Goal: Task Accomplishment & Management: Manage account settings

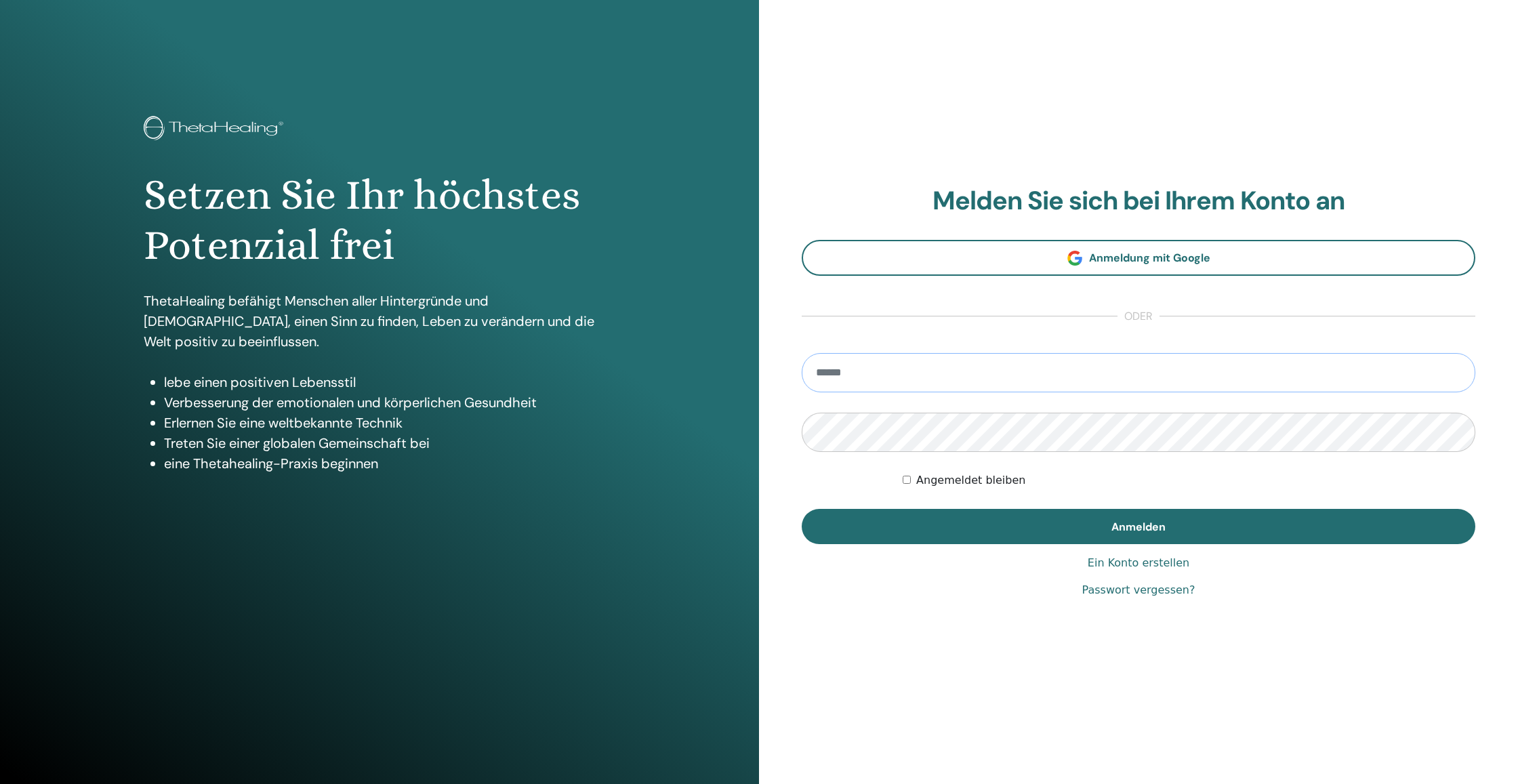
type input "**********"
click at [1138, 526] on button "Anmelden" at bounding box center [1138, 526] width 673 height 36
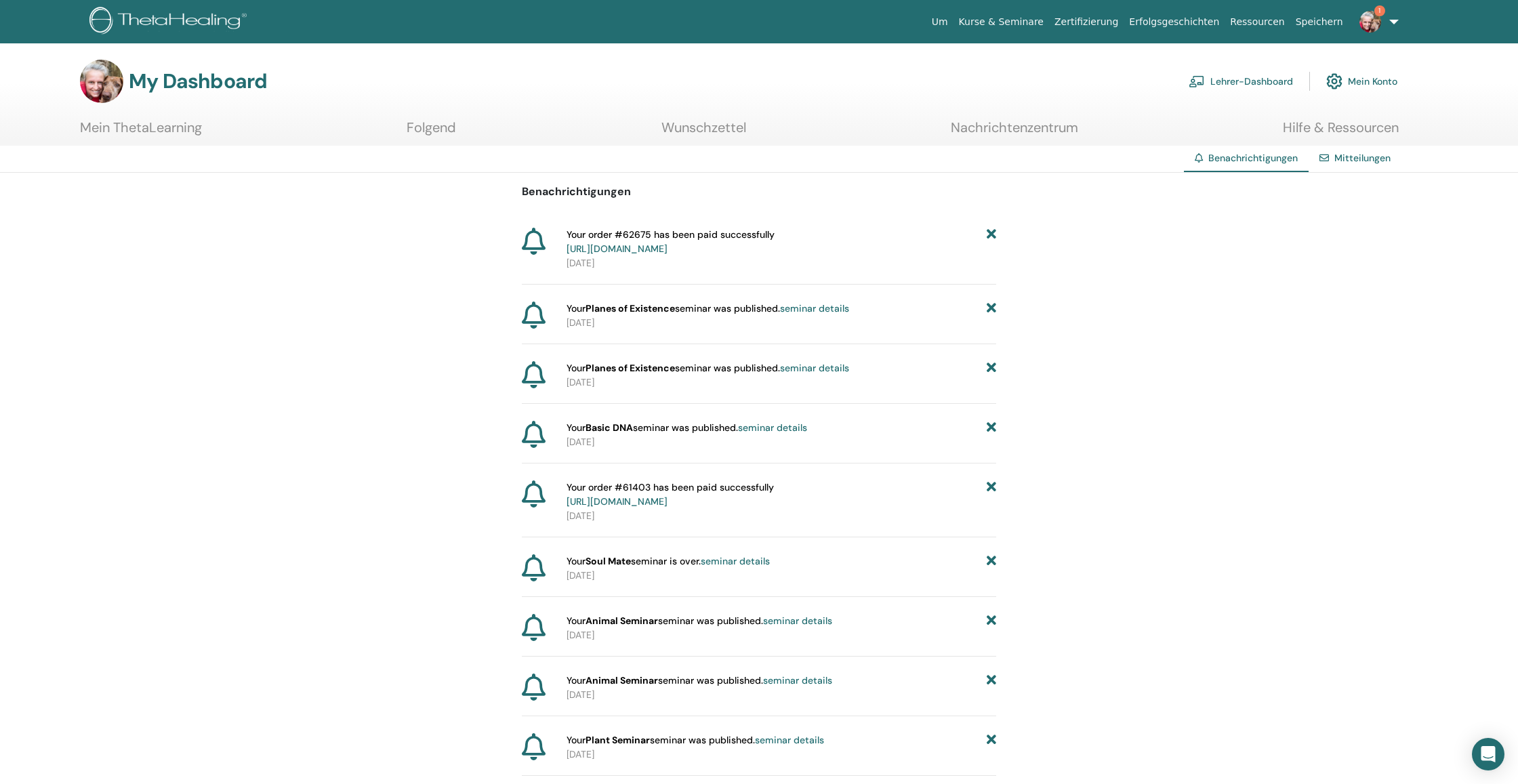
click at [1224, 84] on link "Lehrer-Dashboard" at bounding box center [1241, 81] width 104 height 30
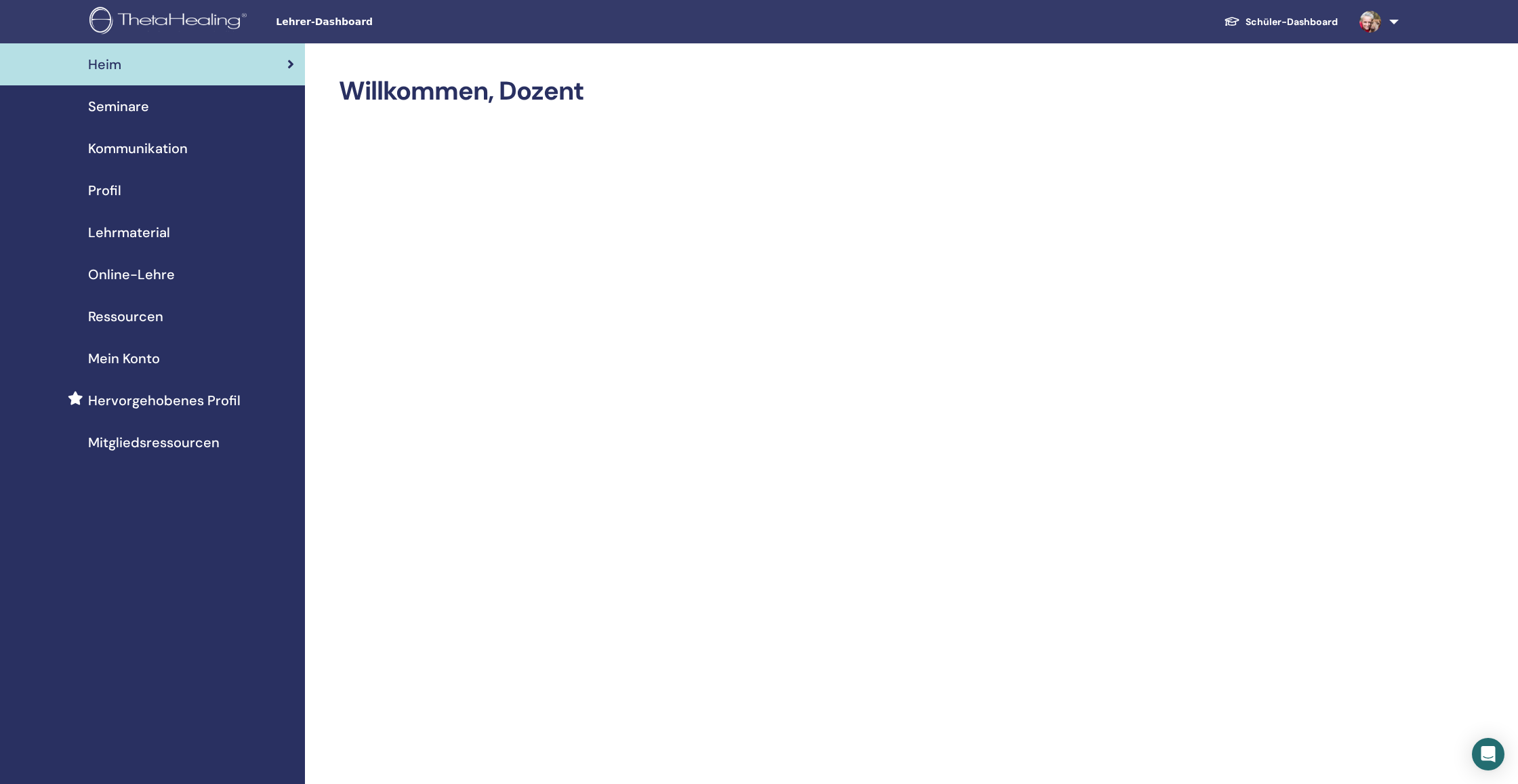
click at [143, 105] on span "Seminare" at bounding box center [119, 106] width 61 height 20
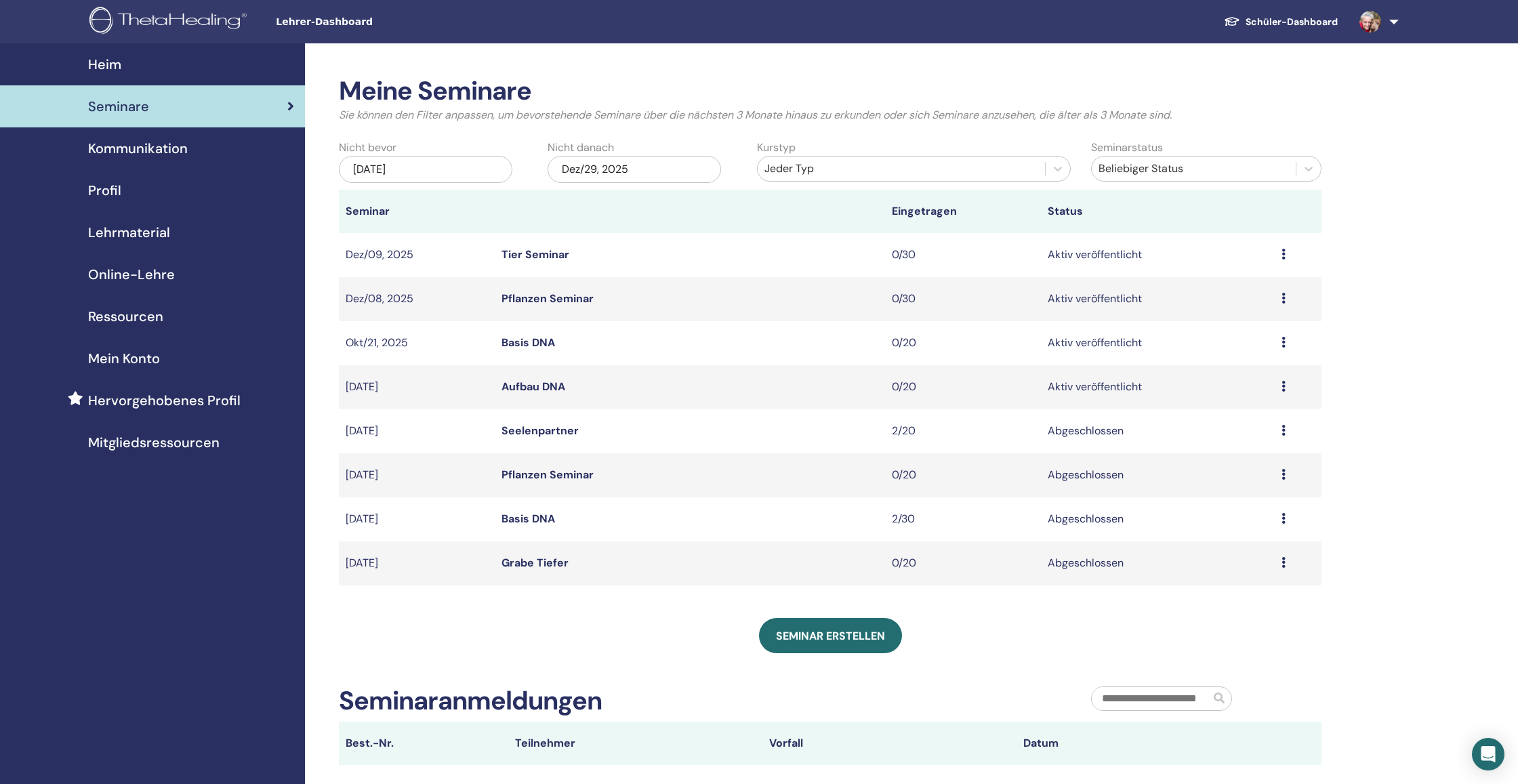
click at [1279, 387] on td "Vorschau Bearbeiten Teilnehmer Absagen" at bounding box center [1297, 387] width 47 height 44
click at [1285, 385] on icon at bounding box center [1283, 386] width 4 height 11
click at [393, 485] on td "[DATE]" at bounding box center [417, 475] width 156 height 44
click at [430, 166] on div "[DATE]" at bounding box center [425, 169] width 173 height 27
click at [494, 203] on button "Next Month" at bounding box center [494, 207] width 22 height 22
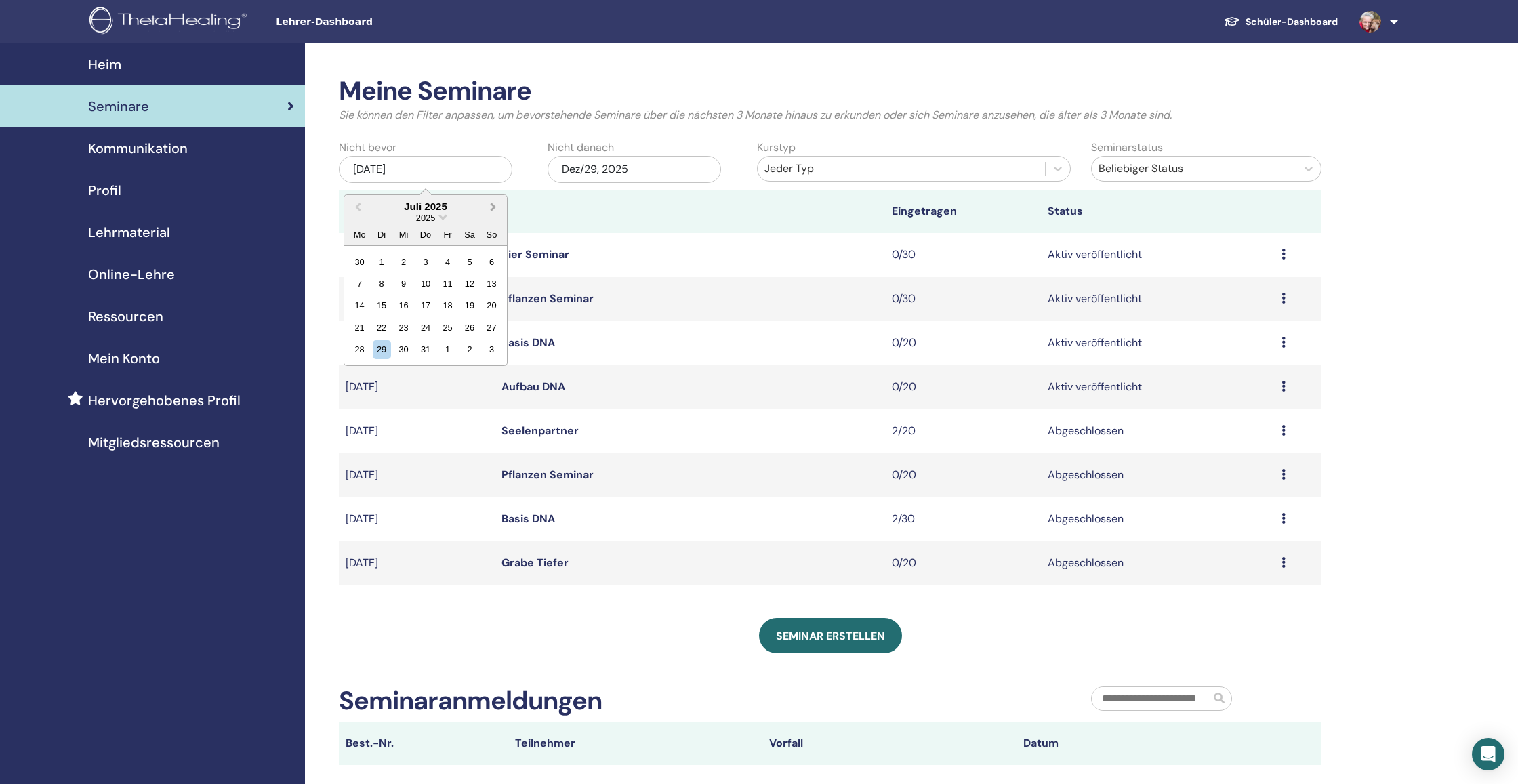
click at [494, 203] on button "Next Month" at bounding box center [494, 207] width 22 height 22
click at [363, 349] on div "29" at bounding box center [359, 350] width 18 height 18
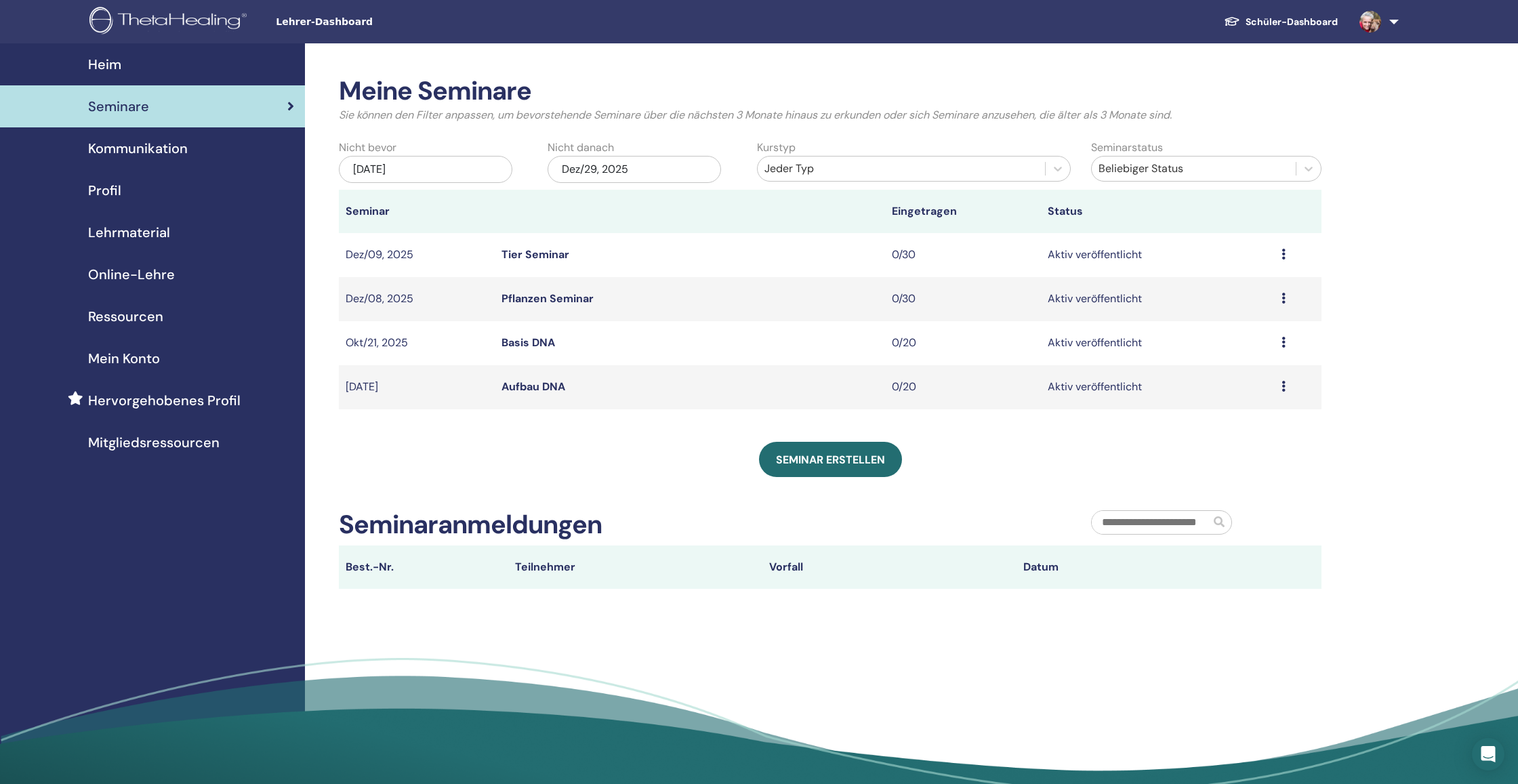
click at [668, 166] on div "Dez/29, 2025" at bounding box center [634, 169] width 173 height 27
click at [652, 216] on span "Choose Date" at bounding box center [652, 216] width 9 height 9
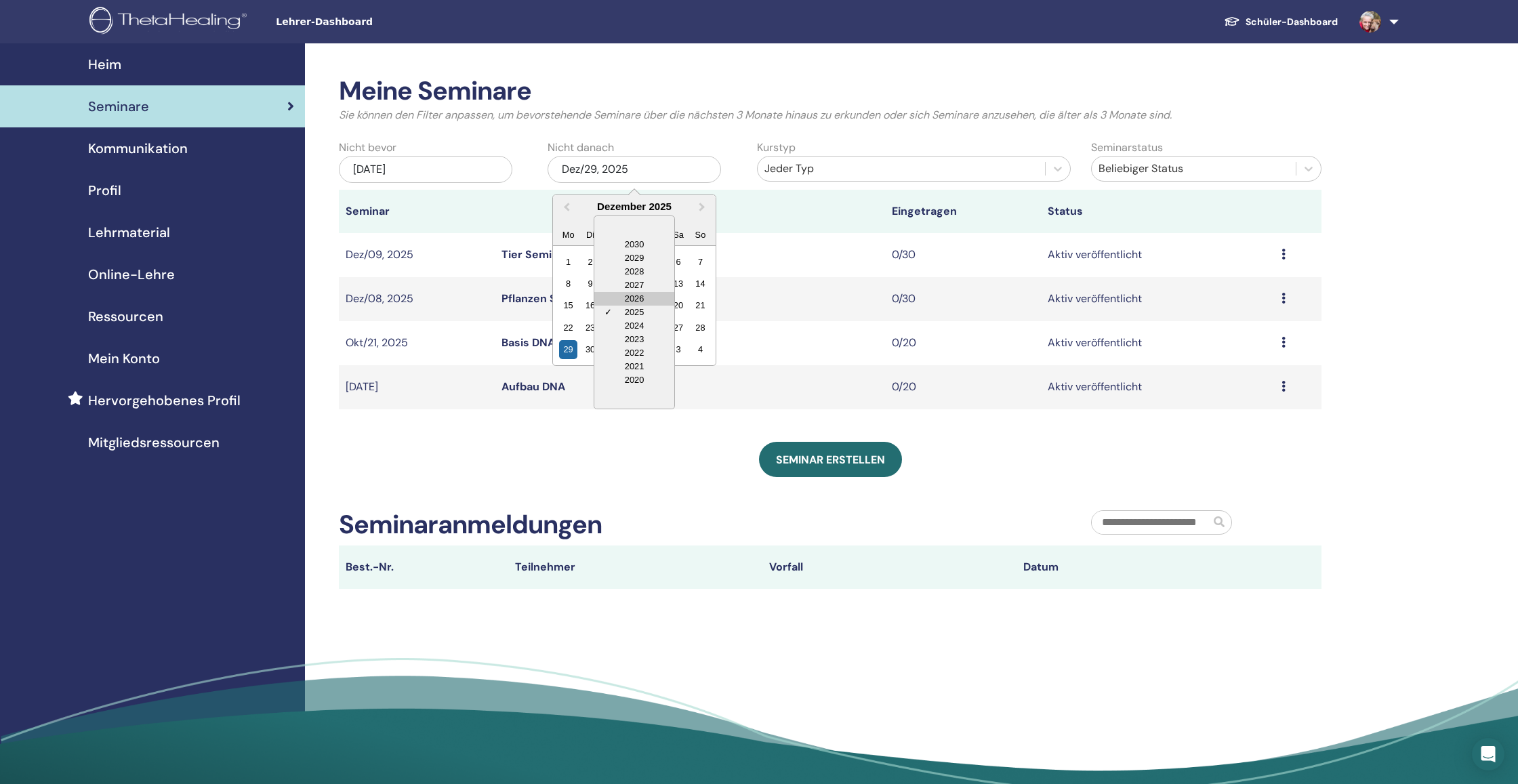
click at [638, 297] on div "2026" at bounding box center [634, 298] width 80 height 13
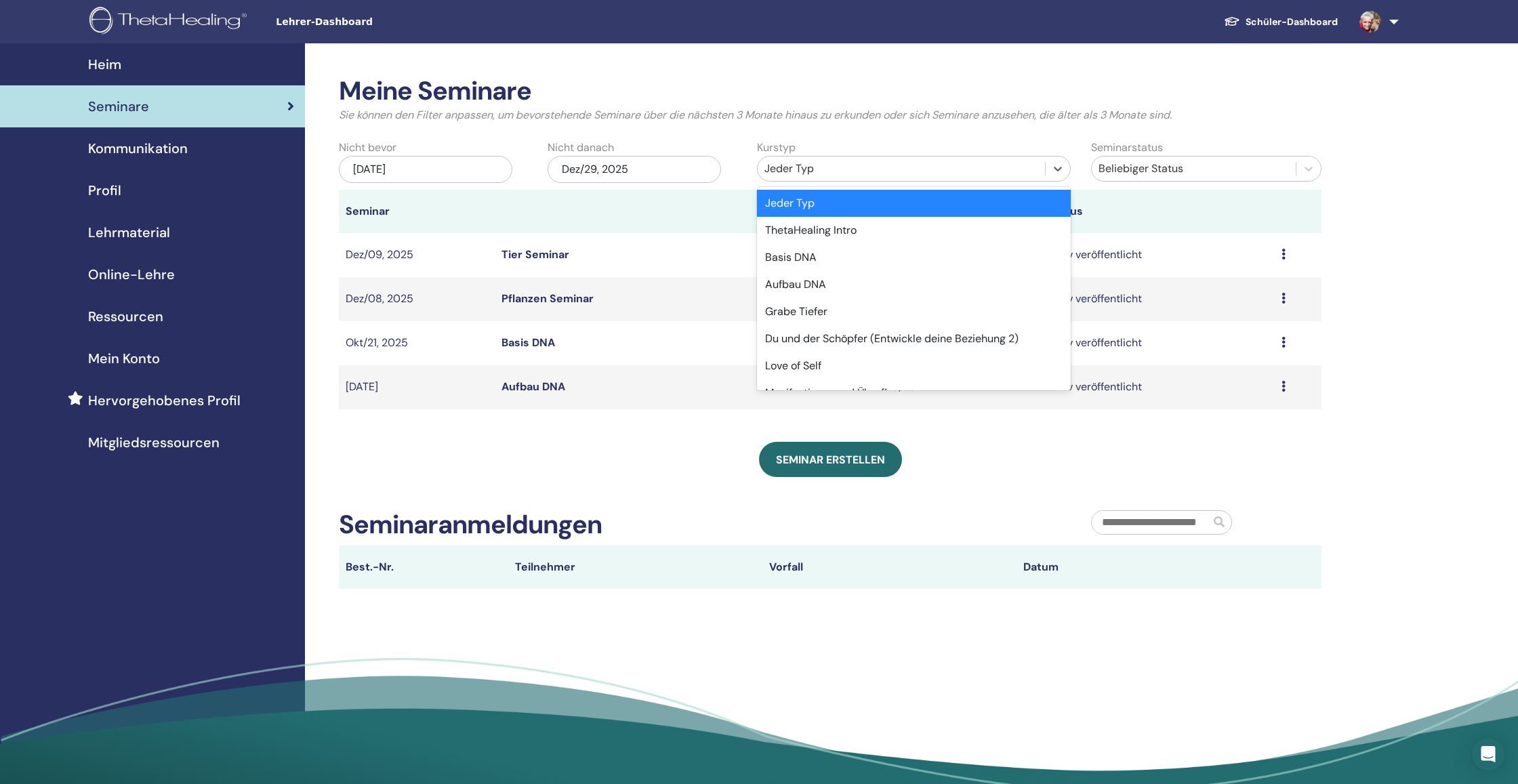
click at [838, 165] on div "Jeder Typ" at bounding box center [901, 168] width 274 height 16
click at [657, 168] on div "Dez/29, 2025" at bounding box center [634, 169] width 173 height 27
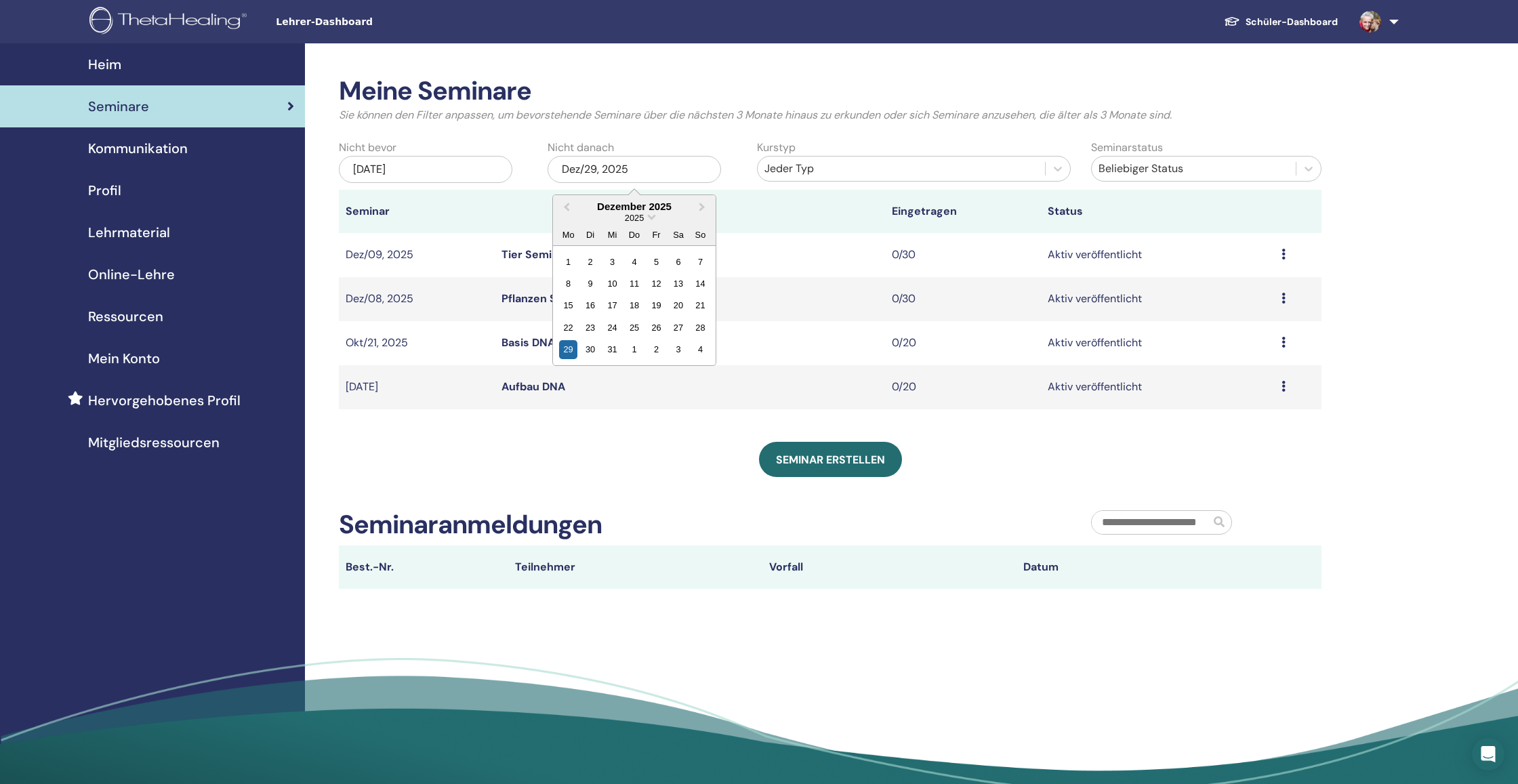
click at [643, 430] on div "Meine Seminare Sie können den Filter anpassen, um bevorstehende Seminare über d…" at bounding box center [830, 332] width 983 height 513
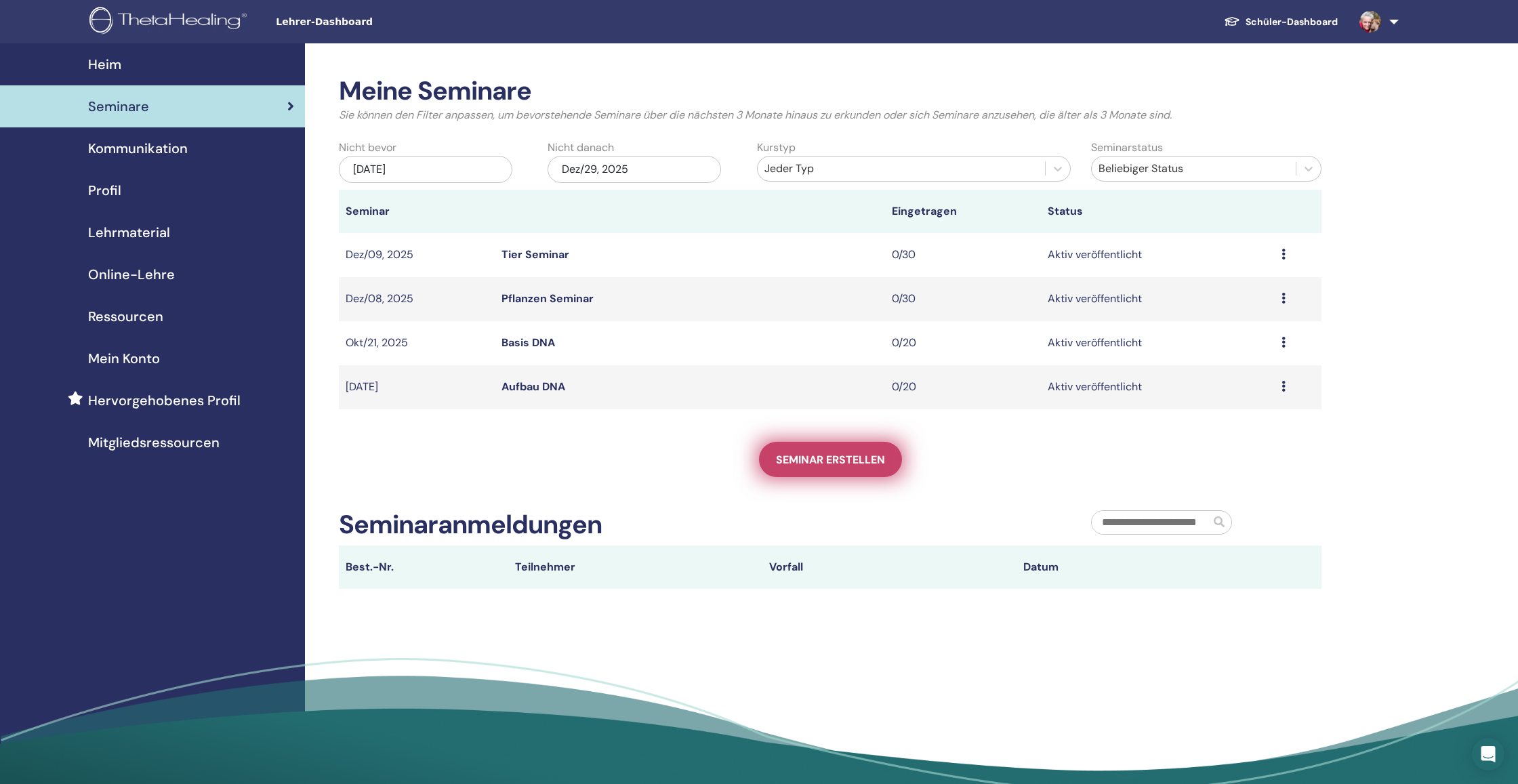
click at [858, 462] on span "Seminar erstellen" at bounding box center [830, 460] width 109 height 14
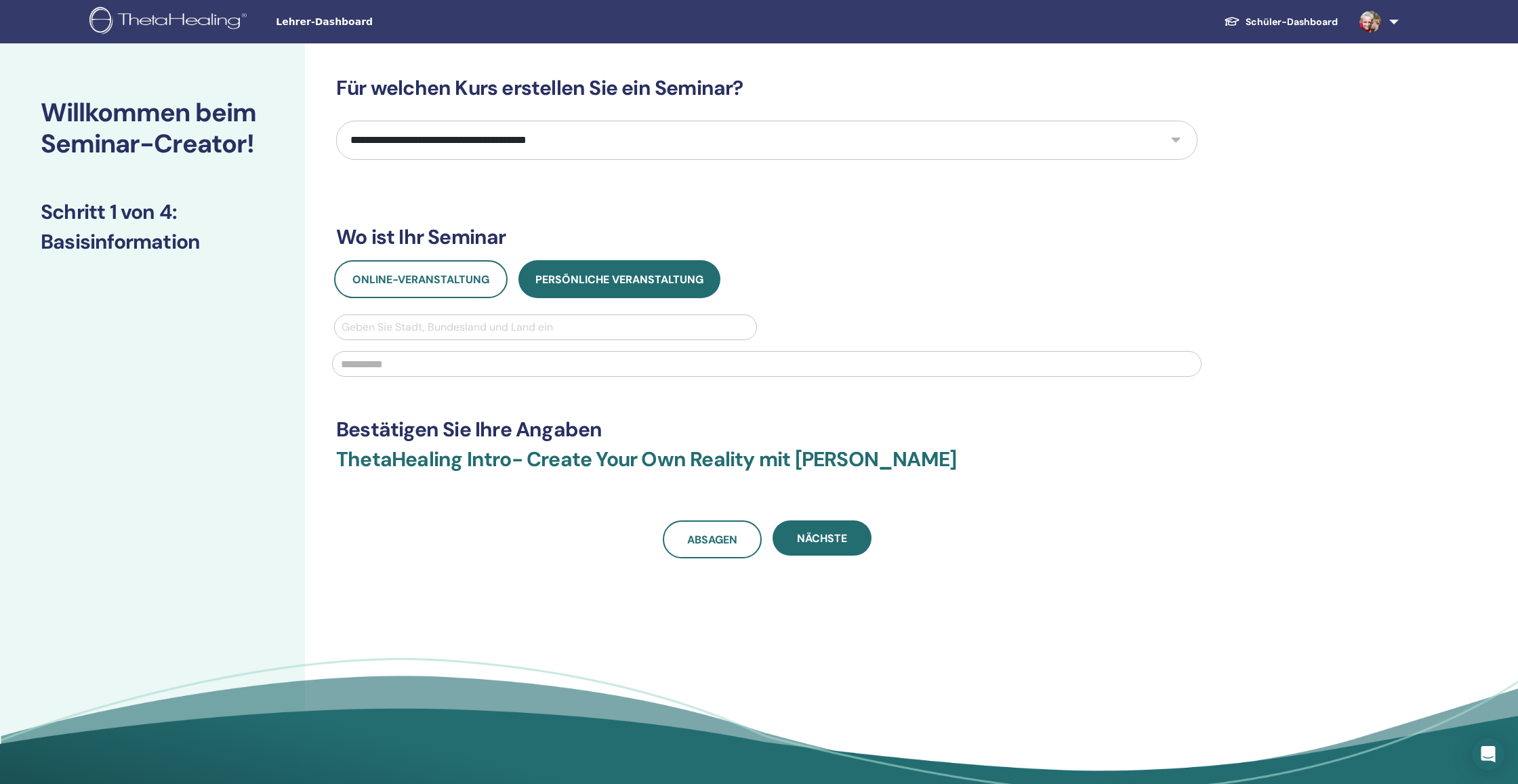
select select "****"
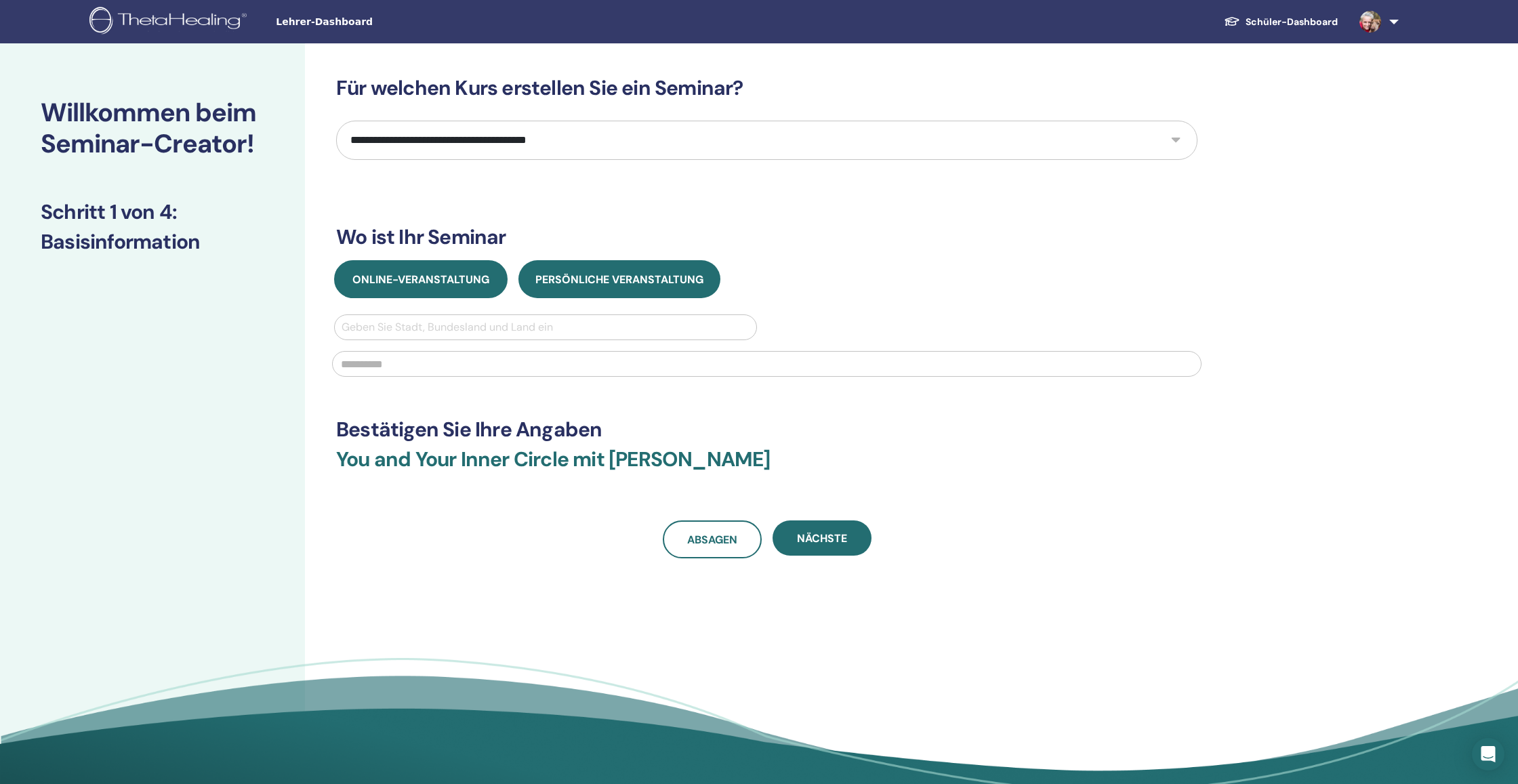
click at [464, 284] on span "Online-Veranstaltung" at bounding box center [421, 279] width 137 height 14
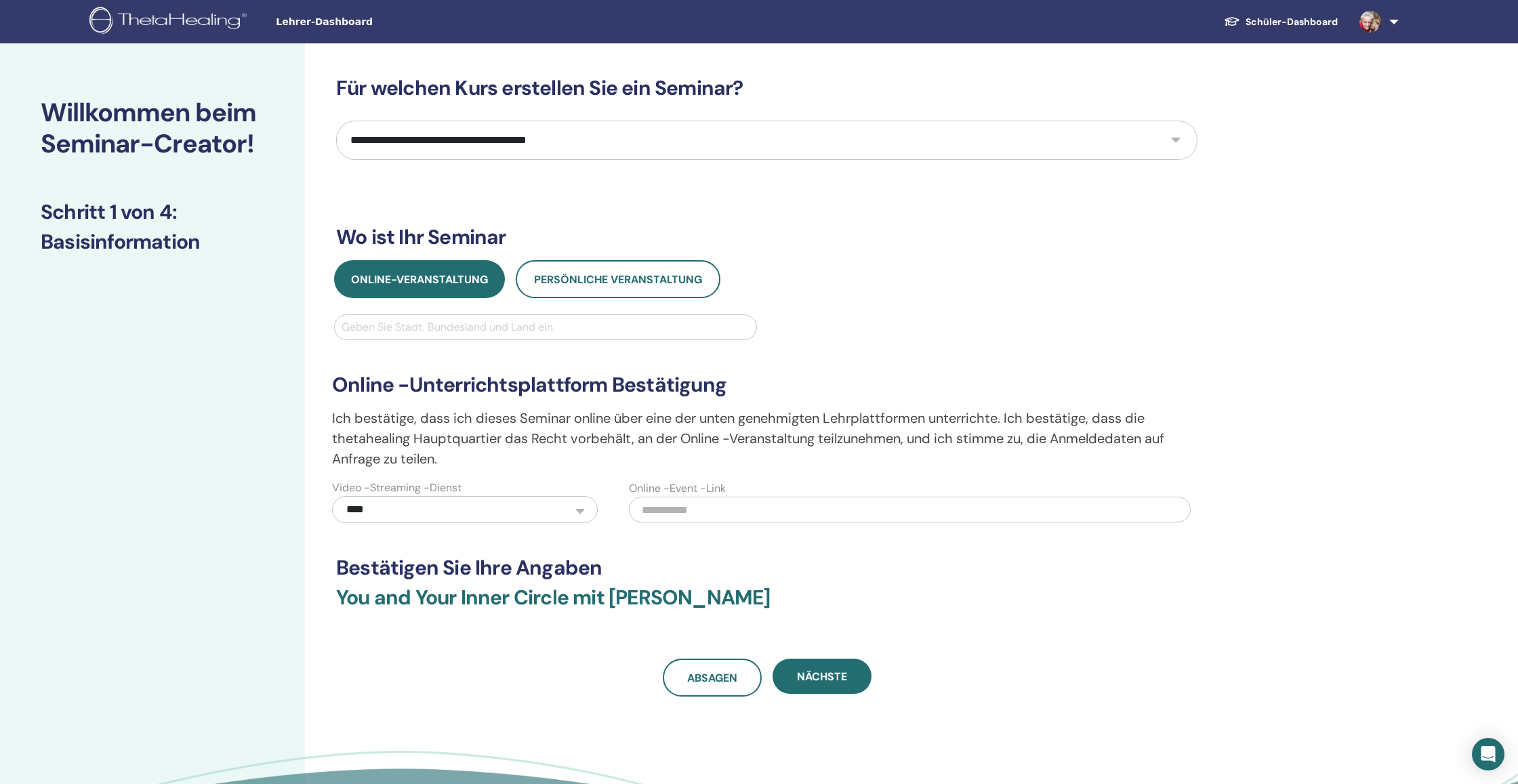
click at [468, 322] on div "Geben Sie Stadt, Bundesland und Land ein" at bounding box center [545, 327] width 408 height 16
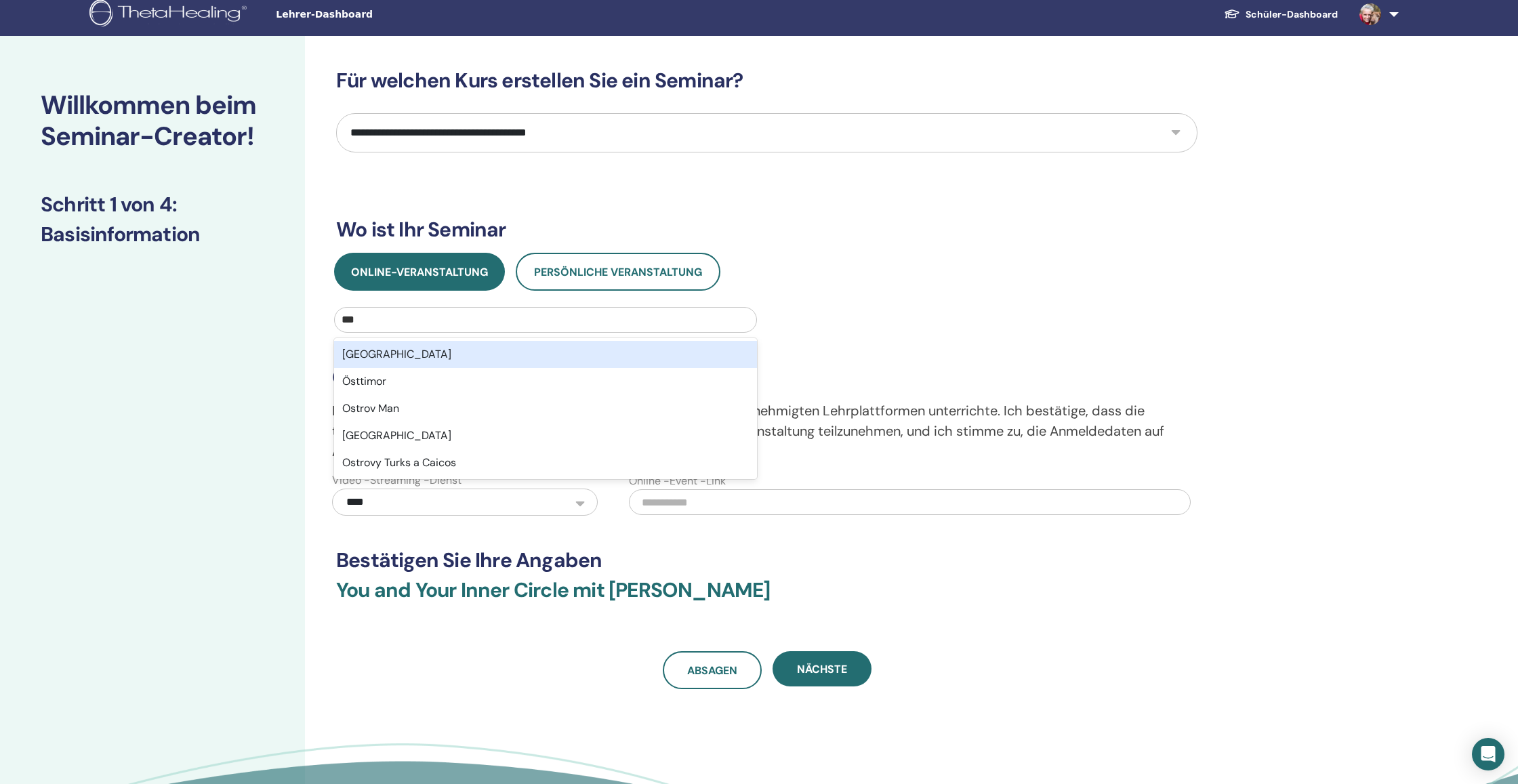
scroll to position [8, 0]
type input "*"
type input "******"
click at [430, 352] on div "Europa" at bounding box center [545, 354] width 423 height 27
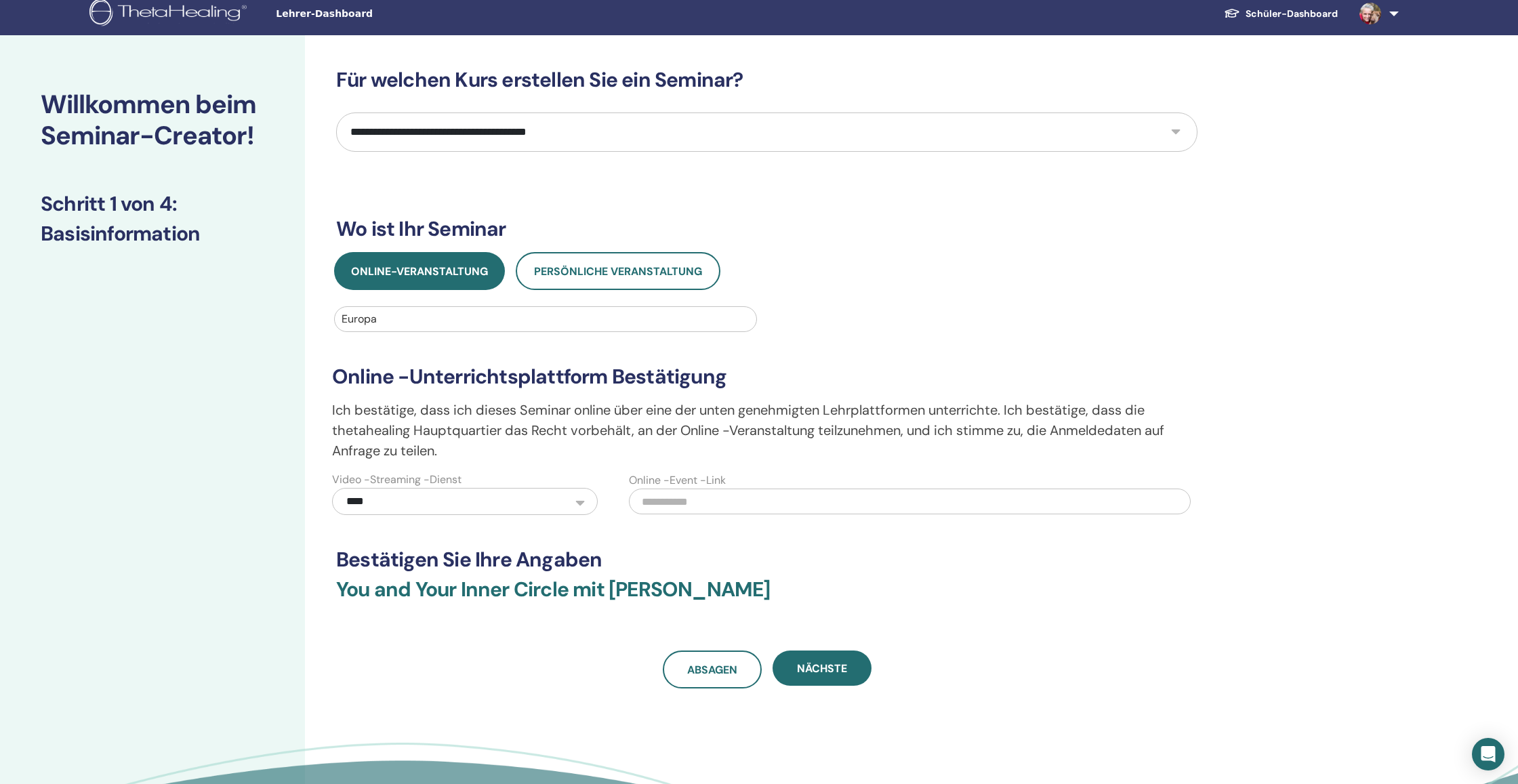
click at [675, 503] on input "text" at bounding box center [910, 501] width 563 height 26
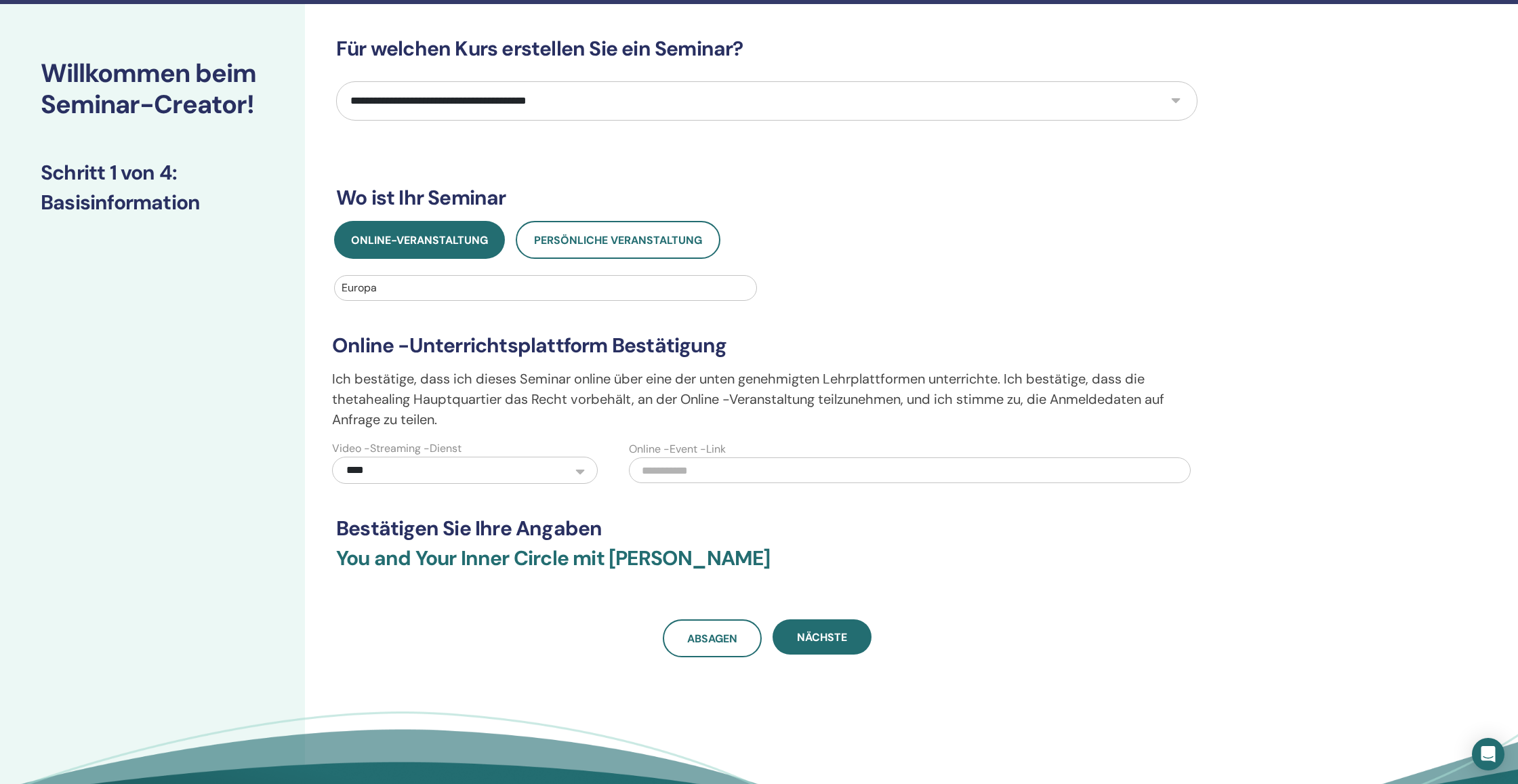
scroll to position [43, 0]
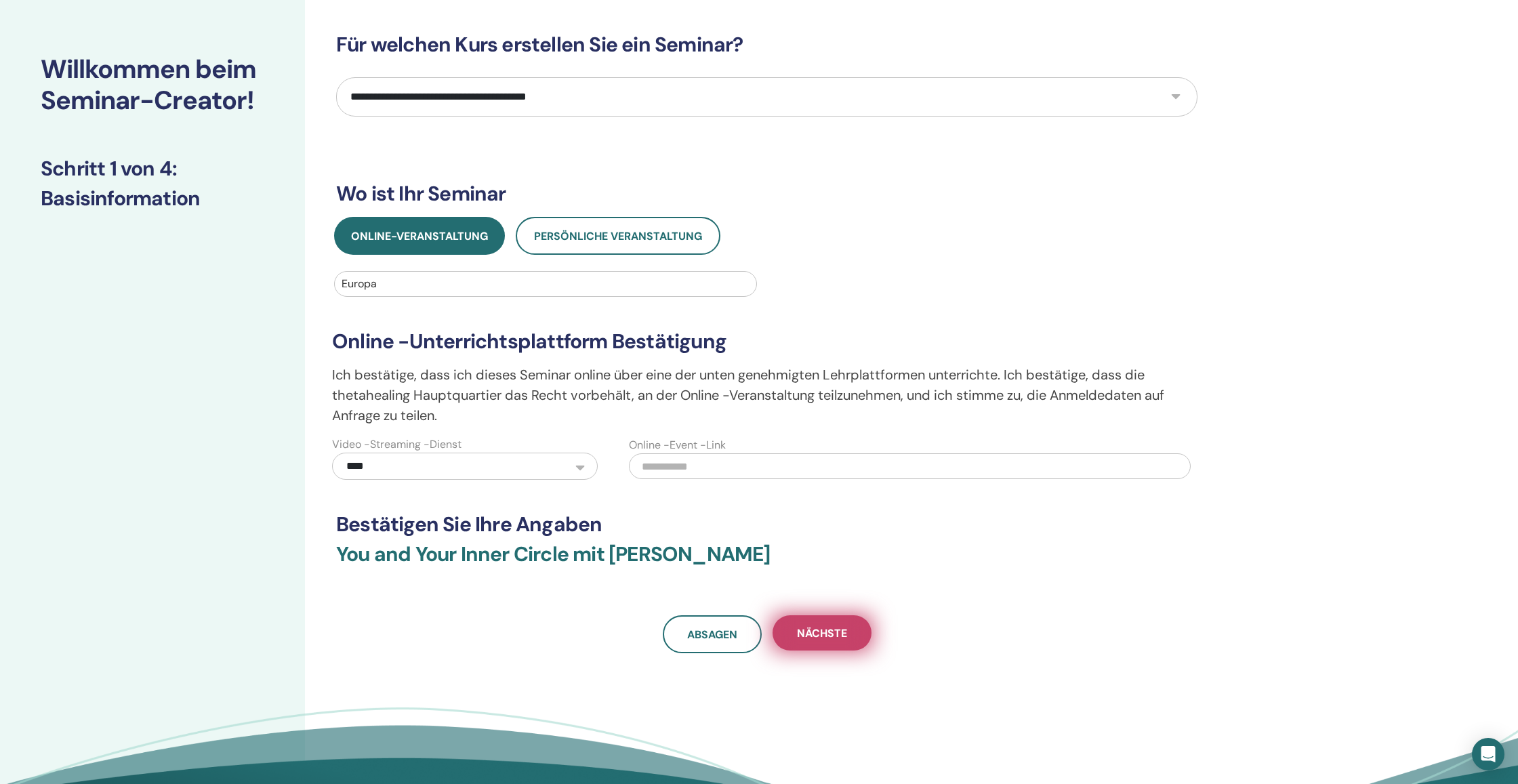
click at [822, 630] on span "Nächste" at bounding box center [822, 633] width 50 height 14
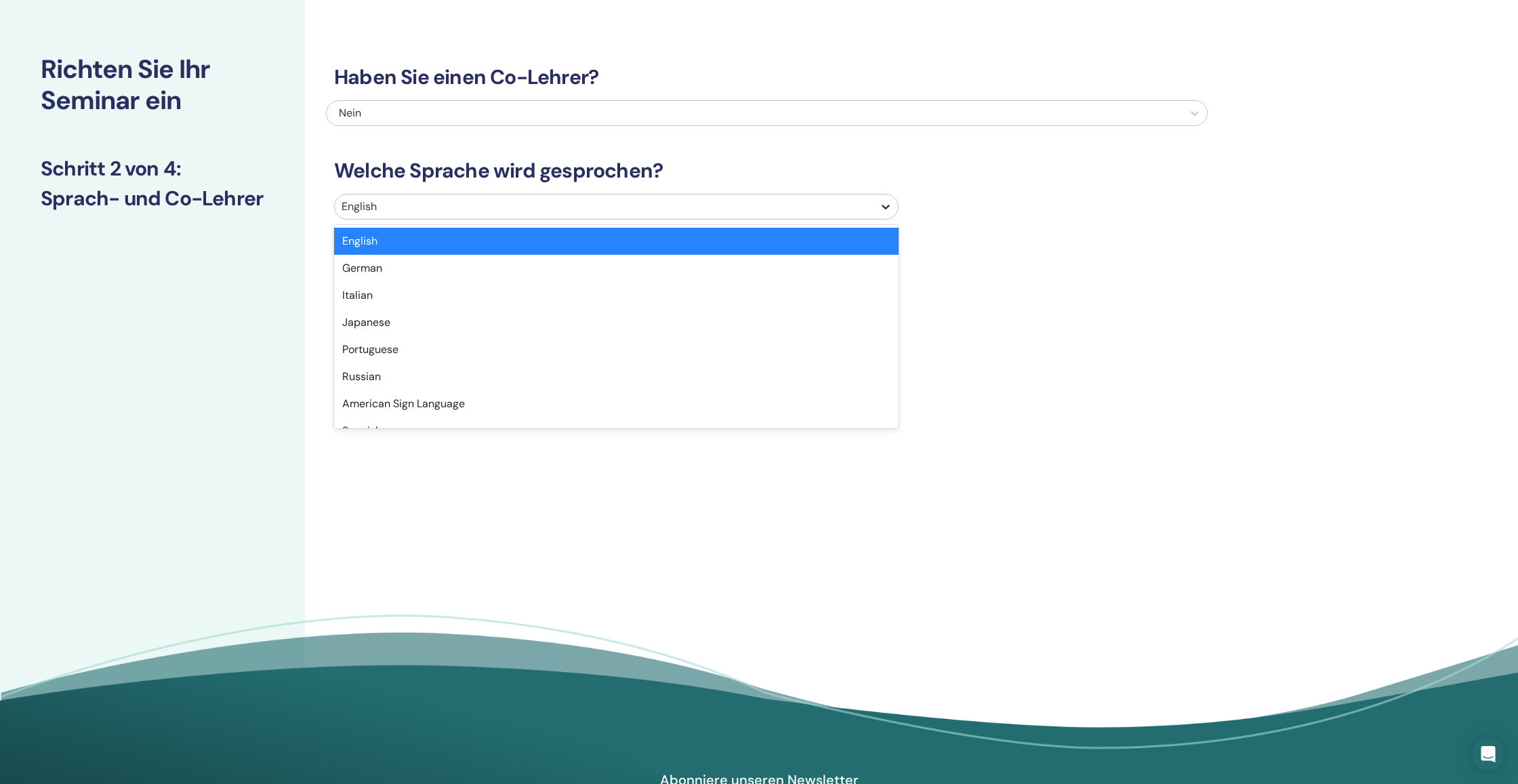
click at [889, 203] on icon at bounding box center [885, 206] width 13 height 13
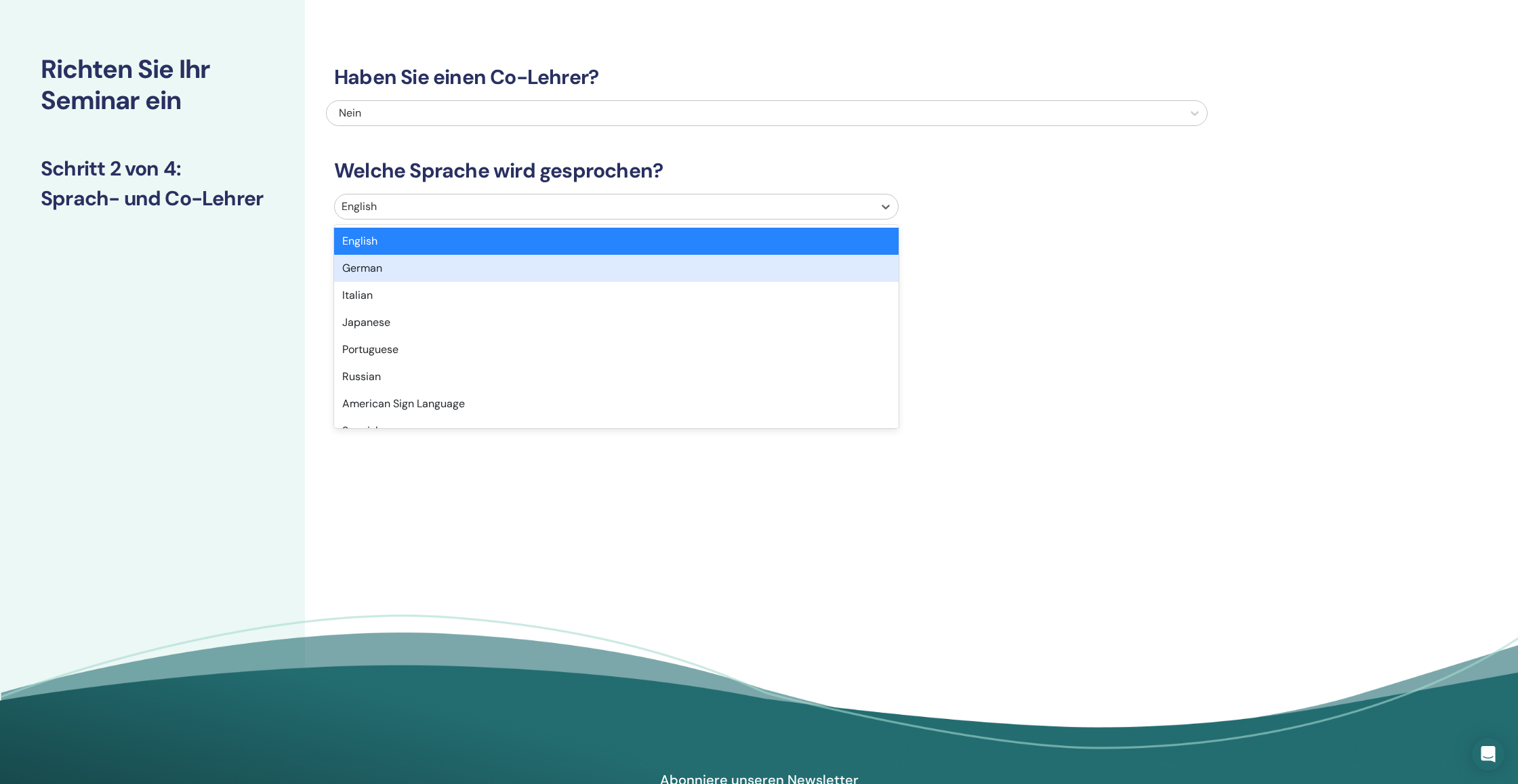
click at [723, 279] on div "German" at bounding box center [616, 268] width 565 height 27
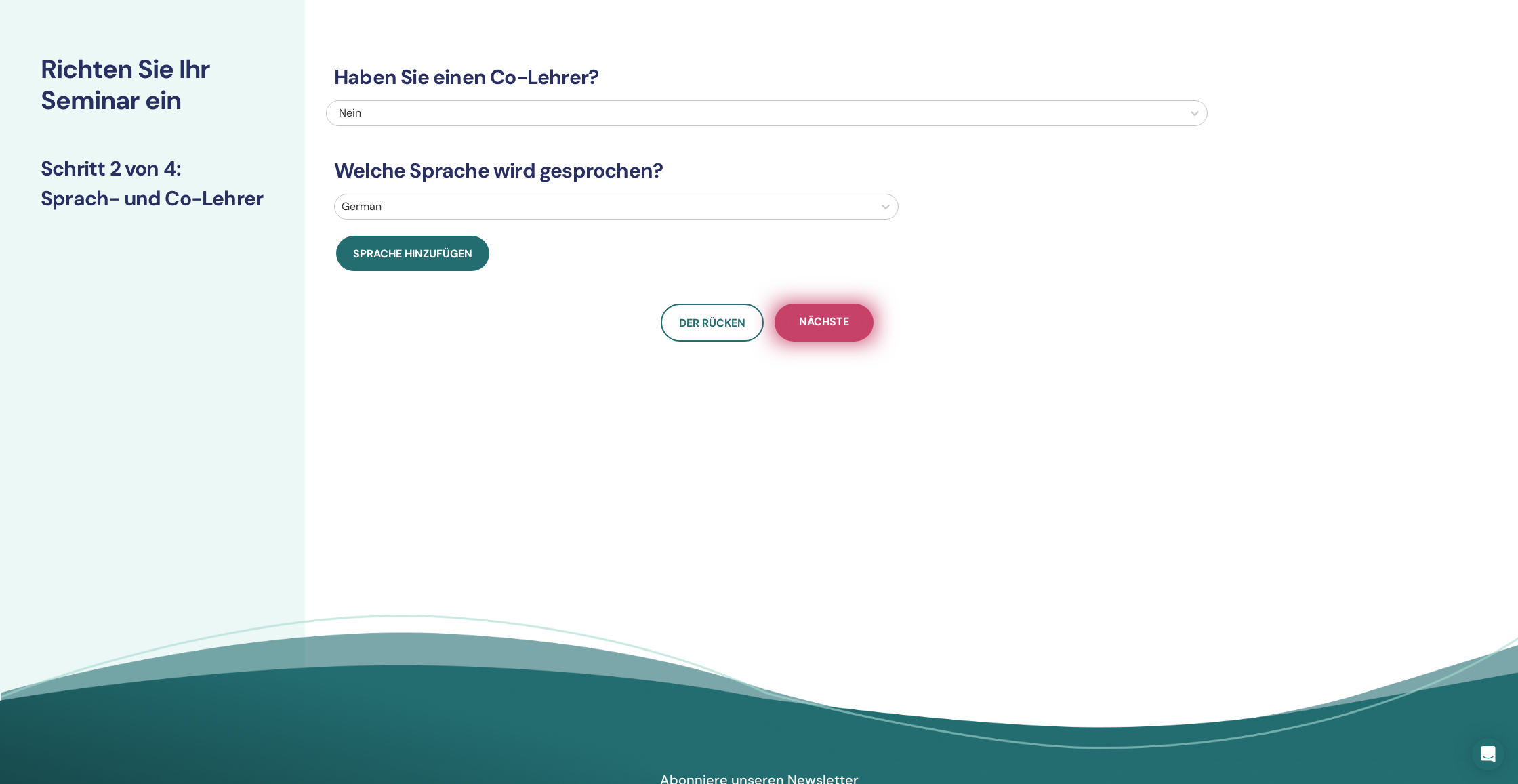
click at [848, 326] on span "Nächste" at bounding box center [824, 323] width 50 height 17
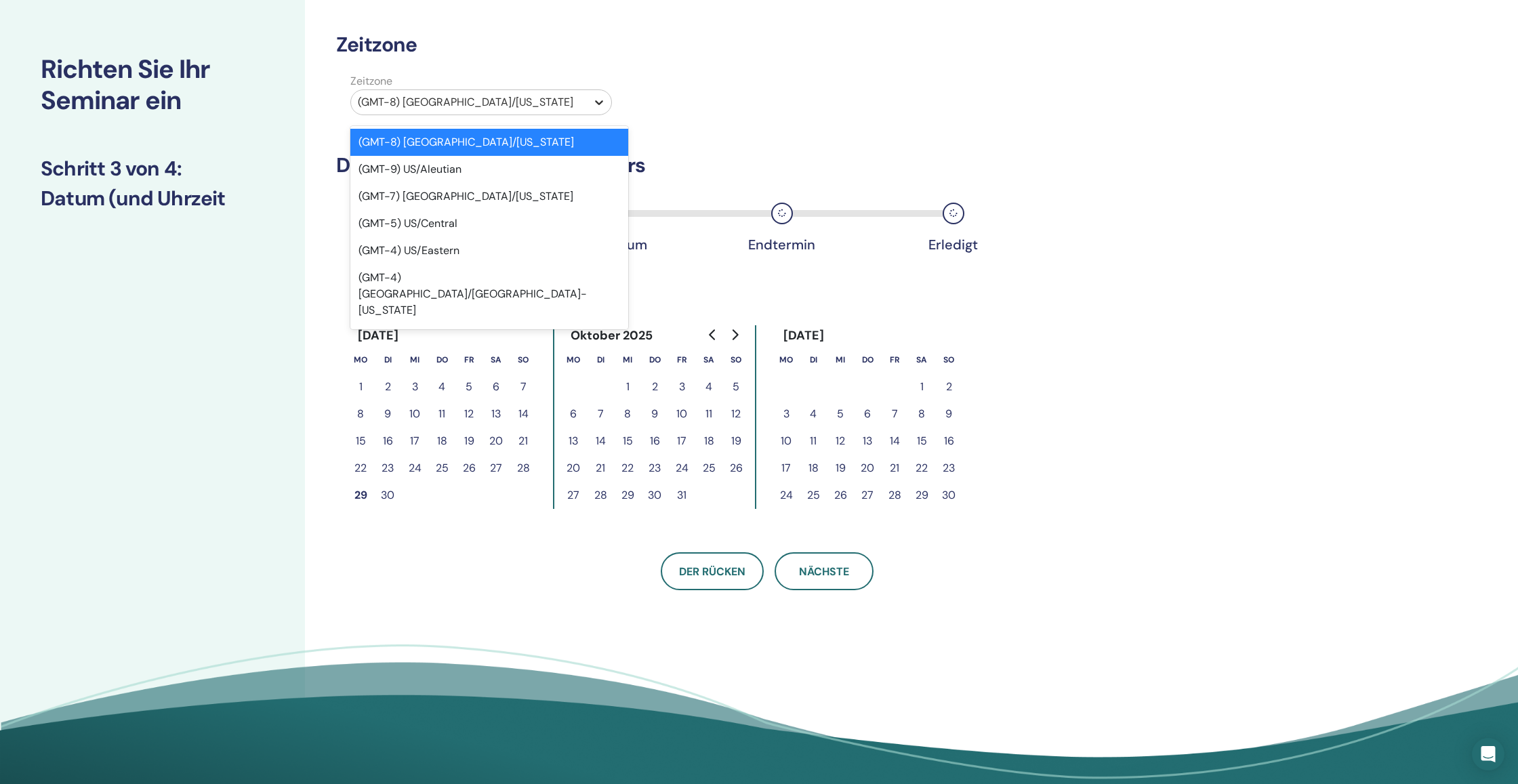
click at [600, 107] on icon at bounding box center [598, 102] width 13 height 13
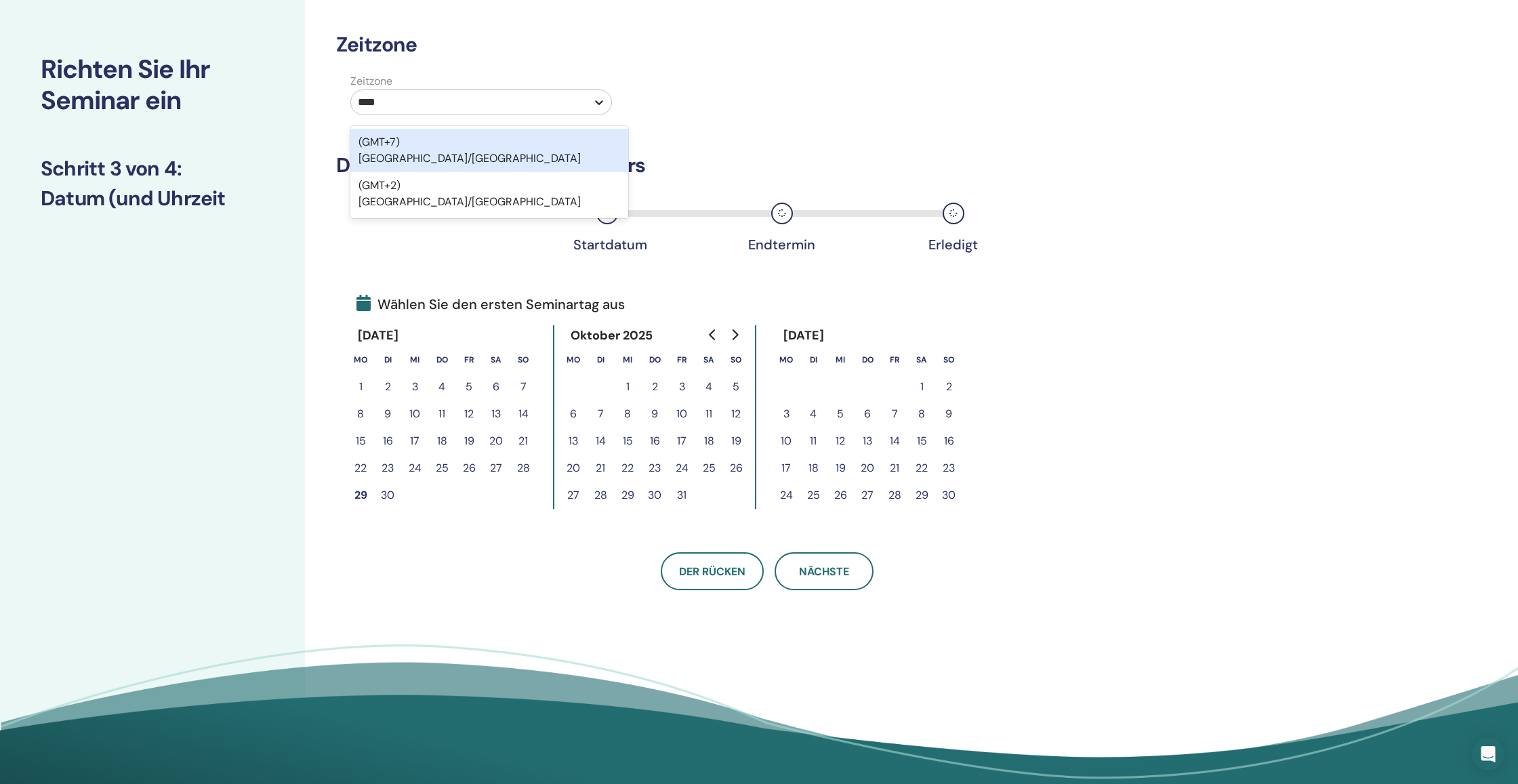
type input "*****"
click at [555, 144] on div "(GMT+2) Europe/Vienna" at bounding box center [489, 150] width 278 height 43
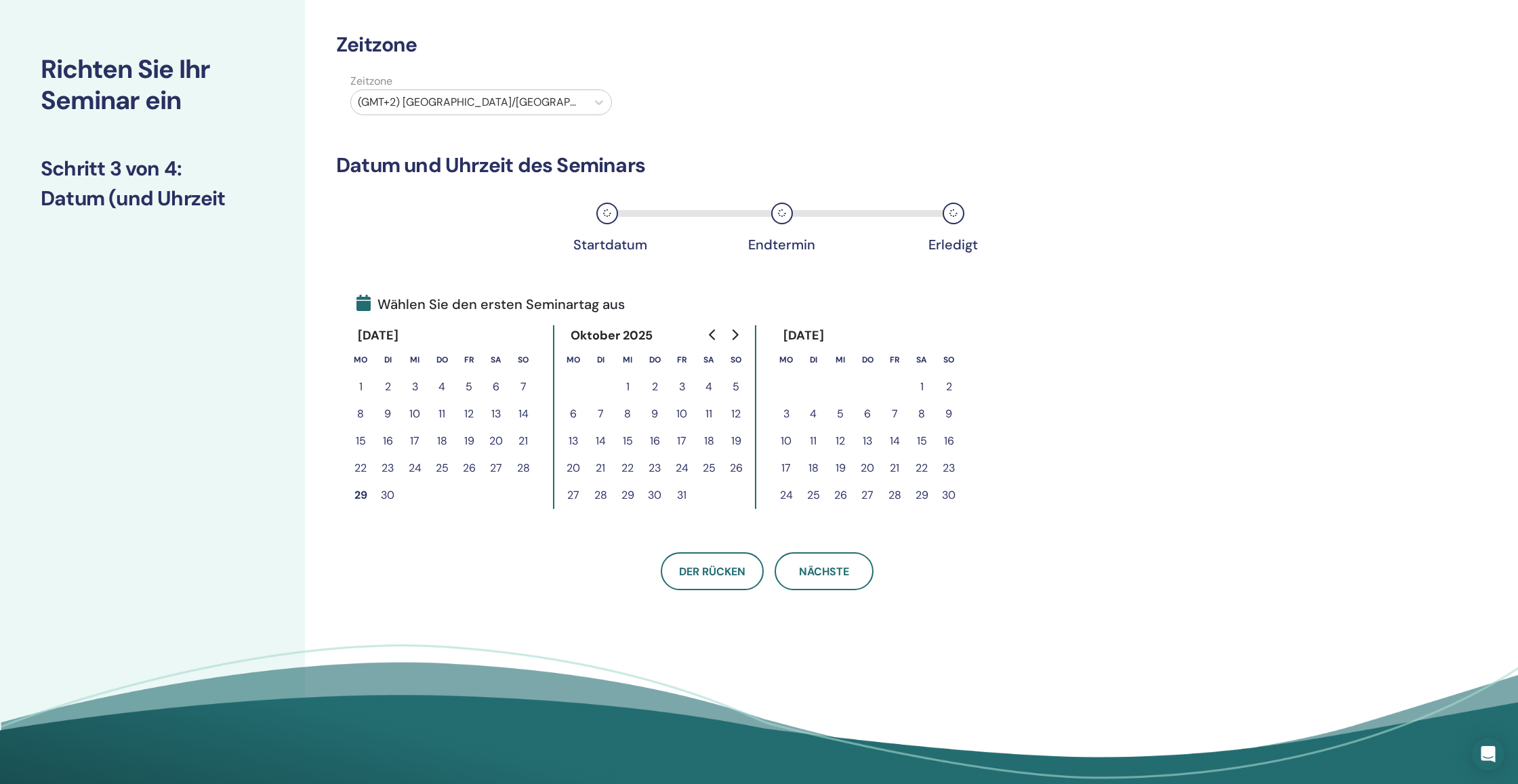
click at [870, 414] on button "6" at bounding box center [867, 414] width 27 height 27
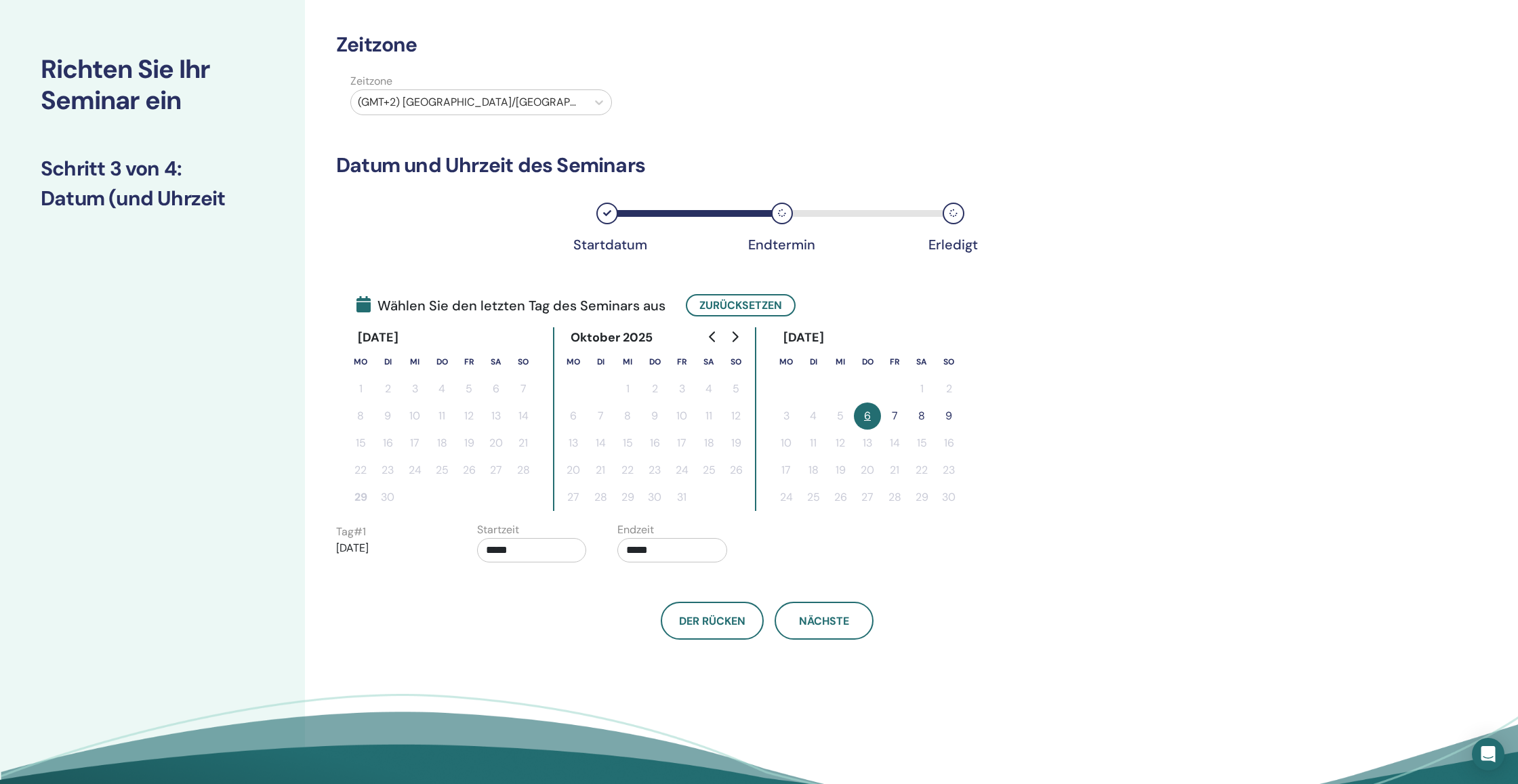
click at [897, 415] on button "7" at bounding box center [894, 416] width 27 height 27
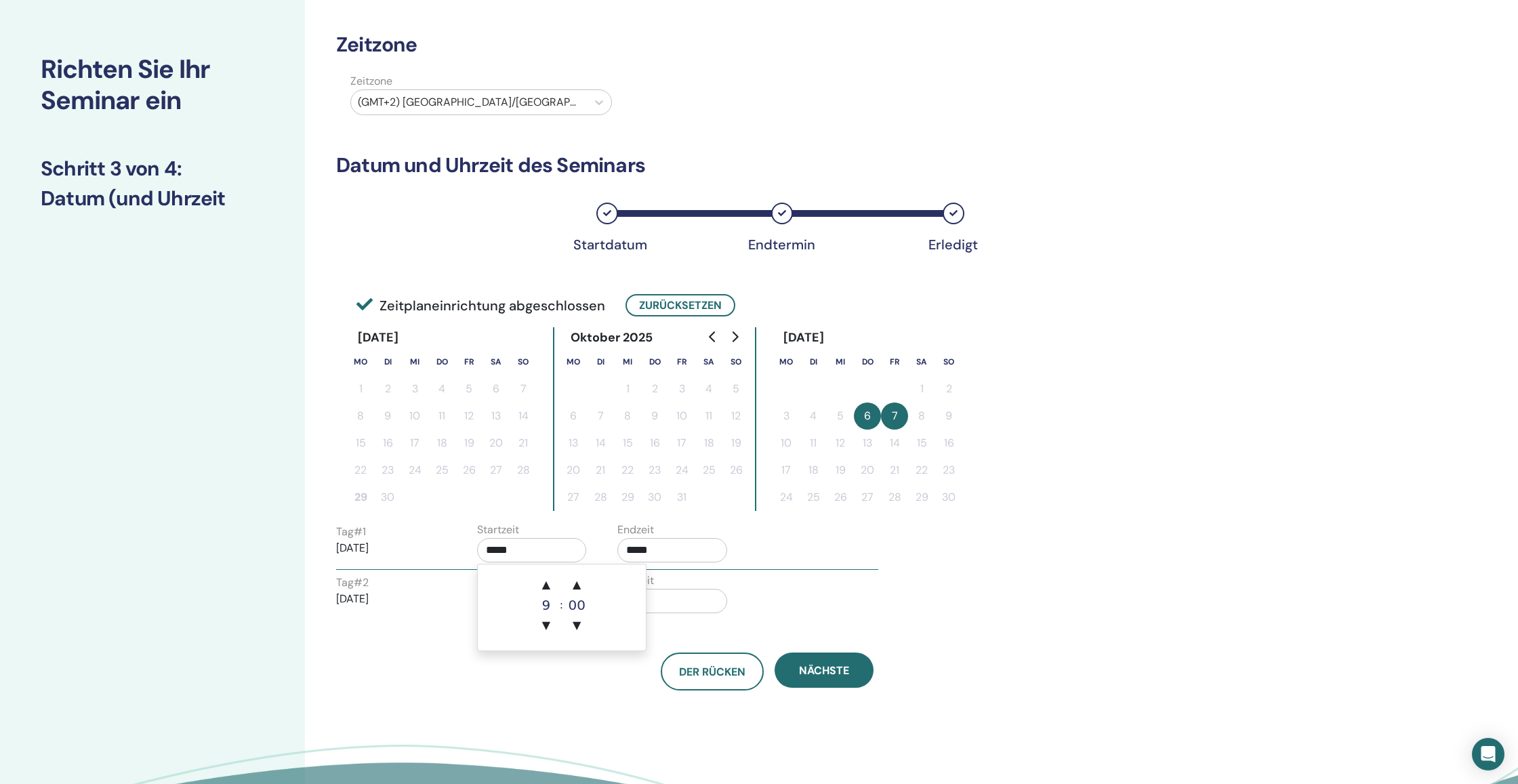
click at [564, 555] on input "*****" at bounding box center [532, 550] width 110 height 24
click at [545, 583] on span "▲" at bounding box center [546, 584] width 27 height 27
click at [544, 616] on span "▼" at bounding box center [546, 625] width 27 height 27
click at [576, 581] on span "▲" at bounding box center [577, 584] width 27 height 27
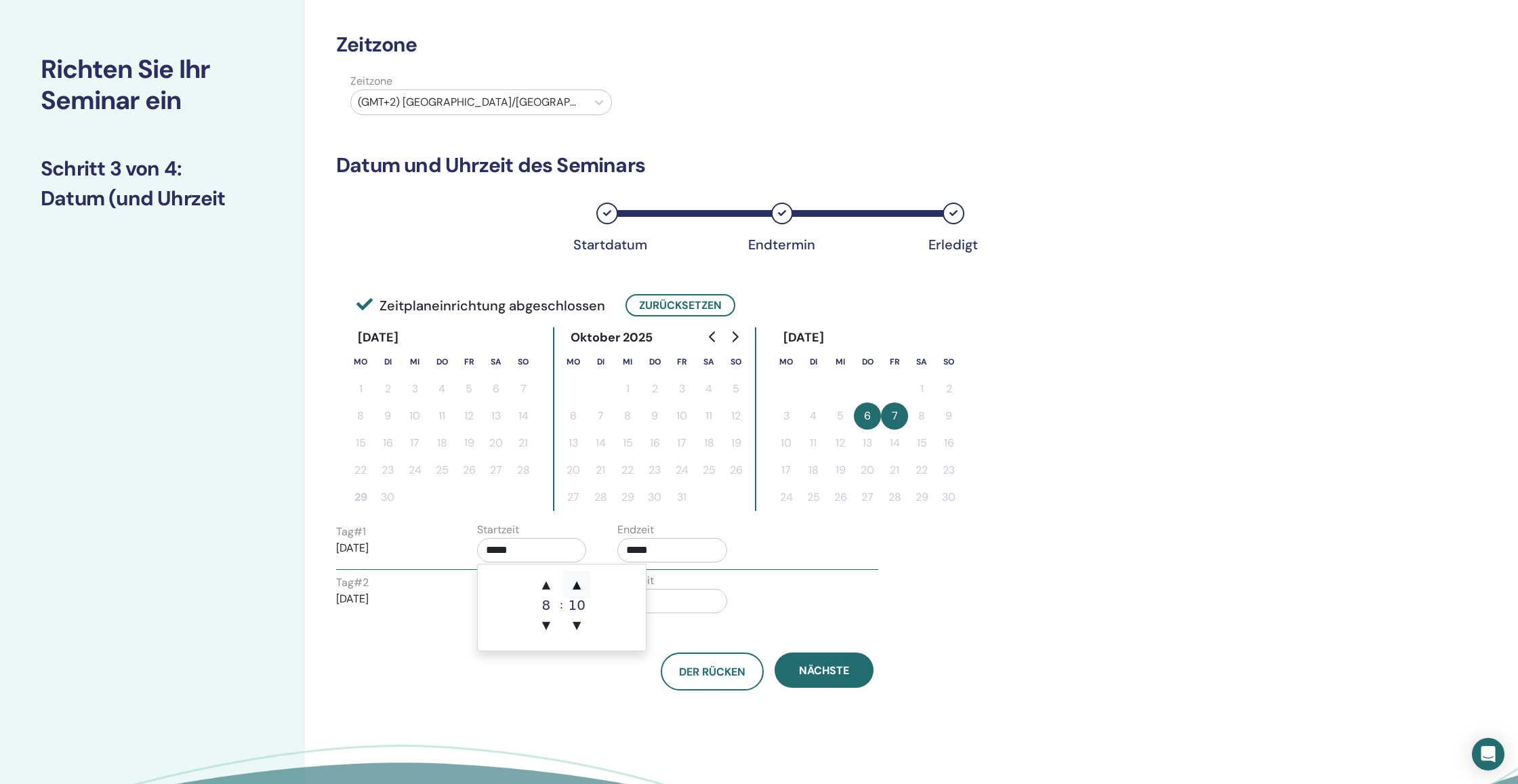
click at [576, 581] on span "▲" at bounding box center [577, 584] width 27 height 27
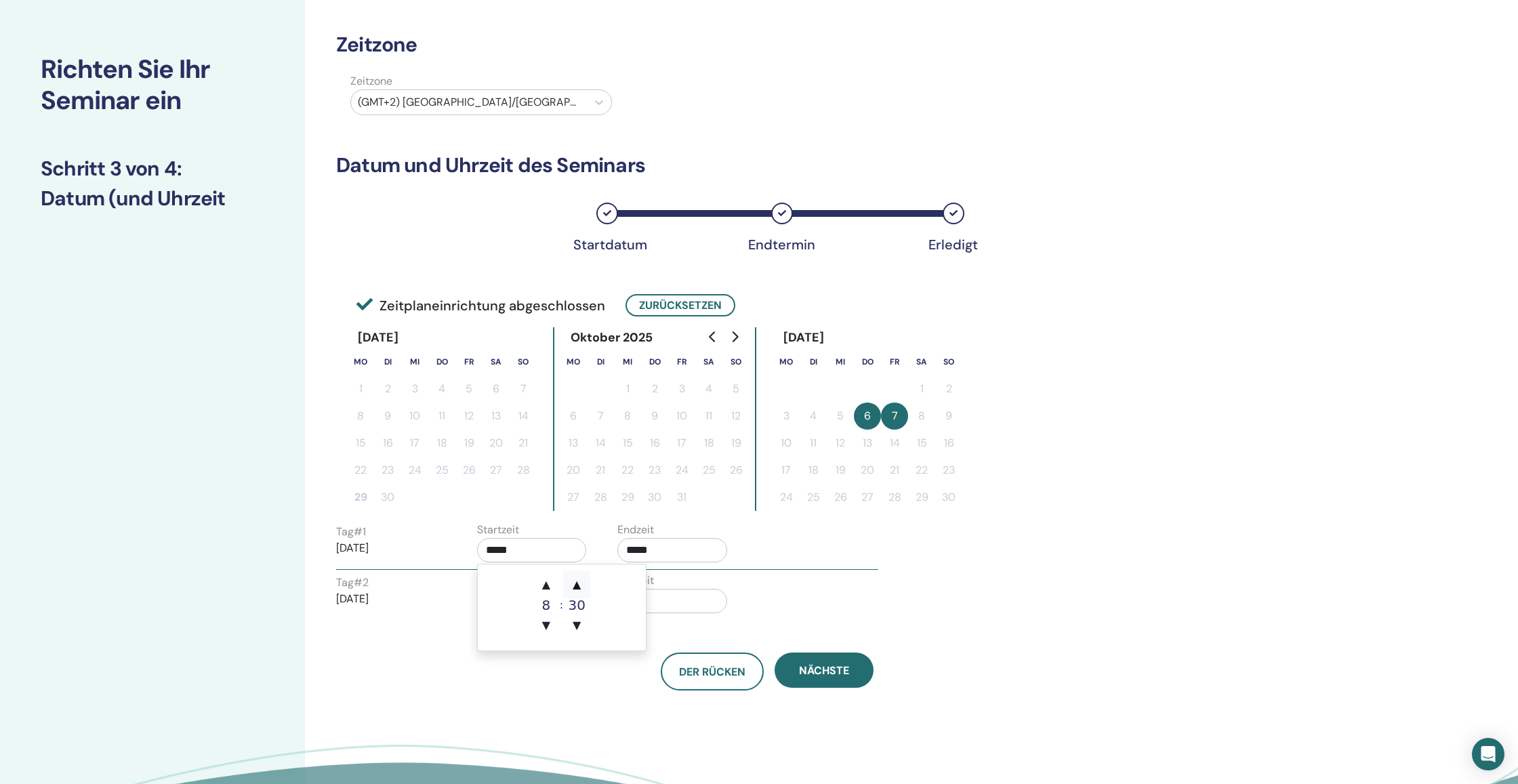
type input "*****"
click at [693, 549] on input "*****" at bounding box center [673, 550] width 110 height 24
click at [721, 586] on span "▲" at bounding box center [717, 584] width 27 height 27
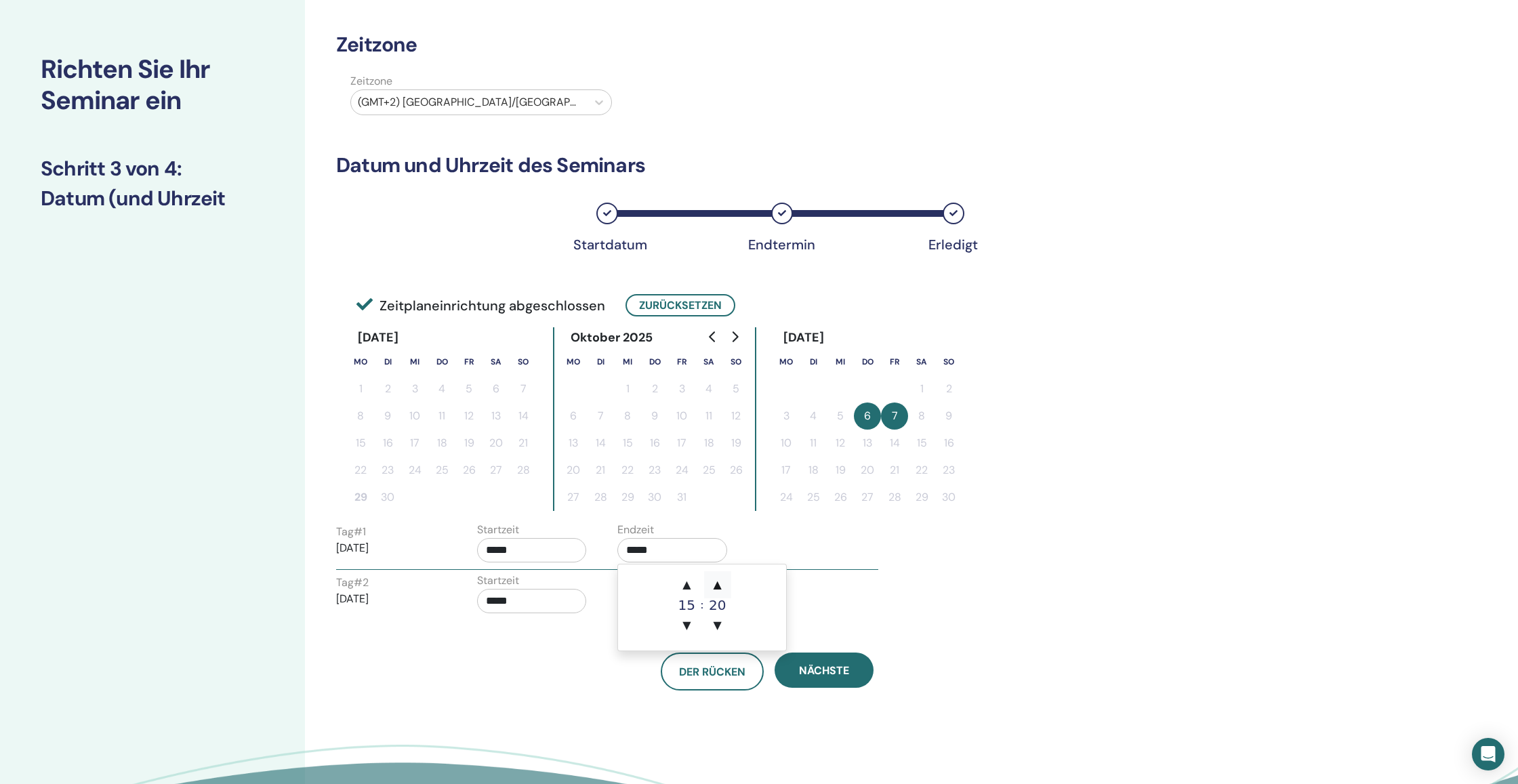
click at [721, 586] on span "▲" at bounding box center [717, 584] width 27 height 27
click at [687, 581] on span "▲" at bounding box center [686, 584] width 27 height 27
click at [687, 621] on span "▼" at bounding box center [686, 625] width 27 height 27
click at [687, 620] on span "▼" at bounding box center [686, 625] width 27 height 27
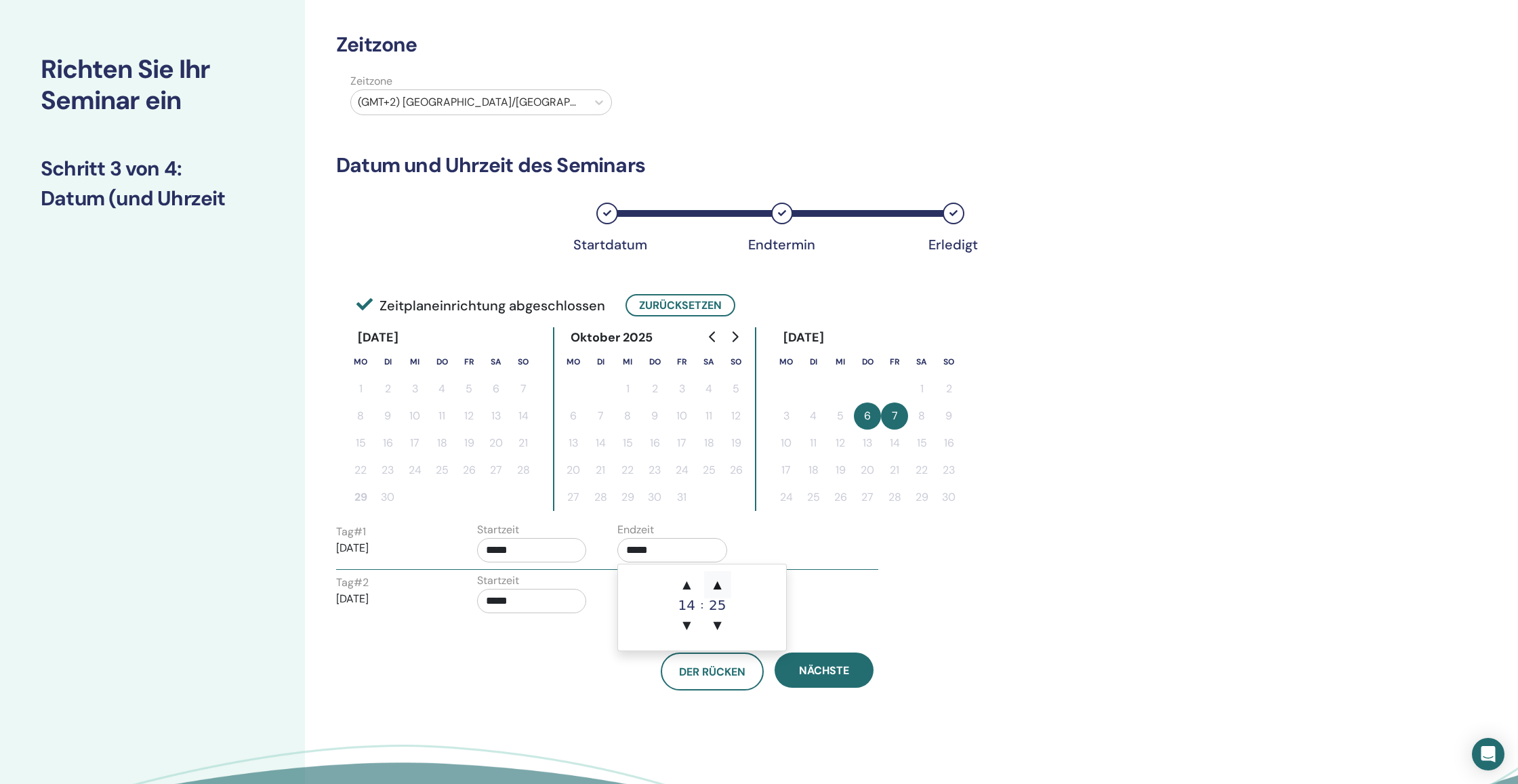
click at [721, 589] on span "▲" at bounding box center [717, 584] width 27 height 27
type input "*****"
click at [827, 615] on div "Tag # 2 2025/11/07 Startzeit ***** Endzeit *****" at bounding box center [607, 596] width 563 height 47
click at [536, 595] on input "*****" at bounding box center [532, 601] width 110 height 24
click at [551, 671] on span "▼" at bounding box center [546, 676] width 27 height 27
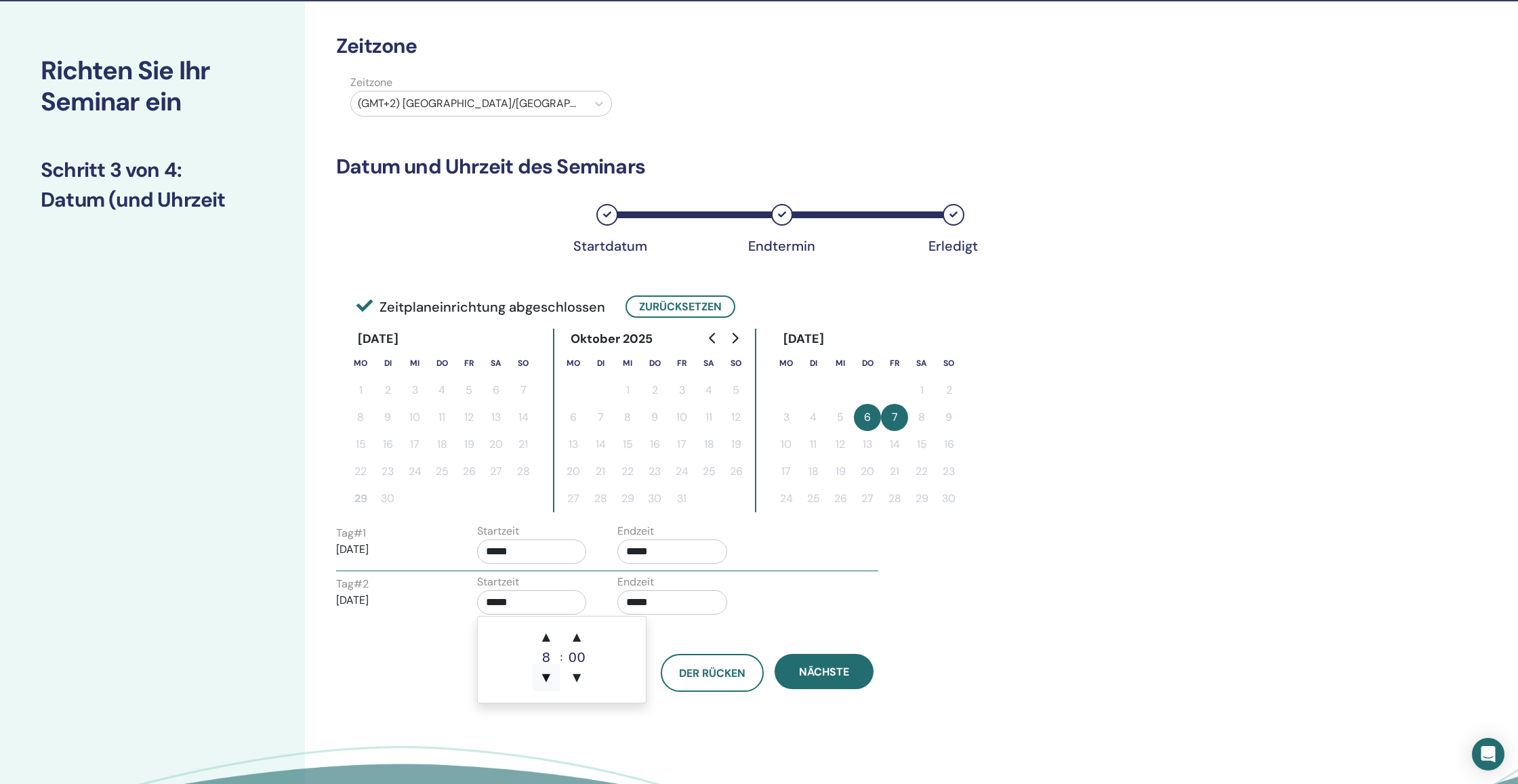
scroll to position [42, 0]
click at [581, 634] on span "▲" at bounding box center [577, 636] width 27 height 27
click at [577, 679] on span "▼" at bounding box center [577, 677] width 27 height 27
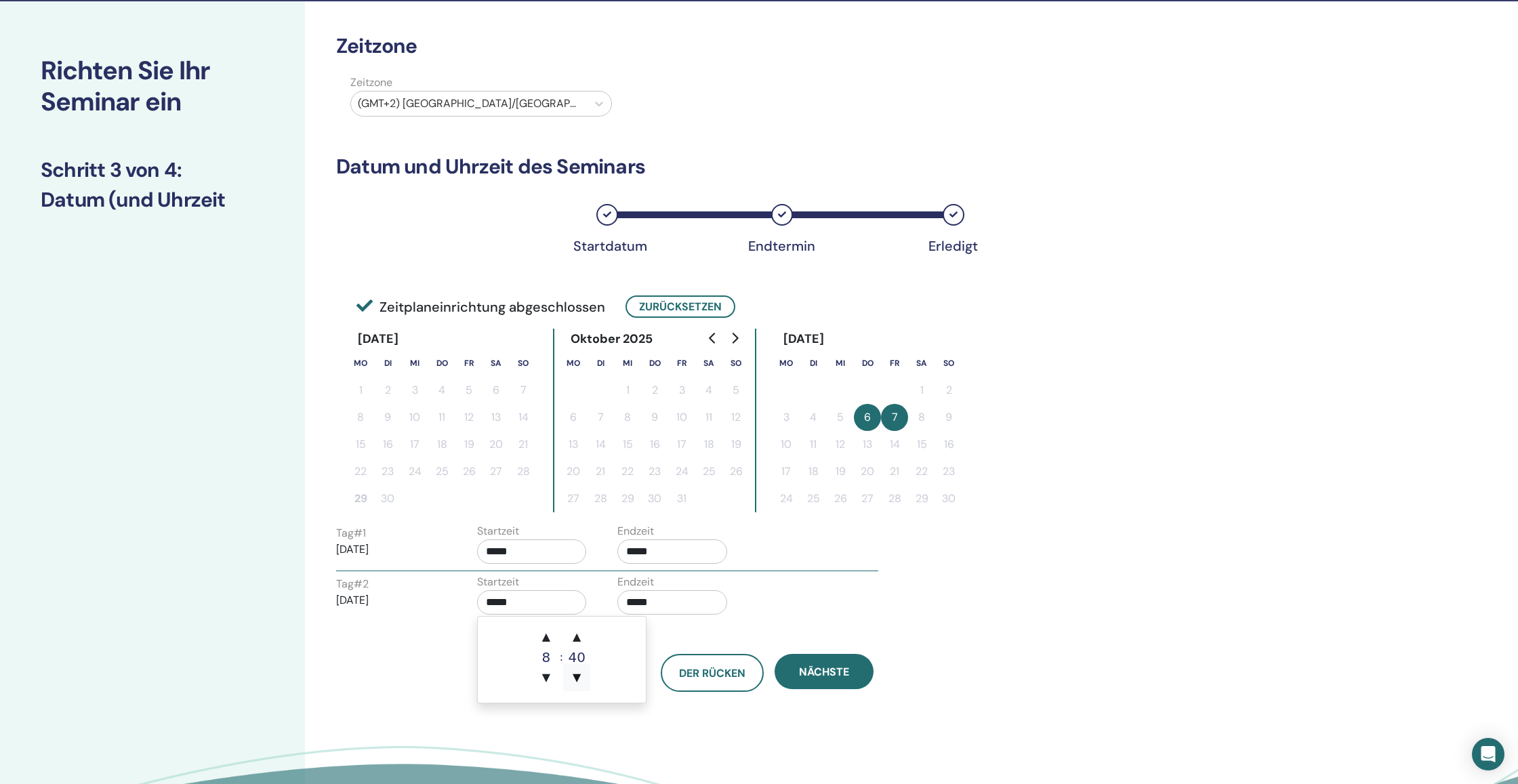
click at [577, 679] on span "▼" at bounding box center [577, 677] width 27 height 27
type input "*****"
click at [664, 603] on input "*****" at bounding box center [673, 602] width 110 height 24
drag, startPoint x: 689, startPoint y: 679, endPoint x: 720, endPoint y: 659, distance: 36.9
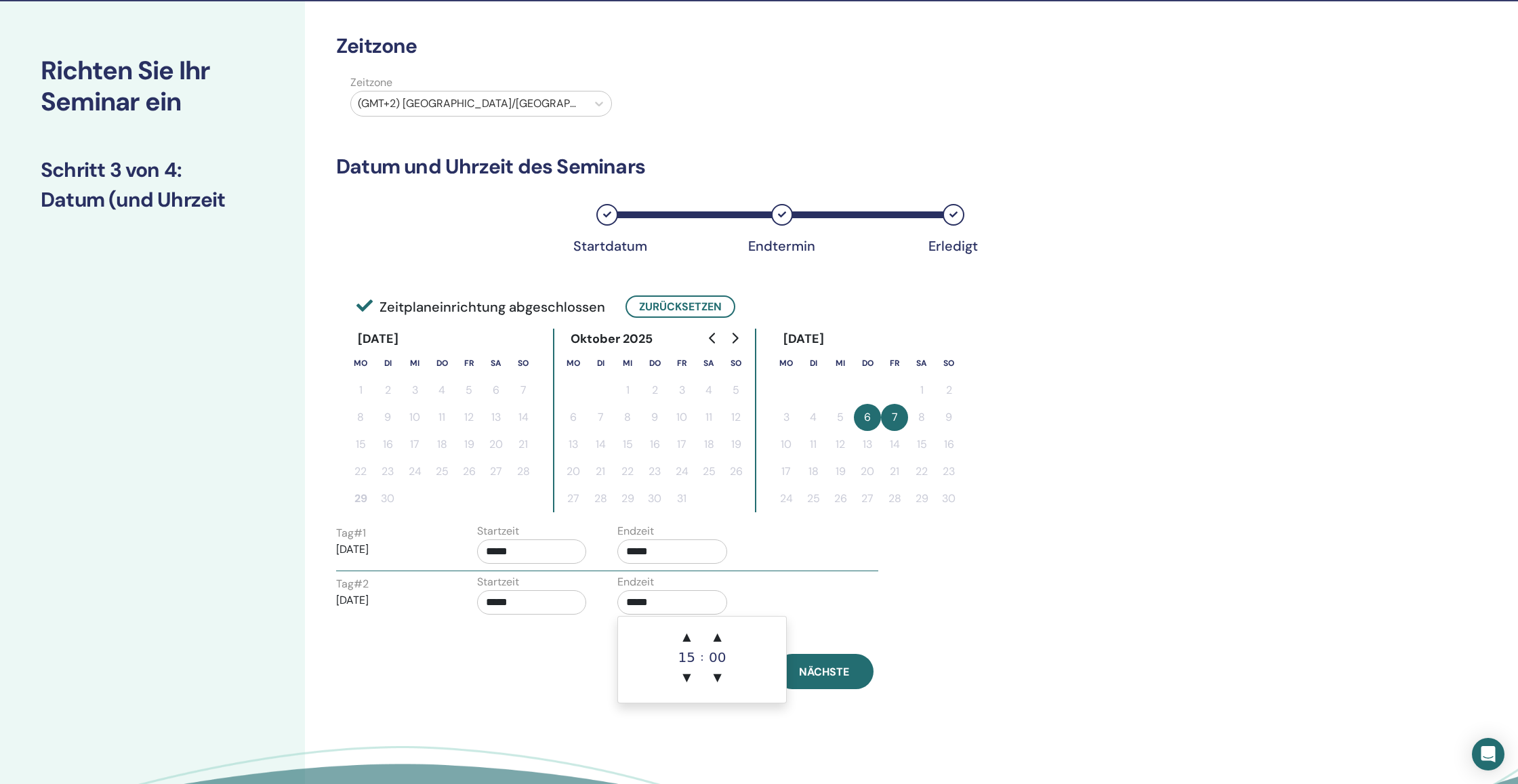
click at [693, 675] on span "▼" at bounding box center [686, 677] width 27 height 27
click at [721, 638] on span "▲" at bounding box center [717, 636] width 27 height 27
click at [718, 673] on span "▼" at bounding box center [717, 677] width 27 height 27
type input "*****"
click at [823, 604] on div "Tag # 2 2025/11/07 Startzeit ***** Endzeit *****" at bounding box center [607, 597] width 563 height 47
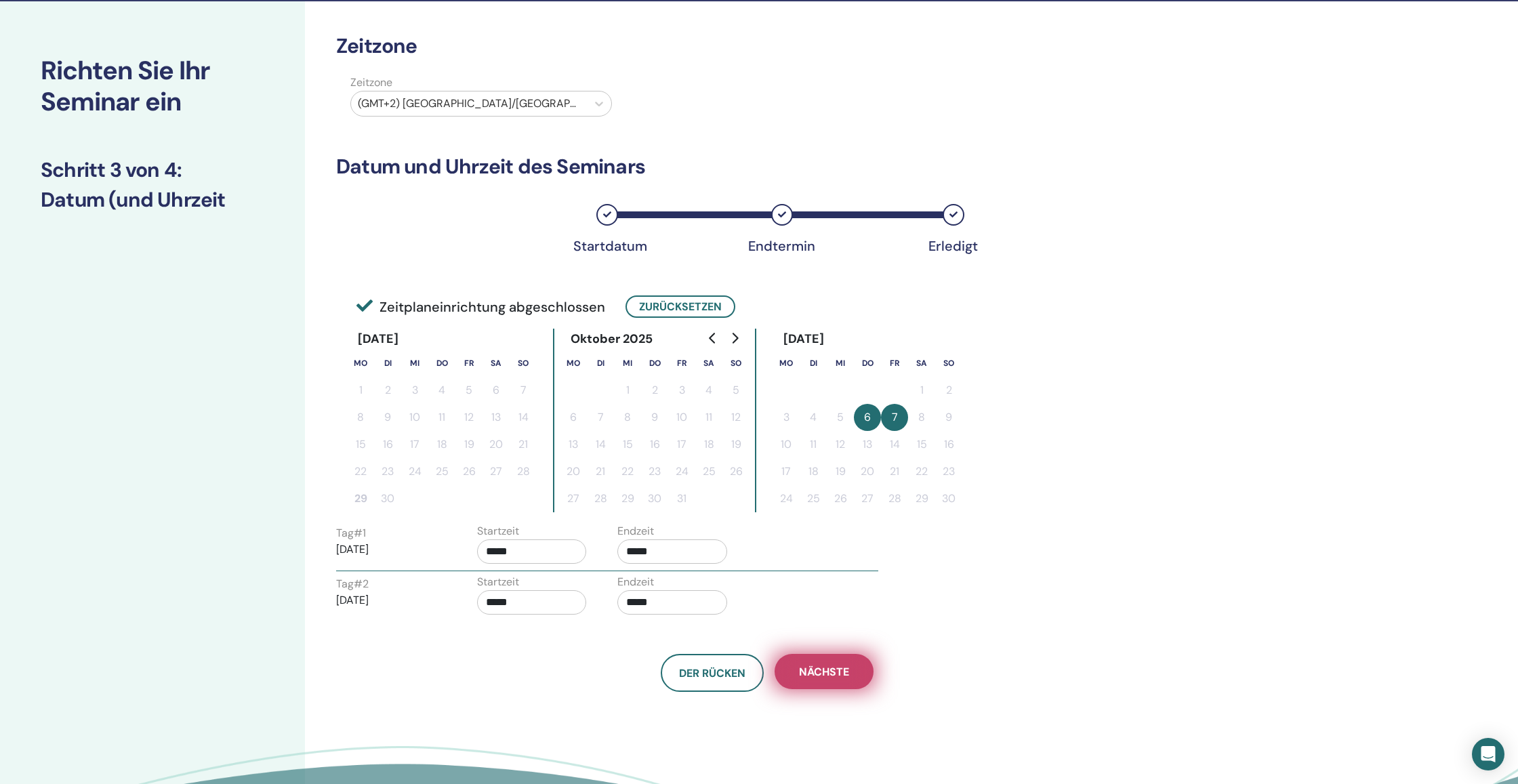
click at [824, 671] on span "Nächste" at bounding box center [824, 672] width 50 height 14
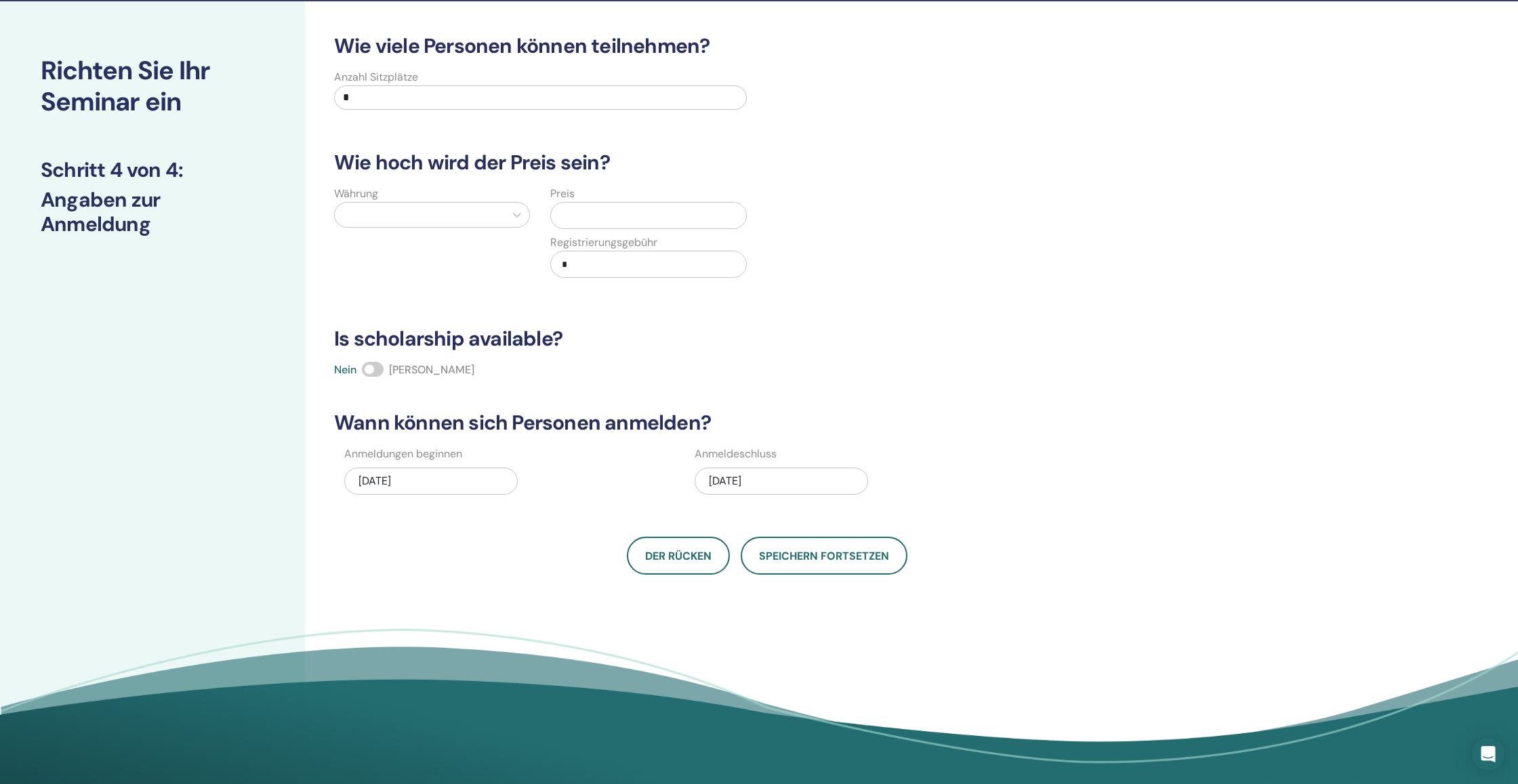
drag, startPoint x: 358, startPoint y: 94, endPoint x: 286, endPoint y: 88, distance: 72.2
click at [288, 88] on div "Richten Sie Ihr Seminar ein Schritt 4 von 4 : Angaben zur Anmeldung Wie viele P…" at bounding box center [759, 383] width 1518 height 763
type input "**"
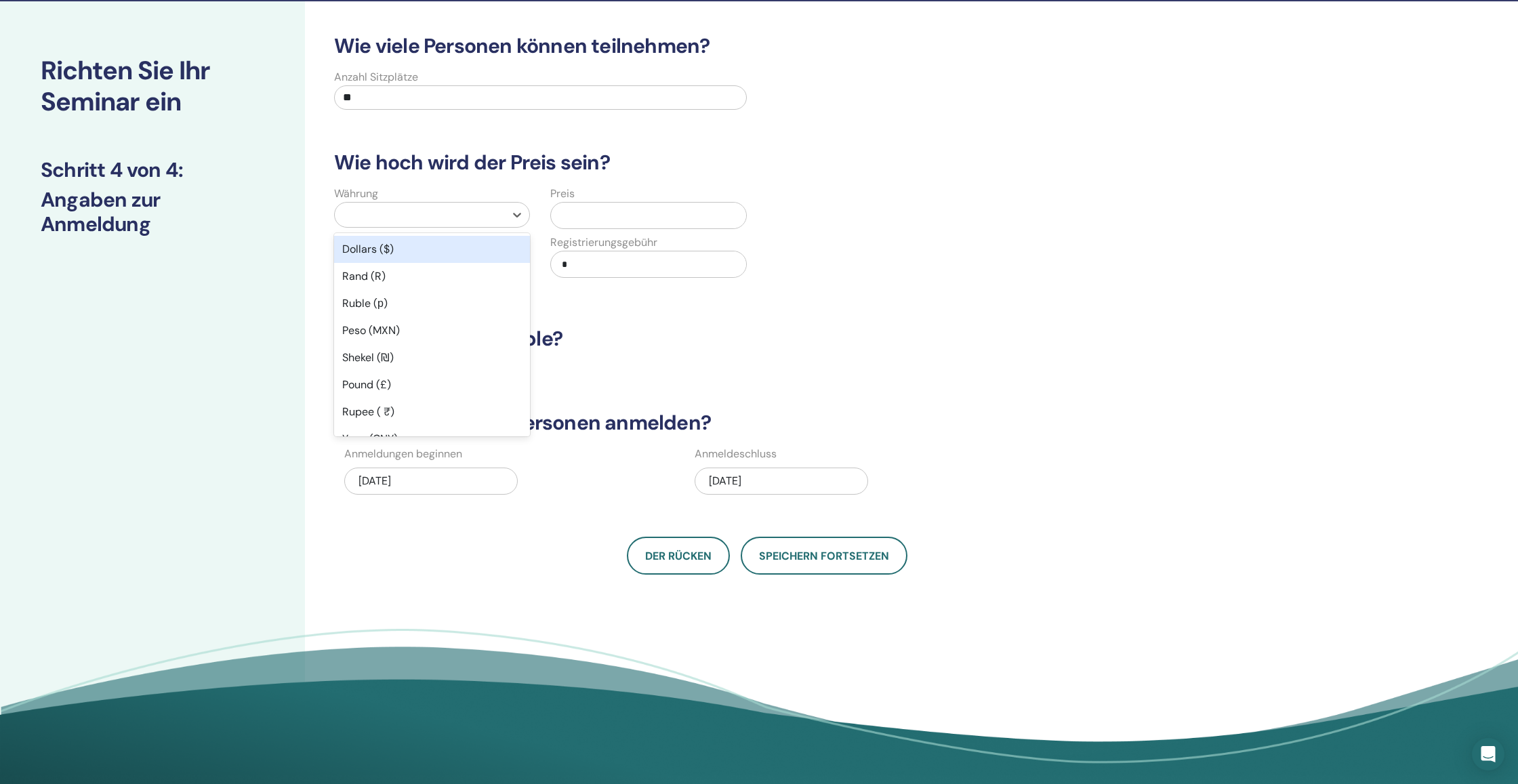
click at [416, 215] on div at bounding box center [419, 214] width 157 height 19
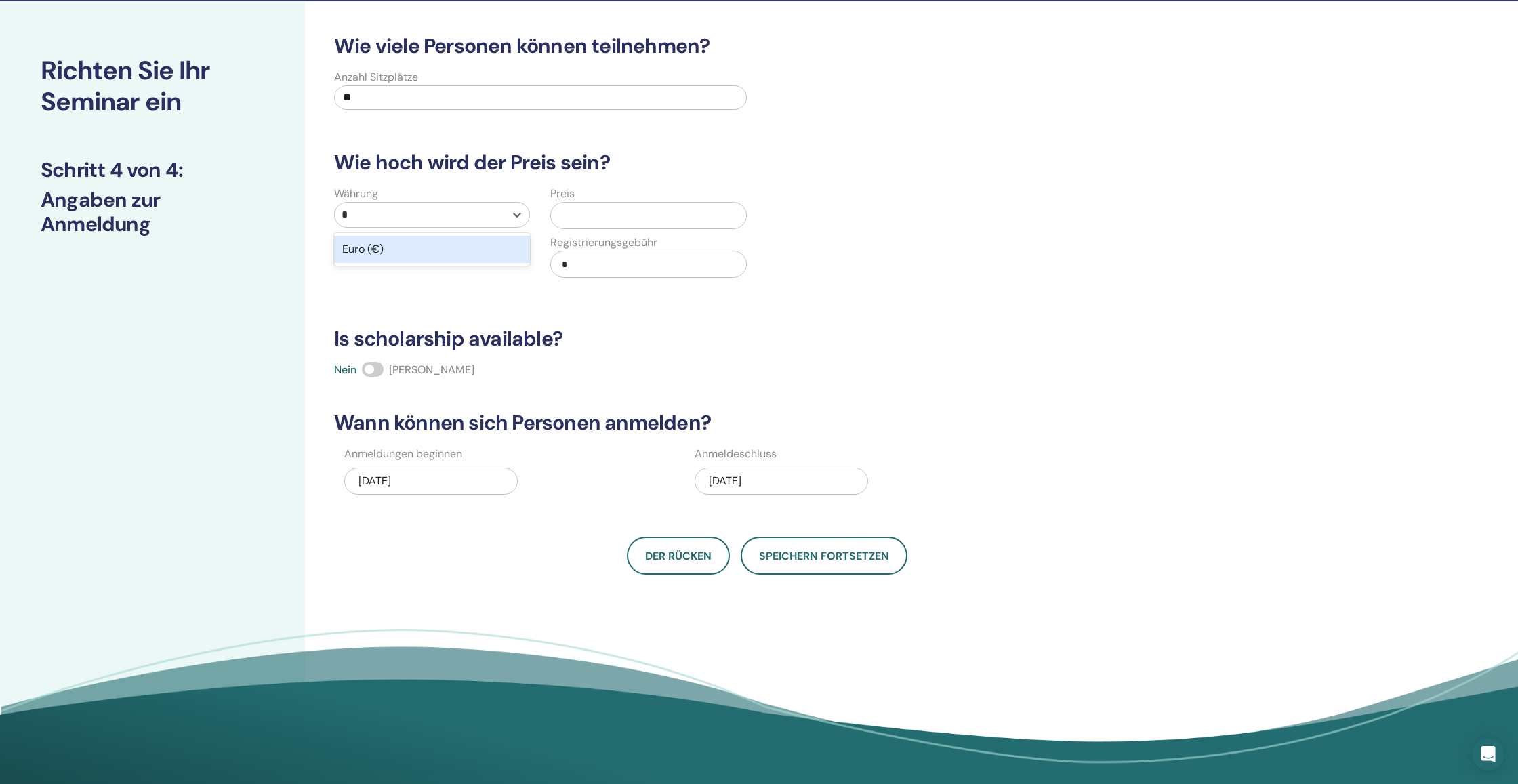
type input "*"
click at [592, 215] on input "text" at bounding box center [650, 215] width 189 height 26
click at [510, 215] on icon at bounding box center [517, 214] width 13 height 13
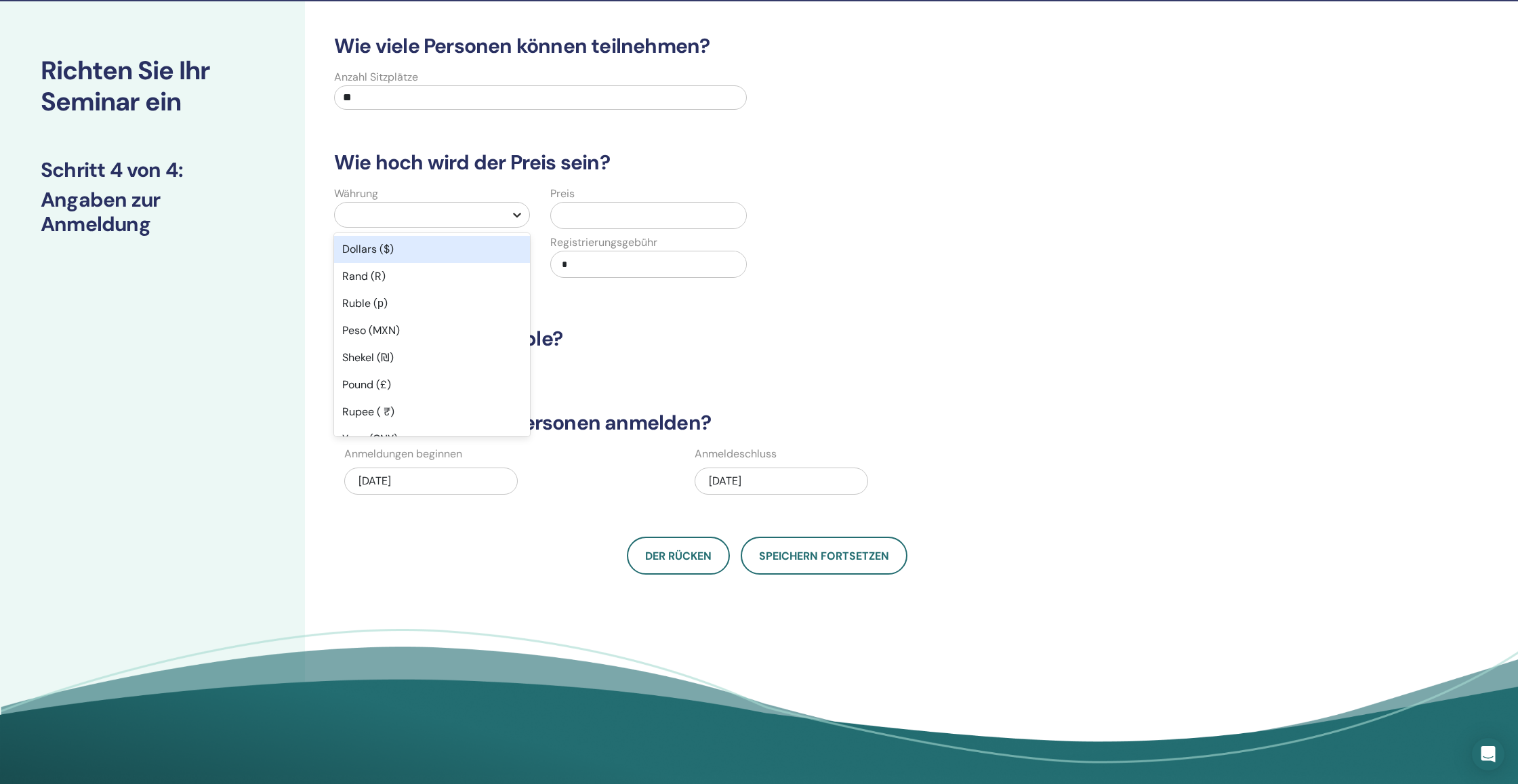
type input "*"
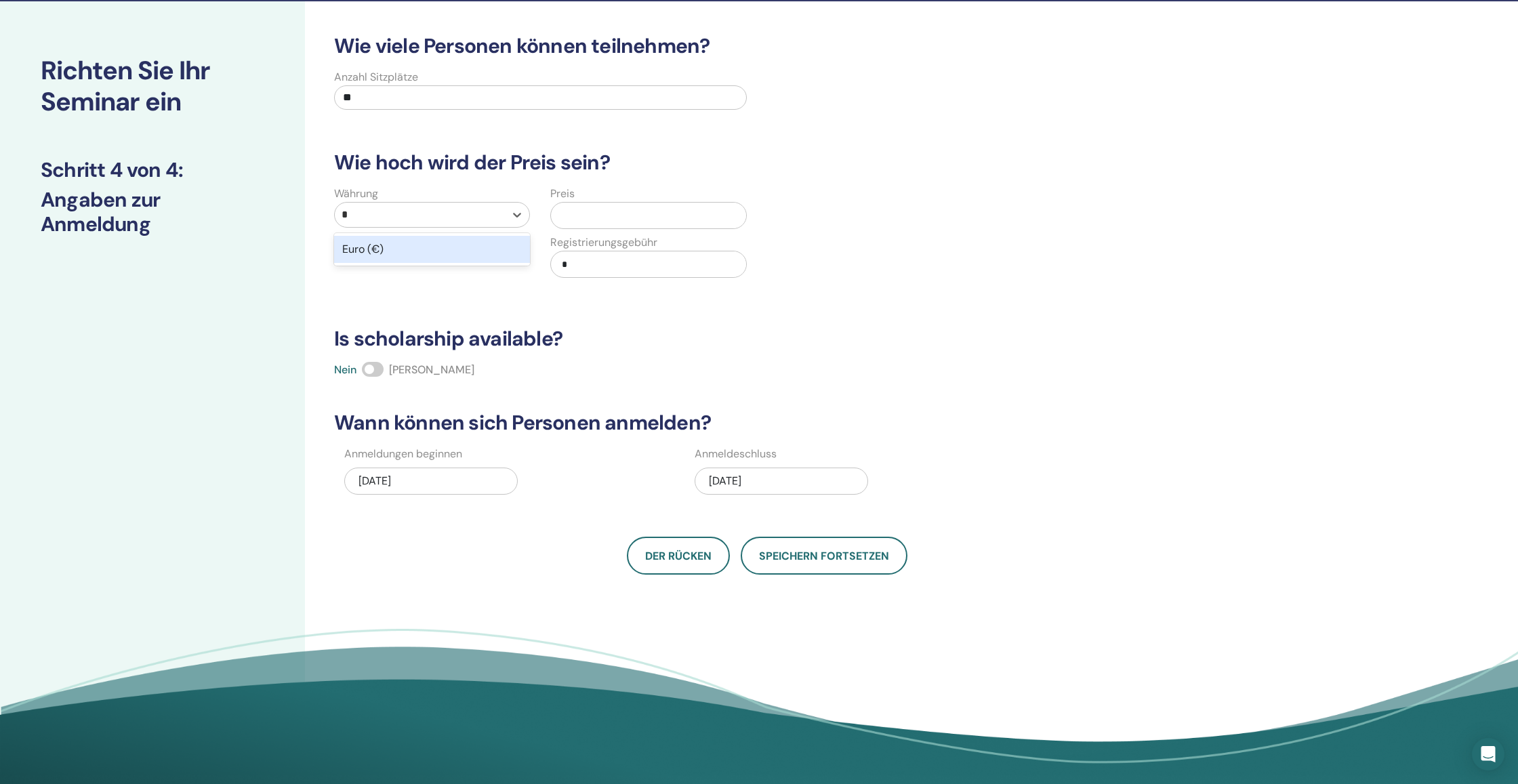
click at [416, 255] on div "Euro (€)" at bounding box center [432, 249] width 196 height 27
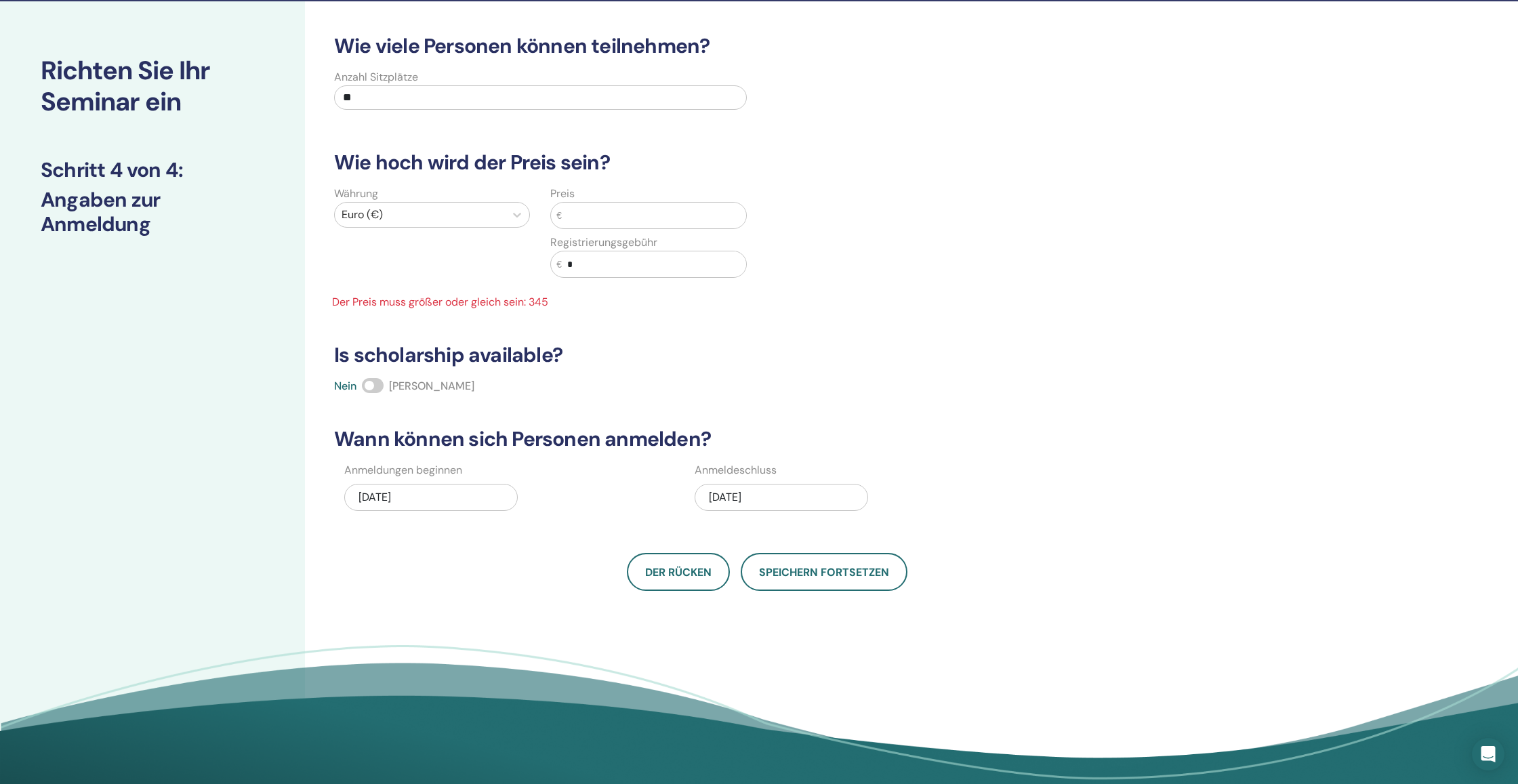
click at [604, 221] on input "text" at bounding box center [654, 215] width 185 height 26
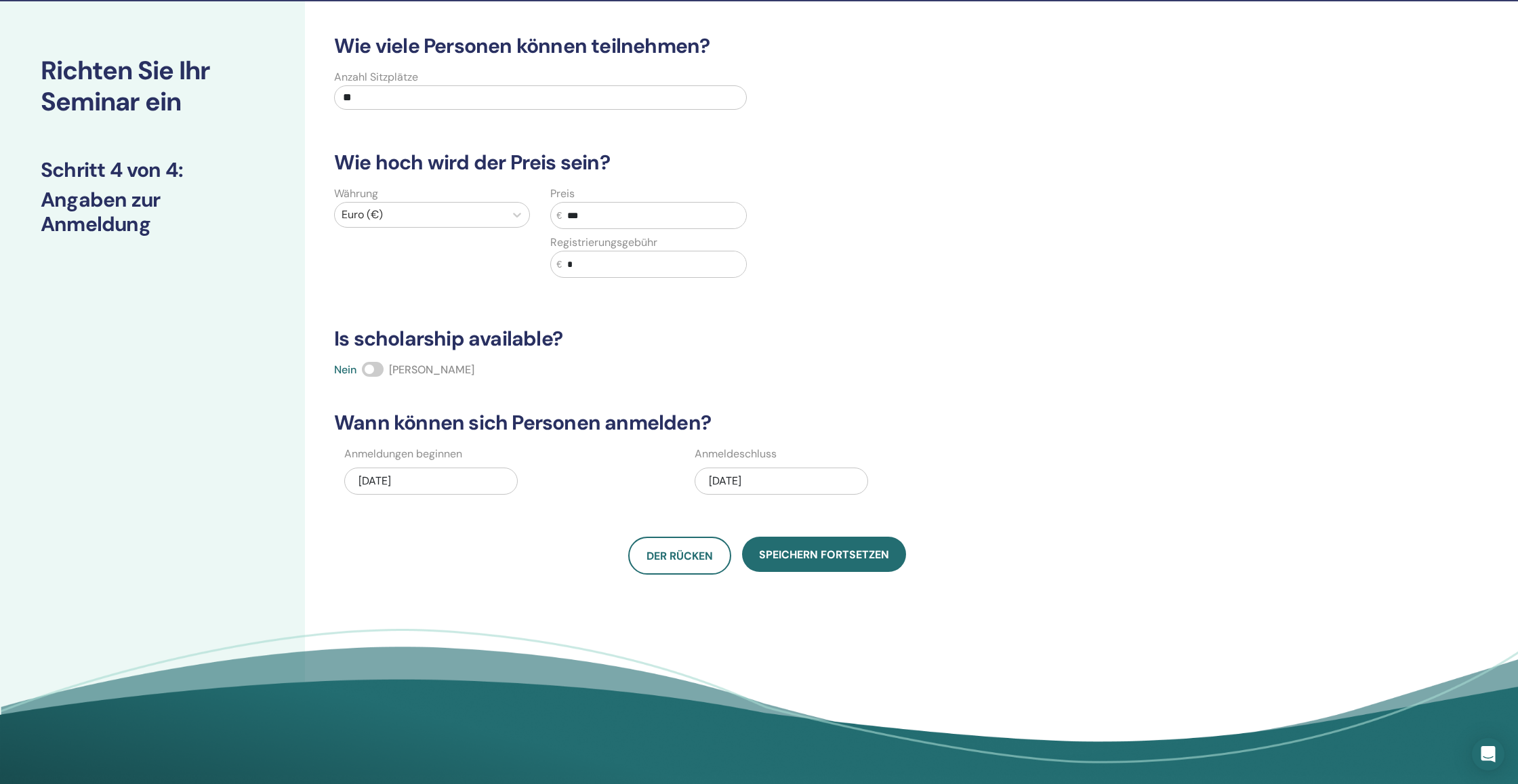
type input "***"
click at [599, 267] on input "*" at bounding box center [654, 264] width 185 height 26
type input "**"
click at [590, 327] on h3 "Is scholarship available?" at bounding box center [767, 338] width 882 height 24
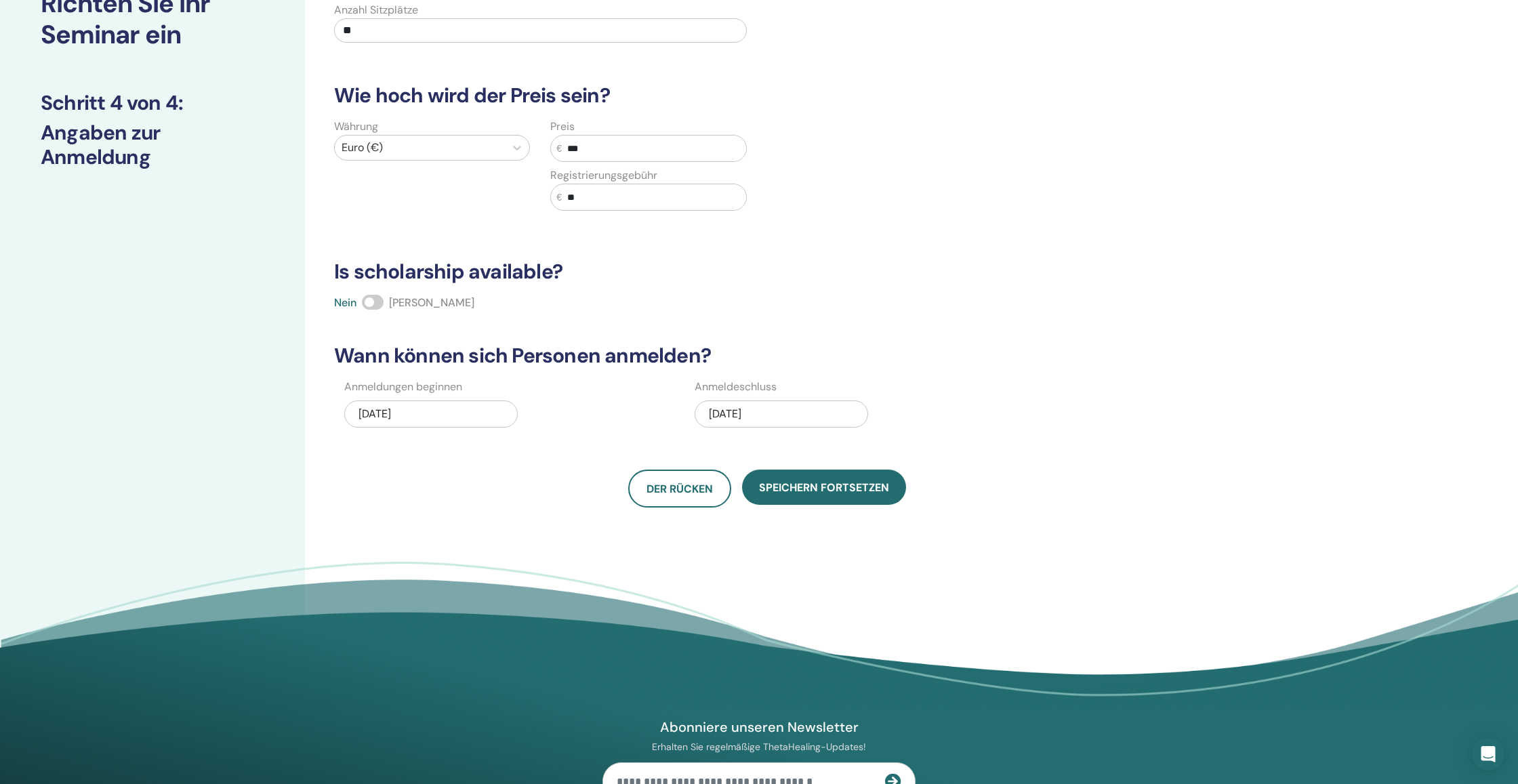
scroll to position [111, 0]
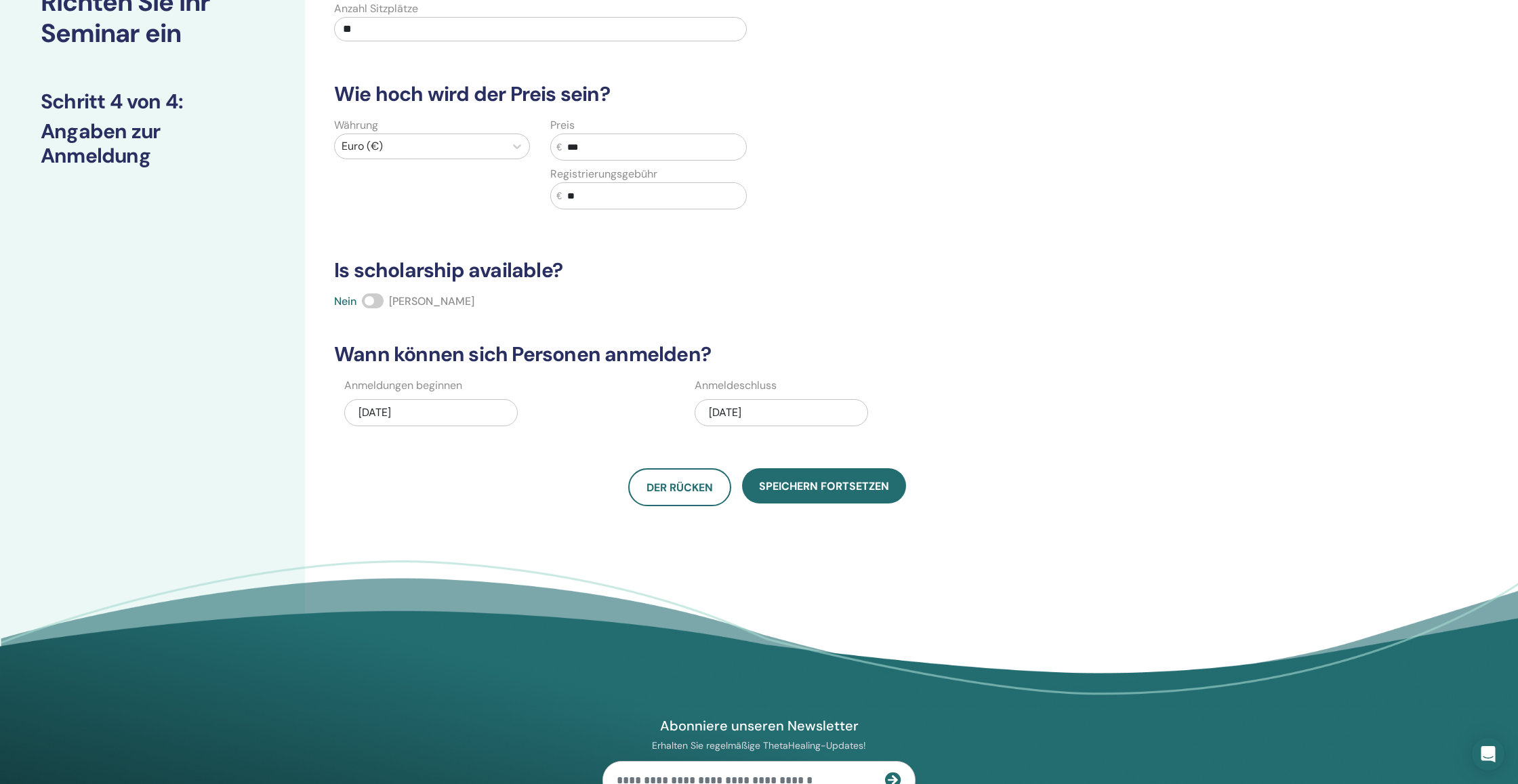
click at [372, 304] on span at bounding box center [373, 300] width 22 height 15
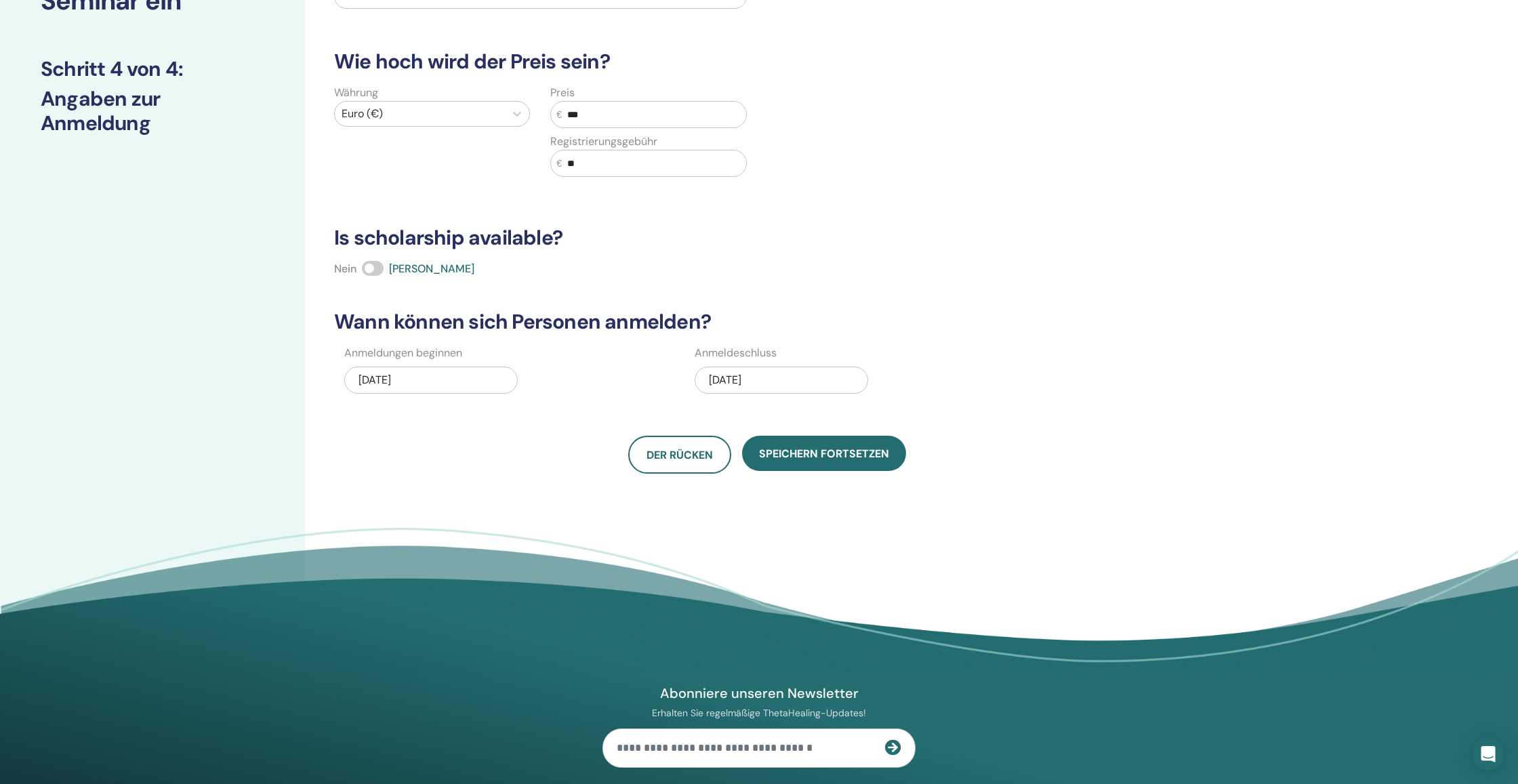
scroll to position [145, 0]
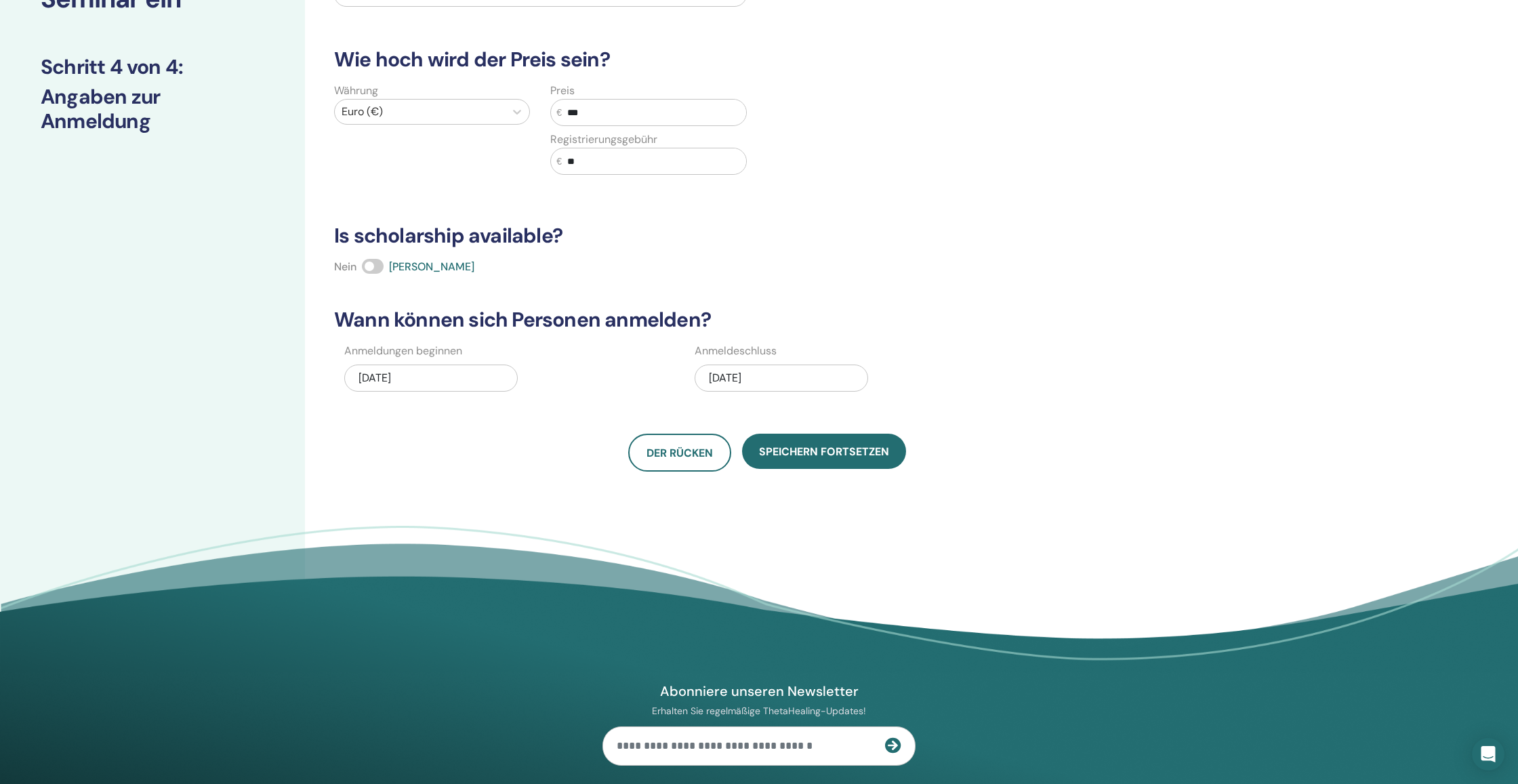
click at [791, 383] on div "11/07/2025" at bounding box center [781, 378] width 173 height 27
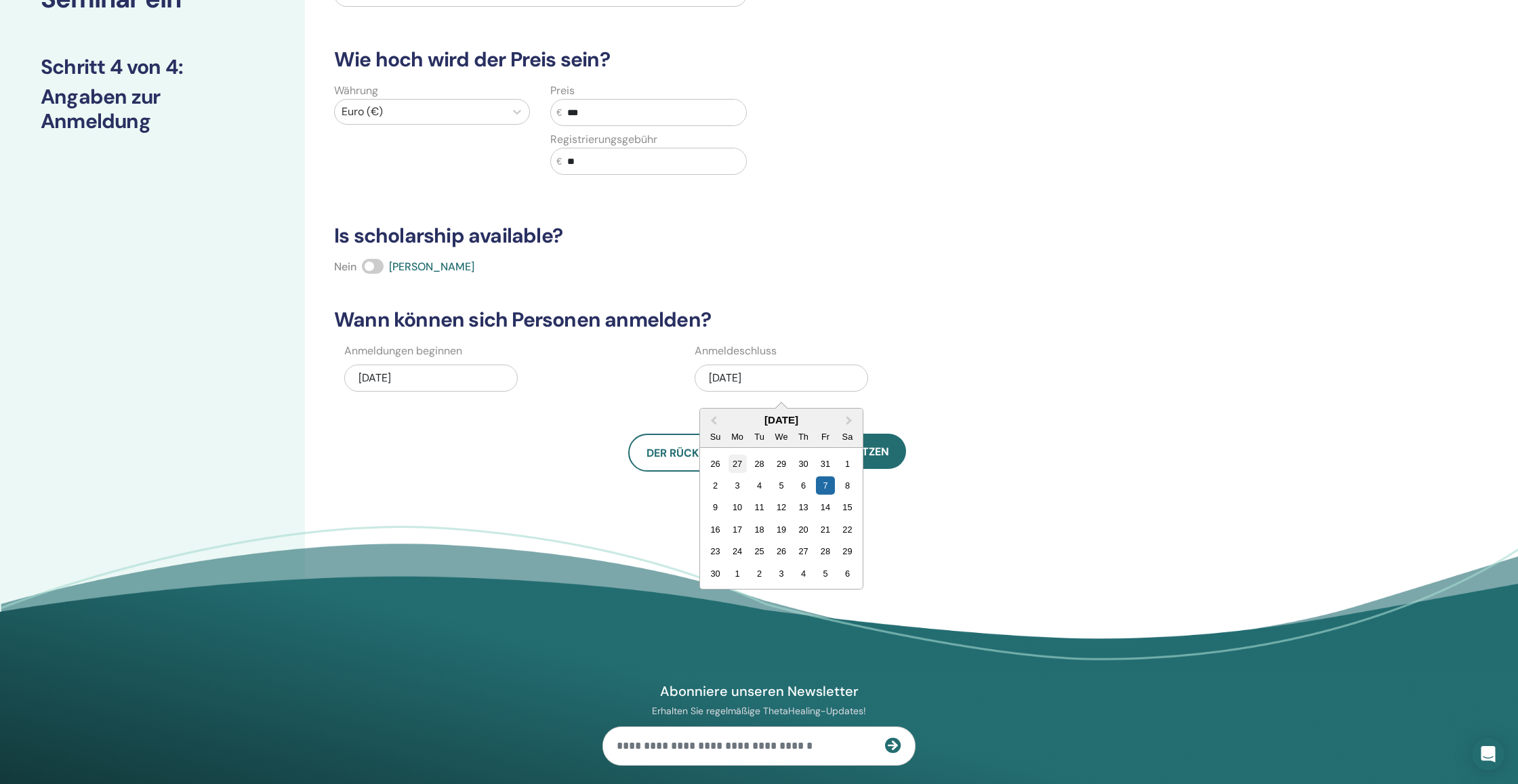
click at [736, 464] on div "27" at bounding box center [737, 464] width 18 height 18
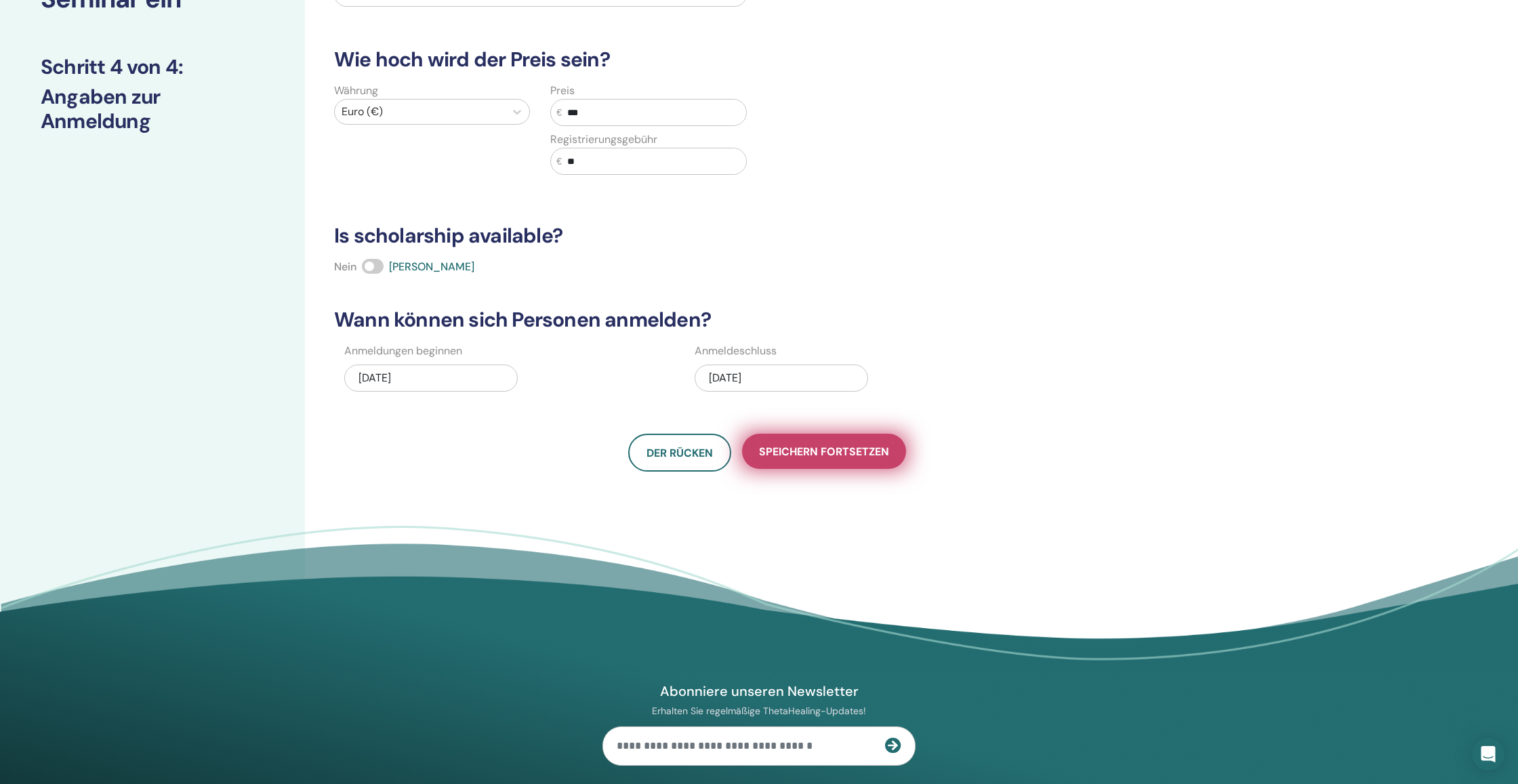
click at [826, 457] on span "Speichern fortsetzen" at bounding box center [824, 451] width 130 height 14
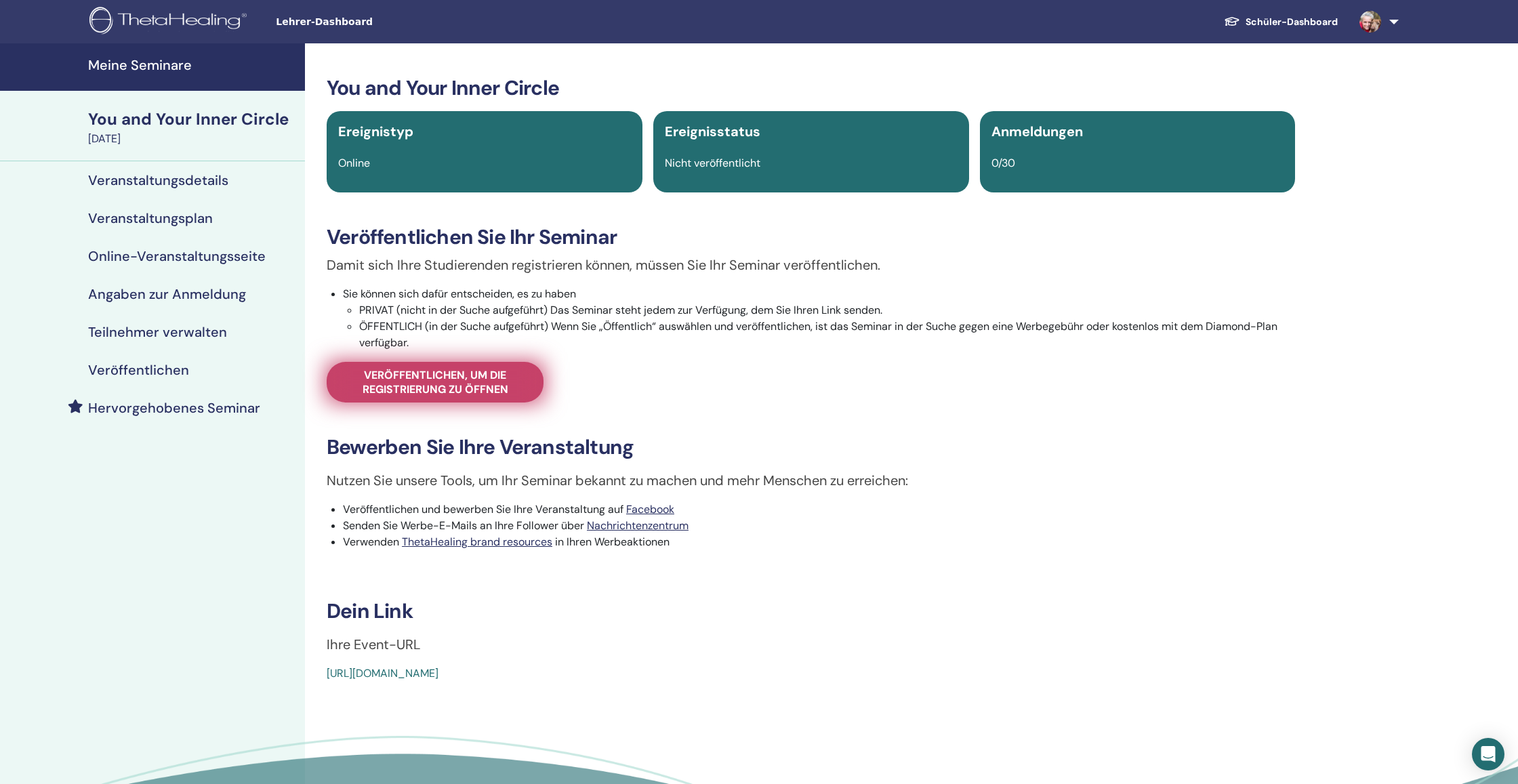
click at [506, 393] on span "Veröffentlichen, um die Registrierung zu öffnen" at bounding box center [435, 382] width 183 height 29
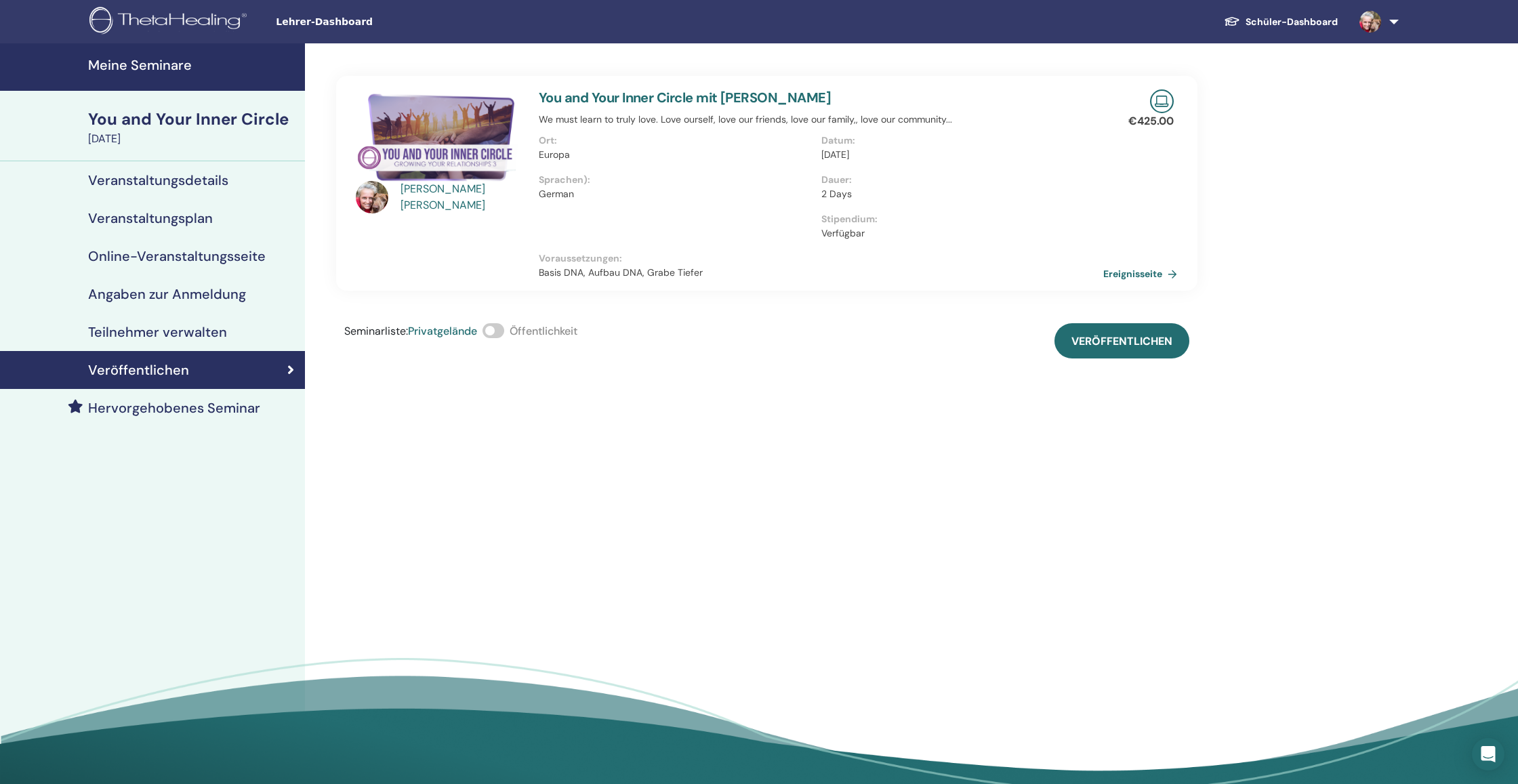
click at [496, 329] on span at bounding box center [493, 330] width 22 height 15
click at [1132, 350] on button "Veröffentlichen" at bounding box center [1122, 340] width 135 height 36
click at [1156, 271] on link "Ereignisseite" at bounding box center [1145, 274] width 79 height 20
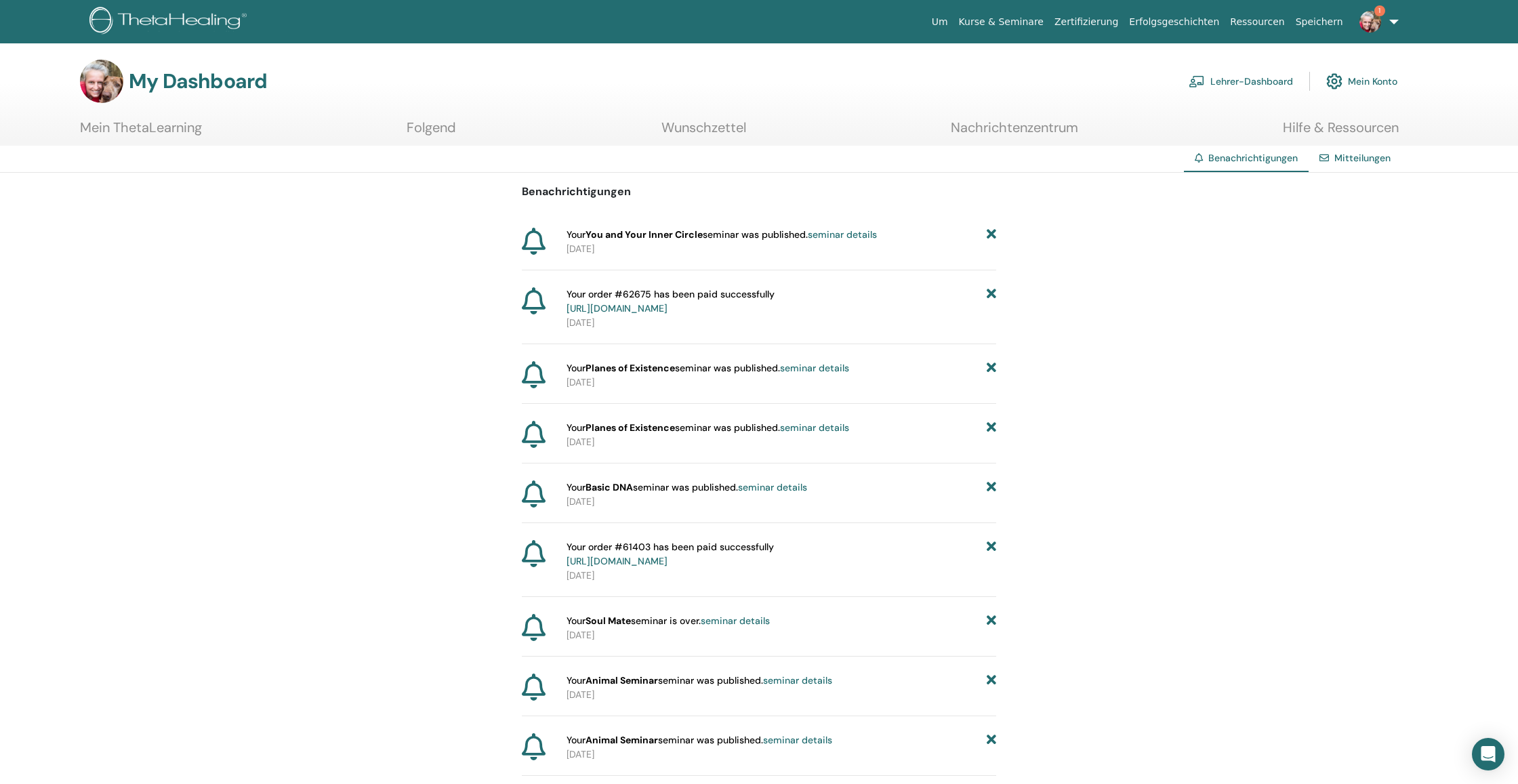
click at [1271, 79] on link "Lehrer-Dashboard" at bounding box center [1241, 81] width 104 height 30
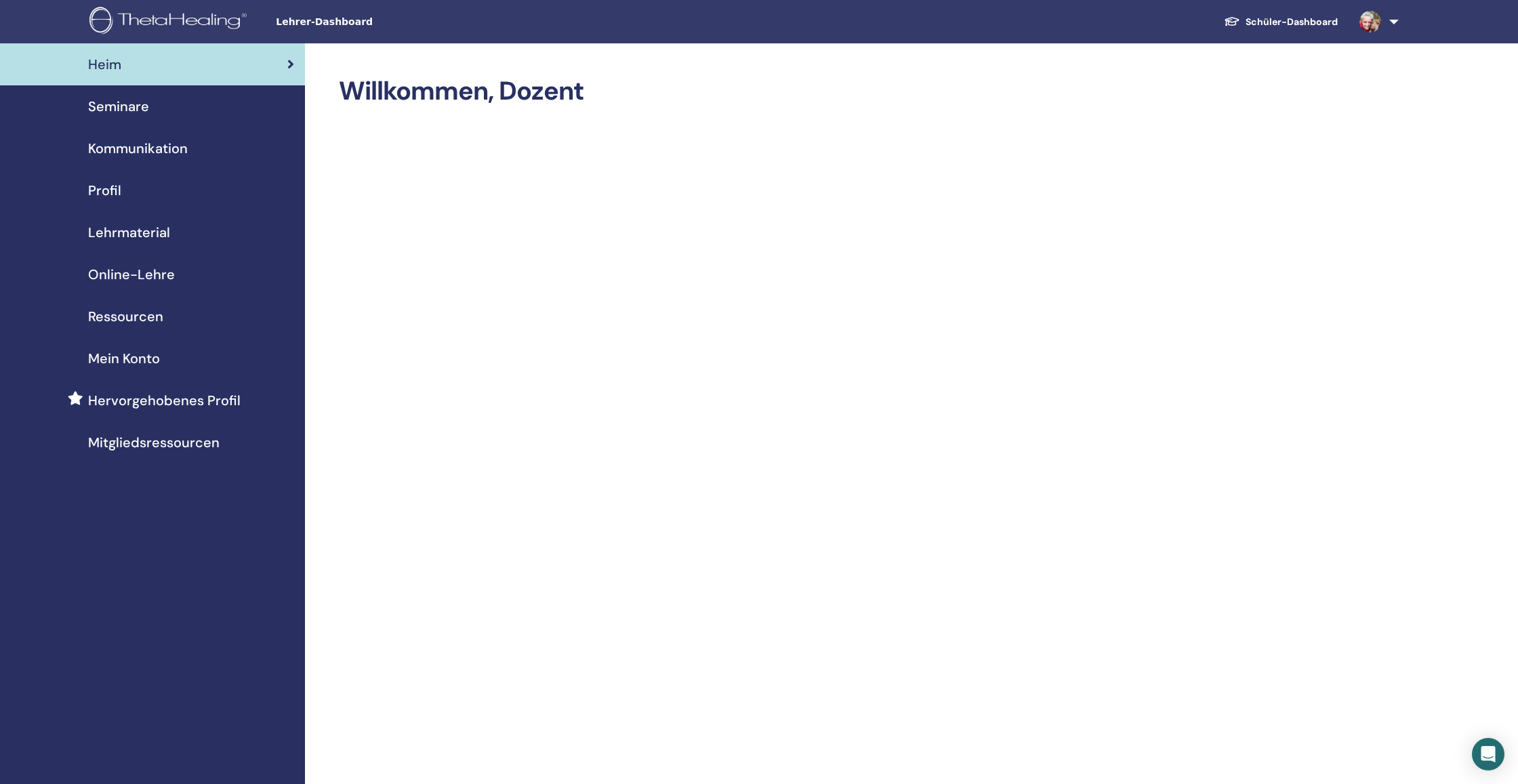
click at [130, 109] on span "Seminare" at bounding box center [119, 106] width 61 height 20
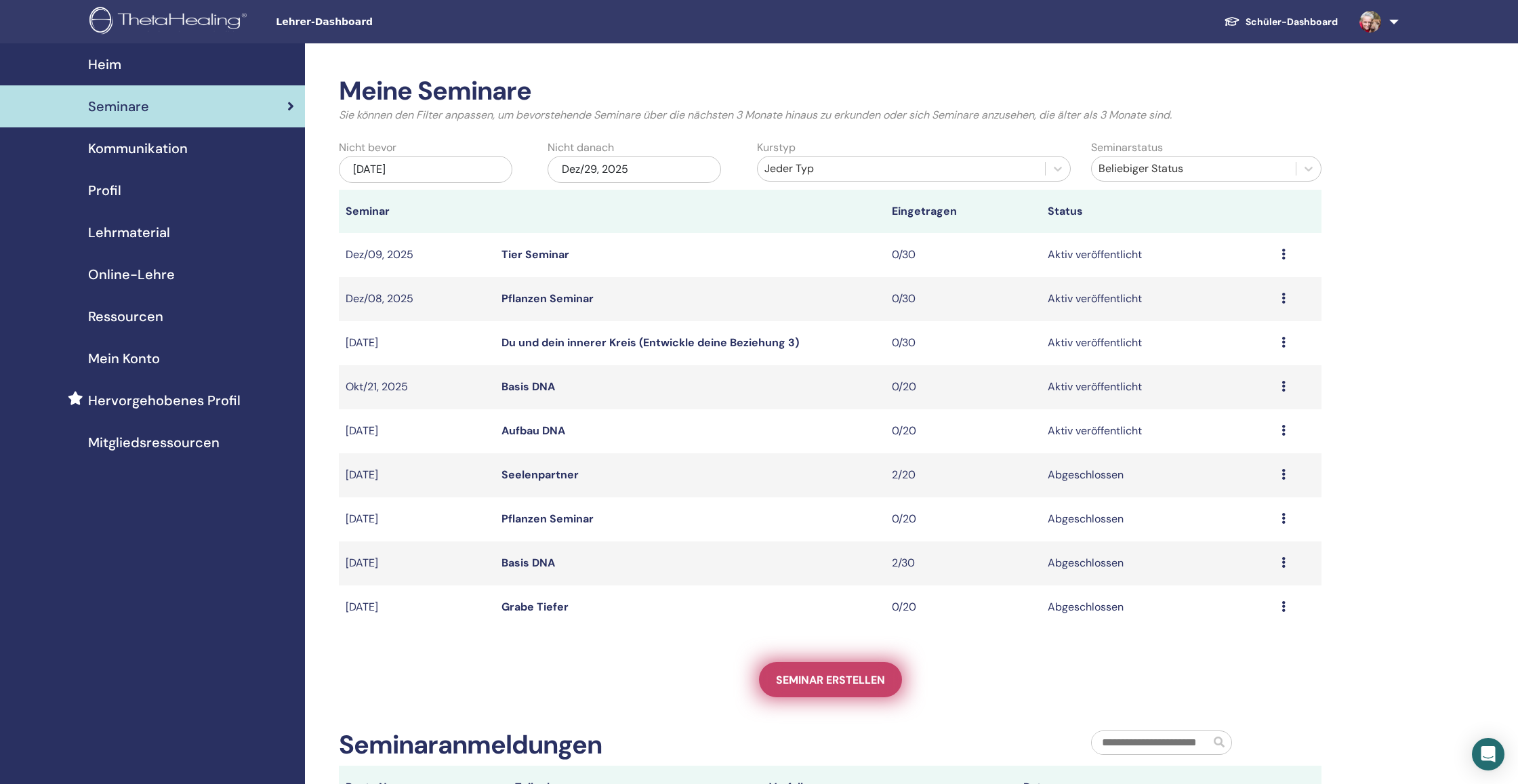
click at [775, 687] on link "Seminar erstellen" at bounding box center [830, 680] width 143 height 36
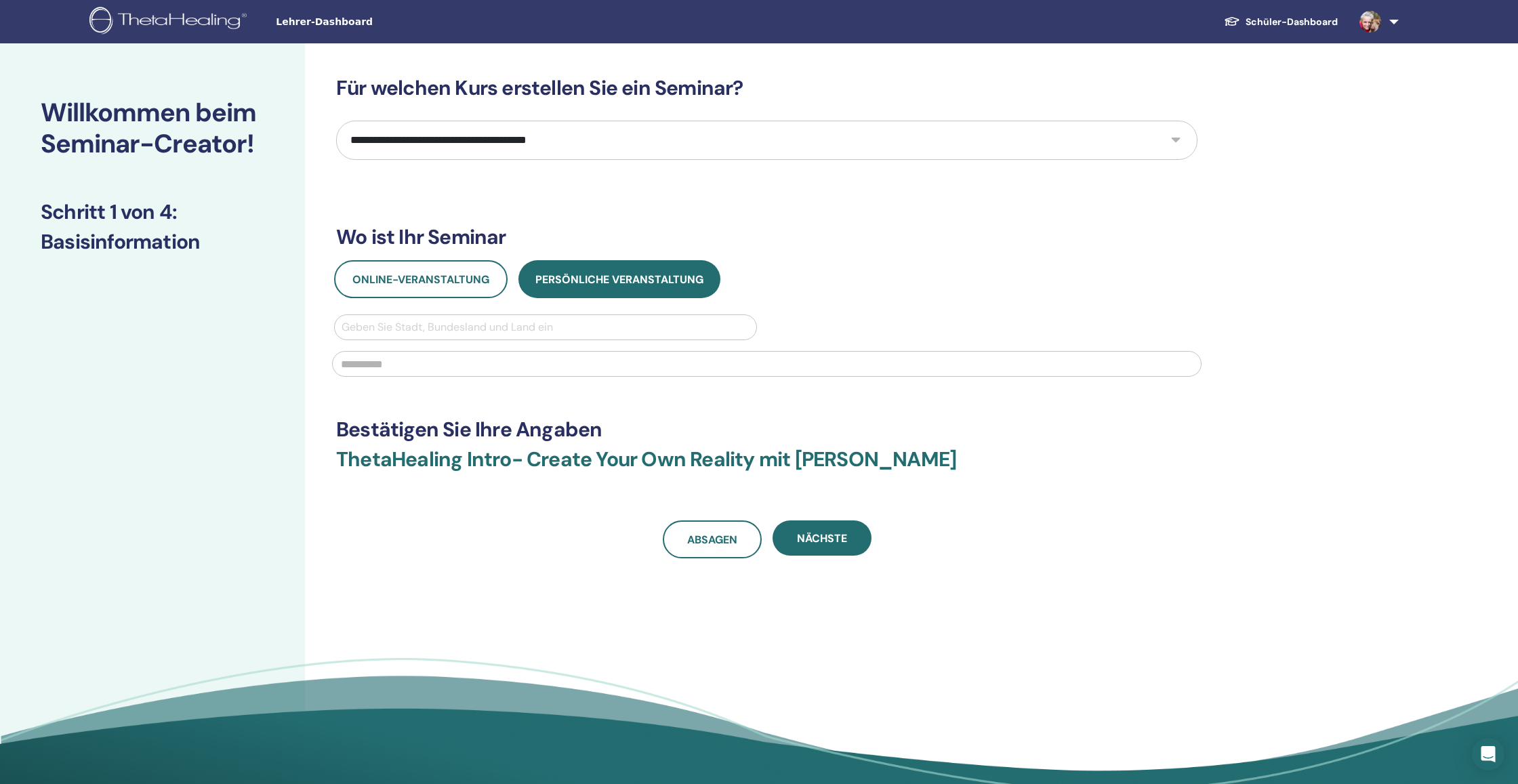
select select "****"
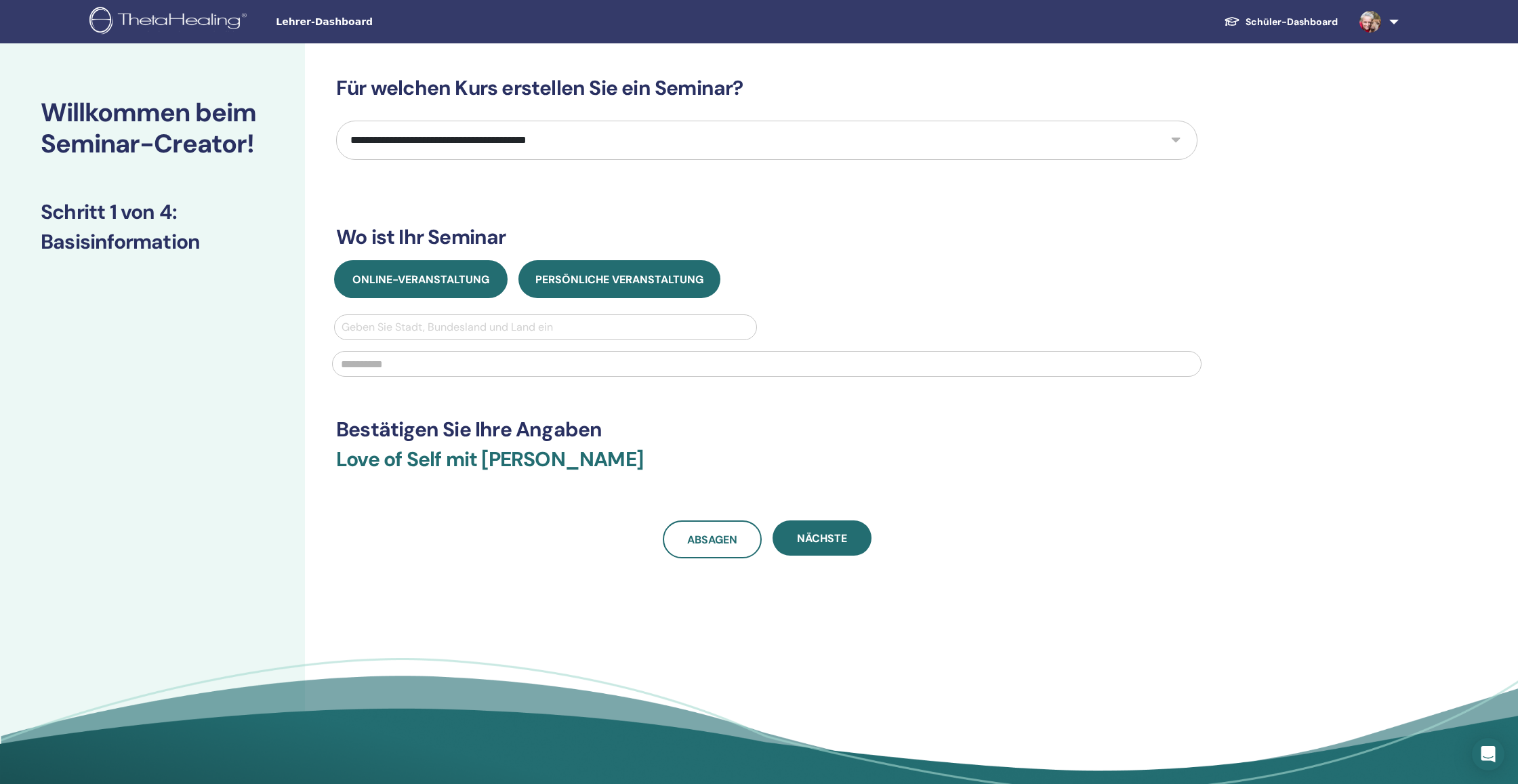
click at [467, 283] on span "Online-Veranstaltung" at bounding box center [421, 279] width 137 height 14
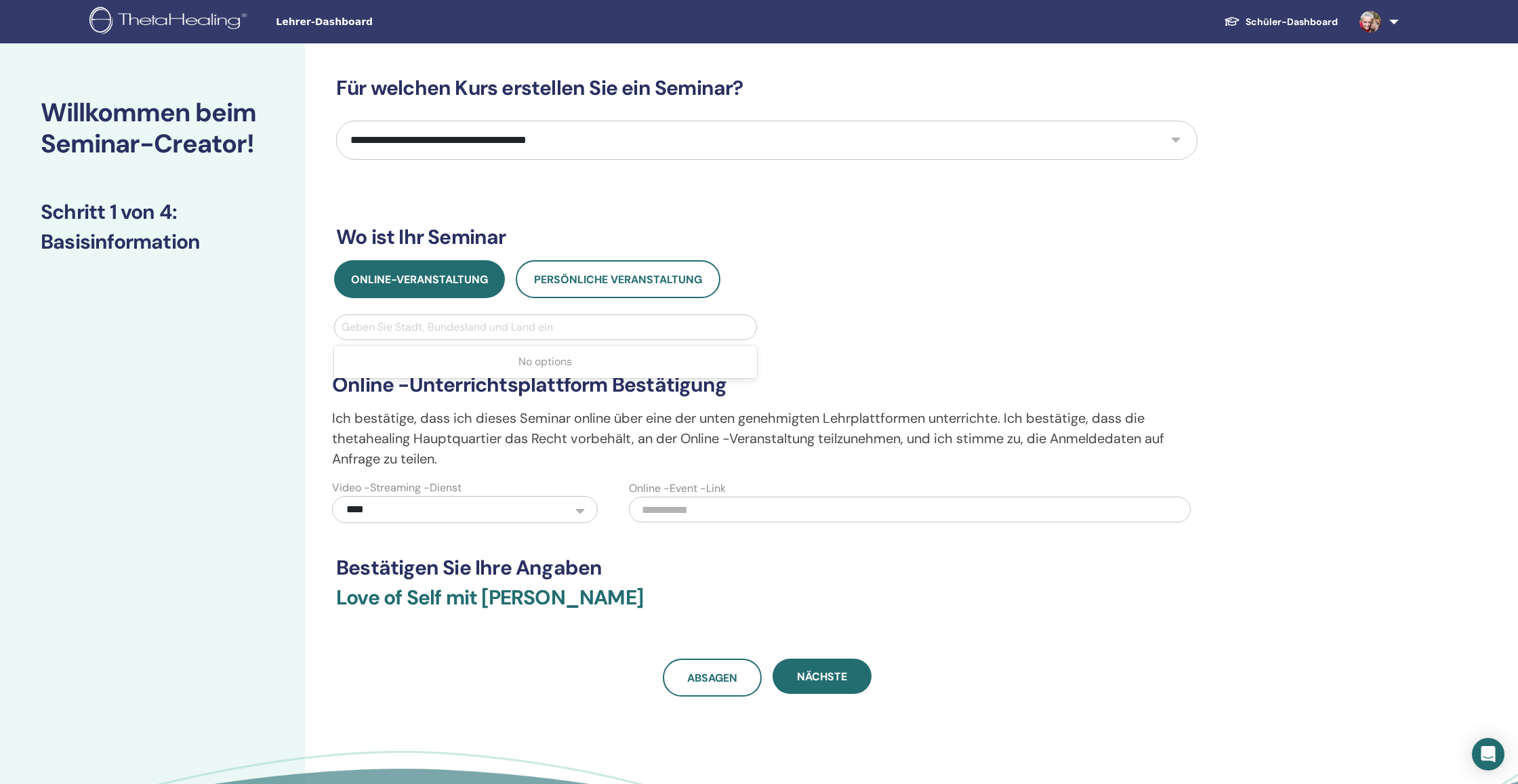
click at [469, 327] on div "Geben Sie Stadt, Bundesland und Land ein" at bounding box center [545, 327] width 408 height 16
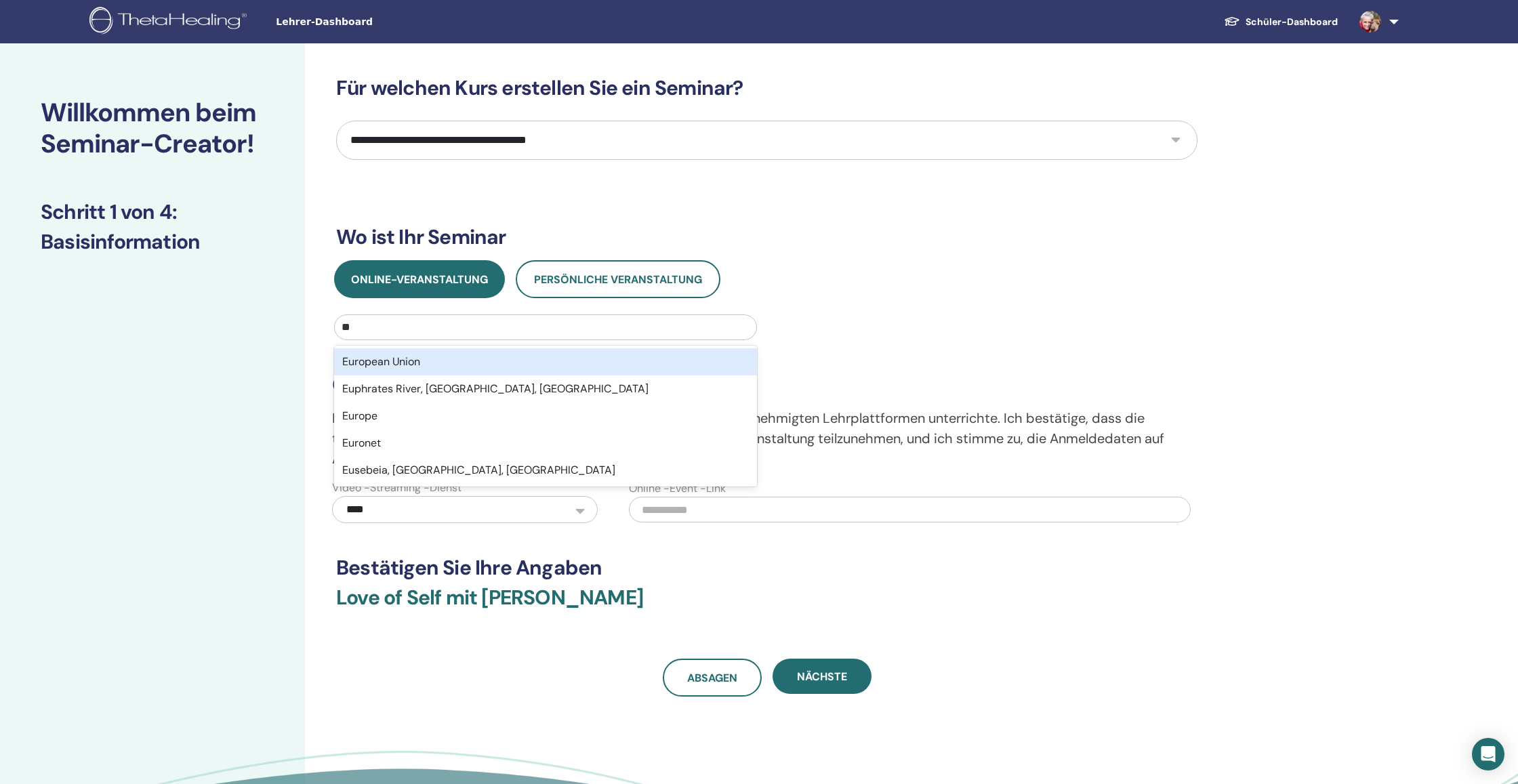
type input "***"
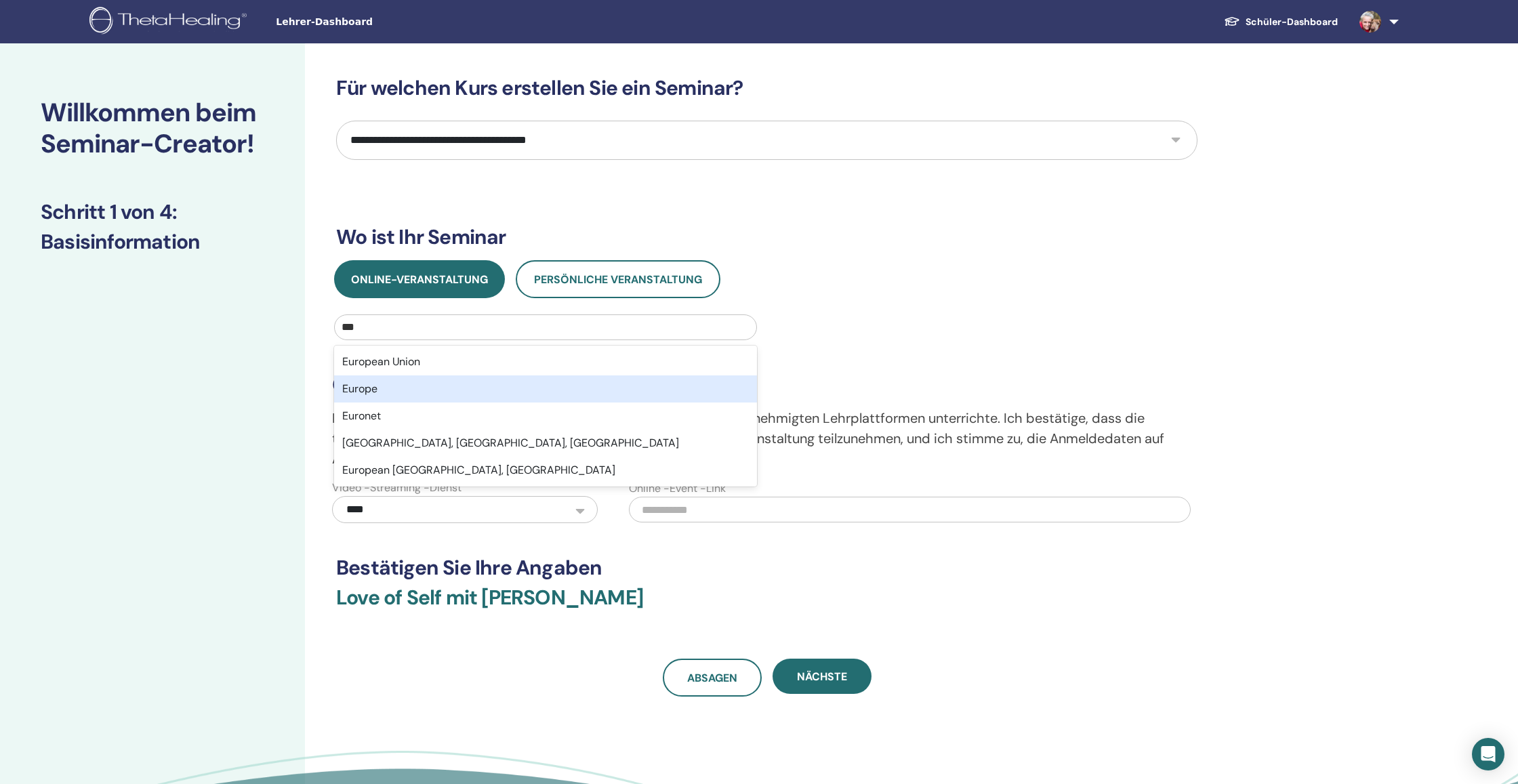
scroll to position [0, 1]
click at [458, 386] on div "Europe" at bounding box center [545, 389] width 423 height 27
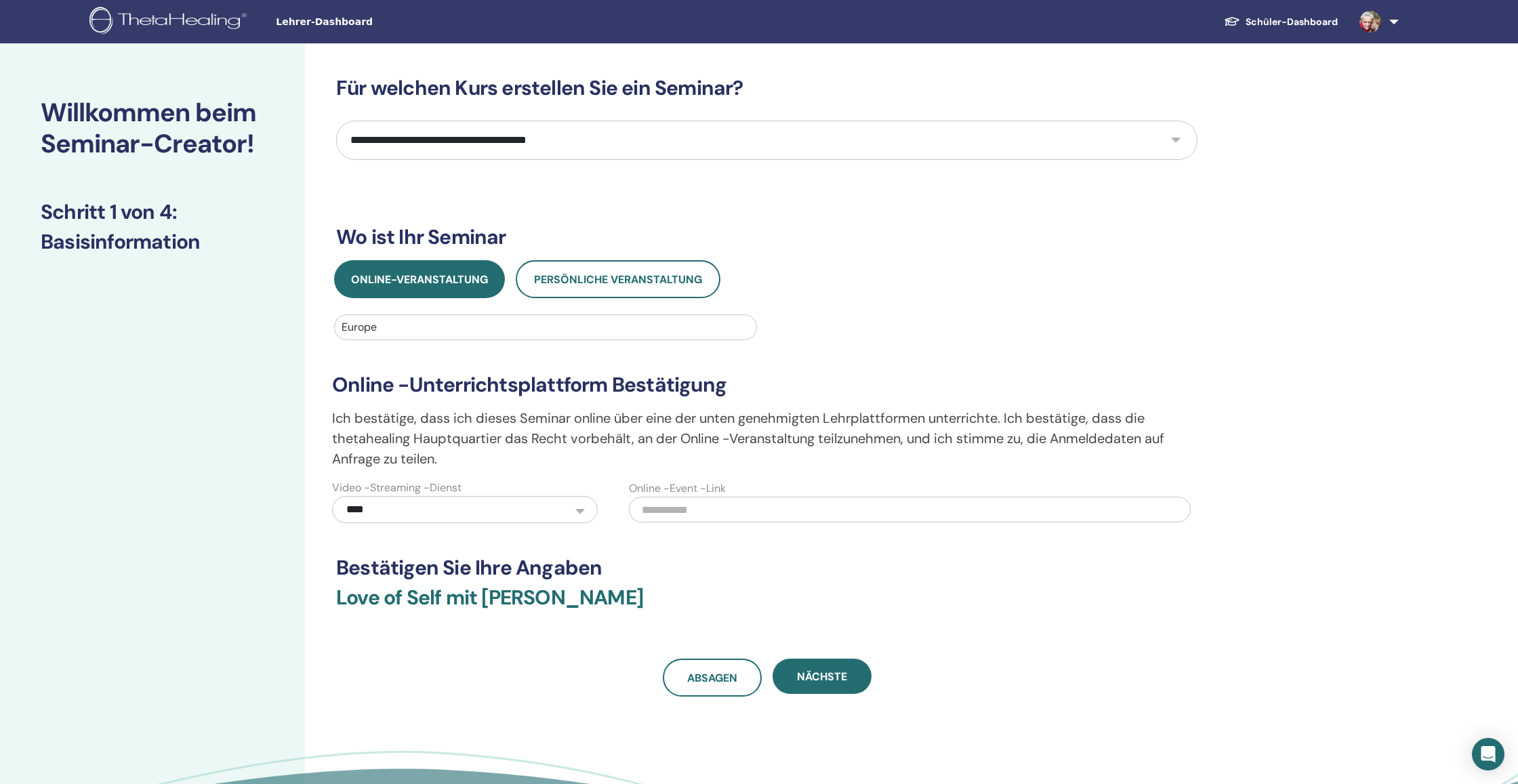
scroll to position [0, 0]
click at [816, 682] on span "Nächste" at bounding box center [822, 676] width 50 height 14
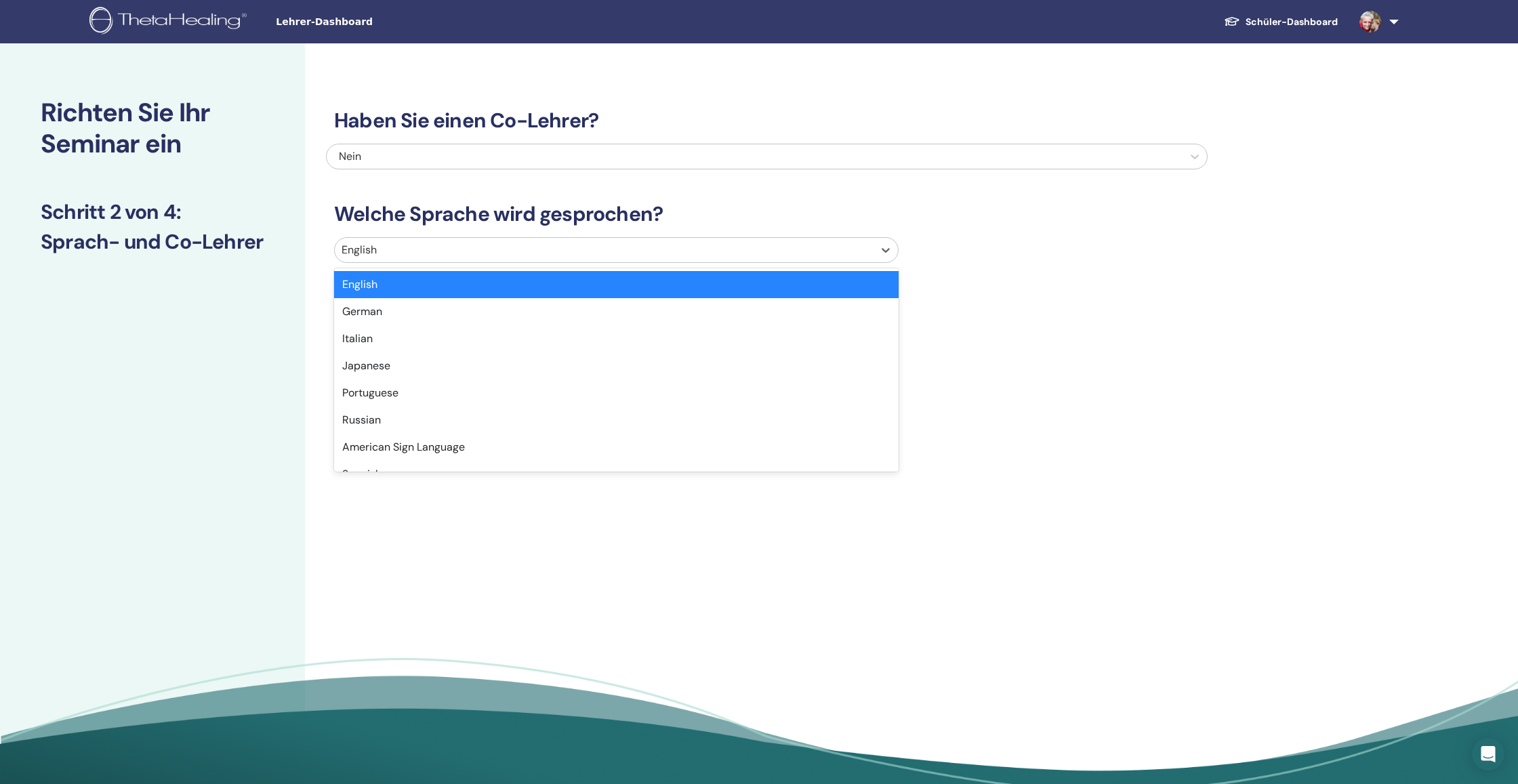
click at [501, 256] on div at bounding box center [604, 249] width 525 height 19
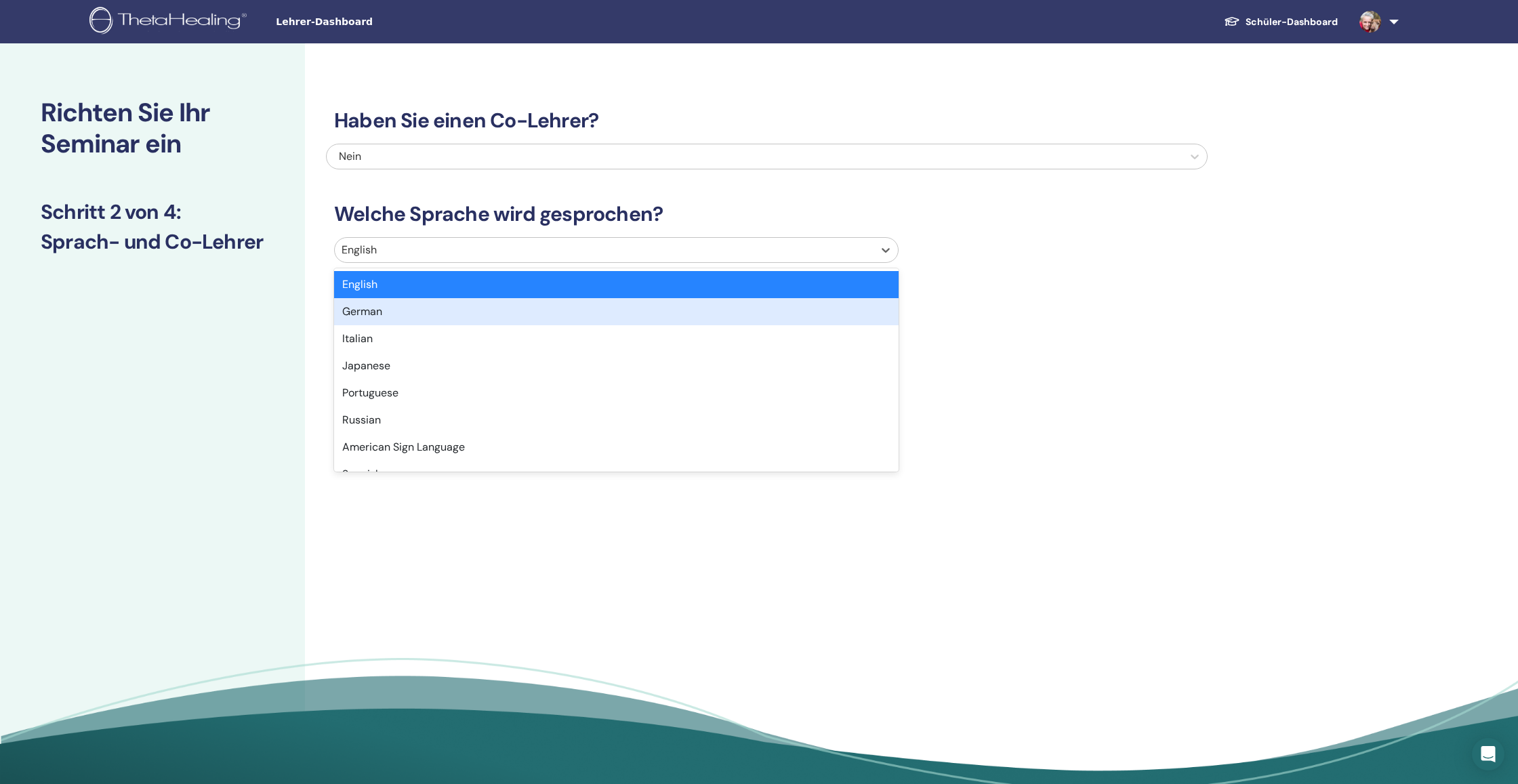
click at [497, 306] on div "German" at bounding box center [616, 311] width 565 height 27
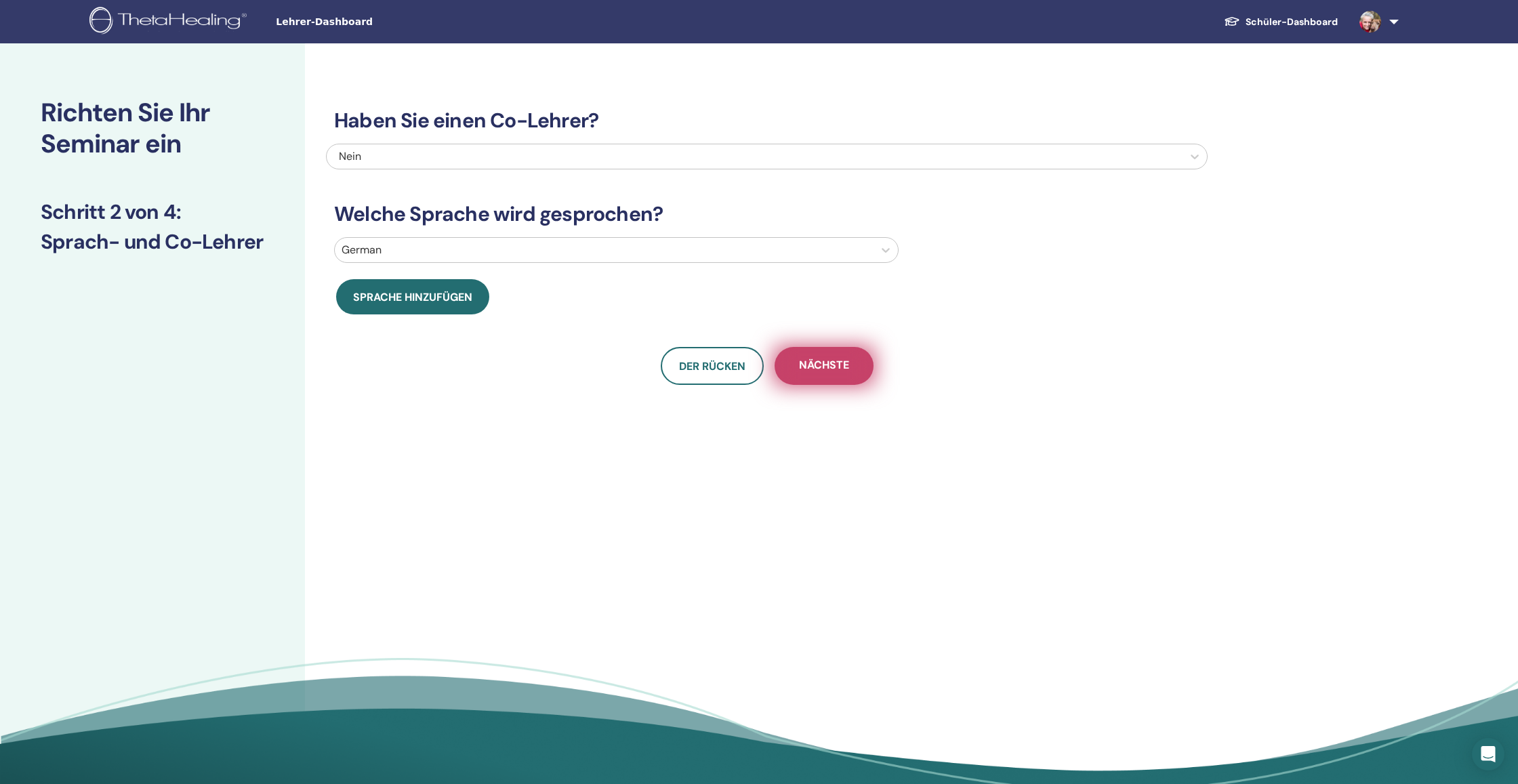
click at [849, 375] on button "Nächste" at bounding box center [824, 366] width 99 height 38
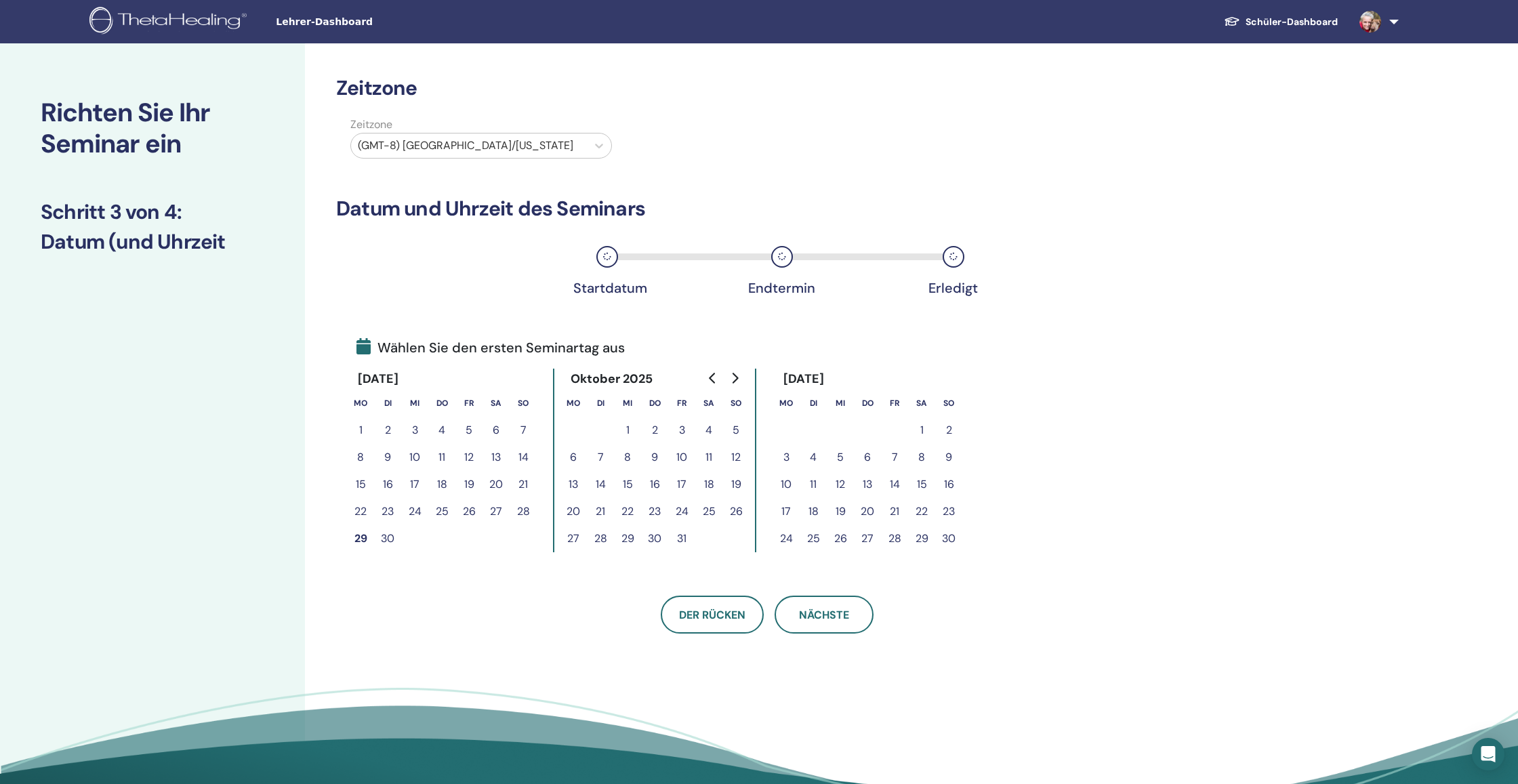
click at [868, 485] on button "13" at bounding box center [867, 484] width 27 height 27
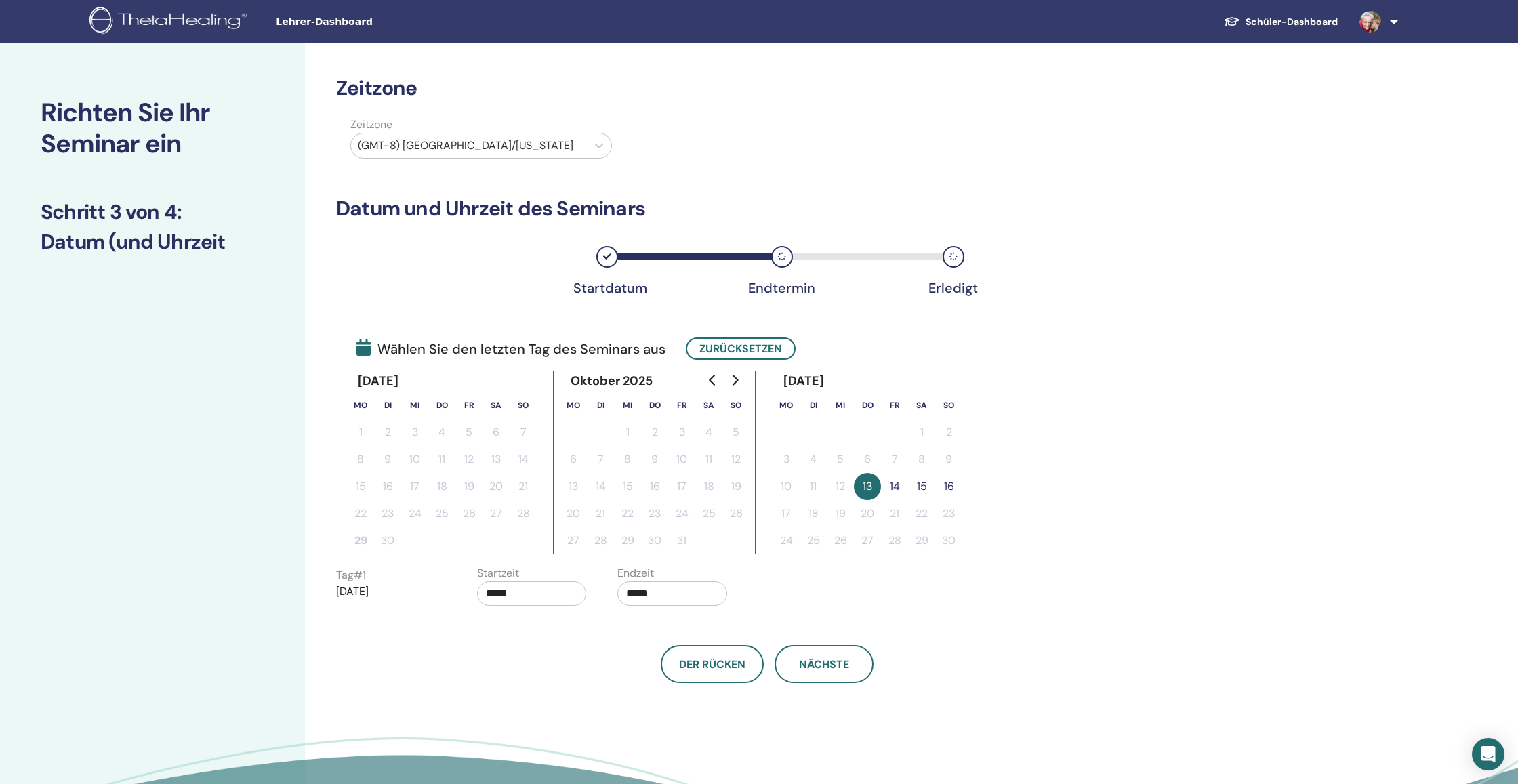
click at [895, 487] on button "14" at bounding box center [894, 486] width 27 height 27
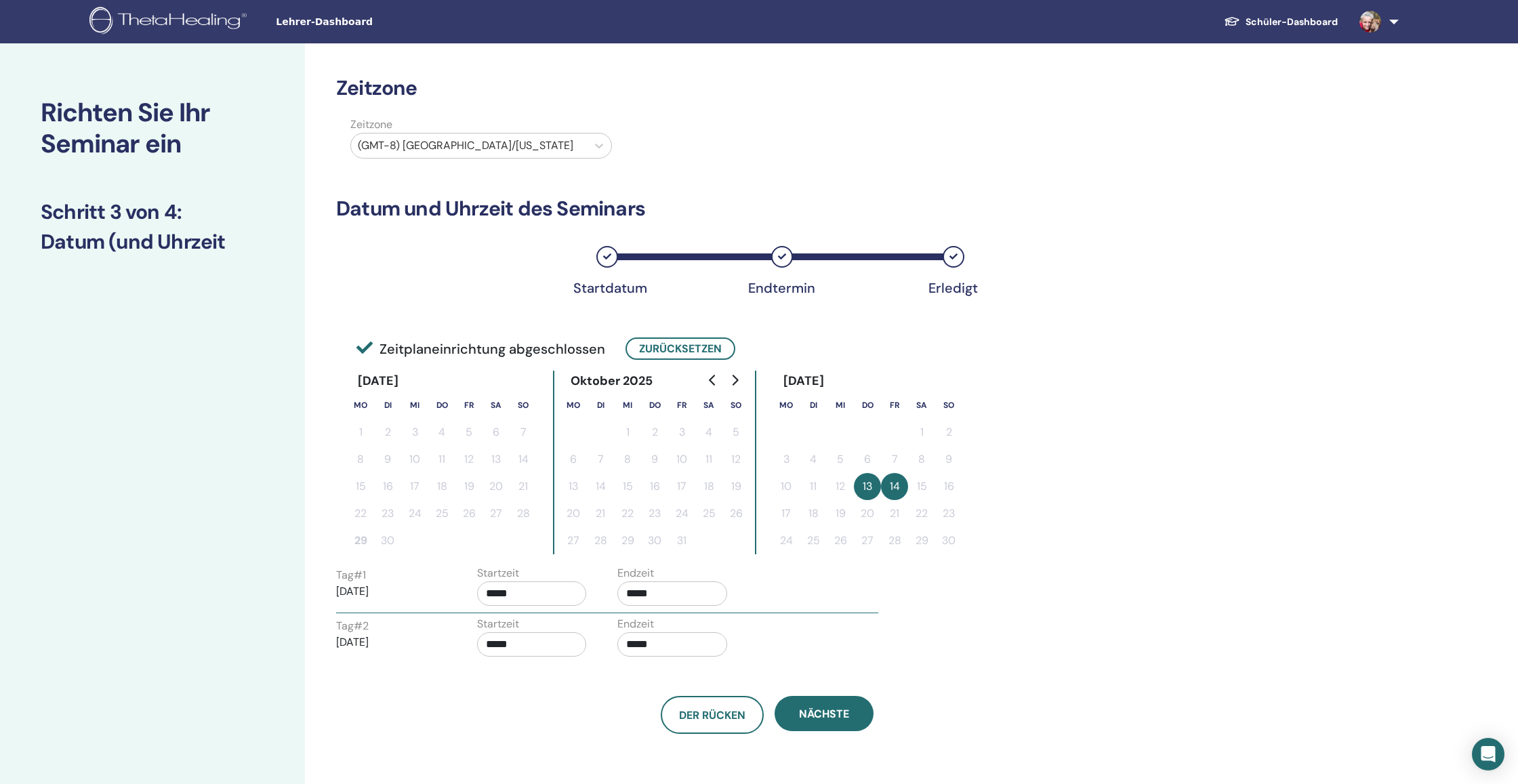
click at [519, 596] on input "*****" at bounding box center [532, 593] width 110 height 24
click at [548, 661] on span "▼" at bounding box center [546, 668] width 27 height 27
click at [579, 625] on span "▲" at bounding box center [577, 628] width 27 height 27
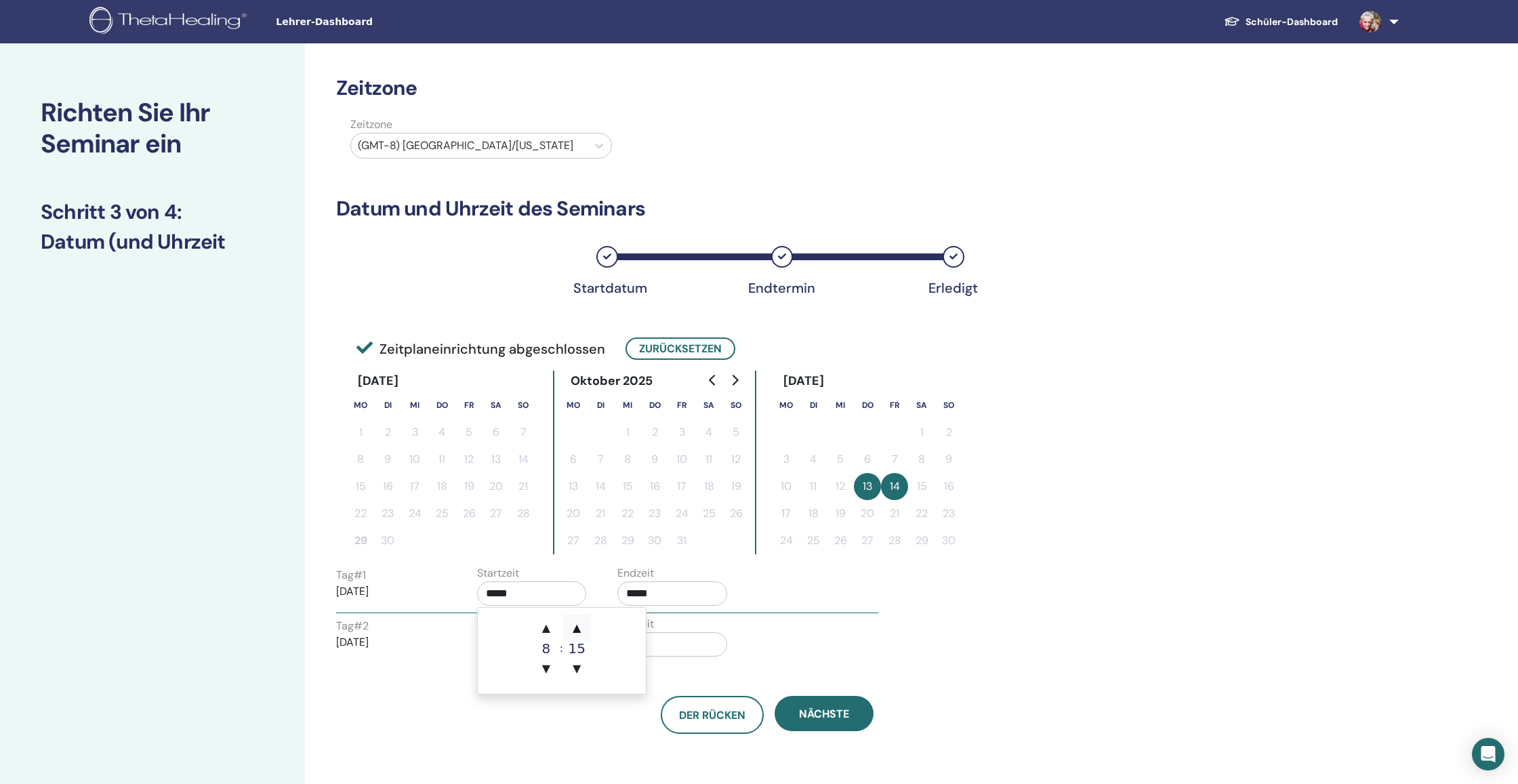
click at [579, 625] on span "▲" at bounding box center [577, 628] width 27 height 27
type input "*****"
click at [666, 599] on input "*****" at bounding box center [673, 593] width 110 height 24
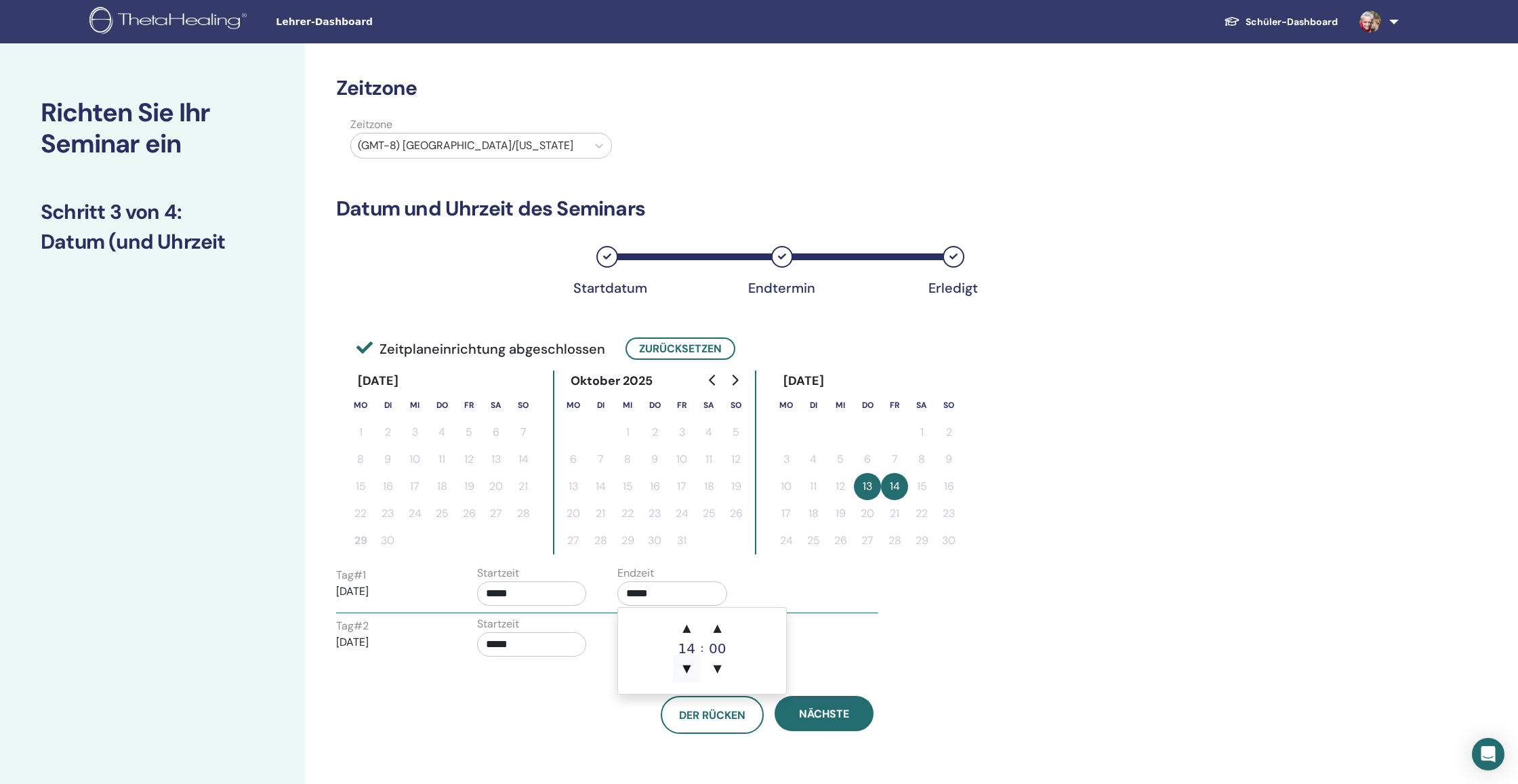
click at [688, 663] on span "▼" at bounding box center [686, 668] width 27 height 27
click at [720, 630] on span "▲" at bounding box center [717, 628] width 27 height 27
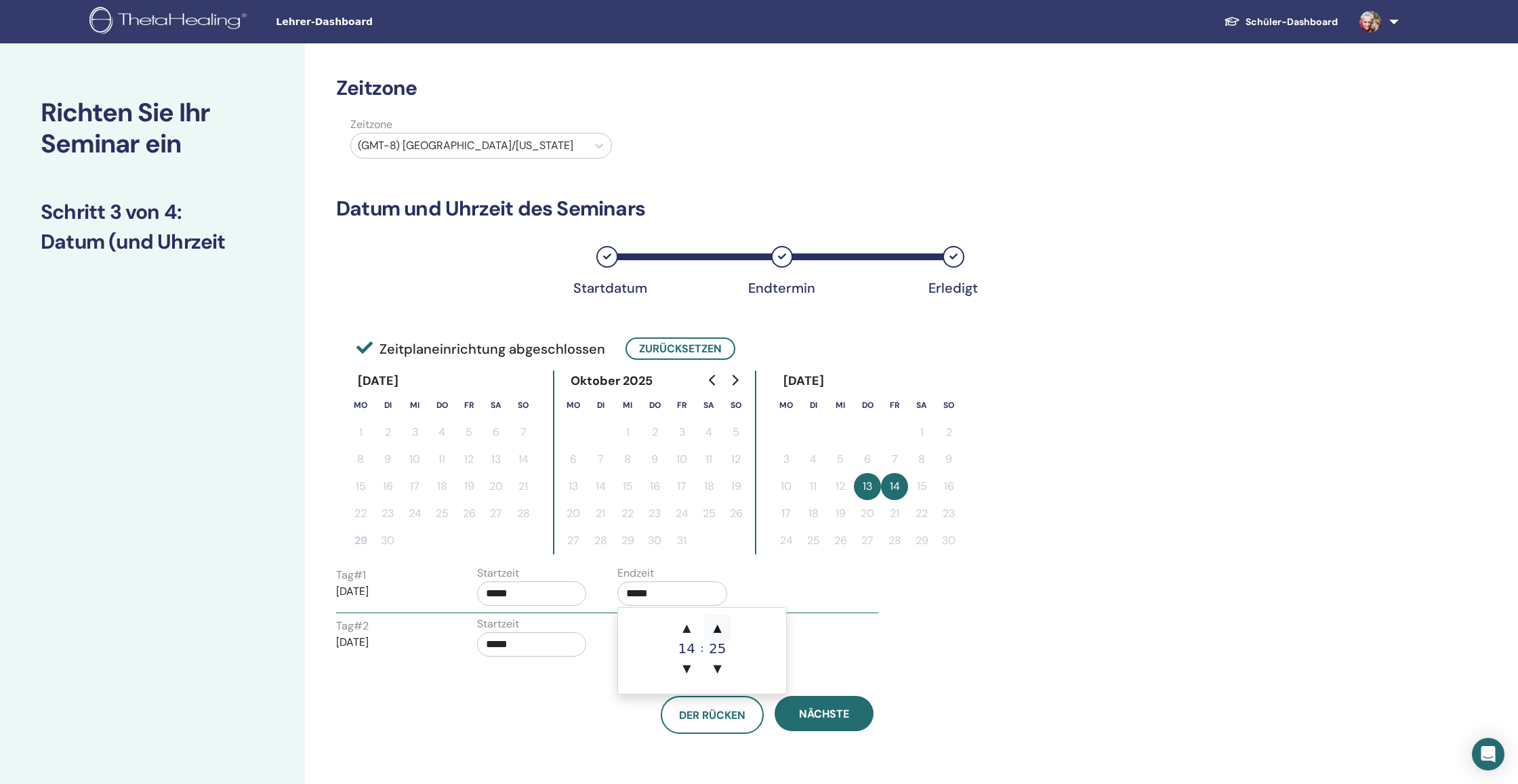
click at [720, 630] on span "▲" at bounding box center [717, 628] width 27 height 27
click at [723, 662] on span "▼" at bounding box center [717, 668] width 27 height 27
click at [719, 630] on span "▲" at bounding box center [717, 628] width 27 height 27
type input "*****"
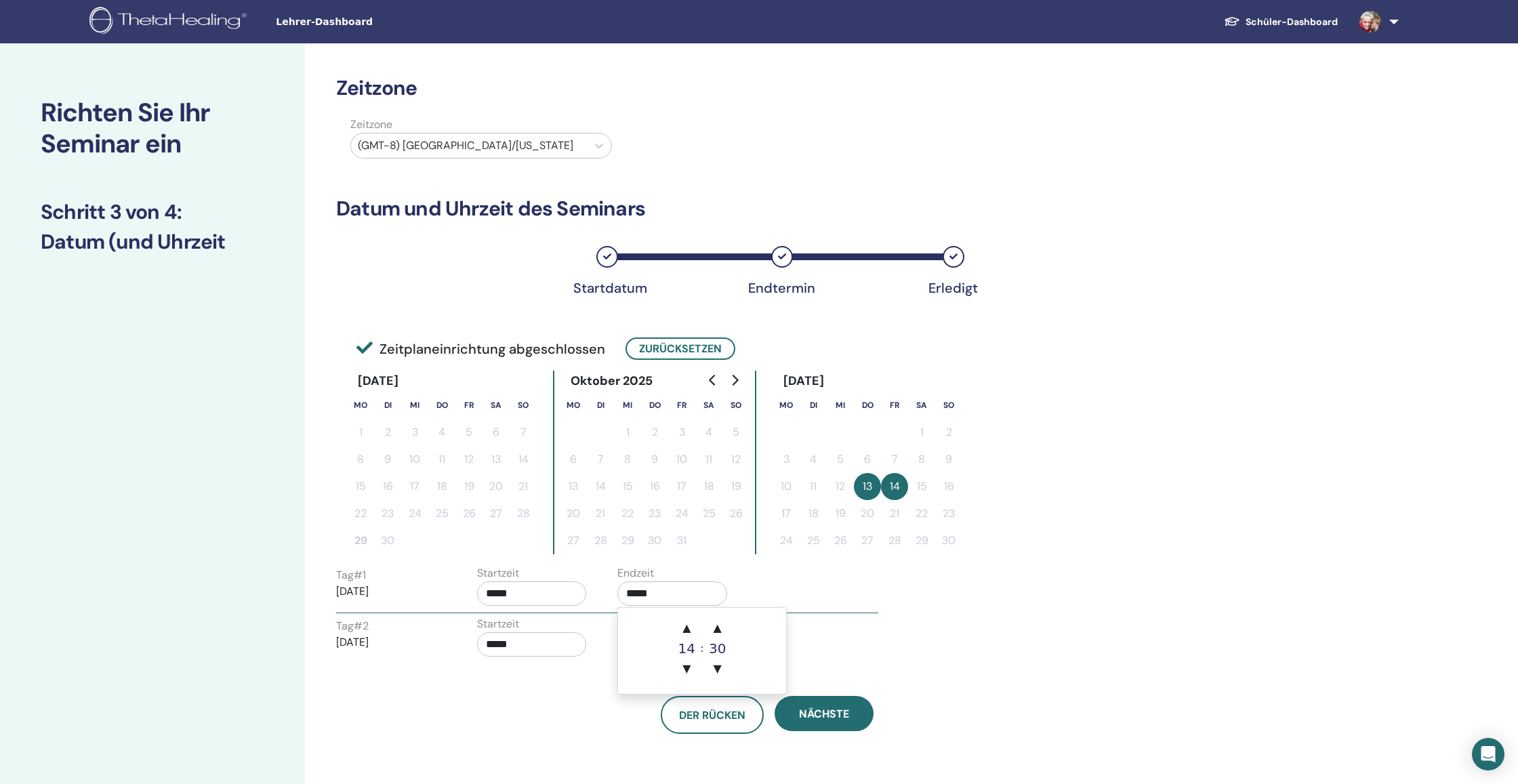
click at [809, 654] on div "Tag # 2 2025/11/14 Startzeit ***** Endzeit *****" at bounding box center [607, 640] width 563 height 47
click at [550, 648] on input "*****" at bounding box center [532, 644] width 110 height 24
drag, startPoint x: 547, startPoint y: 715, endPoint x: 558, endPoint y: 712, distance: 11.4
click at [549, 714] on span "▼" at bounding box center [546, 719] width 27 height 27
click at [581, 716] on span "▼" at bounding box center [577, 719] width 27 height 27
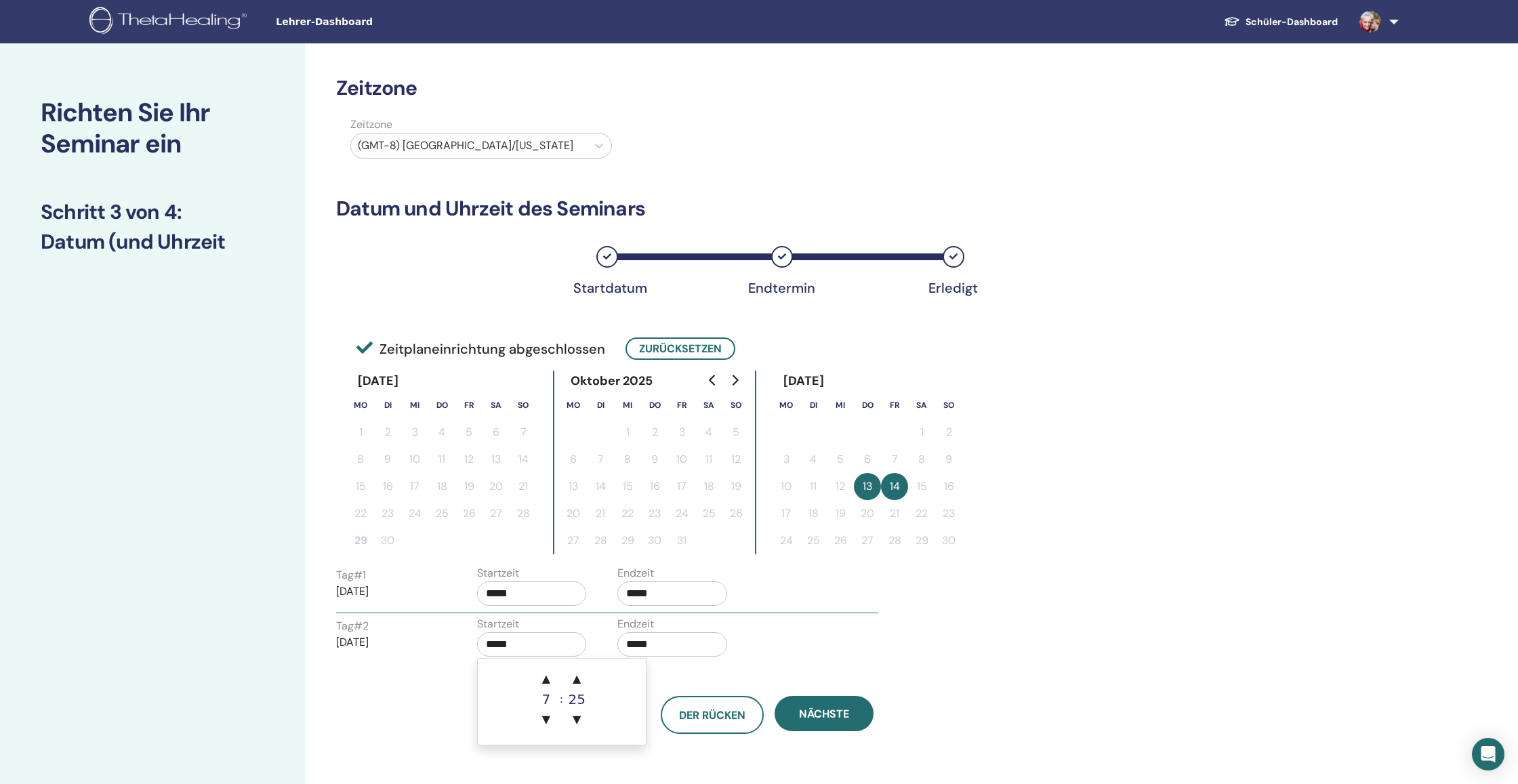
drag, startPoint x: 581, startPoint y: 681, endPoint x: 625, endPoint y: 690, distance: 44.9
click at [581, 681] on span "▲" at bounding box center [577, 679] width 27 height 27
type input "*****"
click at [678, 643] on input "*****" at bounding box center [673, 644] width 110 height 24
click at [684, 716] on span "▼" at bounding box center [686, 719] width 27 height 27
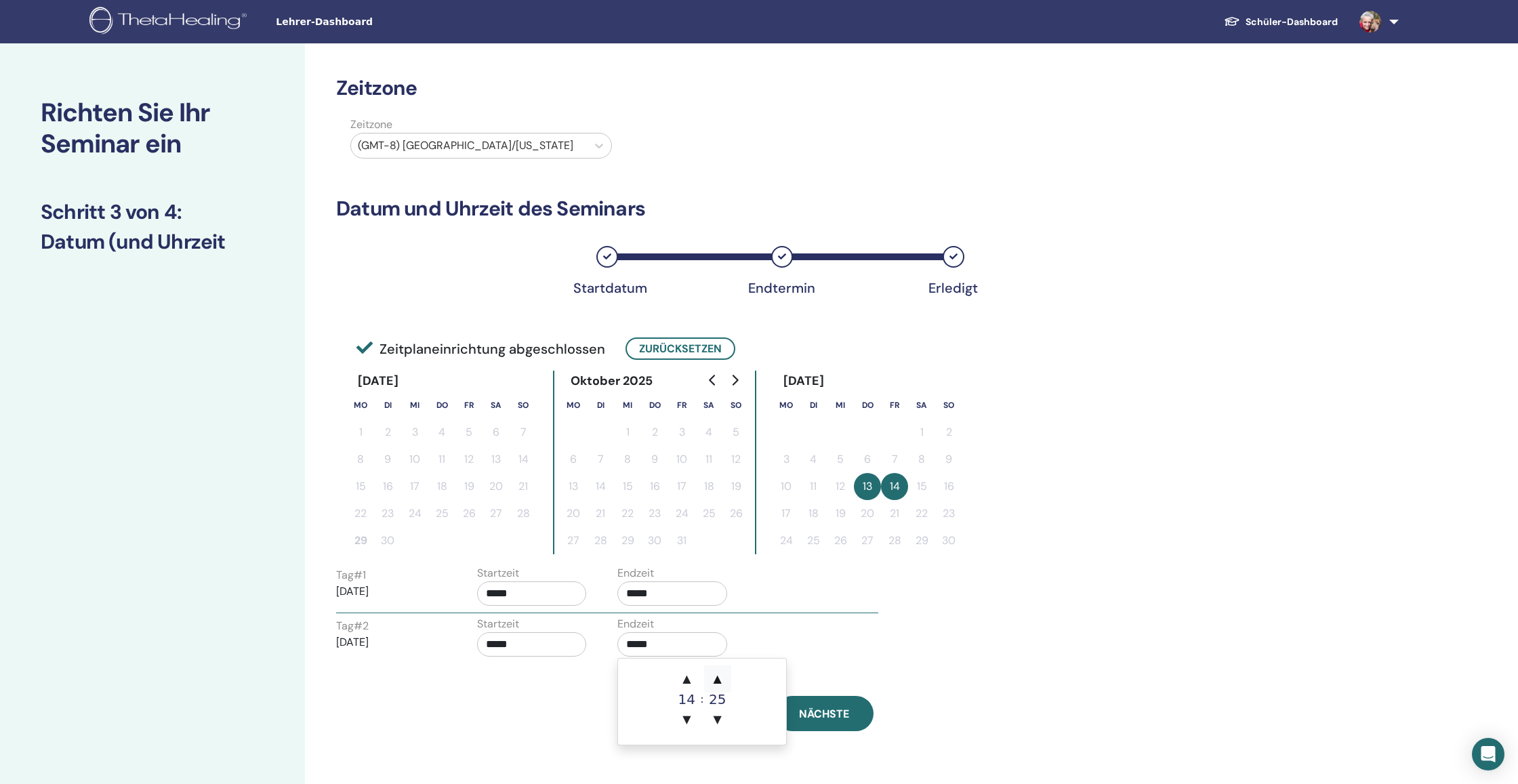
click at [721, 674] on span "▲" at bounding box center [717, 679] width 27 height 27
type input "*****"
click at [788, 654] on div "Tag # 2 2025/11/14 Startzeit ***** Endzeit *****" at bounding box center [607, 640] width 563 height 47
click at [827, 714] on span "Nächste" at bounding box center [824, 714] width 50 height 14
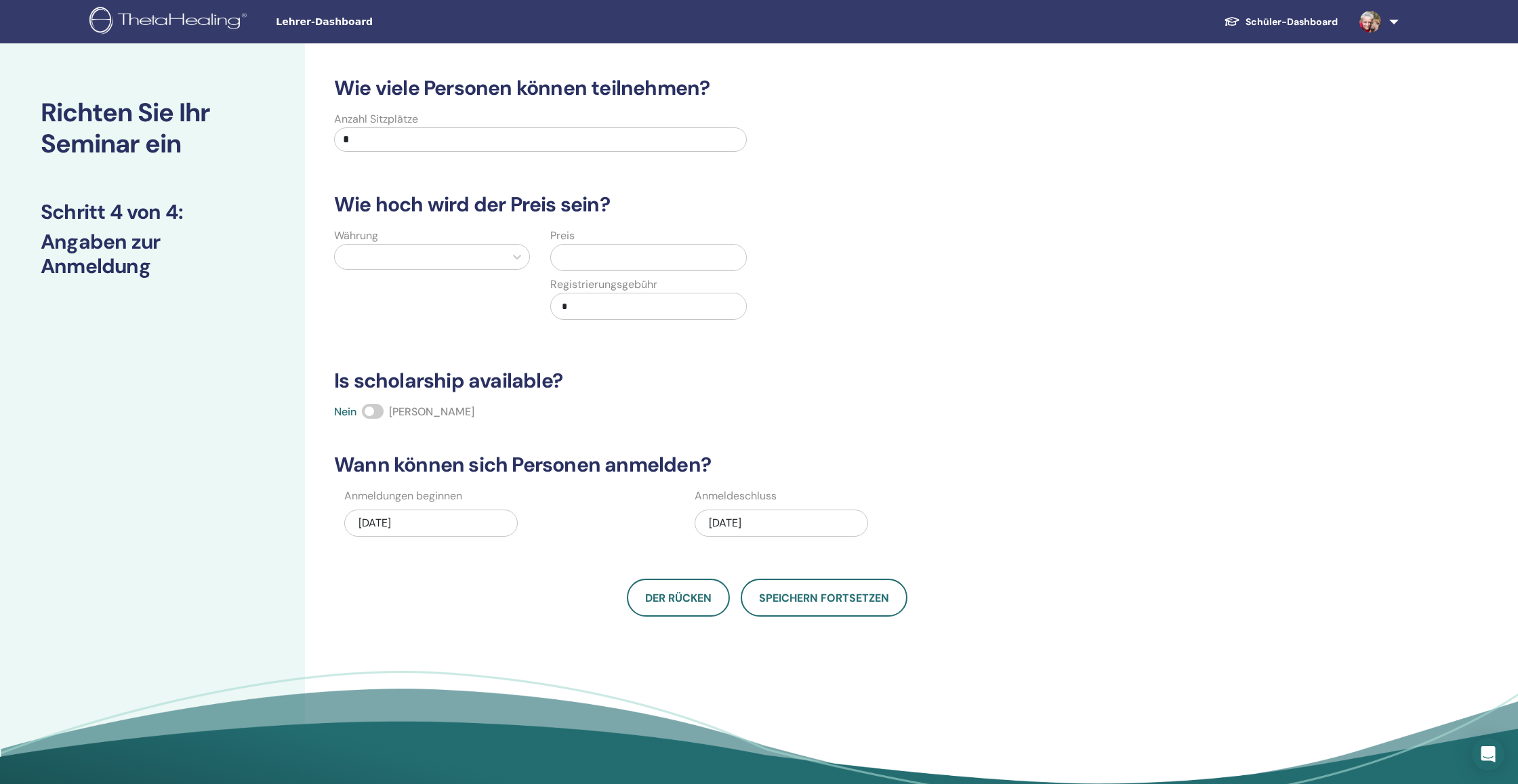
drag, startPoint x: 345, startPoint y: 135, endPoint x: 318, endPoint y: 132, distance: 27.2
click at [318, 132] on div "Anzahl Sitzplätze *" at bounding box center [756, 136] width 882 height 49
type input "**"
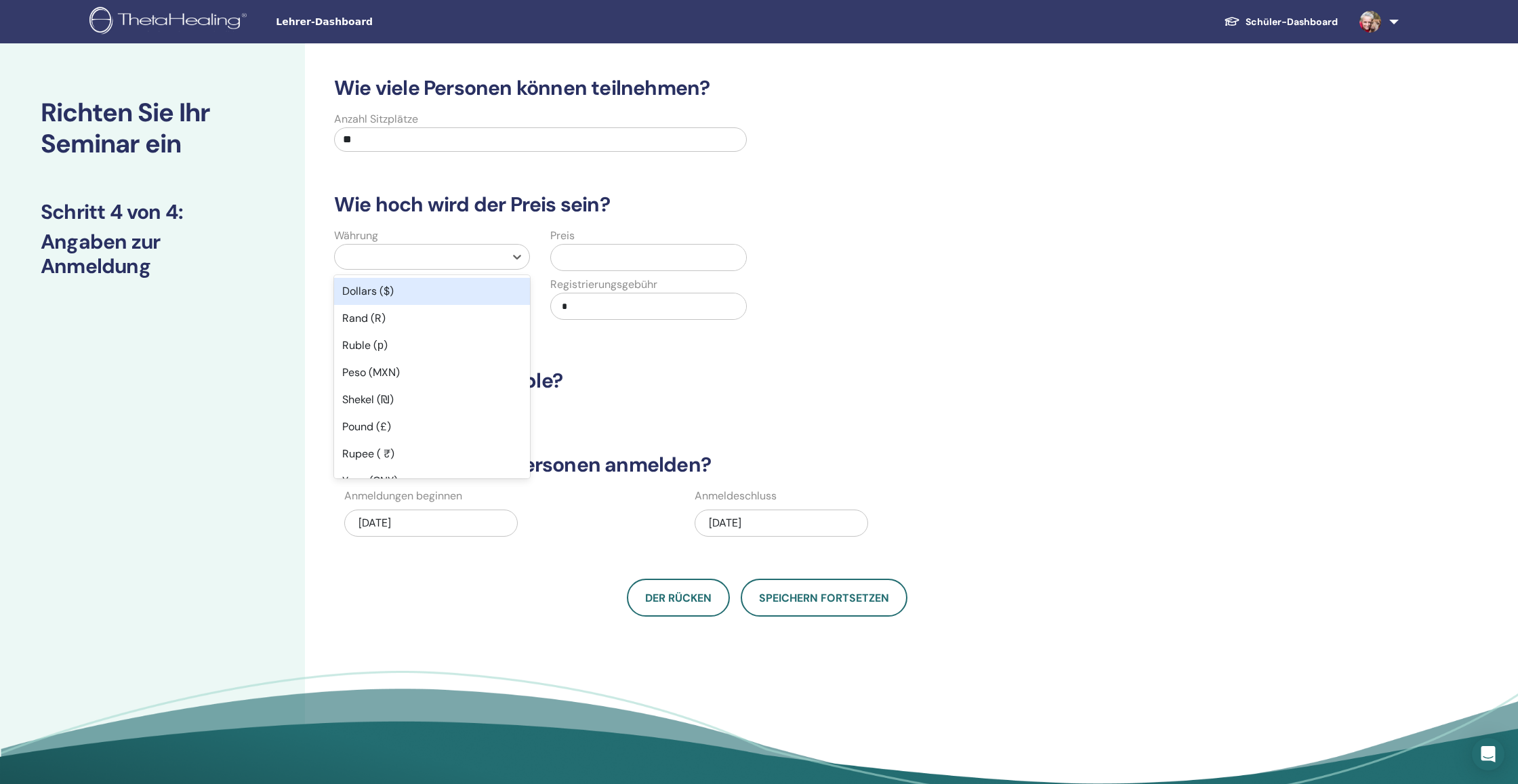
click at [395, 262] on div at bounding box center [419, 256] width 157 height 19
type input "*"
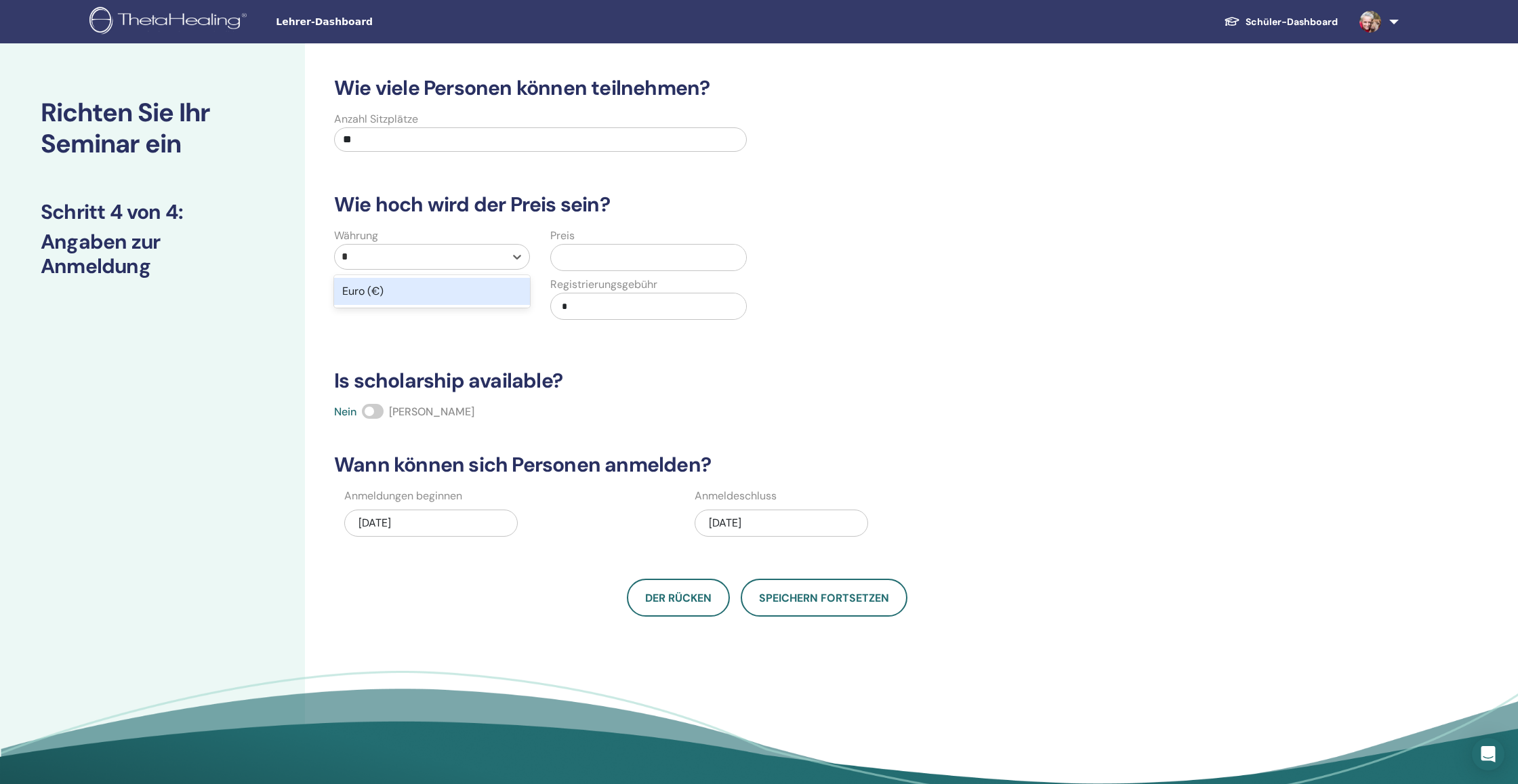
click at [389, 293] on div "Euro (€)" at bounding box center [432, 291] width 196 height 27
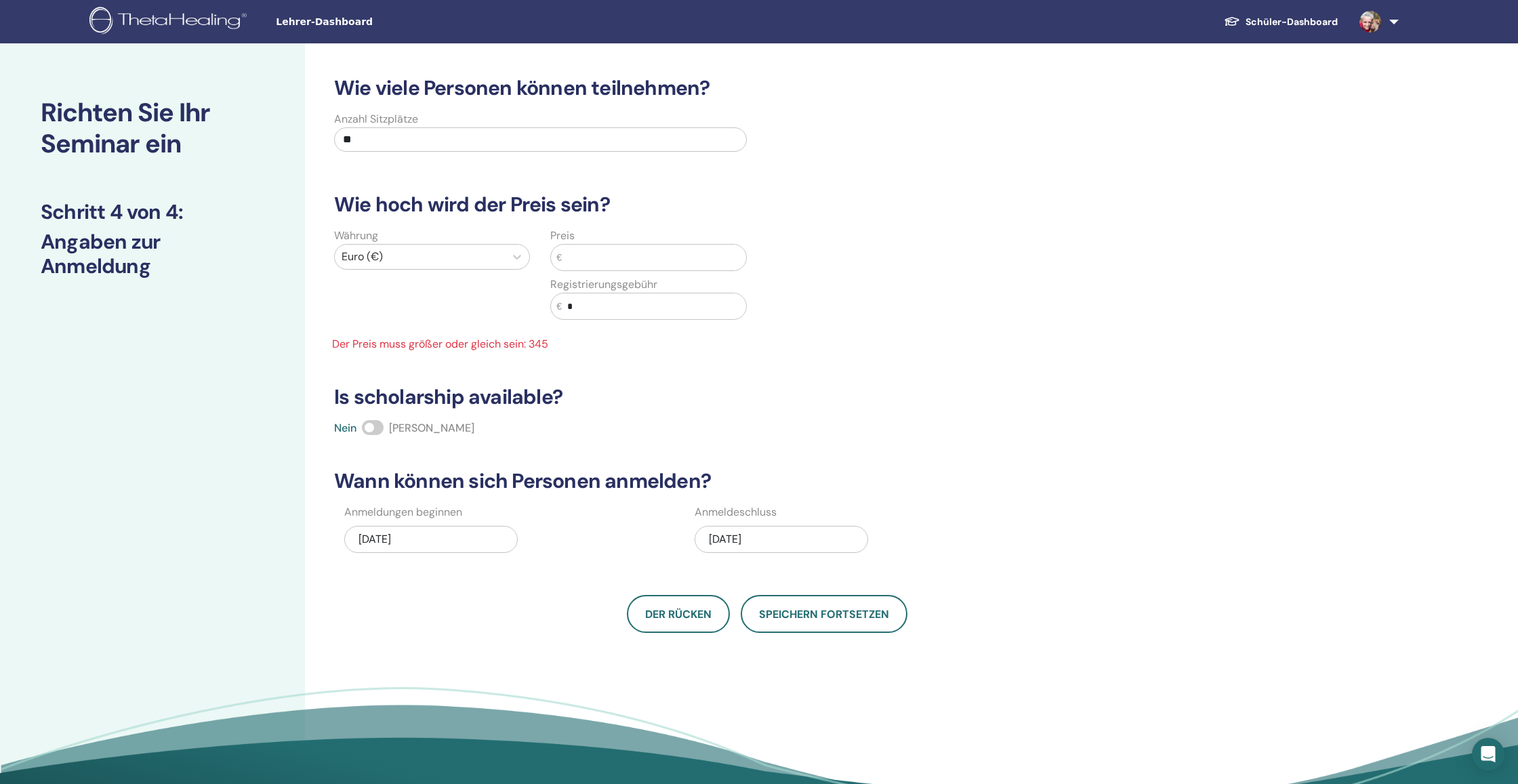
click at [631, 256] on input "text" at bounding box center [654, 257] width 185 height 26
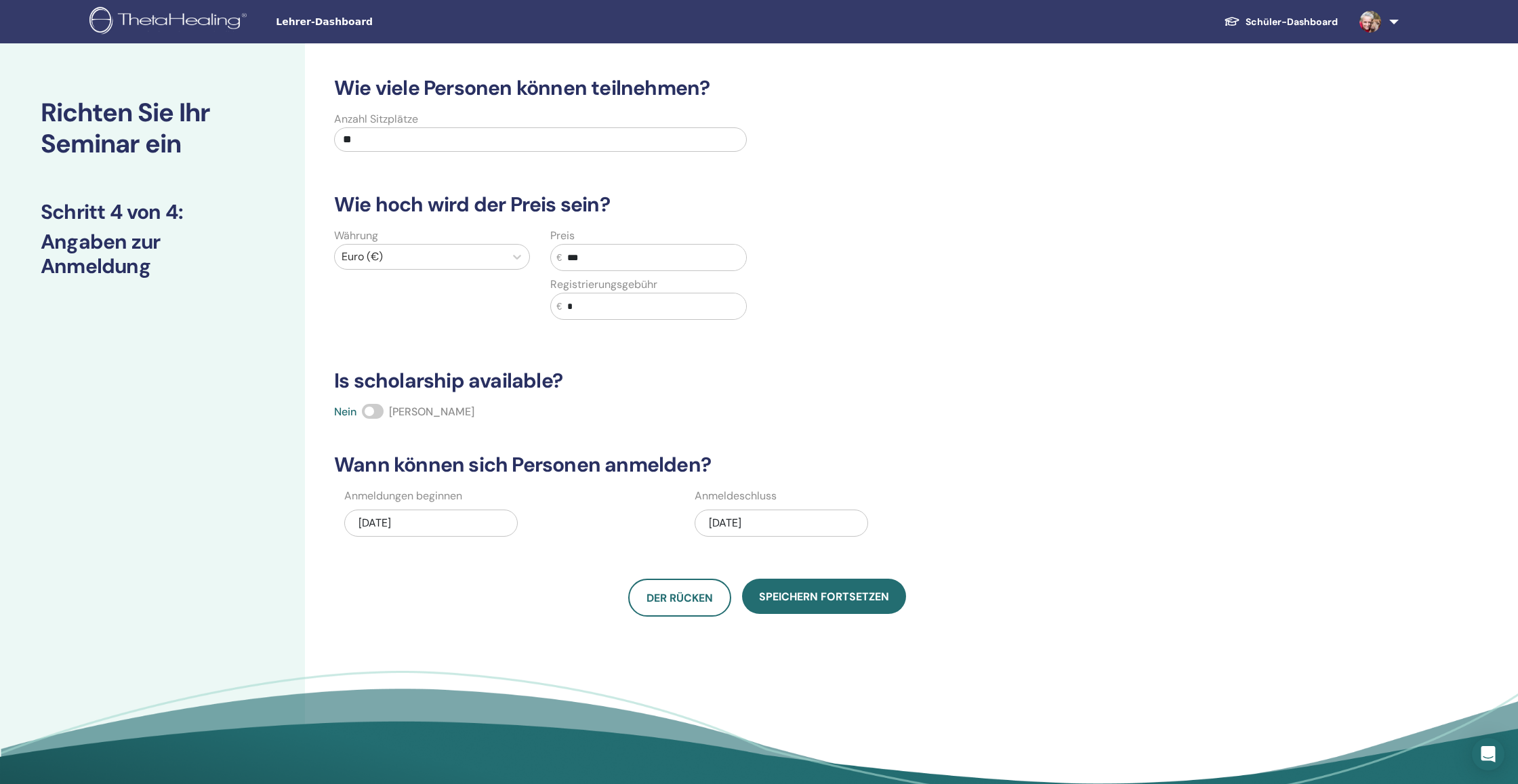
type input "***"
click at [634, 298] on input "*" at bounding box center [654, 306] width 185 height 26
type input "**"
click at [374, 411] on span at bounding box center [373, 411] width 22 height 15
click at [750, 519] on div "11/14/2025" at bounding box center [781, 523] width 173 height 27
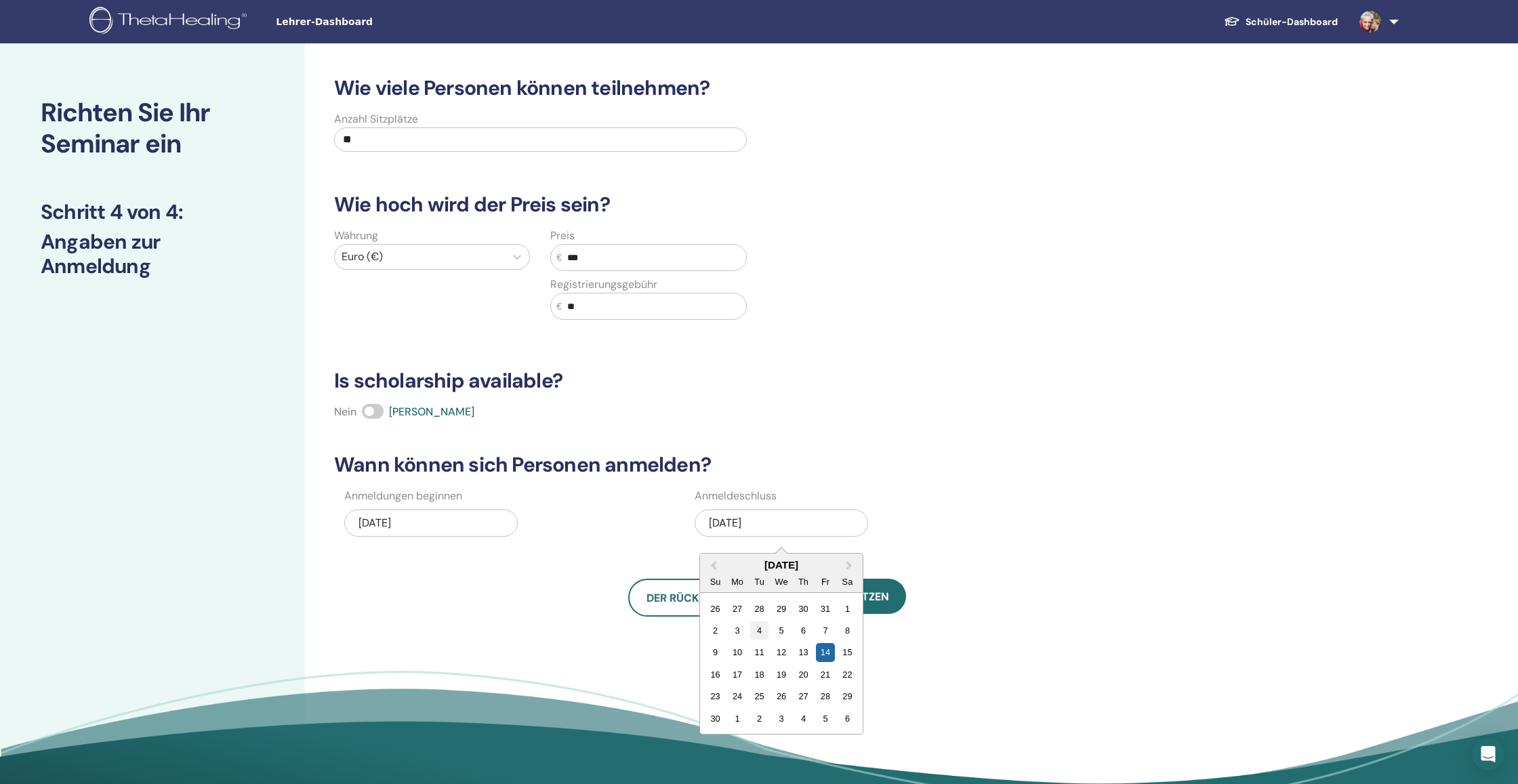
click at [765, 631] on div "4" at bounding box center [759, 630] width 18 height 18
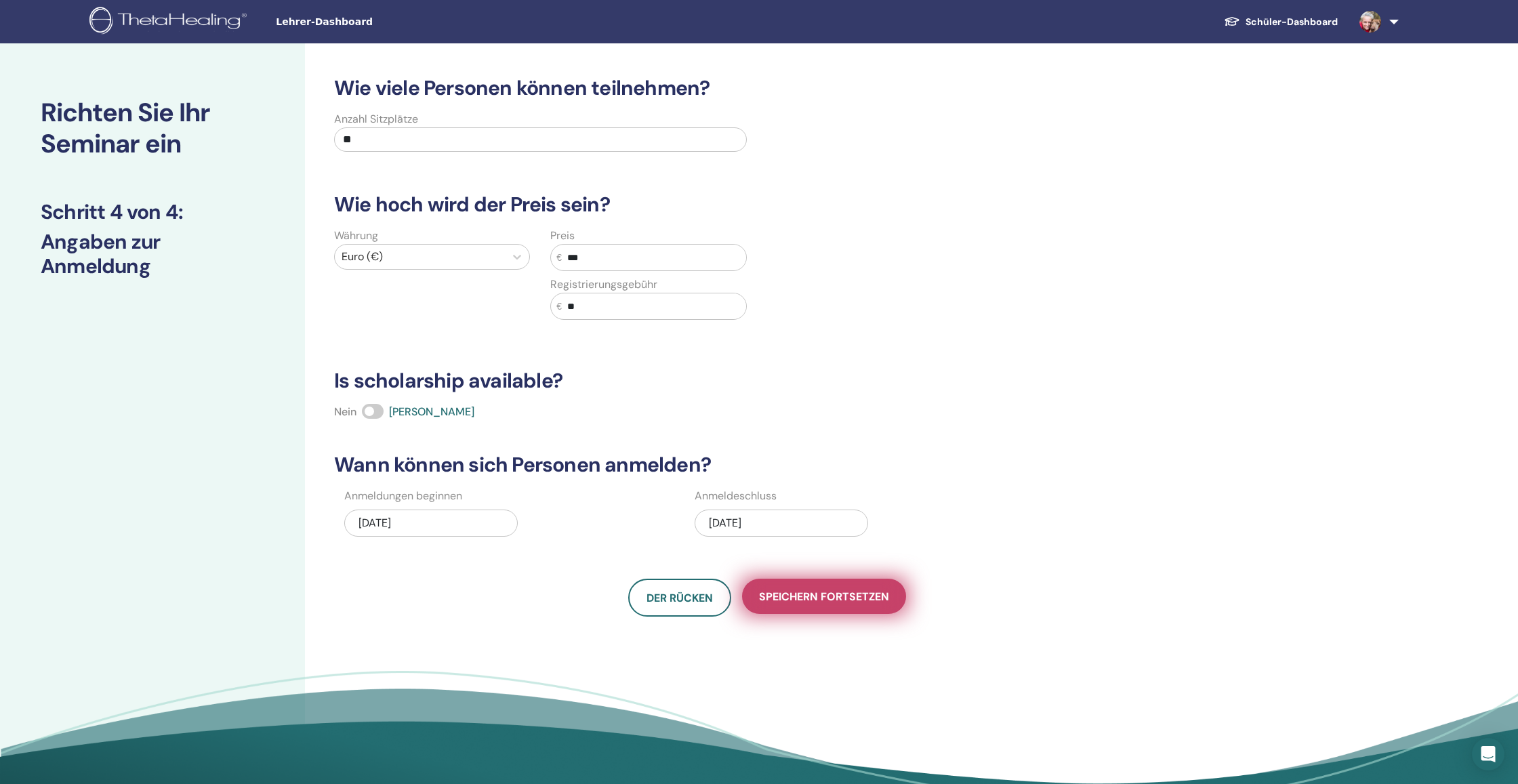
click at [837, 607] on button "Speichern fortsetzen" at bounding box center [824, 596] width 164 height 36
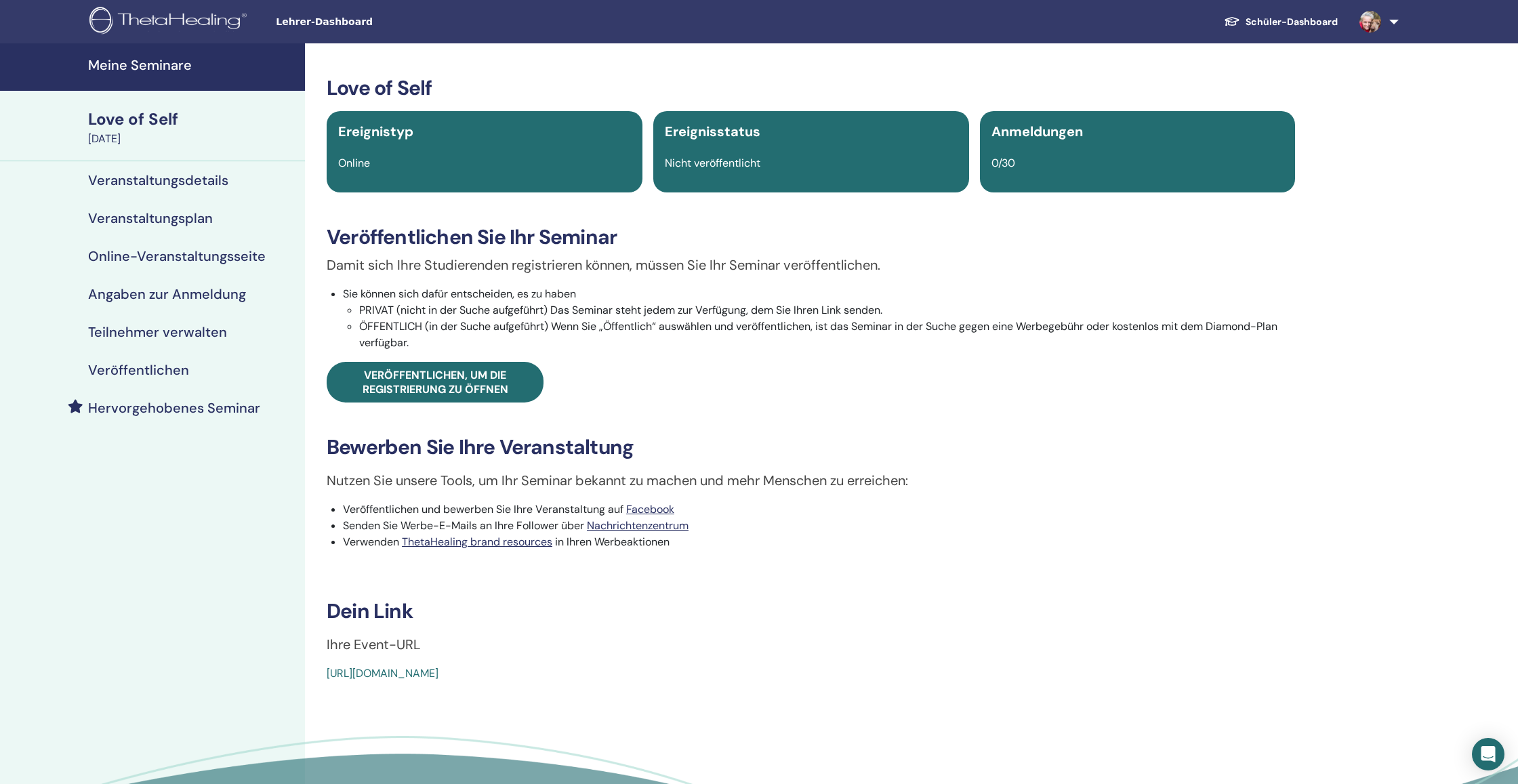
click at [164, 173] on h4 "Veranstaltungsdetails" at bounding box center [158, 180] width 140 height 16
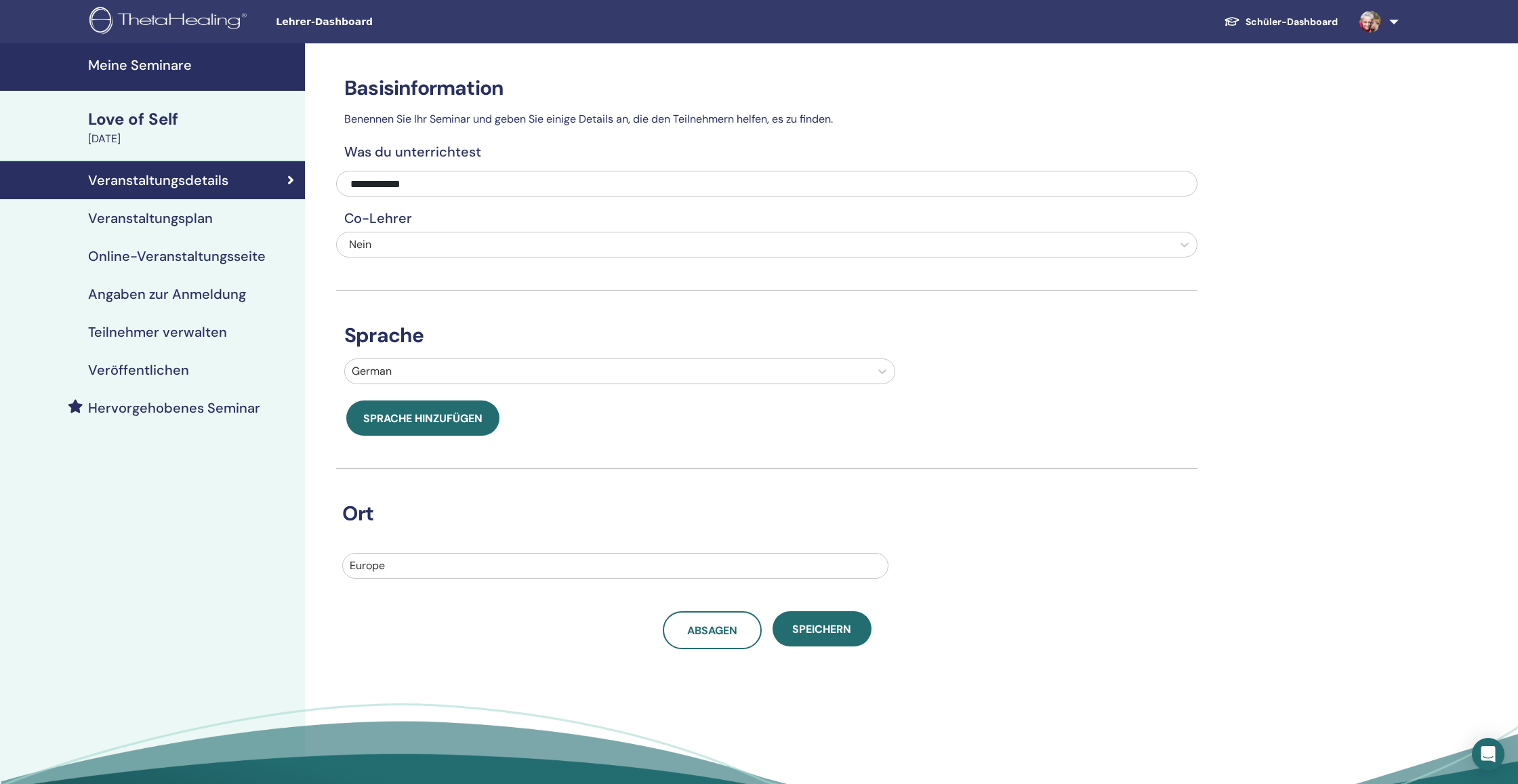
click at [206, 217] on h4 "Veranstaltungsplan" at bounding box center [150, 218] width 125 height 16
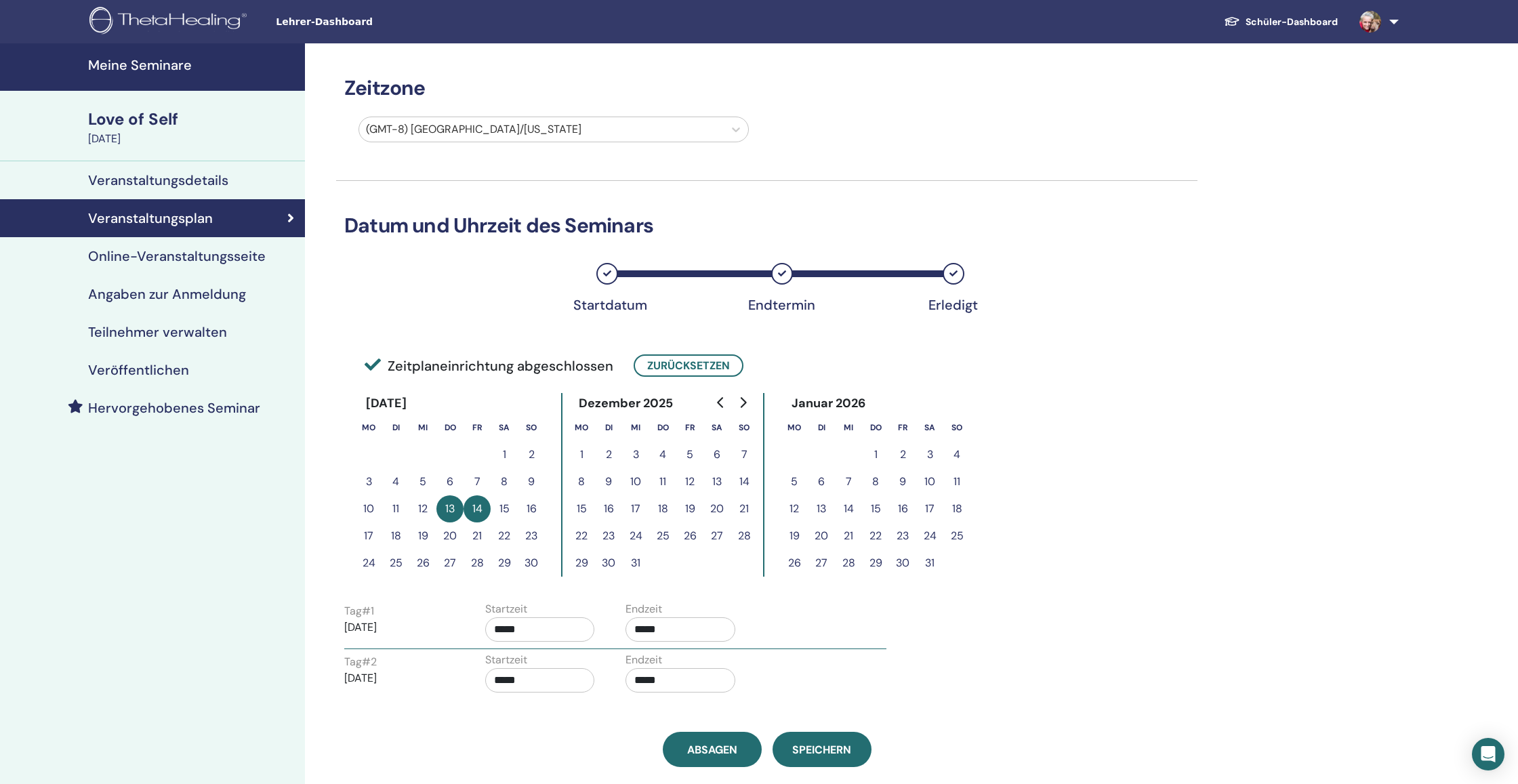
click at [210, 187] on h4 "Veranstaltungsdetails" at bounding box center [158, 180] width 140 height 16
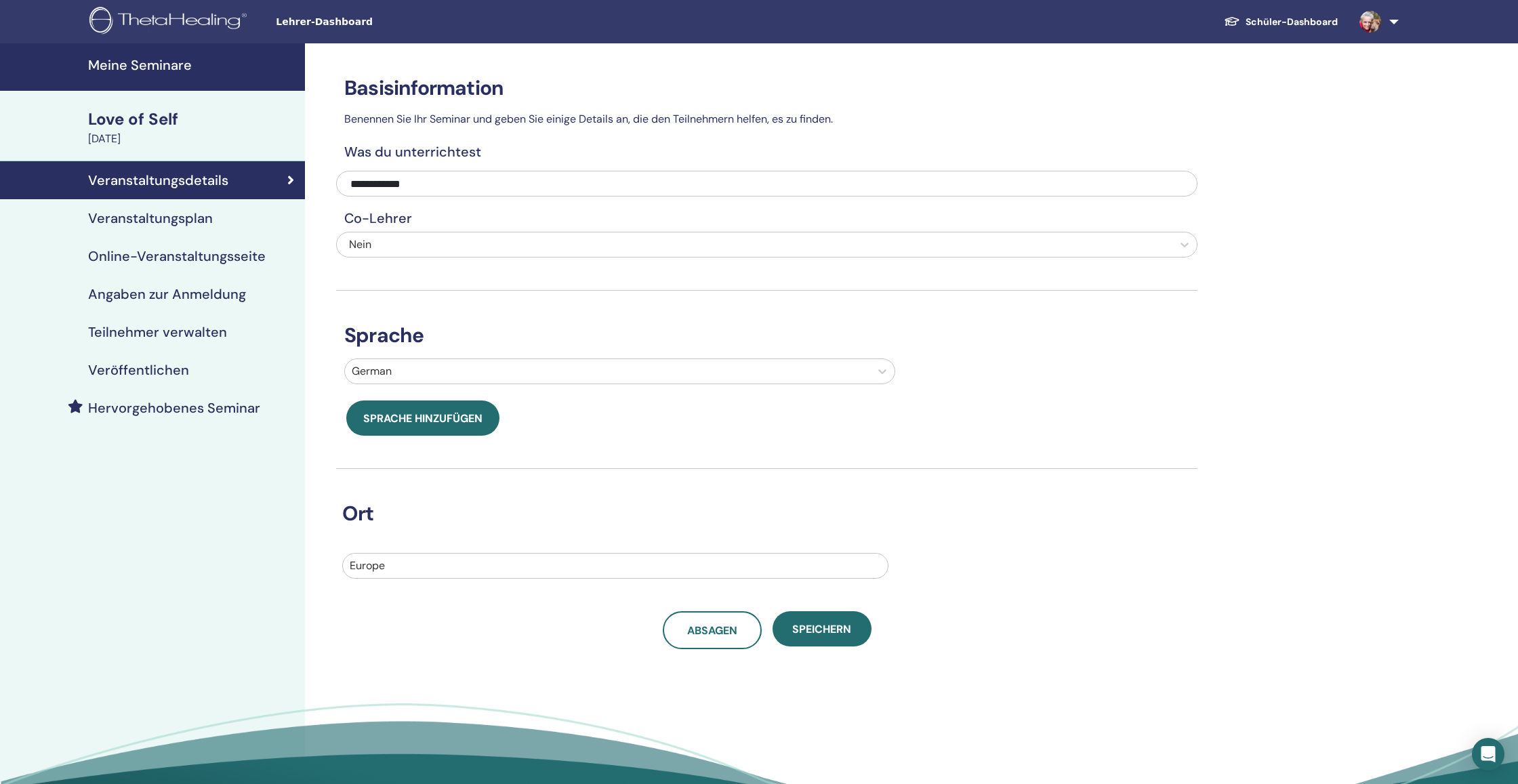
click at [208, 212] on h4 "Veranstaltungsplan" at bounding box center [150, 218] width 125 height 16
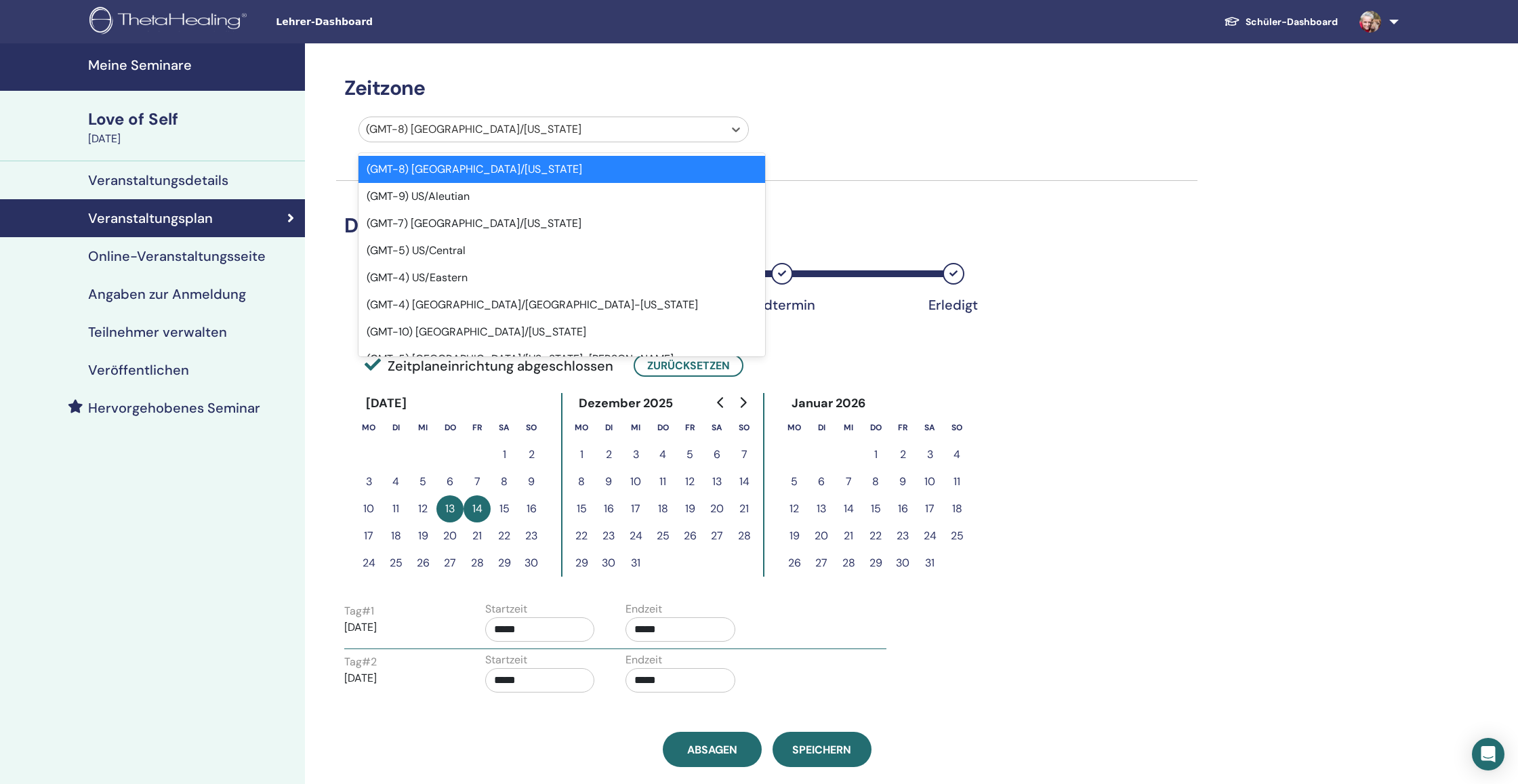
click at [600, 139] on div at bounding box center [541, 129] width 351 height 19
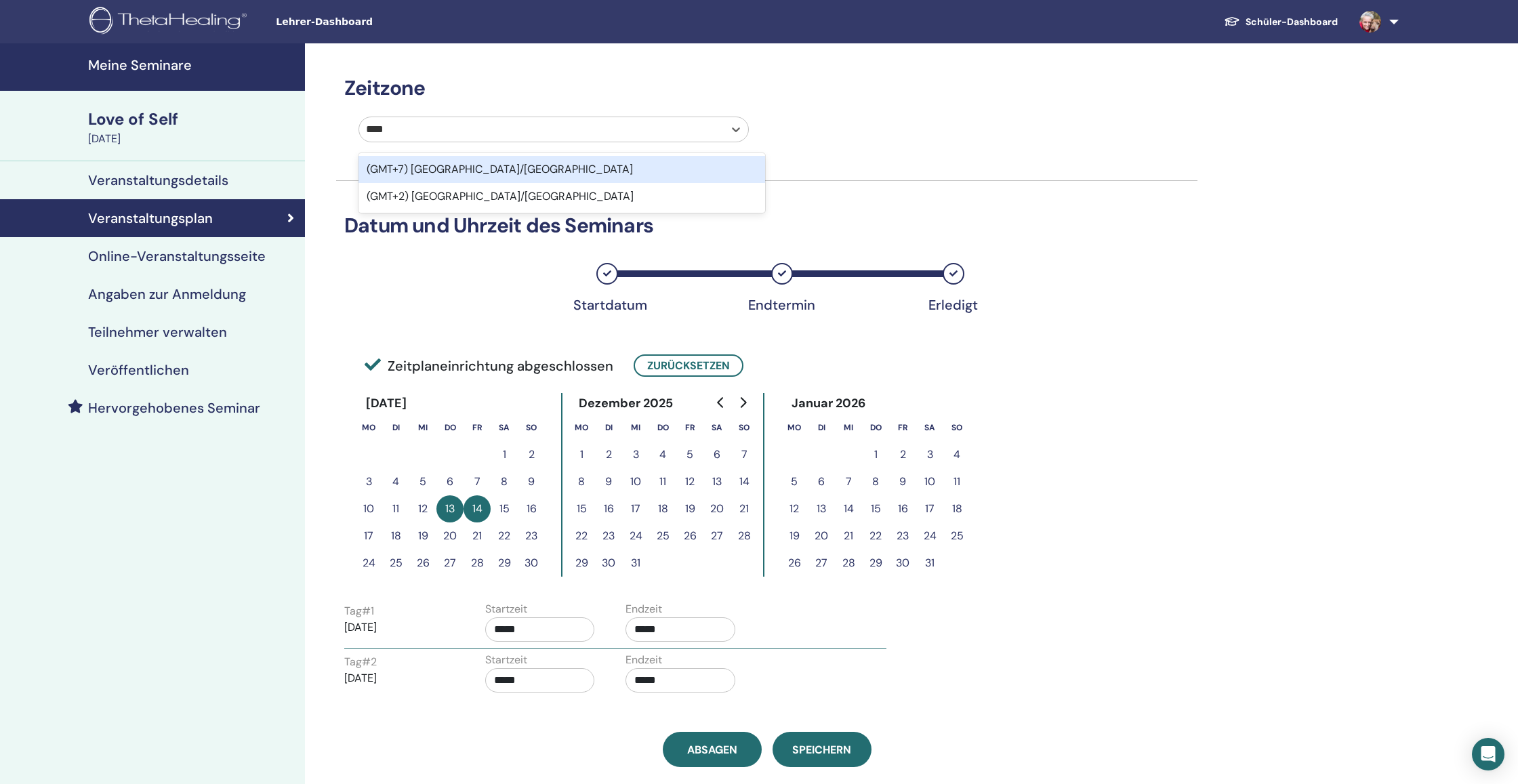
type input "*****"
click at [521, 164] on div "(GMT+2) Europe/Vienna" at bounding box center [562, 169] width 407 height 27
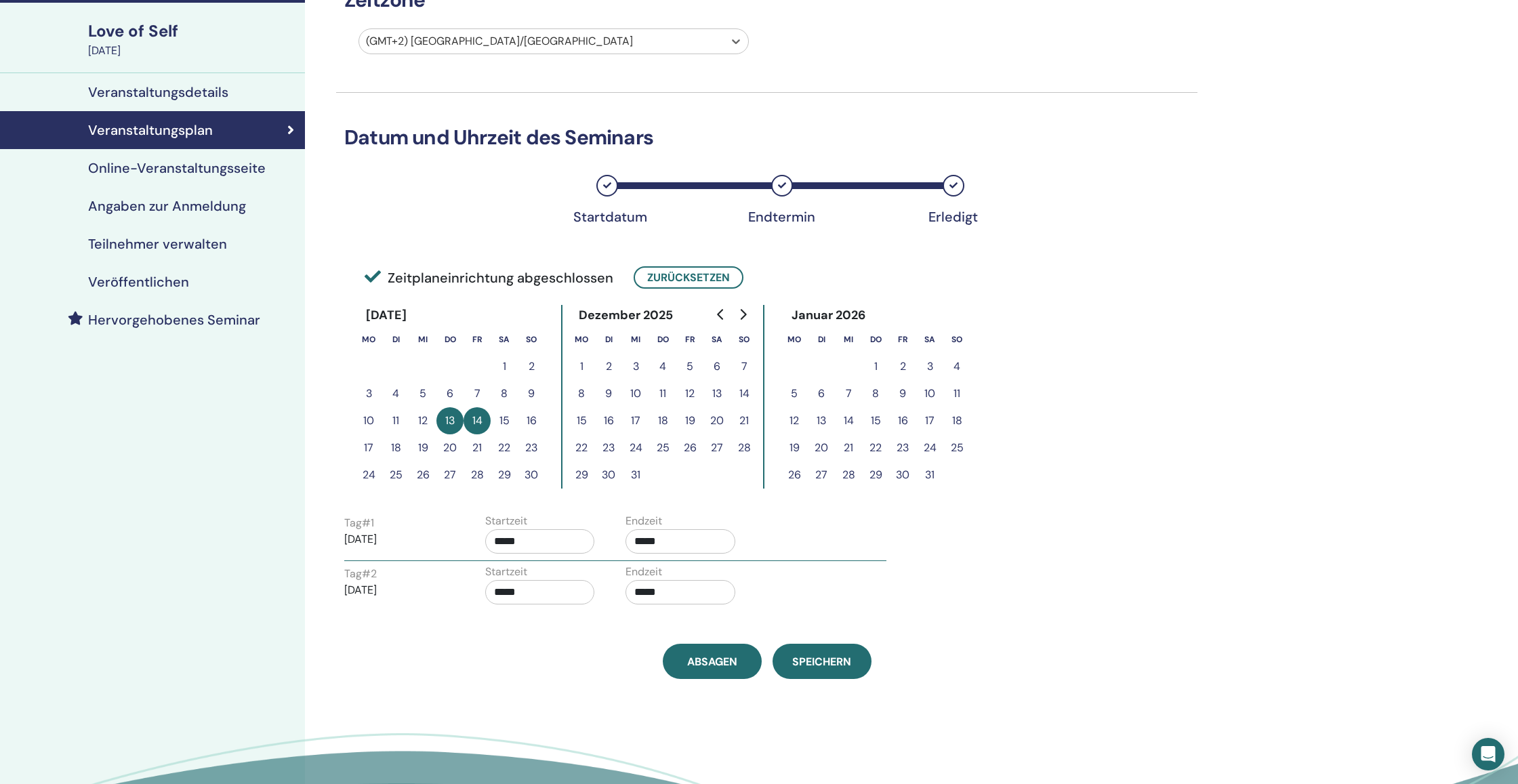
scroll to position [90, 0]
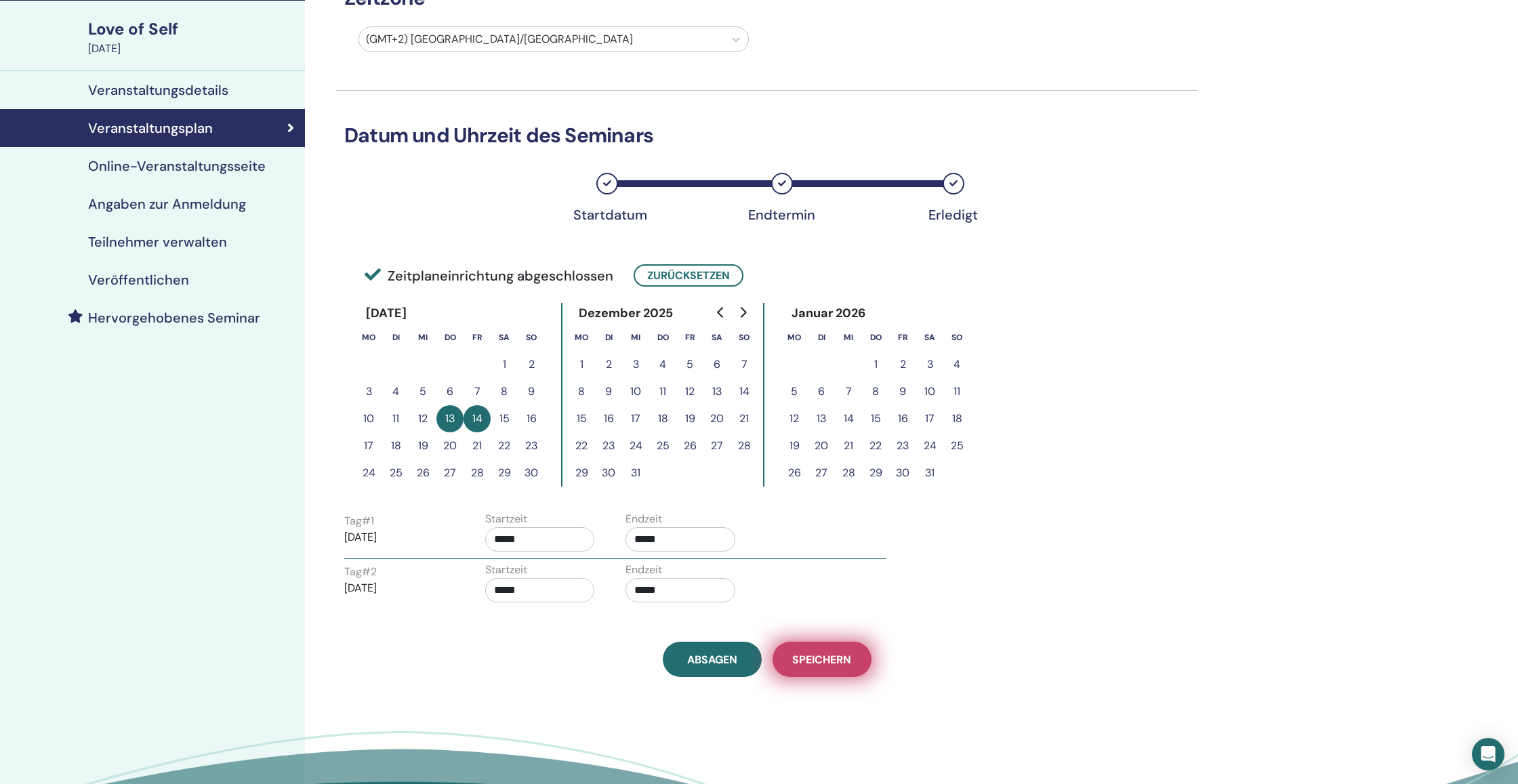
click at [831, 664] on span "Speichern" at bounding box center [822, 659] width 59 height 14
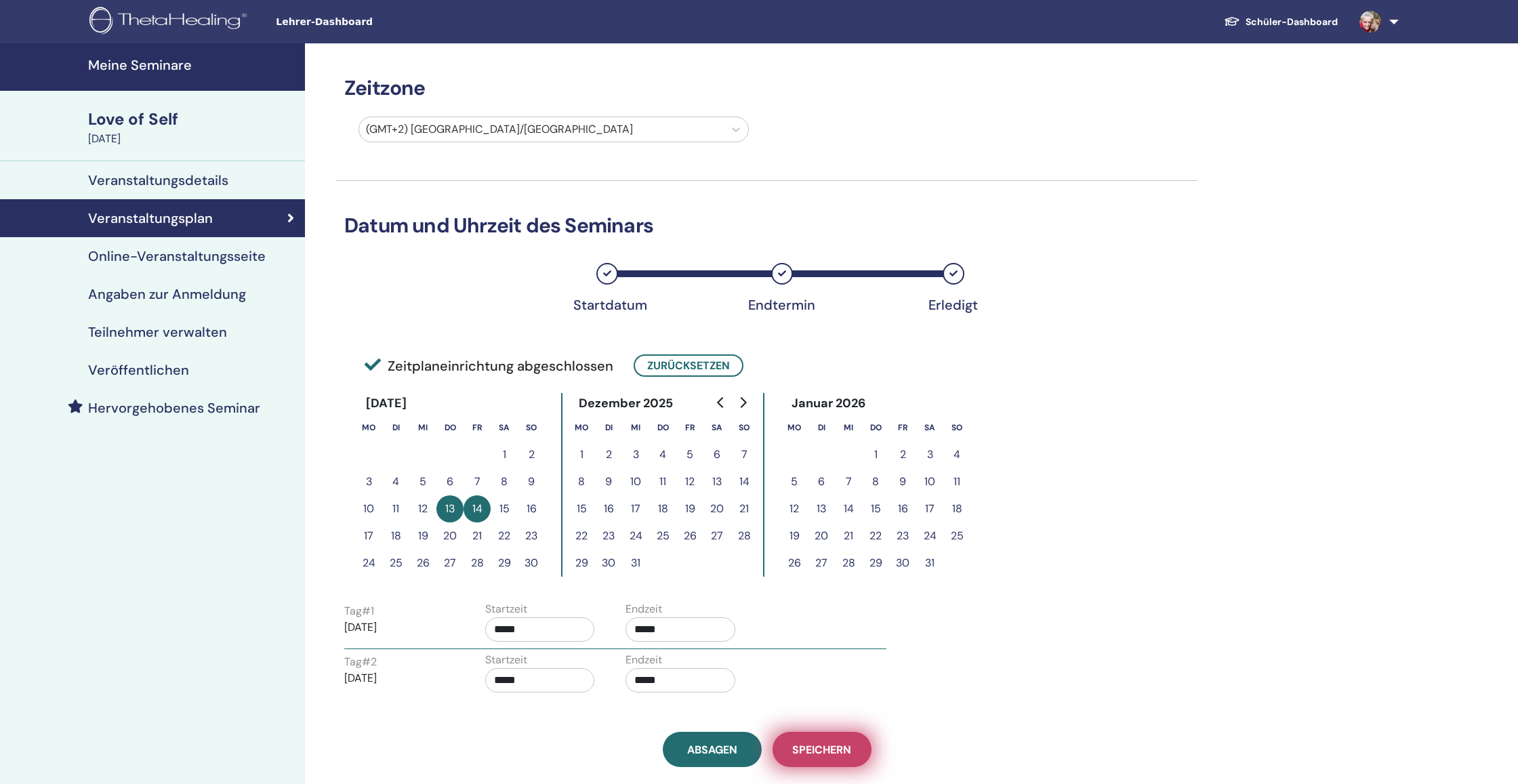
scroll to position [90, 0]
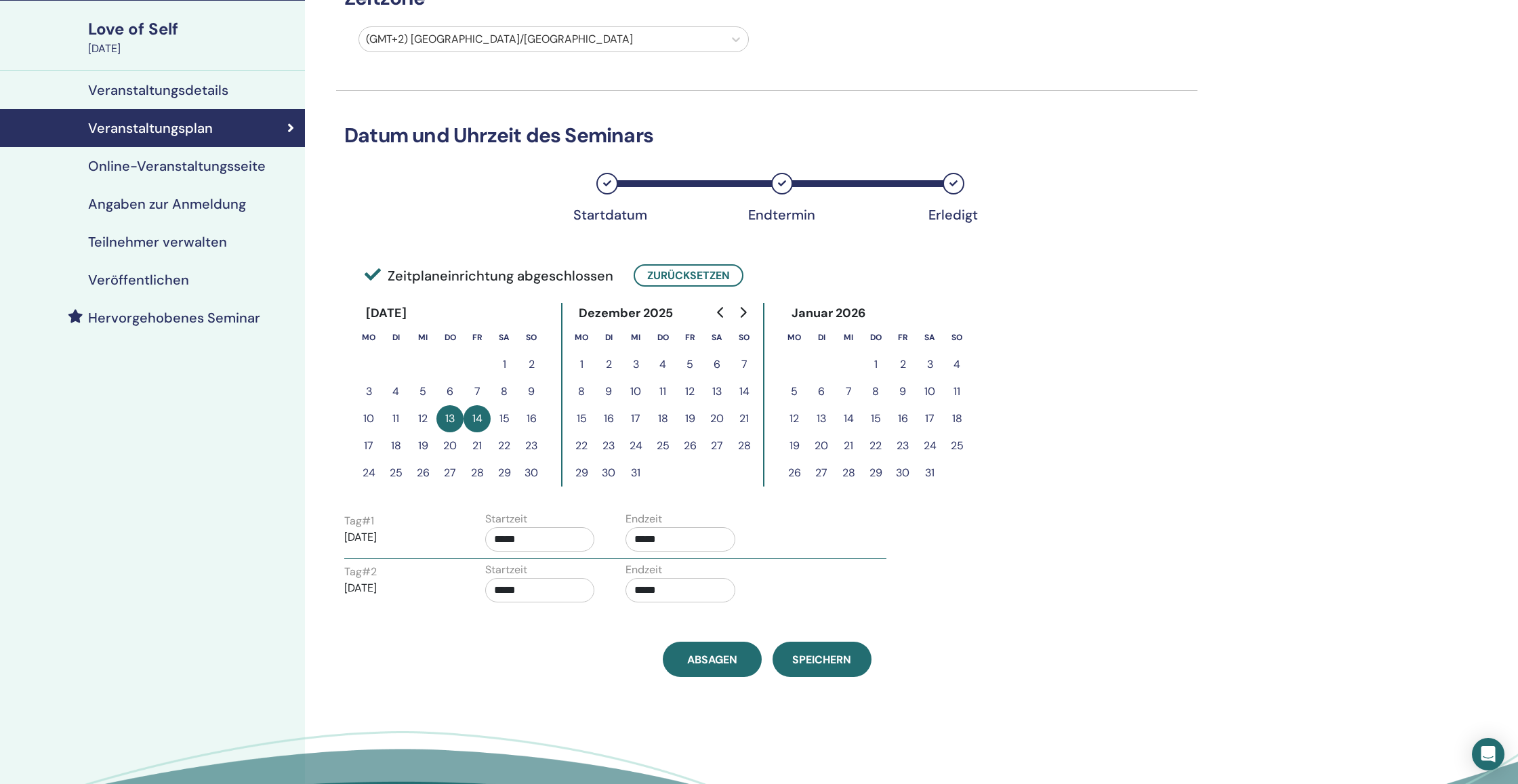
click at [191, 169] on h4 "Online-Veranstaltungsseite" at bounding box center [177, 166] width 178 height 16
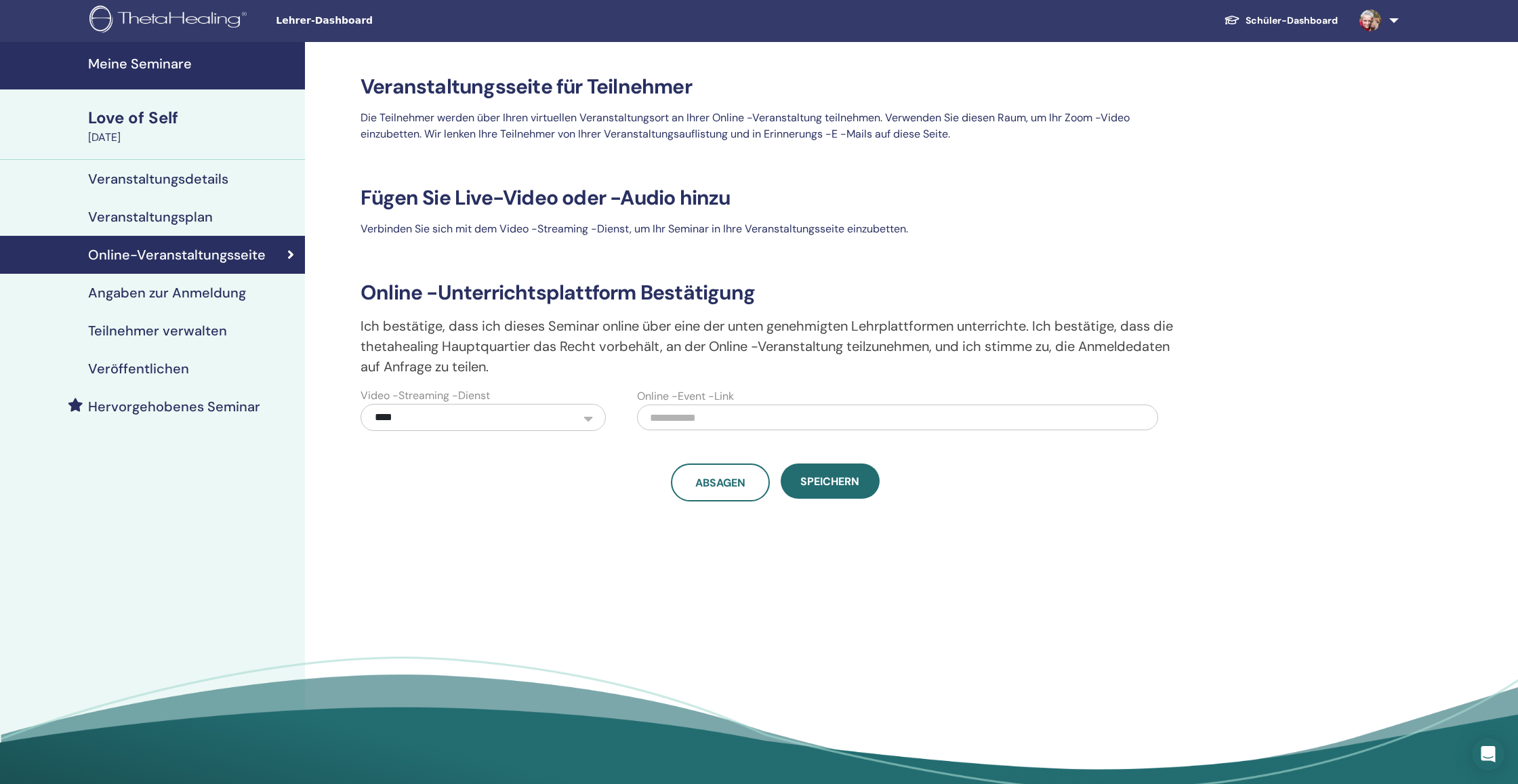
scroll to position [4, 0]
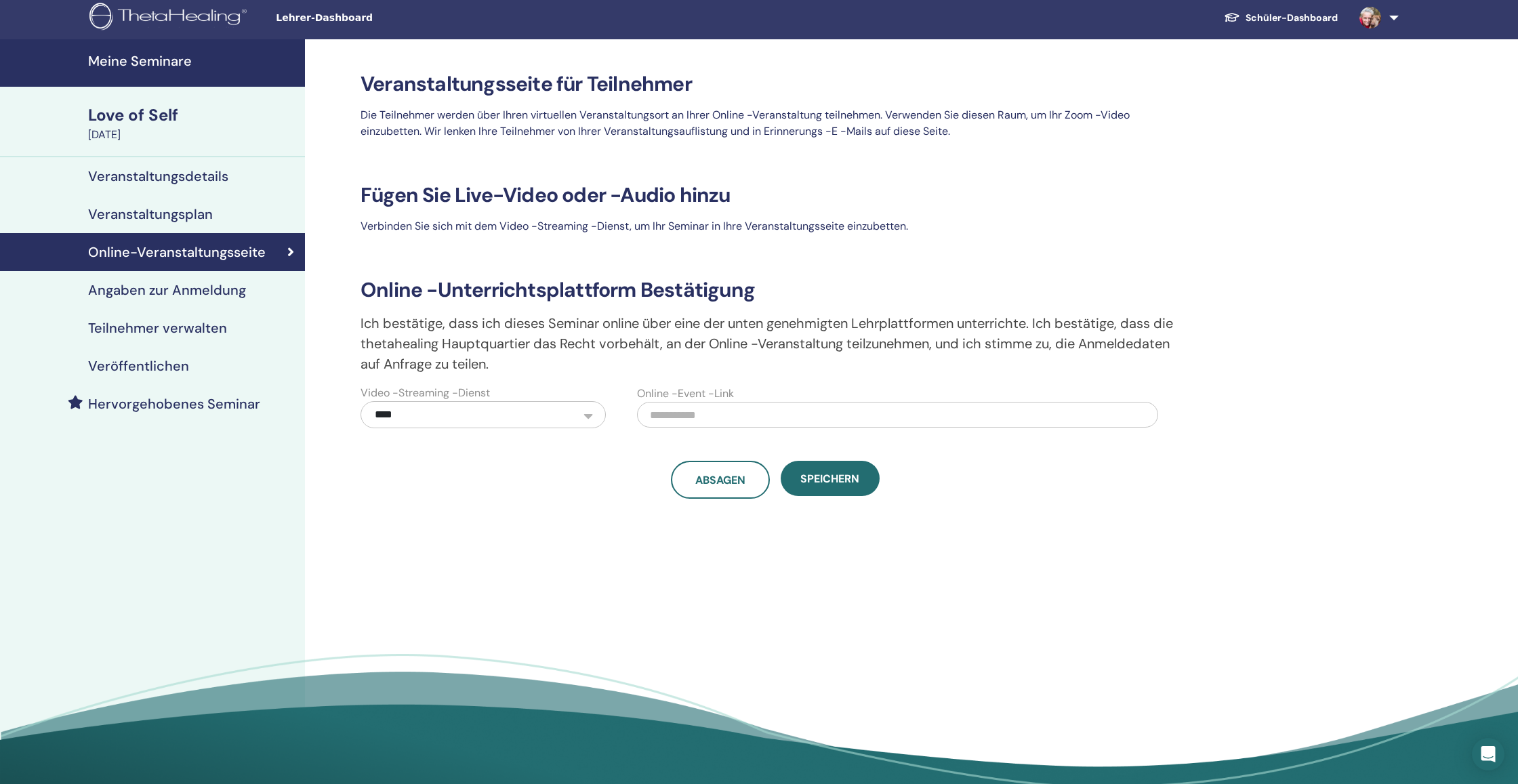
click at [217, 290] on h4 "Angaben zur Anmeldung" at bounding box center [167, 290] width 158 height 16
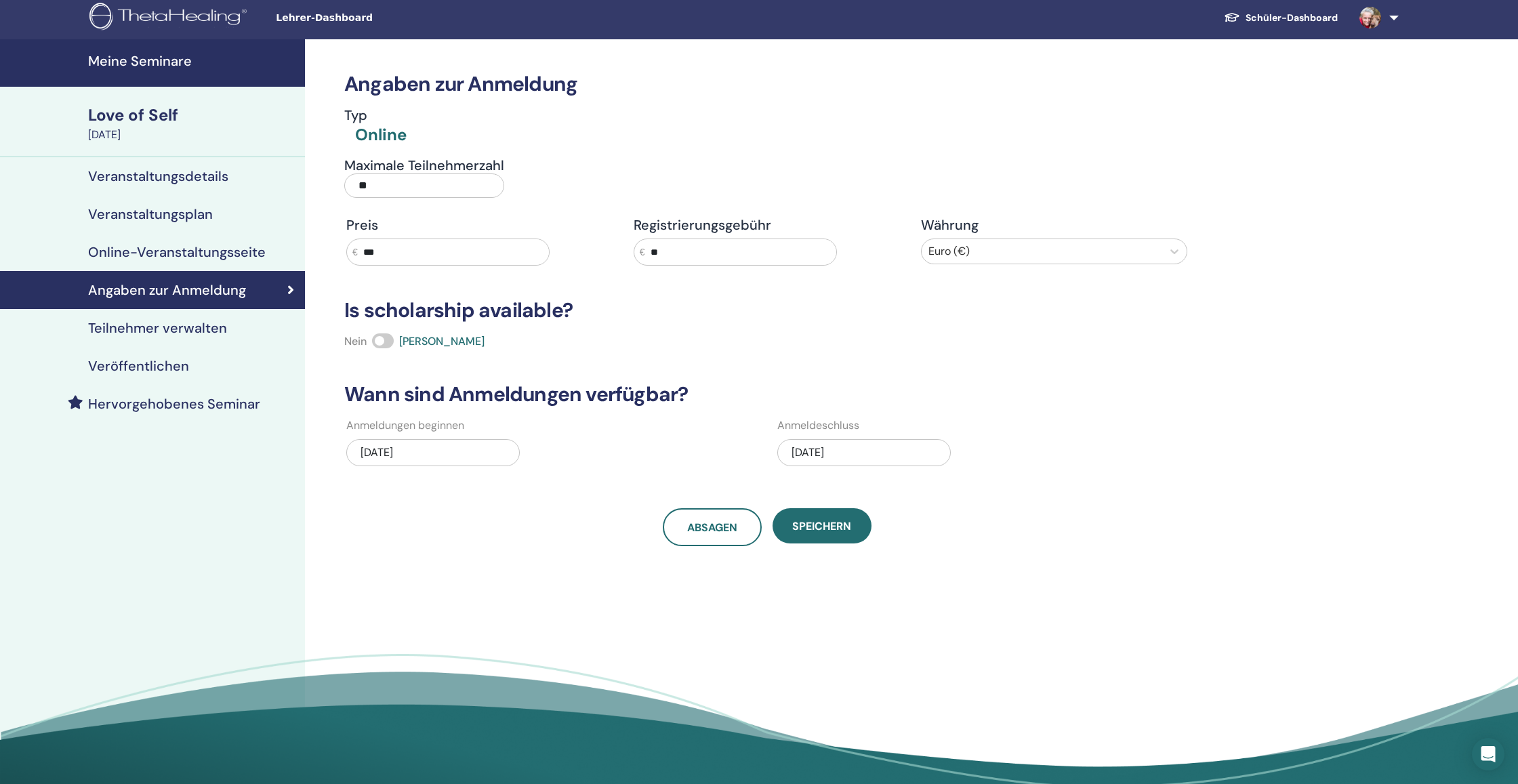
click at [181, 329] on h4 "Teilnehmer verwalten" at bounding box center [157, 327] width 139 height 16
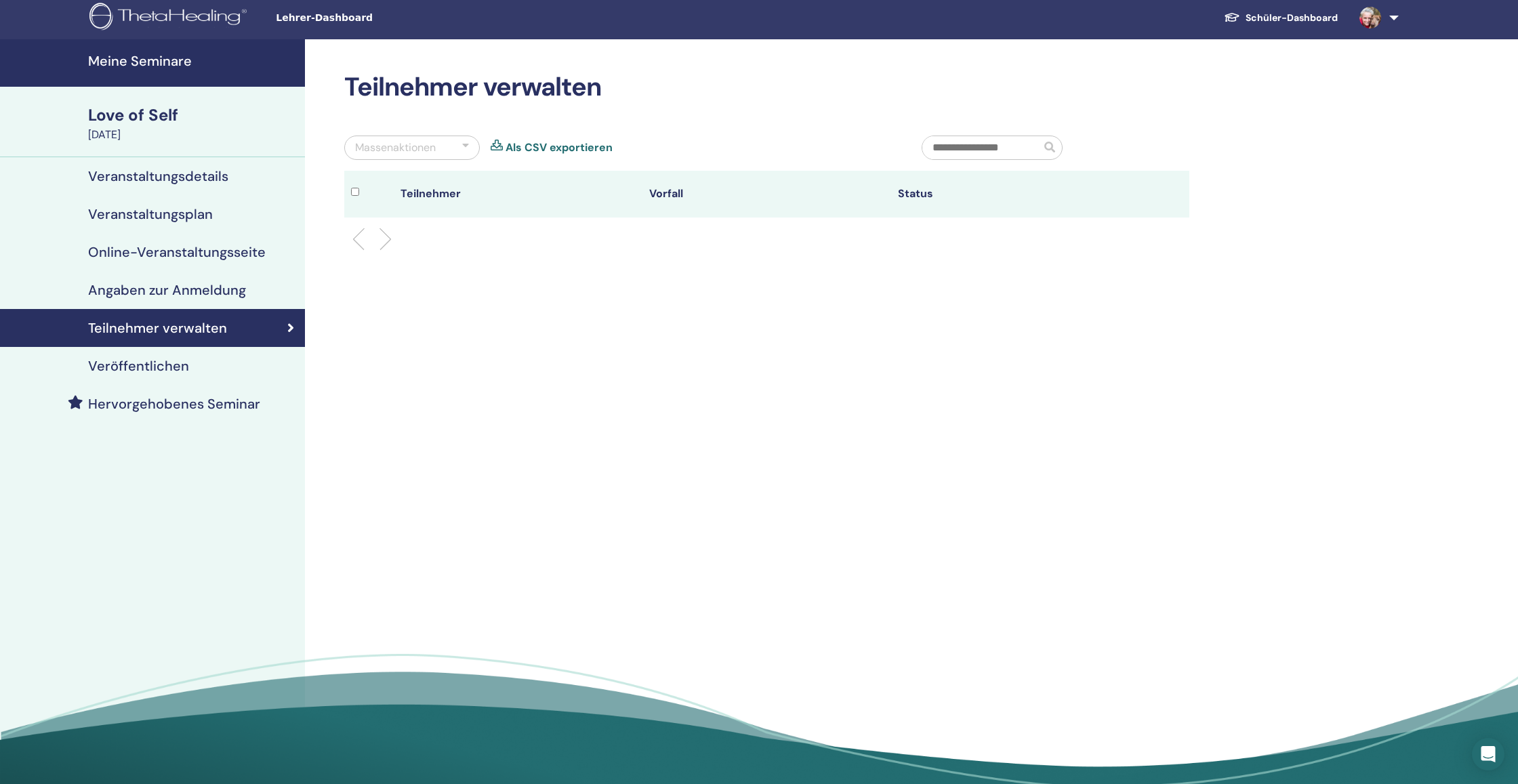
click at [172, 368] on h4 "Veröffentlichen" at bounding box center [139, 366] width 101 height 16
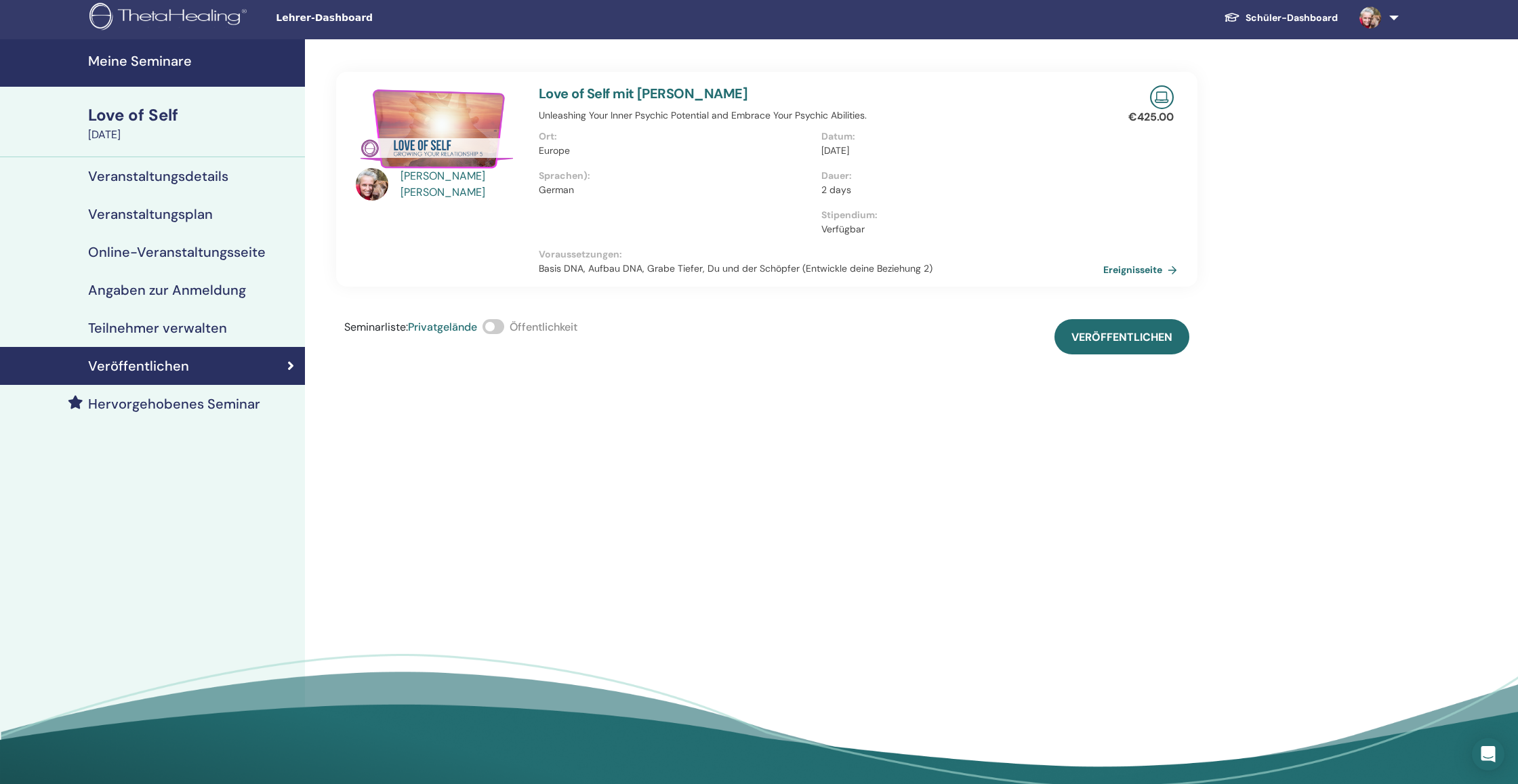
click at [492, 325] on span at bounding box center [493, 326] width 22 height 15
click at [1129, 340] on span "Veröffentlichen" at bounding box center [1121, 337] width 101 height 14
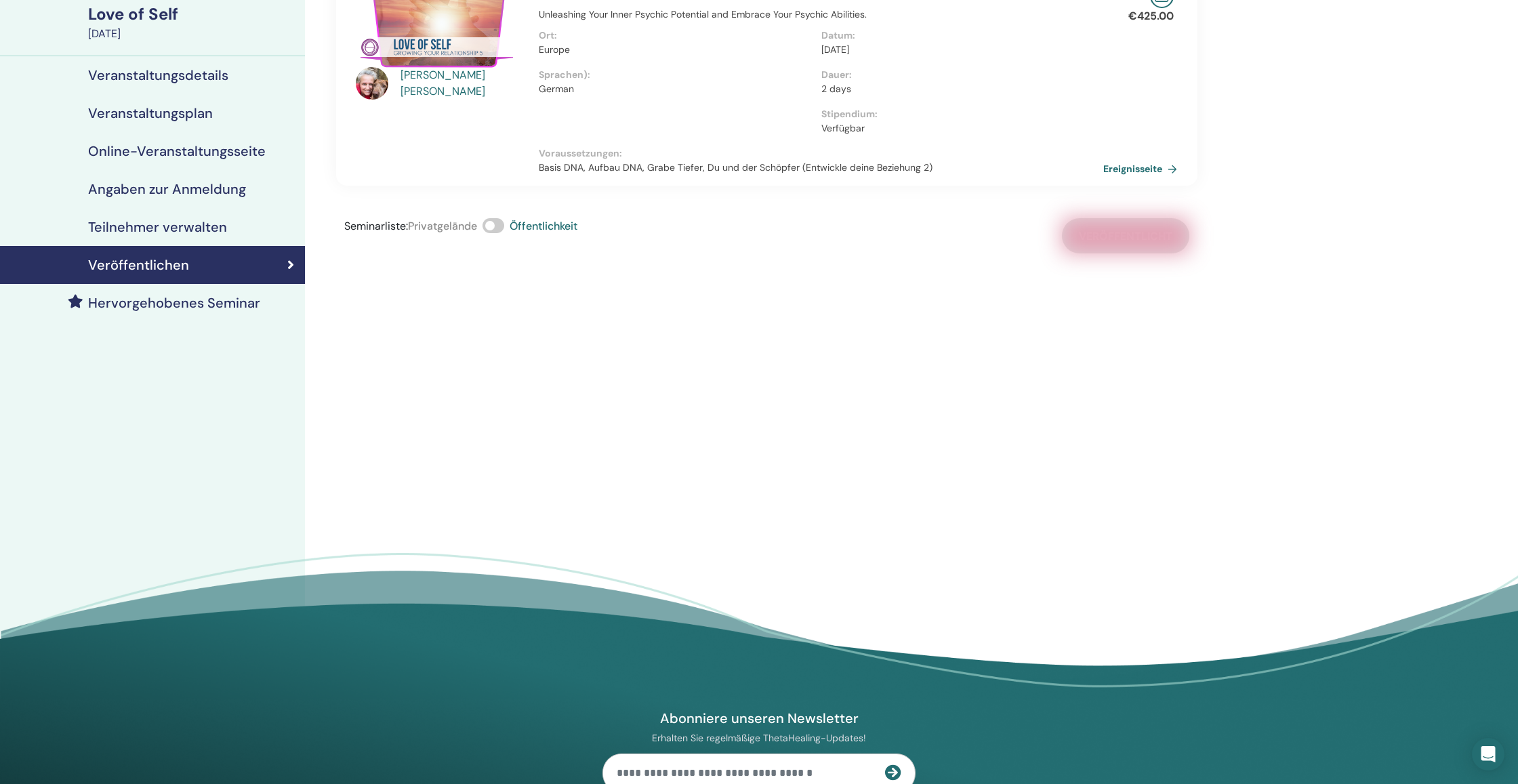
scroll to position [113, 0]
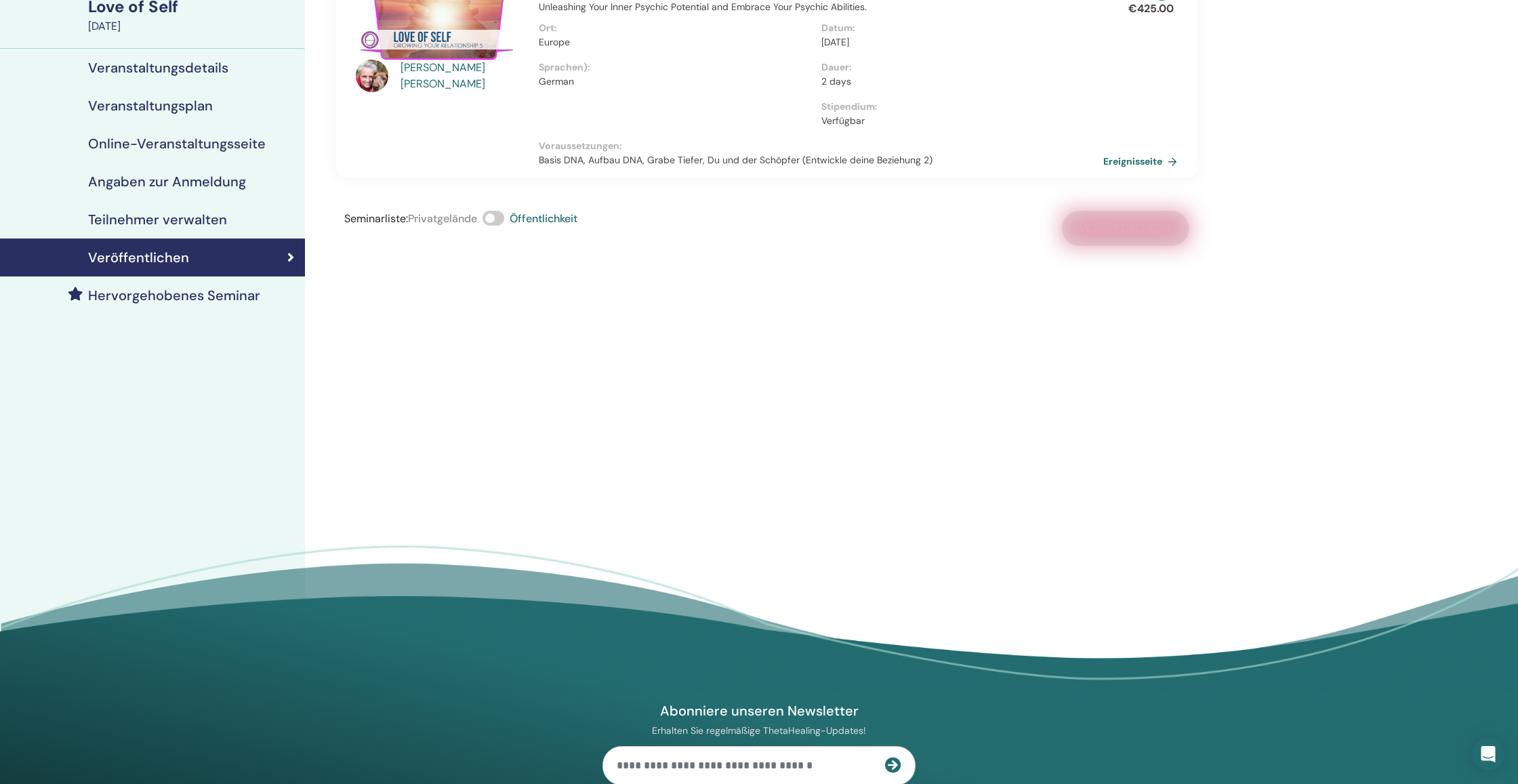
click at [226, 297] on h4 "Hervorgehobenes Seminar" at bounding box center [174, 295] width 172 height 16
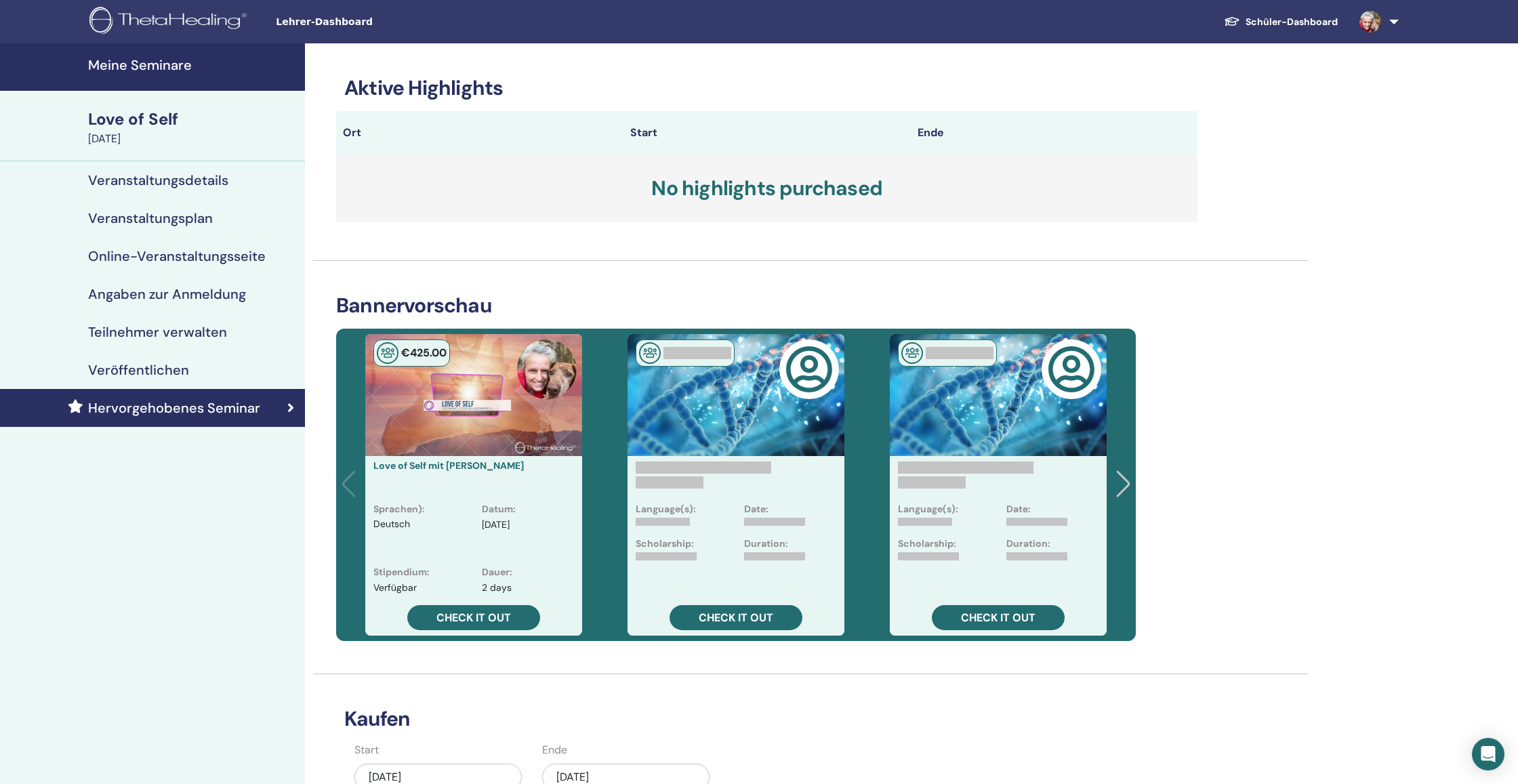
click at [159, 67] on h4 "Meine Seminare" at bounding box center [193, 65] width 209 height 16
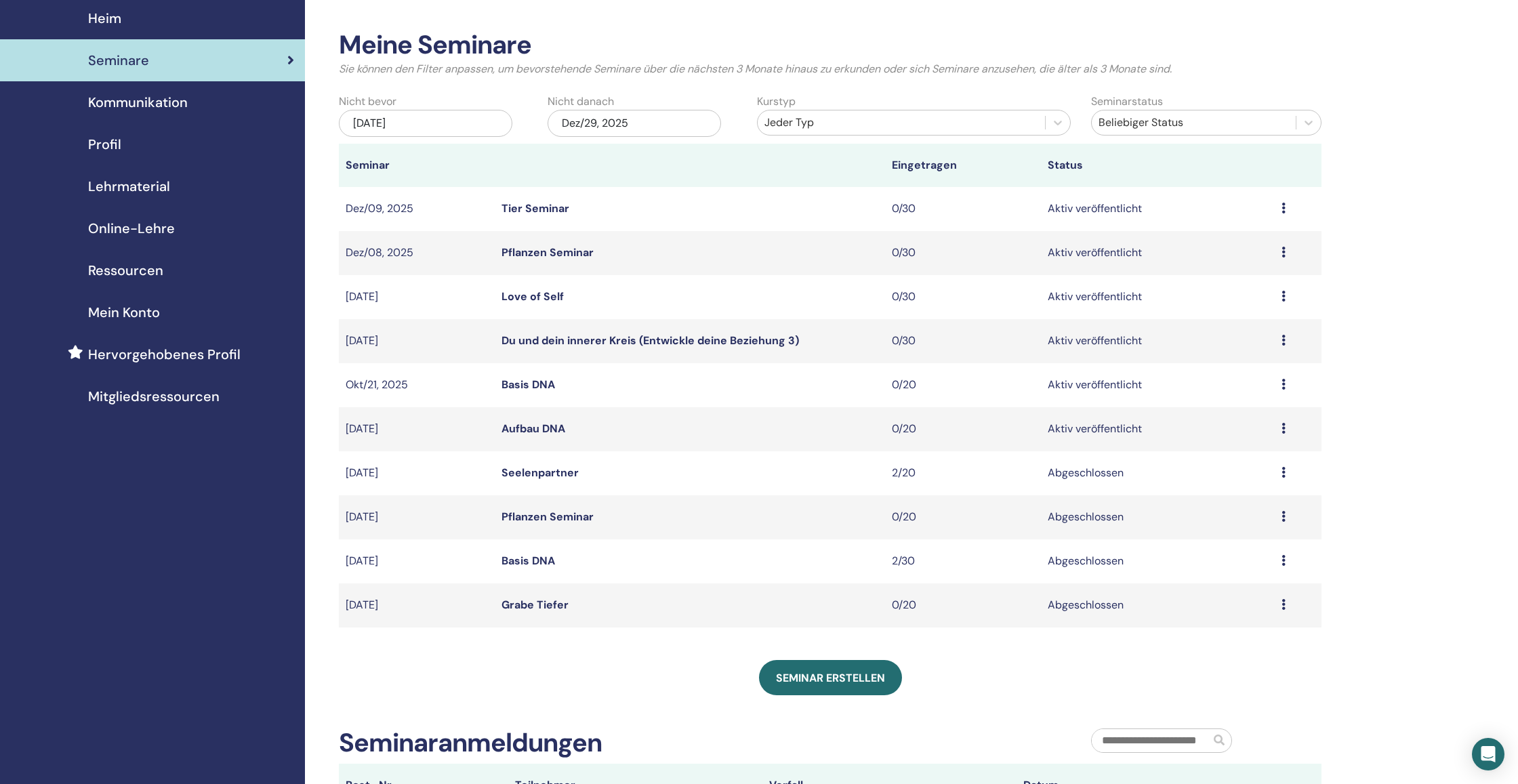
scroll to position [47, 0]
click at [827, 682] on span "Seminar erstellen" at bounding box center [830, 677] width 109 height 14
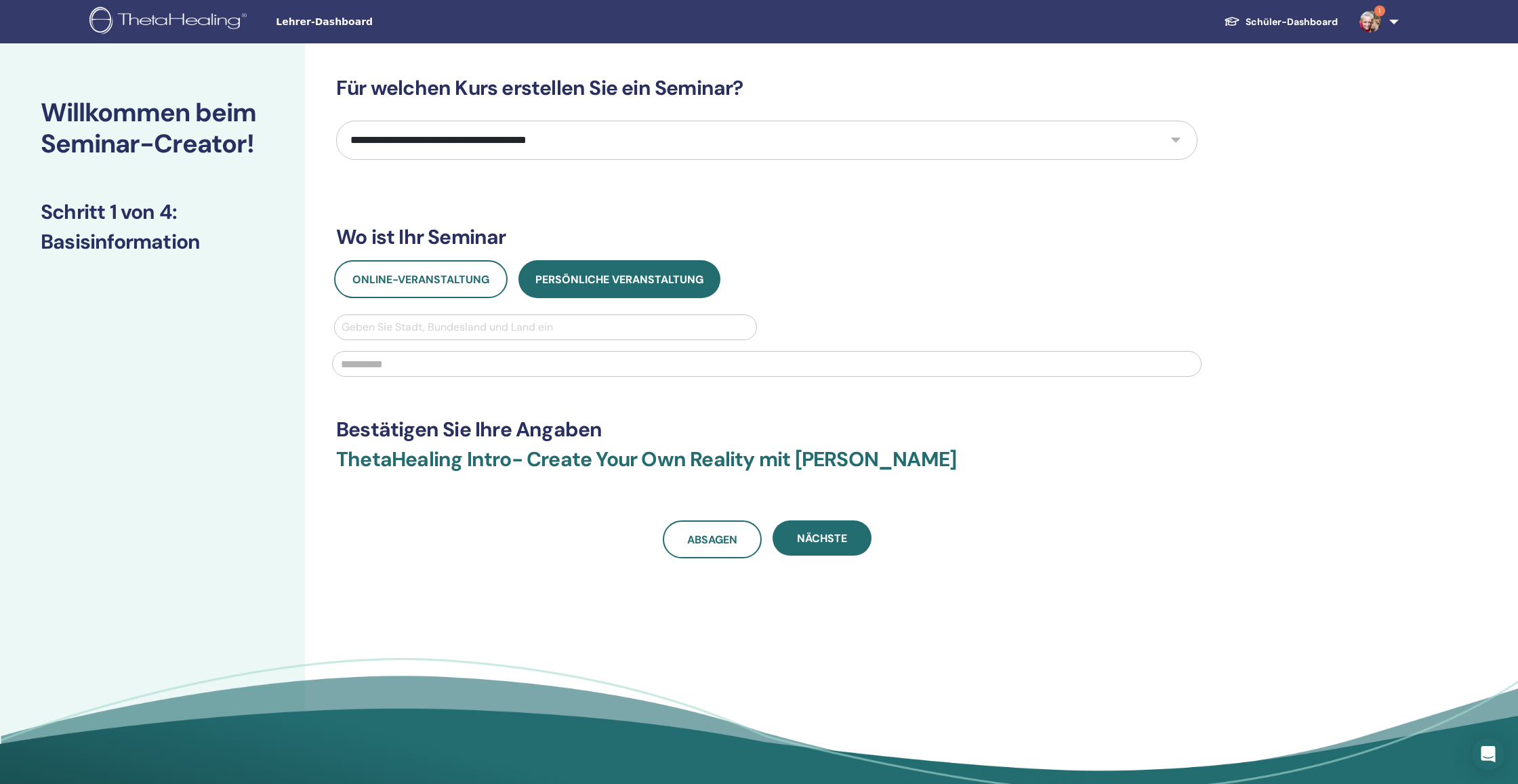
select select "*"
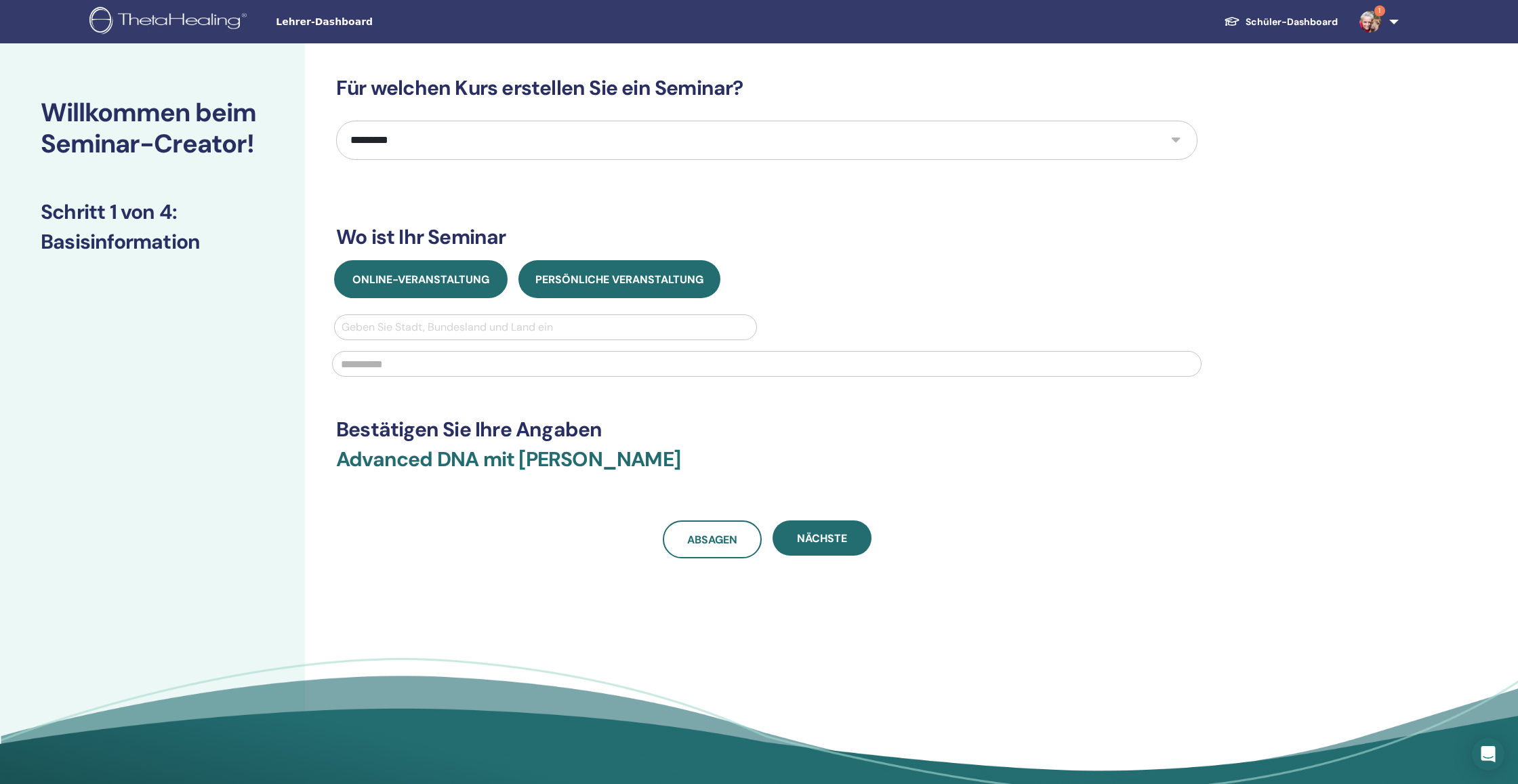
click at [474, 285] on span "Online-Veranstaltung" at bounding box center [421, 279] width 137 height 14
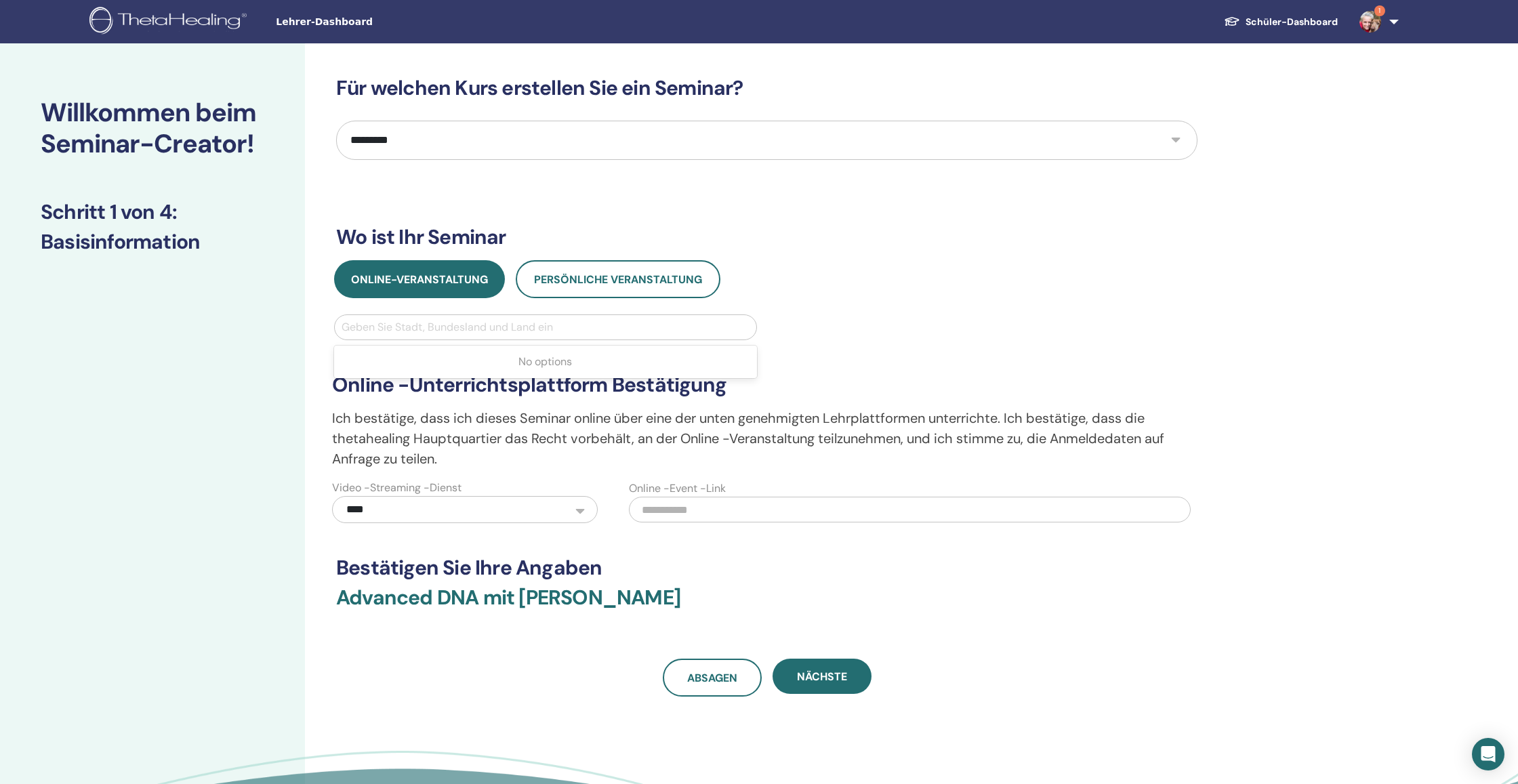
click at [481, 325] on div "Geben Sie Stadt, Bundesland und Land ein" at bounding box center [545, 327] width 408 height 16
type input "***"
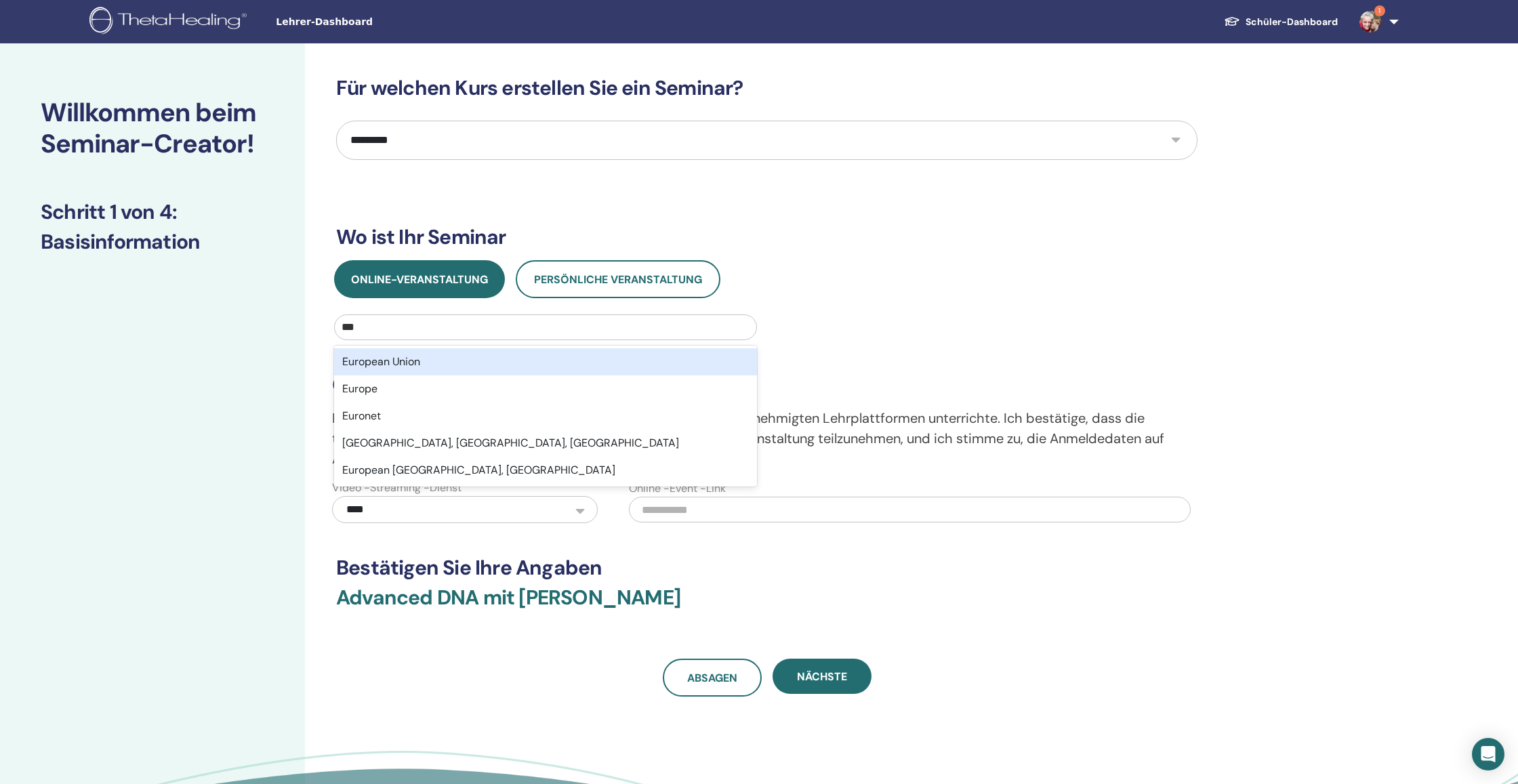
click at [421, 359] on div "European Union" at bounding box center [545, 361] width 423 height 27
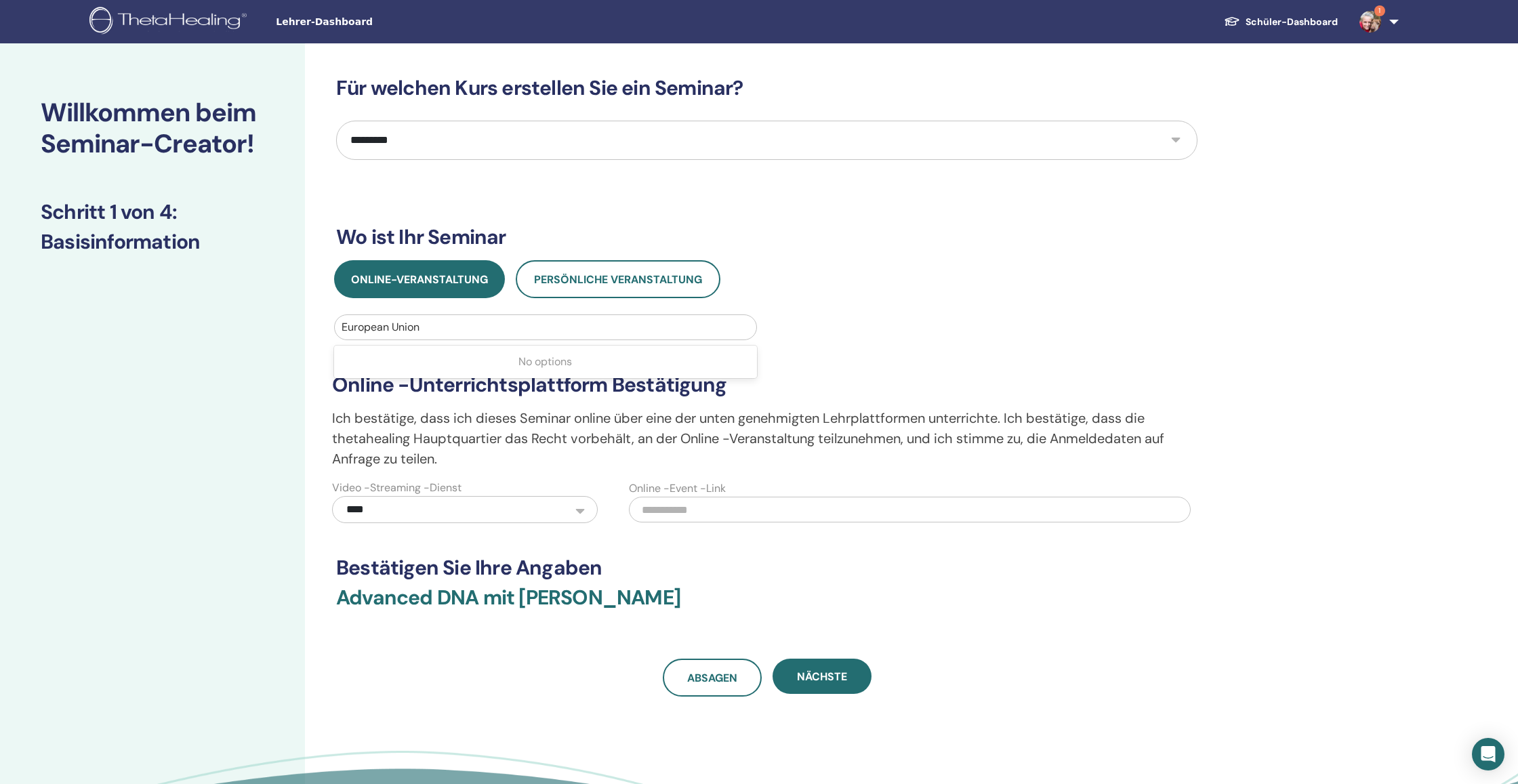
click at [433, 329] on div at bounding box center [545, 327] width 408 height 19
click at [430, 325] on div at bounding box center [545, 327] width 408 height 19
click at [425, 326] on div at bounding box center [545, 327] width 408 height 19
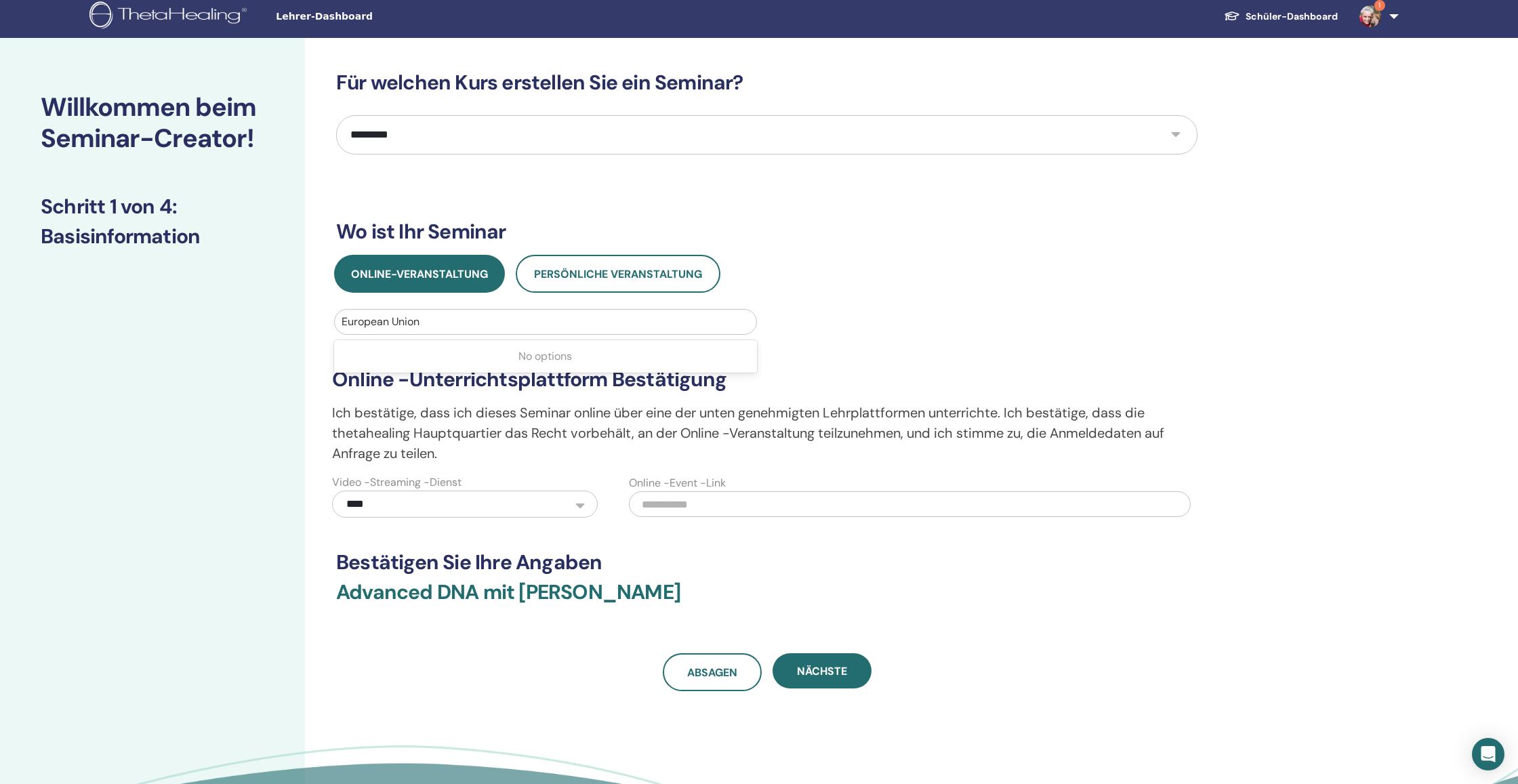
scroll to position [7, 0]
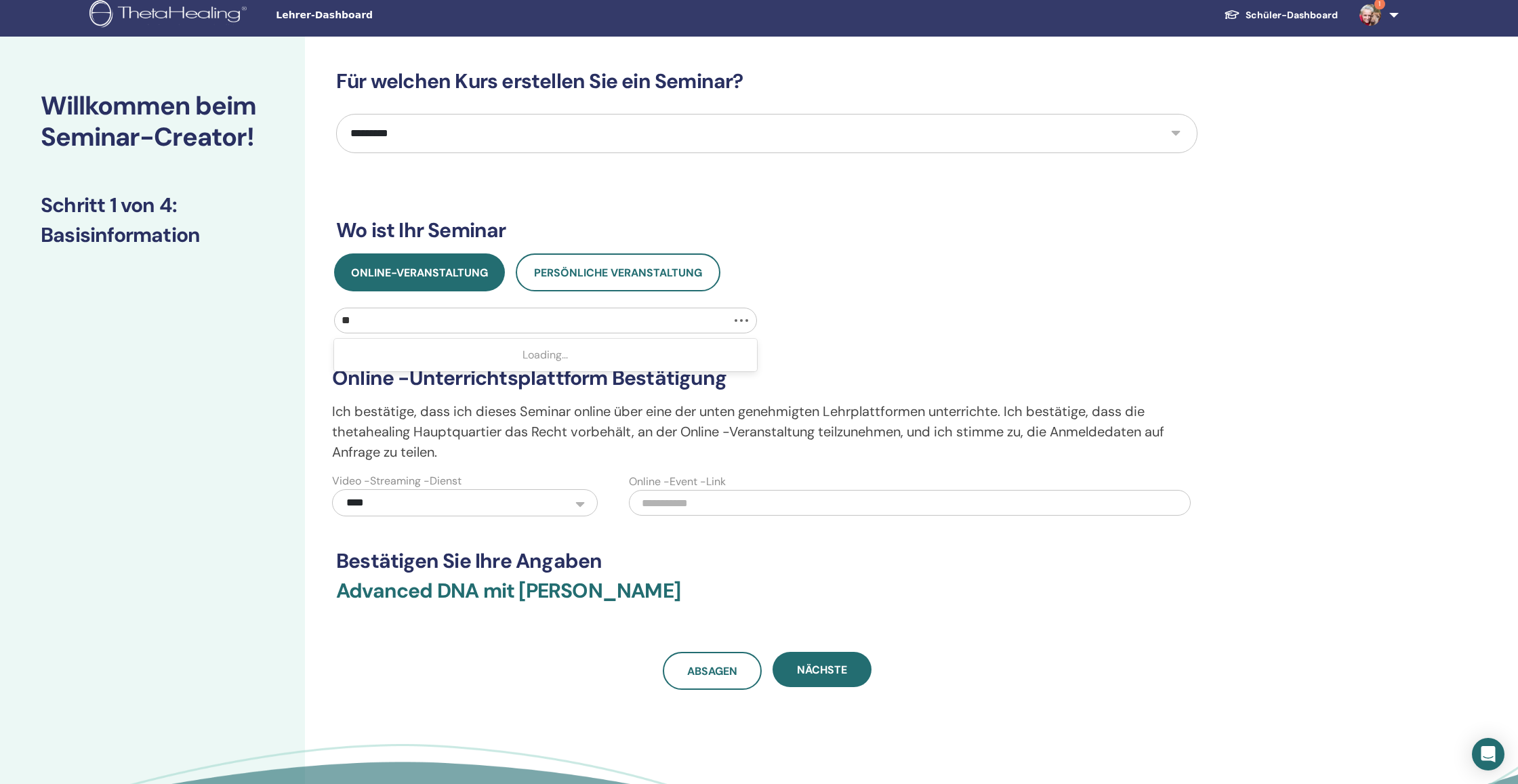
type input "***"
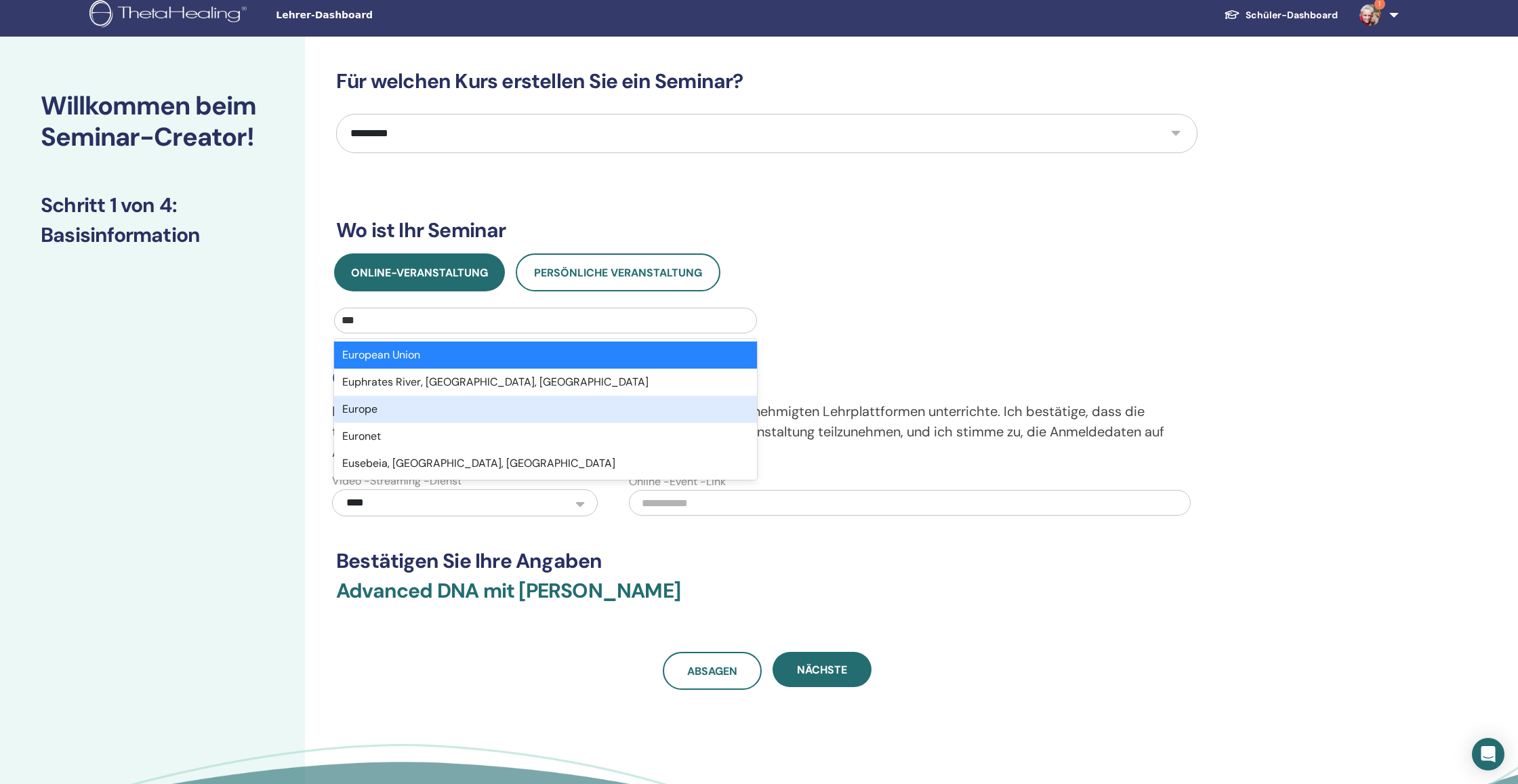
click at [430, 402] on div "Europe" at bounding box center [545, 409] width 423 height 27
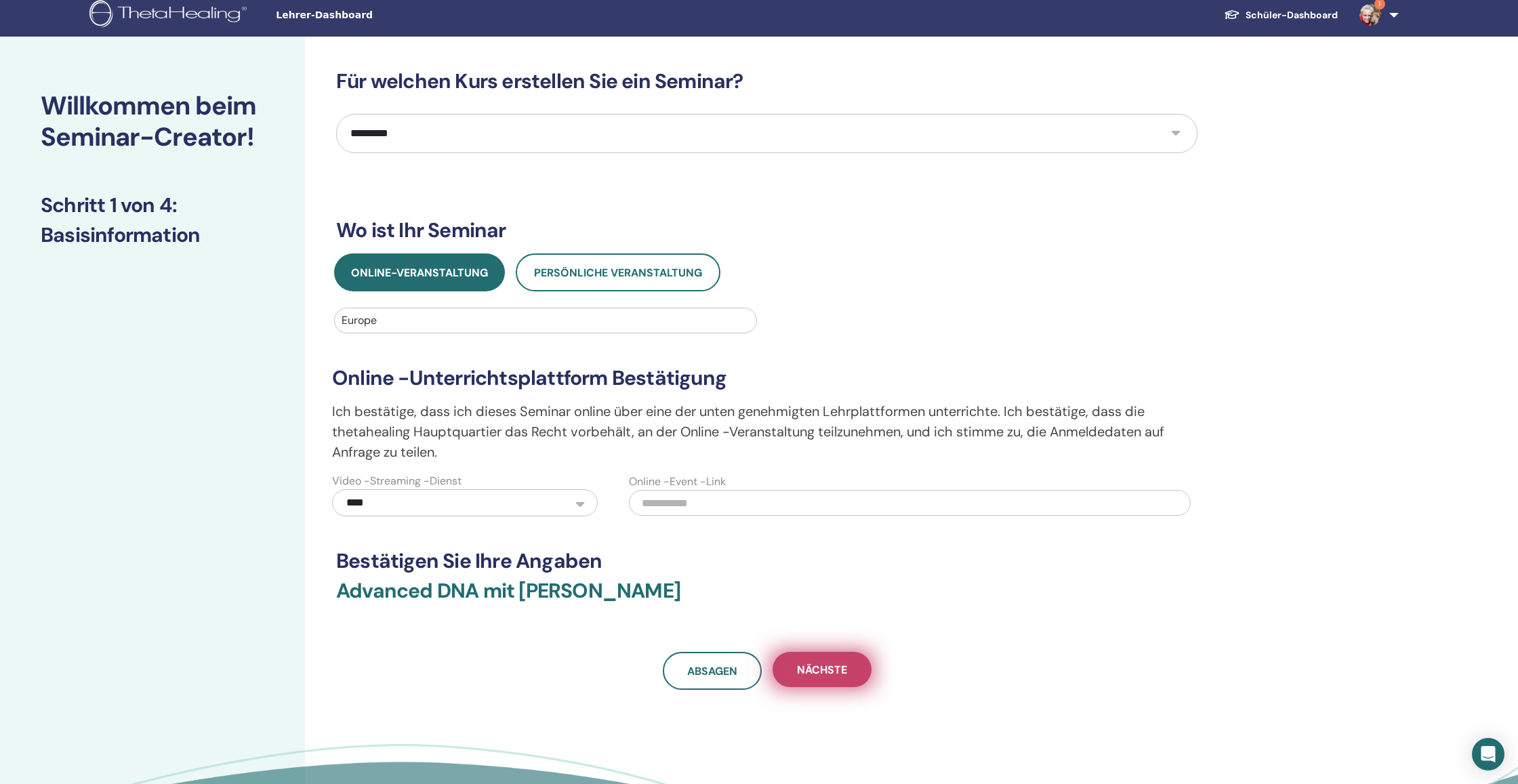
click at [806, 669] on span "Nächste" at bounding box center [822, 670] width 50 height 14
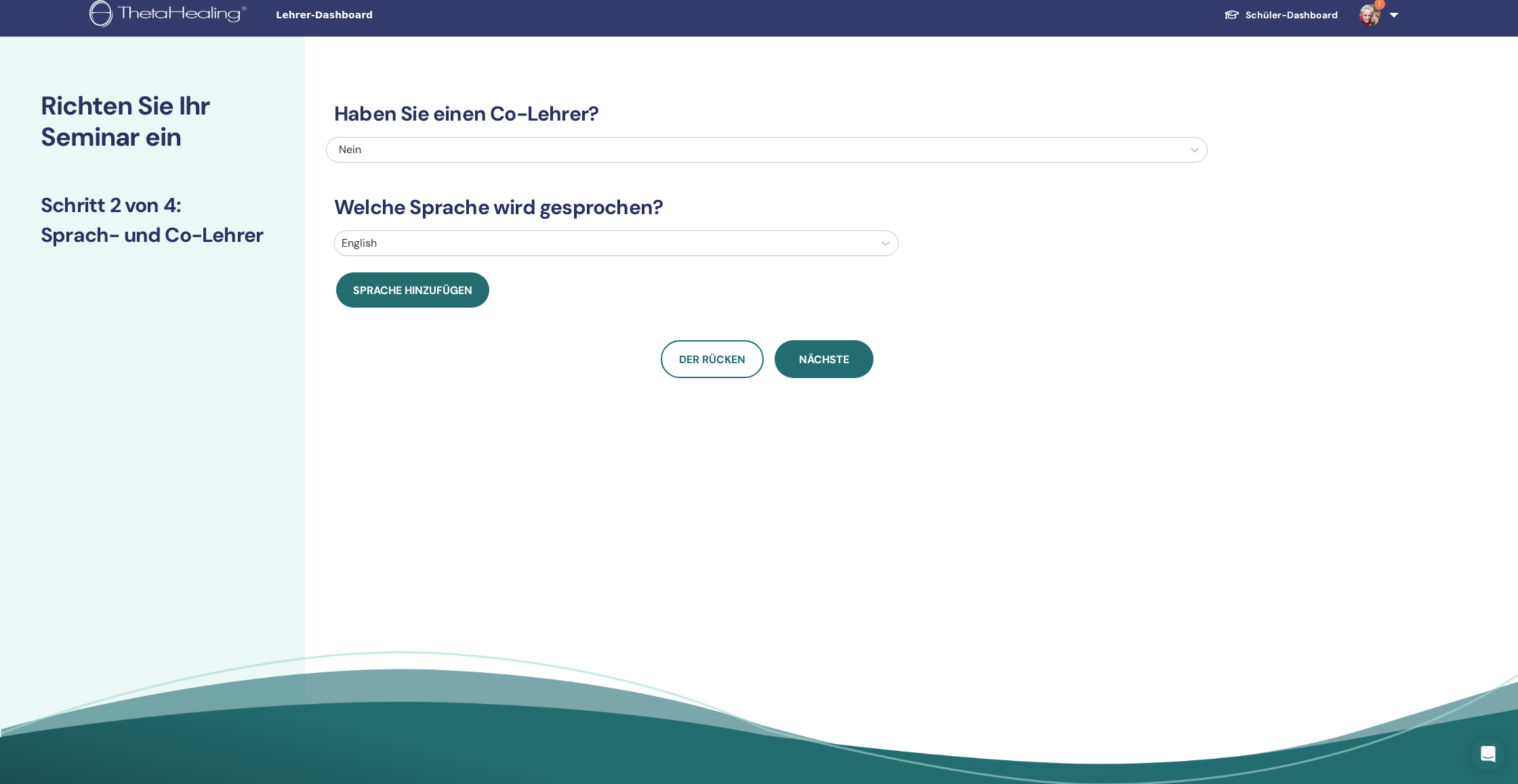
click at [492, 246] on div at bounding box center [604, 243] width 525 height 19
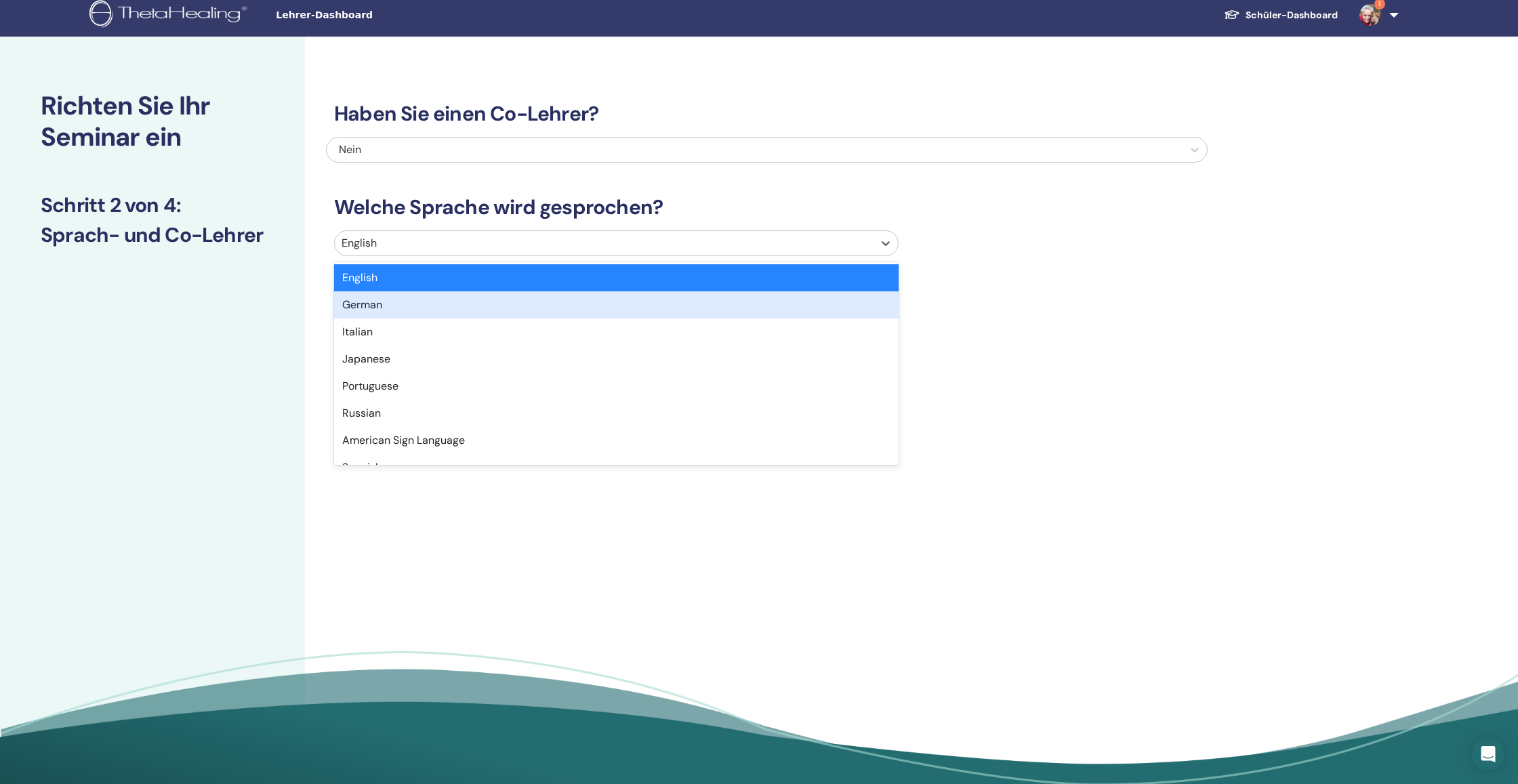
drag, startPoint x: 490, startPoint y: 301, endPoint x: 497, endPoint y: 318, distance: 18.4
click at [490, 301] on div "German" at bounding box center [616, 304] width 565 height 27
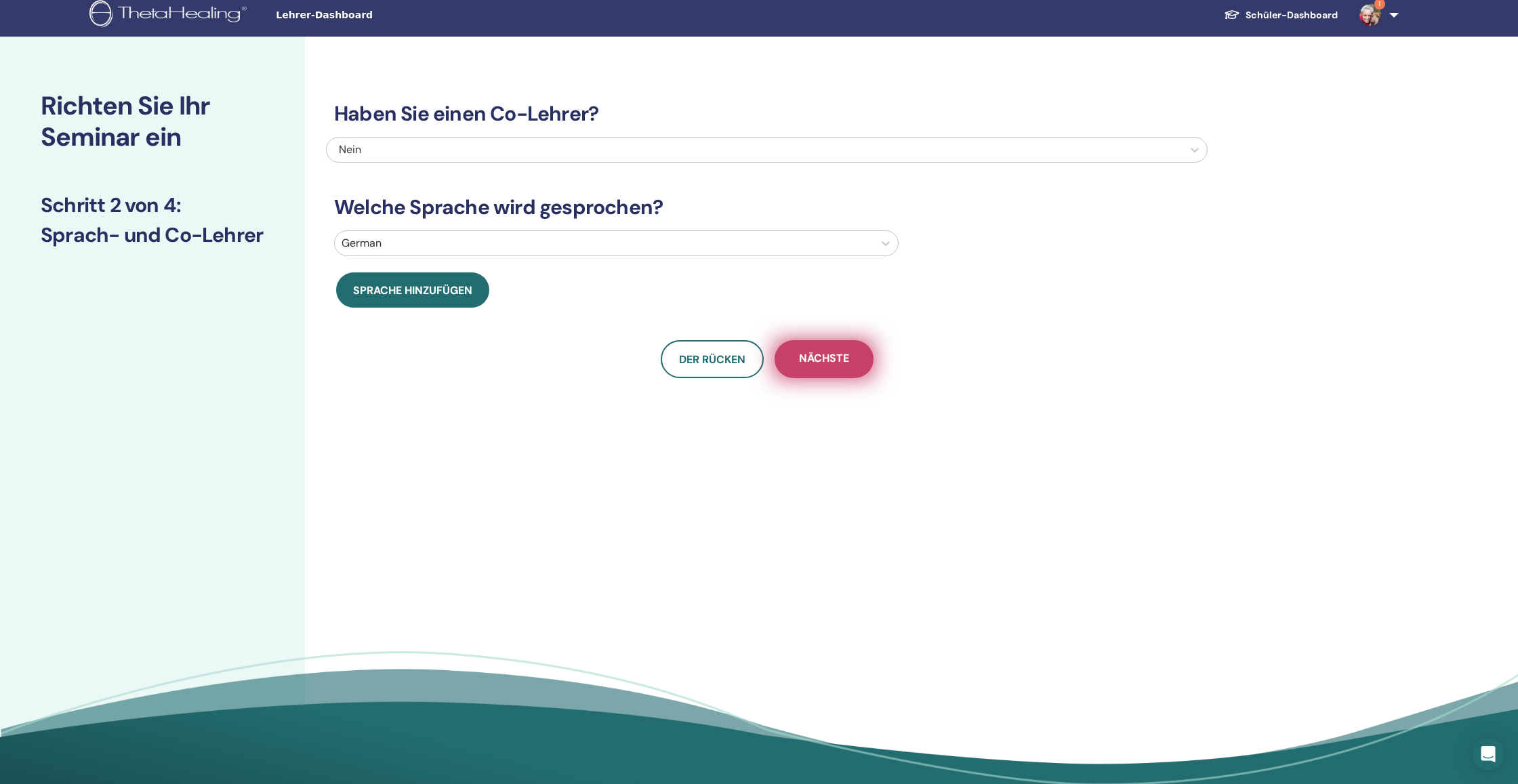
click at [827, 377] on button "Nächste" at bounding box center [824, 359] width 99 height 38
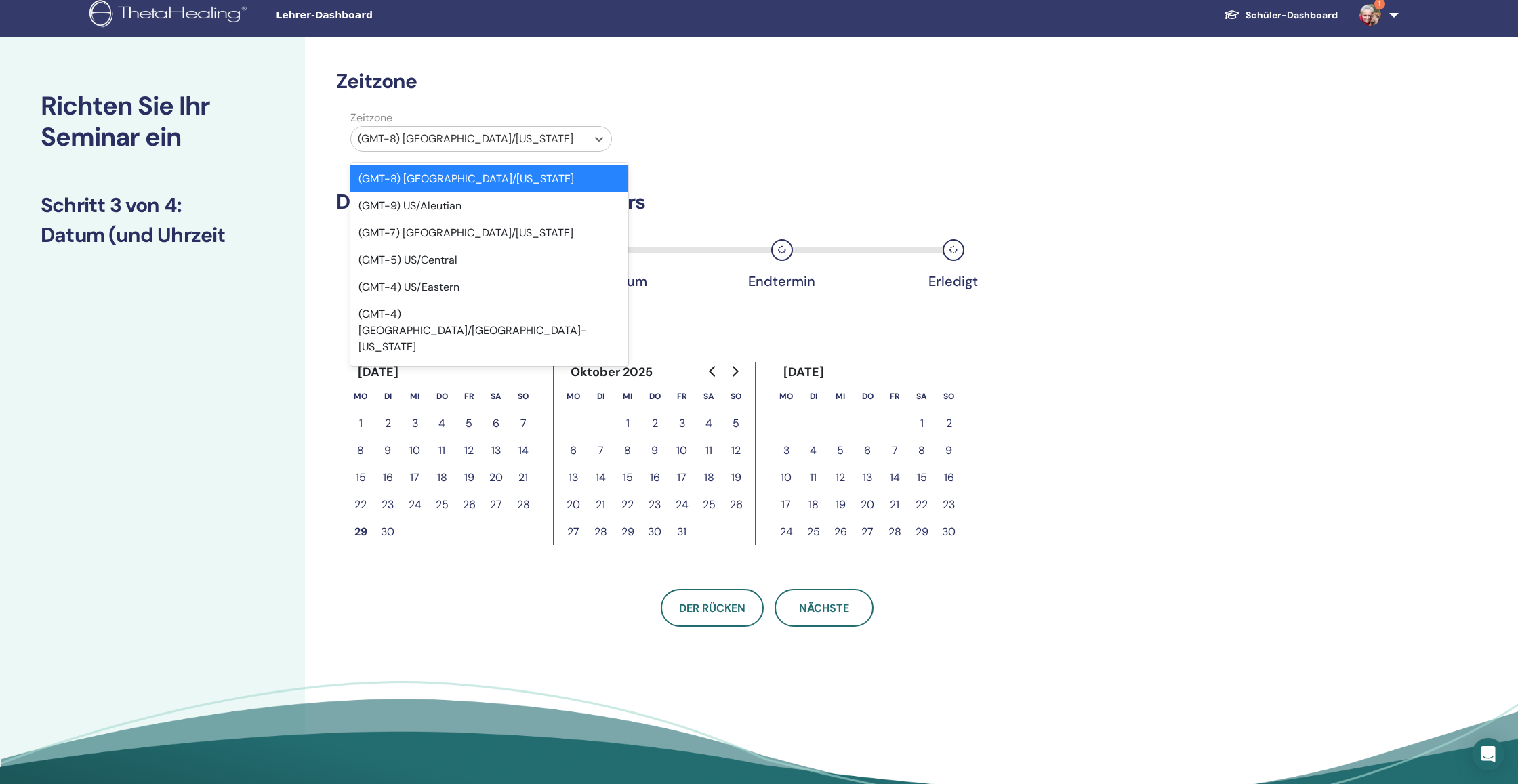
click at [462, 136] on div at bounding box center [469, 139] width 222 height 19
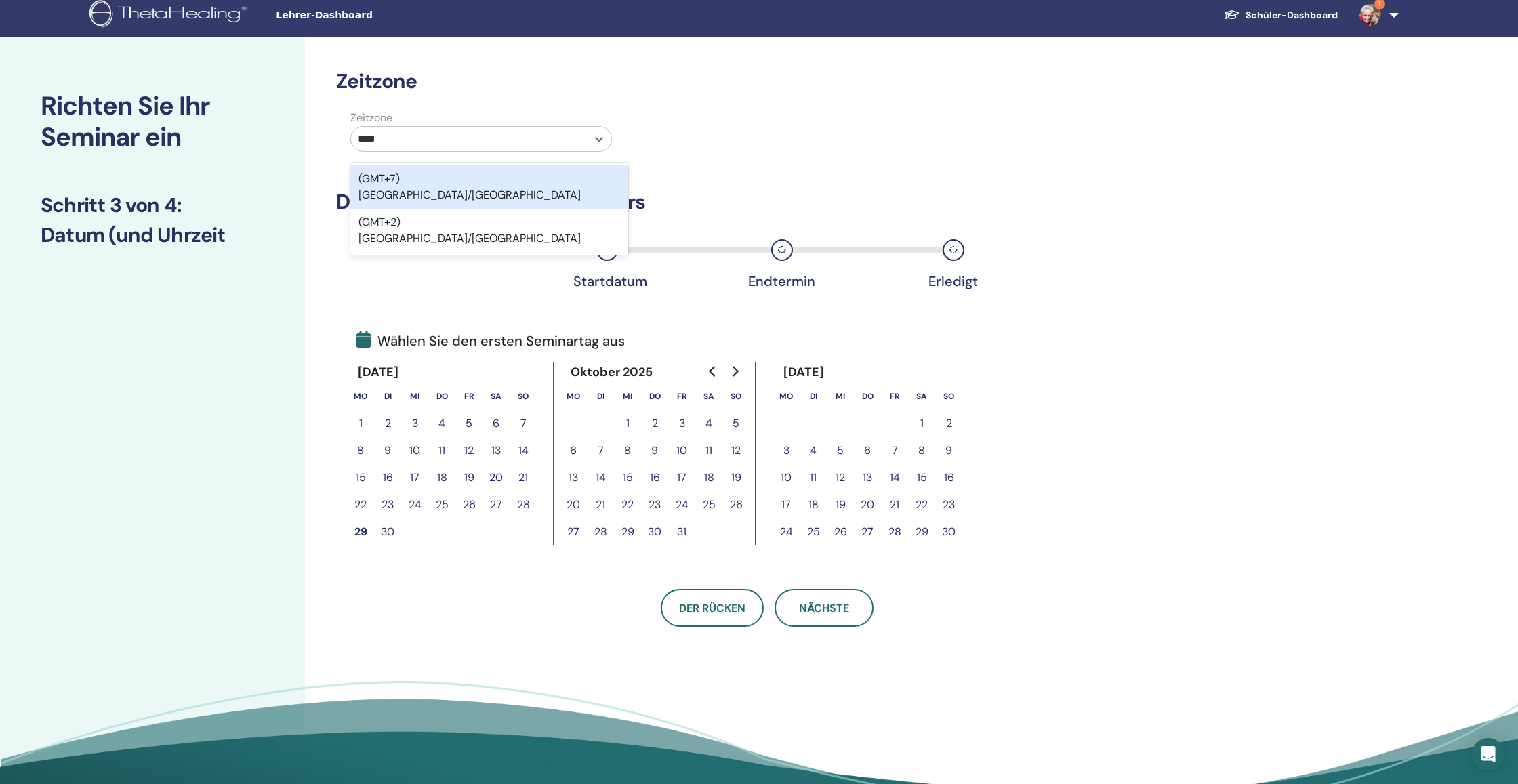
type input "*****"
click at [464, 170] on div "(GMT+2) Europe/Vienna" at bounding box center [489, 187] width 278 height 43
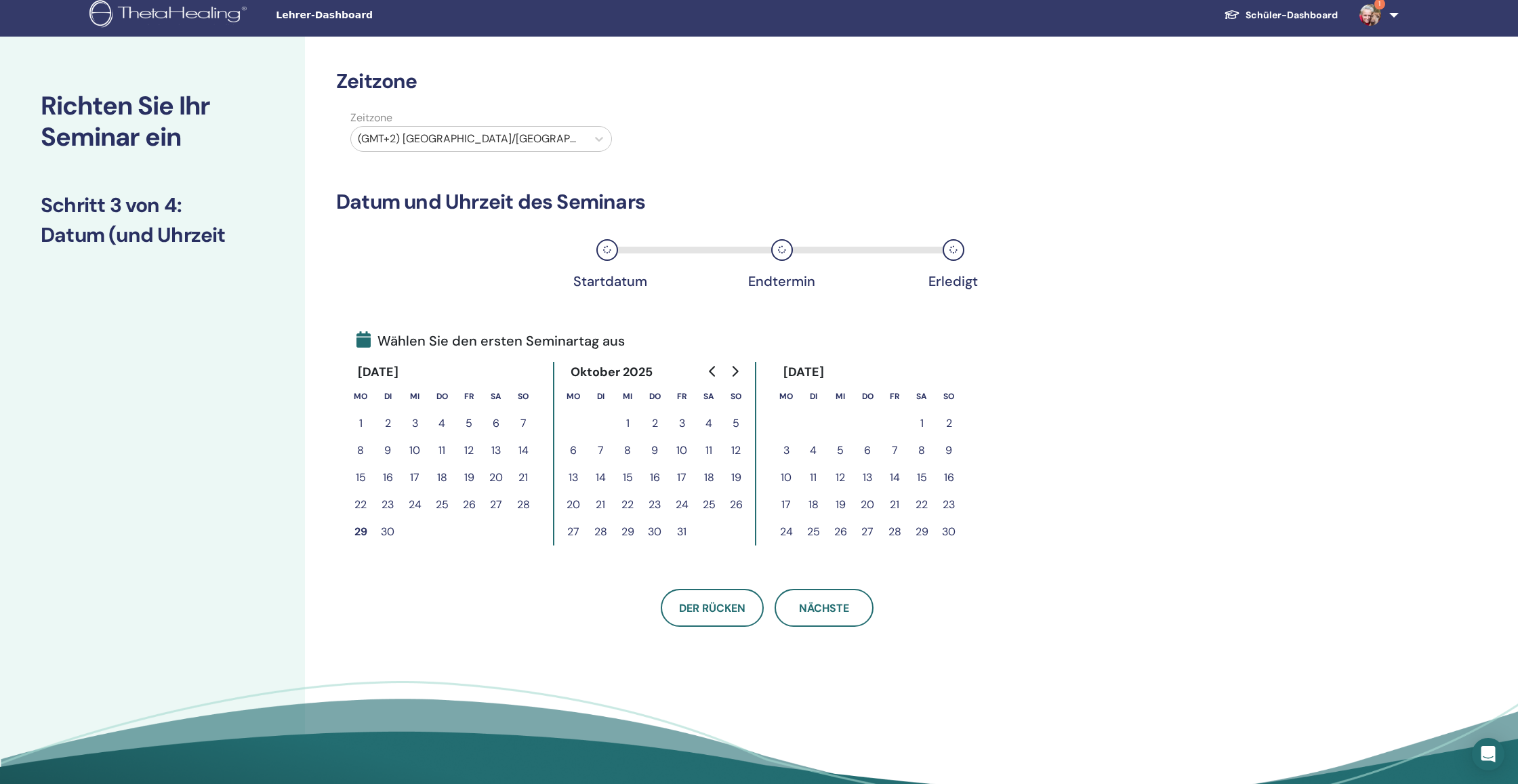
click at [846, 531] on button "26" at bounding box center [840, 531] width 27 height 27
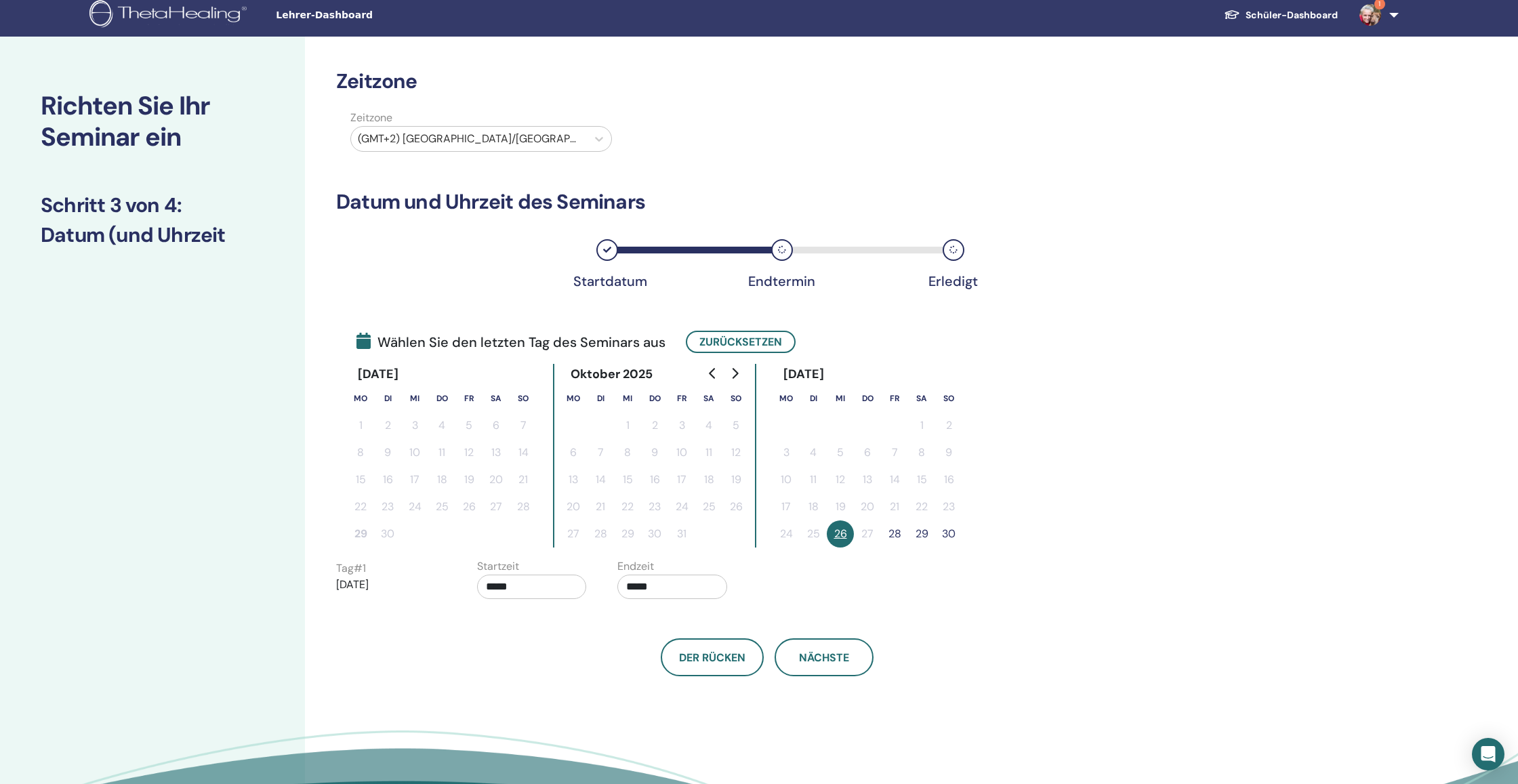
click at [901, 533] on button "28" at bounding box center [894, 533] width 27 height 27
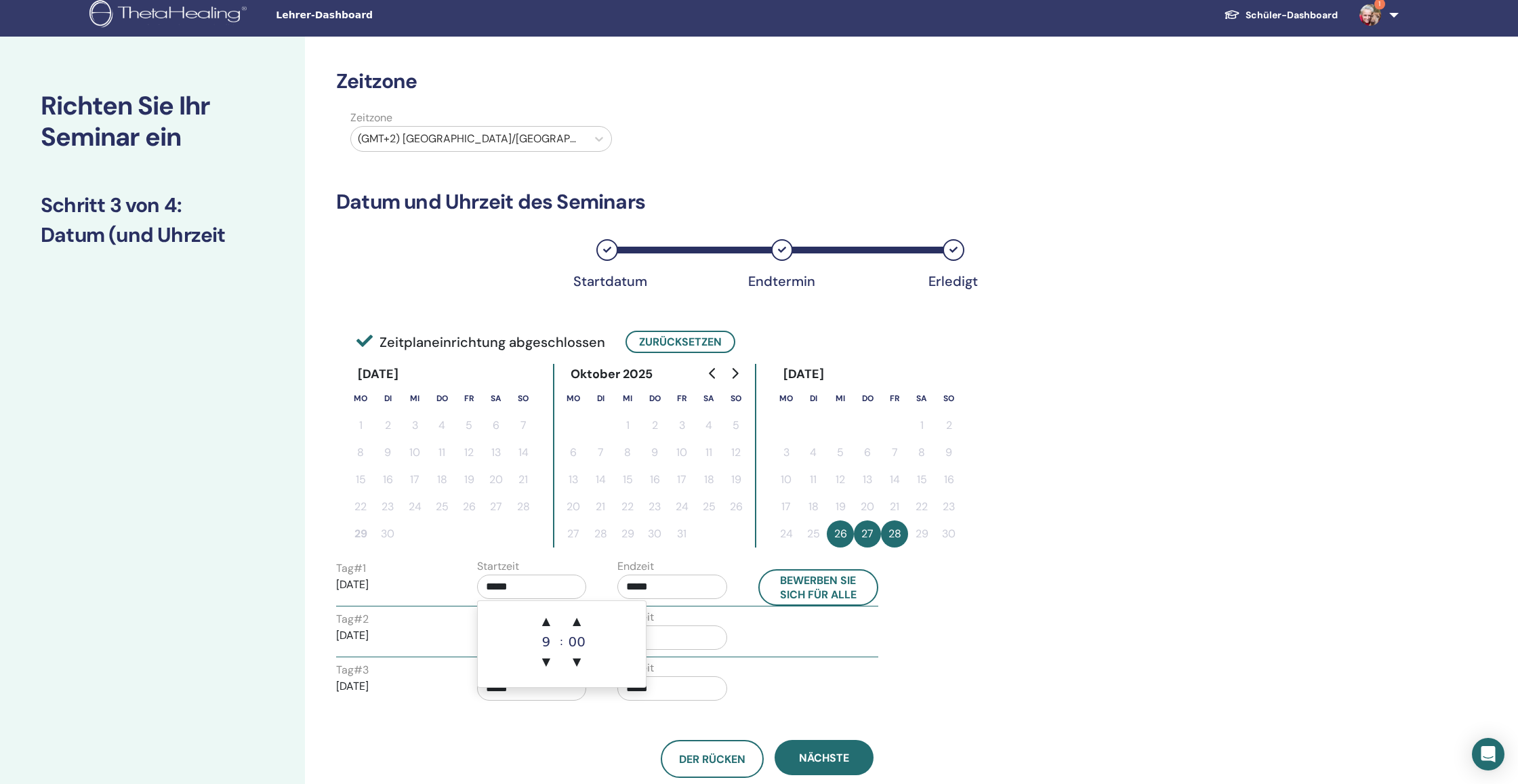
click at [534, 589] on input "*****" at bounding box center [532, 586] width 110 height 24
click at [546, 655] on span "▼" at bounding box center [546, 661] width 27 height 27
click at [579, 657] on span "▼" at bounding box center [577, 661] width 27 height 27
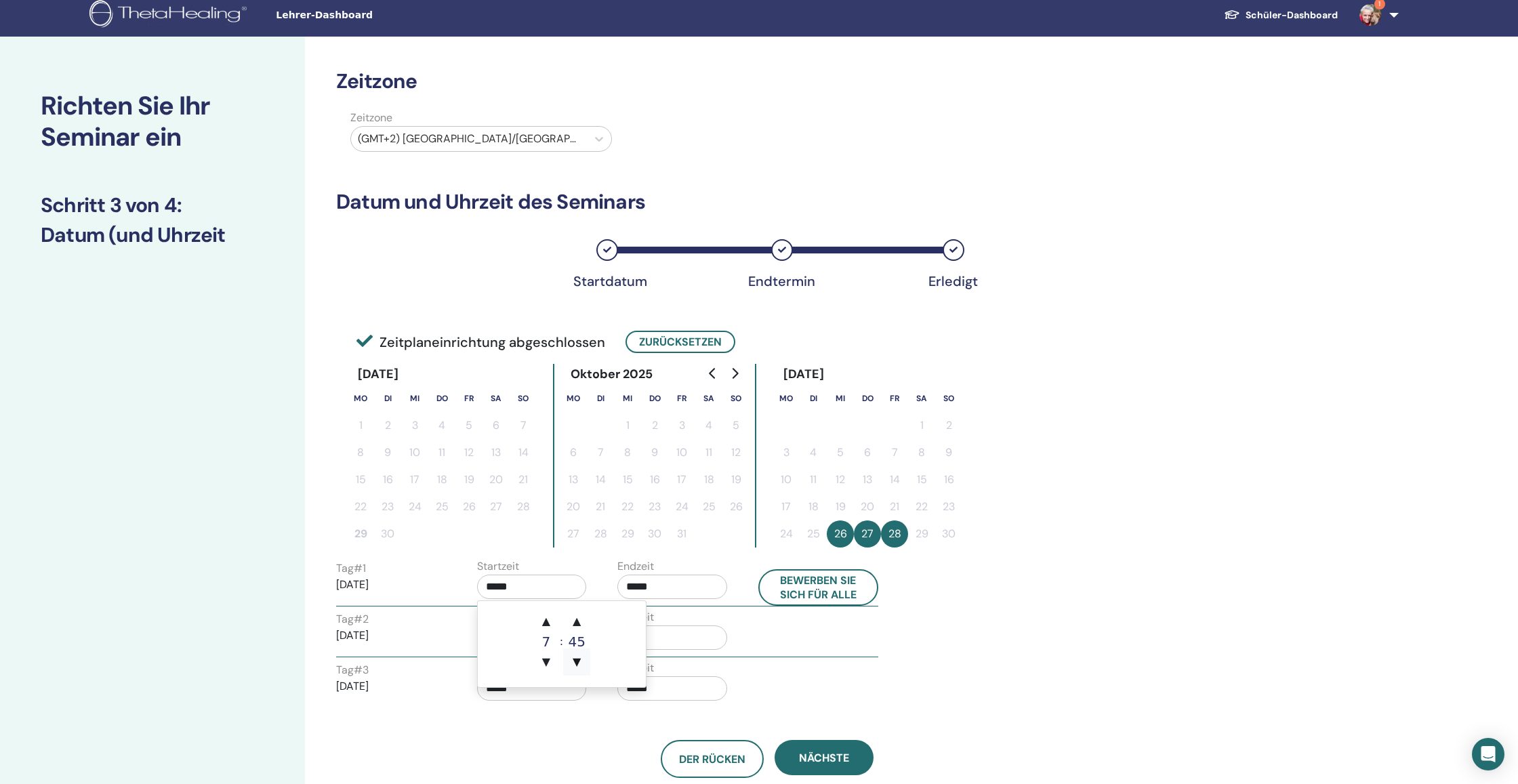
click at [579, 657] on span "▼" at bounding box center [577, 661] width 27 height 27
click at [545, 621] on span "▲" at bounding box center [546, 621] width 27 height 27
click at [583, 657] on span "▼" at bounding box center [577, 661] width 27 height 27
type input "*****"
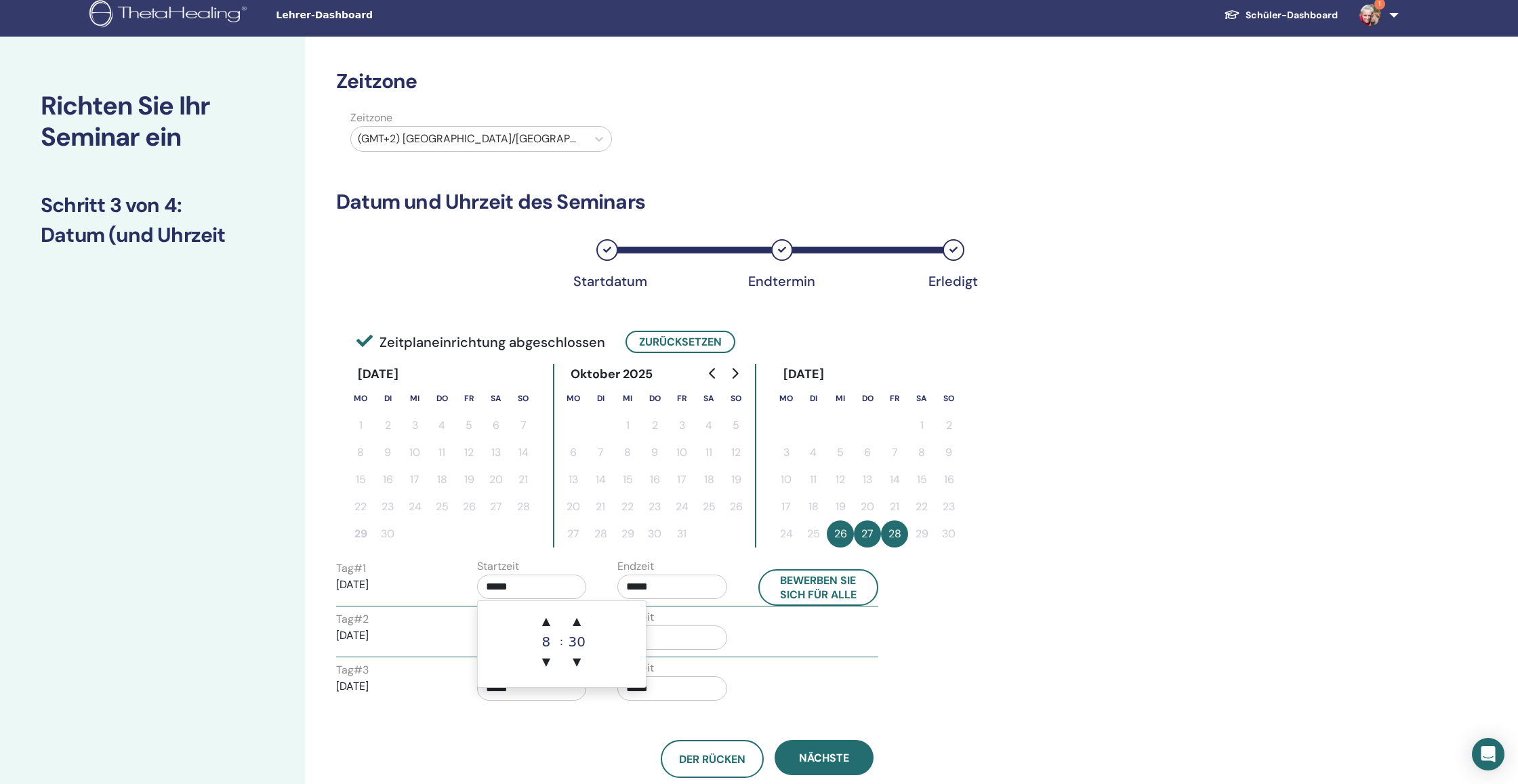
click at [687, 592] on input "*****" at bounding box center [673, 586] width 110 height 24
click at [719, 661] on span "▼" at bounding box center [717, 661] width 27 height 27
click at [717, 619] on span "▲" at bounding box center [717, 621] width 27 height 27
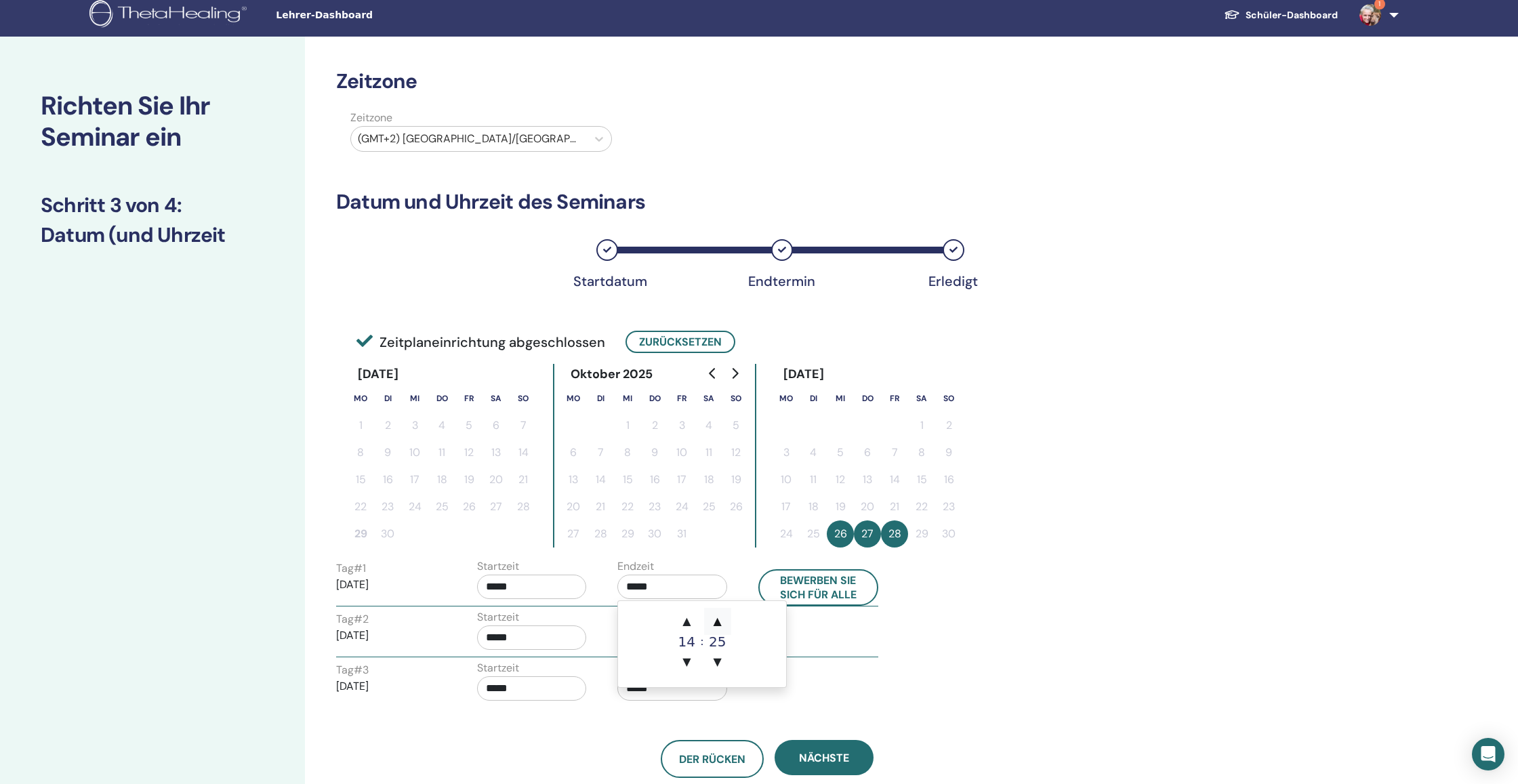
type input "*****"
click at [829, 591] on button "Bewerben Sie sich für alle" at bounding box center [818, 587] width 120 height 37
type input "*****"
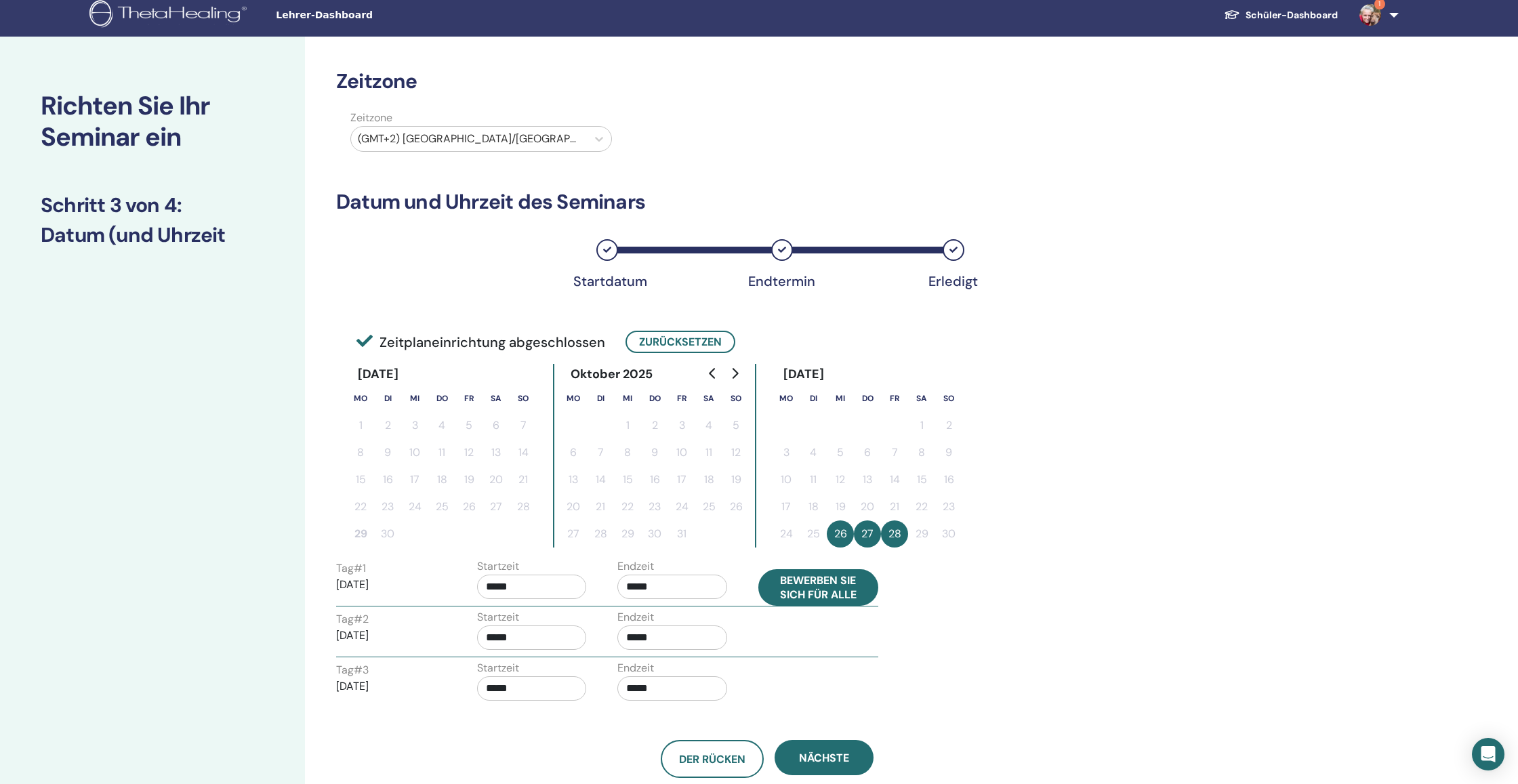
type input "*****"
click at [829, 765] on button "Nächste" at bounding box center [824, 758] width 99 height 36
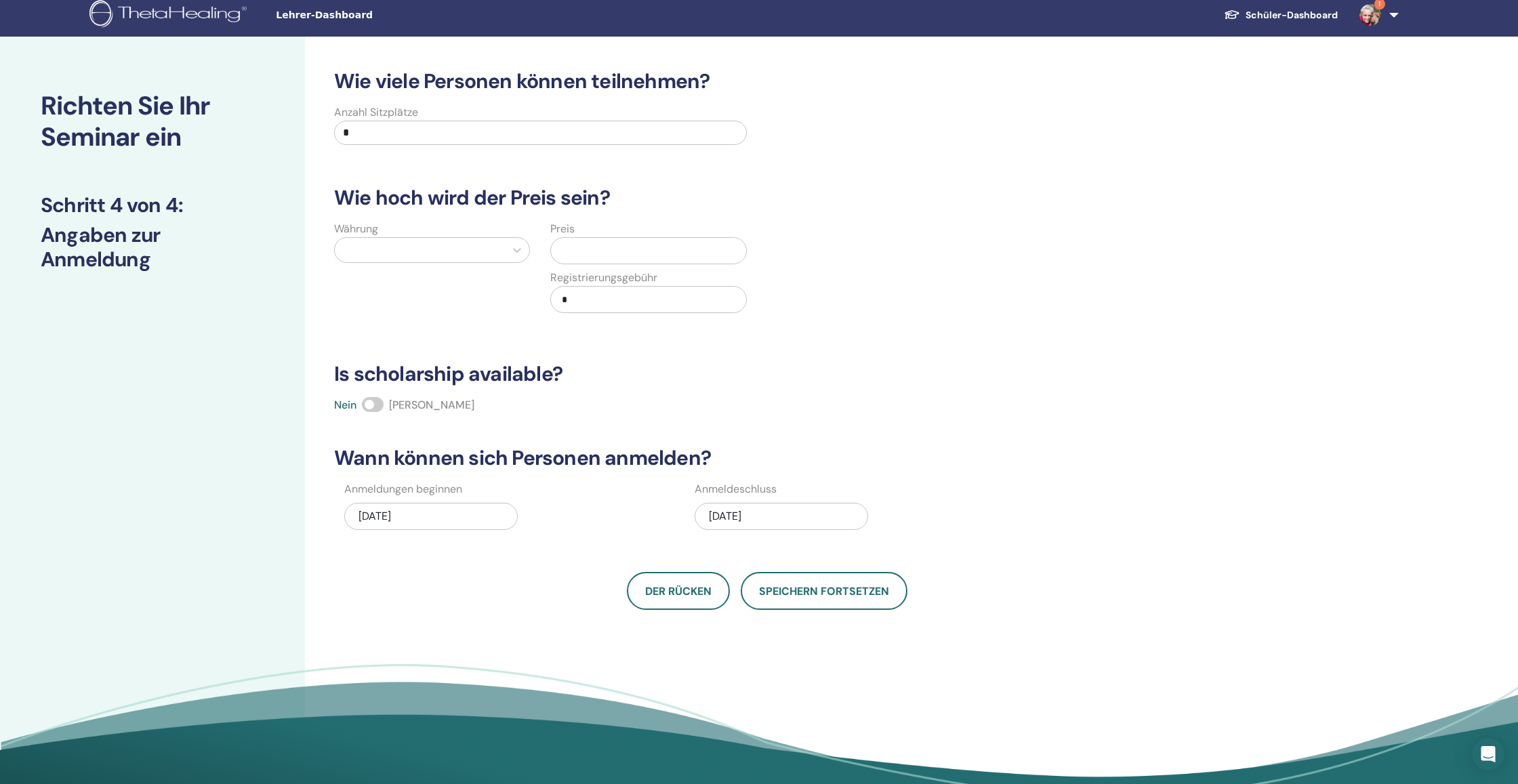
drag, startPoint x: 341, startPoint y: 133, endPoint x: 285, endPoint y: 128, distance: 56.2
click at [285, 128] on div "Richten Sie Ihr Seminar ein Schritt 4 von 4 : Angaben zur Anmeldung Wie viele P…" at bounding box center [759, 418] width 1518 height 763
type input "**"
click at [396, 256] on div at bounding box center [419, 249] width 157 height 19
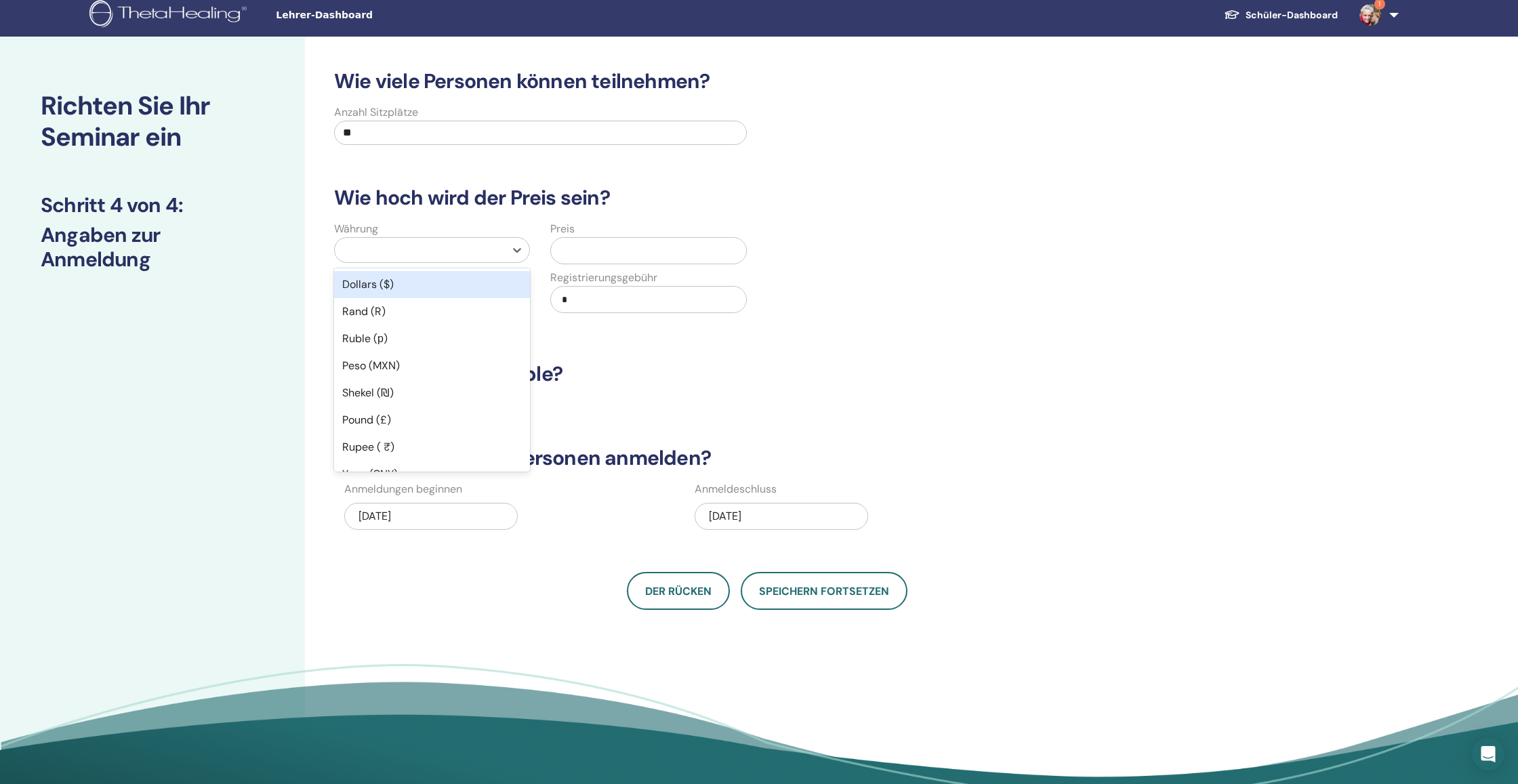
type input "*"
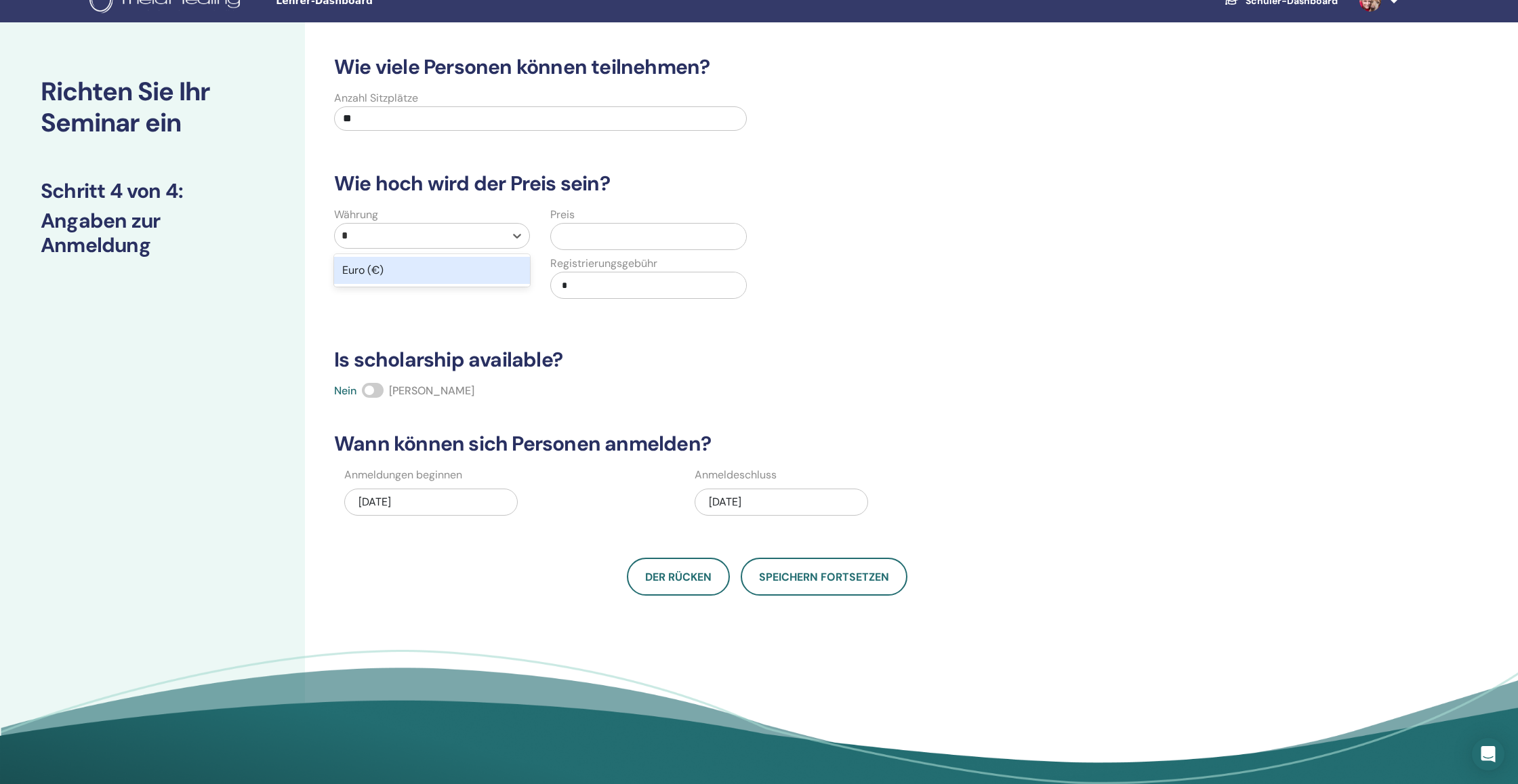
click at [414, 288] on div "Währung option Euro (€) focused, 35 of 50. 1 result available for search term €…" at bounding box center [432, 261] width 216 height 109
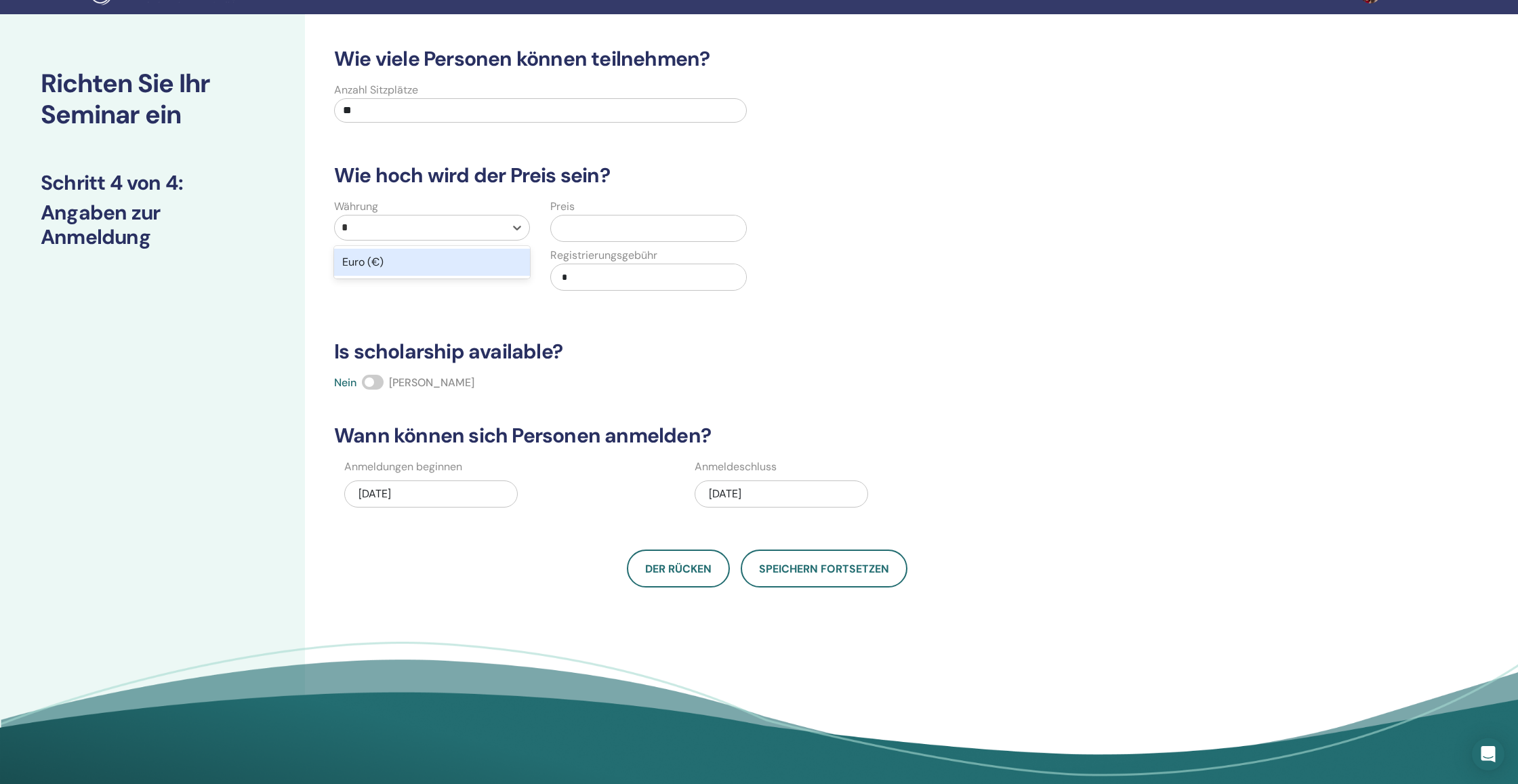
scroll to position [31, 0]
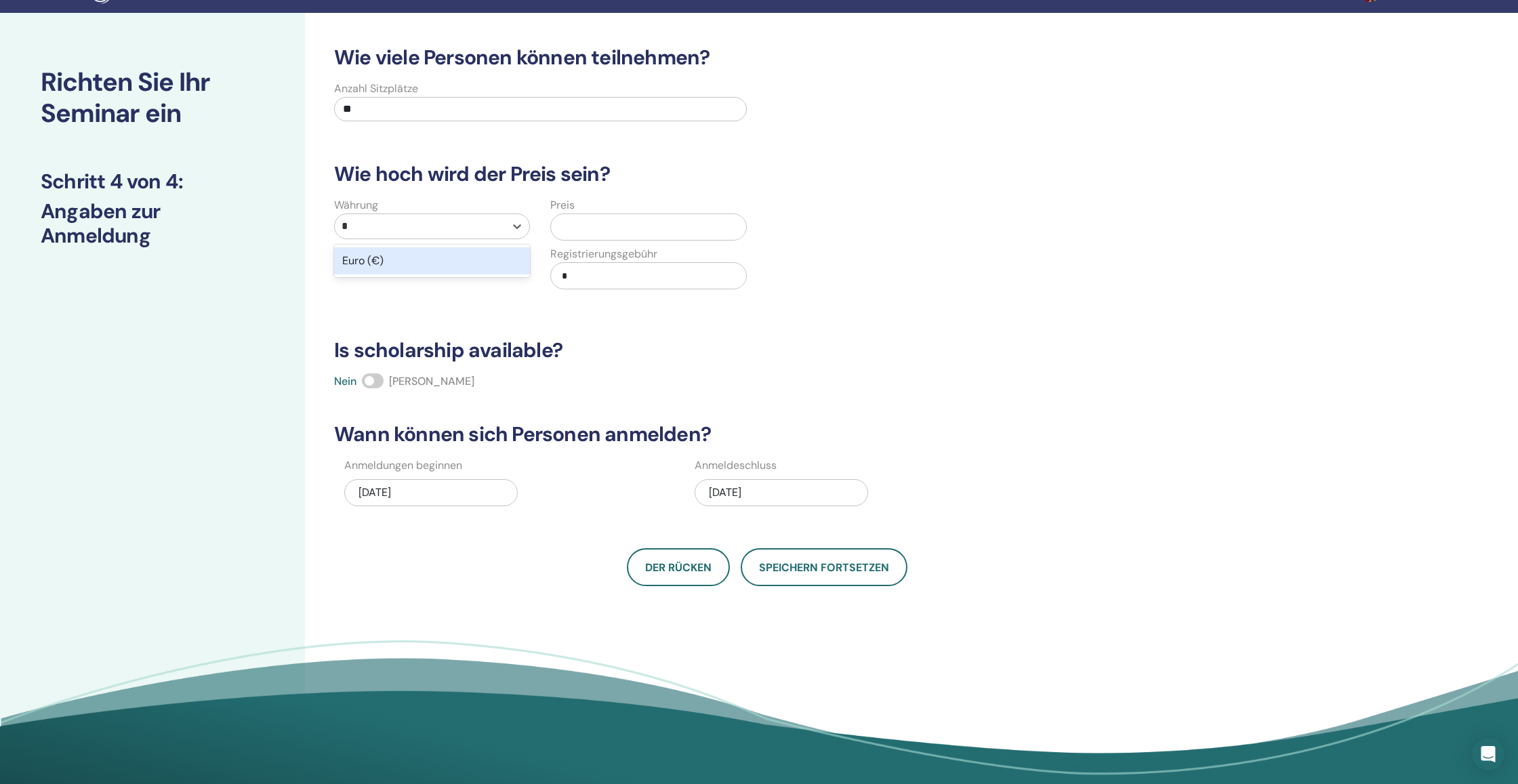
click at [416, 265] on div "Euro (€)" at bounding box center [432, 260] width 196 height 27
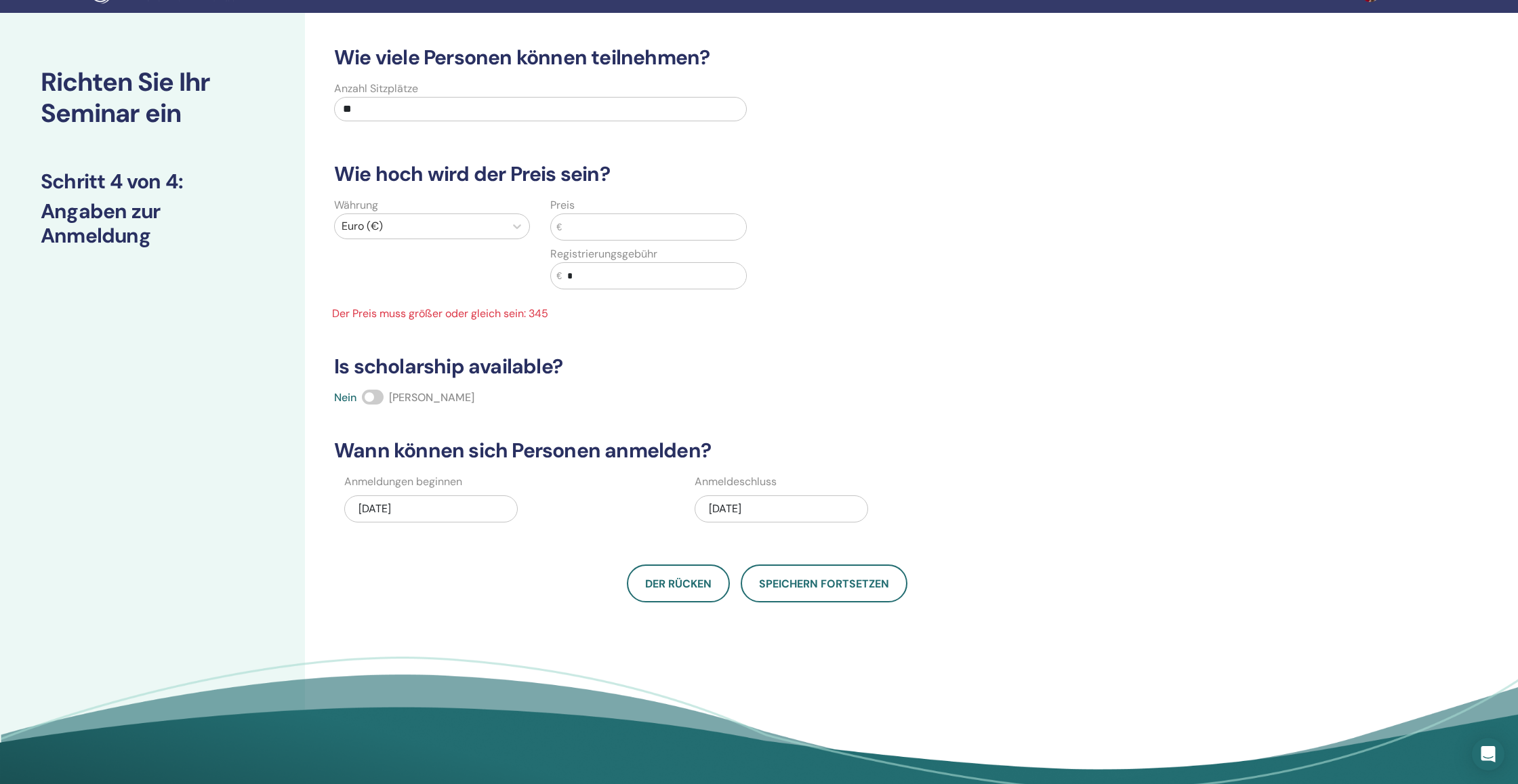
click at [600, 233] on input "text" at bounding box center [654, 227] width 185 height 26
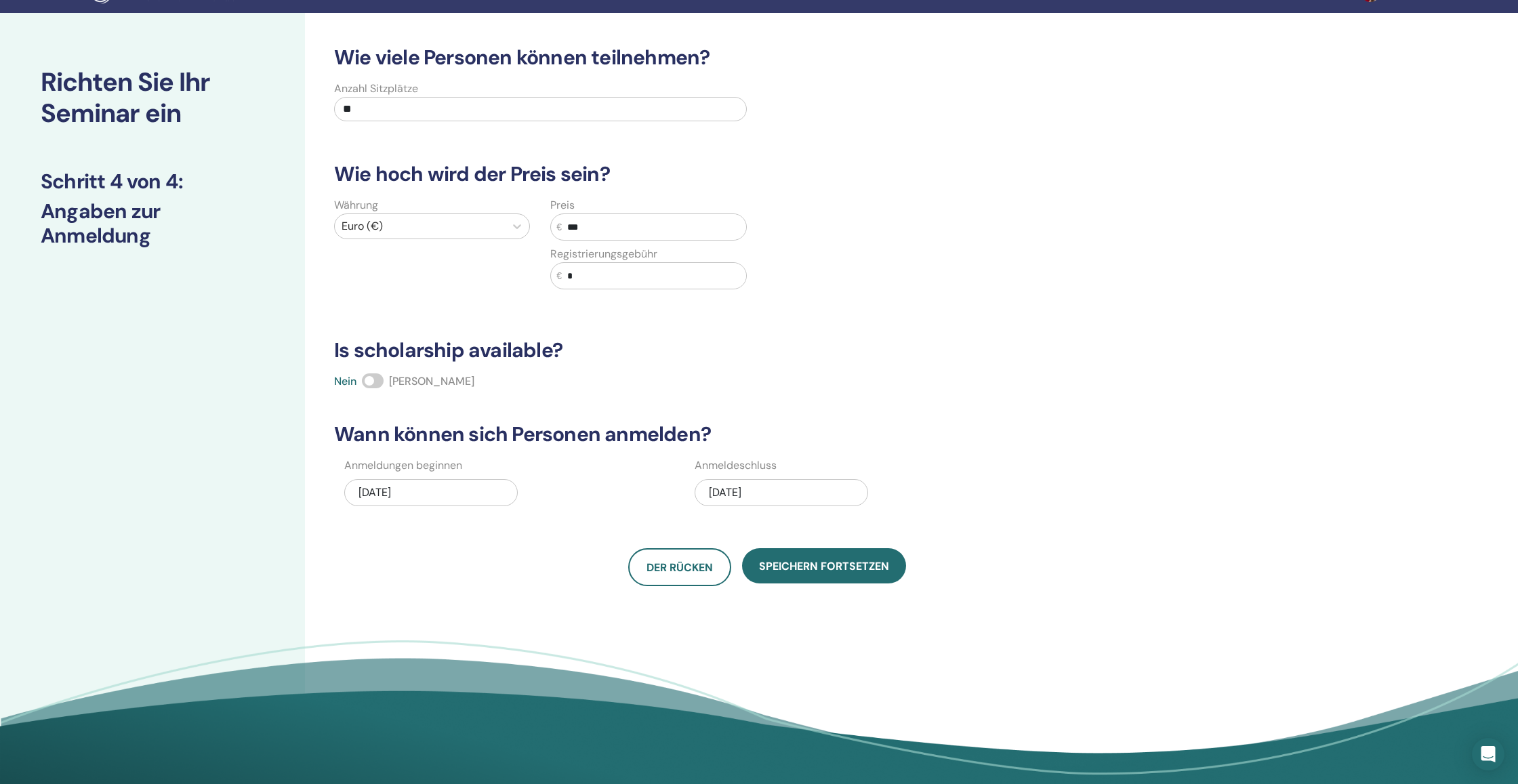
type input "***"
drag, startPoint x: 564, startPoint y: 275, endPoint x: 501, endPoint y: 273, distance: 63.0
click at [501, 273] on div "Währung Euro (€) Preis € *** Registrierungsgebühr € *" at bounding box center [540, 251] width 433 height 109
type input "**"
click at [369, 383] on span at bounding box center [373, 380] width 22 height 15
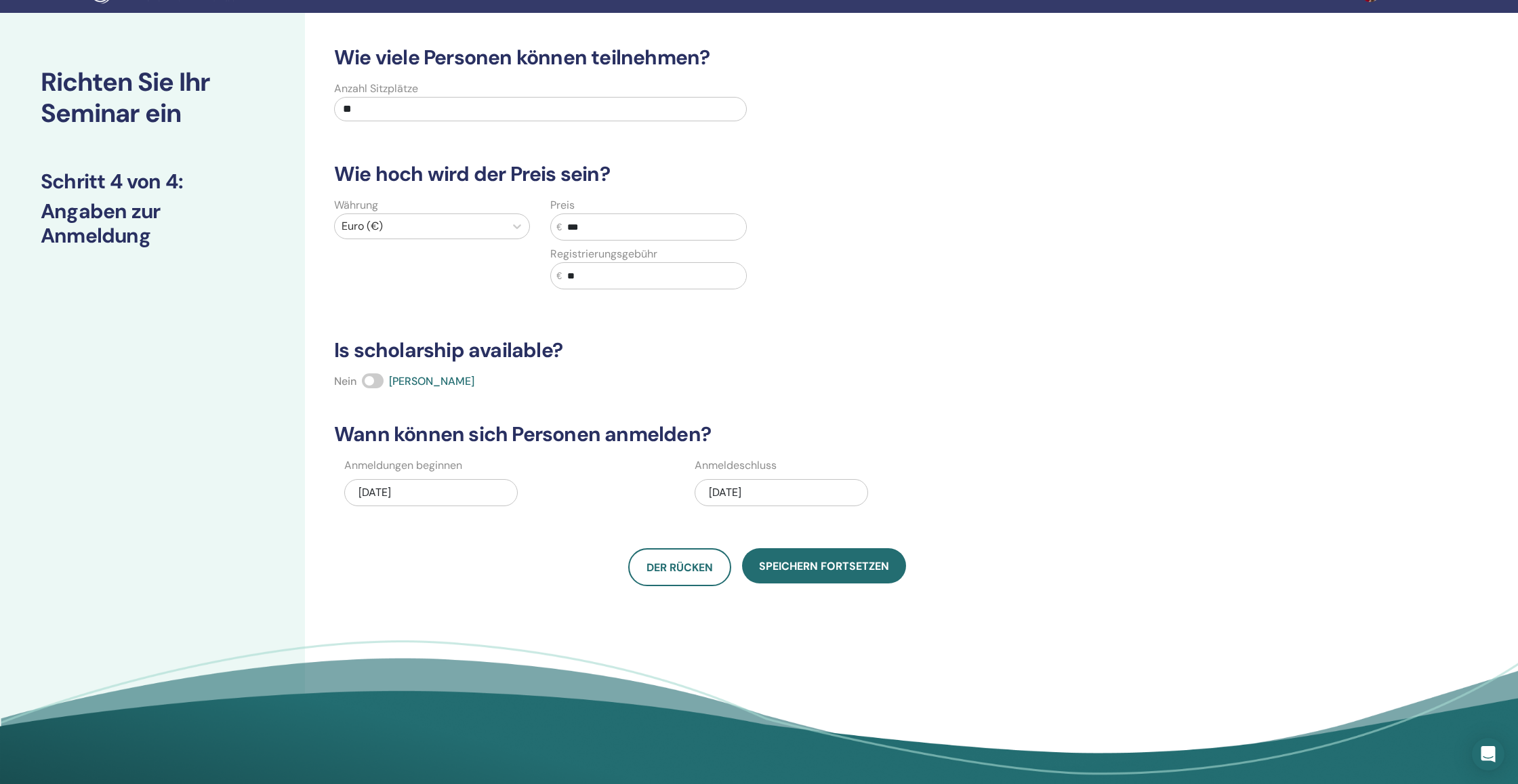
click at [767, 492] on div "11/28/2025" at bounding box center [781, 492] width 173 height 27
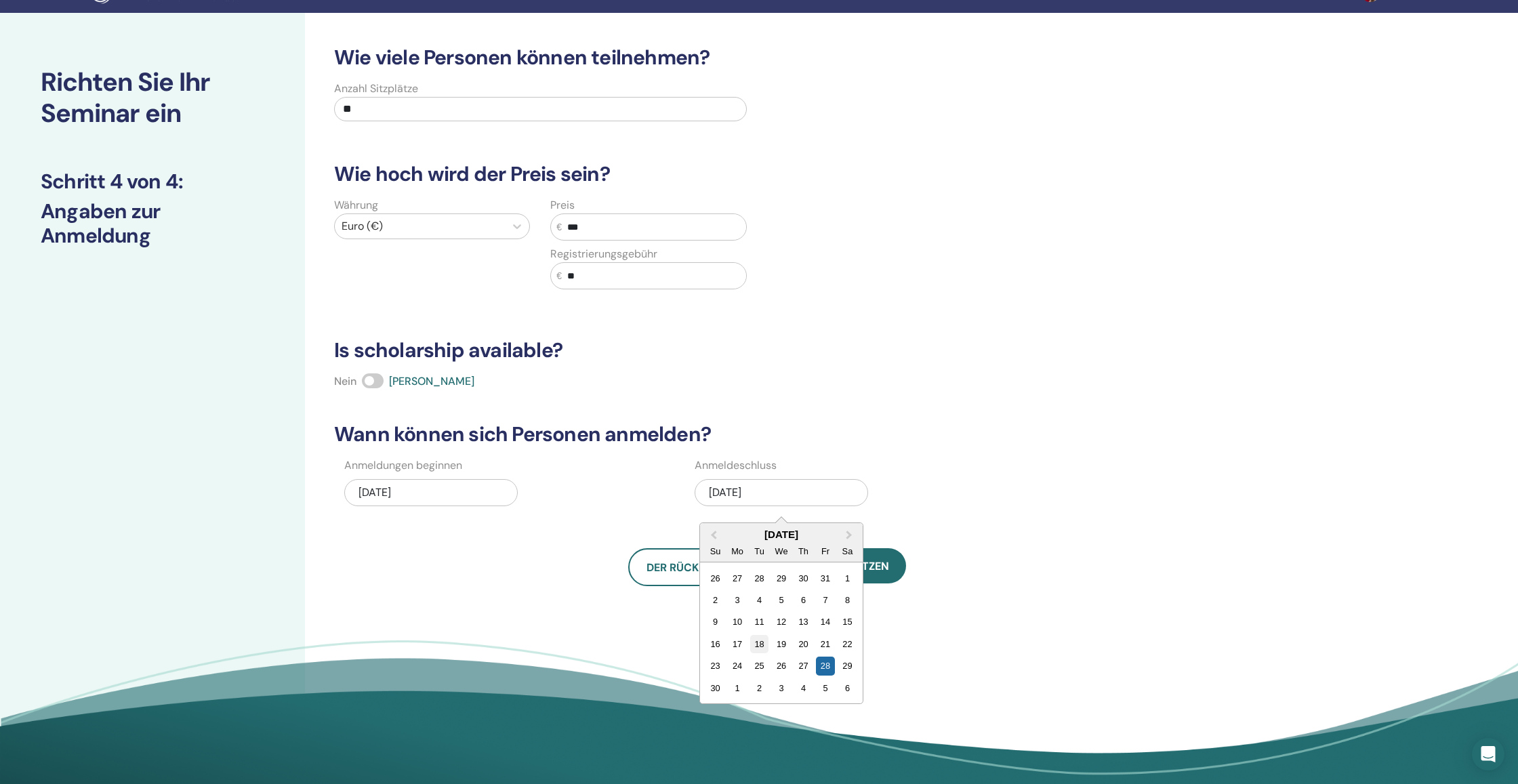
click at [767, 643] on div "18" at bounding box center [759, 644] width 18 height 18
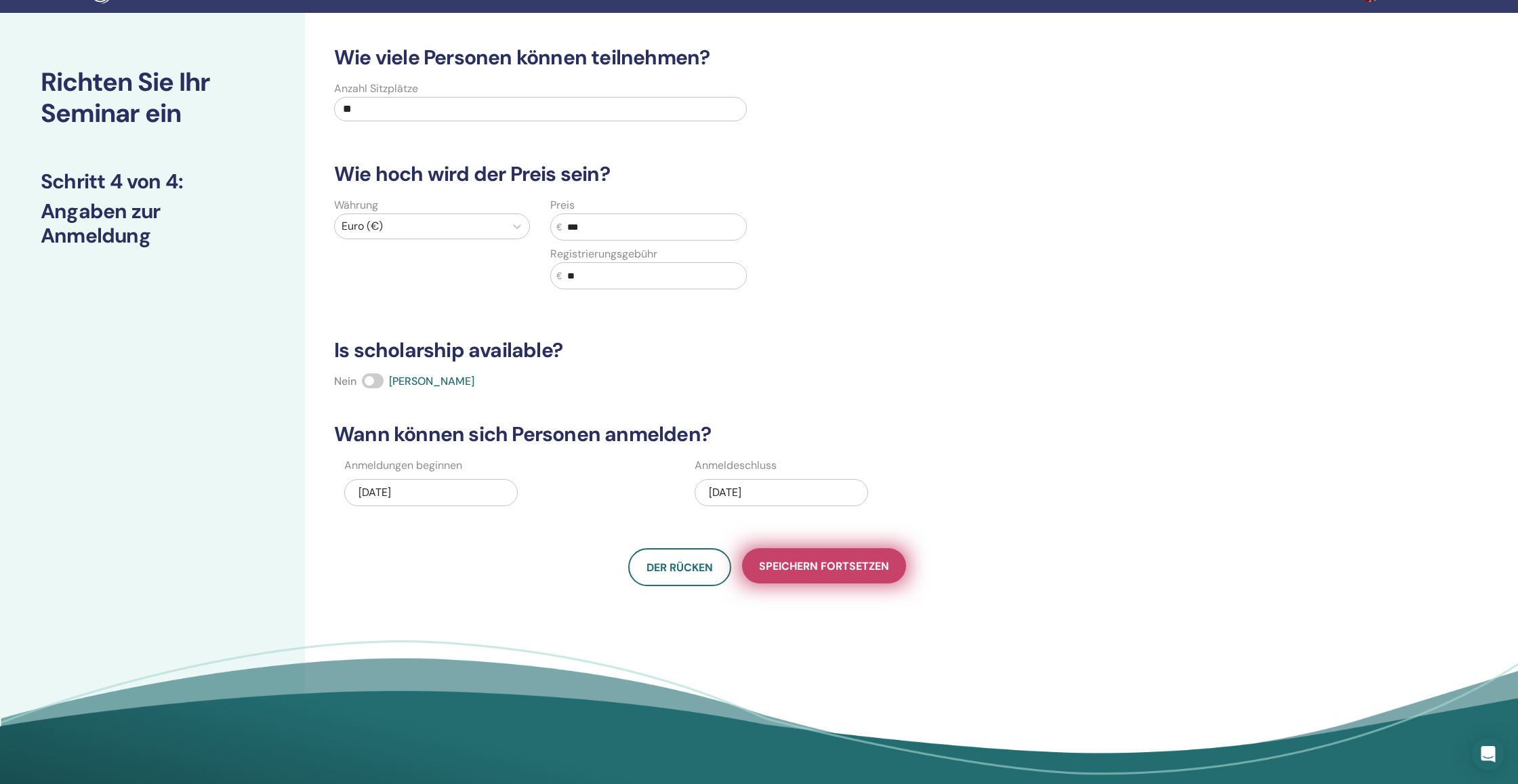
click at [831, 568] on span "Speichern fortsetzen" at bounding box center [824, 566] width 130 height 14
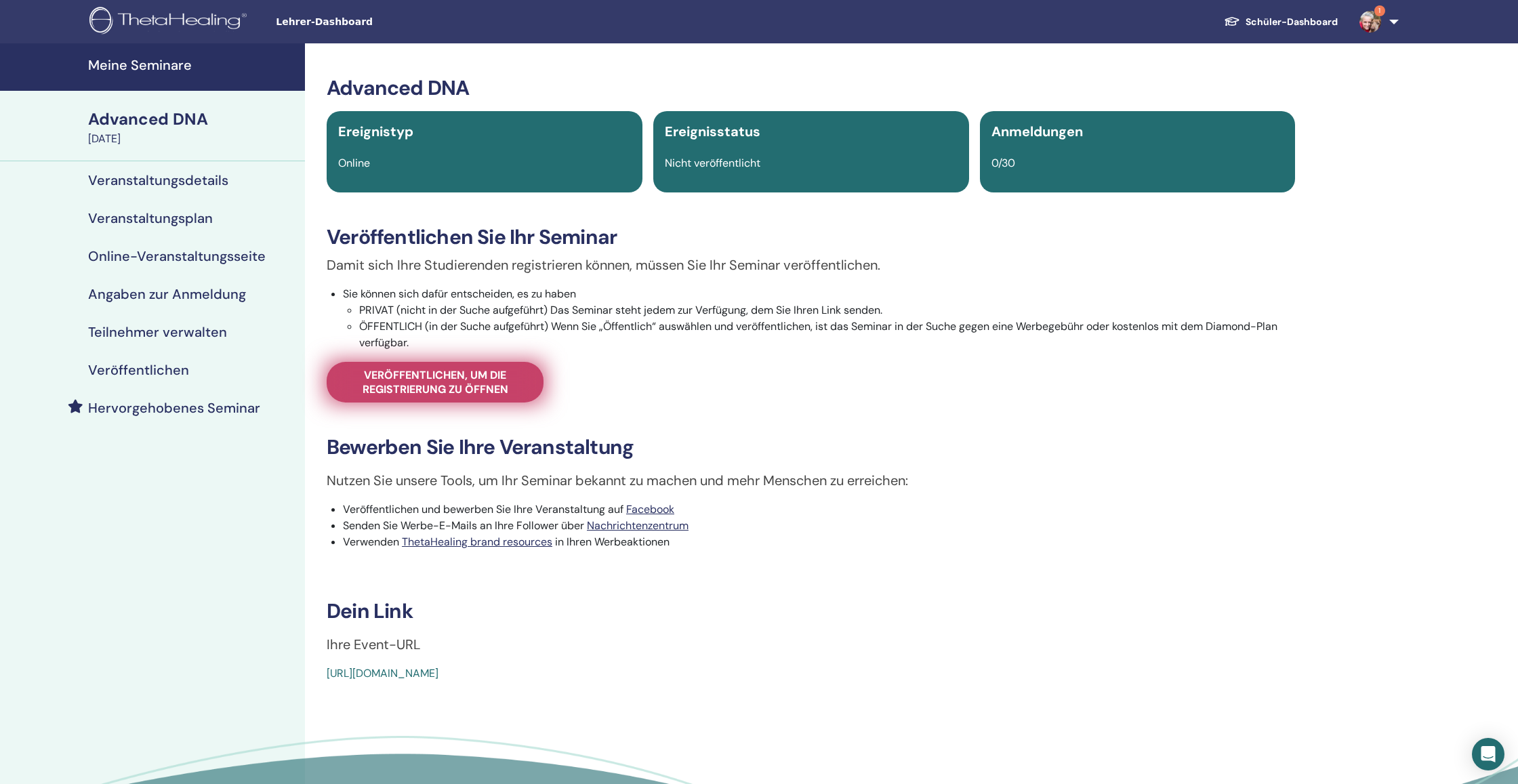
click at [460, 392] on span "Veröffentlichen, um die Registrierung zu öffnen" at bounding box center [435, 382] width 183 height 29
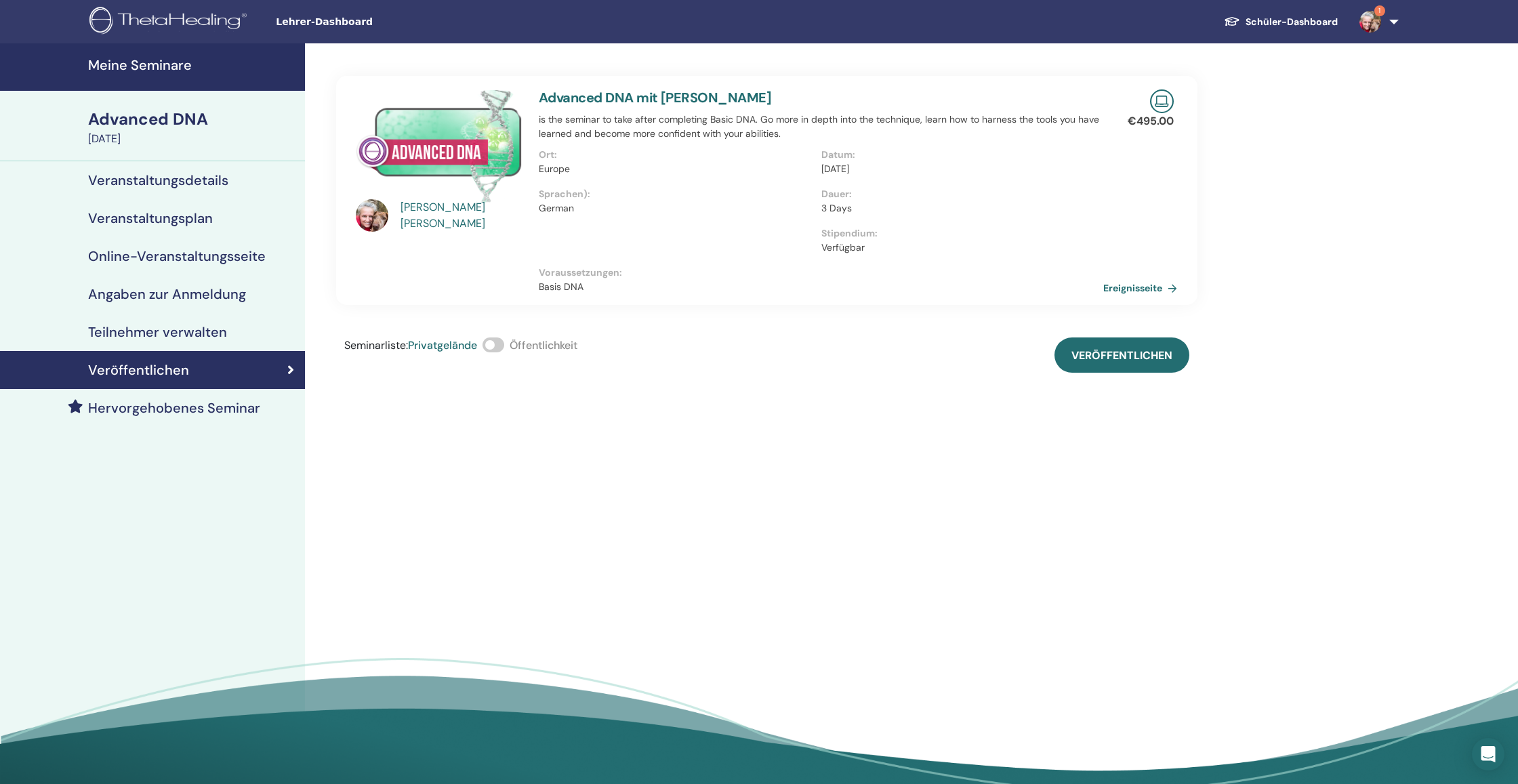
click at [495, 345] on span at bounding box center [493, 345] width 22 height 15
click at [1157, 364] on button "Veröffentlichen" at bounding box center [1122, 355] width 135 height 36
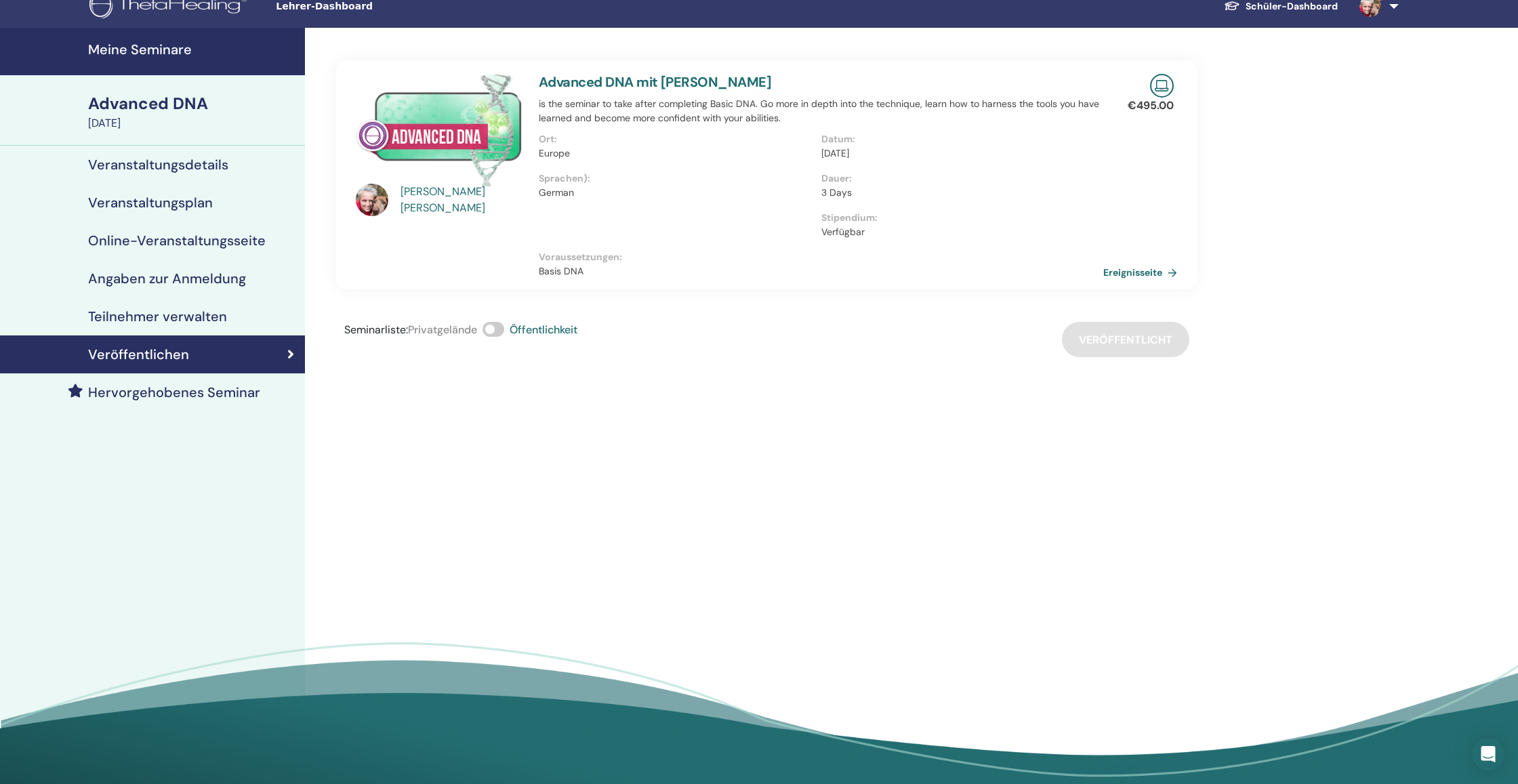
scroll to position [22, 0]
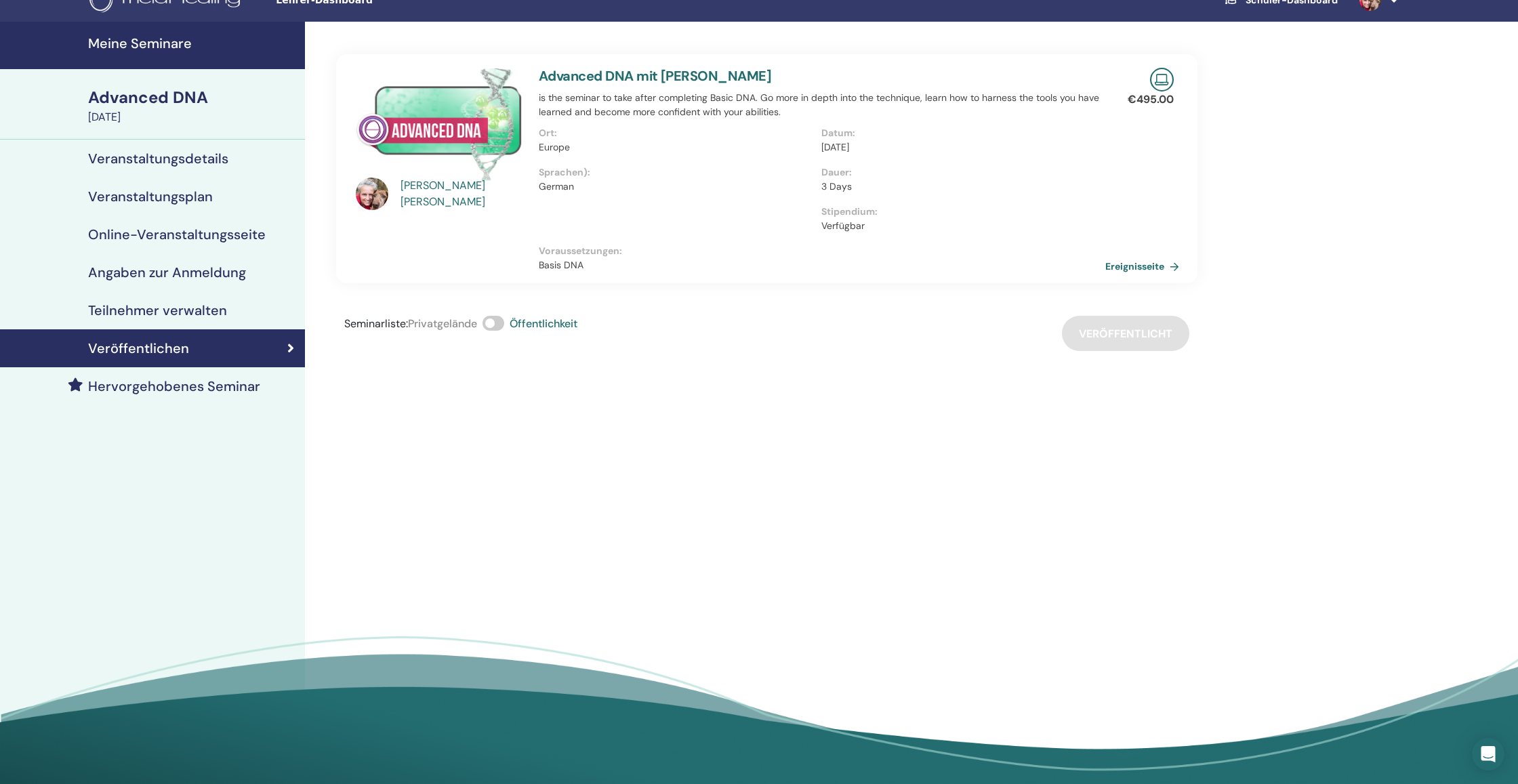
click at [1150, 267] on link "Ereignisseite" at bounding box center [1145, 266] width 79 height 20
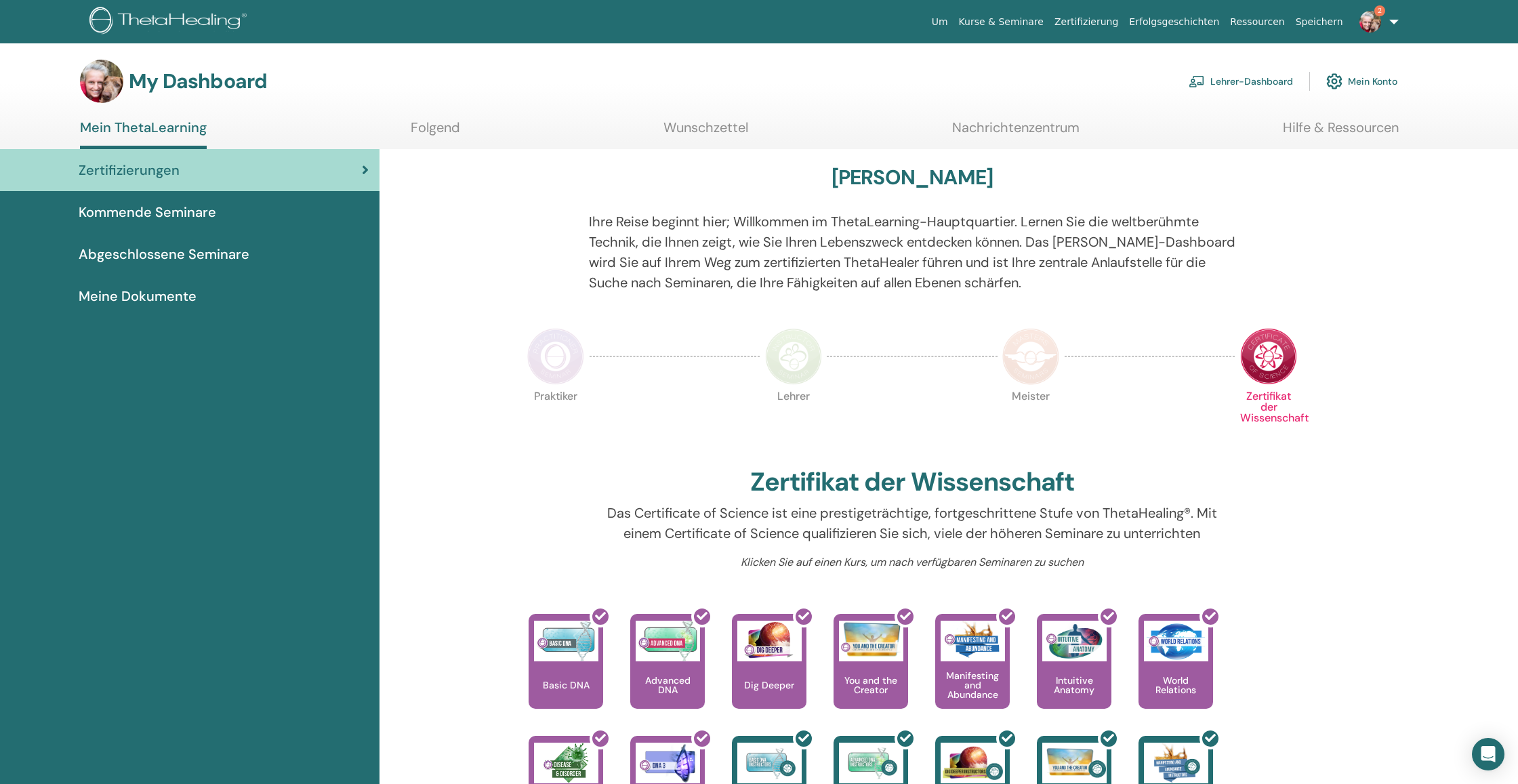
click at [1231, 82] on link "Lehrer-Dashboard" at bounding box center [1241, 81] width 104 height 30
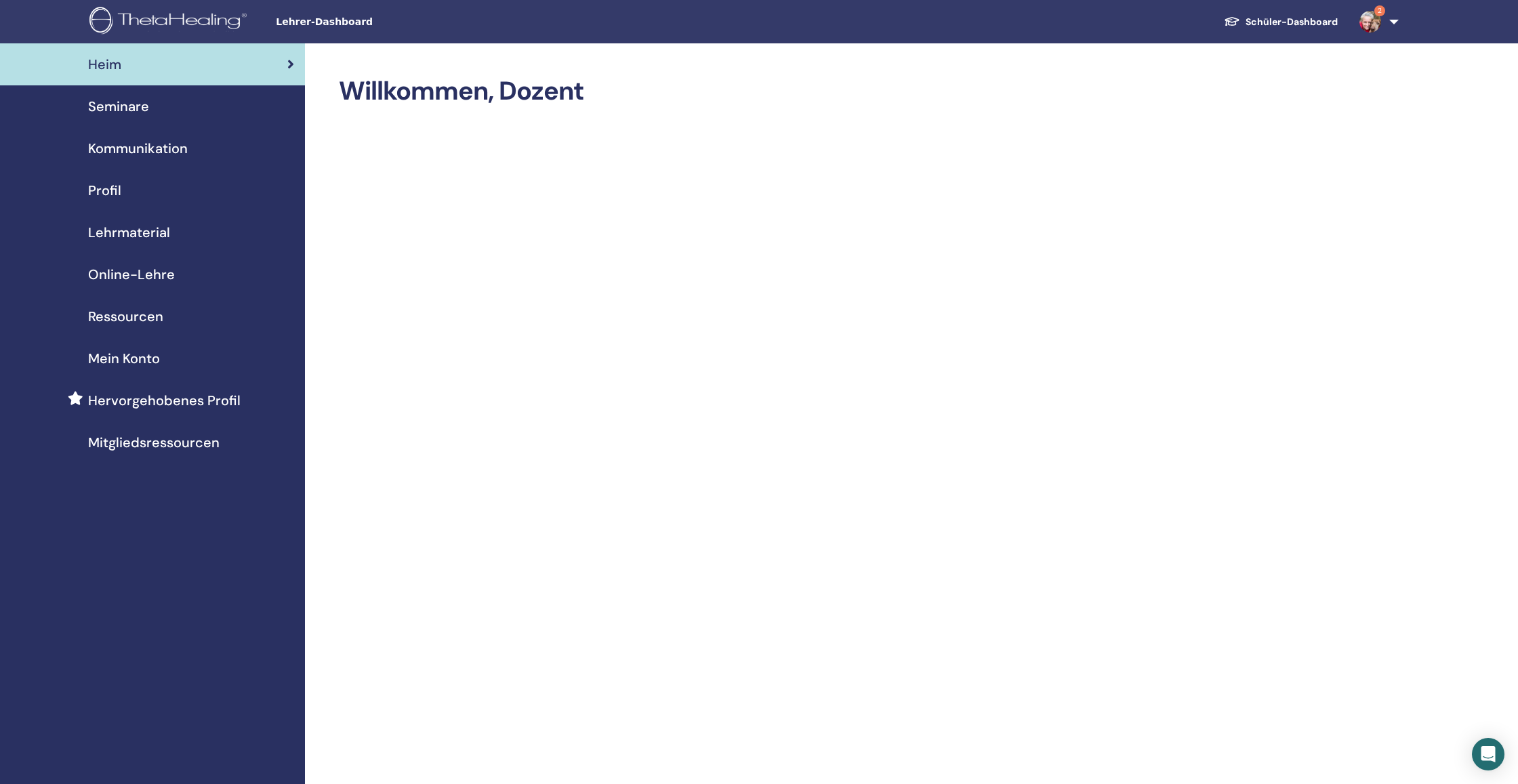
click at [132, 108] on span "Seminare" at bounding box center [119, 106] width 61 height 20
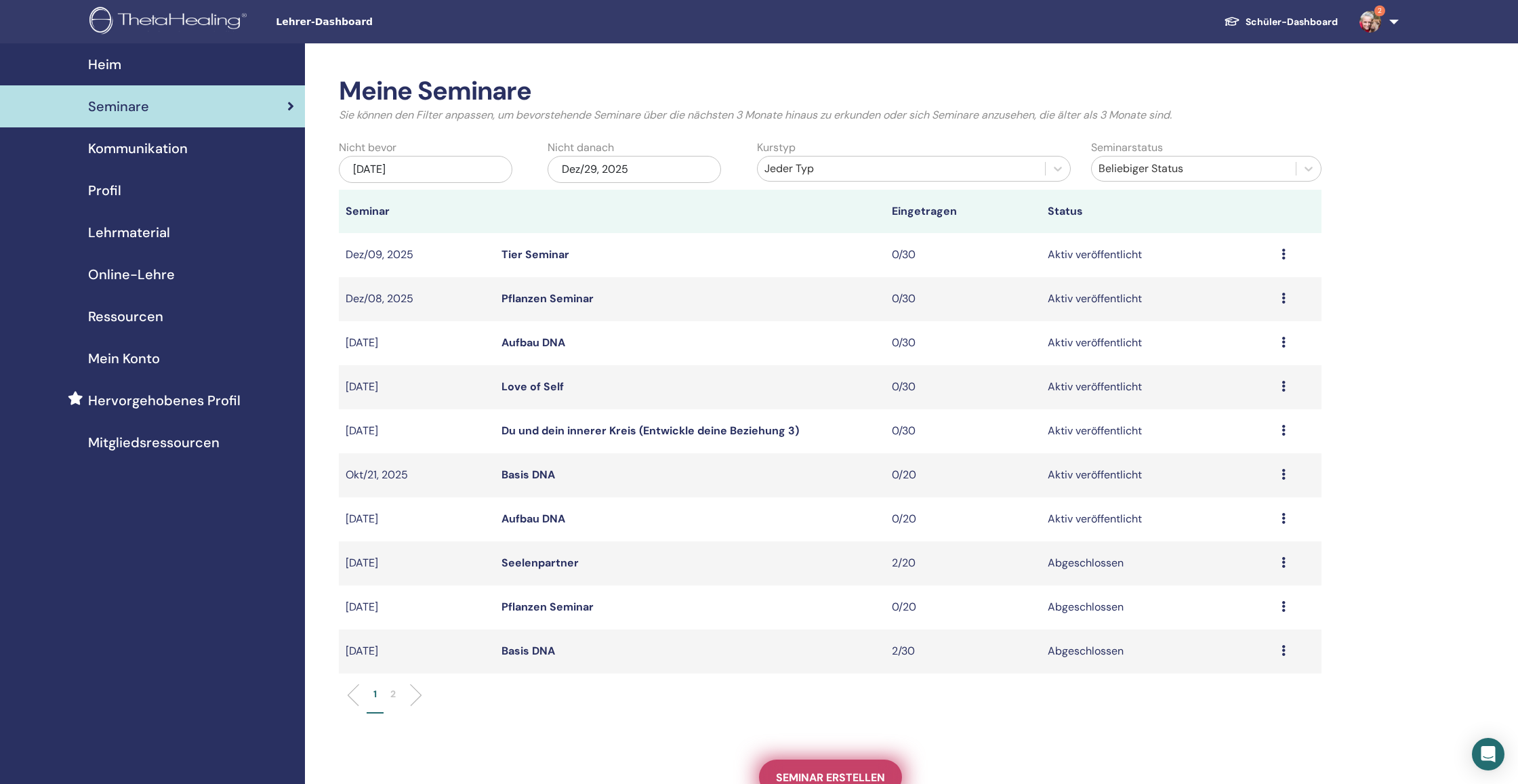
click at [835, 770] on span "Seminar erstellen" at bounding box center [830, 777] width 109 height 14
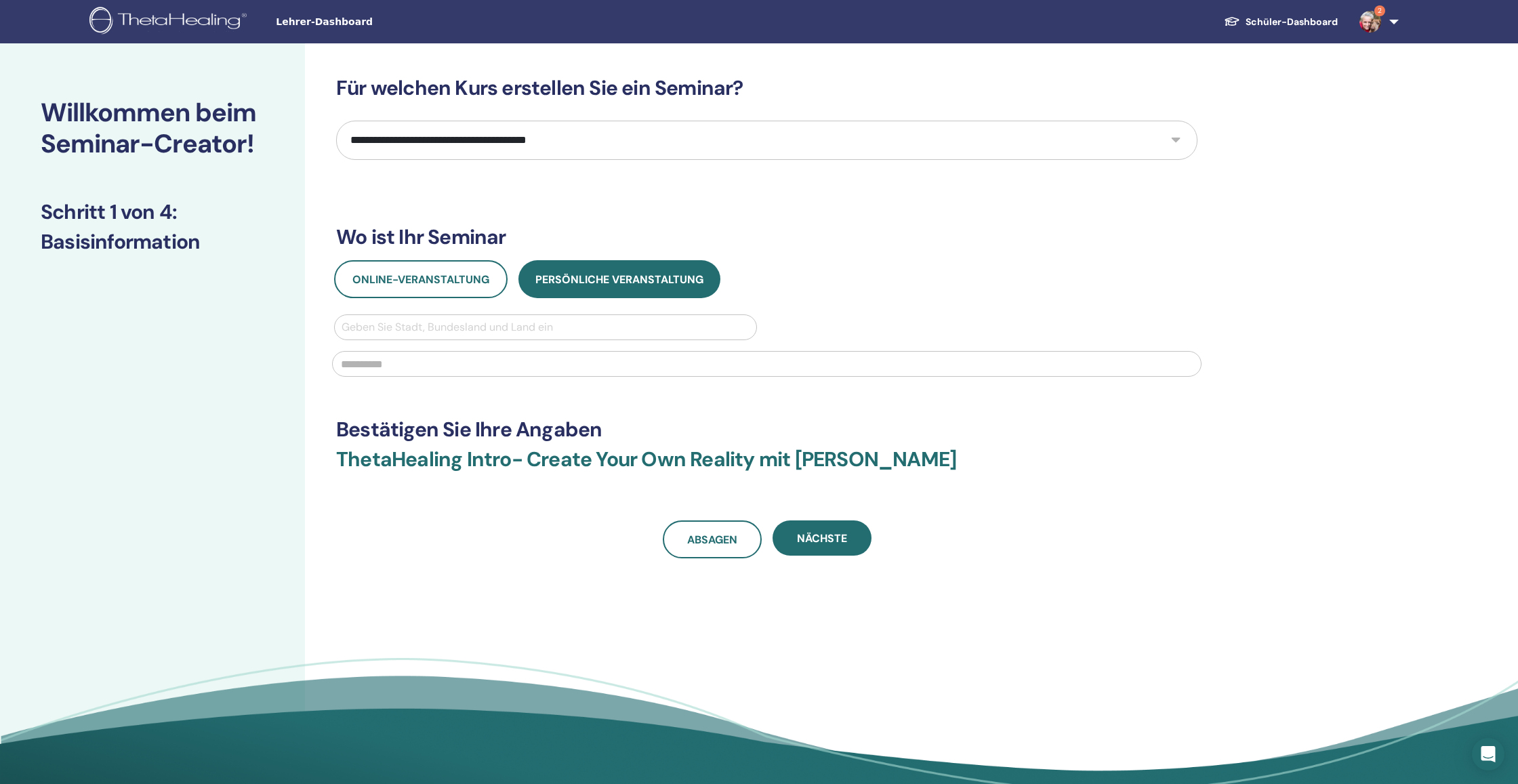
select select "**"
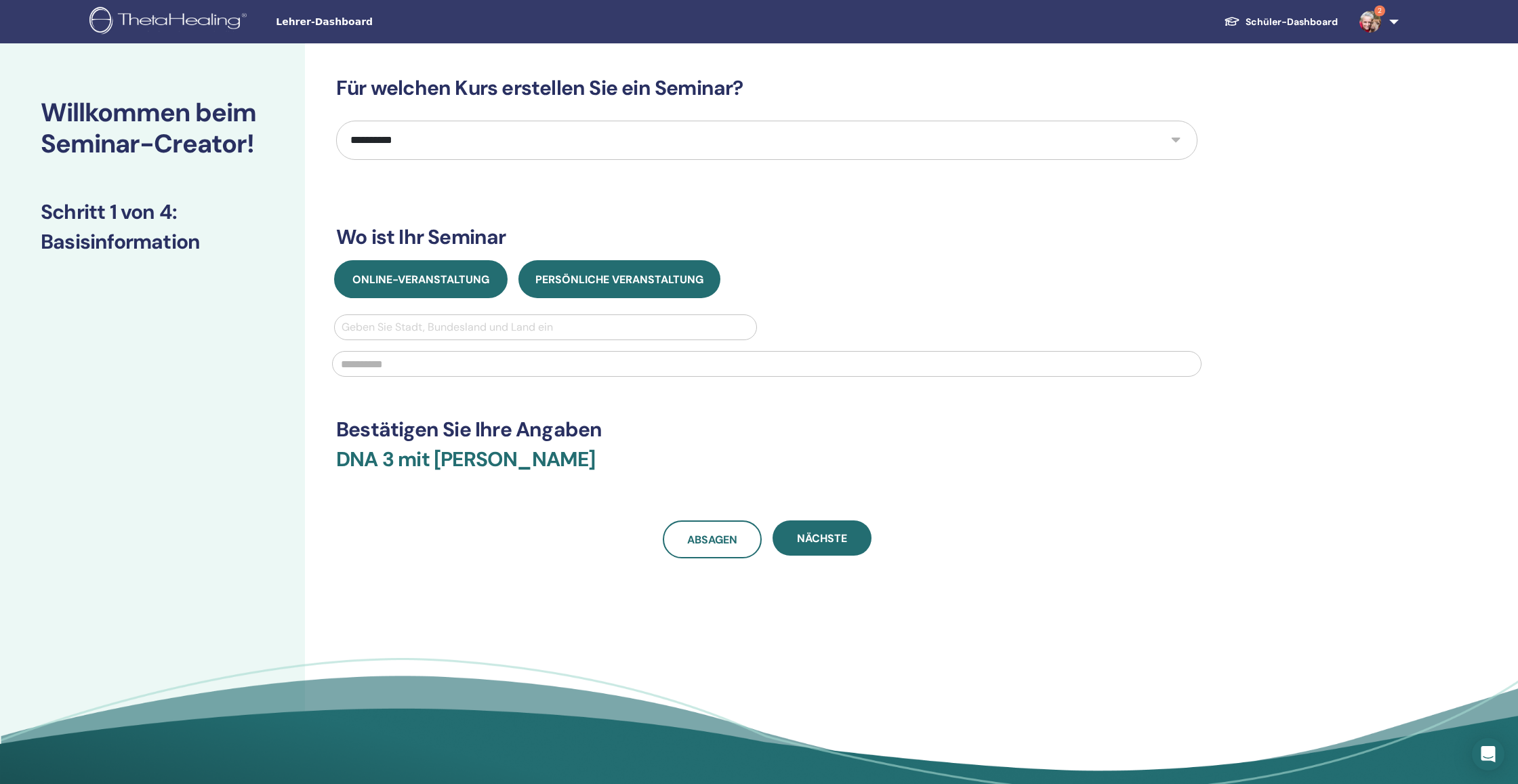
click at [444, 283] on span "Online-Veranstaltung" at bounding box center [421, 279] width 137 height 14
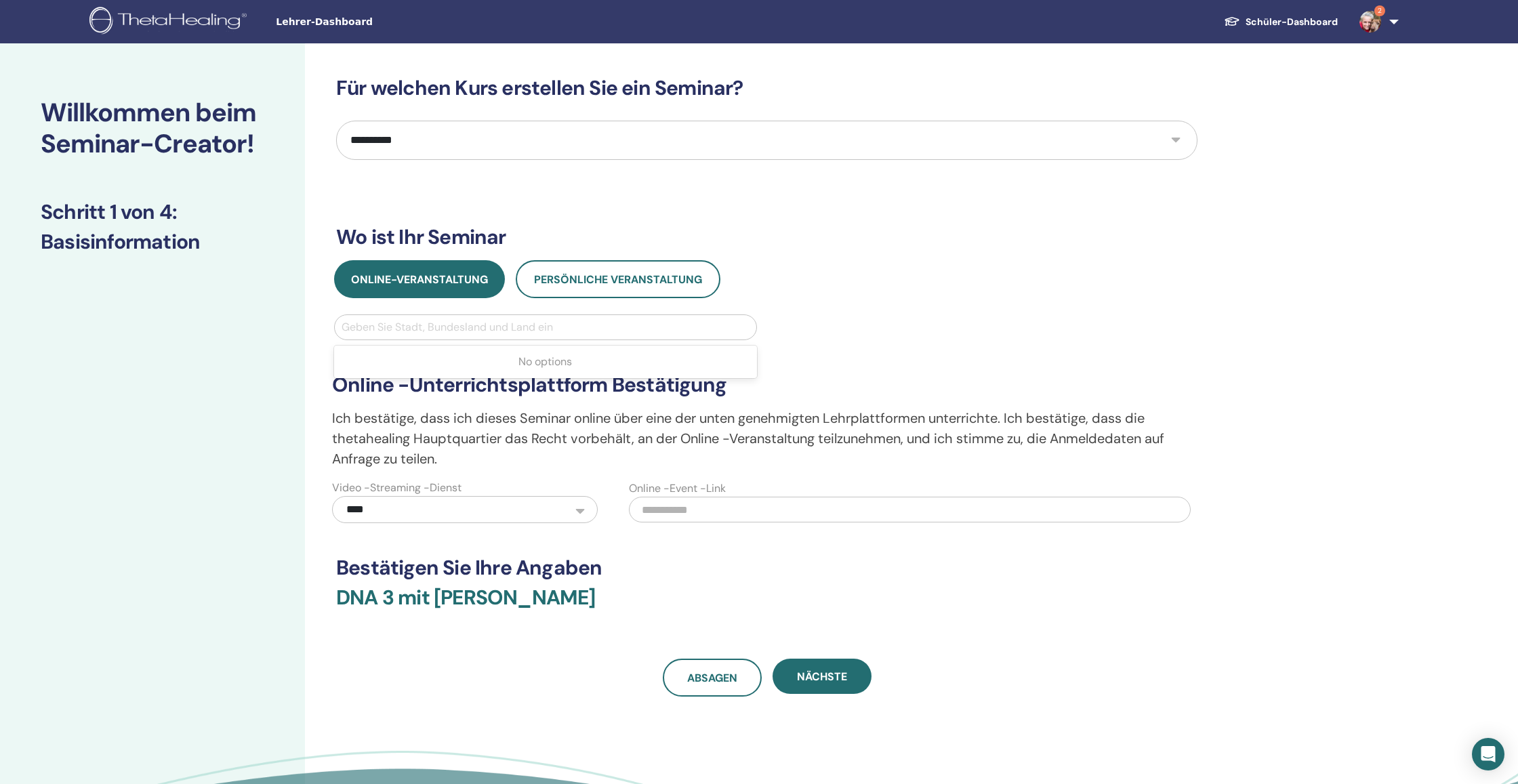
click at [455, 329] on div "Geben Sie Stadt, Bundesland und Land ein" at bounding box center [545, 327] width 408 height 16
type input "****"
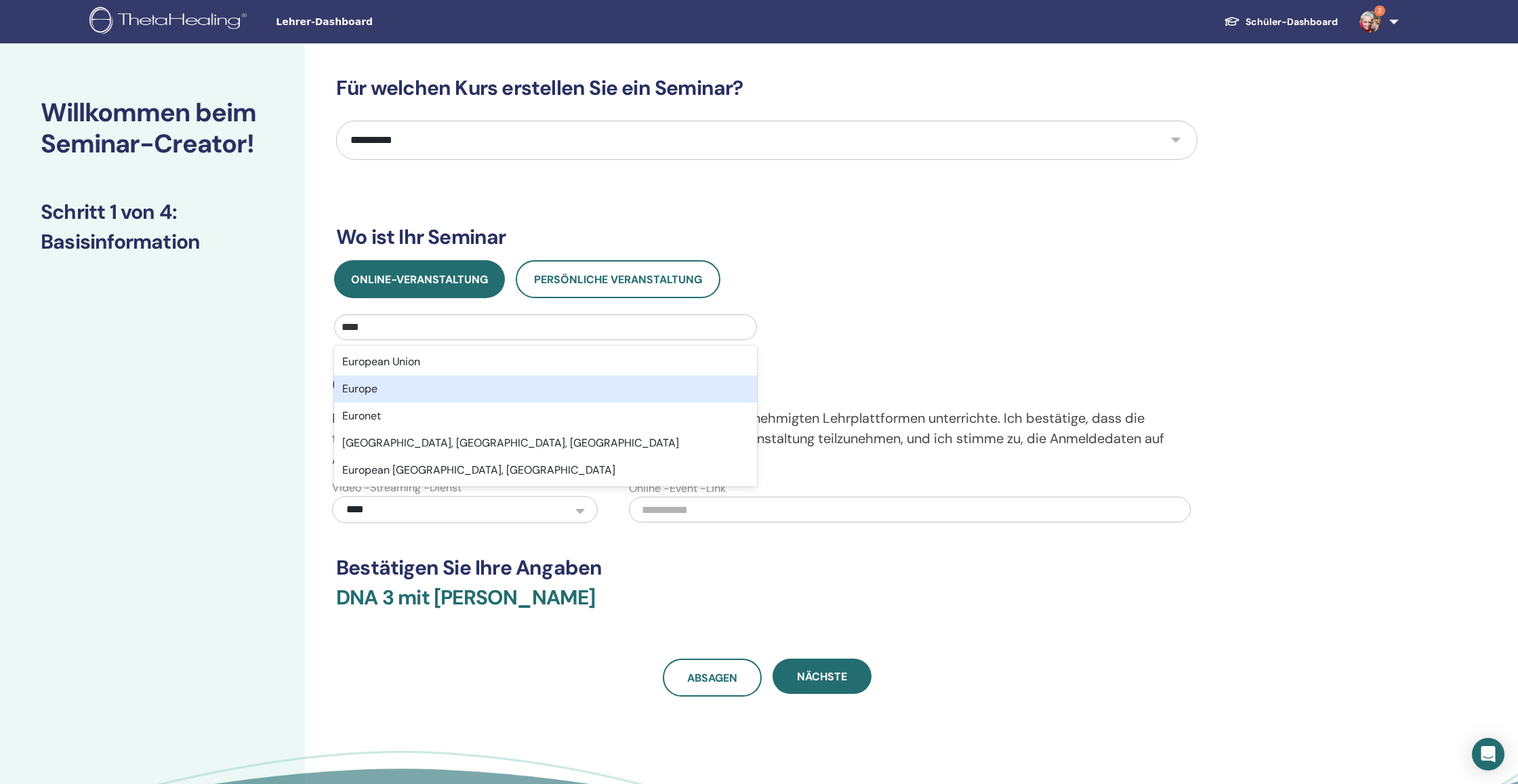
click at [453, 385] on div "Europe" at bounding box center [545, 389] width 423 height 27
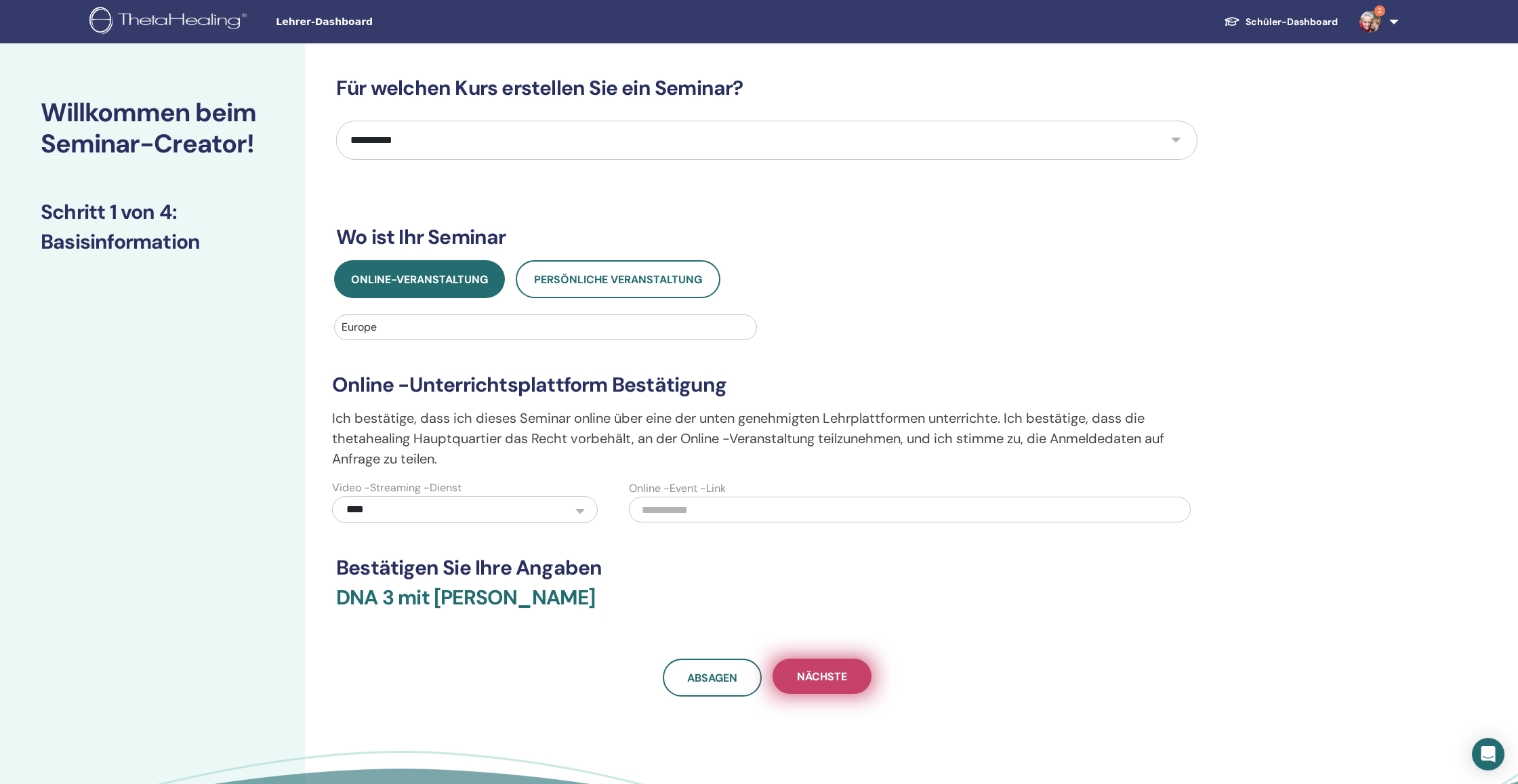
click at [843, 677] on span "Nächste" at bounding box center [822, 676] width 50 height 14
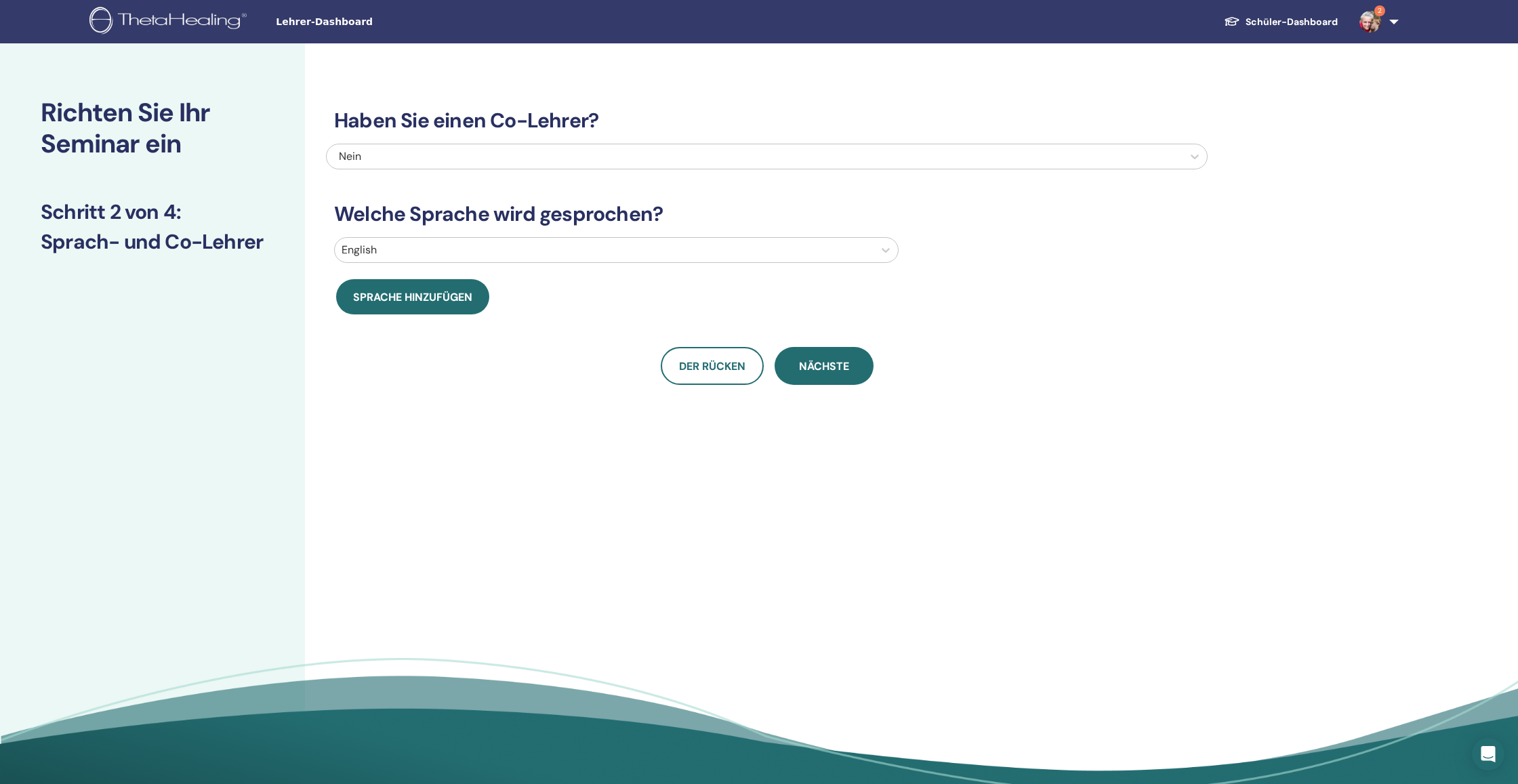
click at [464, 257] on div at bounding box center [604, 249] width 525 height 19
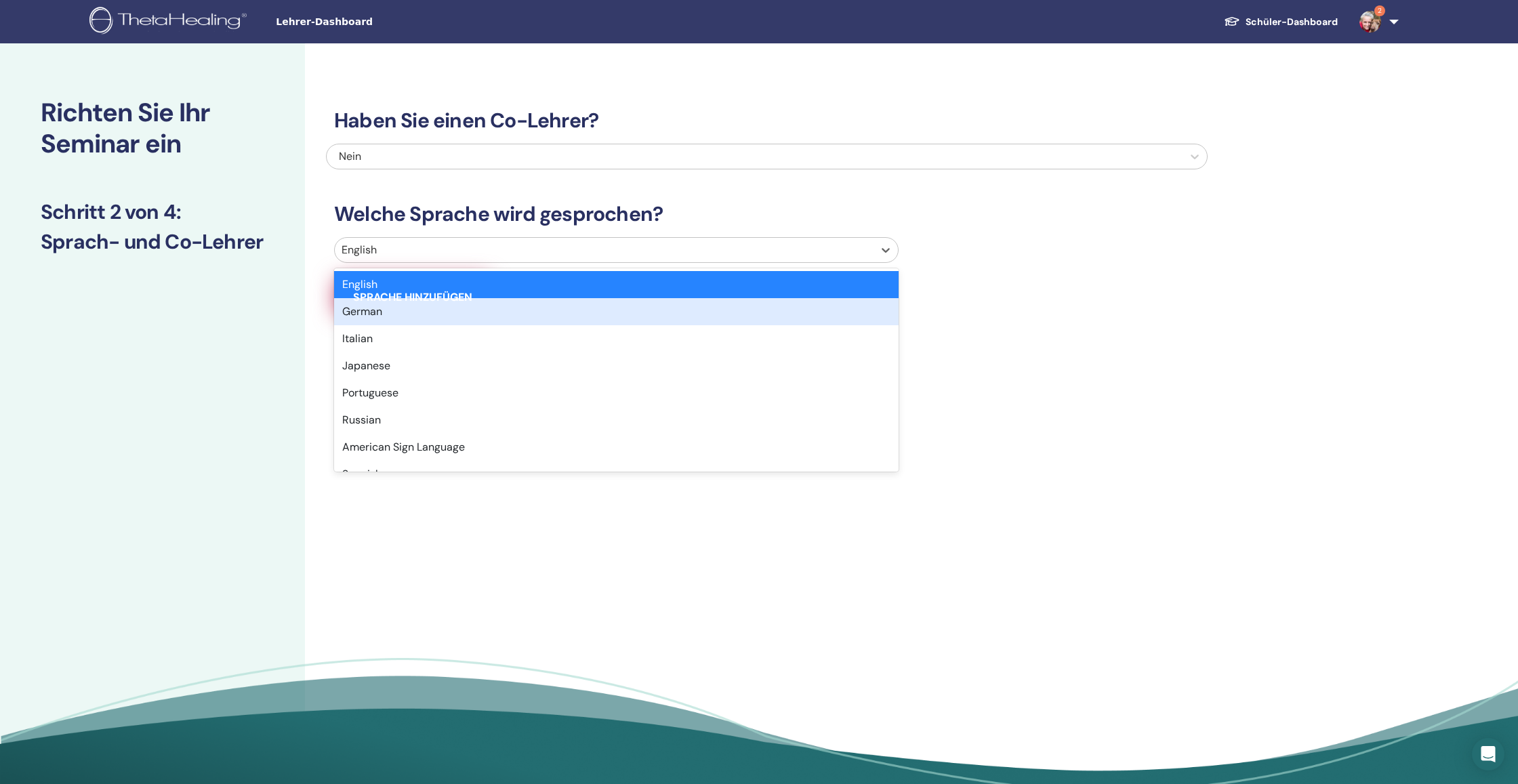
click at [462, 301] on div "German" at bounding box center [616, 311] width 565 height 27
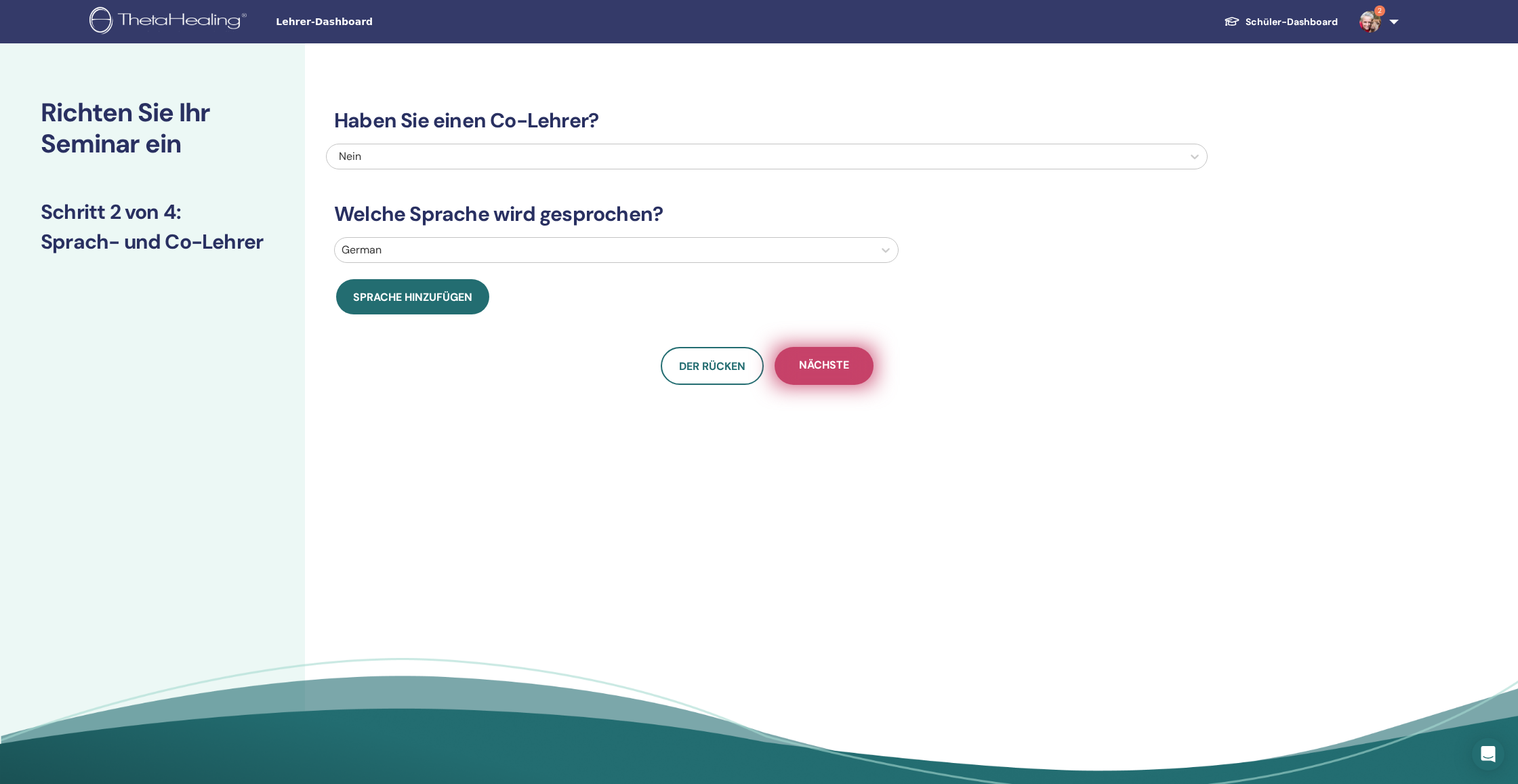
click at [813, 370] on span "Nächste" at bounding box center [824, 366] width 50 height 17
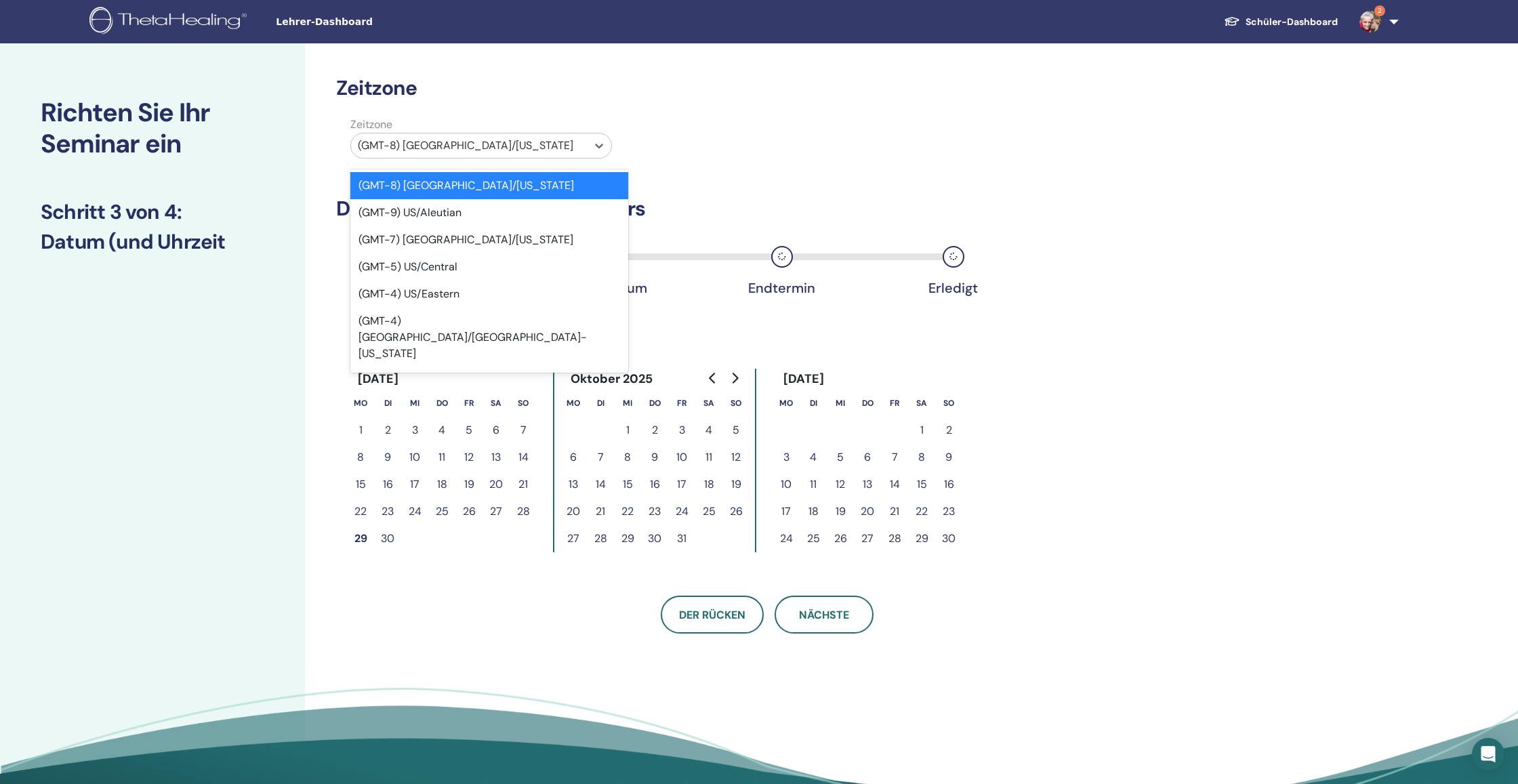
click at [572, 145] on div at bounding box center [469, 146] width 222 height 19
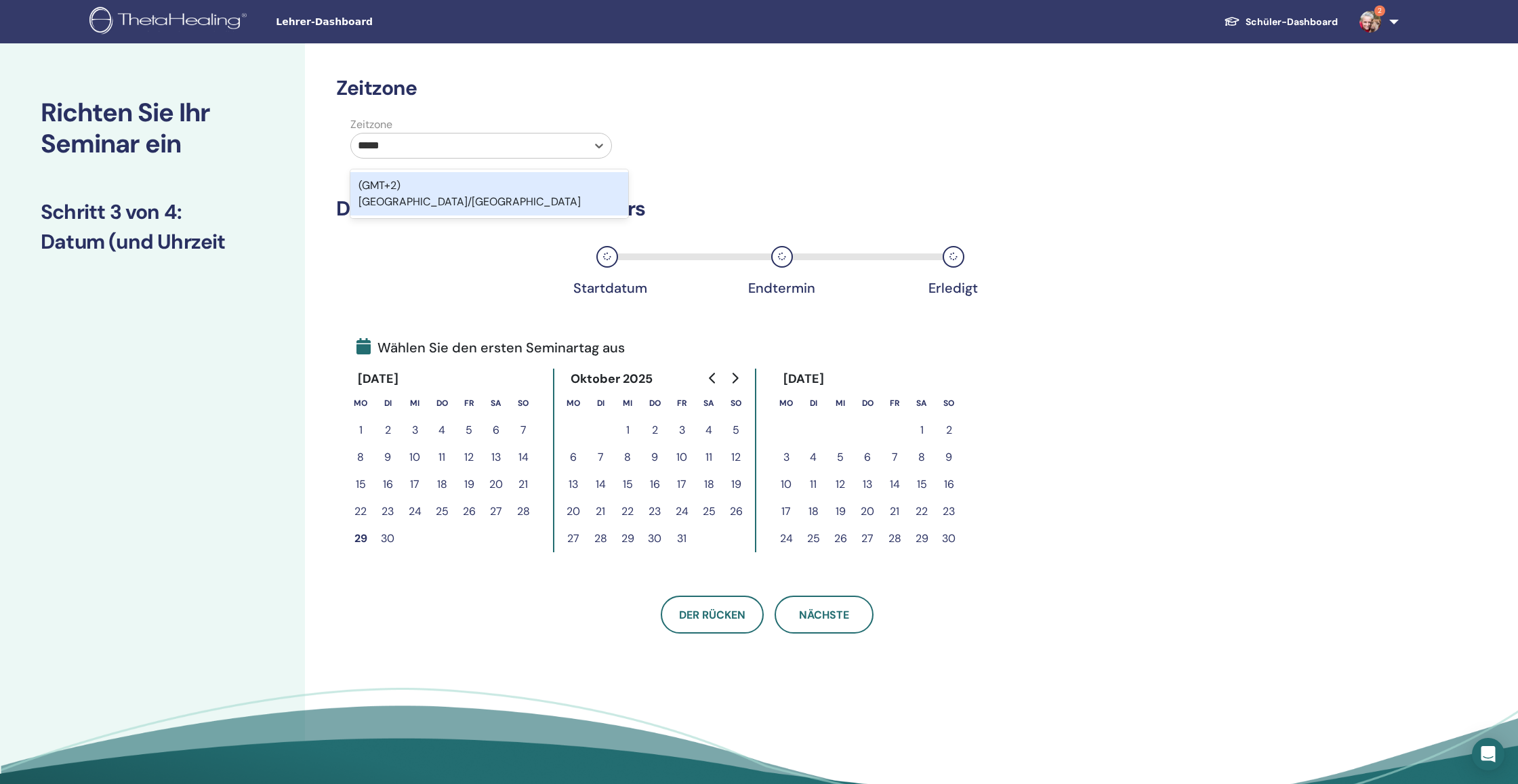
type input "******"
click at [560, 178] on div "(GMT+2) [GEOGRAPHIC_DATA]/[GEOGRAPHIC_DATA]" at bounding box center [489, 194] width 278 height 43
click at [730, 374] on icon "Go to next month" at bounding box center [735, 378] width 11 height 11
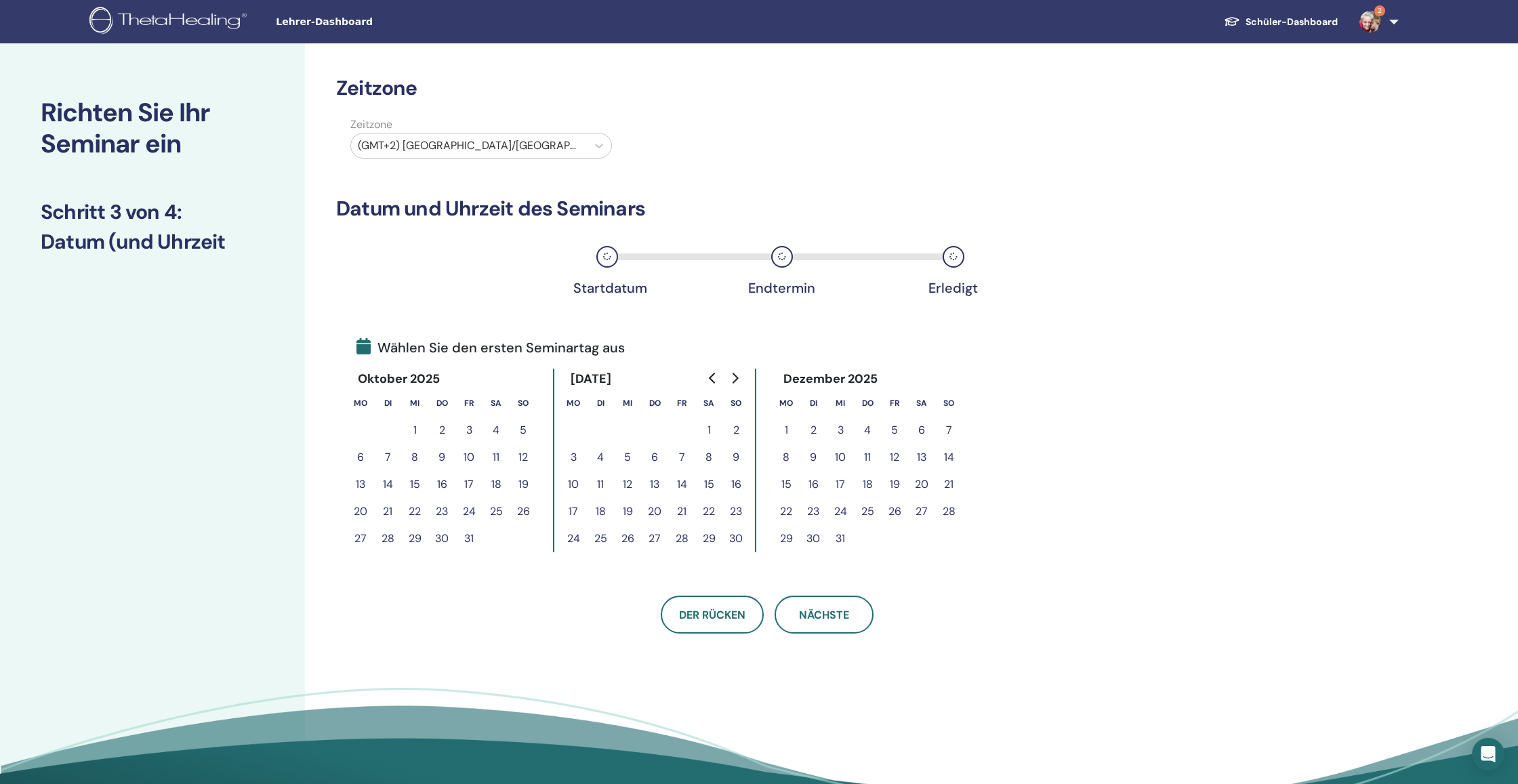
click at [790, 485] on button "15" at bounding box center [785, 484] width 27 height 27
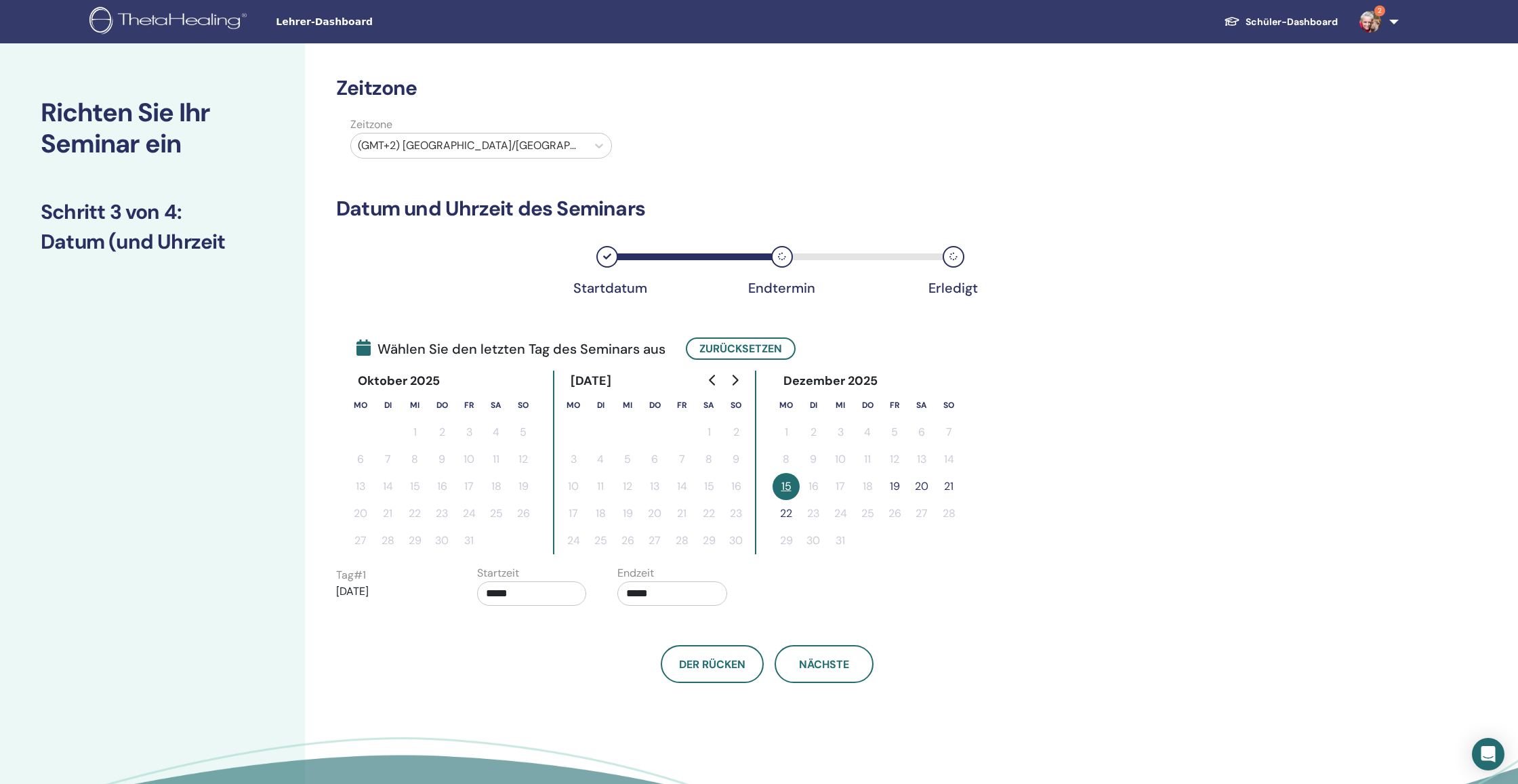
click at [900, 488] on button "19" at bounding box center [894, 486] width 27 height 27
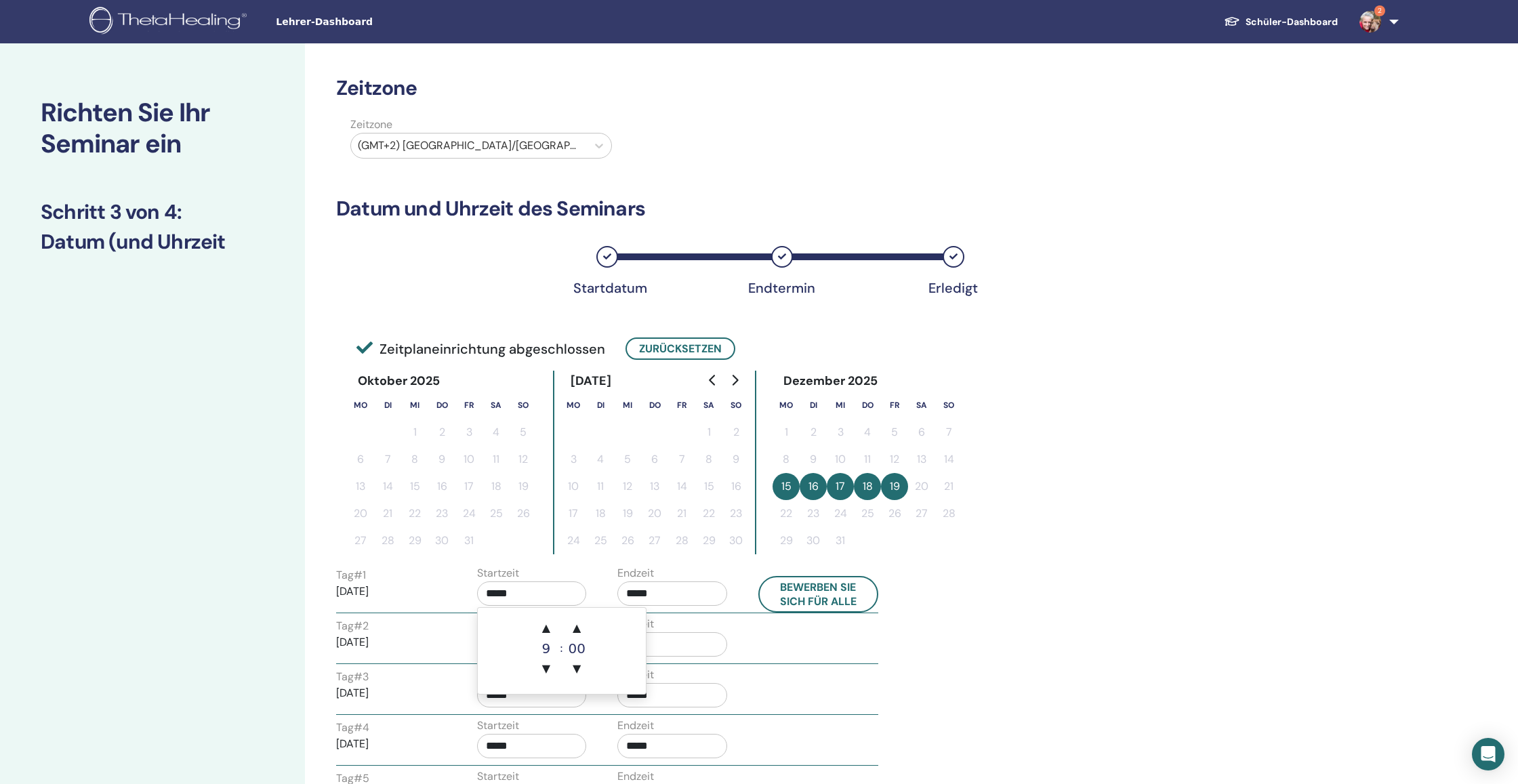
click at [574, 602] on input "*****" at bounding box center [532, 593] width 110 height 24
click at [577, 664] on span "▼" at bounding box center [577, 668] width 27 height 27
type input "*****"
click at [682, 597] on input "*****" at bounding box center [673, 593] width 110 height 24
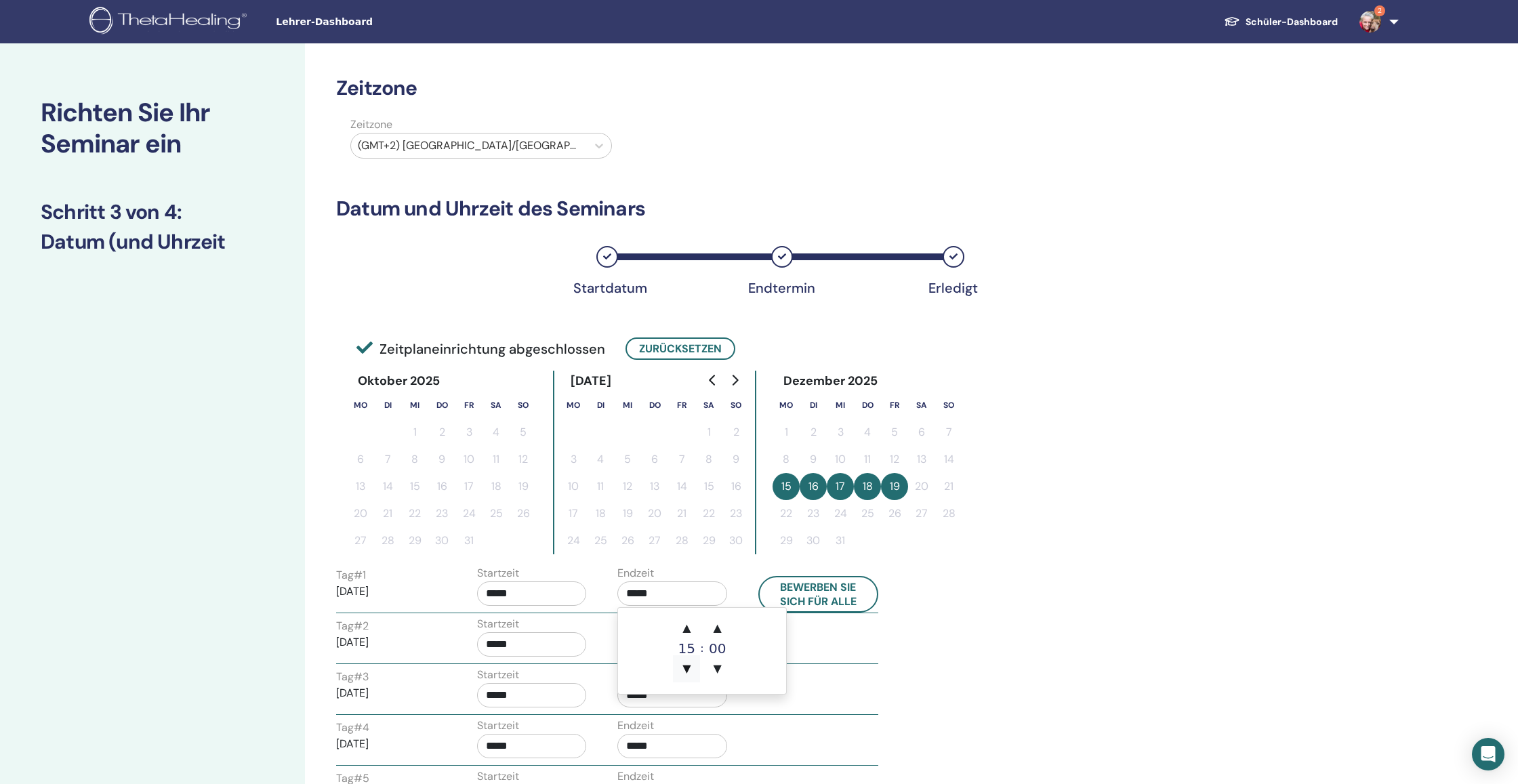
click at [689, 668] on span "▼" at bounding box center [686, 668] width 27 height 27
click at [718, 629] on span "▲" at bounding box center [717, 628] width 27 height 27
click at [683, 624] on span "▲" at bounding box center [686, 628] width 27 height 27
click at [715, 666] on span "▼" at bounding box center [717, 668] width 27 height 27
click at [720, 626] on span "▲" at bounding box center [717, 628] width 27 height 27
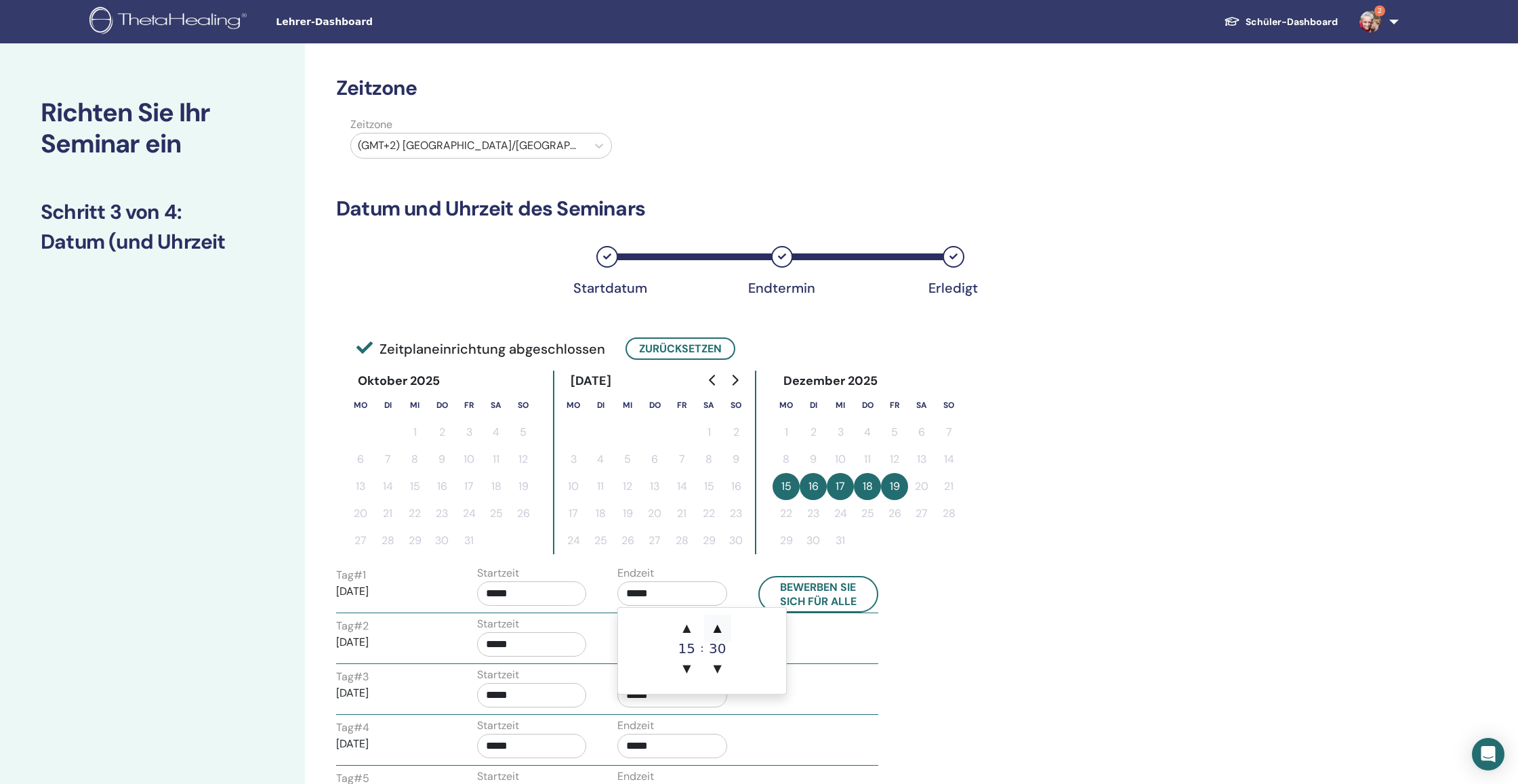
click at [720, 626] on span "▲" at bounding box center [717, 628] width 27 height 27
click at [686, 668] on span "▼" at bounding box center [686, 668] width 27 height 27
type input "*****"
click at [807, 597] on button "Bewerben Sie sich für alle" at bounding box center [818, 594] width 120 height 37
type input "*****"
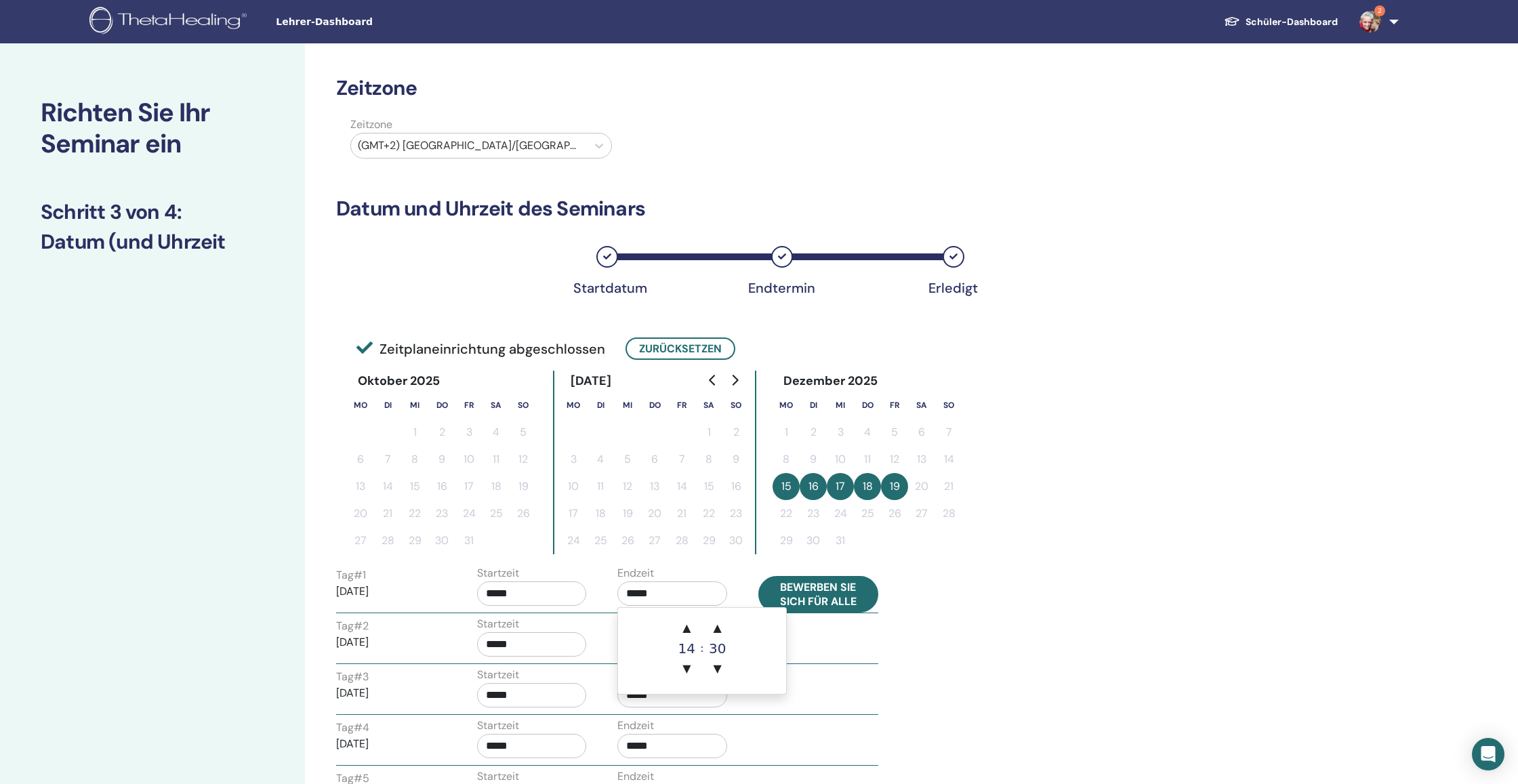
type input "*****"
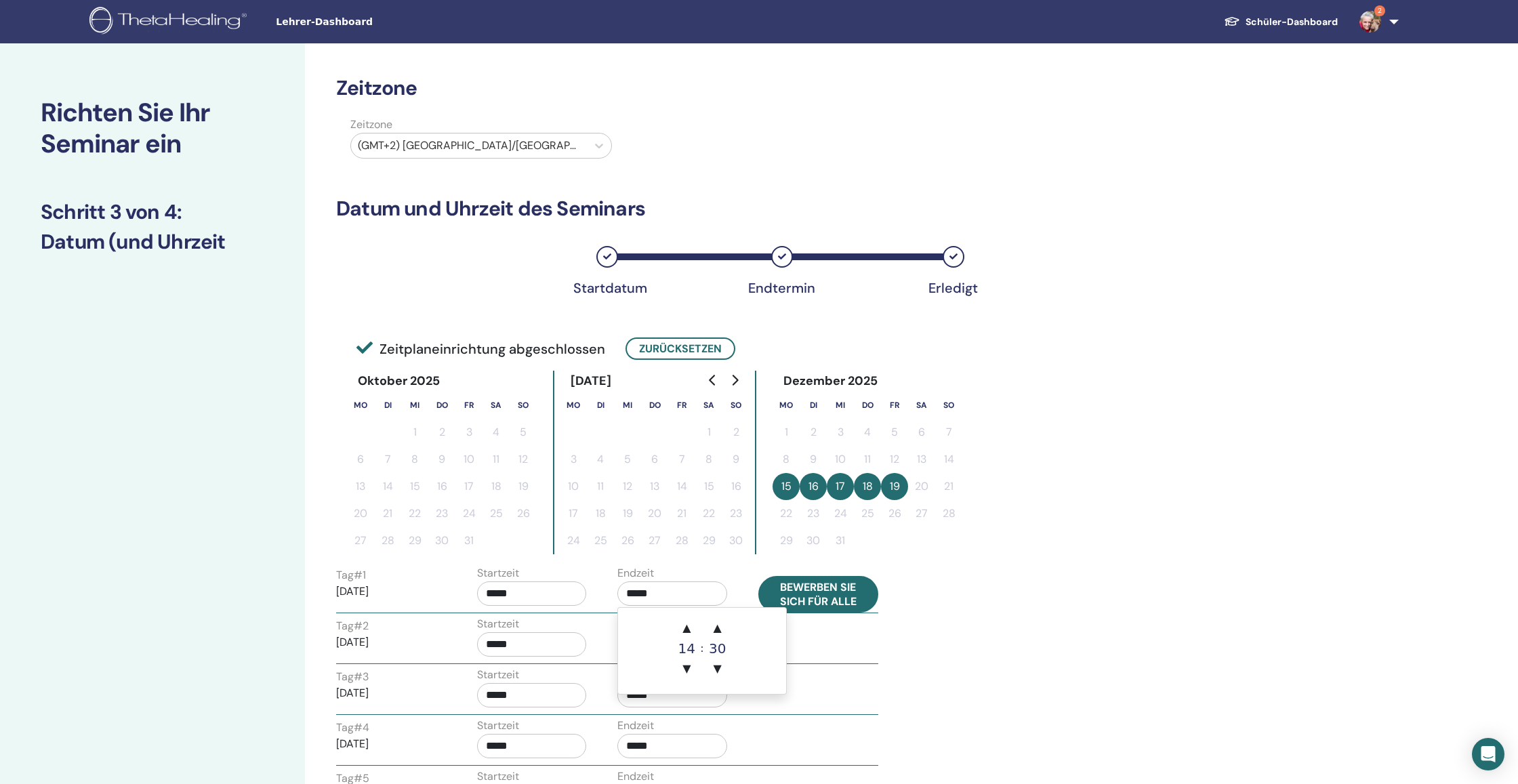
type input "*****"
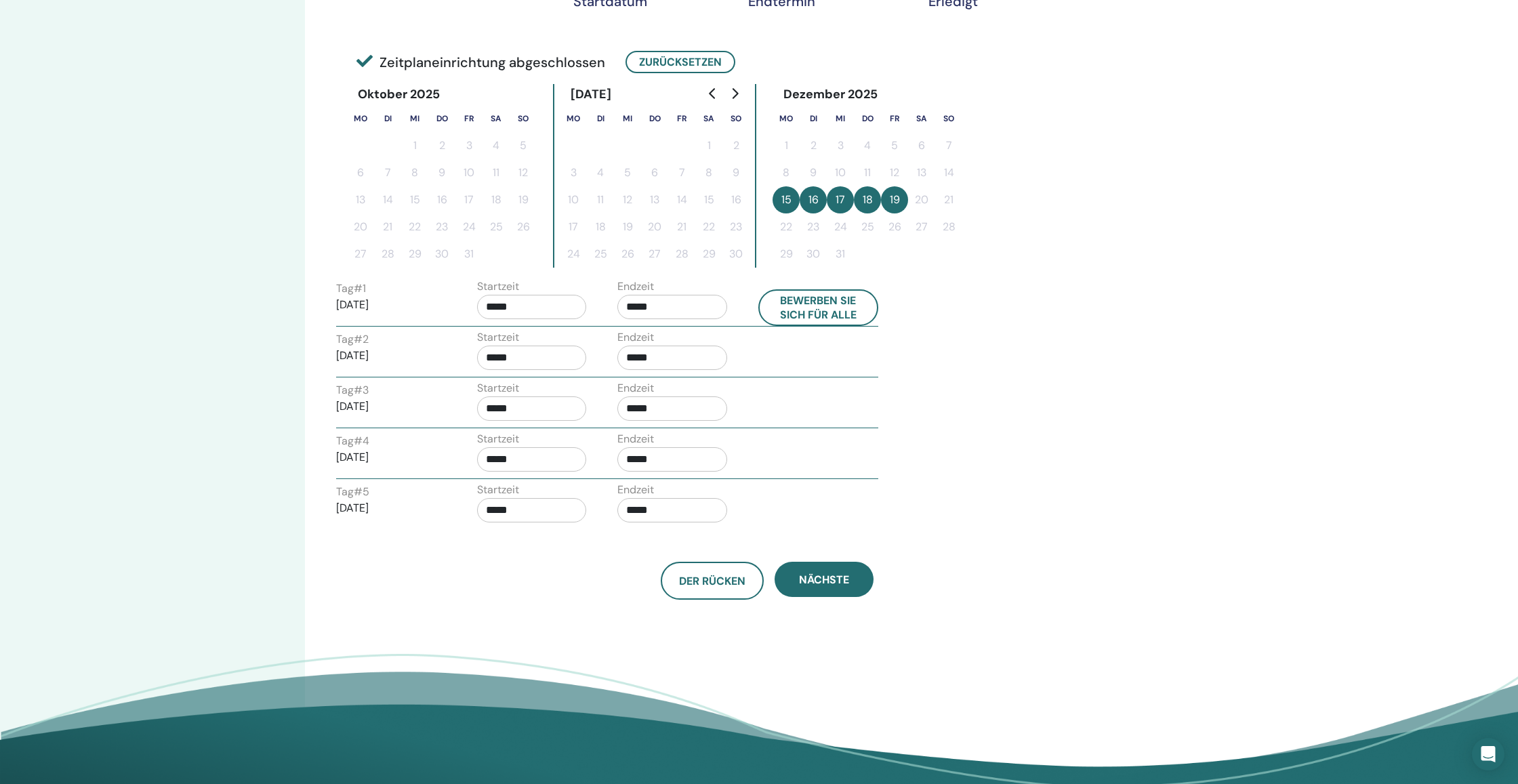
scroll to position [290, 0]
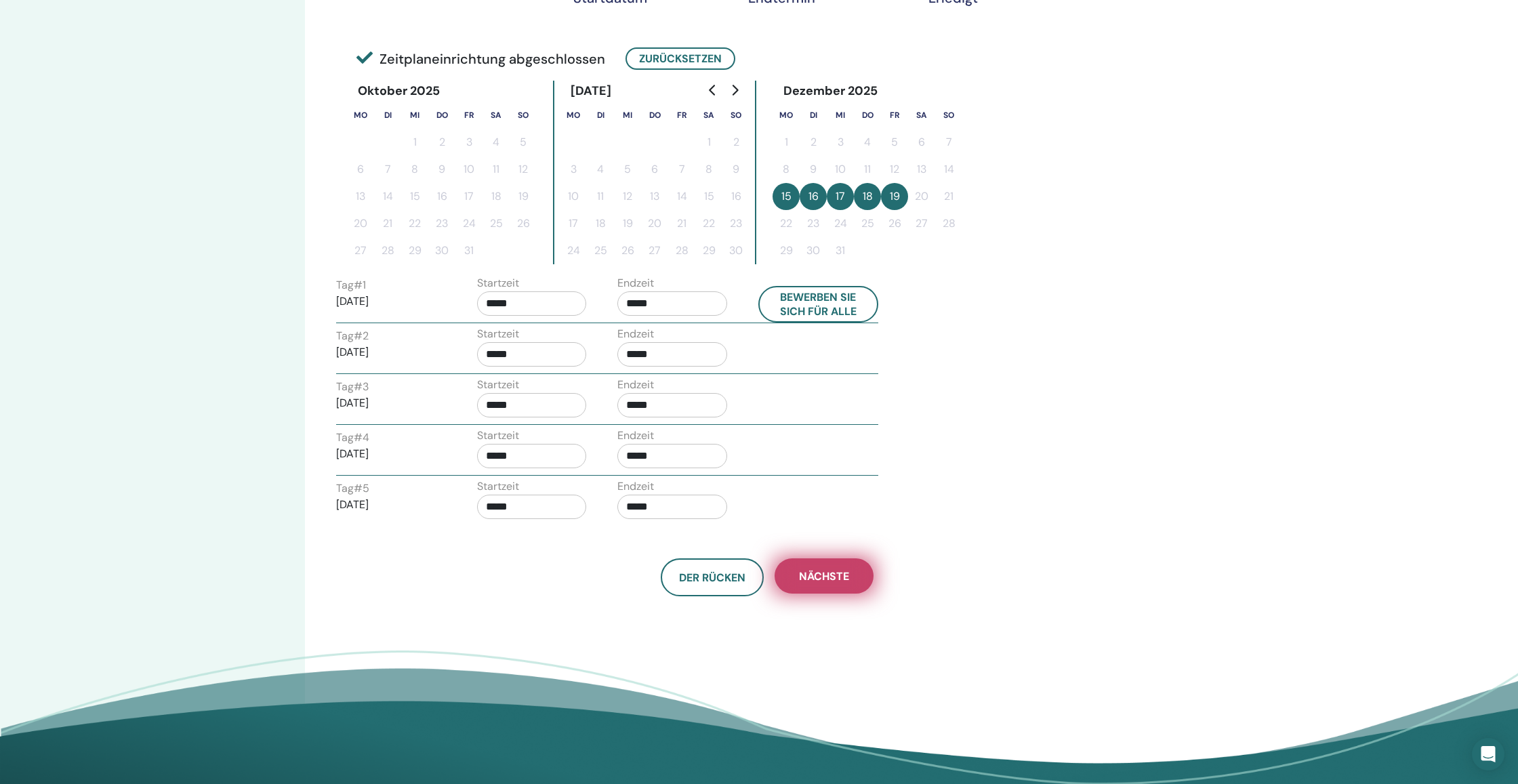
click at [833, 578] on span "Nächste" at bounding box center [824, 576] width 50 height 14
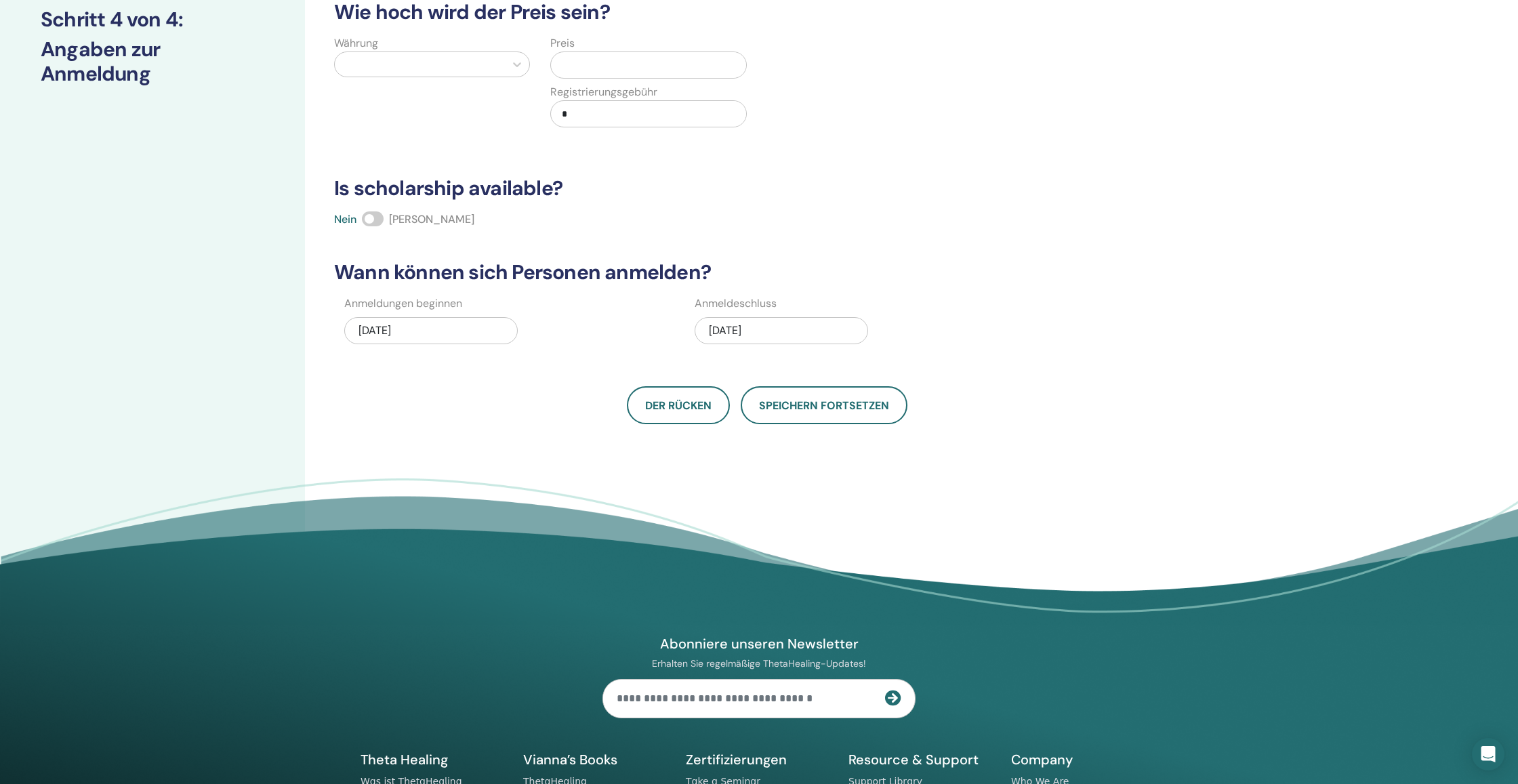
scroll to position [130, 0]
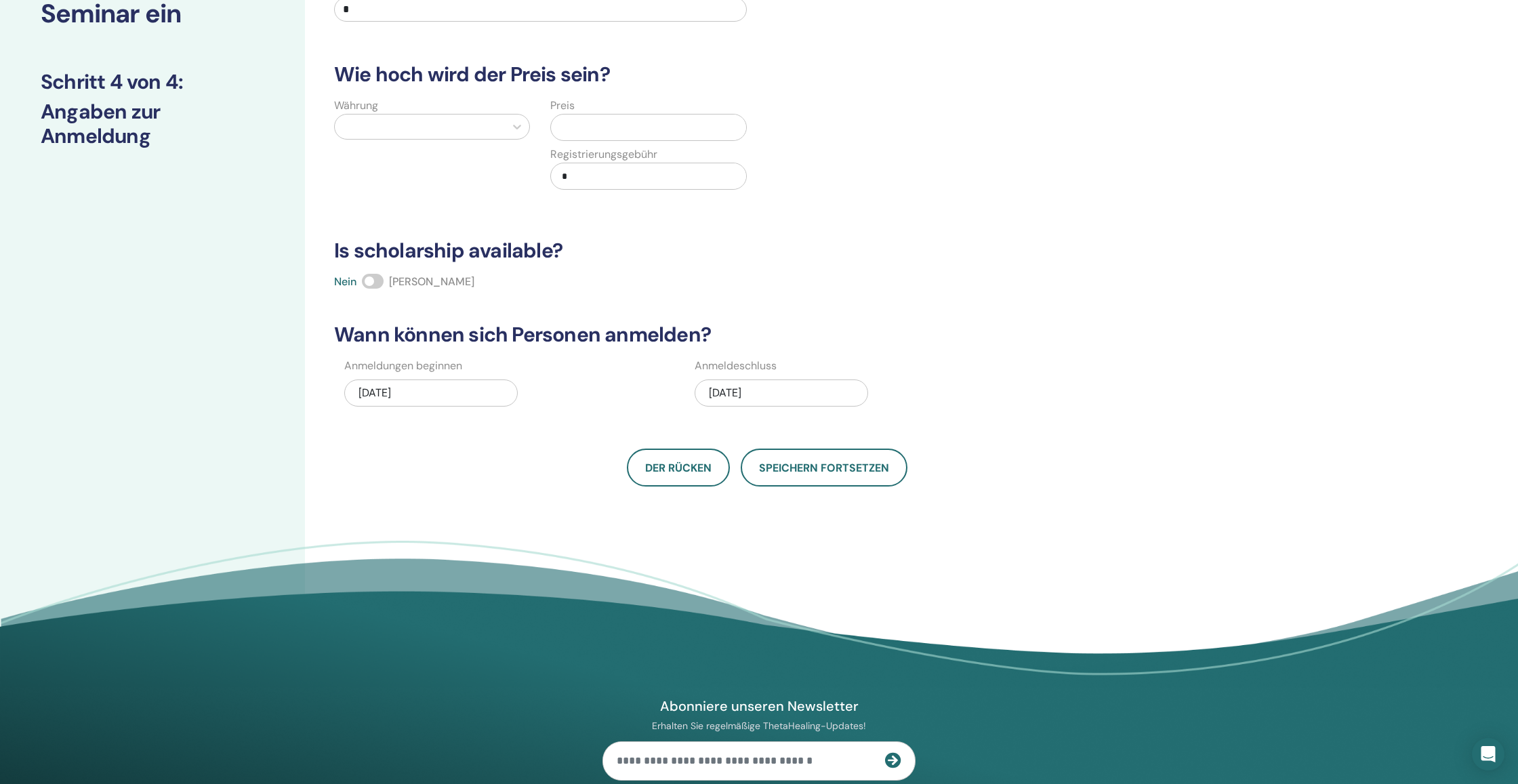
click at [366, 277] on span at bounding box center [373, 281] width 22 height 15
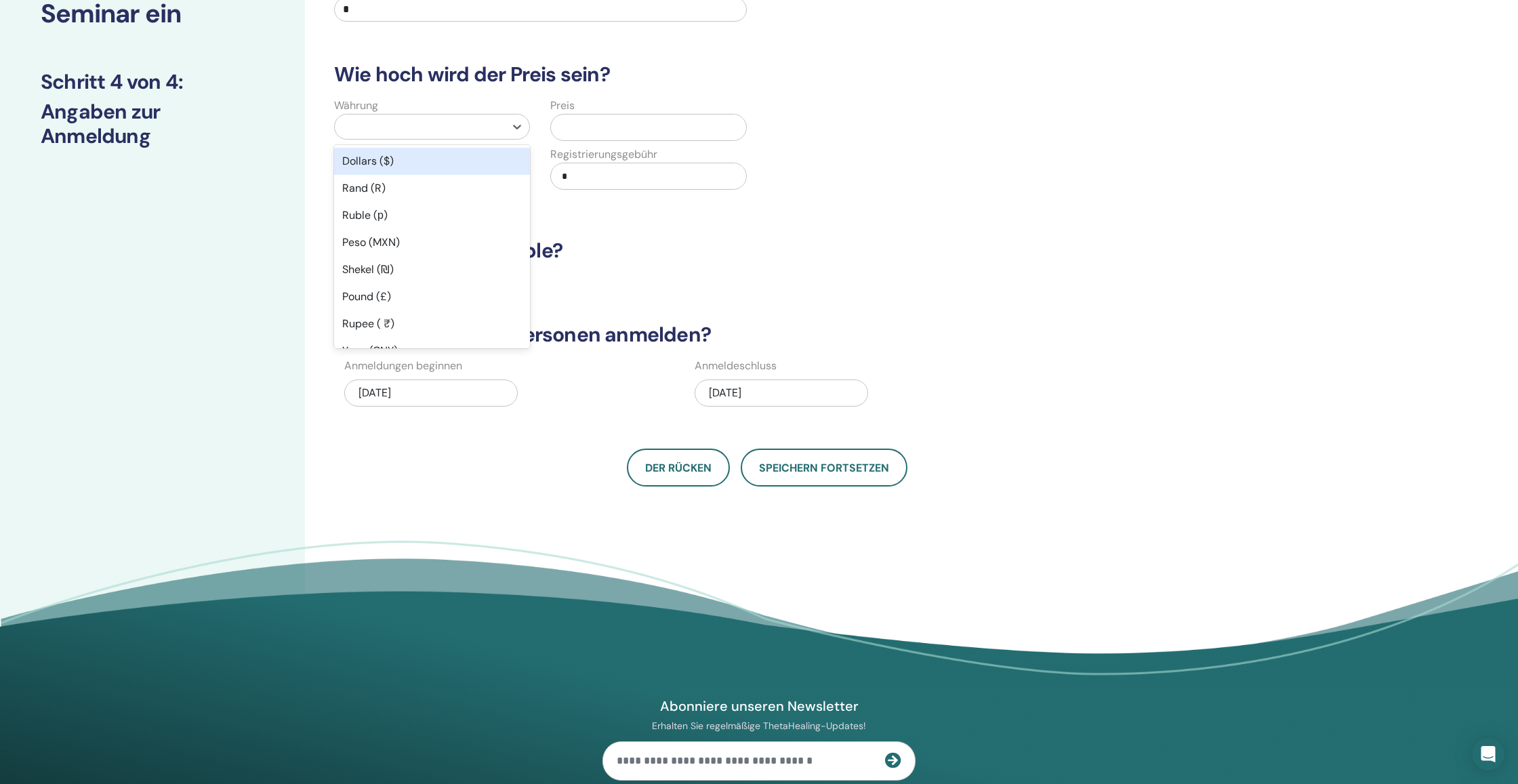
click at [471, 133] on div at bounding box center [419, 126] width 157 height 19
type input "*"
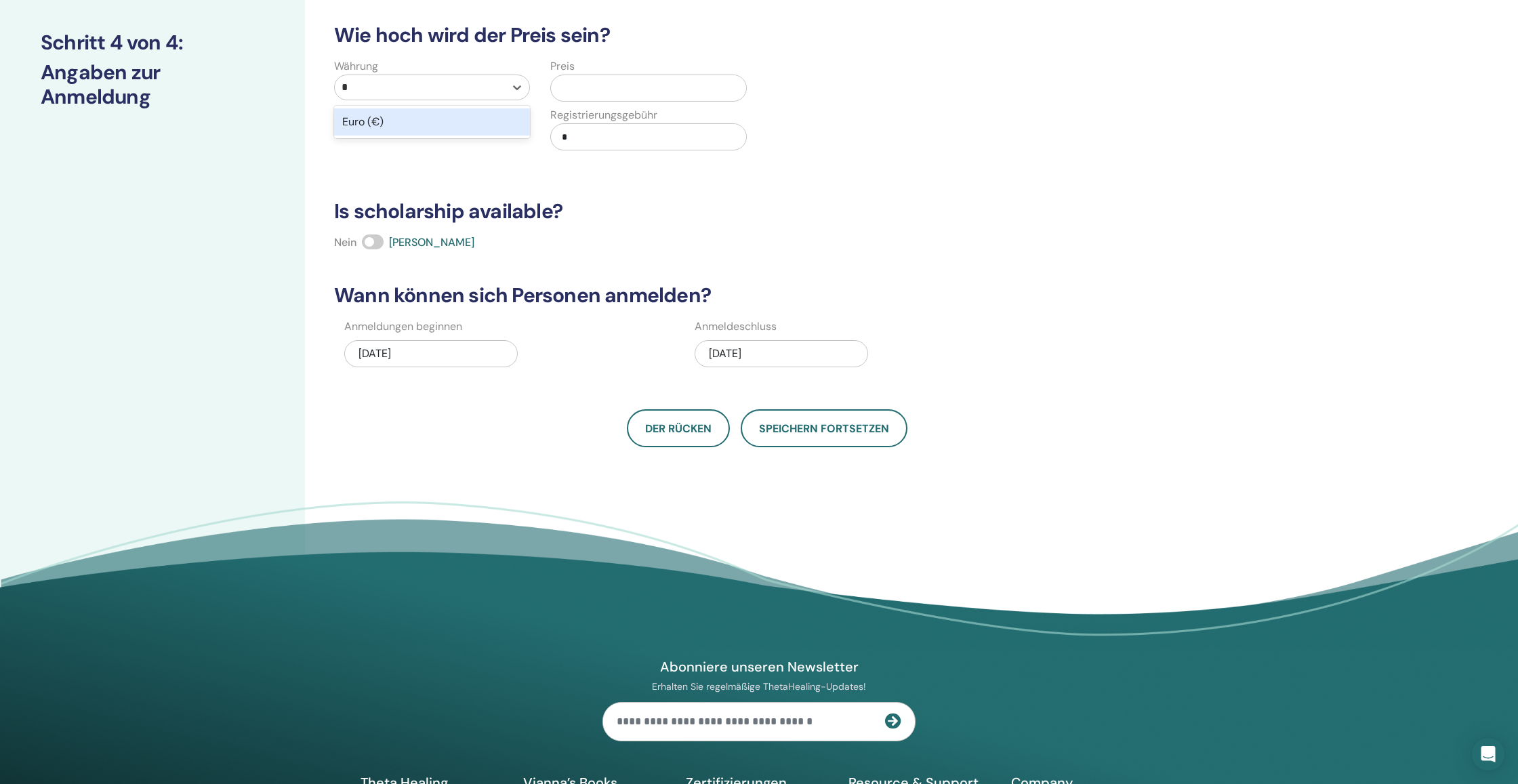
scroll to position [174, 0]
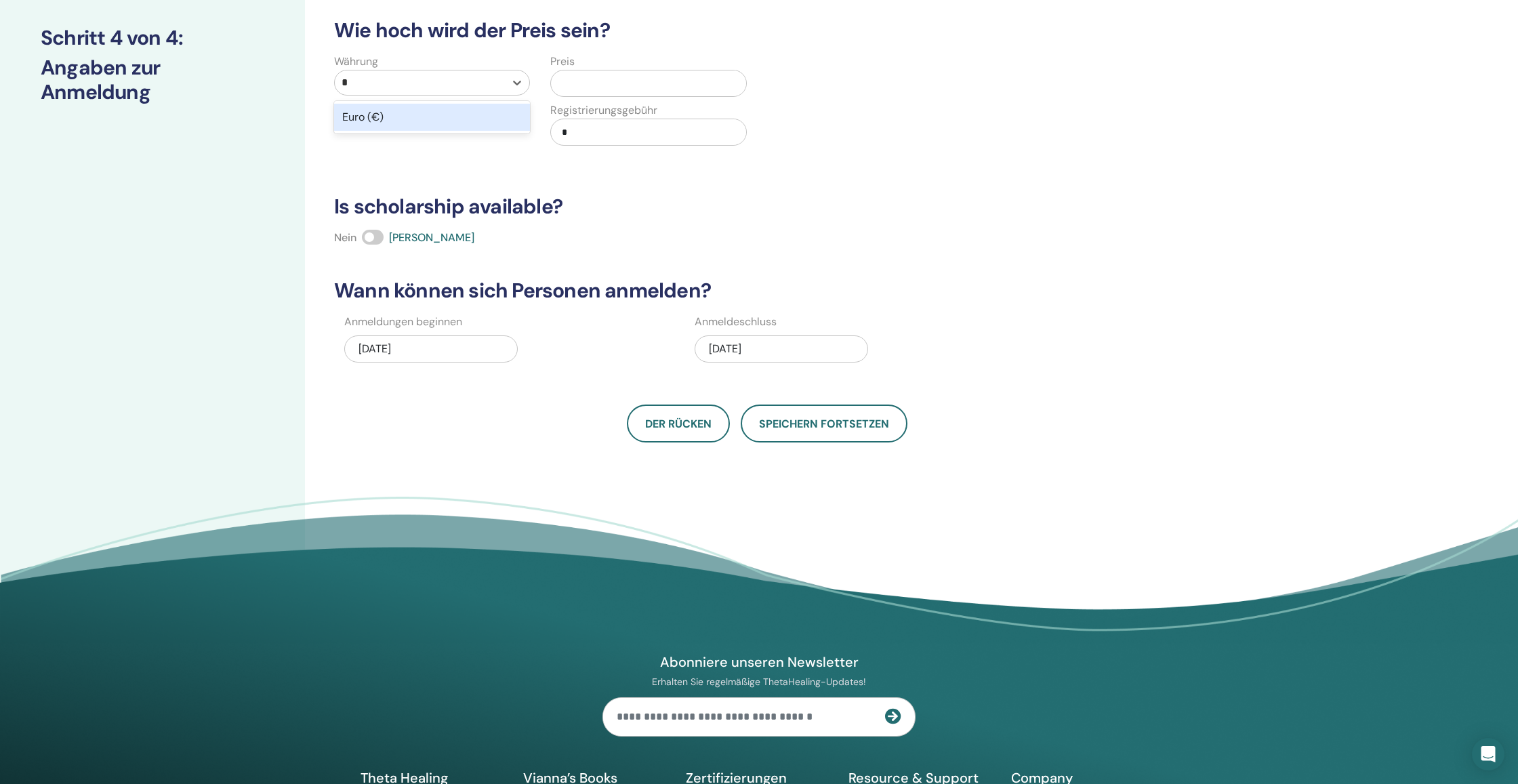
click at [437, 119] on div "Euro (€)" at bounding box center [432, 117] width 196 height 27
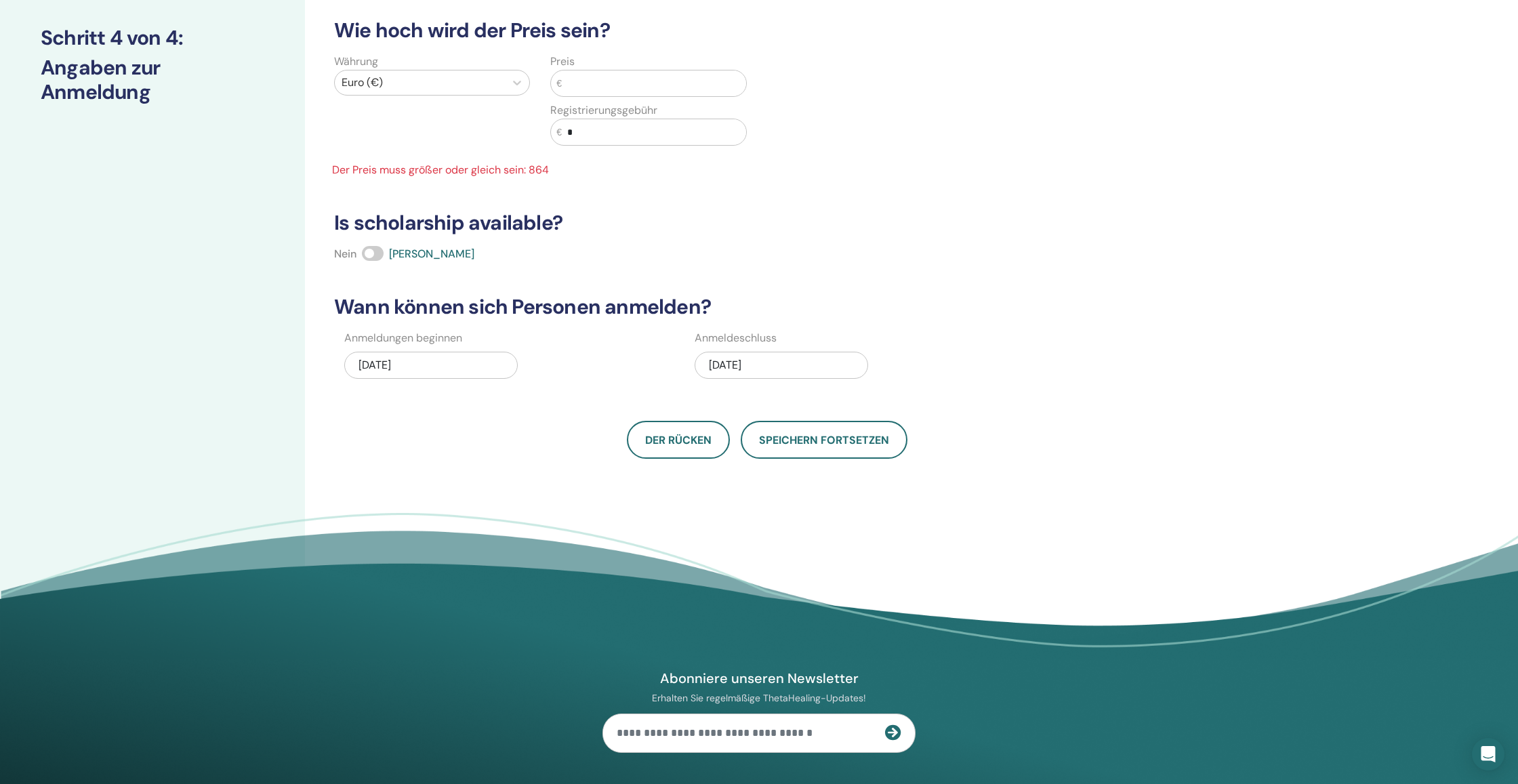
click at [437, 119] on div "Währung Euro (€)" at bounding box center [432, 108] width 216 height 109
click at [628, 78] on input "text" at bounding box center [654, 83] width 185 height 26
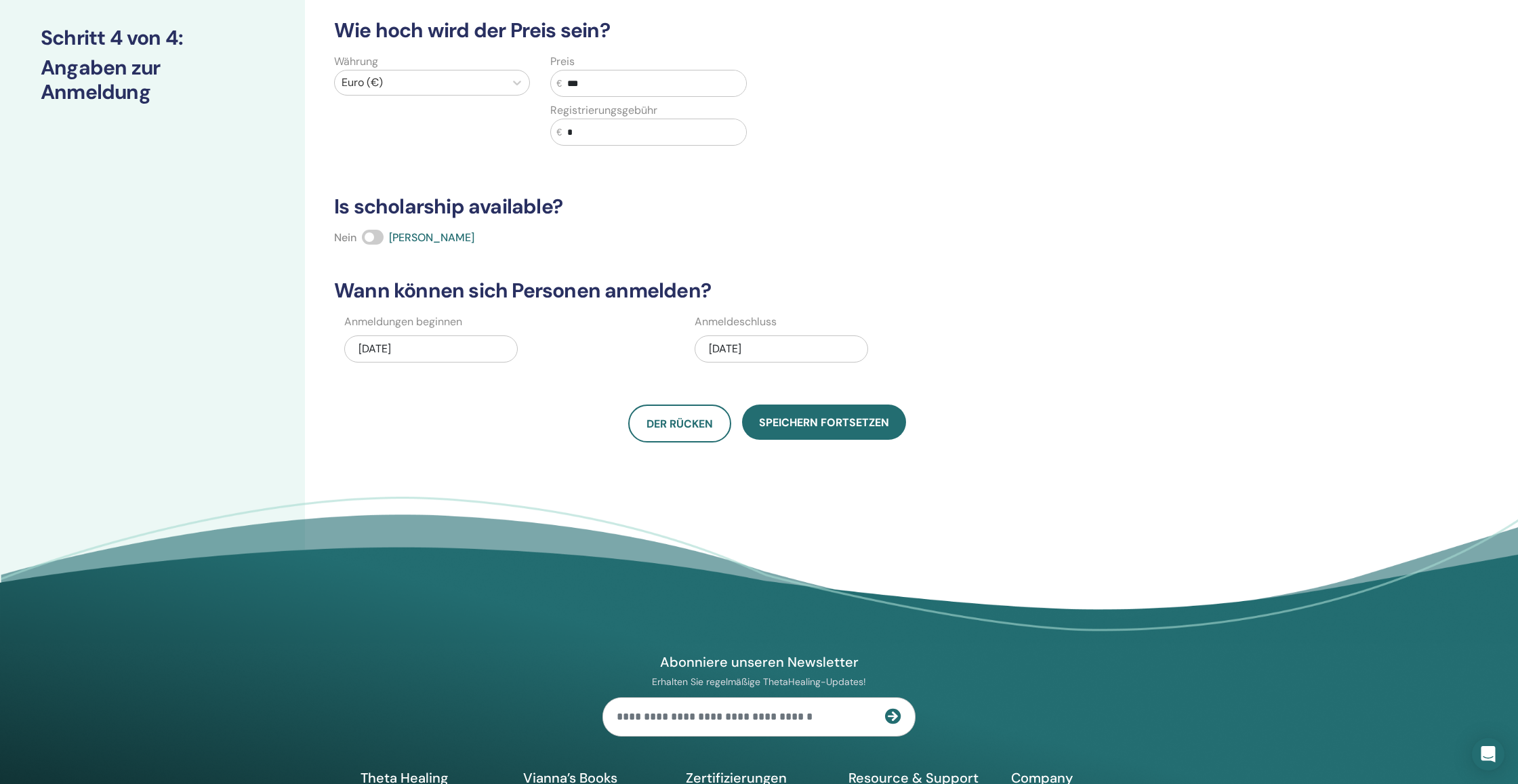
type input "***"
click at [637, 132] on input "*" at bounding box center [654, 132] width 185 height 26
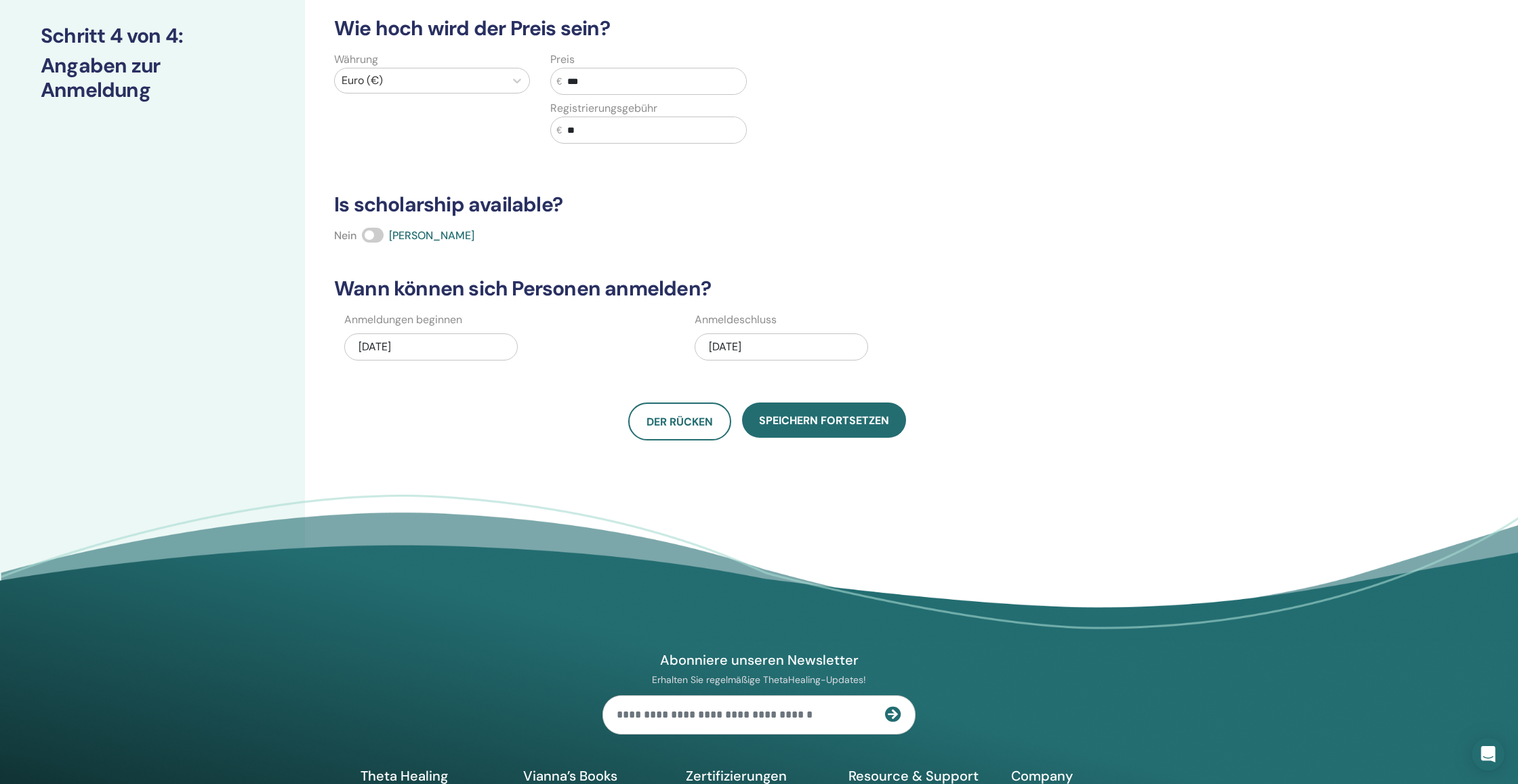
scroll to position [176, 0]
type input "**"
click at [773, 344] on div "12/19/2025" at bounding box center [781, 347] width 173 height 27
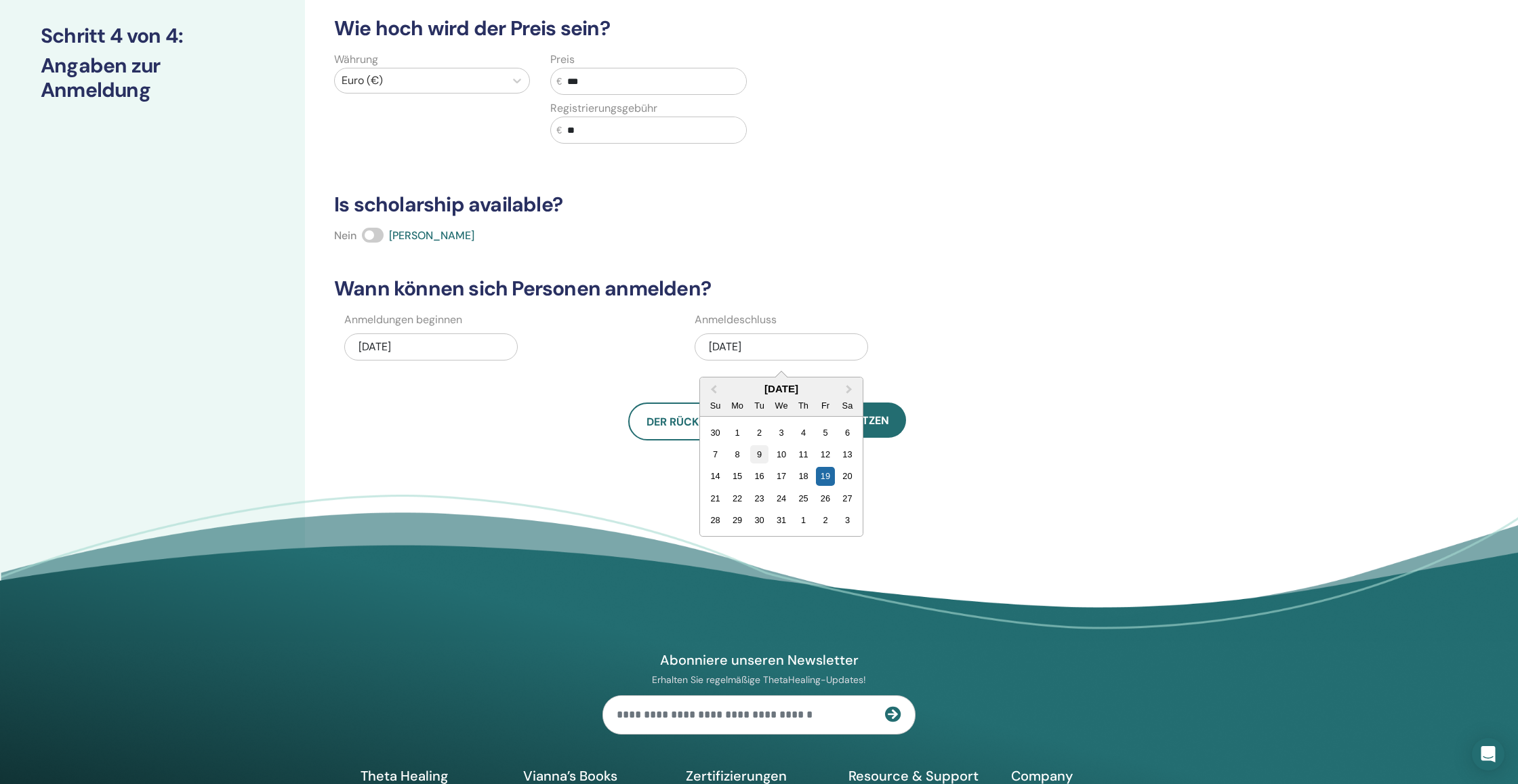
click at [762, 453] on div "9" at bounding box center [759, 454] width 18 height 18
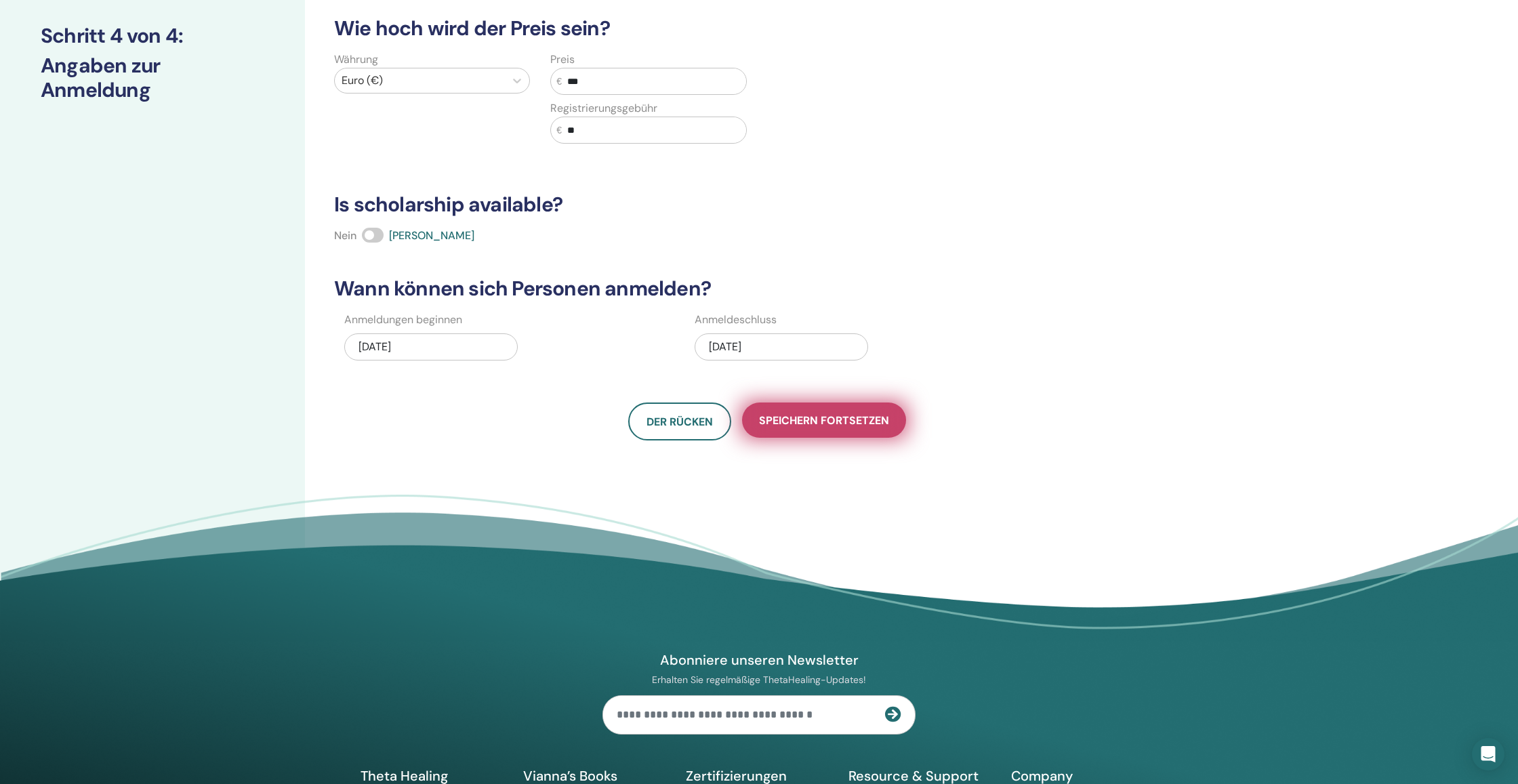
click at [844, 429] on button "Speichern fortsetzen" at bounding box center [824, 420] width 164 height 36
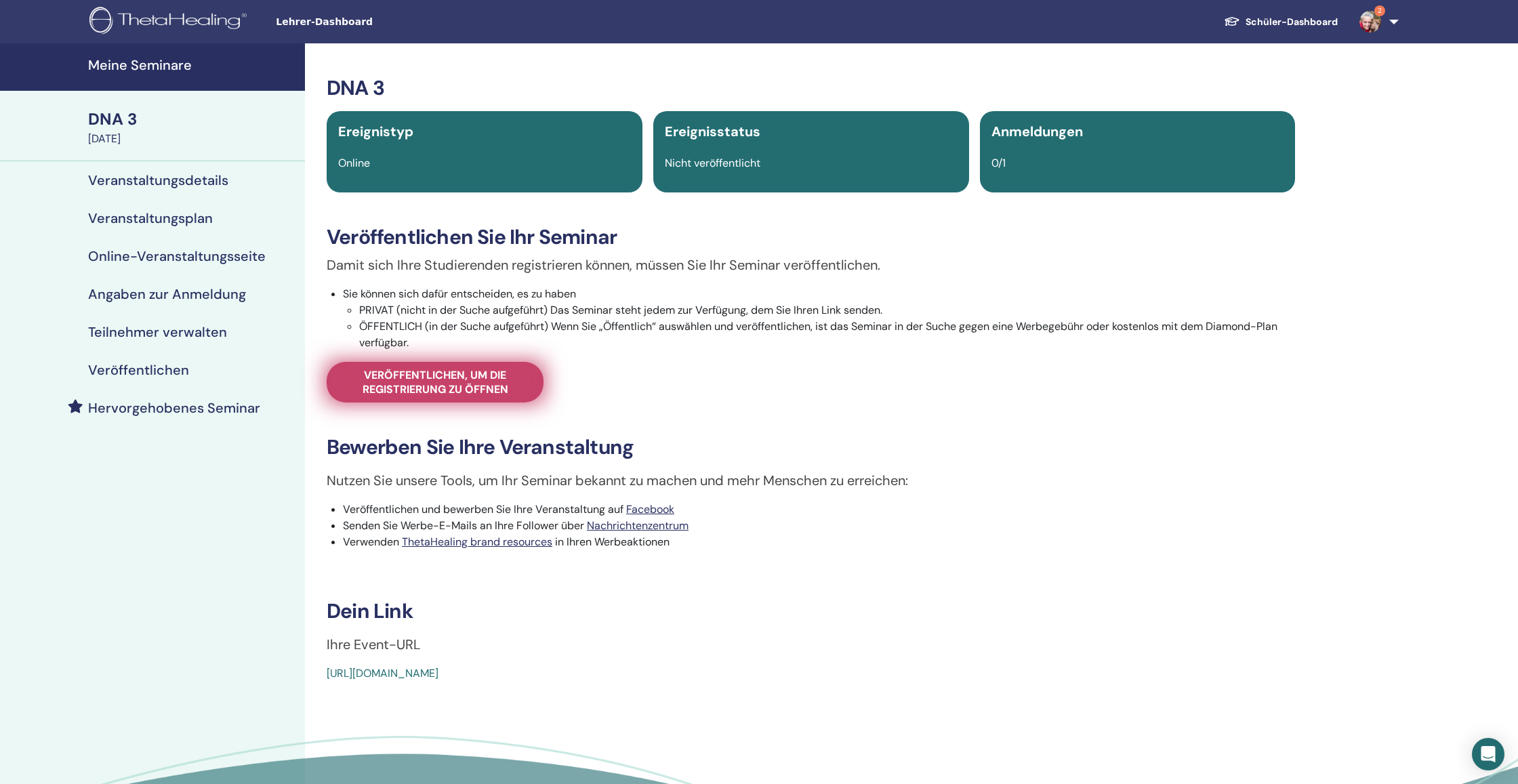
click at [504, 382] on span "Veröffentlichen, um die Registrierung zu öffnen" at bounding box center [435, 382] width 183 height 29
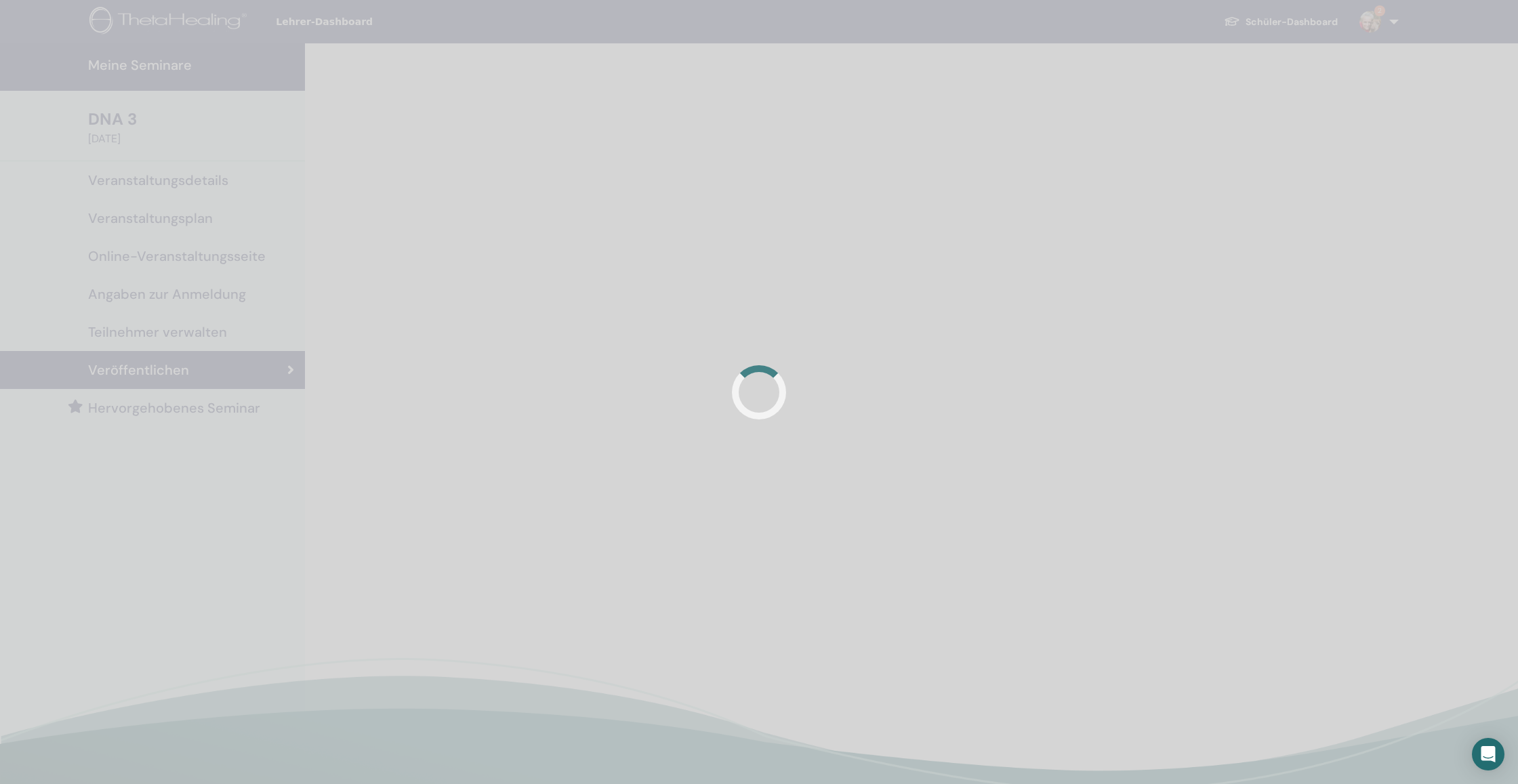
scroll to position [4, 0]
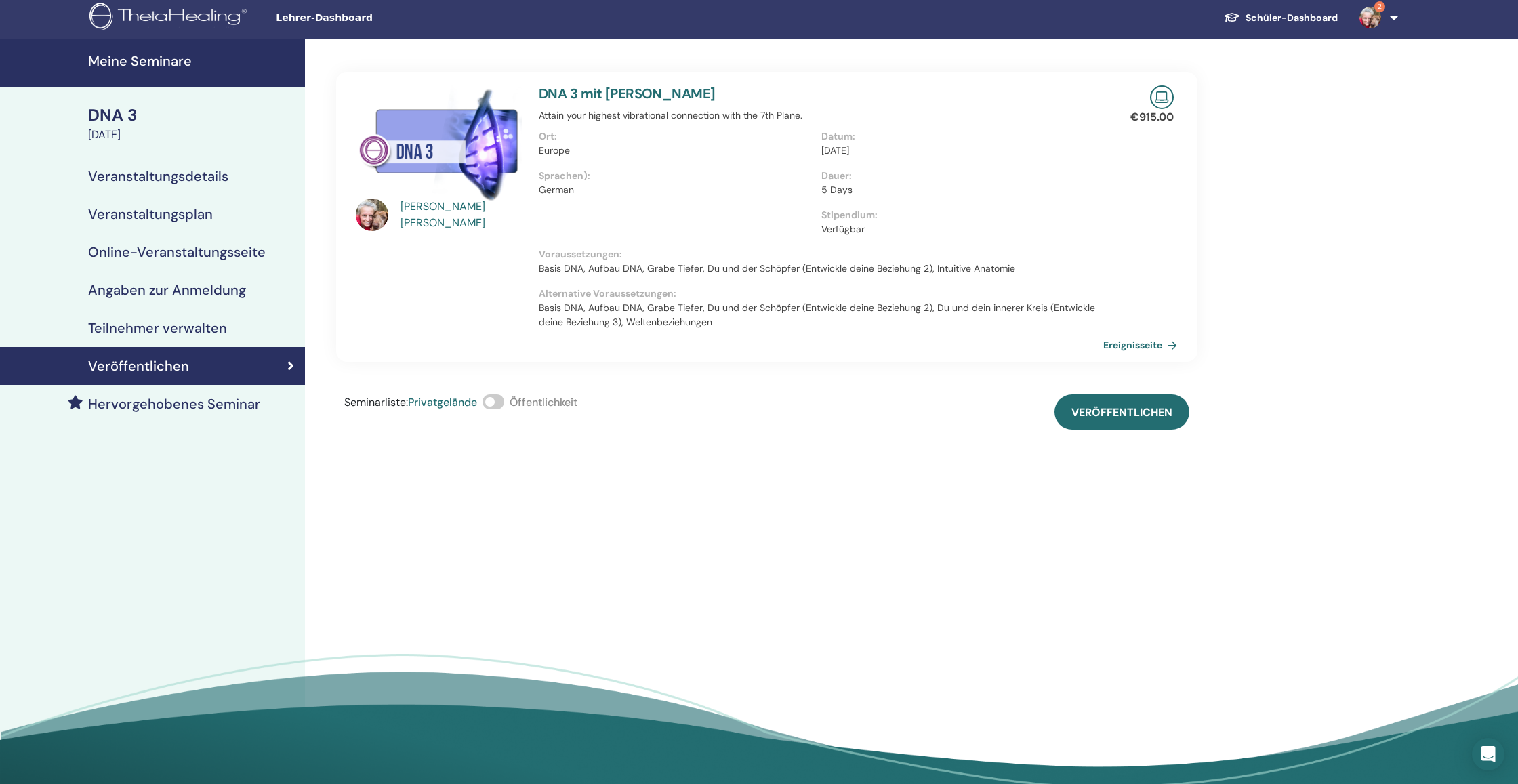
click at [496, 404] on span at bounding box center [493, 401] width 22 height 15
click at [1155, 416] on span "Veröffentlichen" at bounding box center [1121, 412] width 101 height 14
click at [164, 61] on h4 "Meine Seminare" at bounding box center [193, 60] width 209 height 16
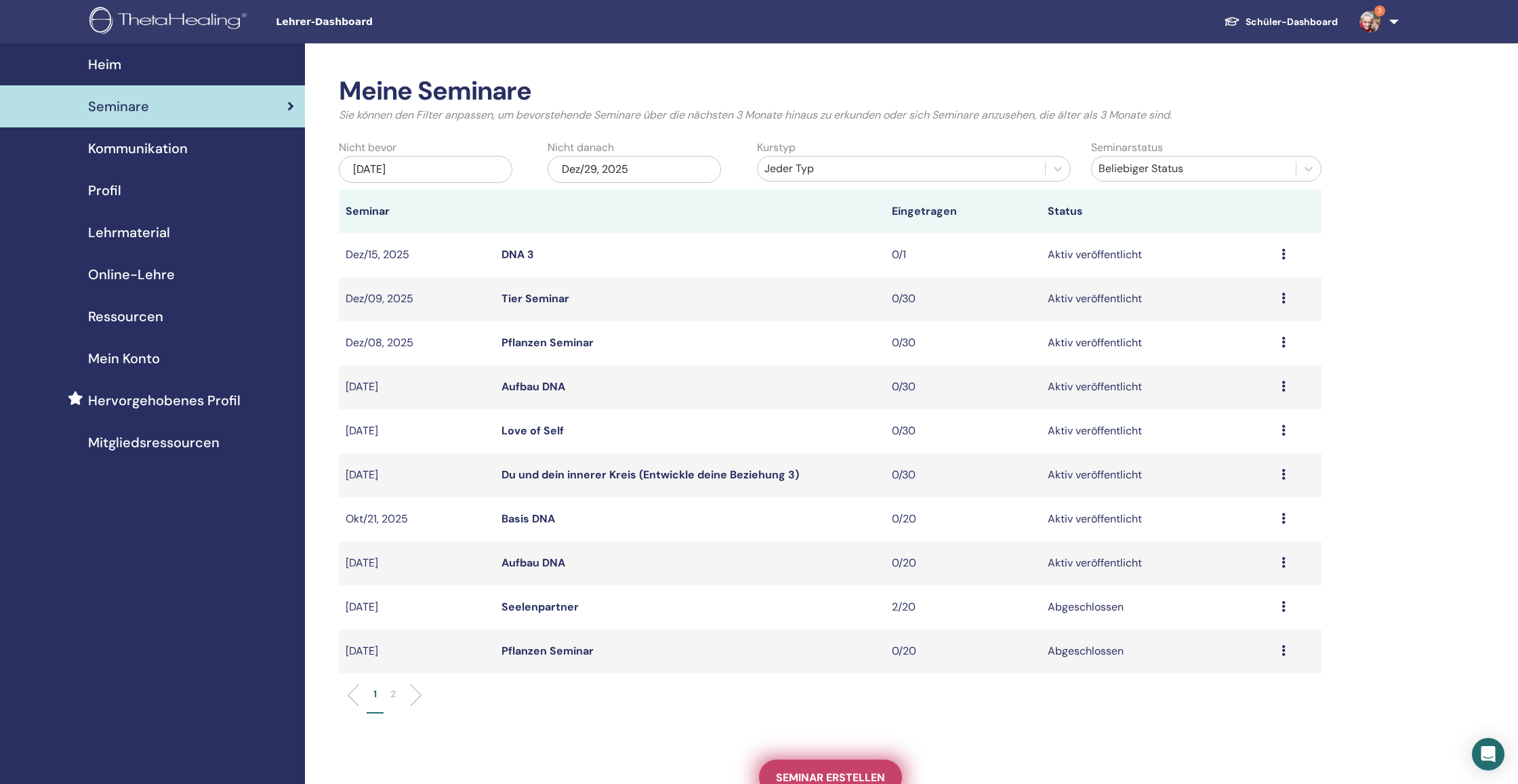
click at [781, 773] on span "Seminar erstellen" at bounding box center [830, 777] width 109 height 14
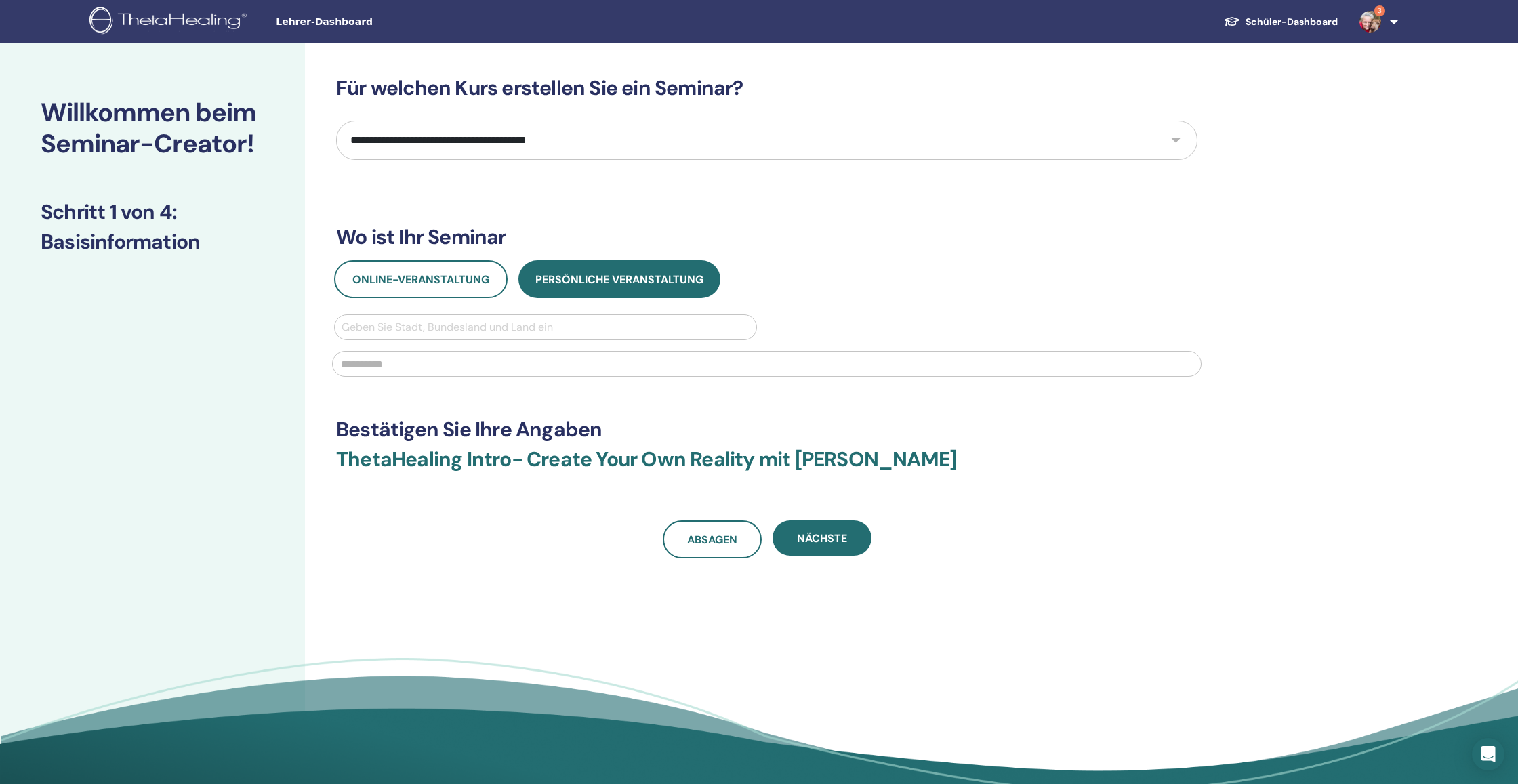
select select "**"
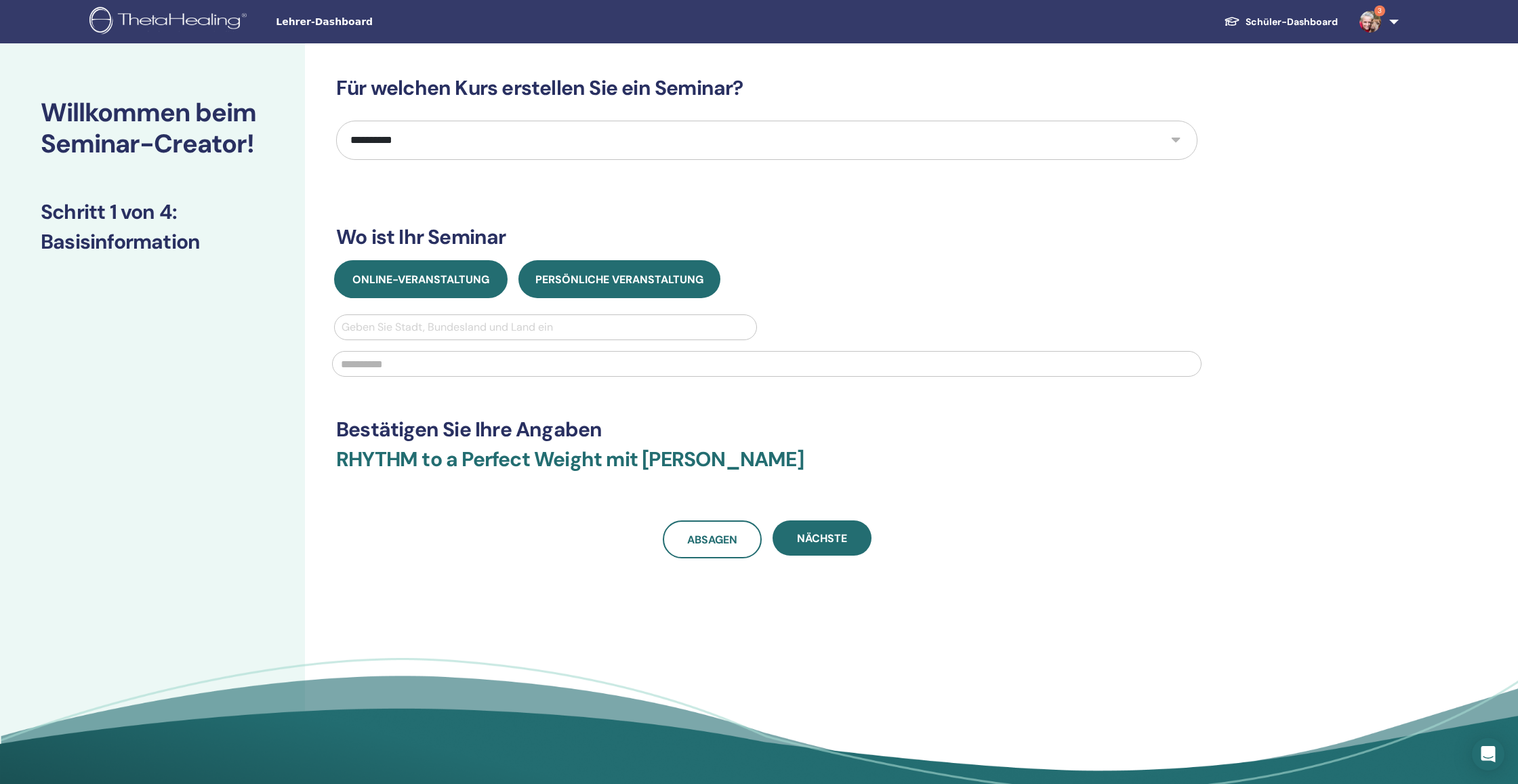
click at [439, 273] on span "Online-Veranstaltung" at bounding box center [421, 279] width 137 height 14
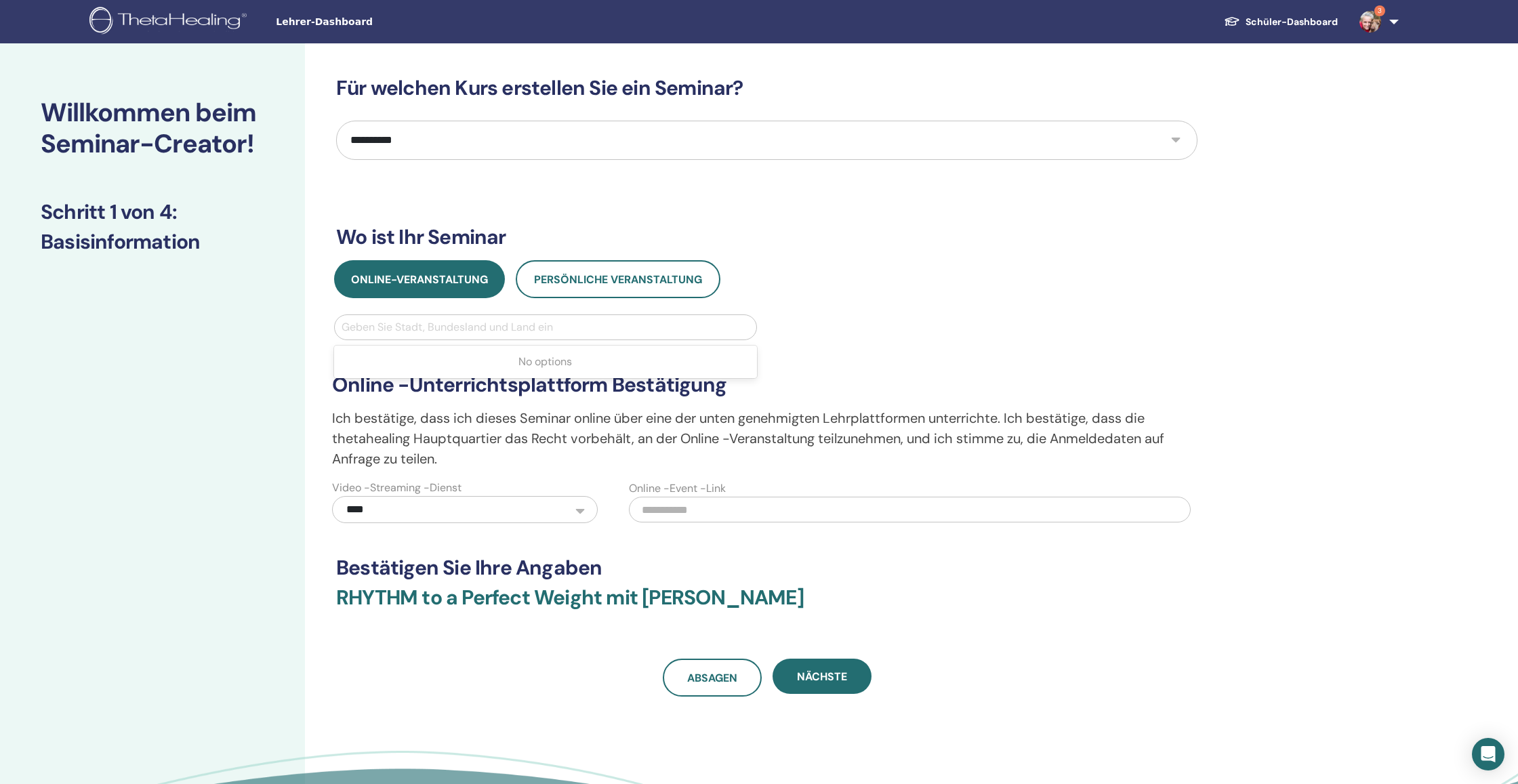
click at [464, 331] on div "Geben Sie Stadt, Bundesland und Land ein" at bounding box center [545, 327] width 408 height 16
type input "******"
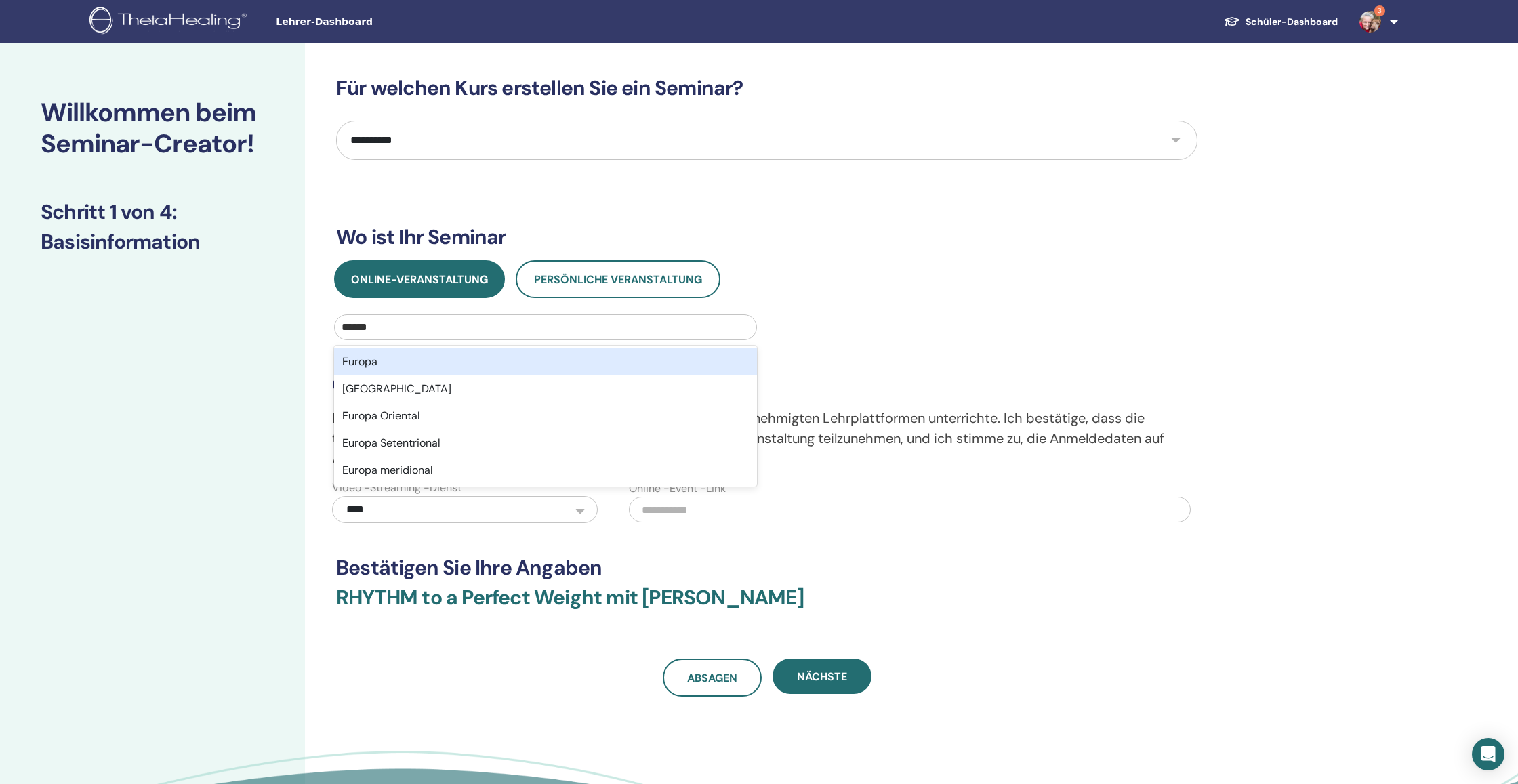
click at [467, 363] on div "Europa" at bounding box center [545, 361] width 423 height 27
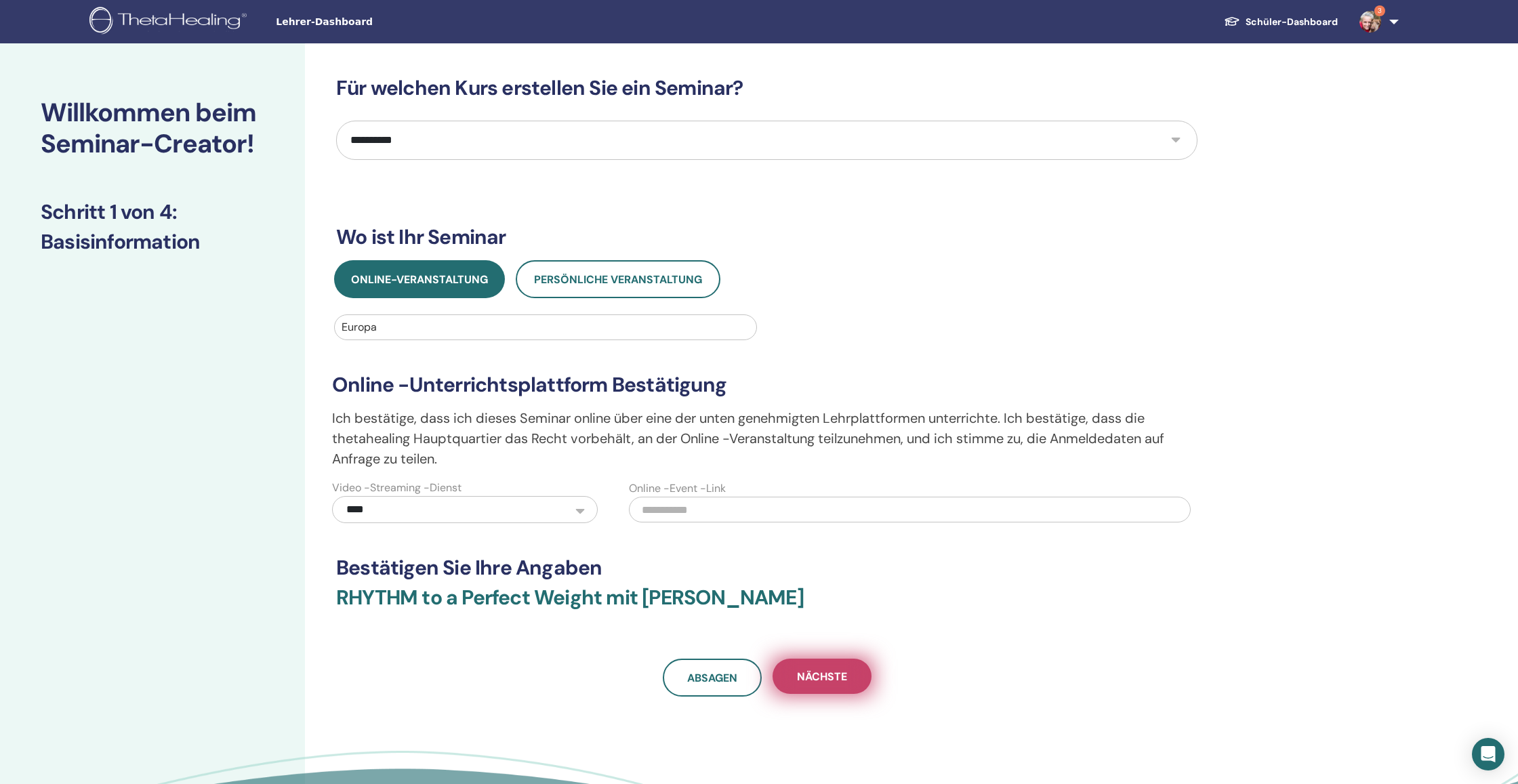
click at [815, 684] on button "Nächste" at bounding box center [822, 676] width 99 height 36
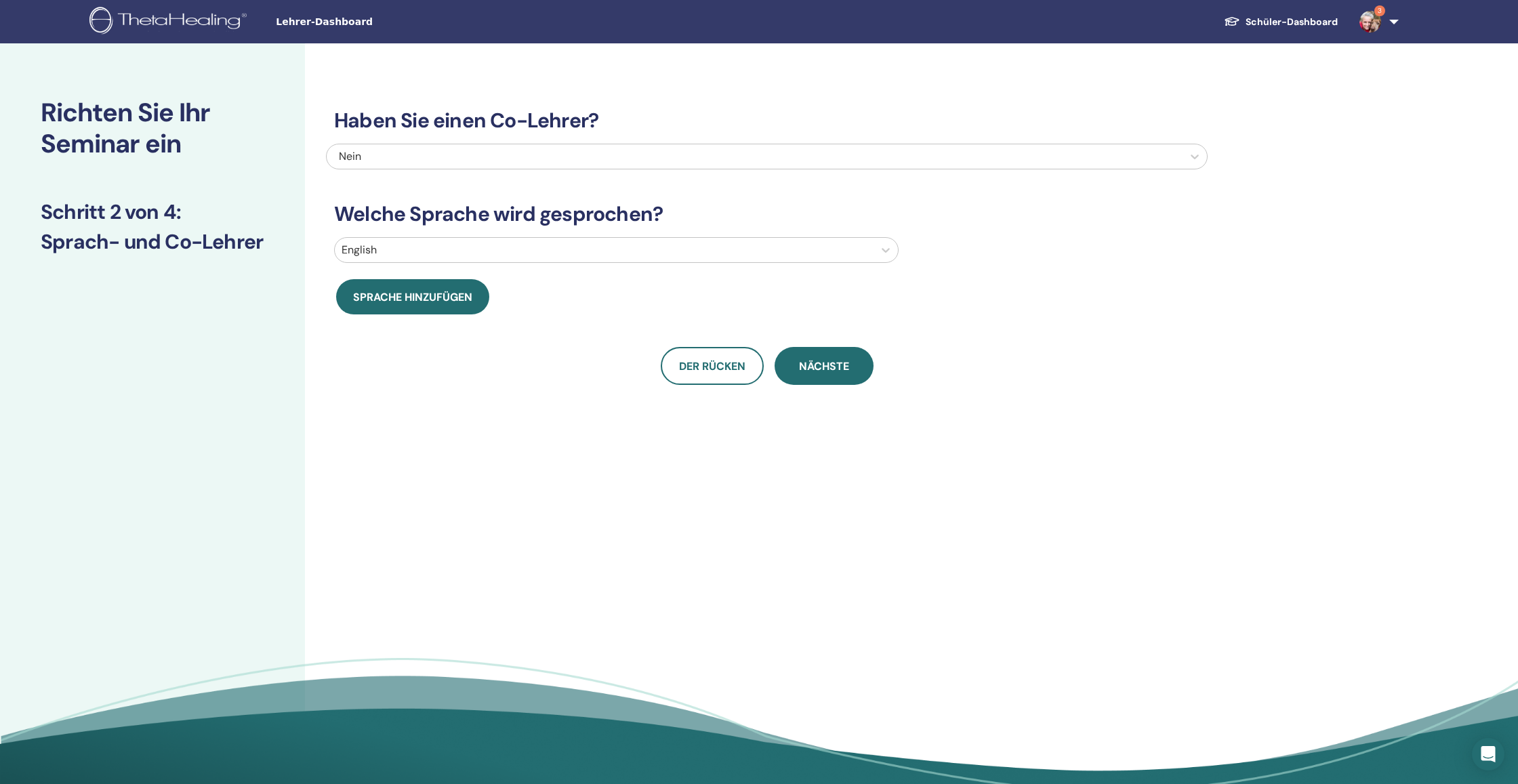
click at [438, 258] on div at bounding box center [604, 249] width 525 height 19
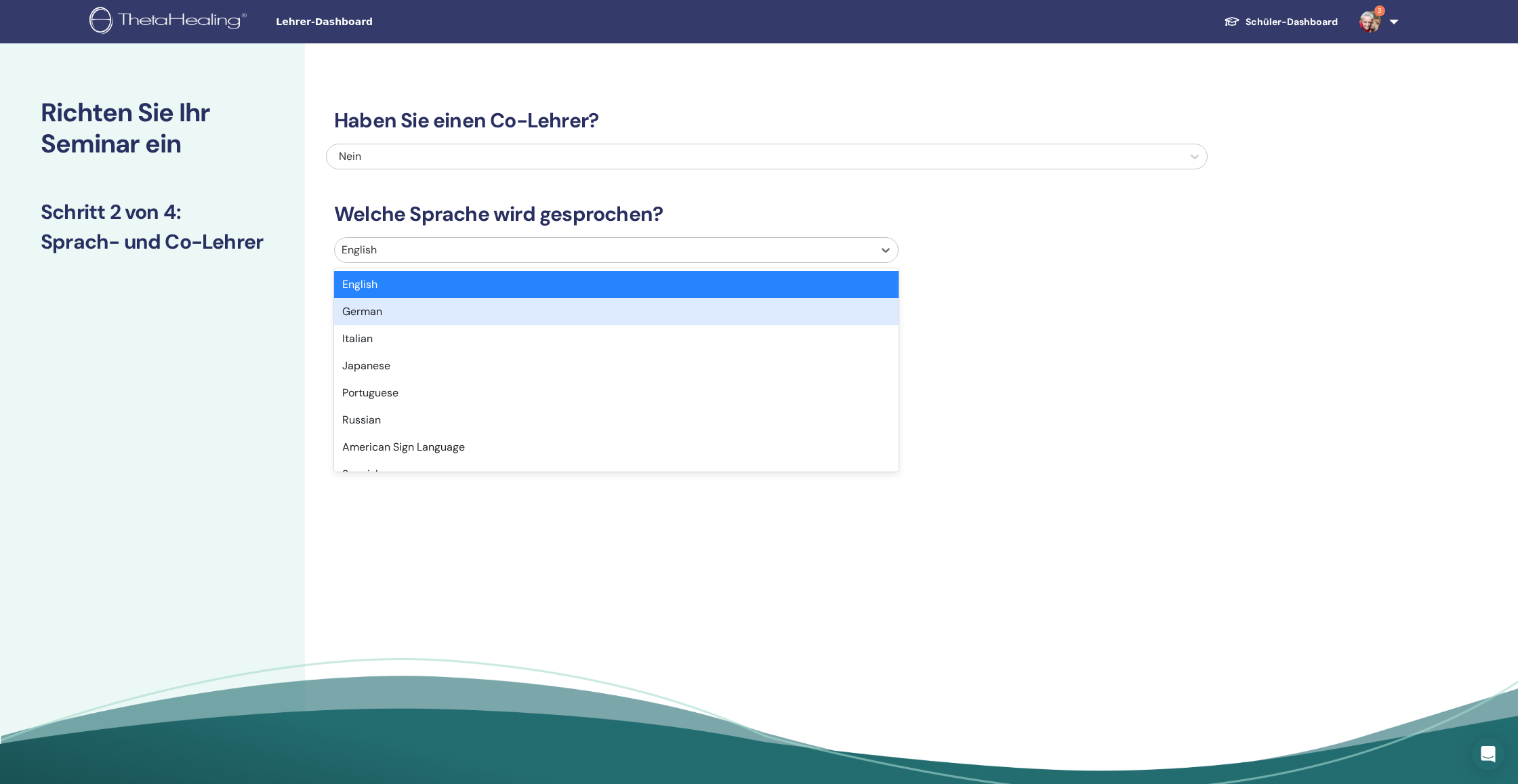
click at [425, 312] on div "German" at bounding box center [616, 311] width 565 height 27
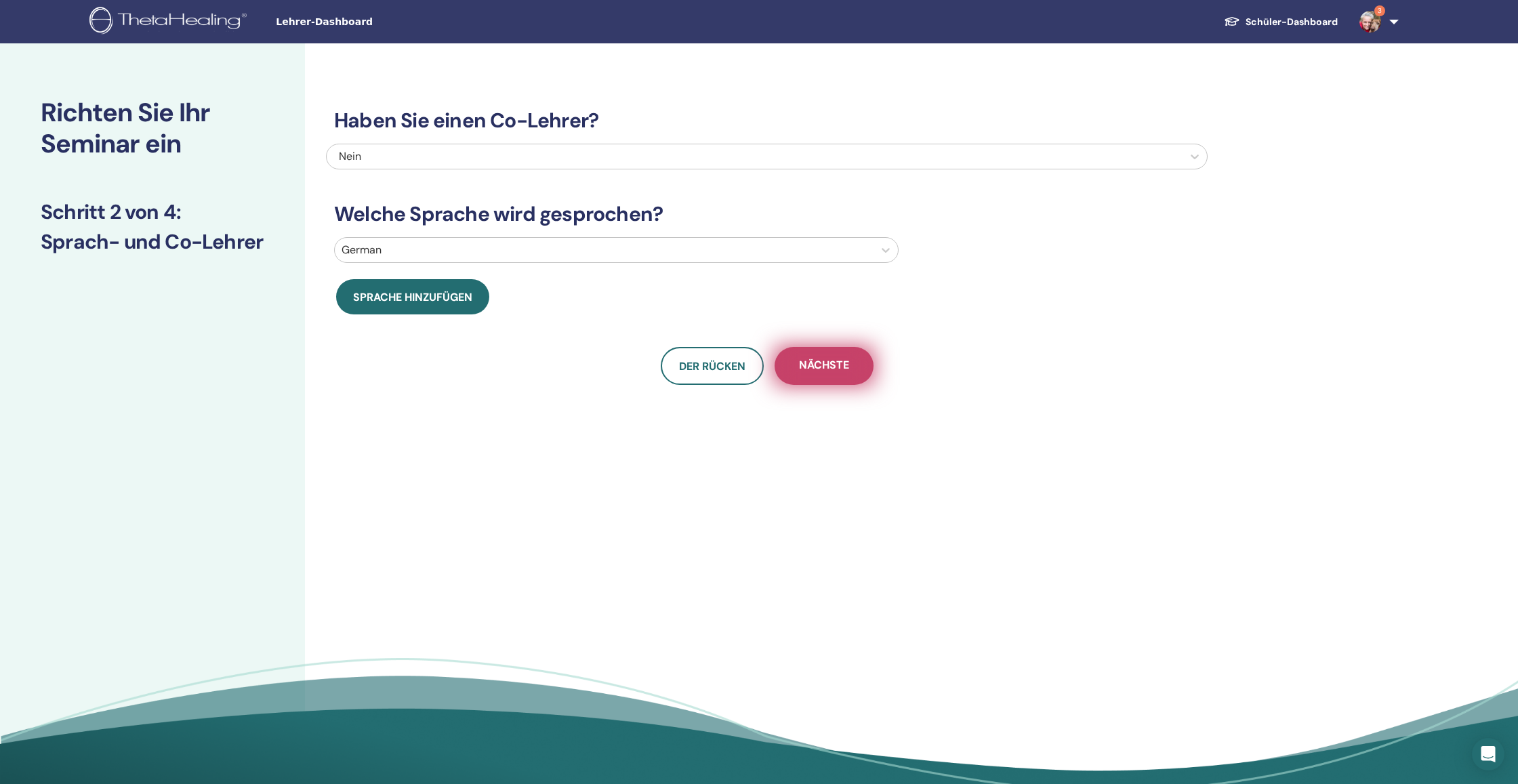
click at [835, 377] on button "Nächste" at bounding box center [824, 366] width 99 height 38
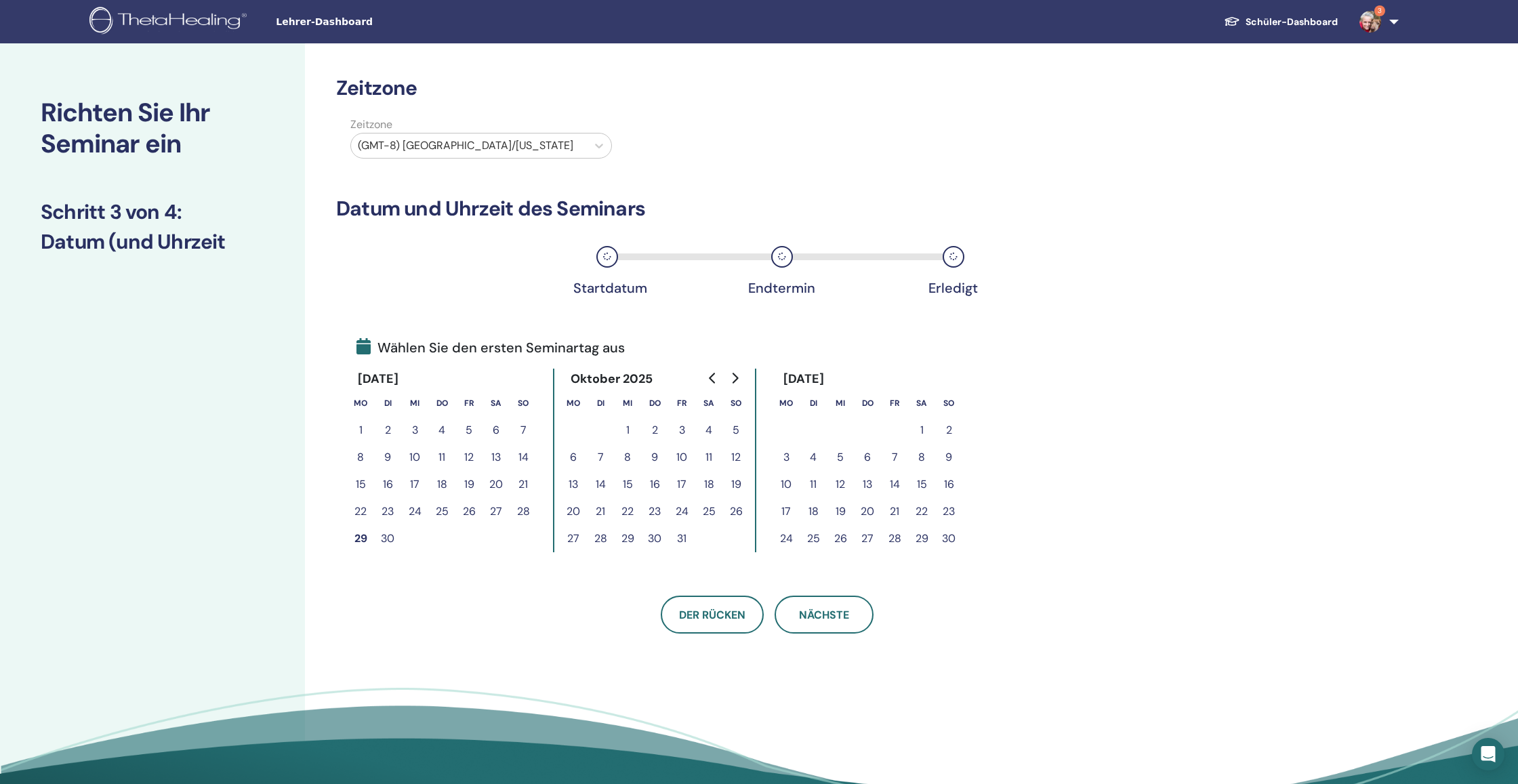
click at [538, 146] on div at bounding box center [469, 146] width 222 height 19
type input "******"
click at [526, 178] on div "(GMT+2) Europe/Vienna" at bounding box center [489, 193] width 278 height 43
click at [740, 375] on icon "Go to next month" at bounding box center [735, 377] width 11 height 11
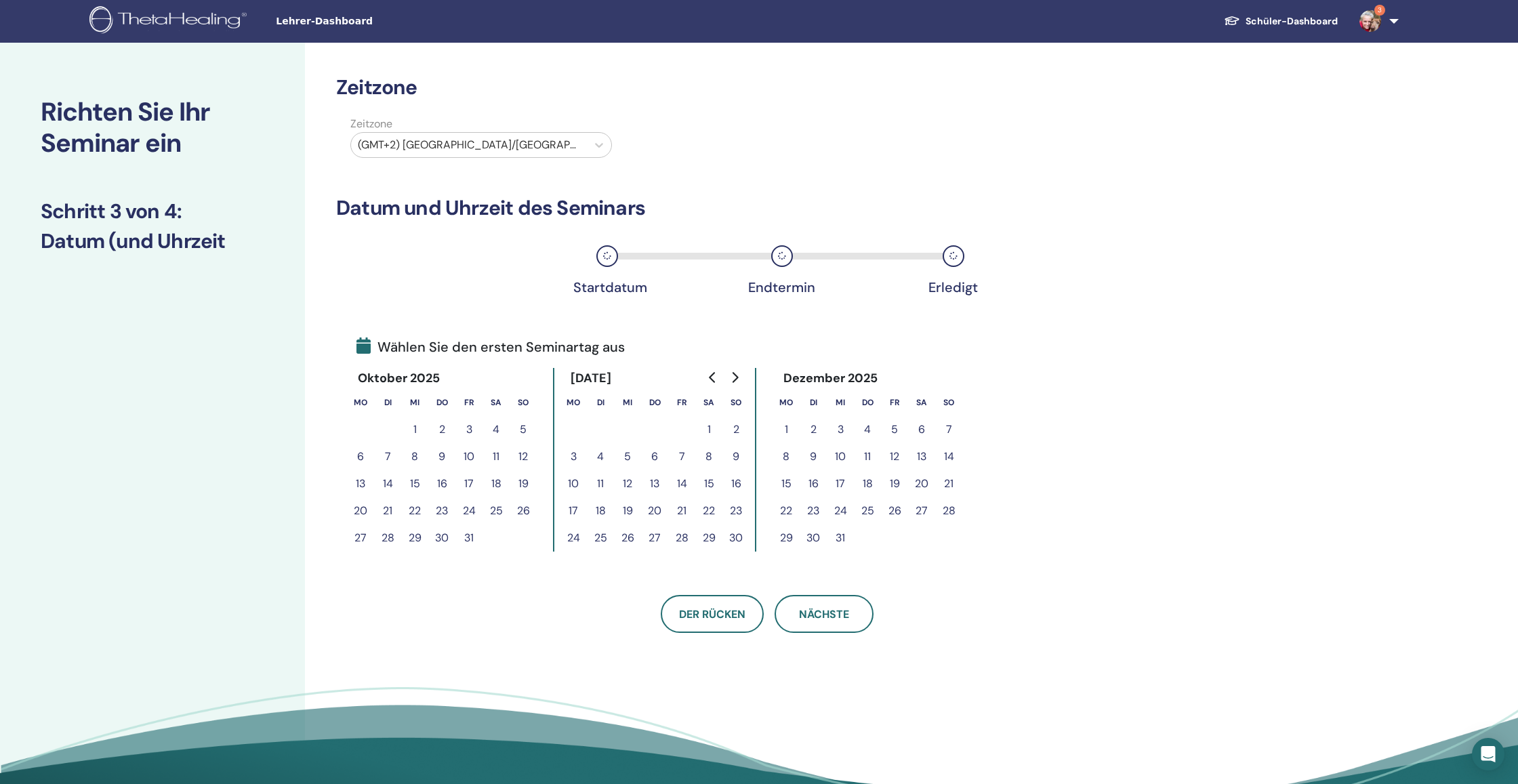
click at [954, 502] on button "28" at bounding box center [948, 510] width 27 height 27
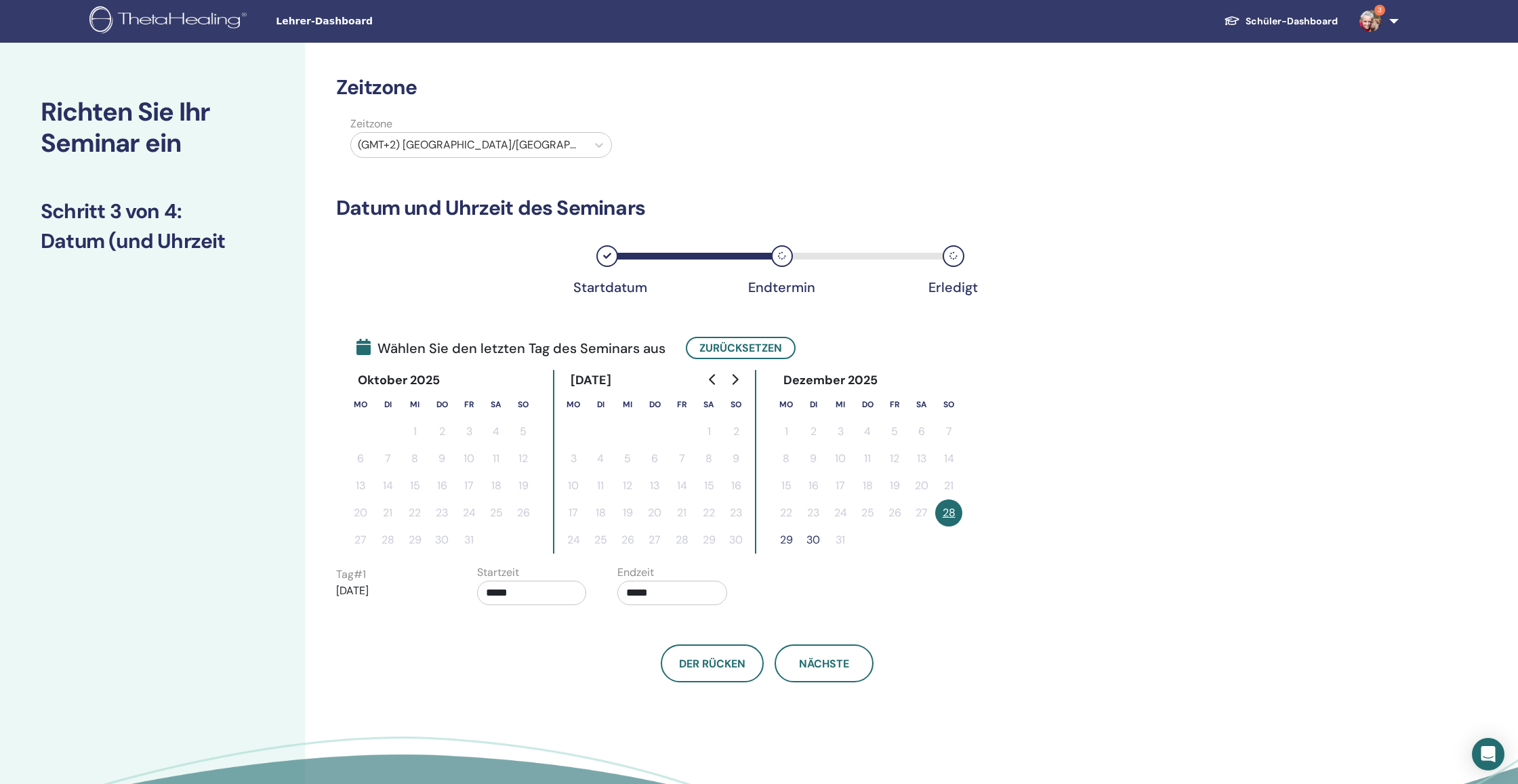
click at [538, 592] on input "*****" at bounding box center [532, 593] width 110 height 24
click at [575, 662] on span "▼" at bounding box center [577, 668] width 27 height 27
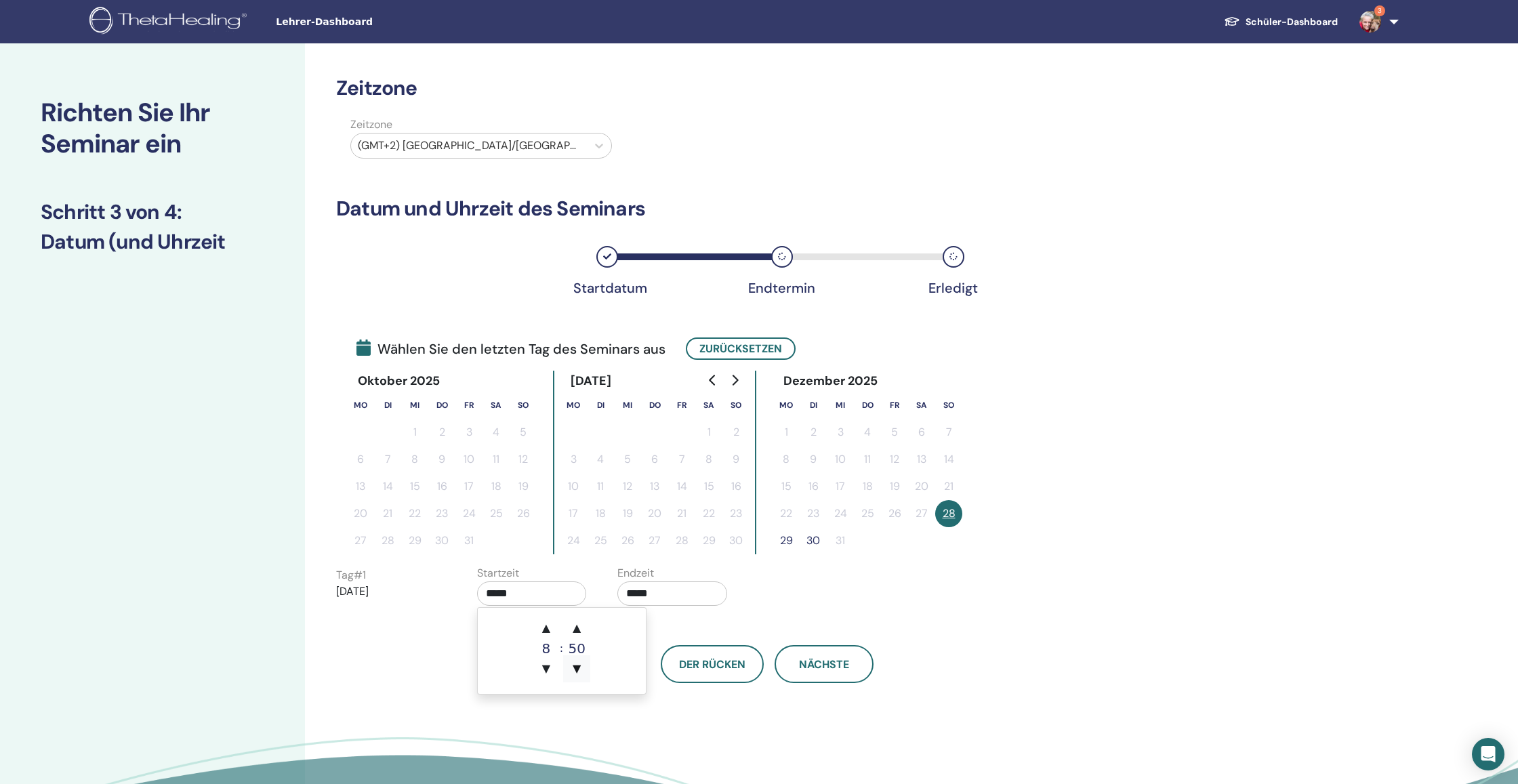
click at [575, 662] on span "▼" at bounding box center [577, 668] width 27 height 27
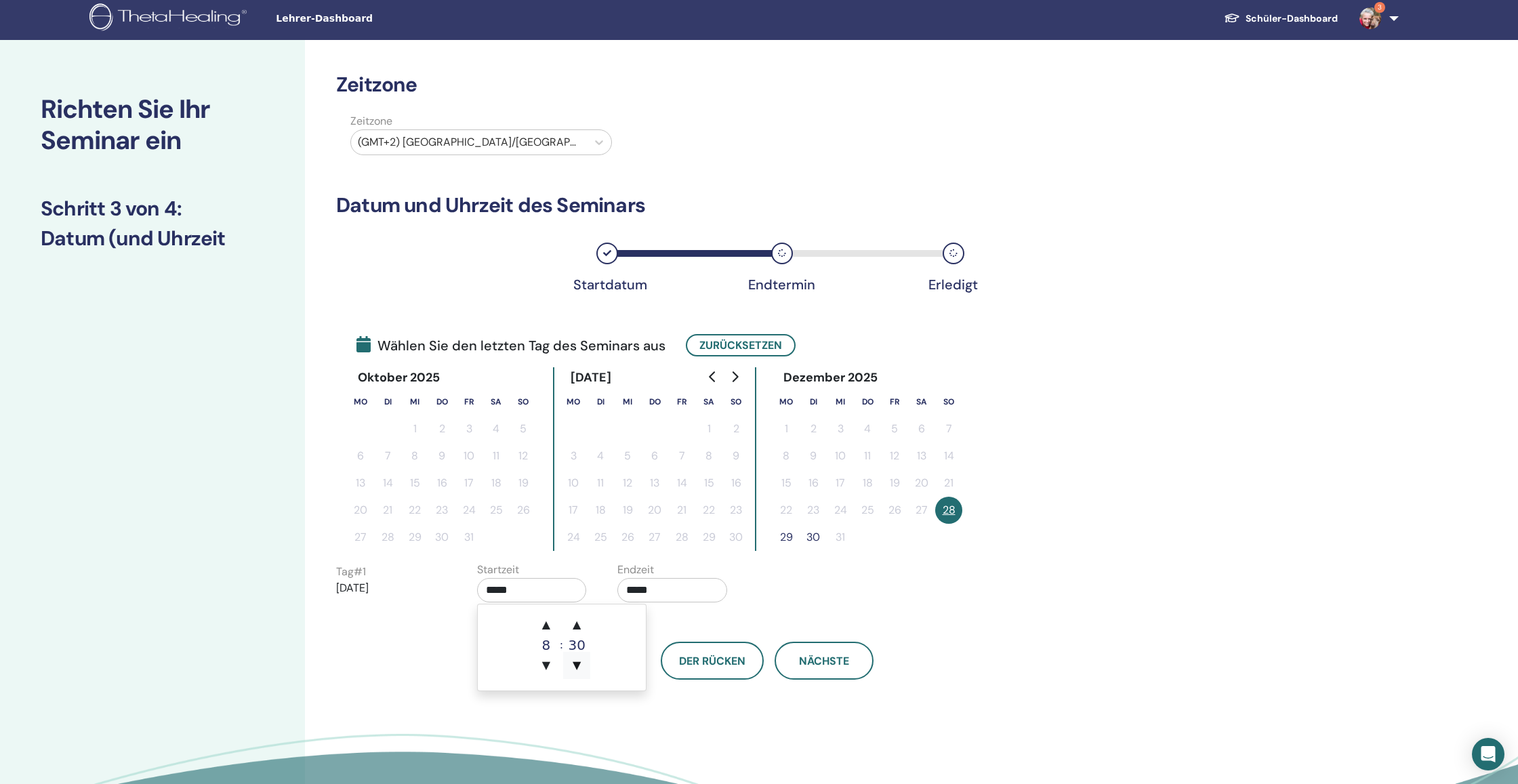
scroll to position [1, 0]
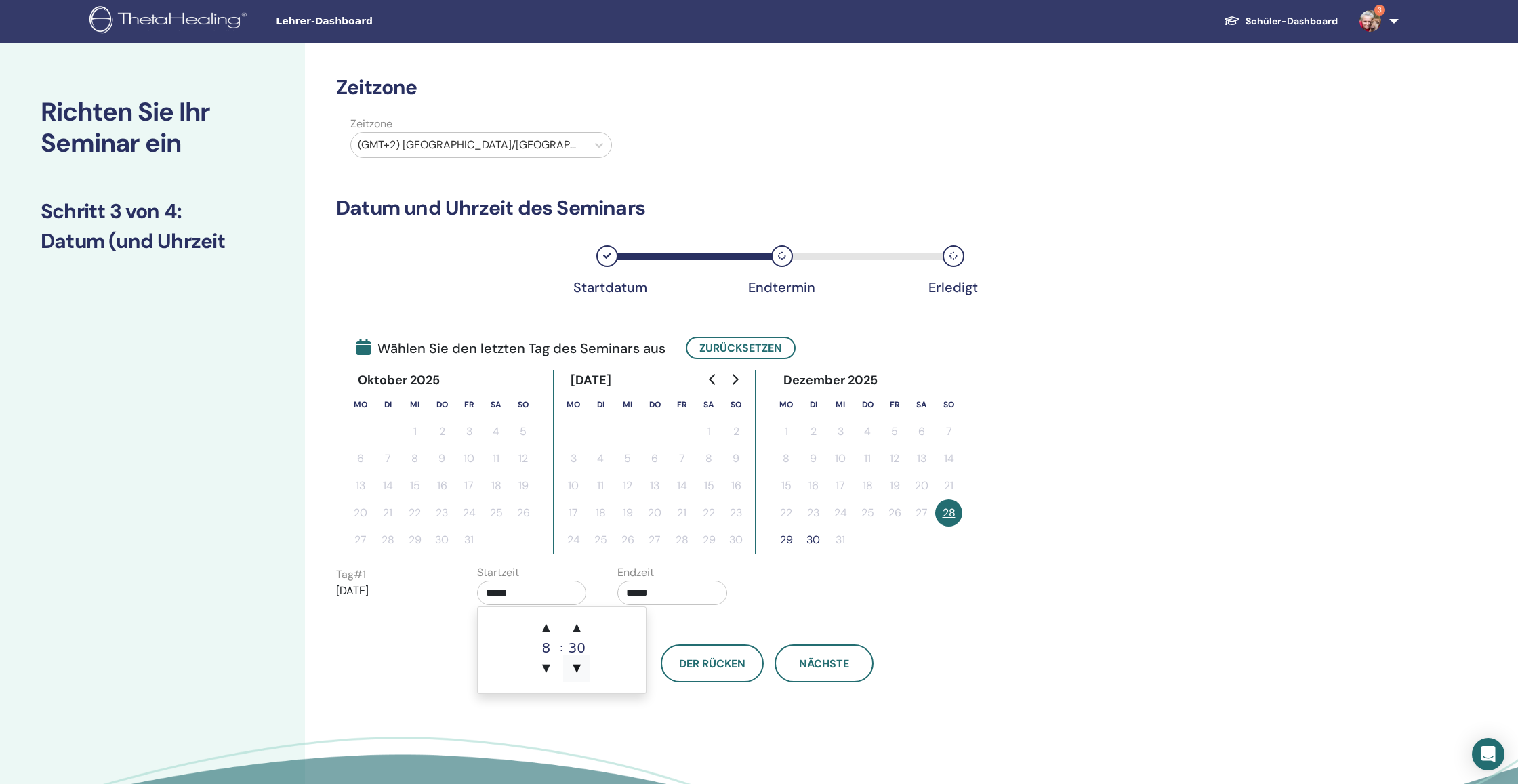
click at [575, 662] on span "▼" at bounding box center [577, 668] width 27 height 27
type input "*****"
click at [673, 587] on input "*****" at bounding box center [673, 592] width 110 height 24
click at [717, 668] on span "▼" at bounding box center [717, 667] width 27 height 27
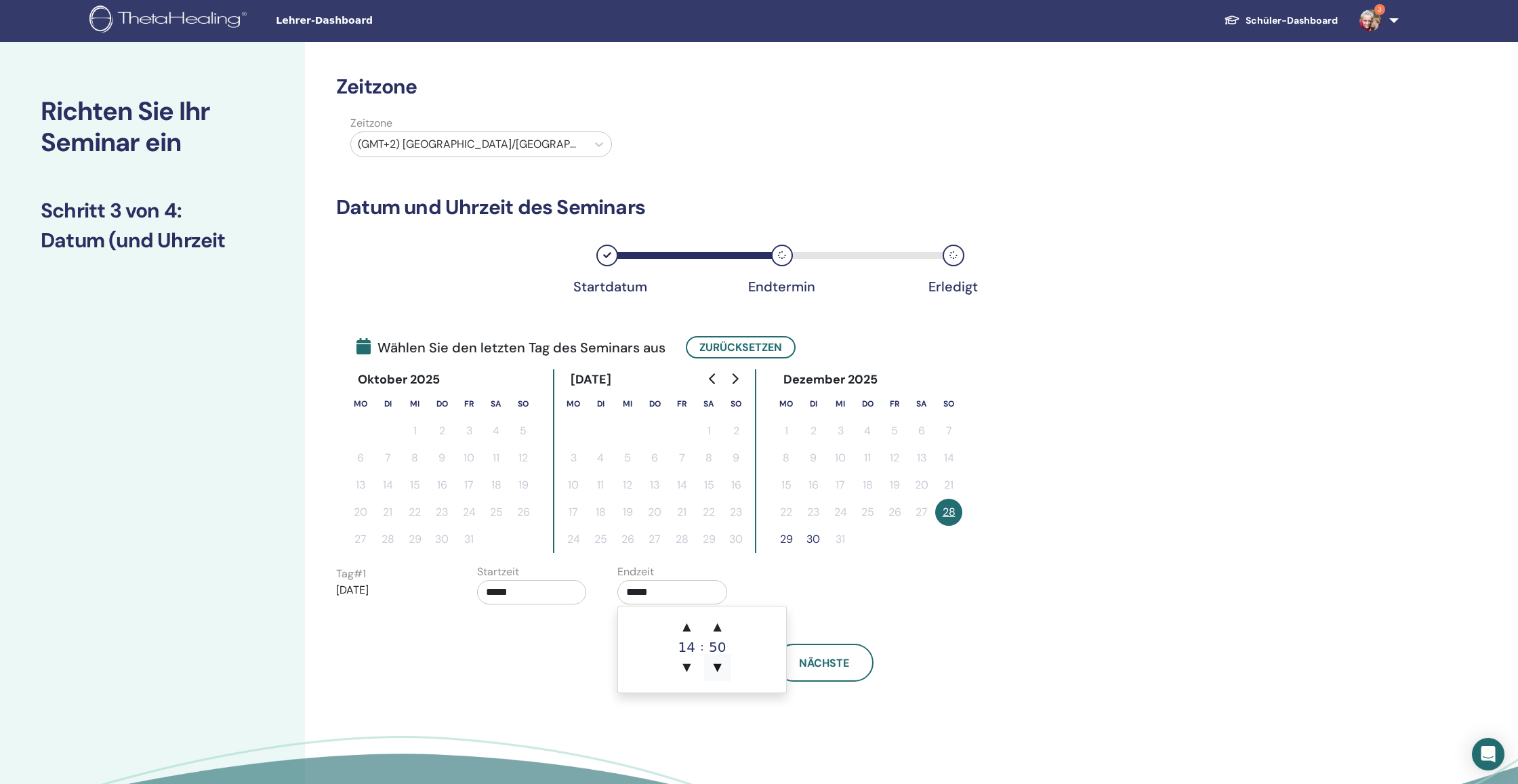
click at [717, 668] on span "▼" at bounding box center [717, 667] width 27 height 27
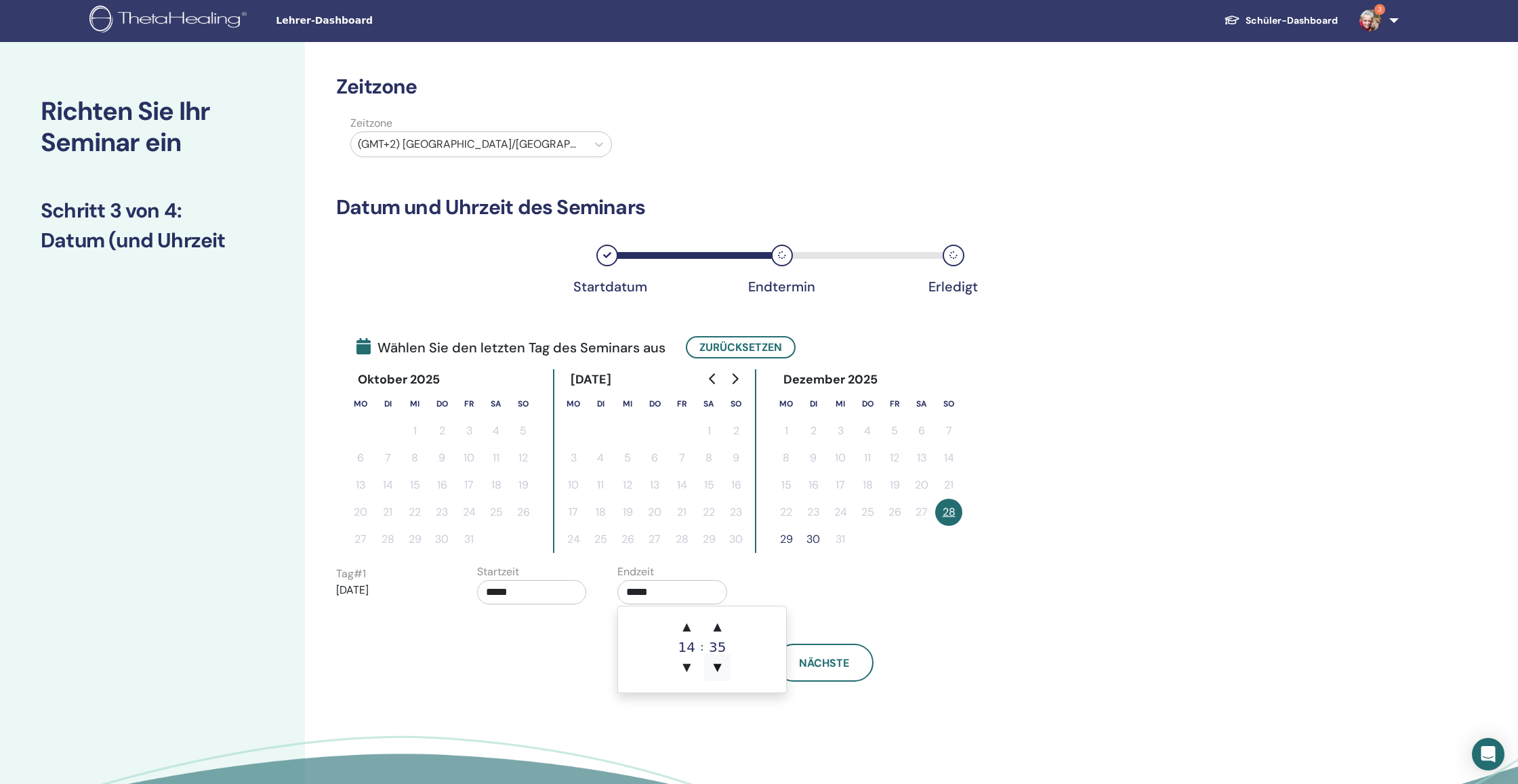
type input "*****"
click at [840, 602] on div "Tag # 1 2025/12/28 Startzeit ***** Endzeit *****" at bounding box center [607, 588] width 563 height 47
click at [822, 664] on span "Nächste" at bounding box center [824, 663] width 50 height 14
click at [821, 661] on span "Nächste" at bounding box center [824, 663] width 50 height 14
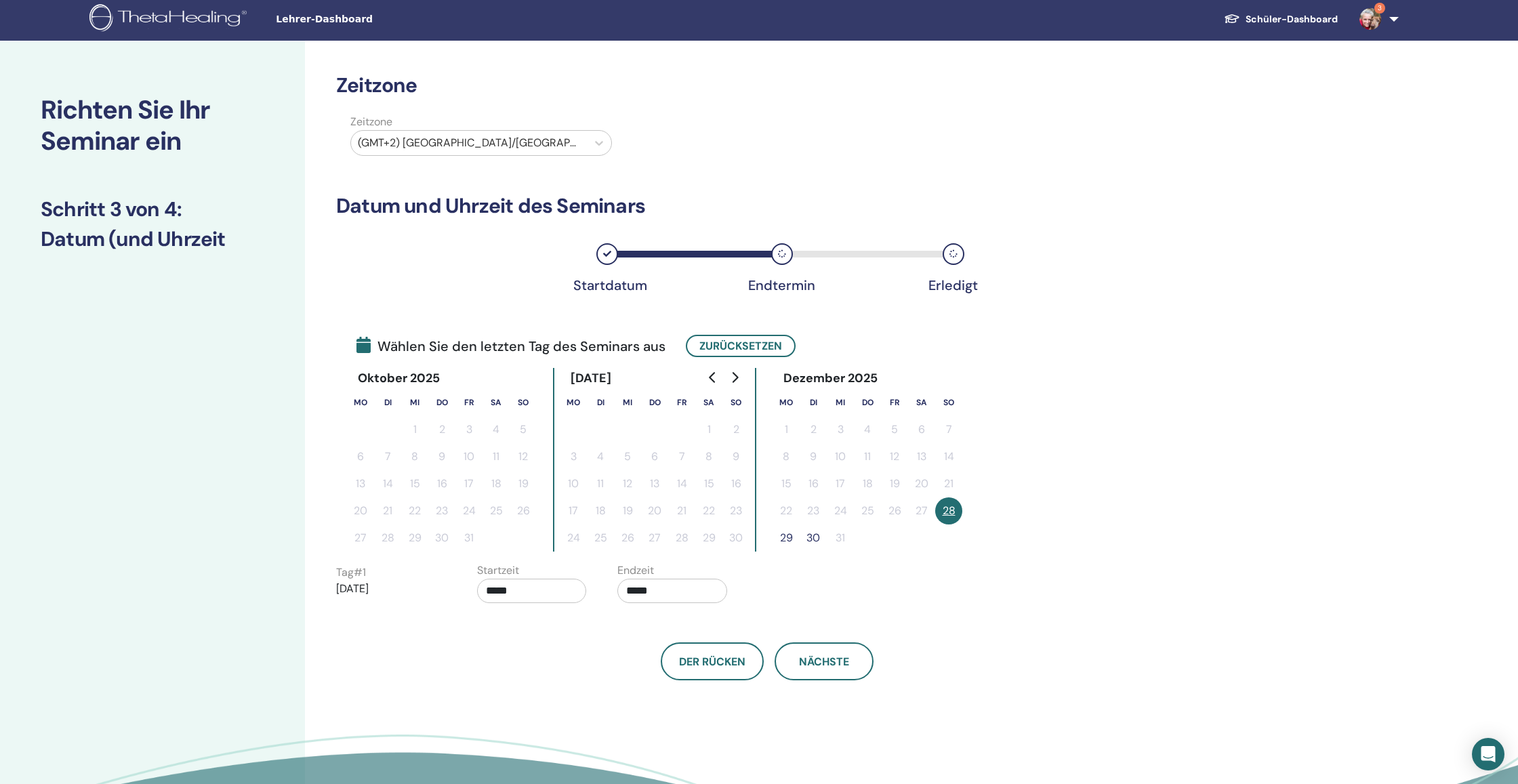
click at [788, 542] on button "29" at bounding box center [785, 538] width 27 height 27
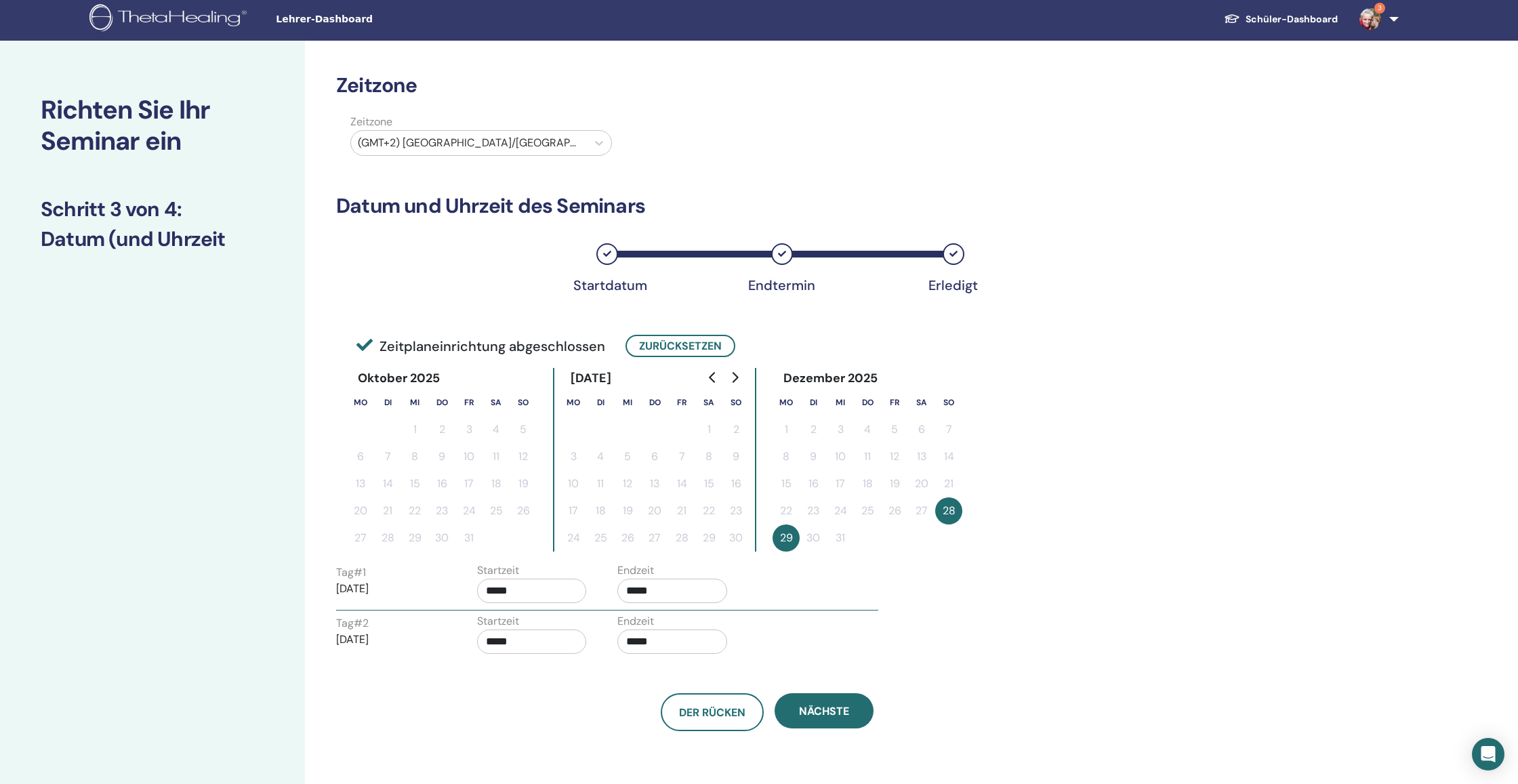
scroll to position [0, 0]
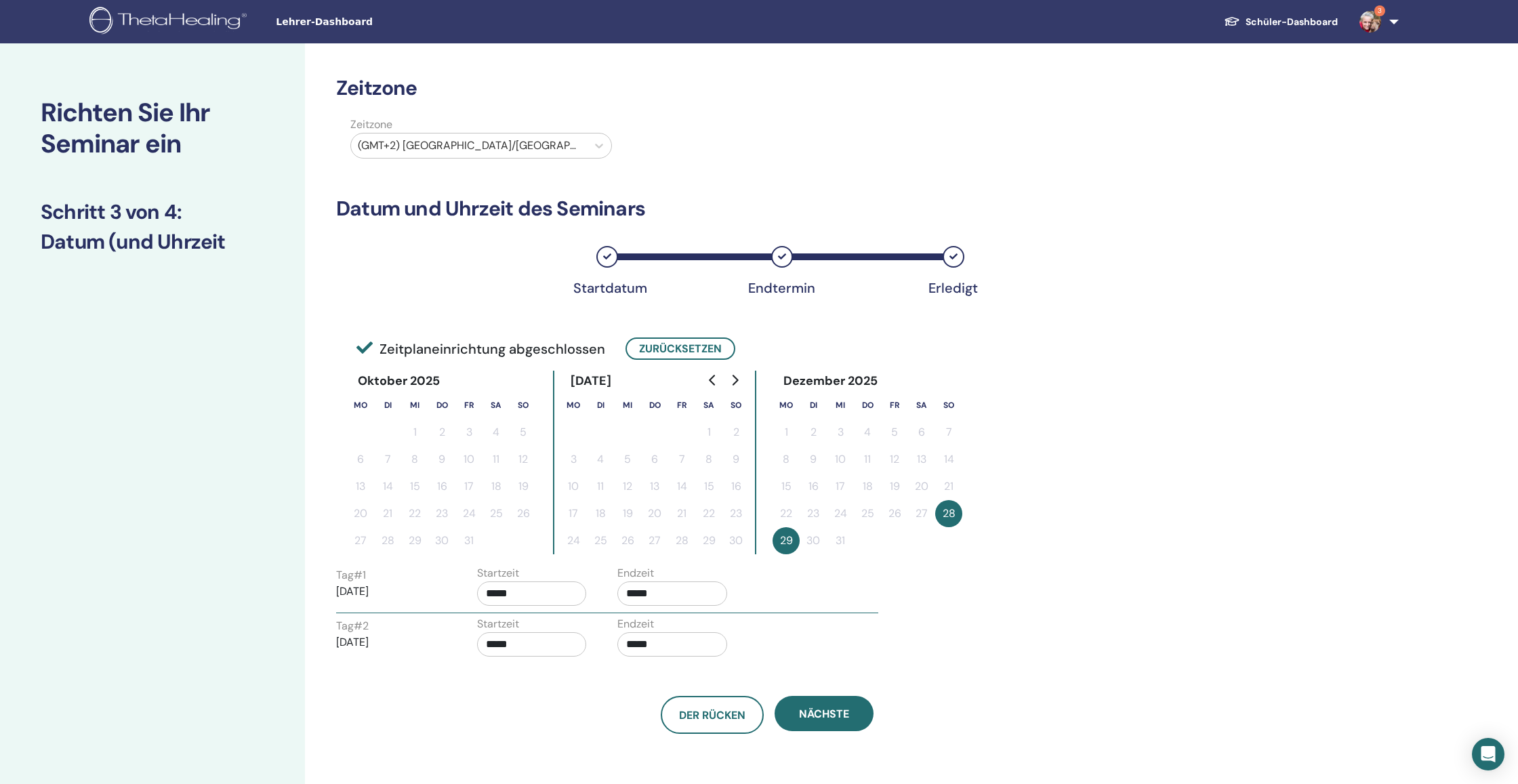
click at [955, 515] on button "28" at bounding box center [948, 513] width 27 height 27
click at [700, 354] on button "Zurücksetzen" at bounding box center [680, 349] width 110 height 22
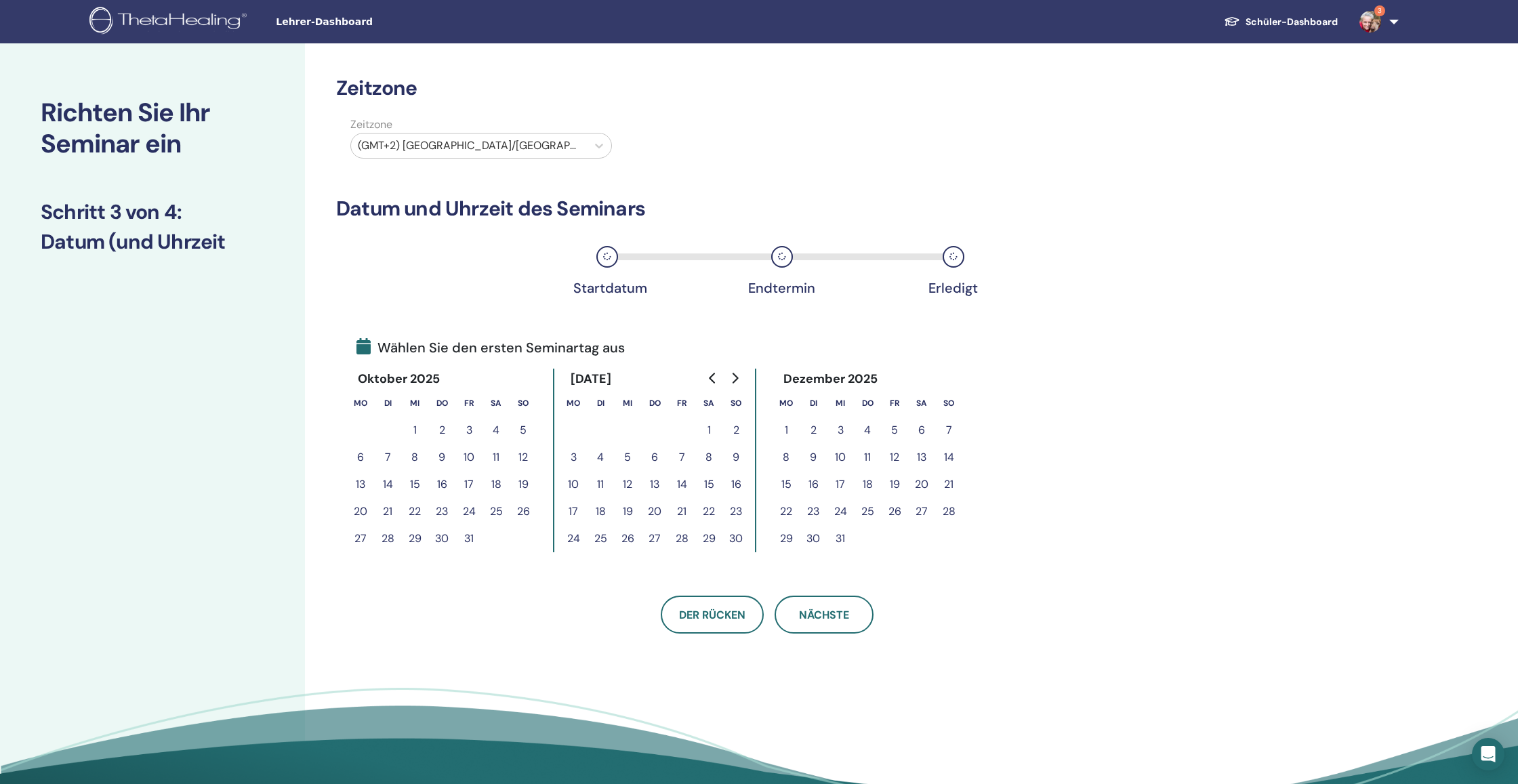
click at [949, 509] on button "28" at bounding box center [948, 511] width 27 height 27
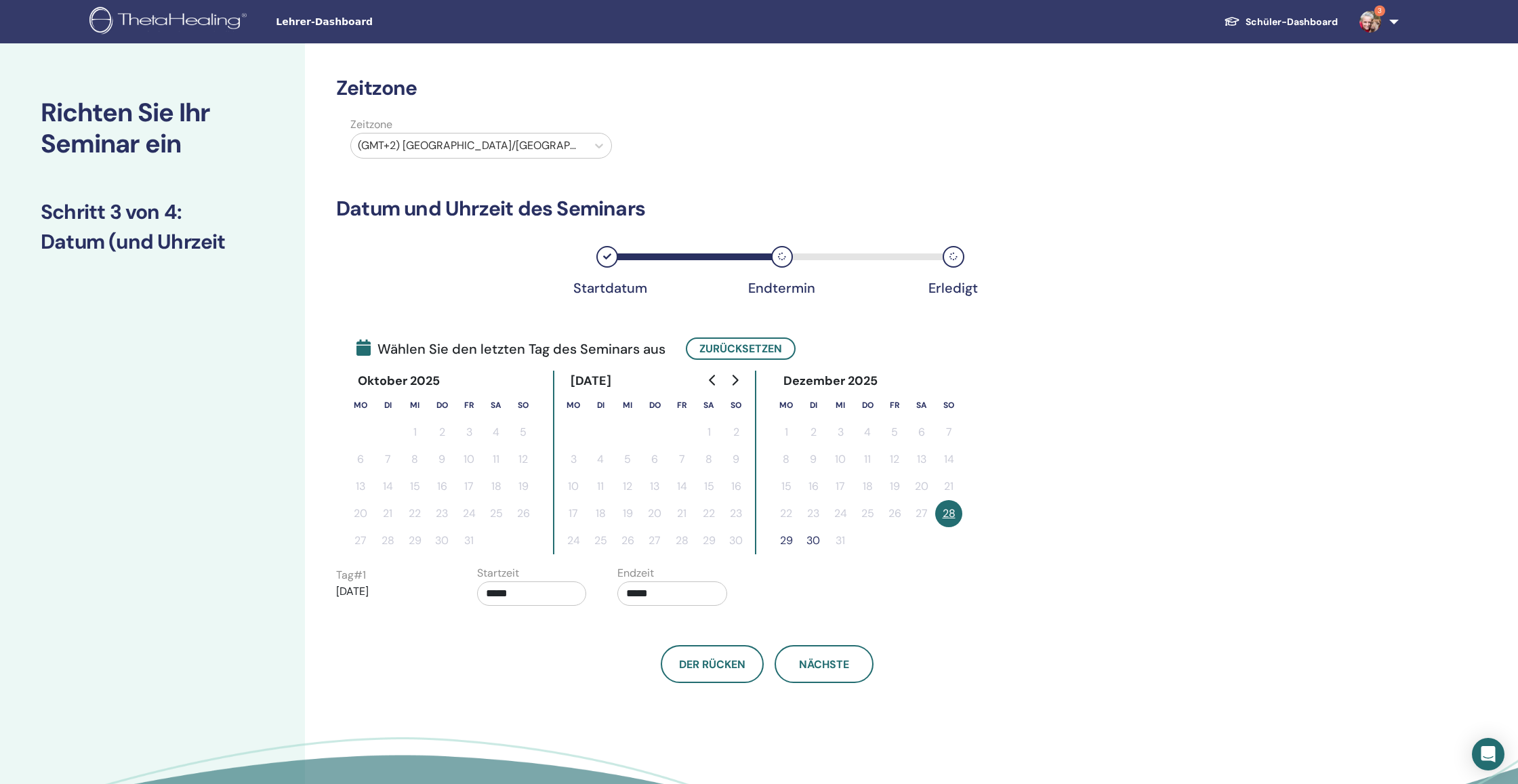
click at [957, 515] on button "28" at bounding box center [948, 513] width 27 height 27
click at [956, 515] on button "28" at bounding box center [948, 513] width 27 height 27
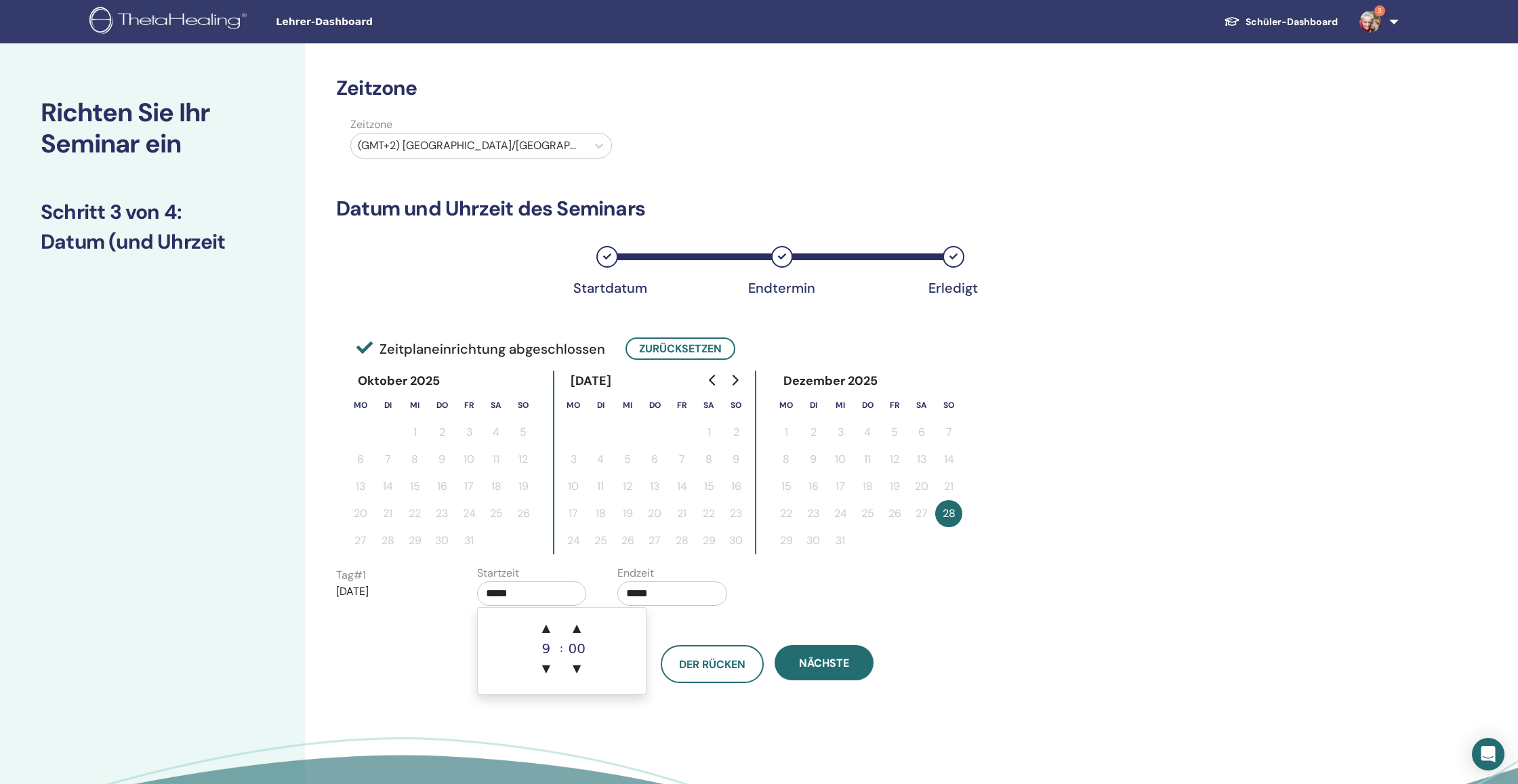
click at [519, 595] on input "*****" at bounding box center [532, 593] width 110 height 24
click at [550, 670] on span "▼" at bounding box center [546, 668] width 27 height 27
click at [583, 631] on span "▲" at bounding box center [577, 628] width 27 height 27
click at [582, 666] on span "▼" at bounding box center [577, 668] width 27 height 27
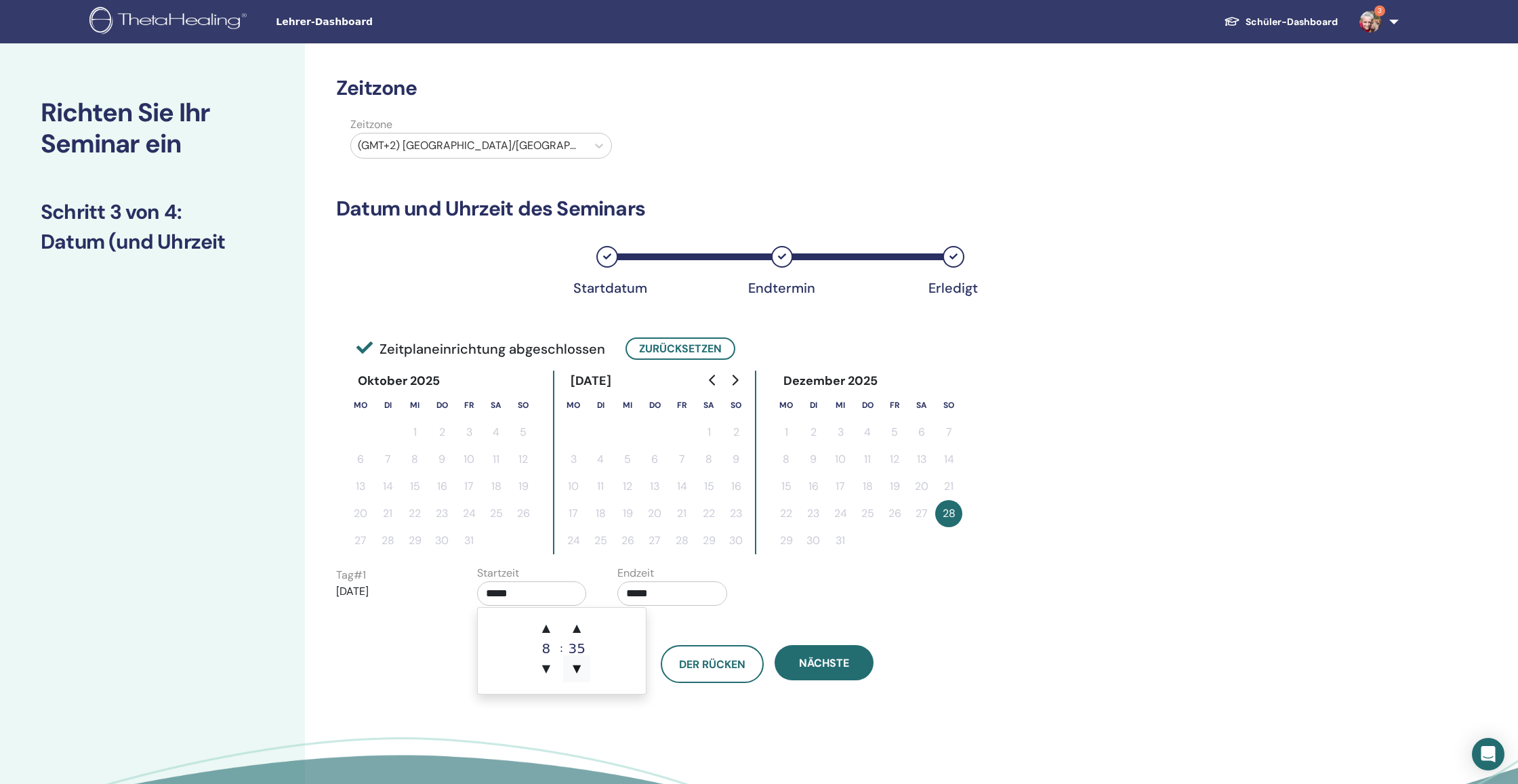
click at [582, 666] on span "▼" at bounding box center [577, 668] width 27 height 27
type input "*****"
click at [697, 599] on input "*****" at bounding box center [673, 593] width 110 height 24
click at [719, 669] on span "▼" at bounding box center [717, 668] width 27 height 27
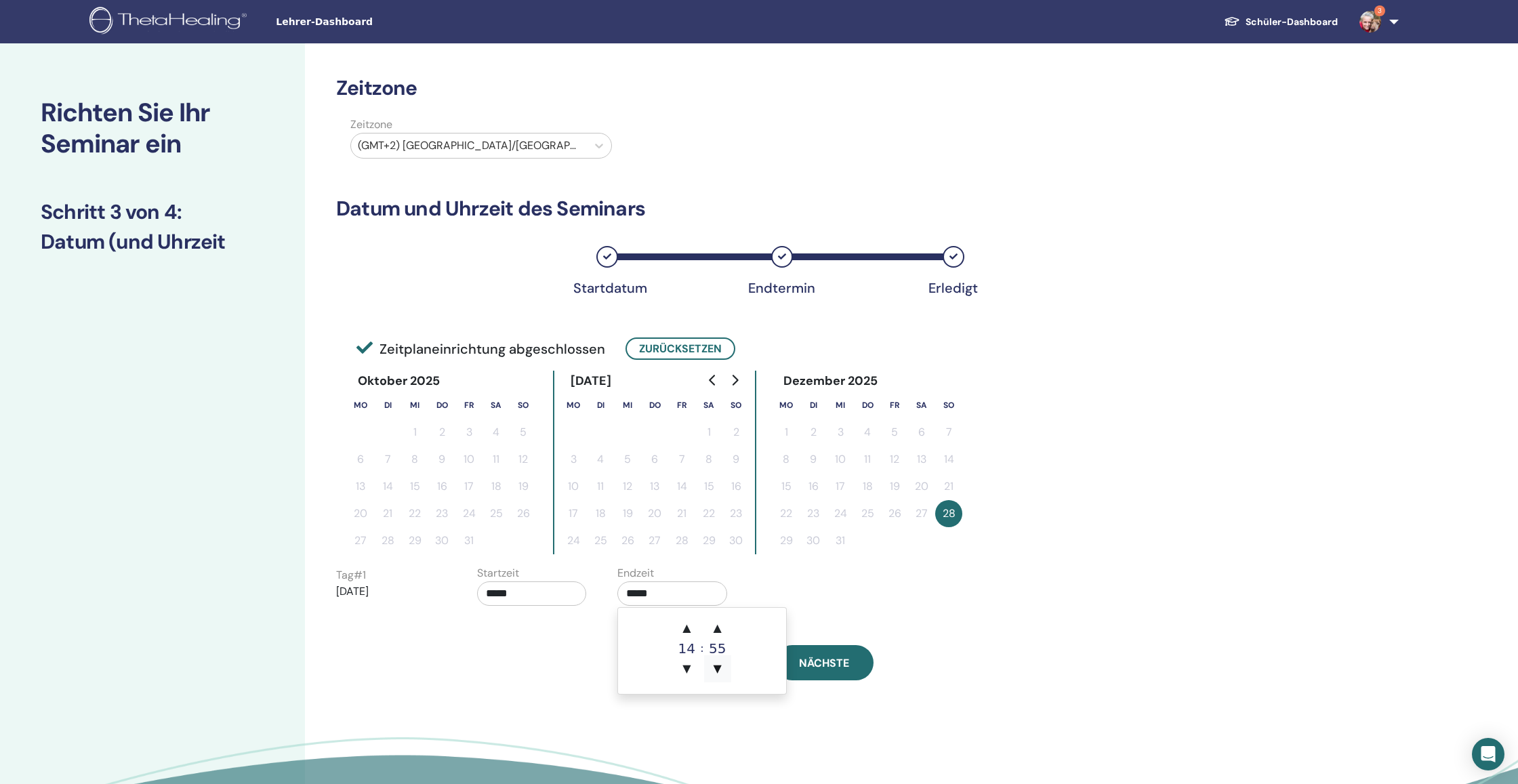
click at [719, 669] on span "▼" at bounding box center [717, 668] width 27 height 27
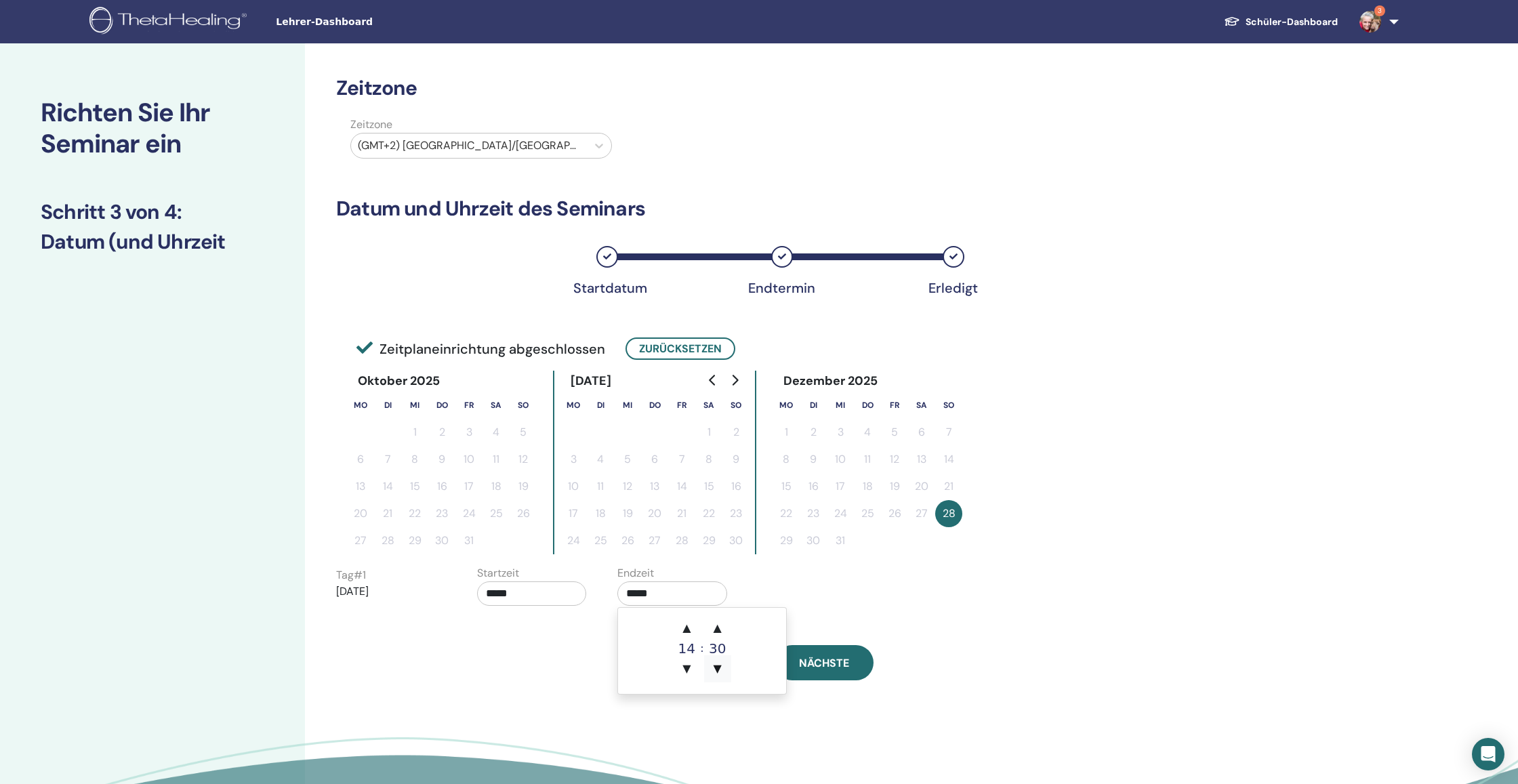
type input "*****"
click at [827, 657] on span "Nächste" at bounding box center [824, 663] width 50 height 14
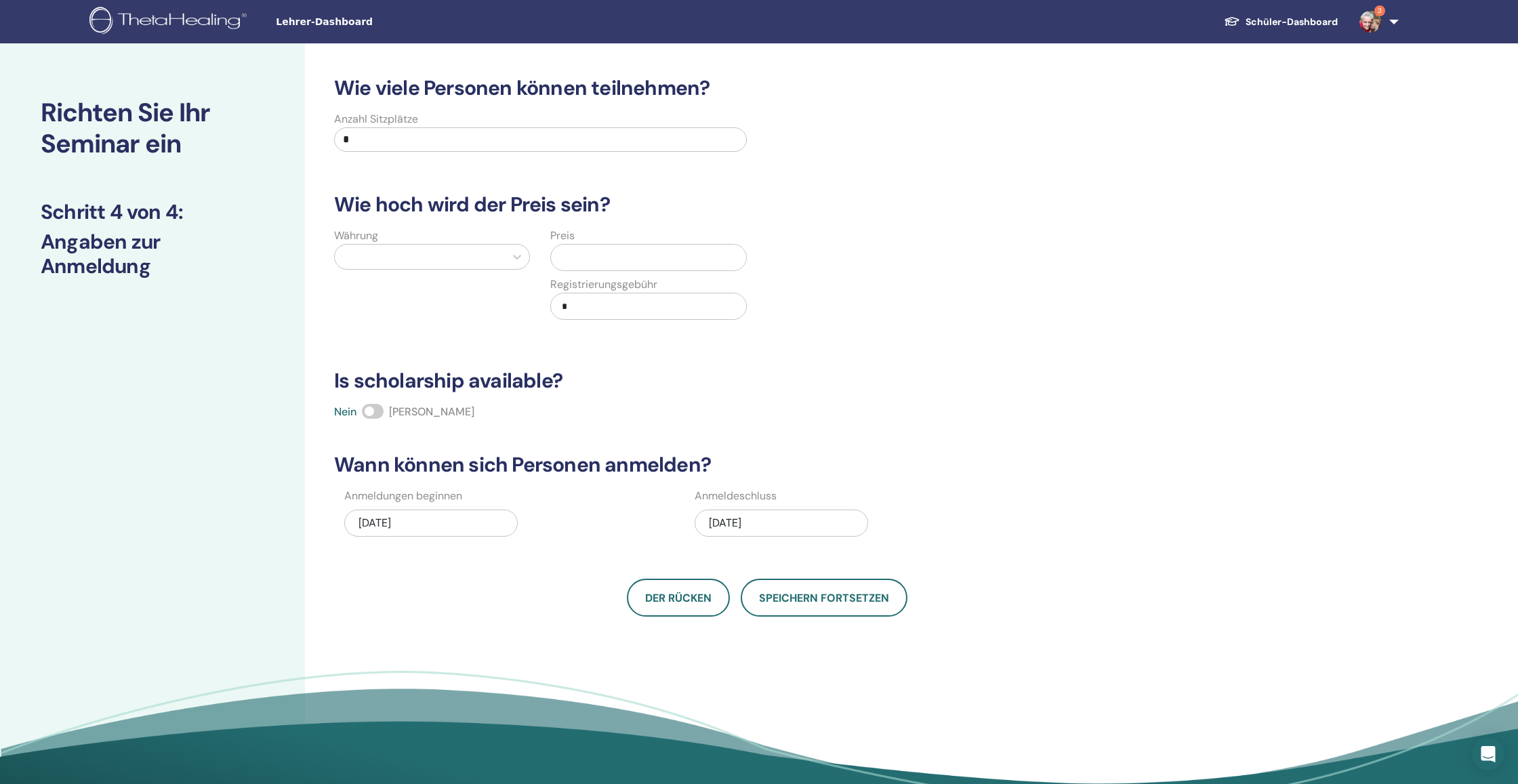
drag, startPoint x: 396, startPoint y: 135, endPoint x: 312, endPoint y: 130, distance: 84.1
click at [312, 130] on div "Wie viele Personen können teilnehmen? Anzahl Sitzplätze * Wie hoch wird der Pre…" at bounding box center [811, 425] width 1012 height 763
type input "**"
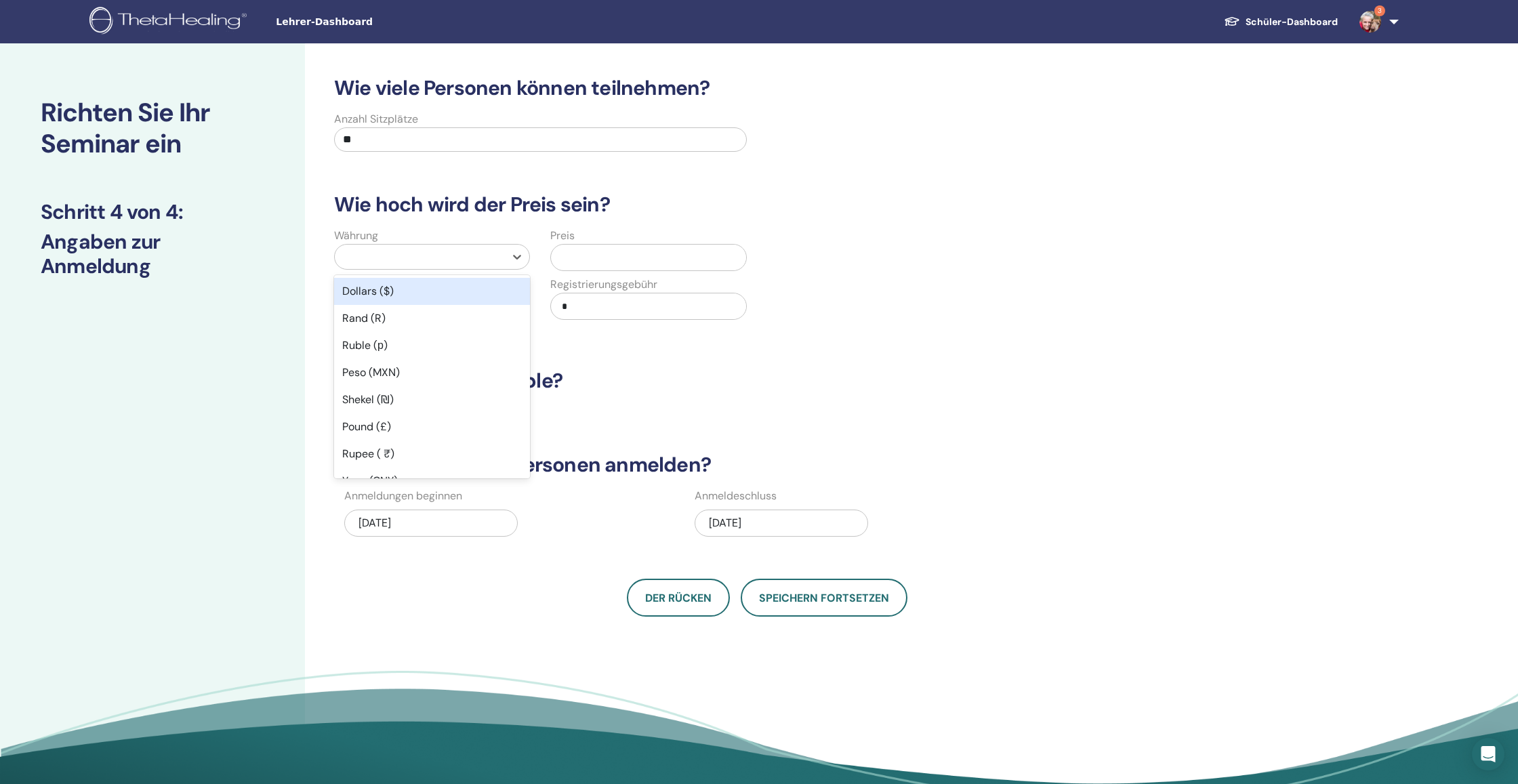
click at [466, 258] on div at bounding box center [419, 256] width 157 height 19
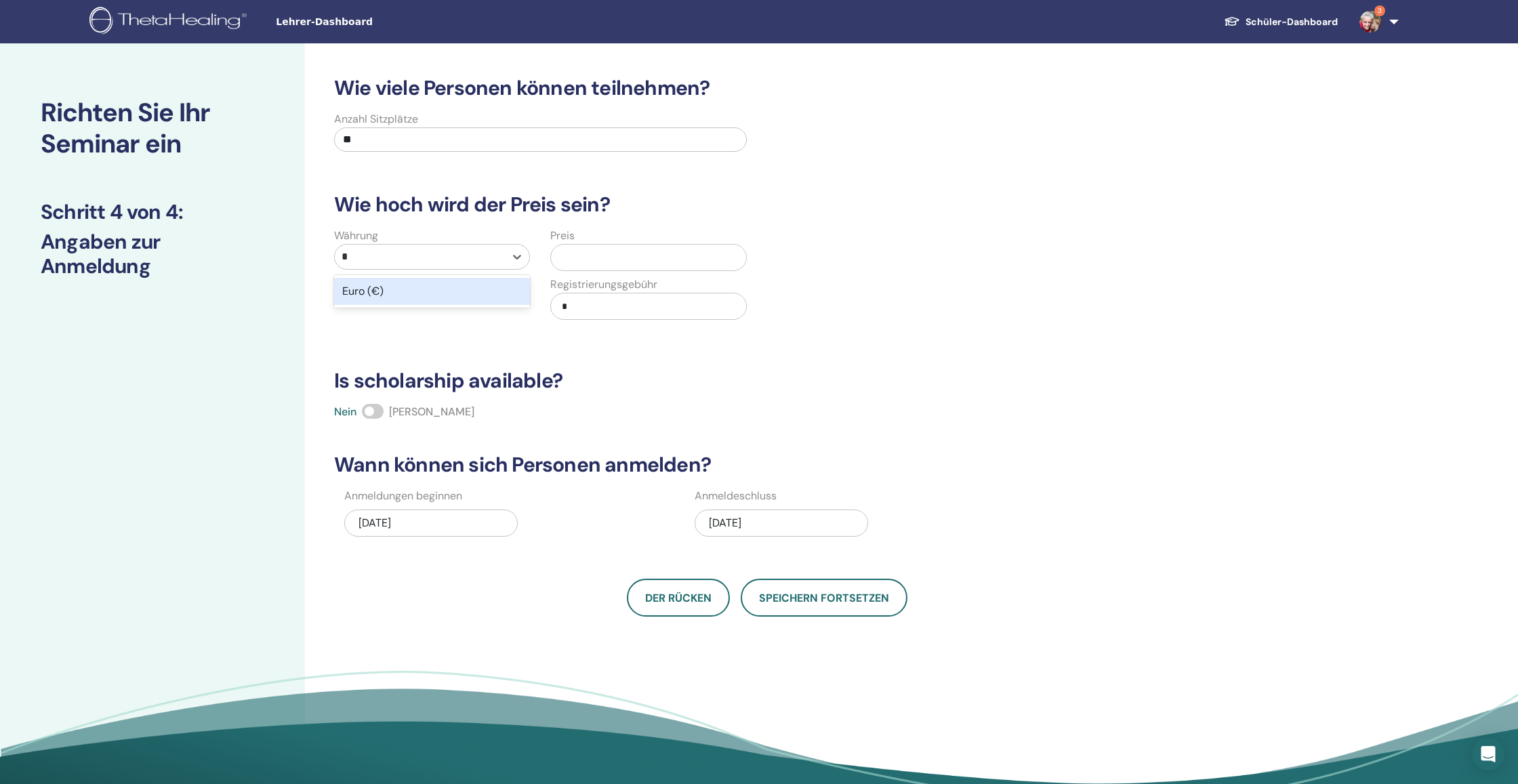
type input "*"
click at [643, 253] on input "text" at bounding box center [650, 257] width 189 height 26
click at [487, 258] on div at bounding box center [419, 256] width 157 height 19
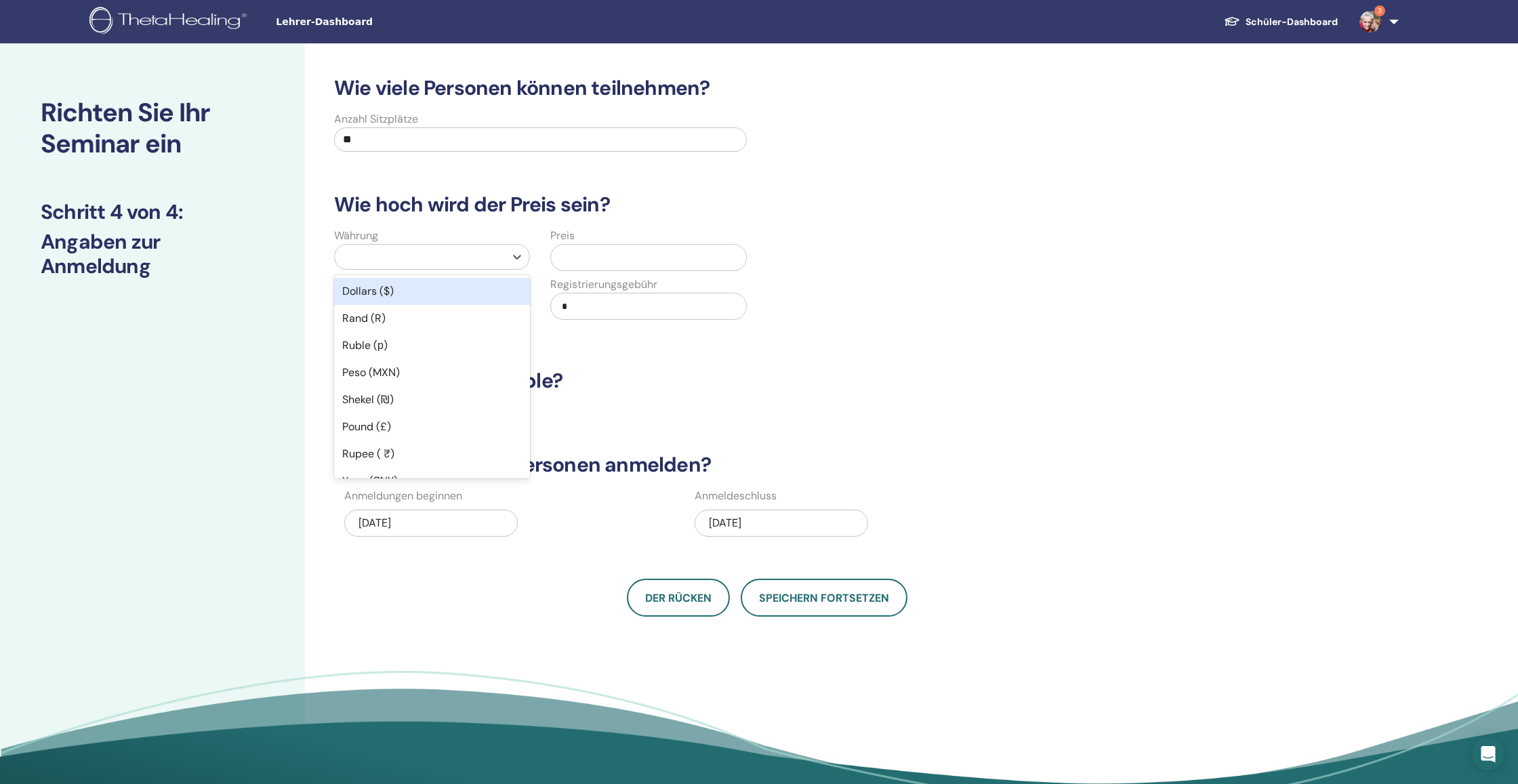
type input "*"
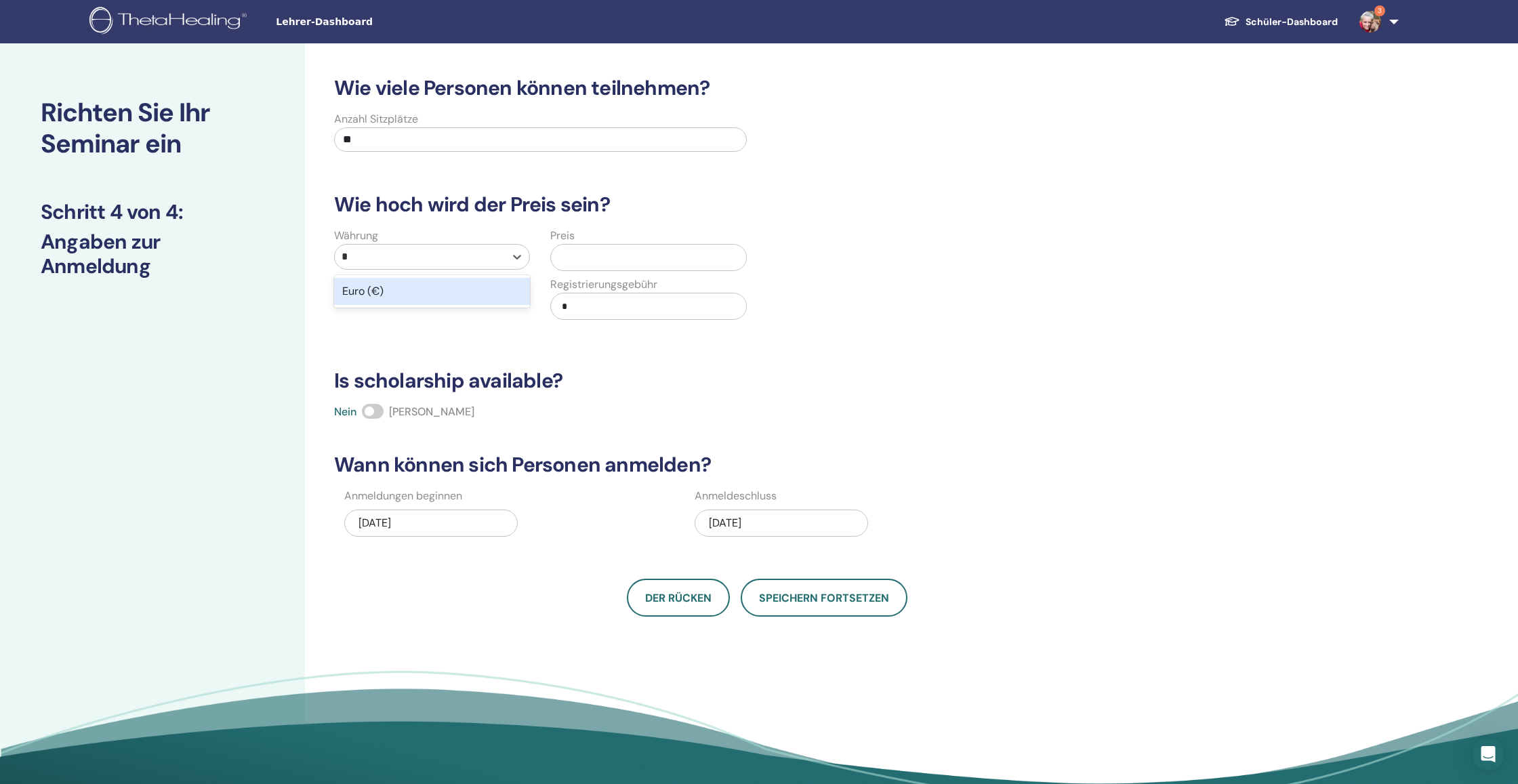
click at [441, 290] on div "Euro (€)" at bounding box center [432, 291] width 196 height 27
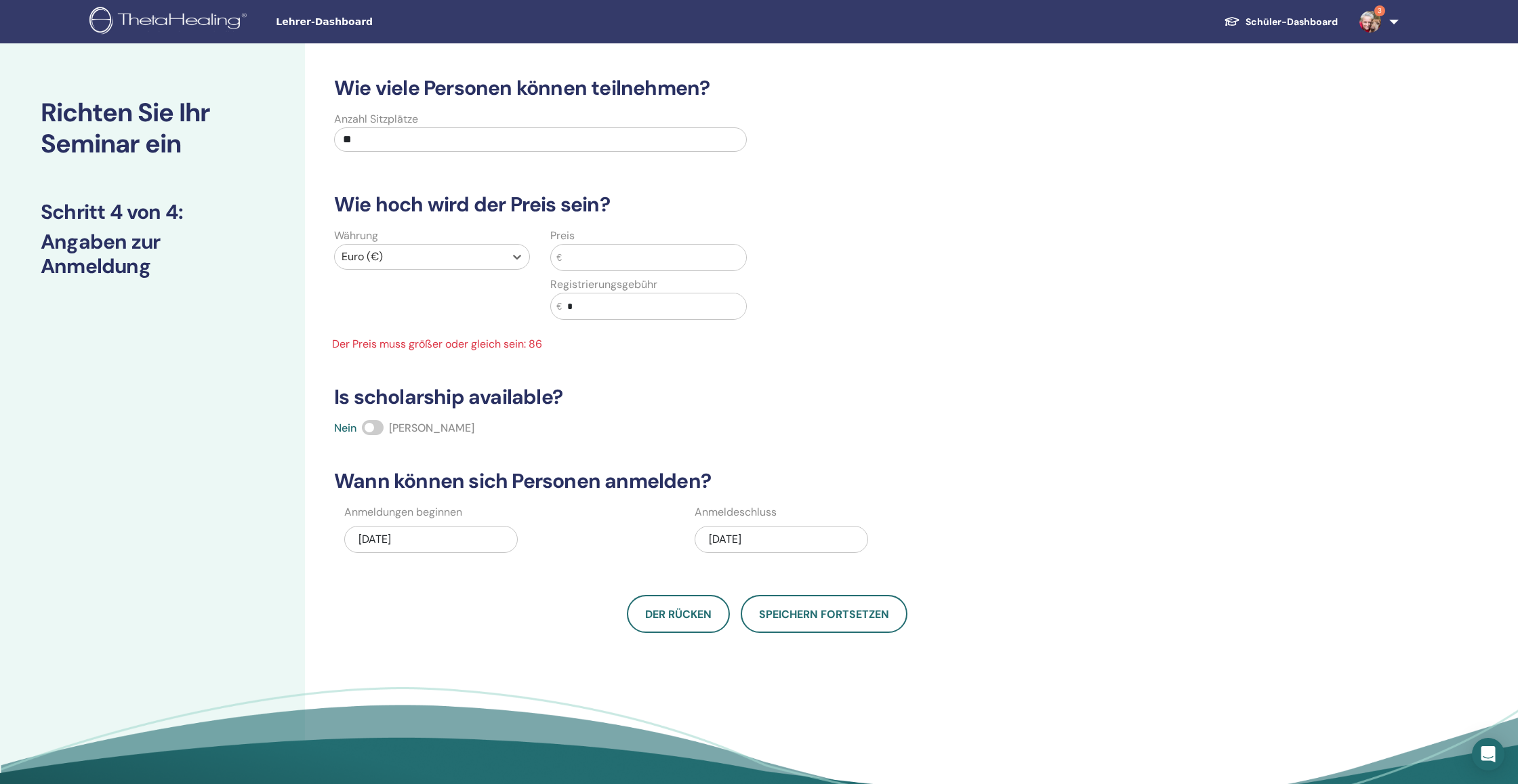
click at [628, 254] on input "text" at bounding box center [654, 257] width 185 height 26
drag, startPoint x: 582, startPoint y: 301, endPoint x: 537, endPoint y: 303, distance: 45.0
click at [537, 303] on div "Währung Euro (€) Preis € Registrierungsgebühr € * Der Preis muss größer oder gl…" at bounding box center [540, 290] width 433 height 125
type input "**"
click at [600, 262] on input "text" at bounding box center [654, 257] width 185 height 26
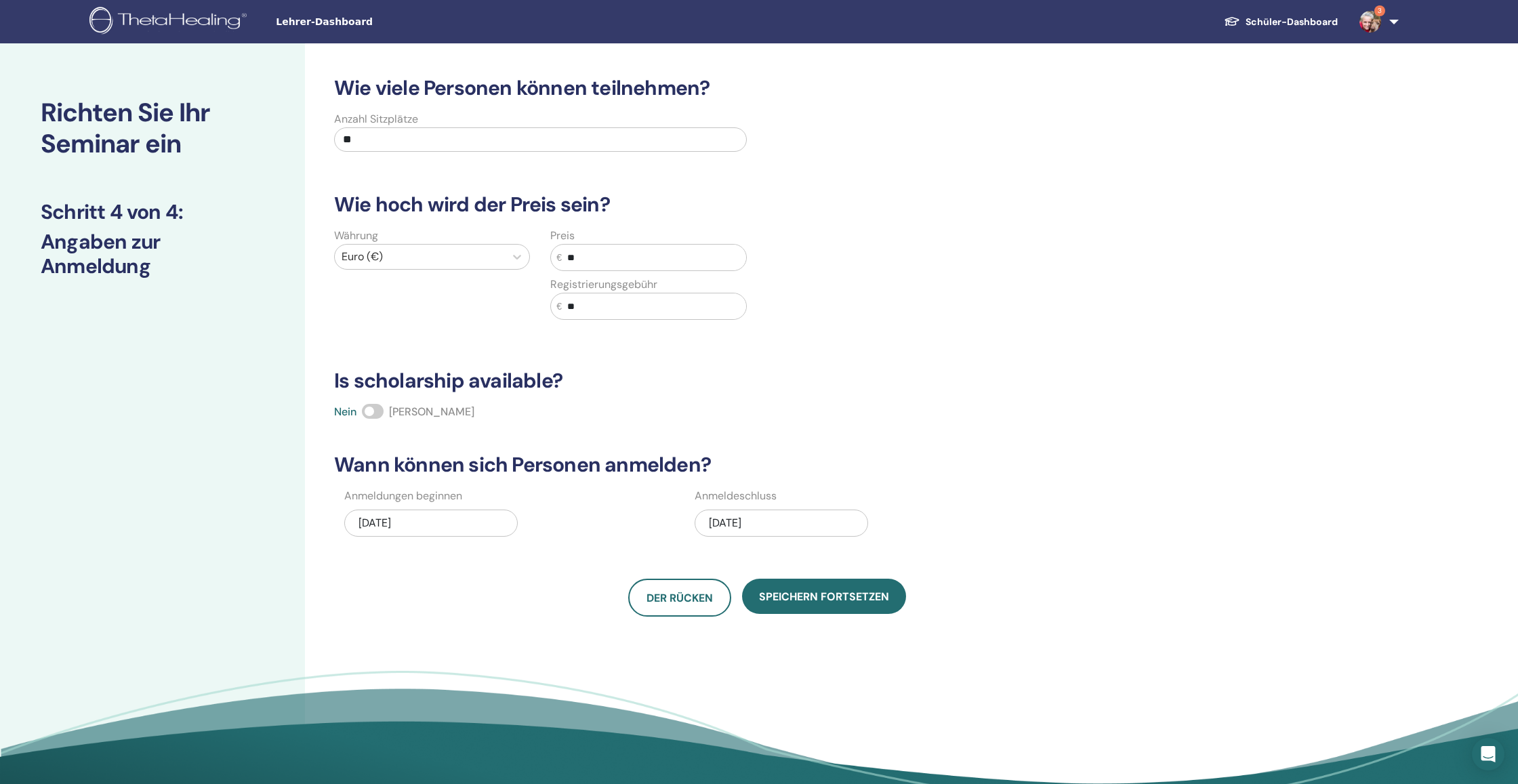
type input "**"
click at [494, 525] on div "09/29/2025" at bounding box center [430, 523] width 173 height 27
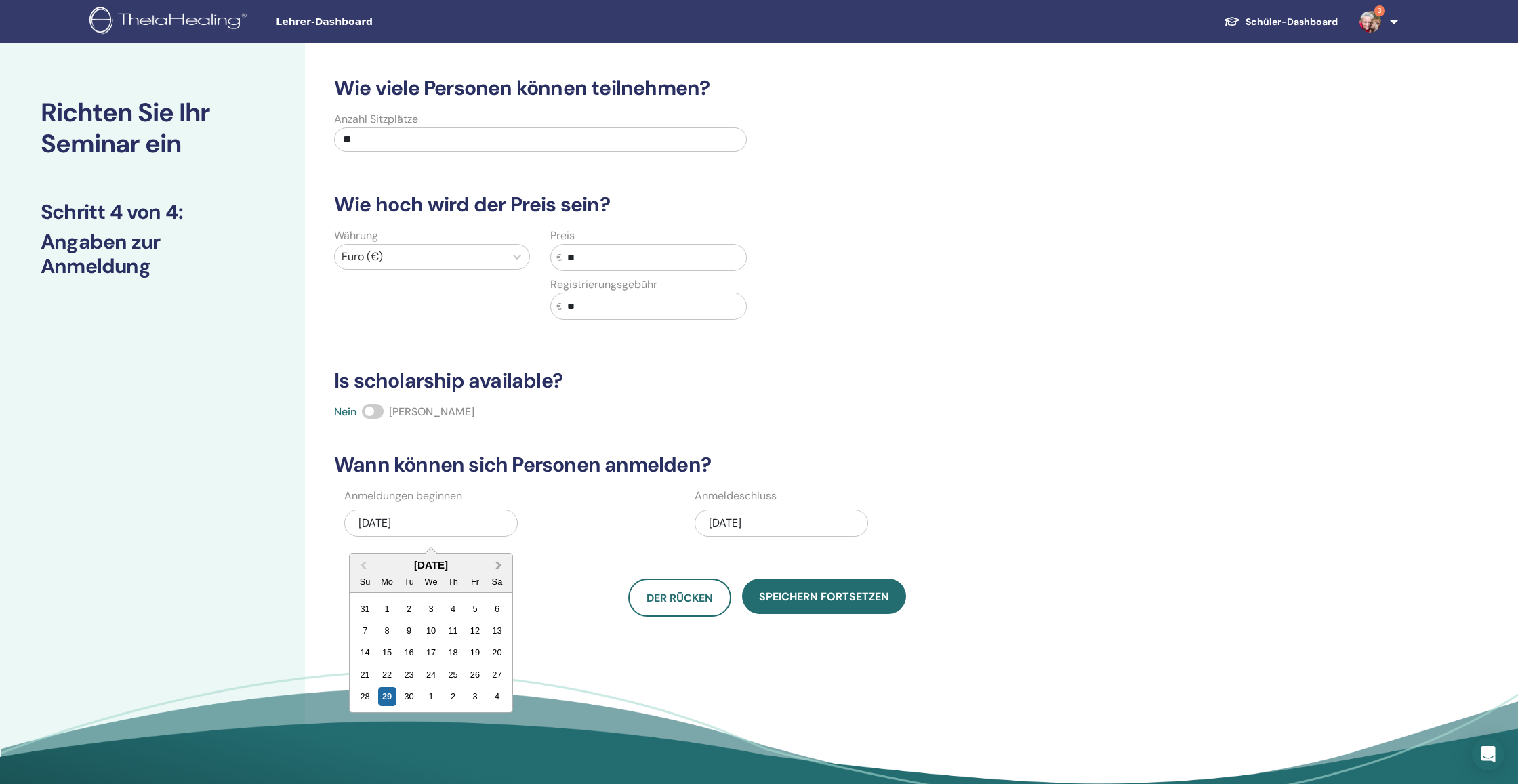
click at [501, 567] on button "Next Month" at bounding box center [500, 565] width 22 height 22
click at [369, 696] on div "28" at bounding box center [365, 696] width 18 height 18
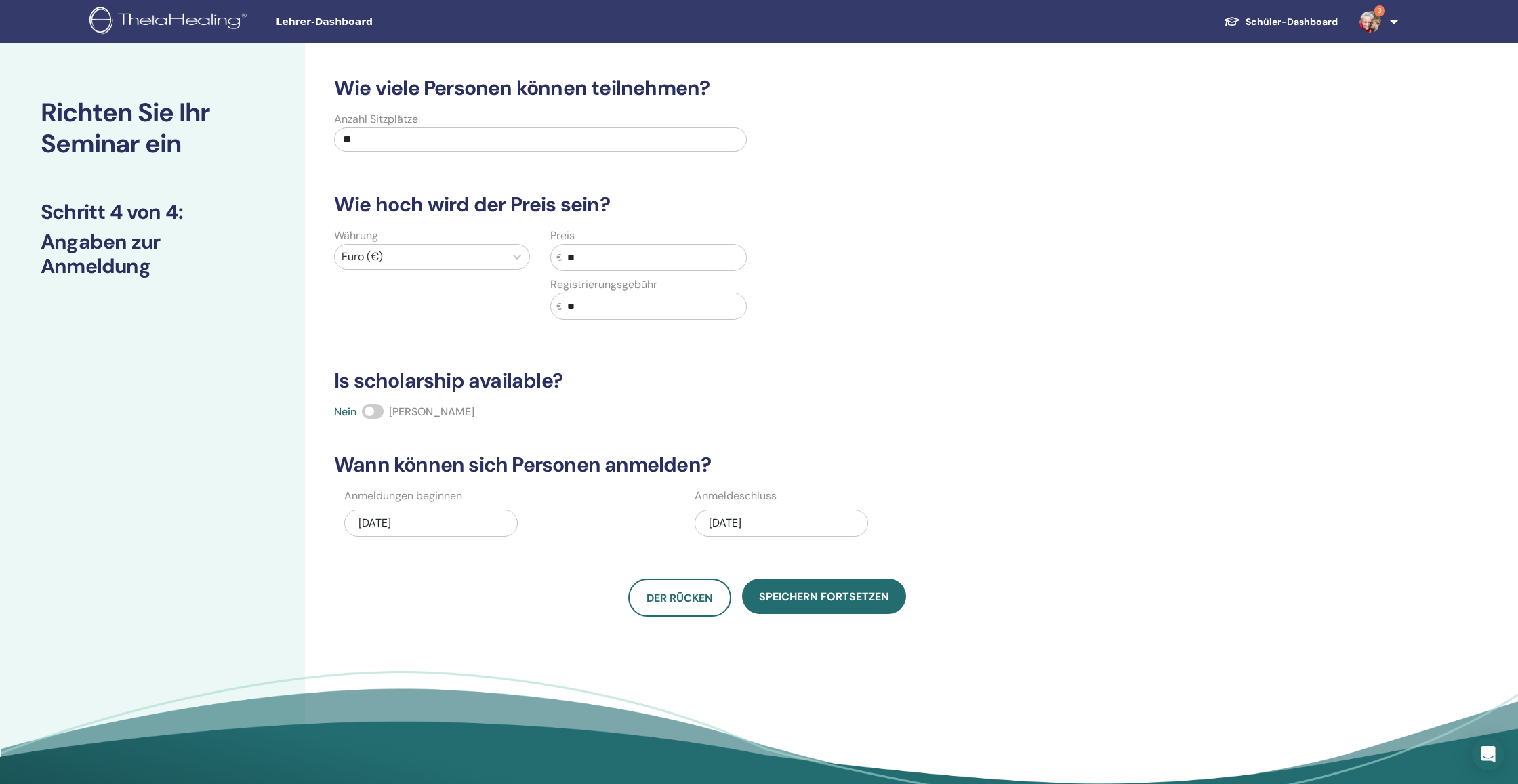
click at [449, 527] on div "12/28/2025" at bounding box center [430, 523] width 173 height 27
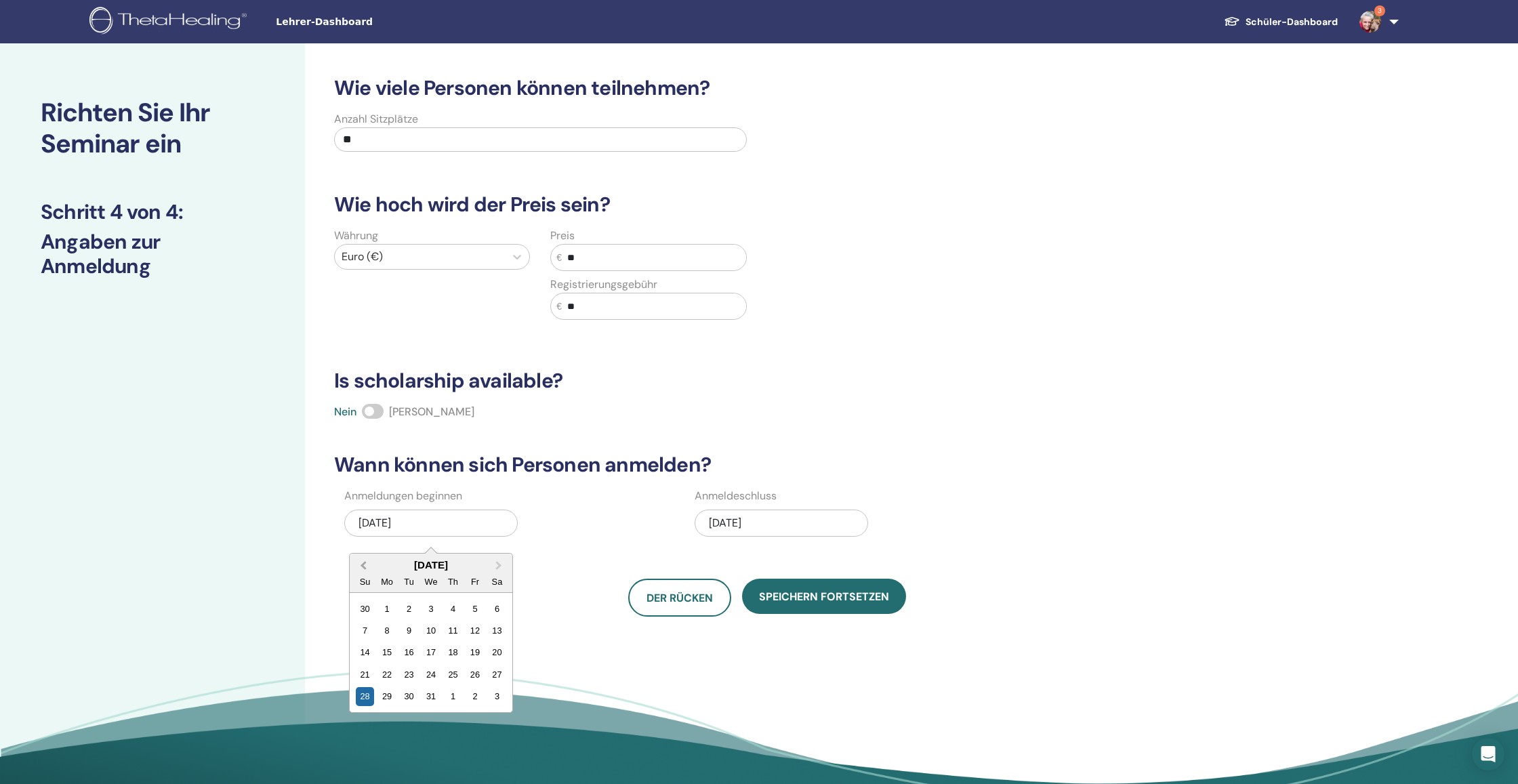
click at [363, 567] on span "Previous Month" at bounding box center [363, 565] width 0 height 14
click at [393, 696] on div "29" at bounding box center [387, 696] width 18 height 18
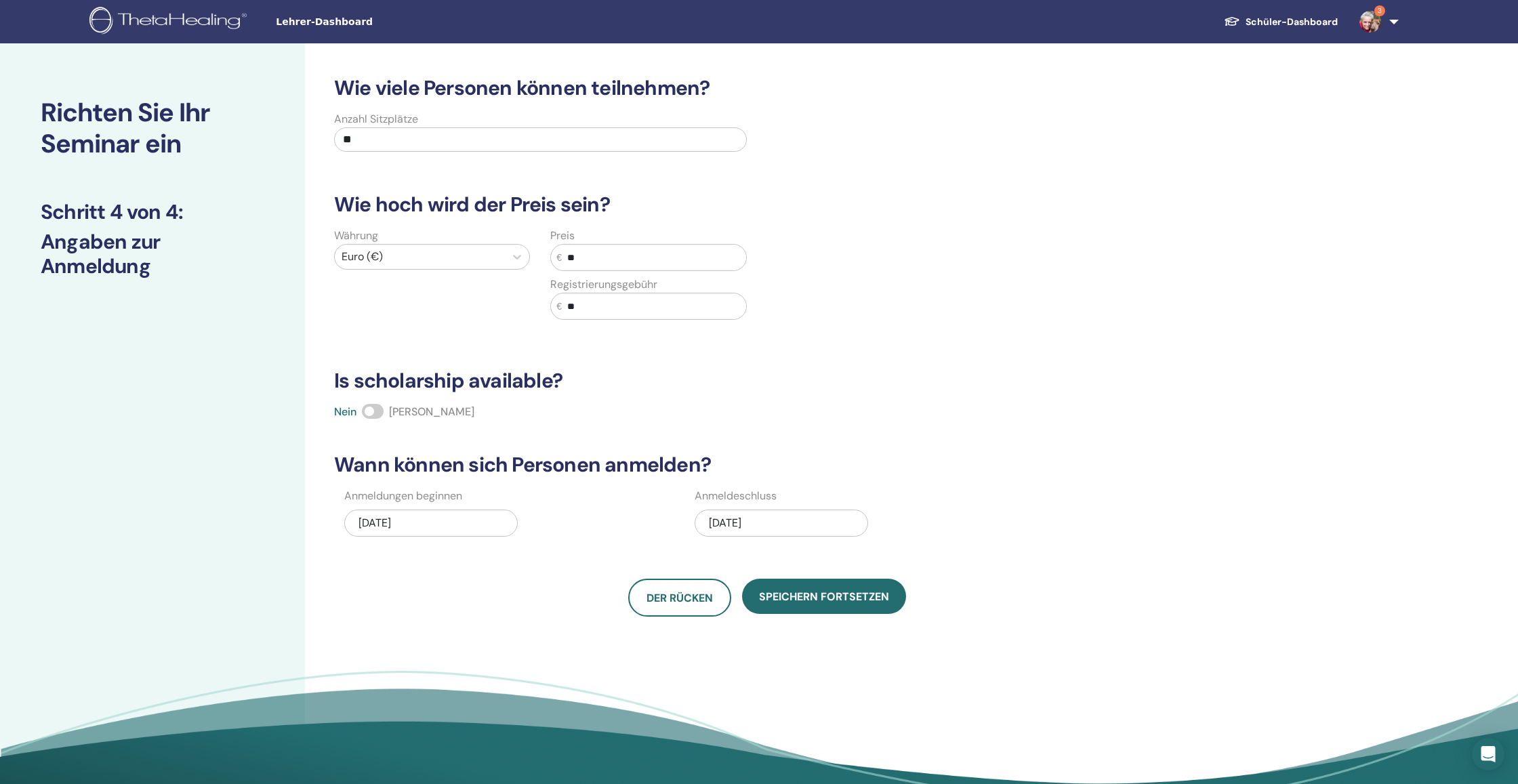
click at [764, 523] on div "12/28/2025" at bounding box center [781, 523] width 173 height 27
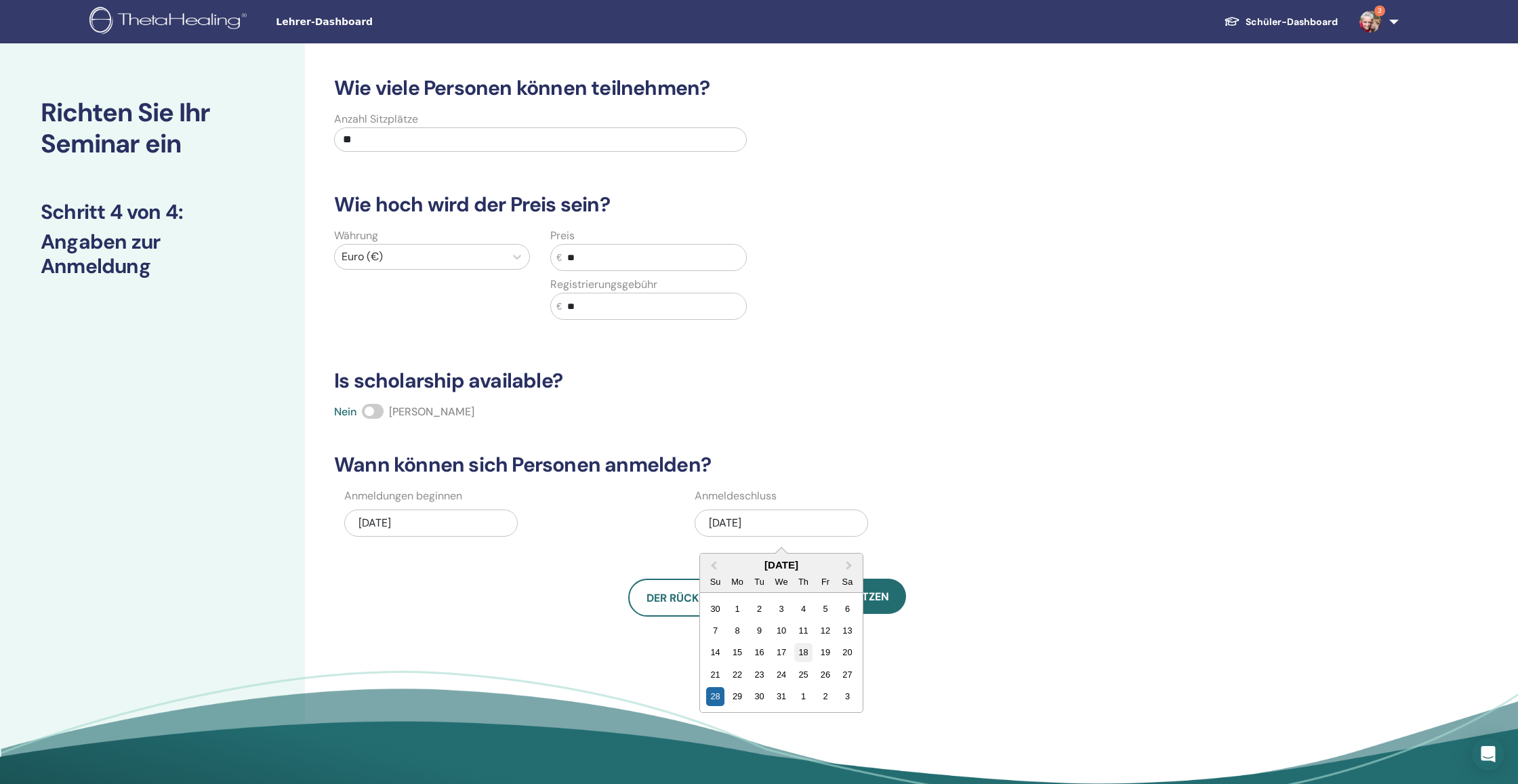
click at [806, 654] on div "18" at bounding box center [803, 652] width 18 height 18
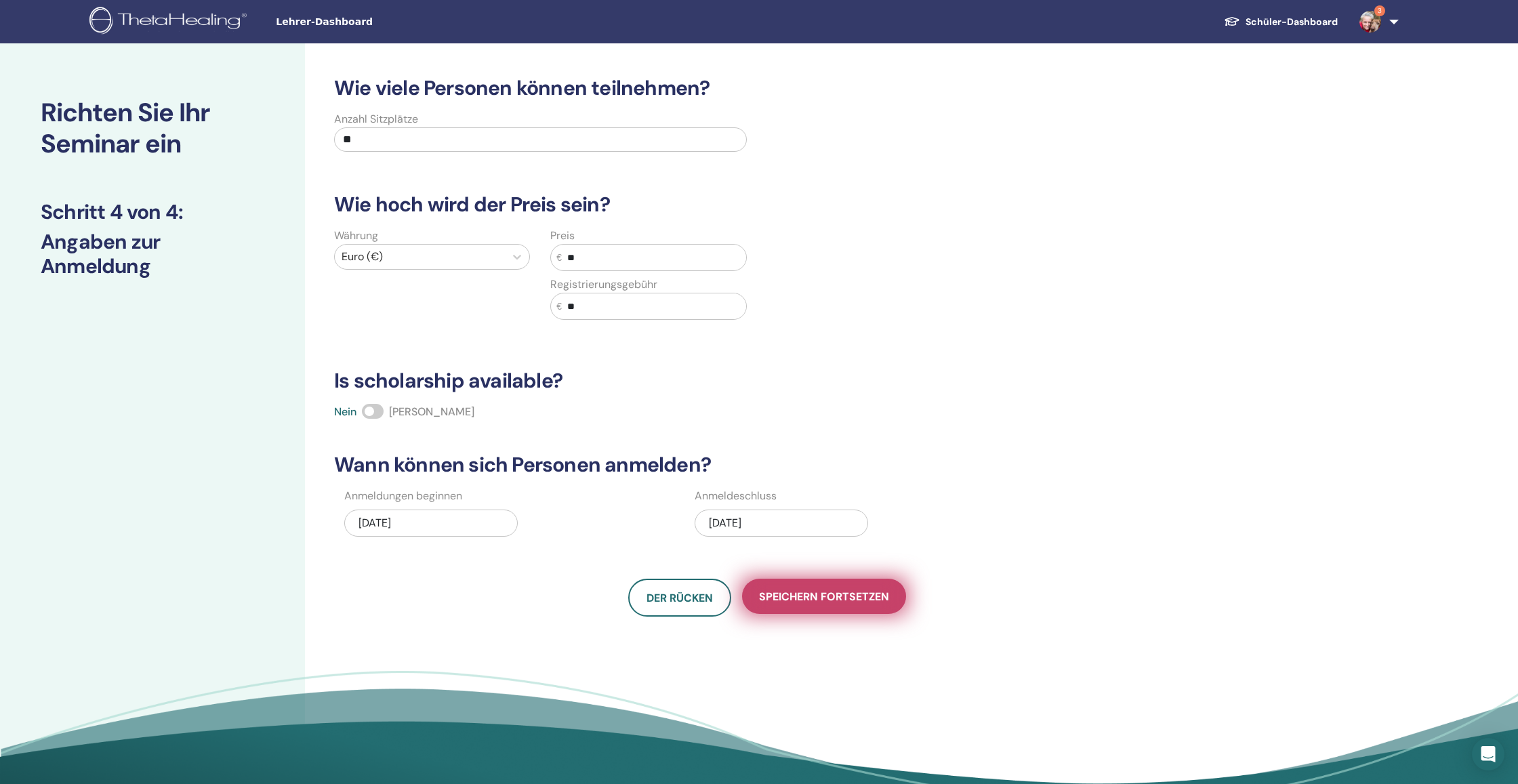
click at [823, 600] on span "Speichern fortsetzen" at bounding box center [824, 597] width 130 height 14
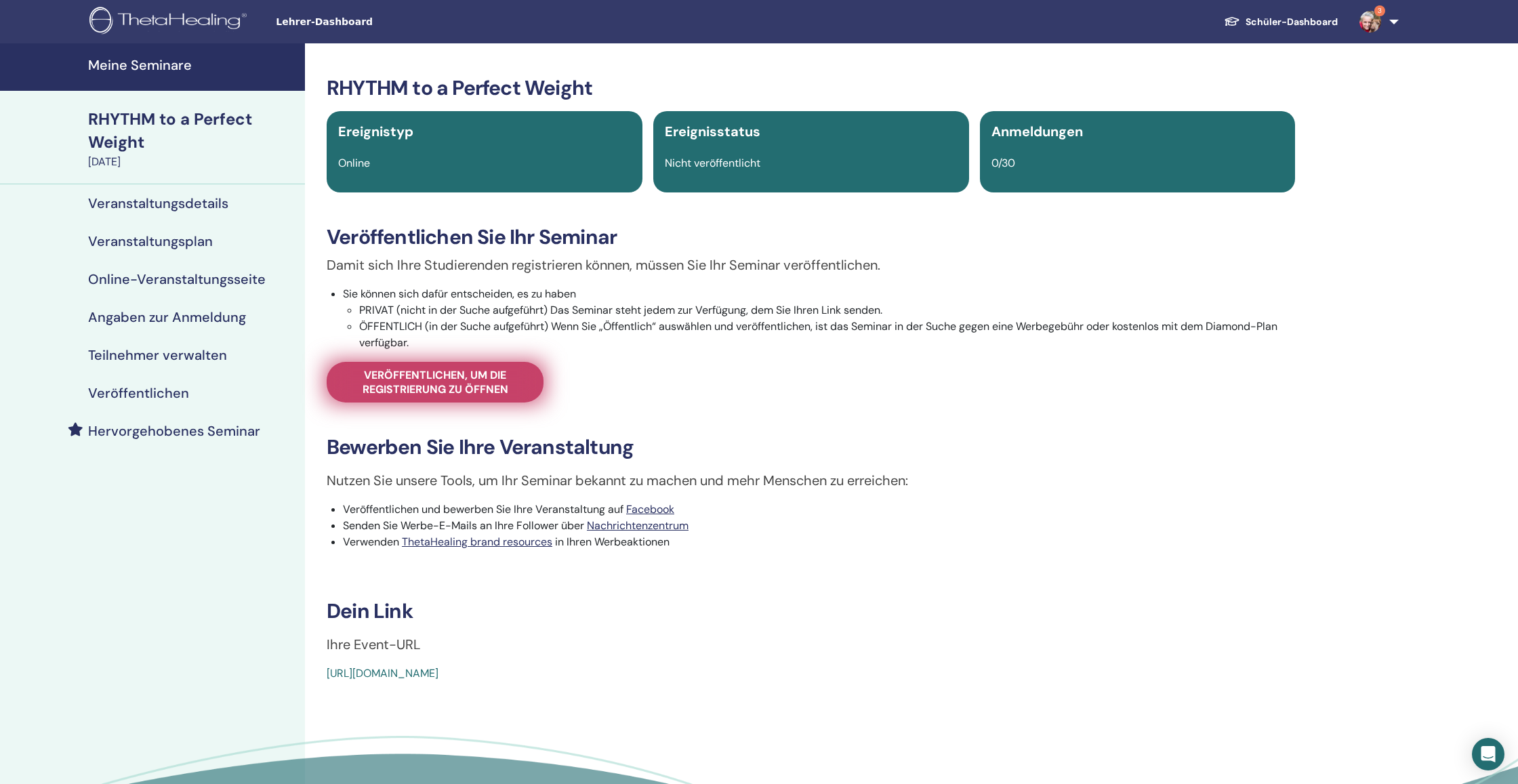
click at [509, 384] on span "Veröffentlichen, um die Registrierung zu öffnen" at bounding box center [435, 382] width 183 height 29
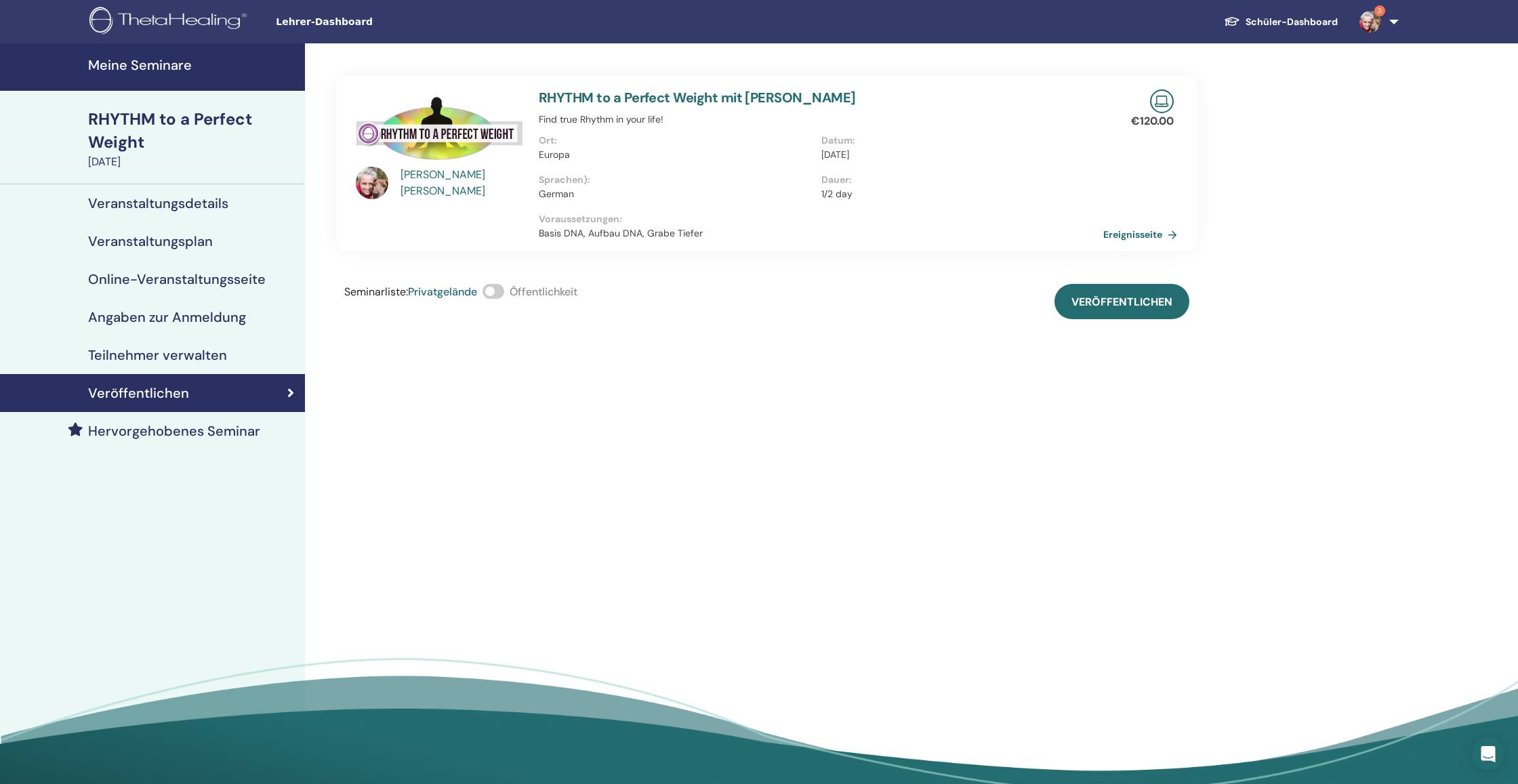
click at [490, 292] on span at bounding box center [493, 291] width 22 height 15
click at [204, 203] on h4 "Veranstaltungsdetails" at bounding box center [158, 203] width 140 height 16
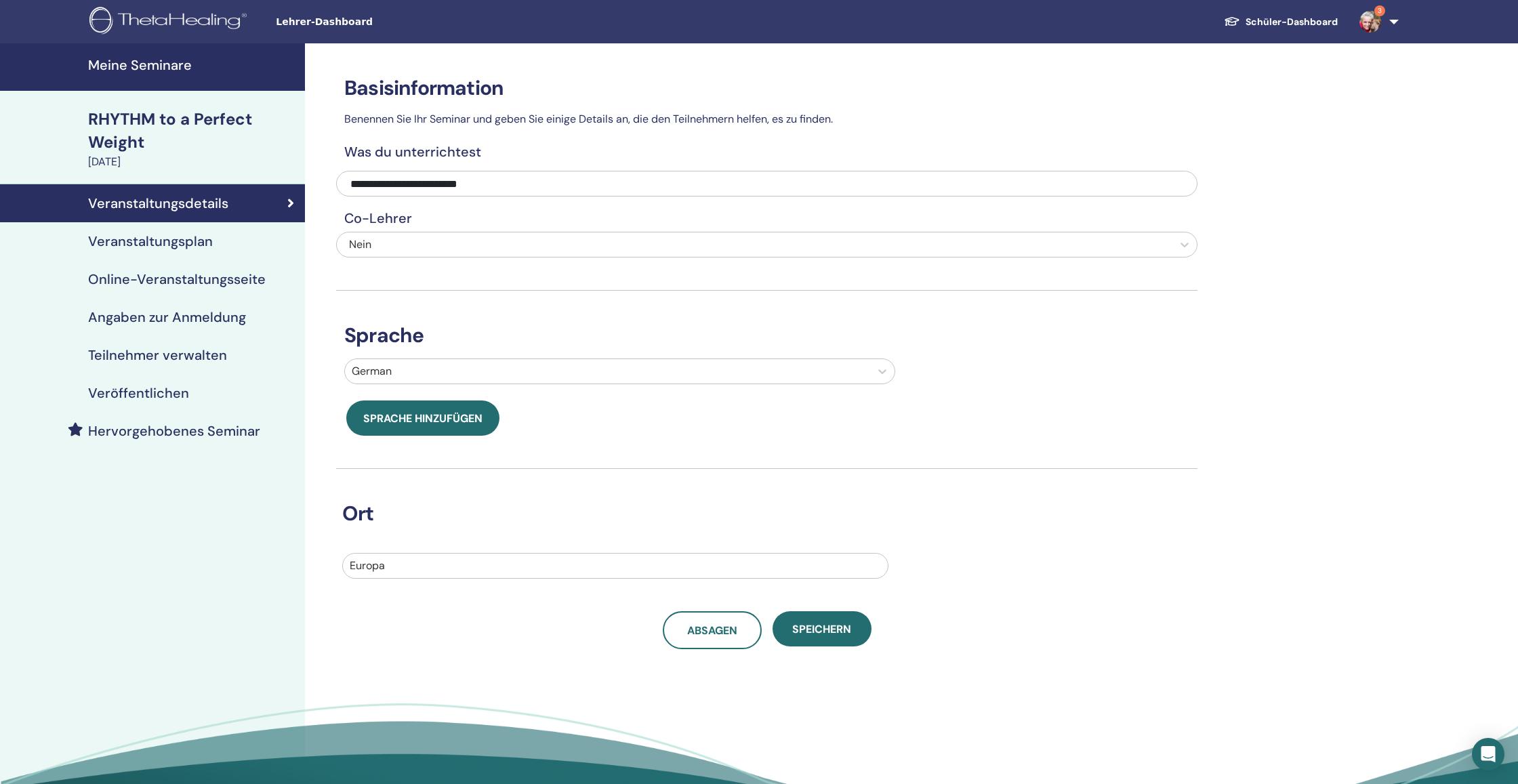
click at [205, 243] on h4 "Veranstaltungsplan" at bounding box center [150, 241] width 125 height 16
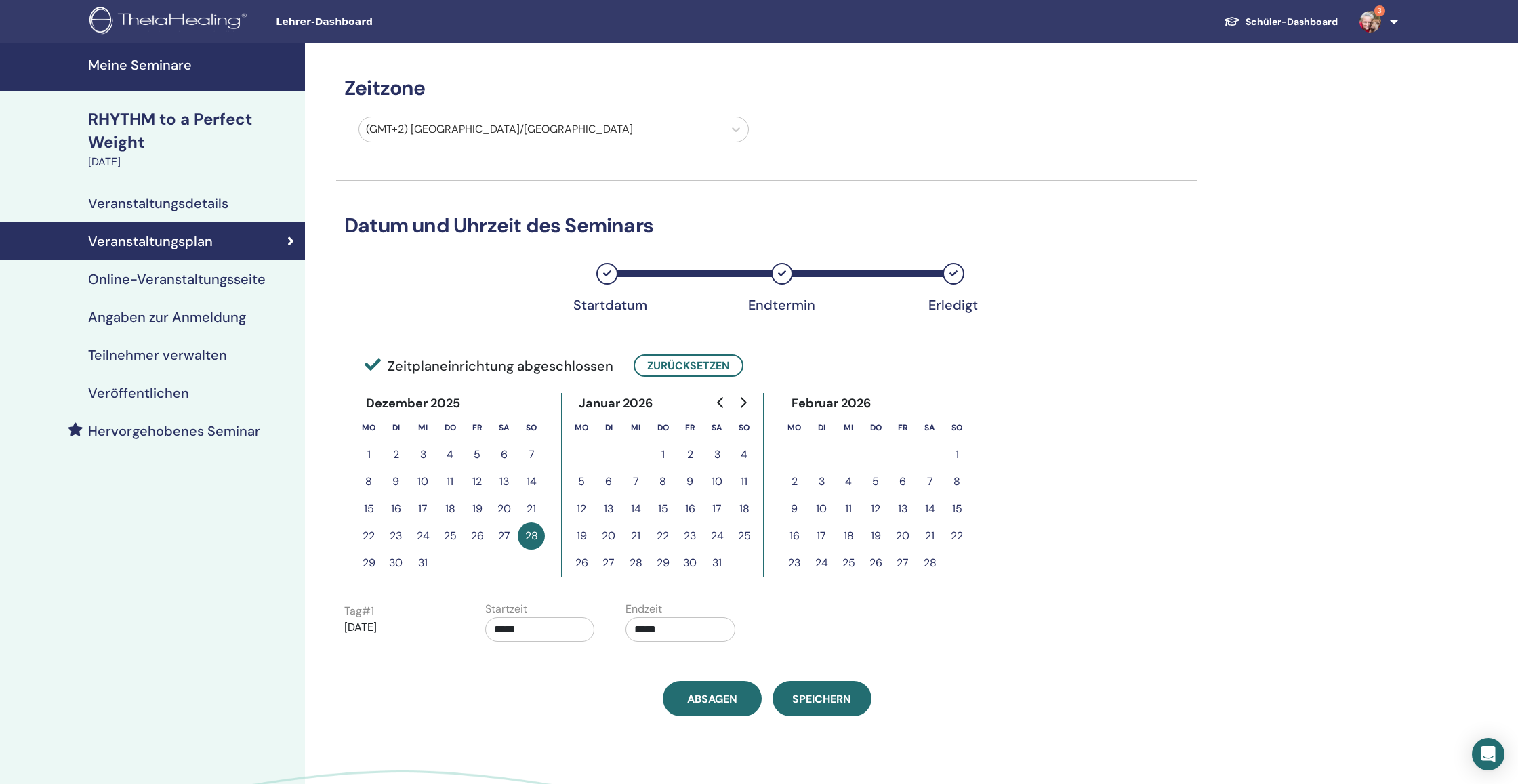
scroll to position [2, 0]
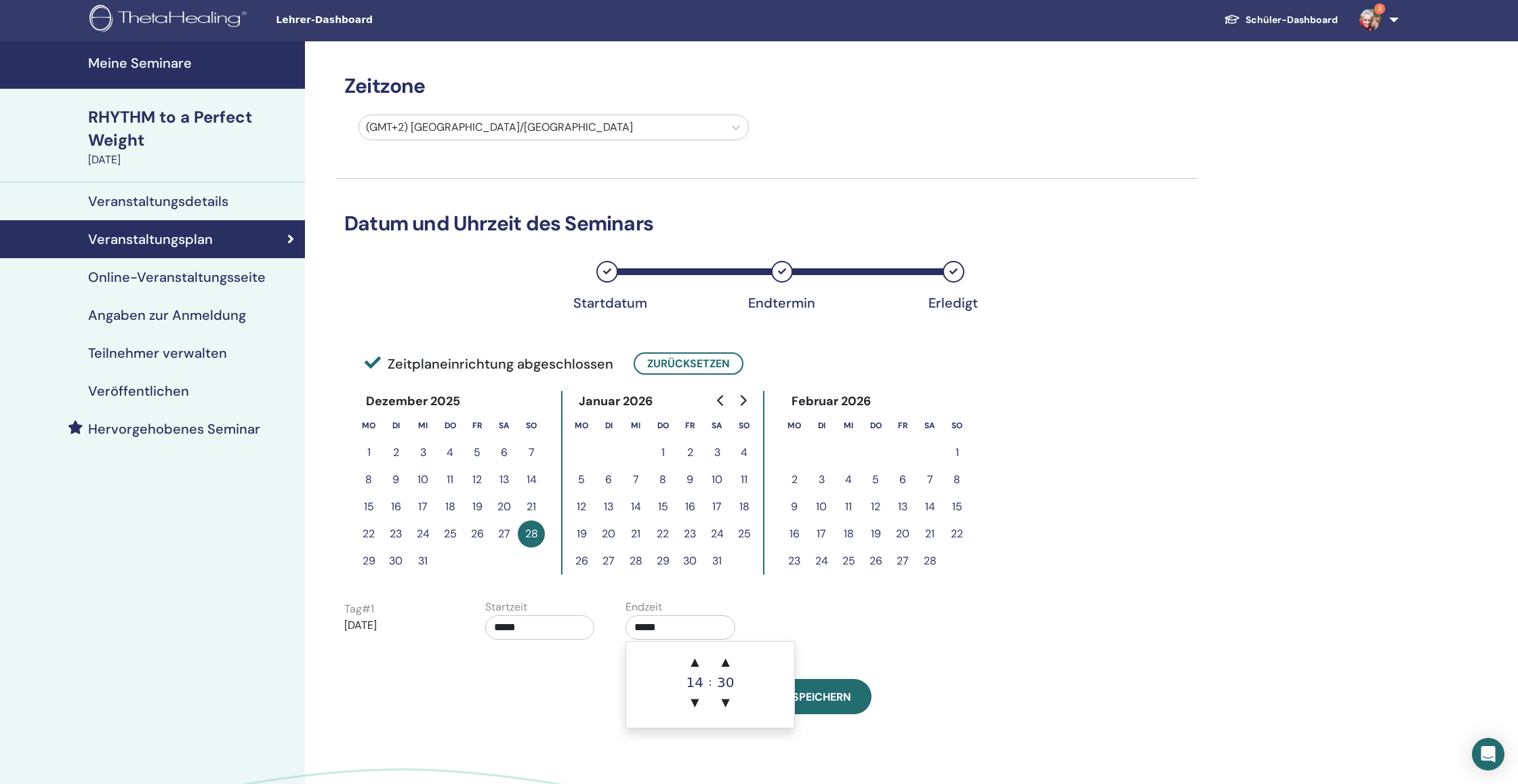
drag, startPoint x: 671, startPoint y: 629, endPoint x: 618, endPoint y: 628, distance: 53.0
click at [618, 628] on div "Endzeit *****" at bounding box center [686, 622] width 141 height 47
click at [698, 706] on span "▼" at bounding box center [694, 703] width 27 height 27
type input "*****"
click at [806, 703] on span "Speichern" at bounding box center [822, 697] width 59 height 14
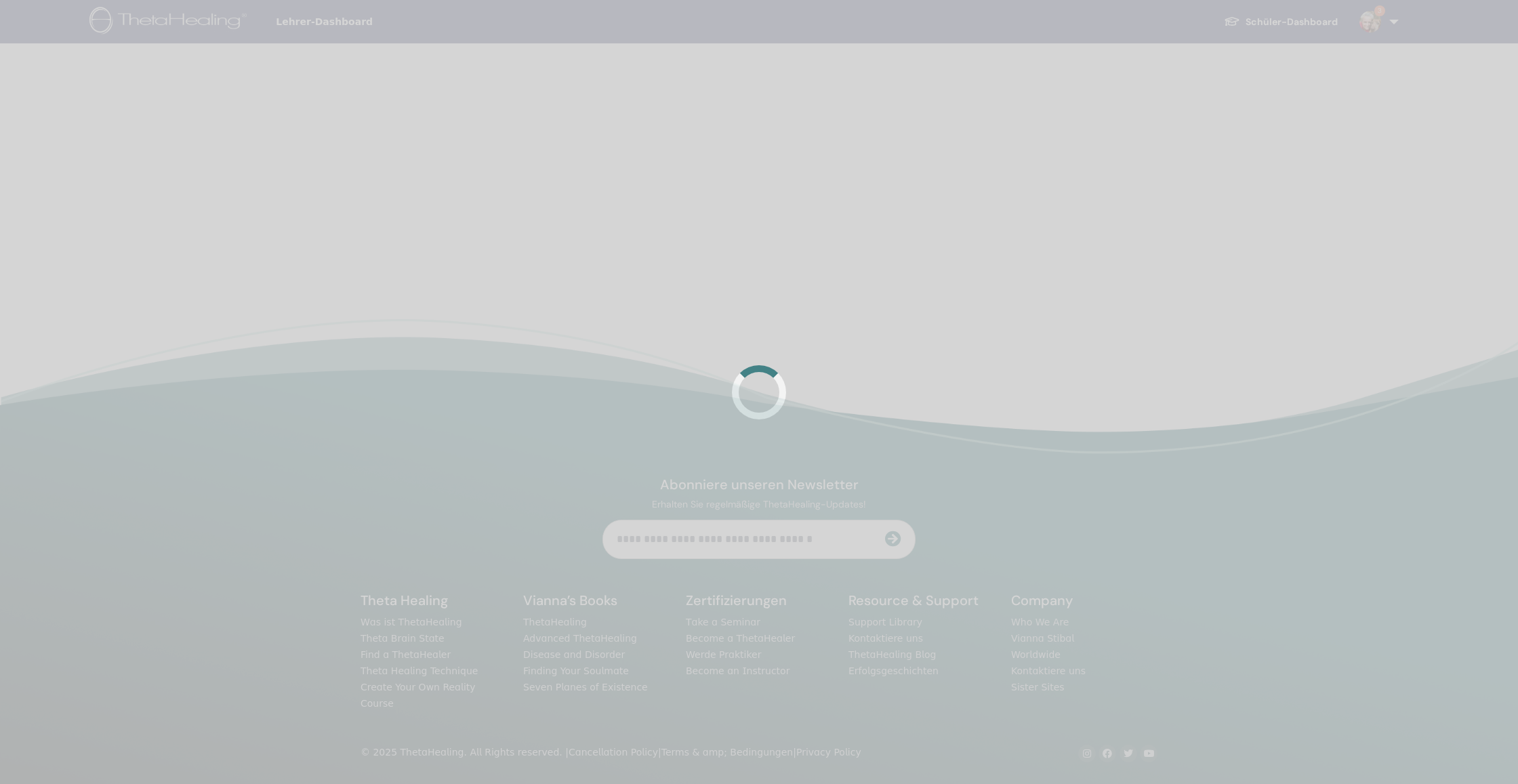
scroll to position [2, 0]
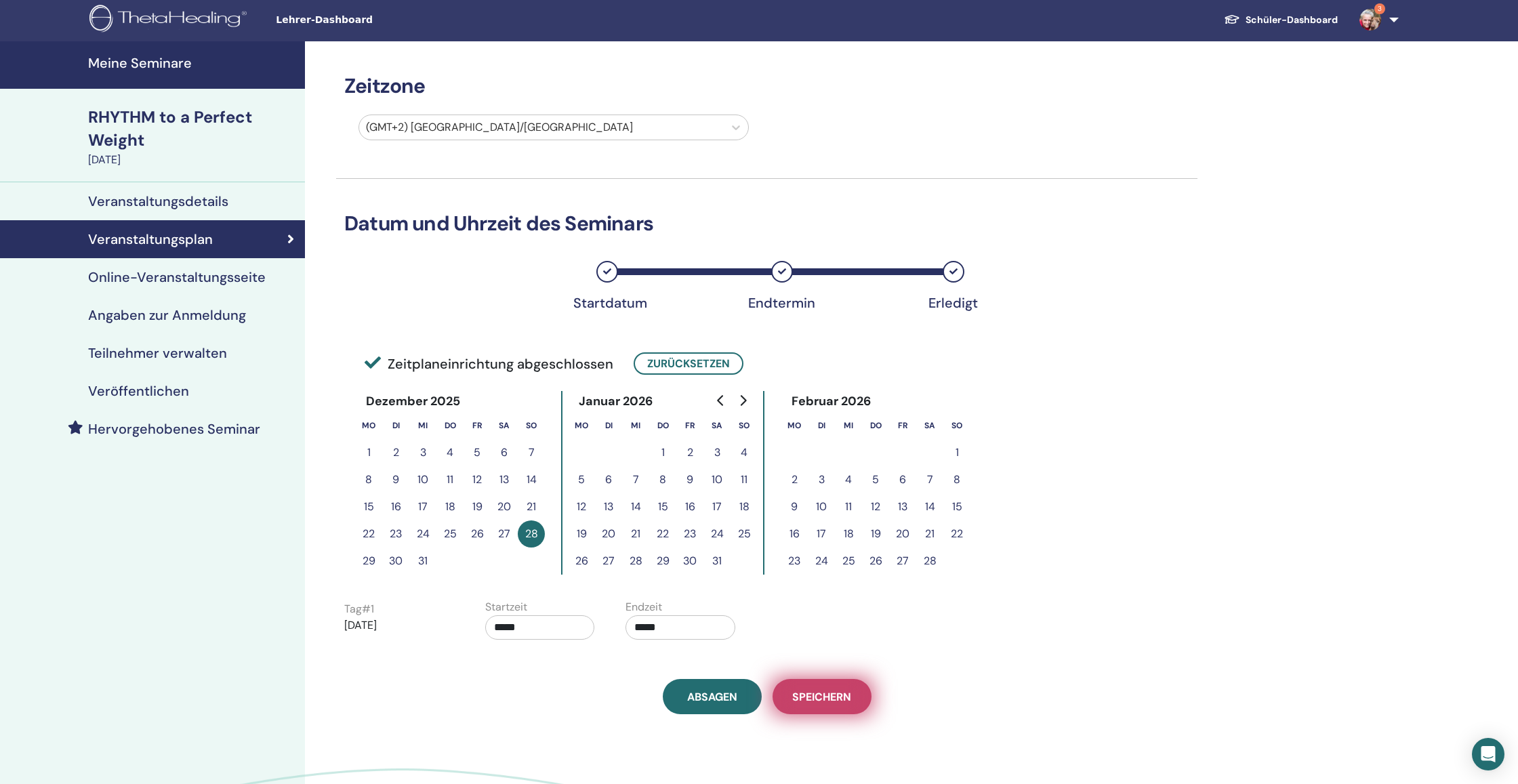
click at [820, 703] on span "Speichern" at bounding box center [822, 697] width 59 height 14
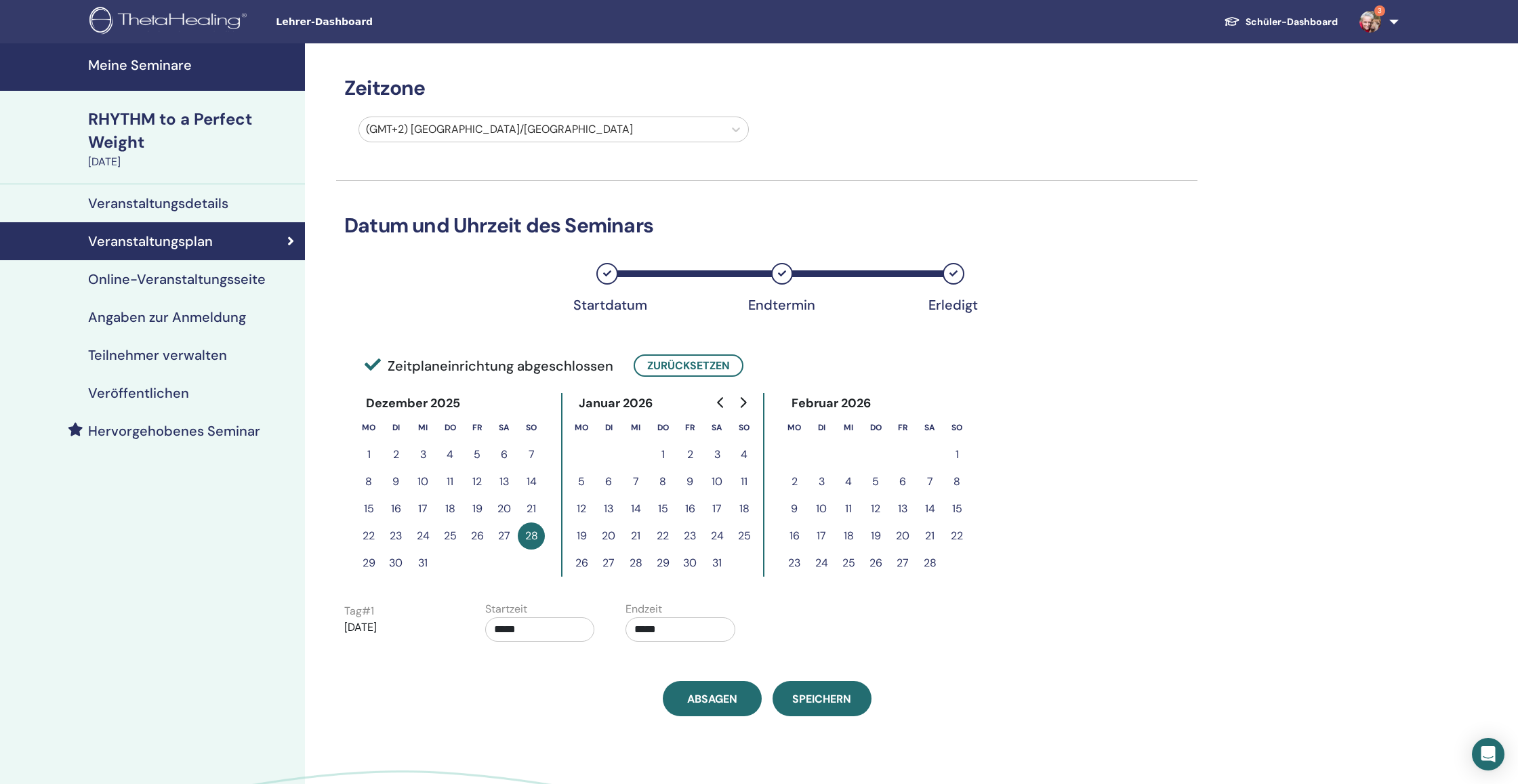
scroll to position [2, 0]
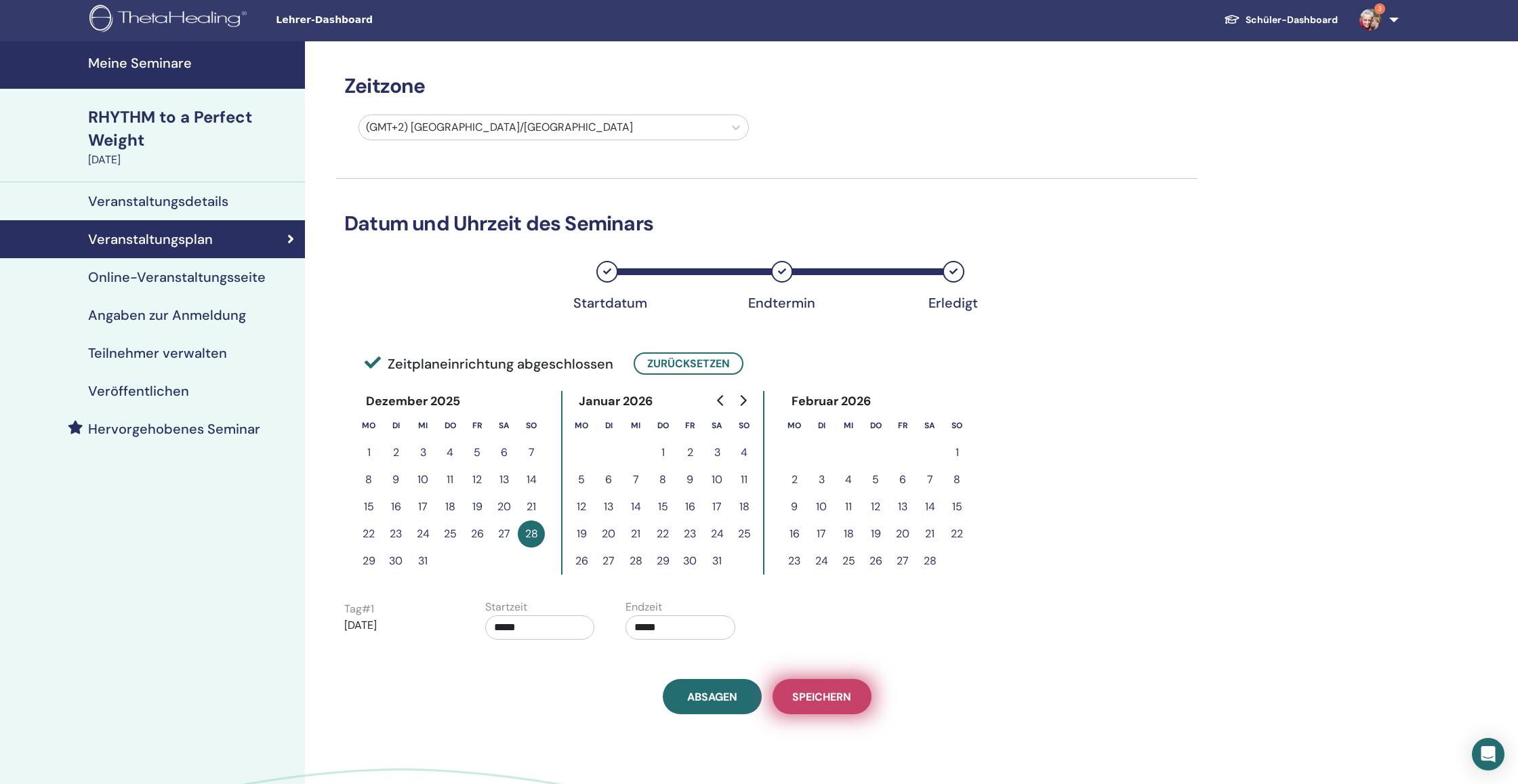
click at [841, 700] on span "Speichern" at bounding box center [822, 697] width 59 height 14
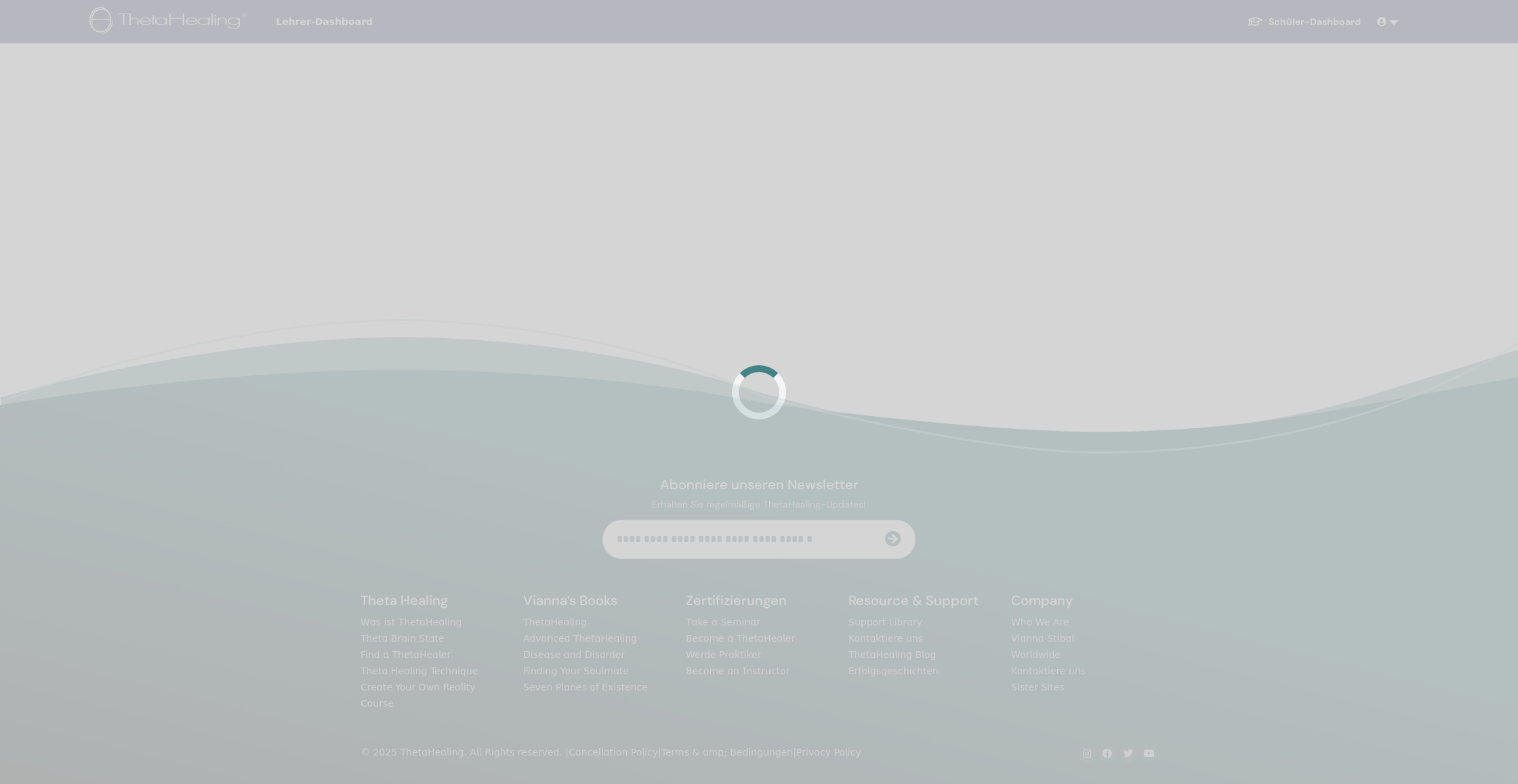
scroll to position [2, 0]
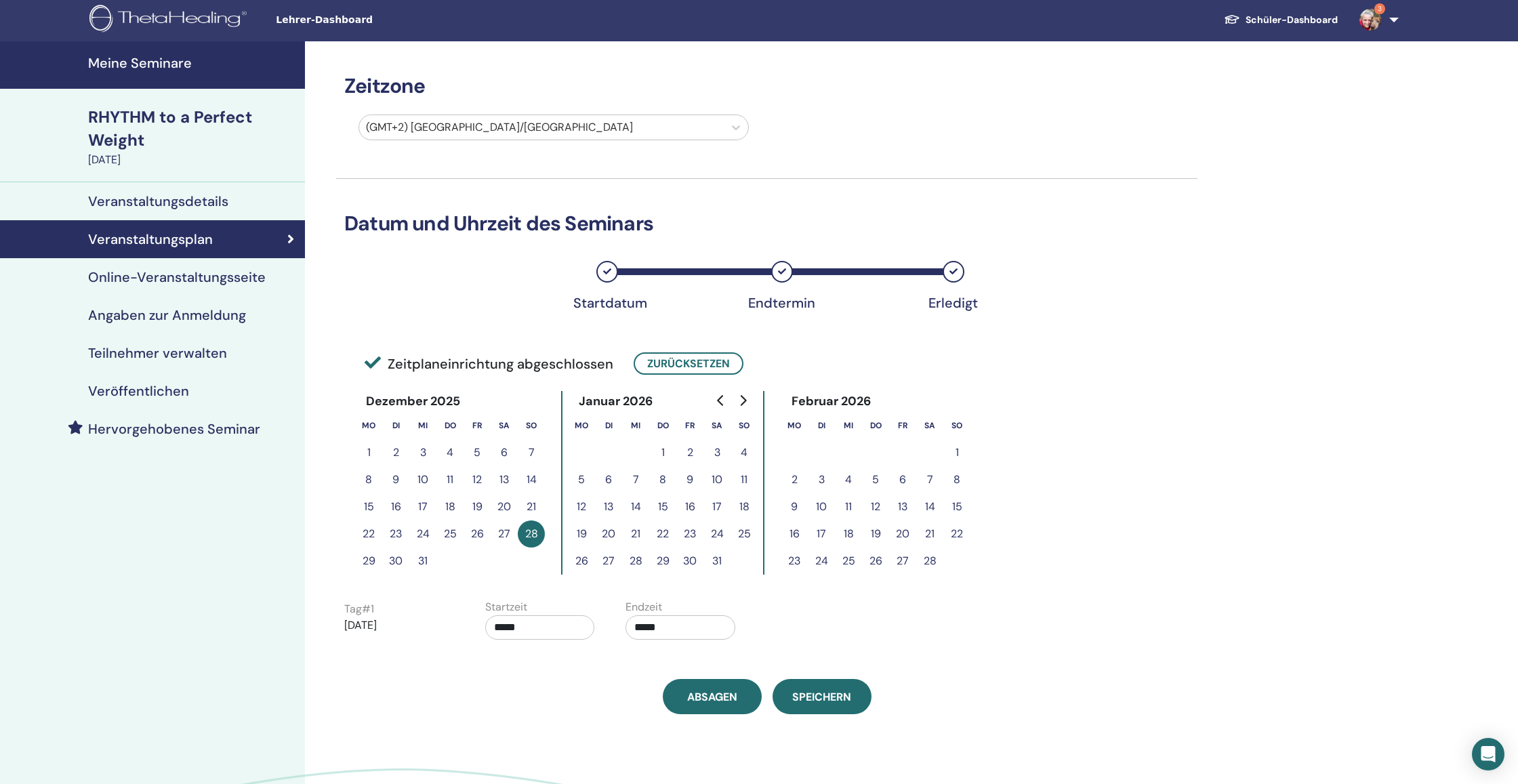
click at [175, 391] on h4 "Veröffentlichen" at bounding box center [139, 391] width 101 height 16
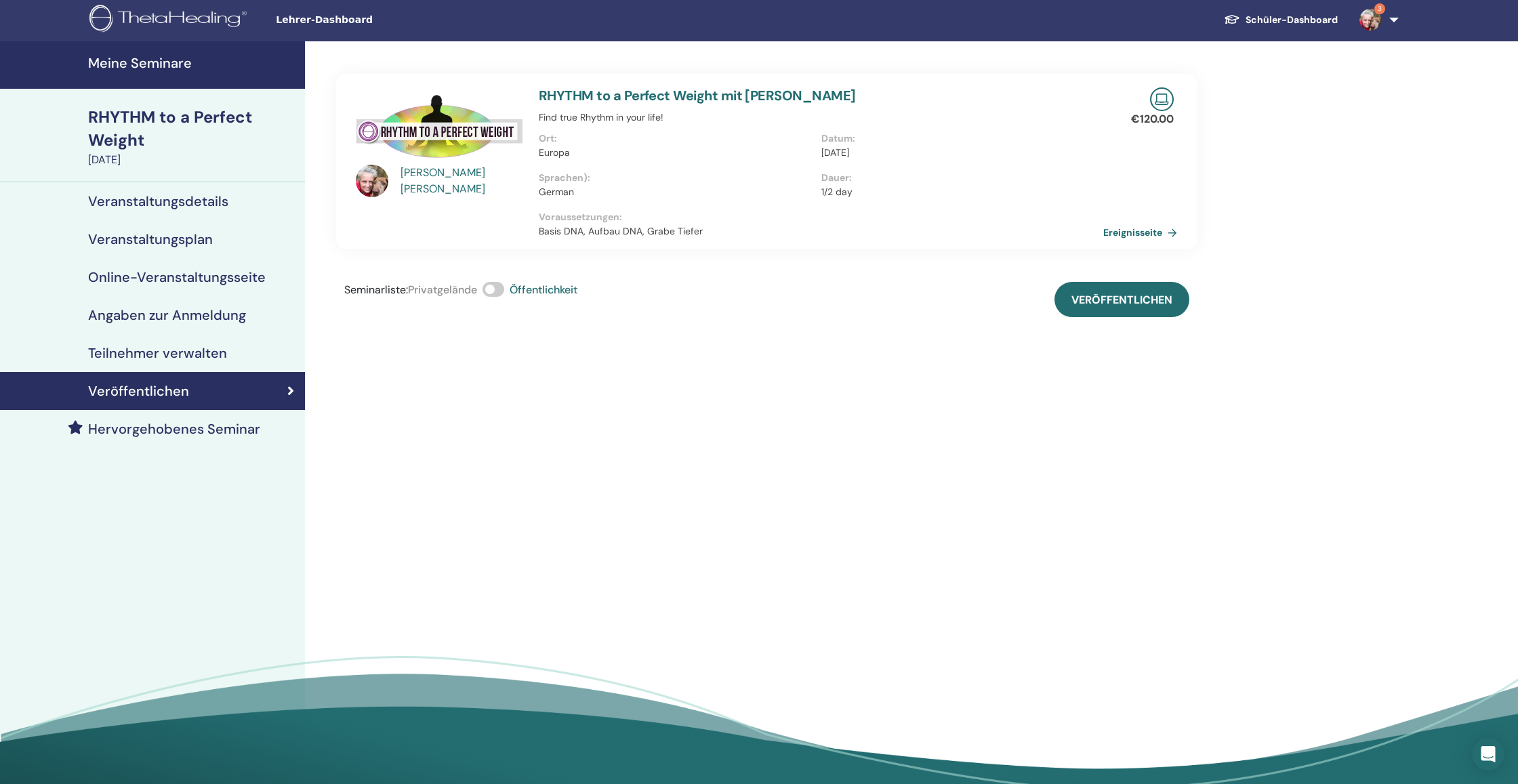
click at [206, 313] on h4 "Angaben zur Anmeldung" at bounding box center [167, 315] width 158 height 16
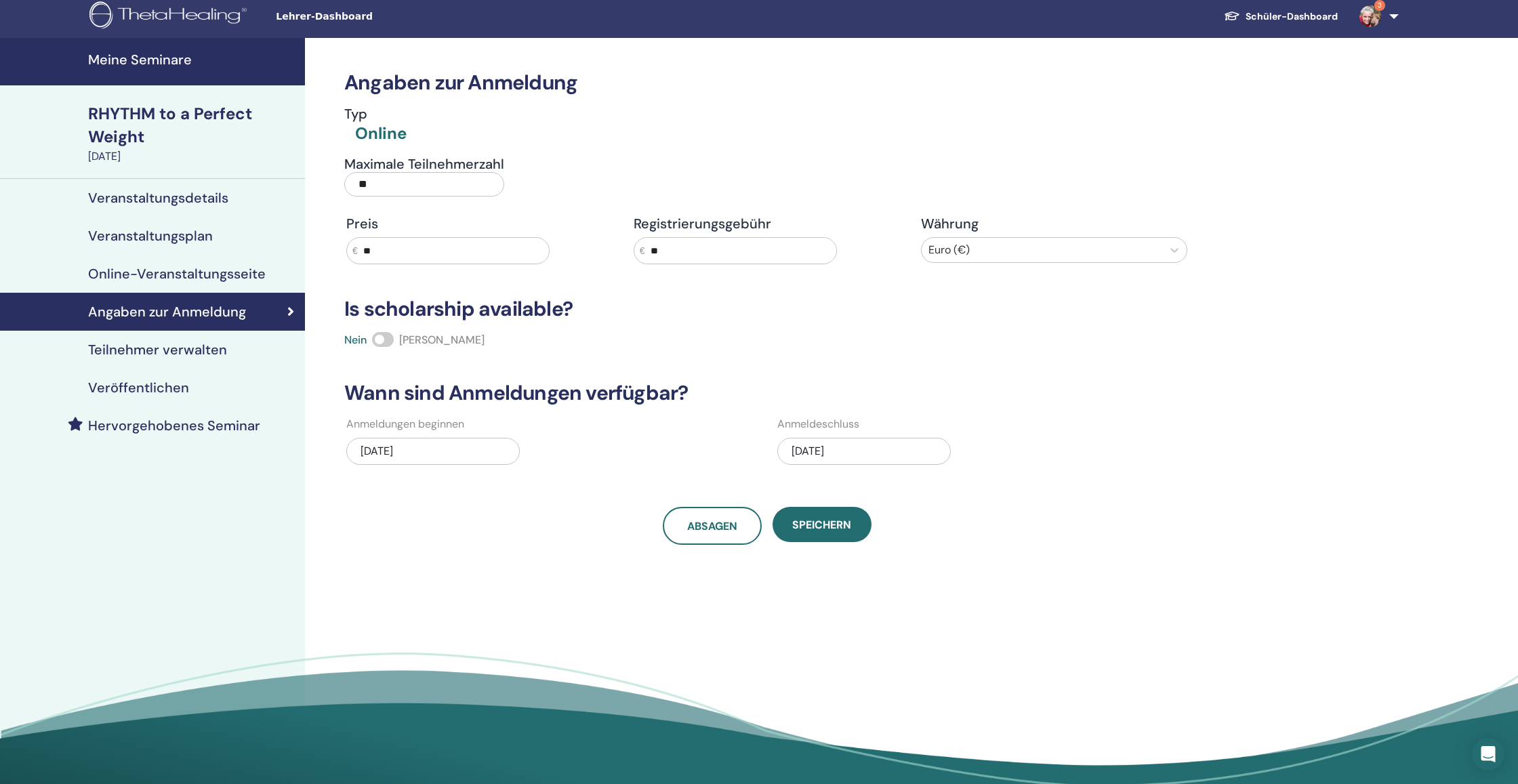
scroll to position [6, 0]
drag, startPoint x: 678, startPoint y: 249, endPoint x: 643, endPoint y: 249, distance: 35.0
click at [643, 249] on div "€ **" at bounding box center [735, 251] width 203 height 27
type input "**"
click at [808, 529] on span "Speichern" at bounding box center [822, 524] width 59 height 14
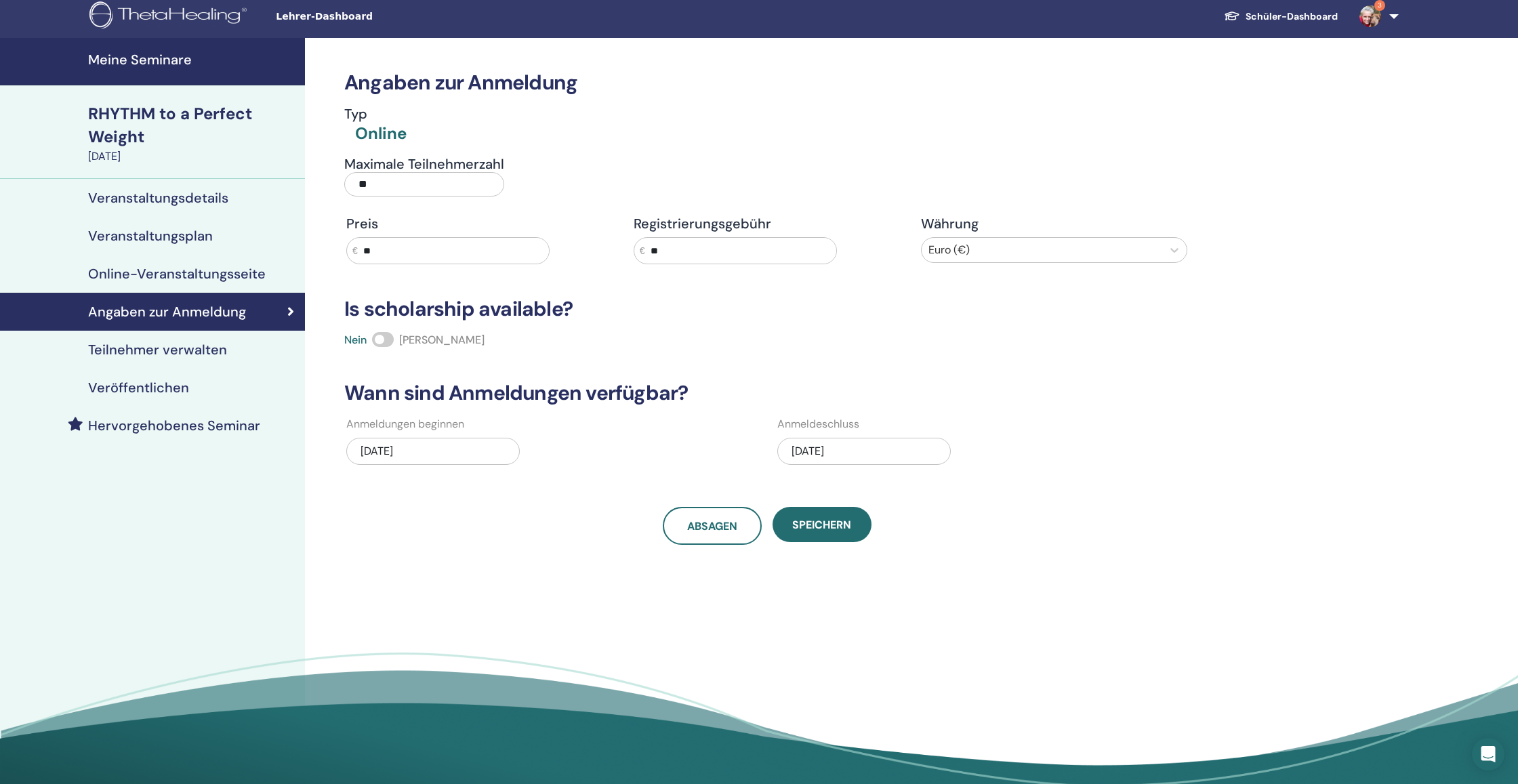
click at [808, 529] on span "Speichern" at bounding box center [822, 524] width 59 height 14
click at [810, 512] on button "Speichern" at bounding box center [822, 524] width 99 height 36
click at [184, 391] on h4 "Veröffentlichen" at bounding box center [139, 387] width 101 height 16
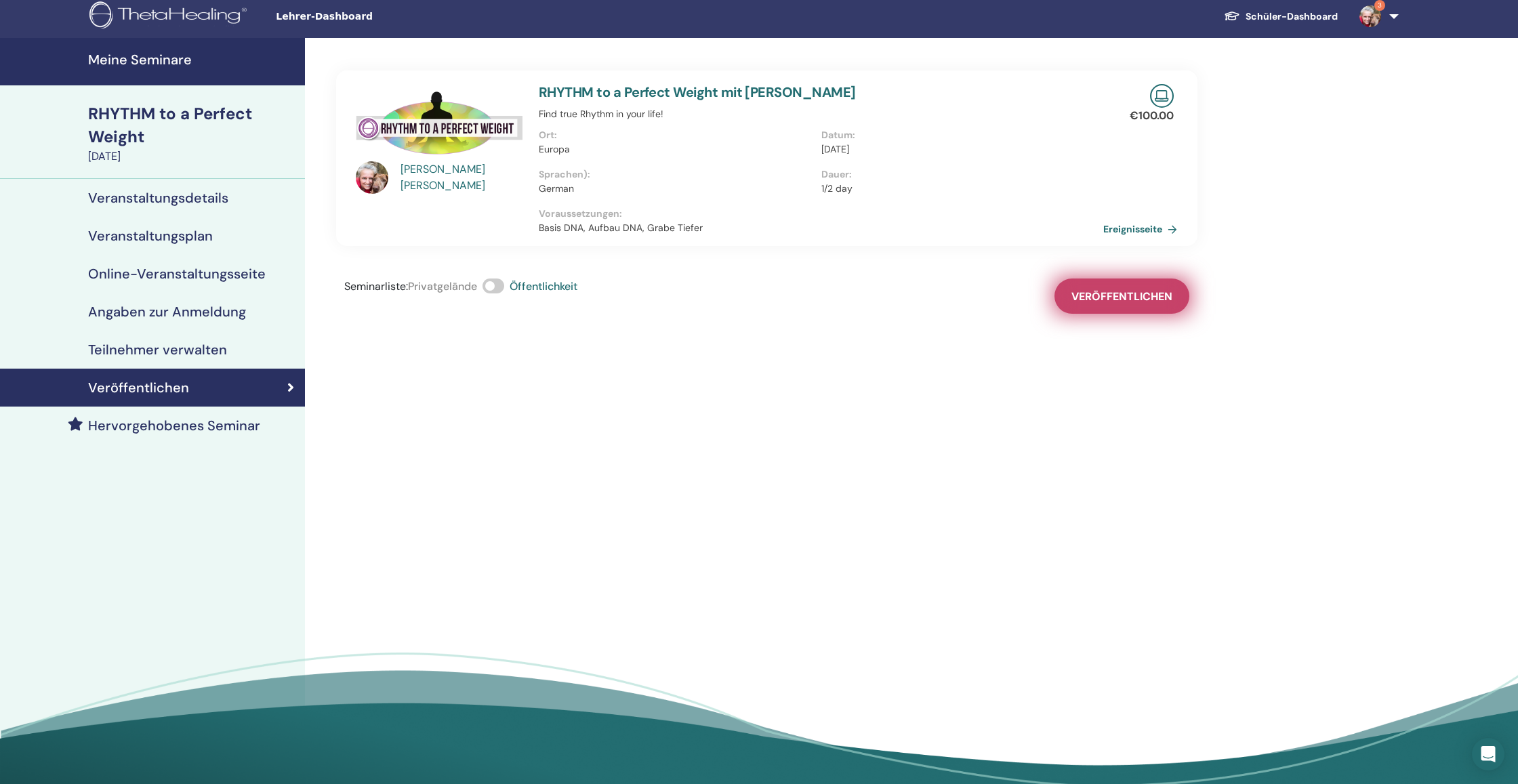
click at [1126, 304] on button "Veröffentlichen" at bounding box center [1122, 296] width 135 height 36
click at [213, 198] on h4 "Veranstaltungsdetails" at bounding box center [158, 197] width 140 height 16
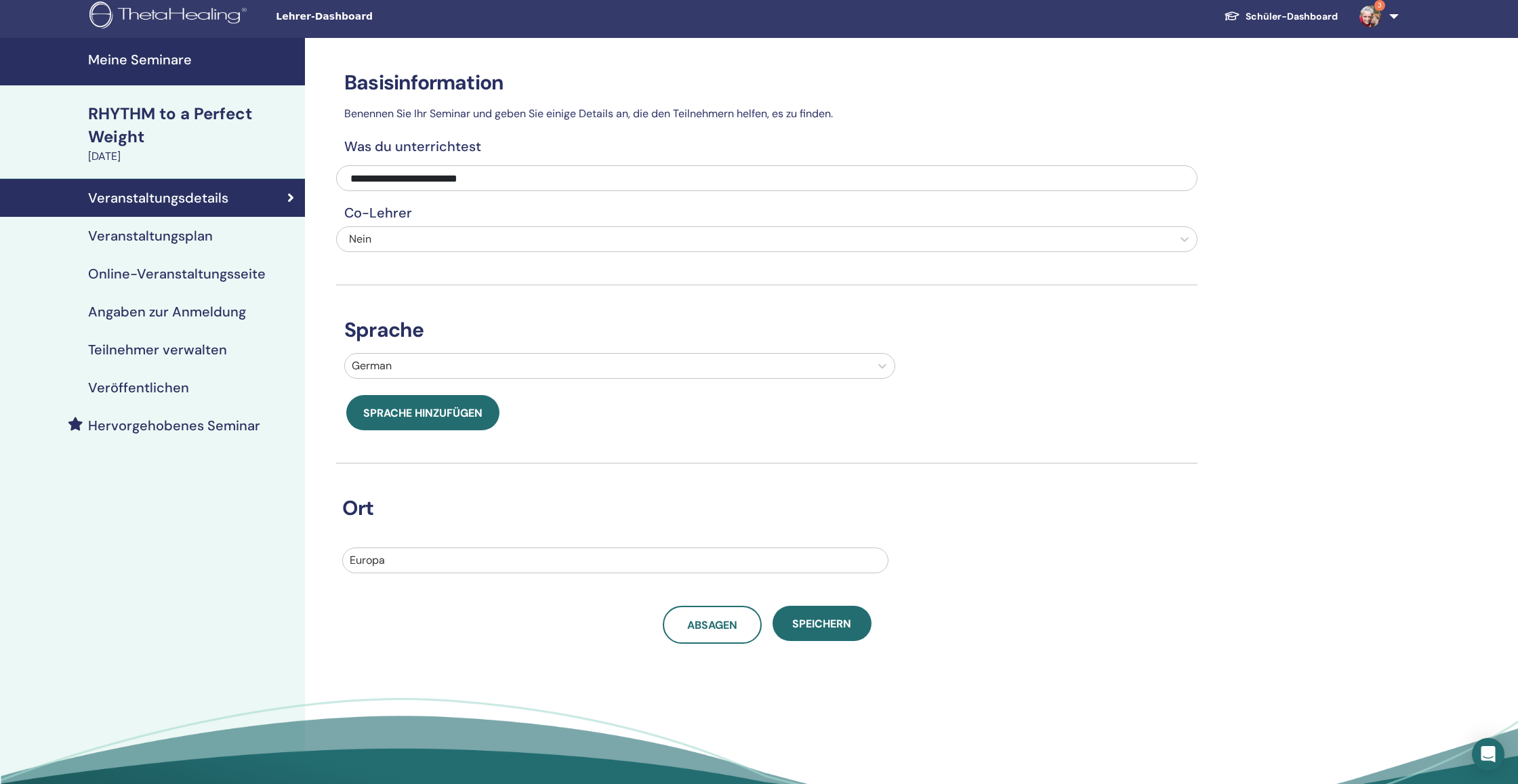
click at [196, 313] on h4 "Angaben zur Anmeldung" at bounding box center [167, 311] width 158 height 16
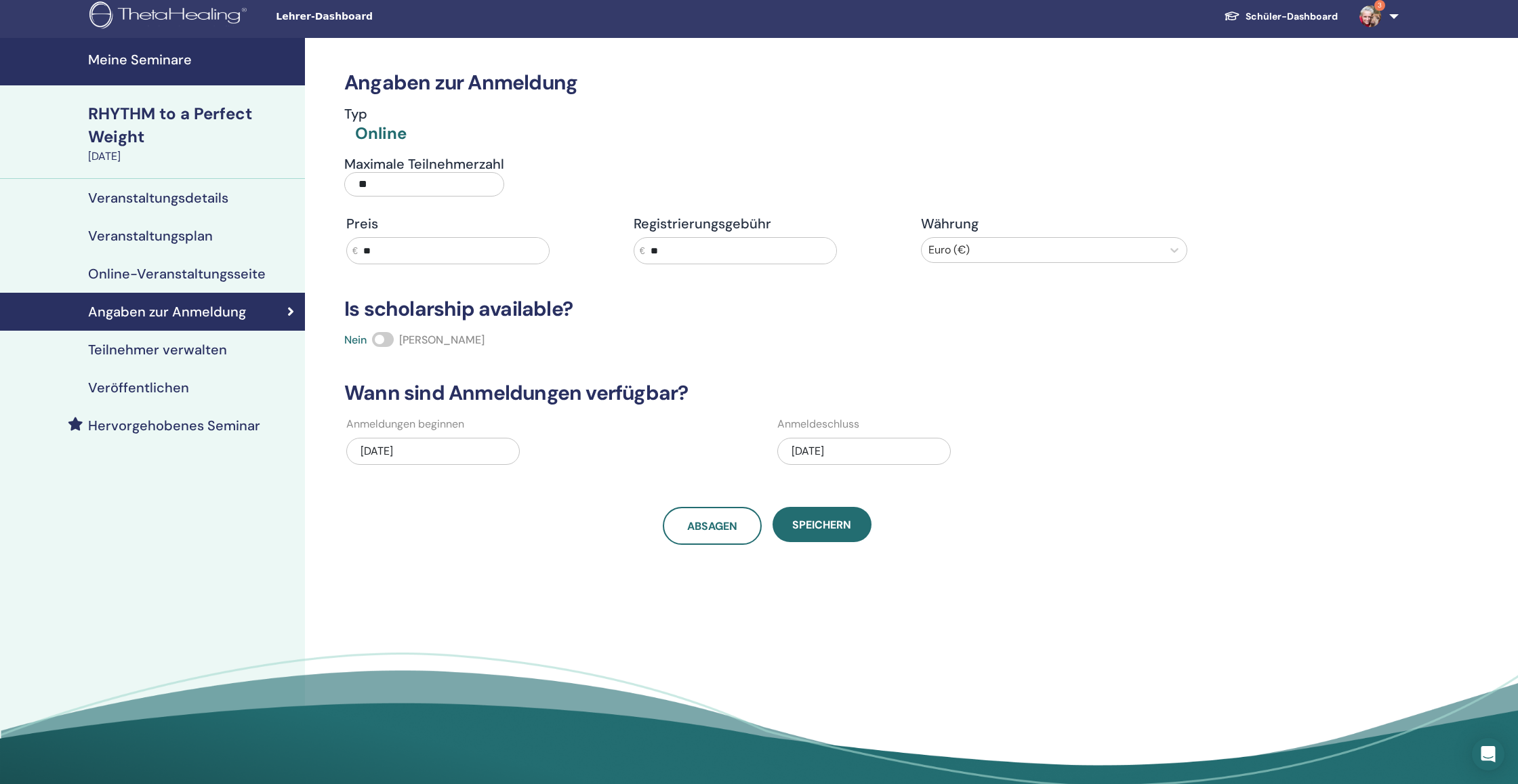
click at [185, 341] on h4 "Teilnehmer verwalten" at bounding box center [157, 349] width 139 height 16
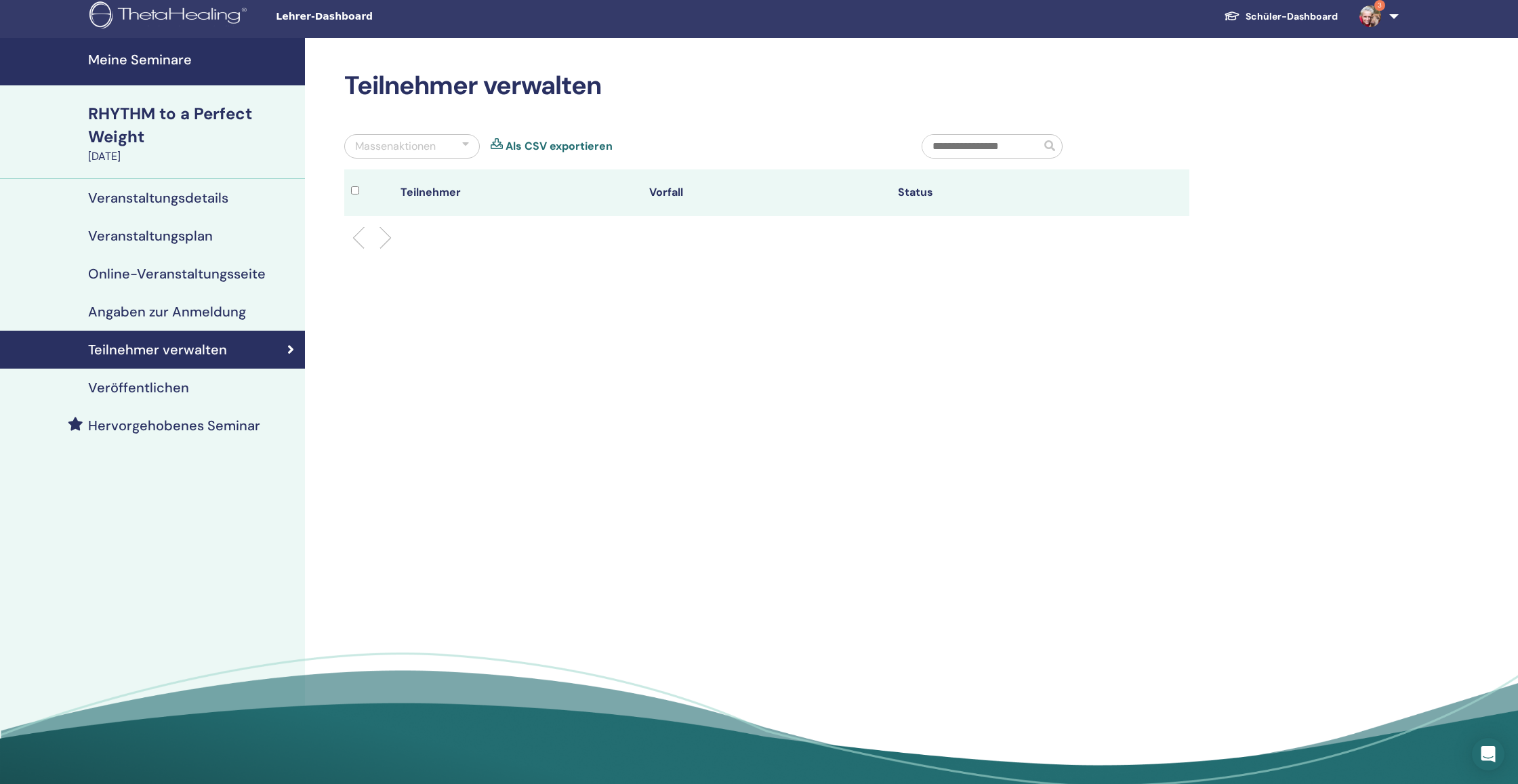
click at [198, 231] on h4 "Veranstaltungsplan" at bounding box center [150, 235] width 125 height 16
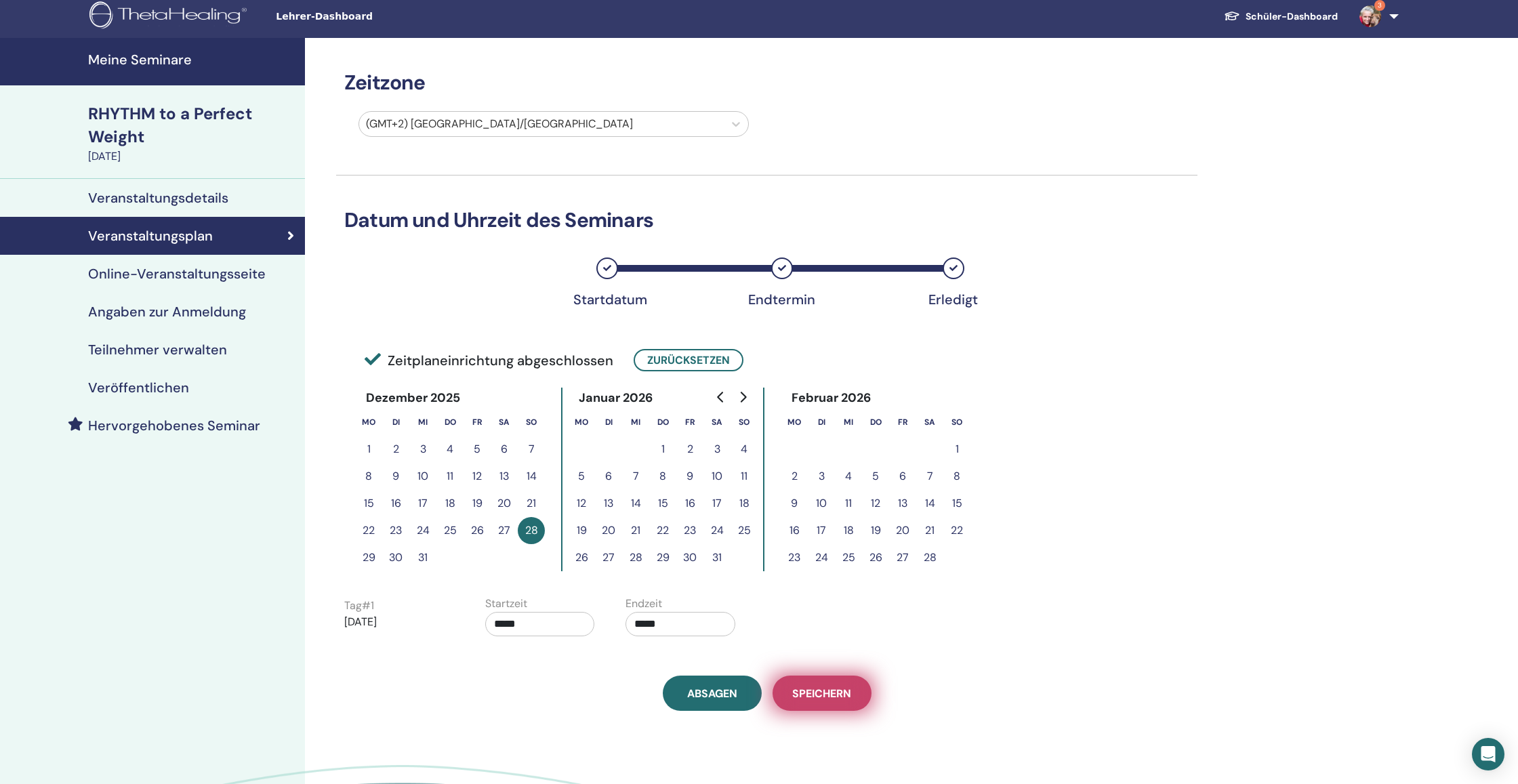
click at [836, 698] on span "Speichern" at bounding box center [822, 693] width 59 height 14
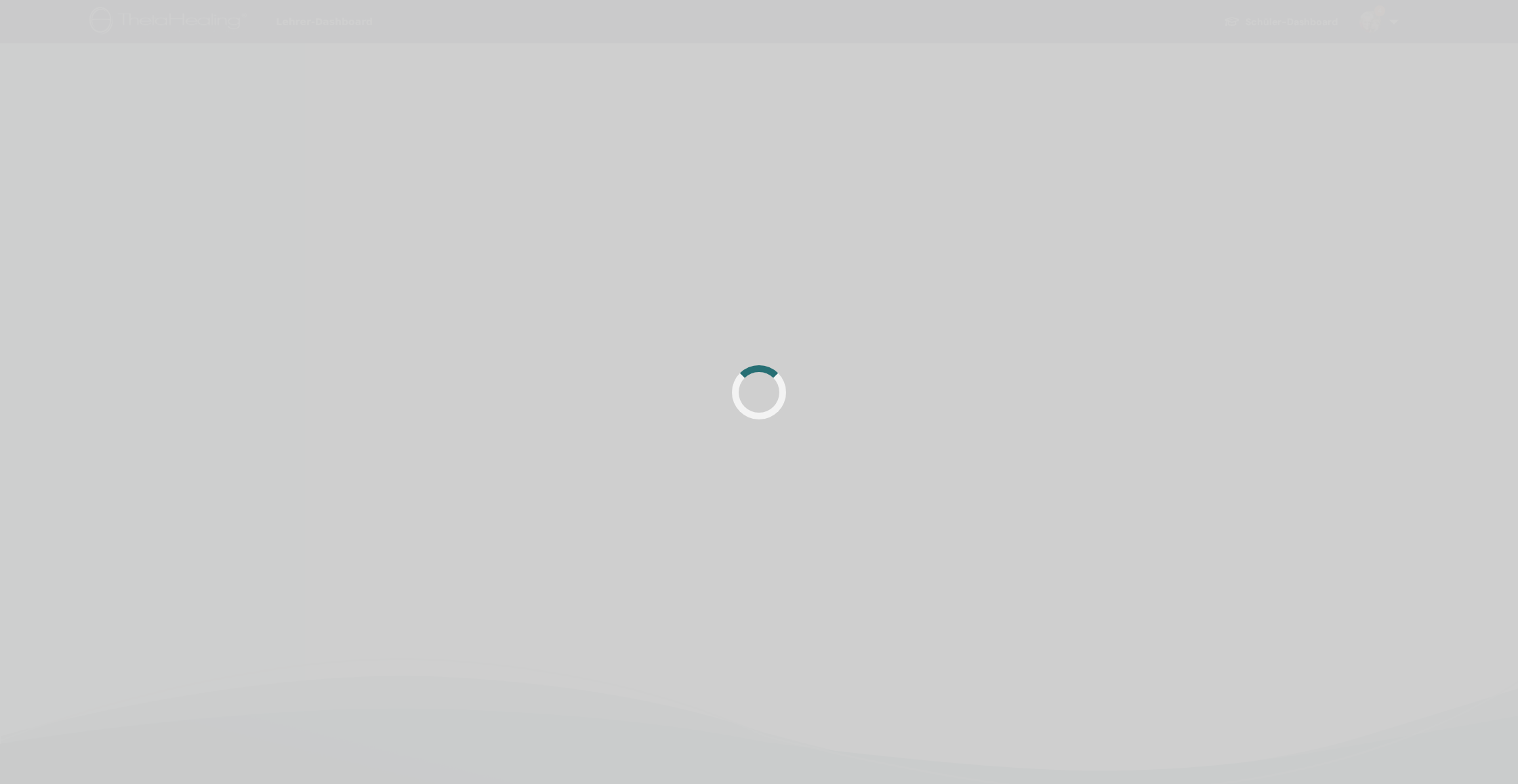
scroll to position [6, 0]
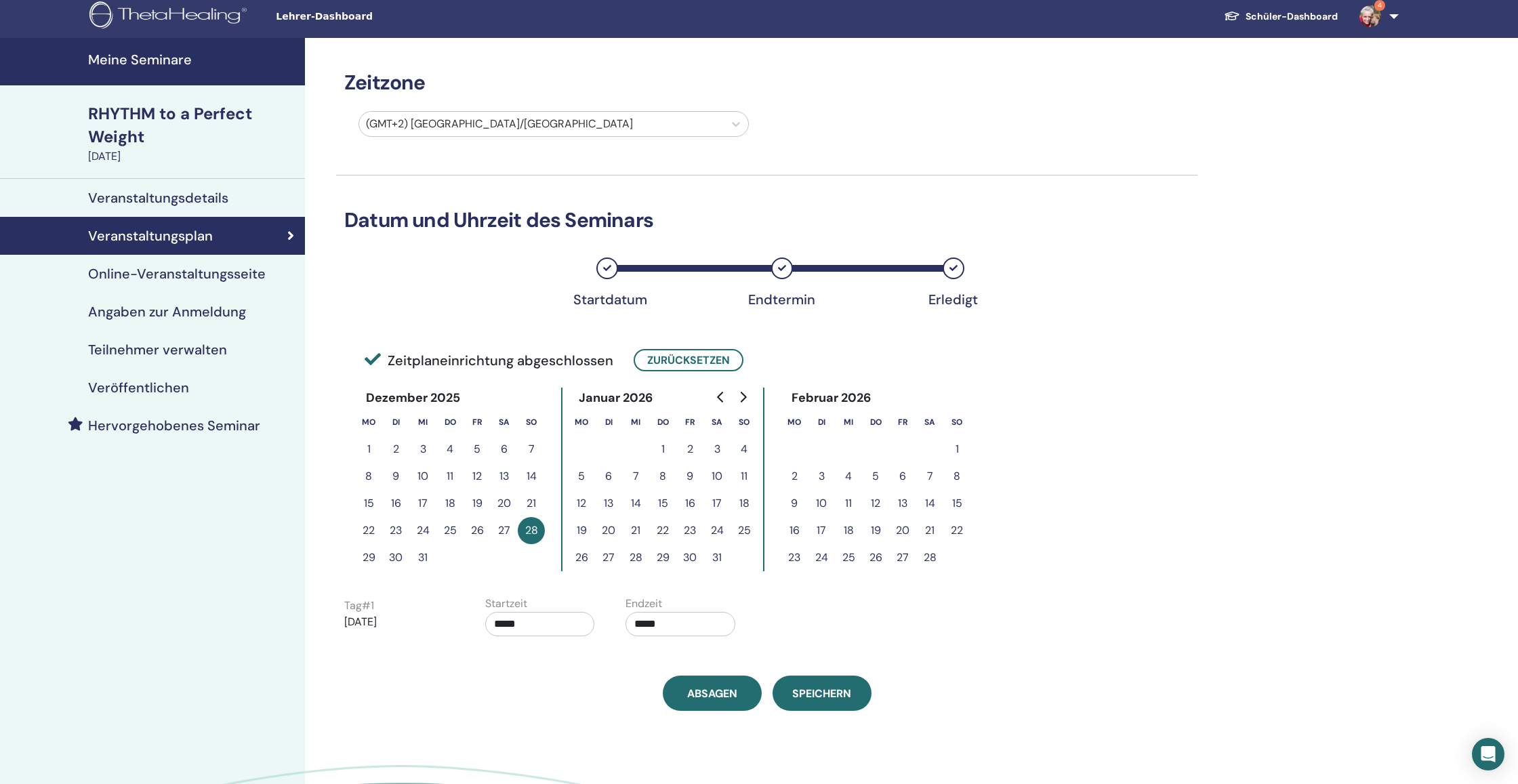
click at [180, 391] on h4 "Veröffentlichen" at bounding box center [139, 387] width 101 height 16
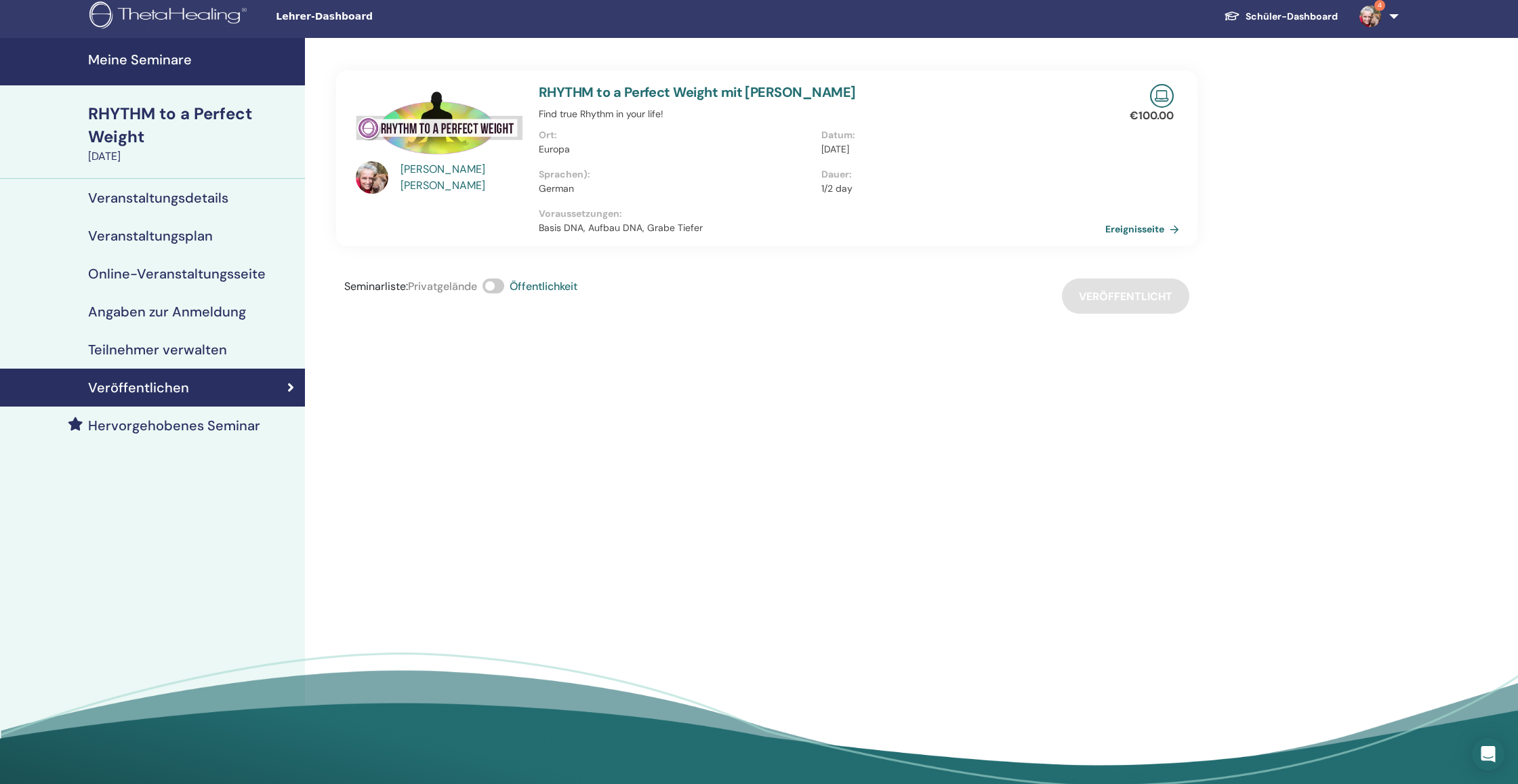
click at [1132, 233] on link "Ereignisseite" at bounding box center [1145, 228] width 79 height 20
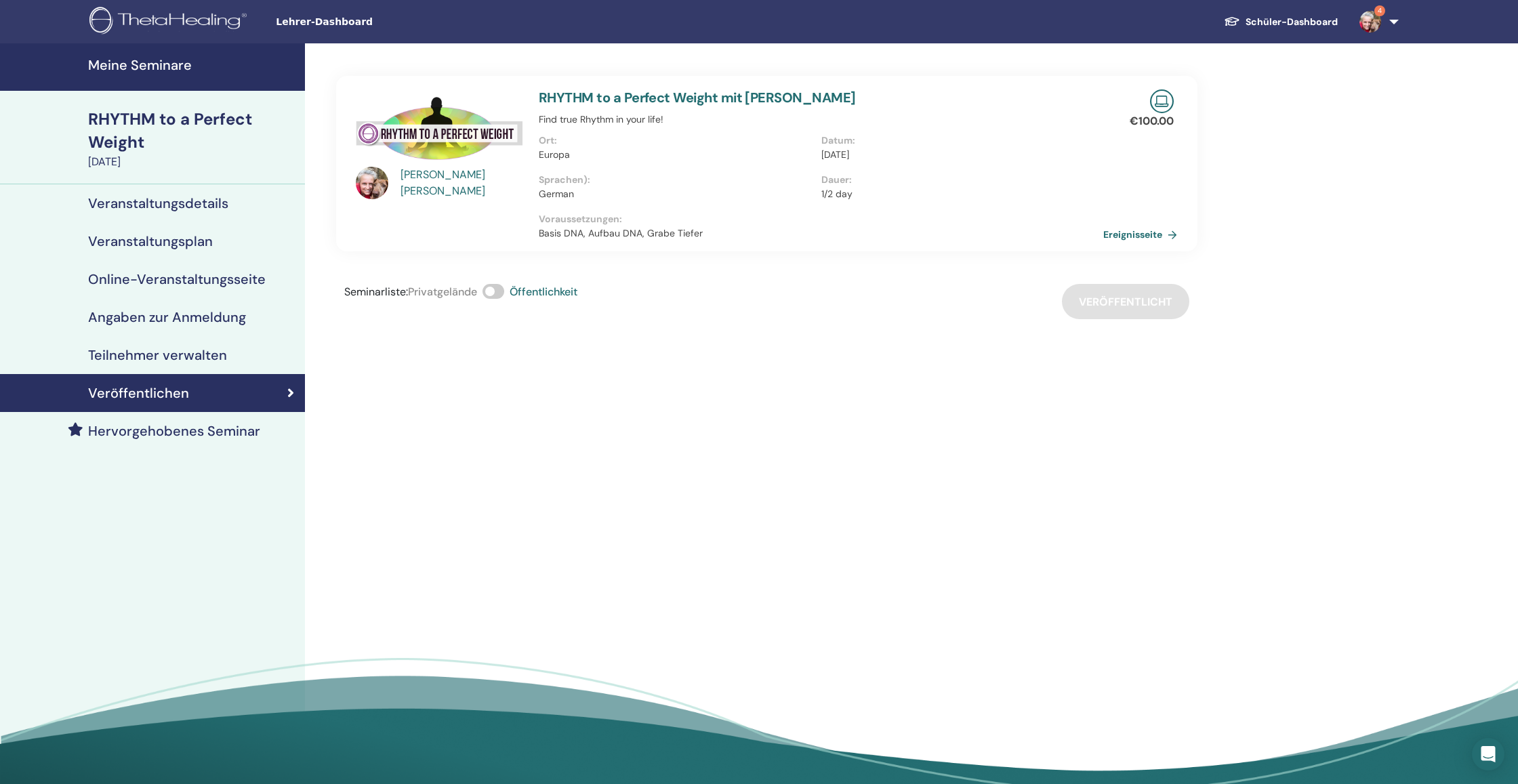
click at [152, 68] on h4 "Meine Seminare" at bounding box center [193, 65] width 209 height 16
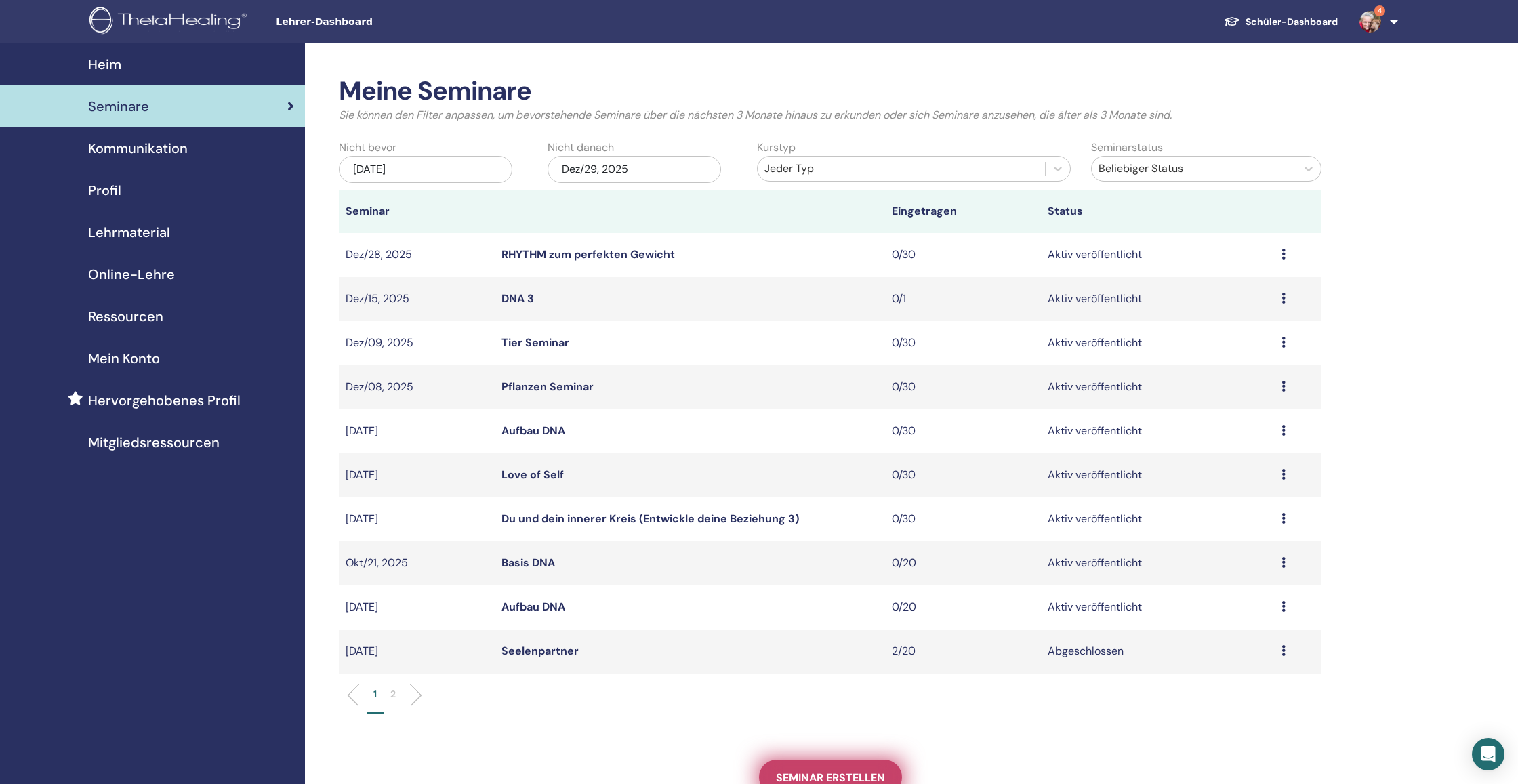
click at [820, 783] on span "Seminar erstellen" at bounding box center [830, 777] width 109 height 14
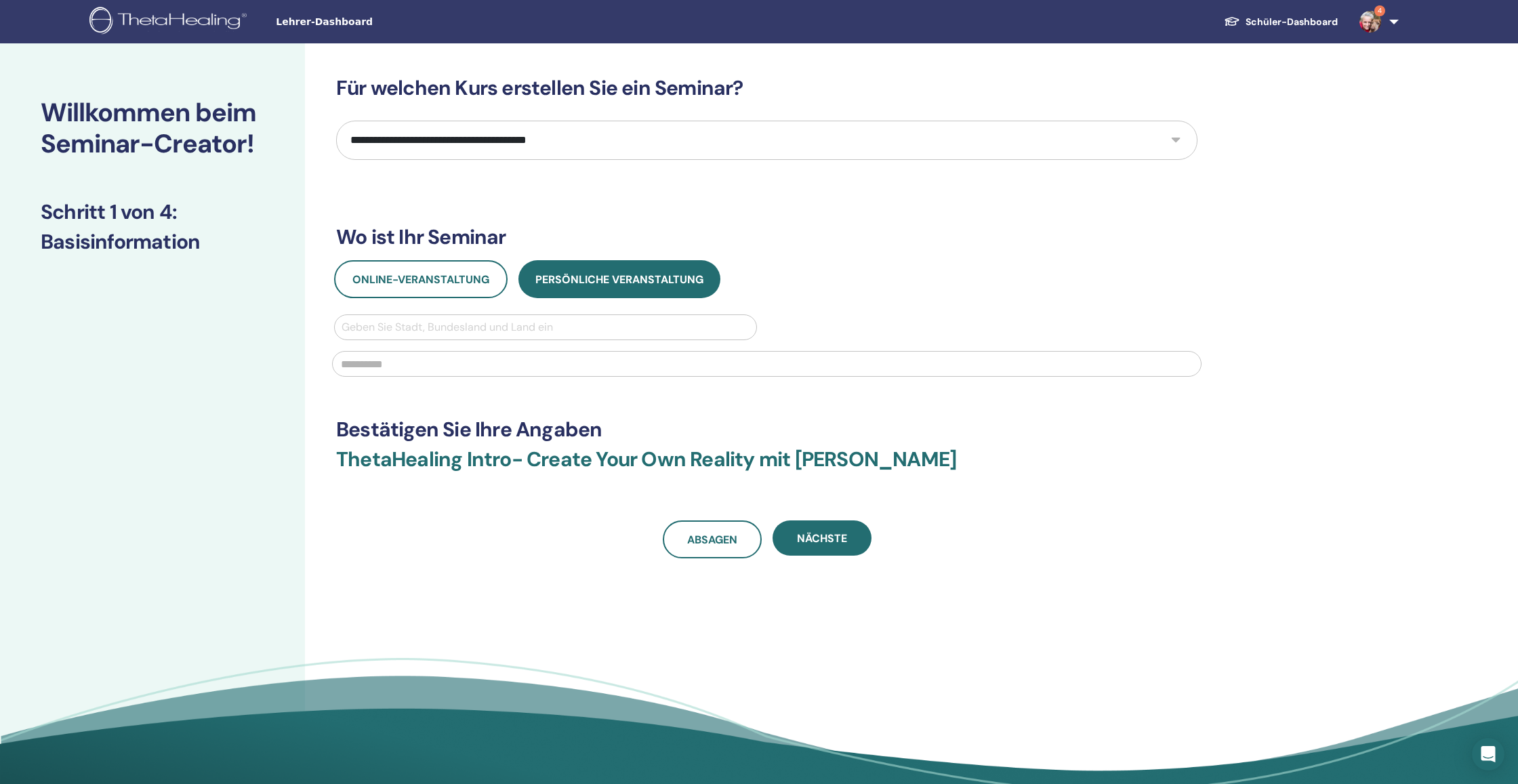
select select "**"
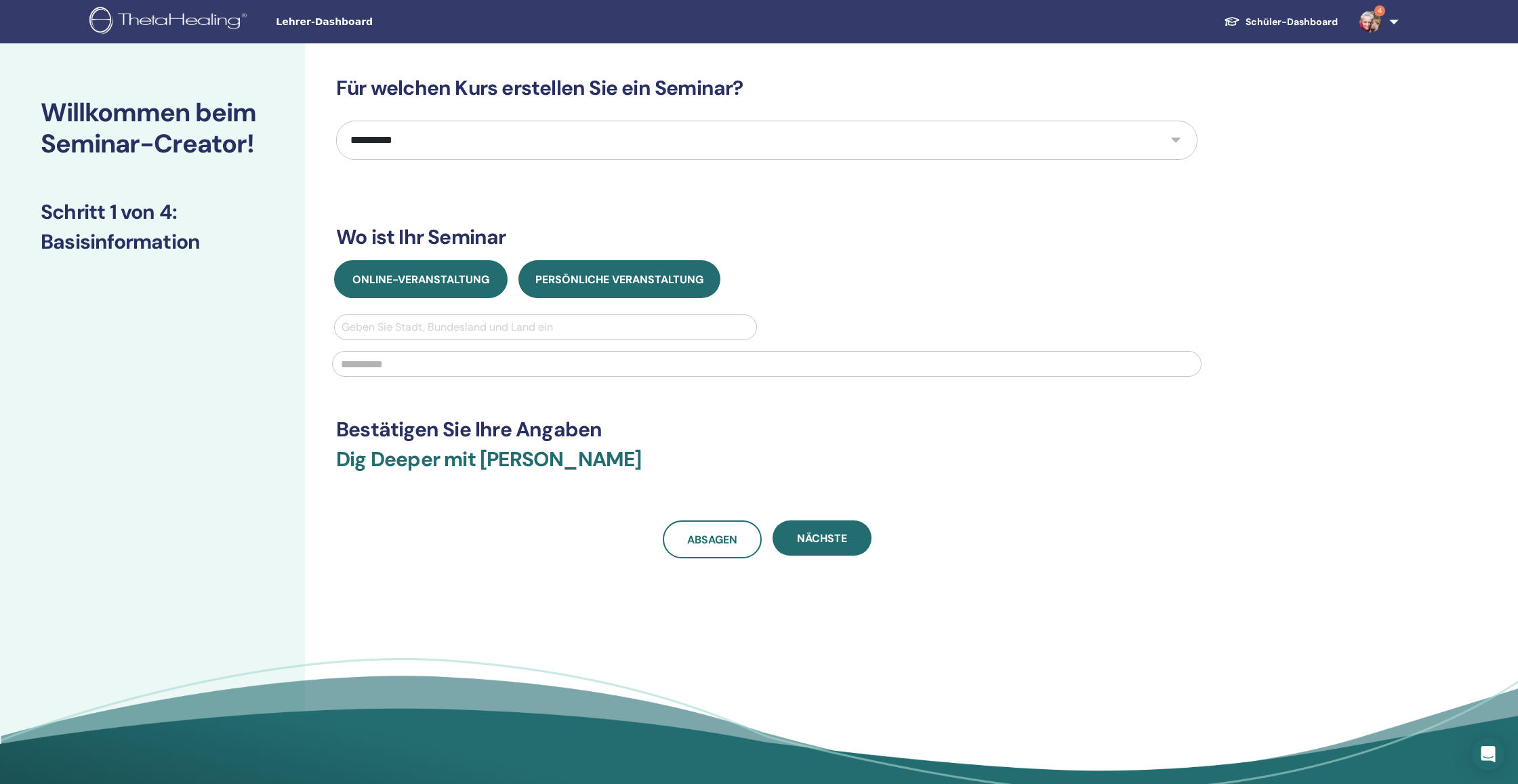
click at [466, 274] on span "Online-Veranstaltung" at bounding box center [421, 279] width 137 height 14
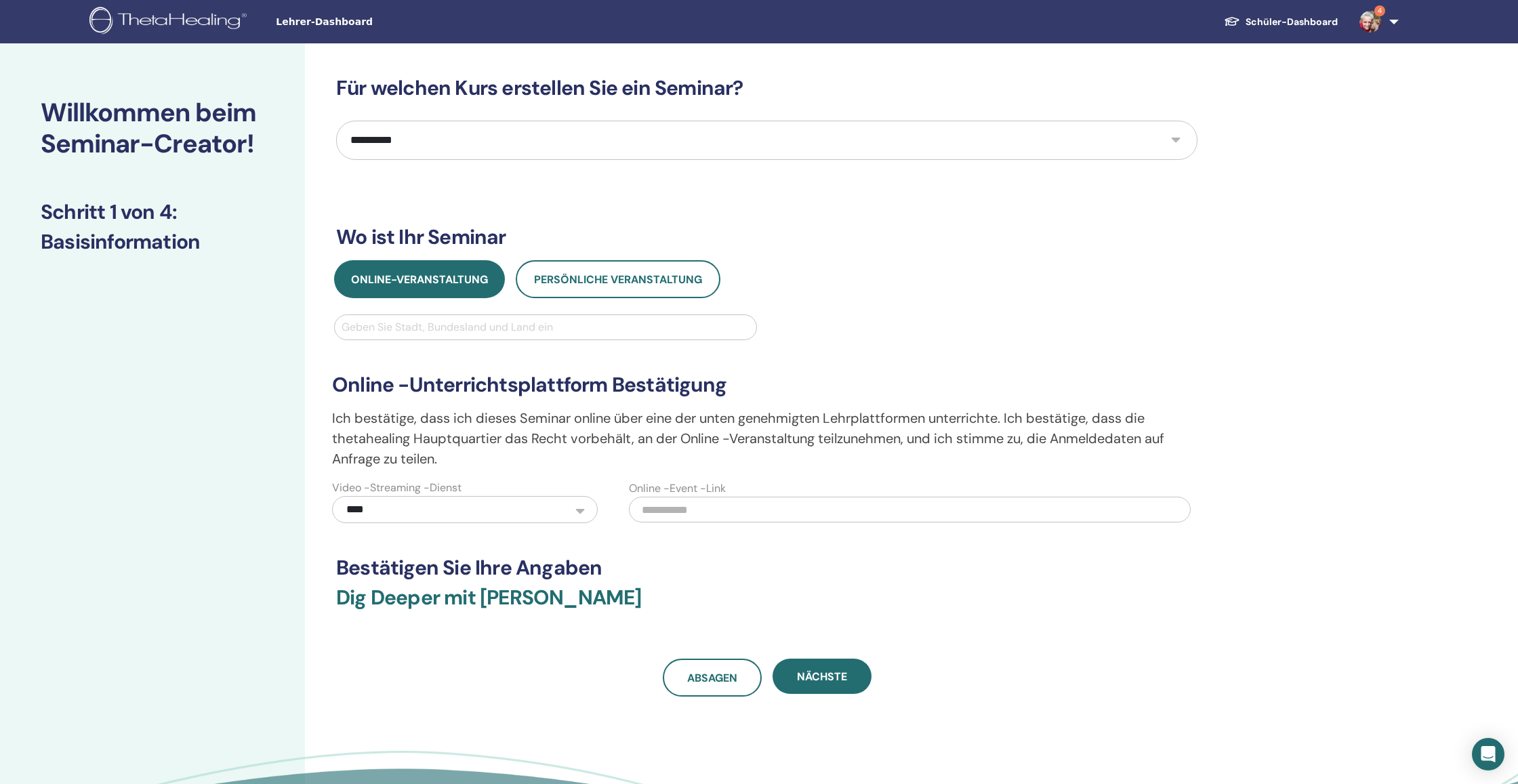
click at [520, 322] on div "Geben Sie Stadt, Bundesland und Land ein" at bounding box center [545, 327] width 408 height 16
type input "****"
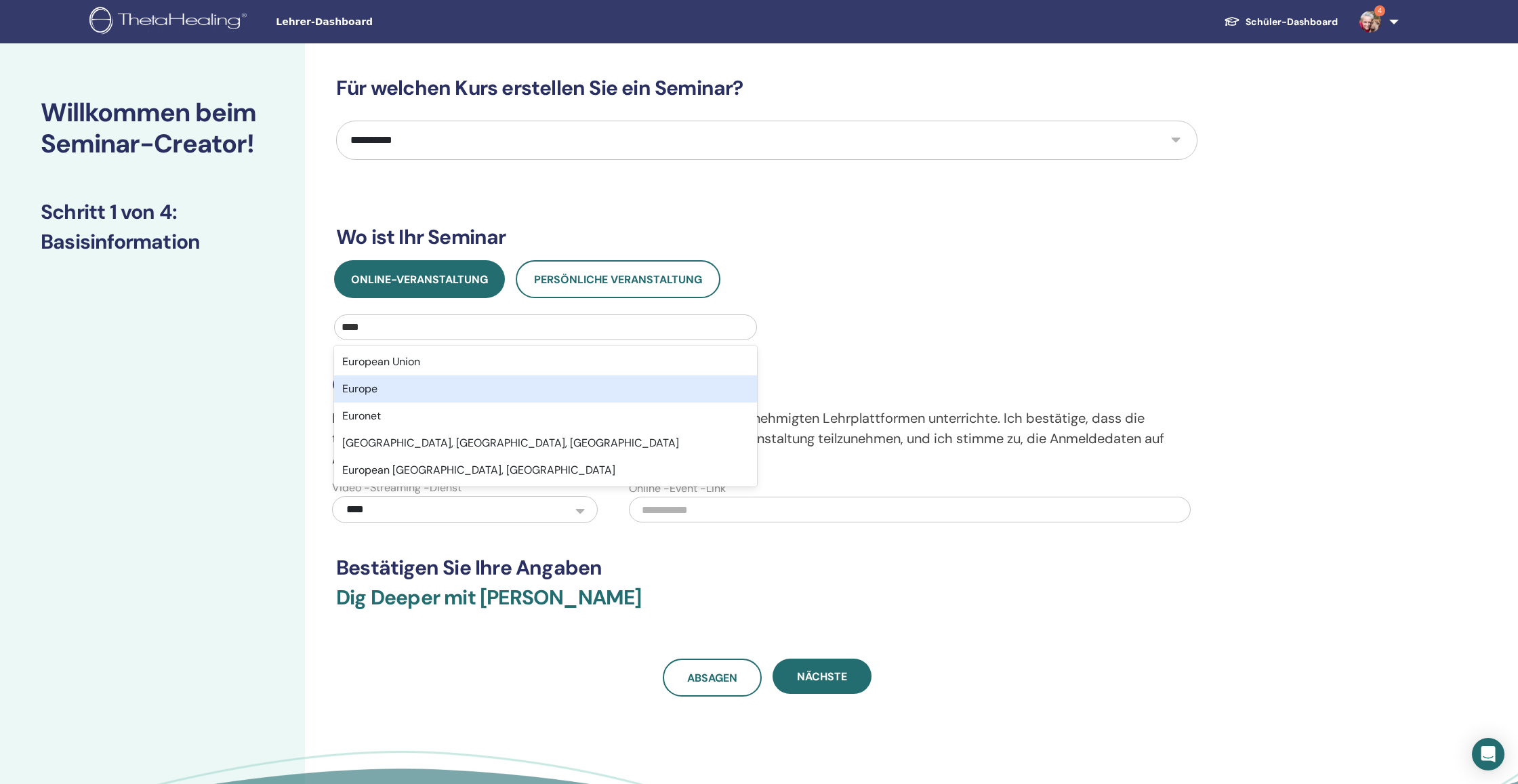
click at [456, 384] on div "Europe" at bounding box center [545, 389] width 423 height 27
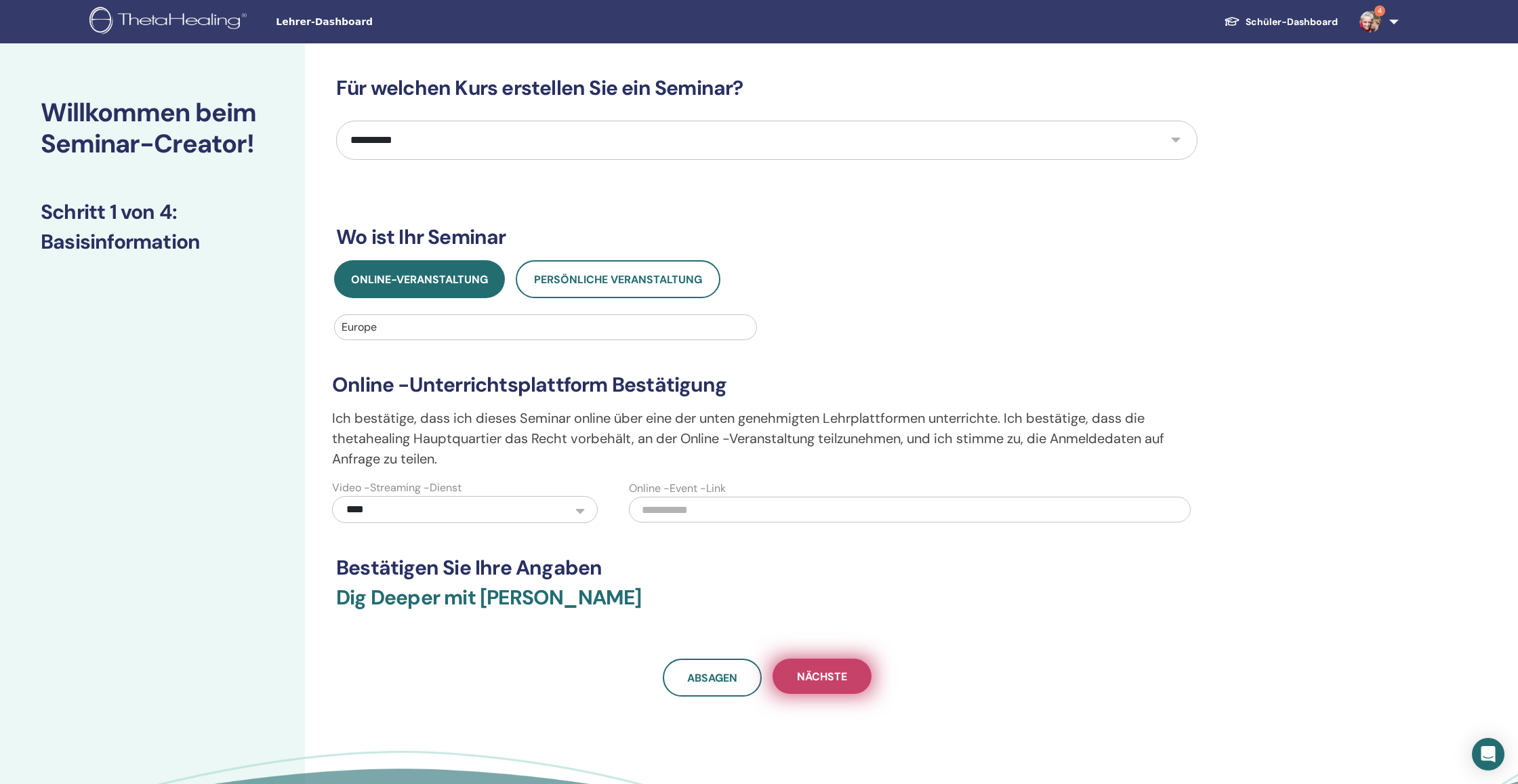
click at [798, 668] on button "Nächste" at bounding box center [822, 676] width 99 height 36
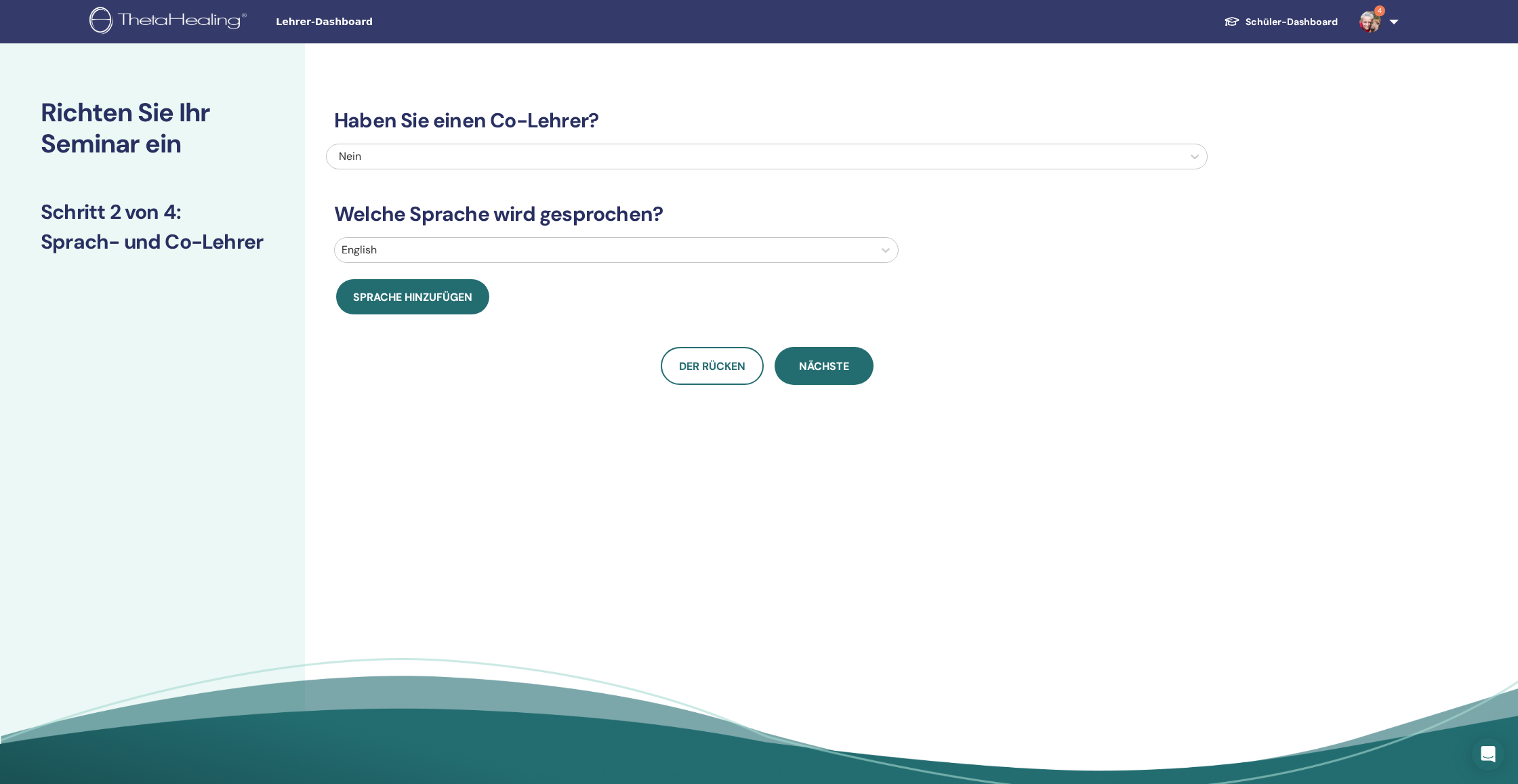
click at [491, 246] on div at bounding box center [604, 249] width 525 height 19
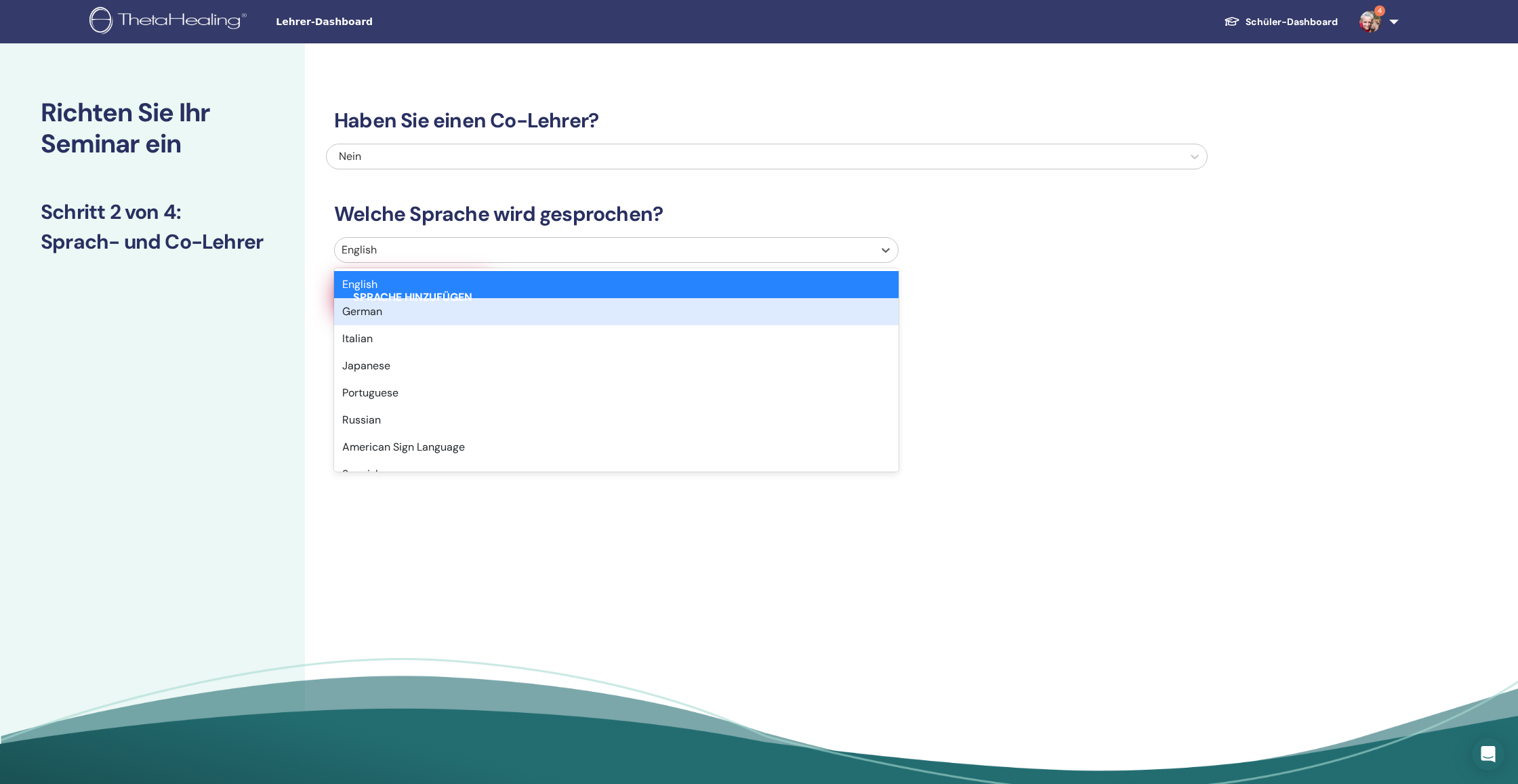
click at [465, 307] on div "German" at bounding box center [616, 311] width 565 height 27
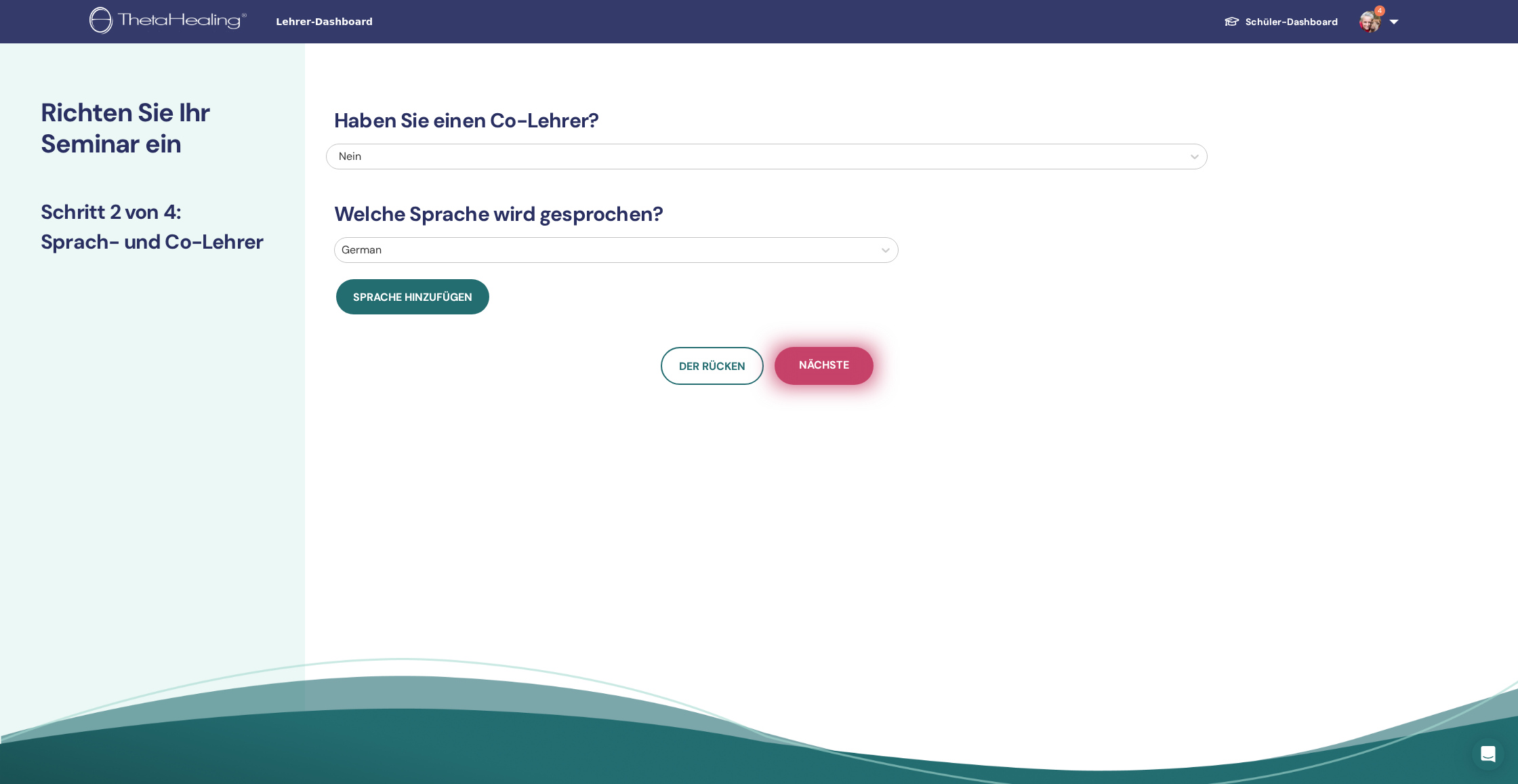
click at [852, 358] on button "Nächste" at bounding box center [824, 366] width 99 height 38
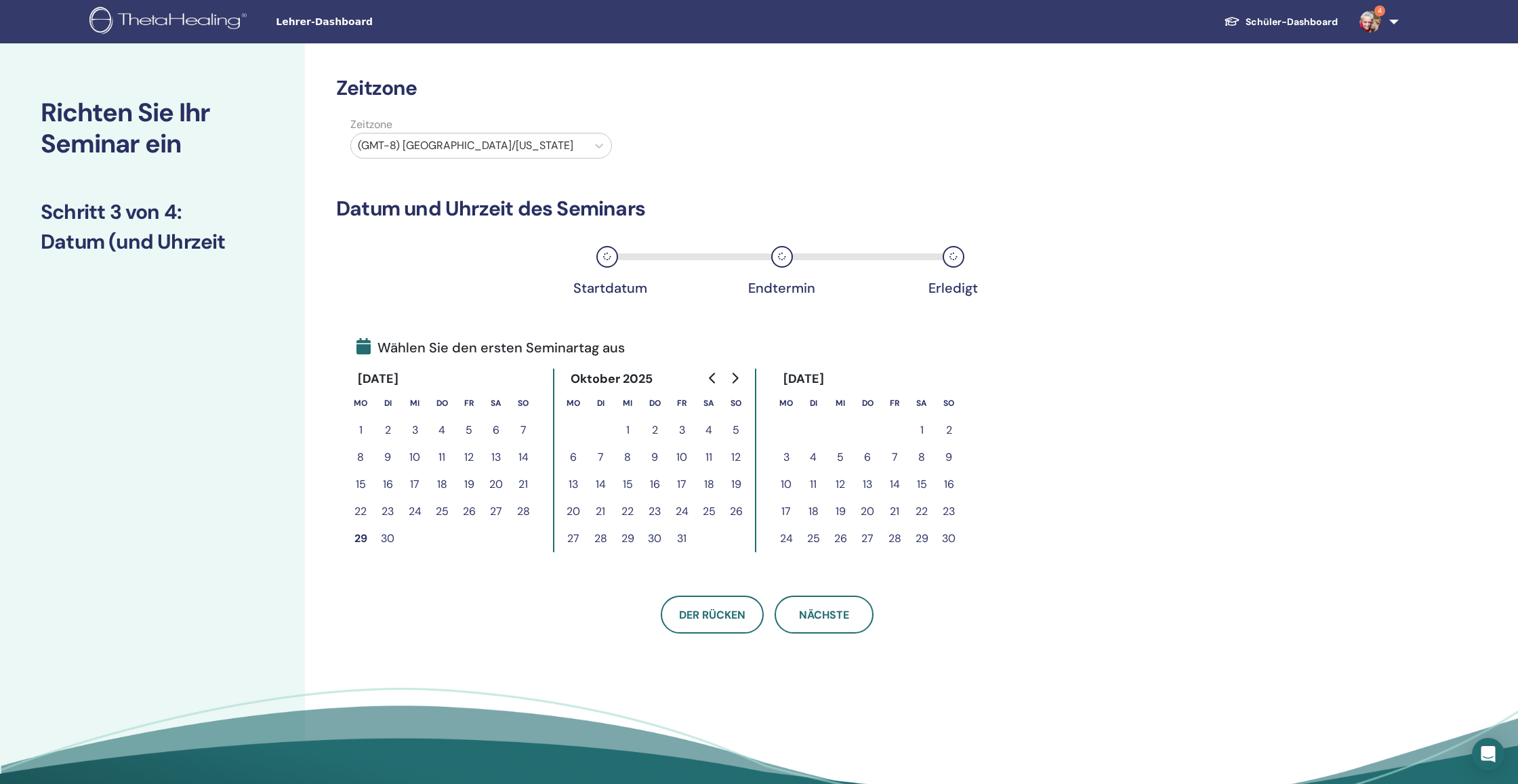
click at [739, 377] on icon "Go to next month" at bounding box center [735, 378] width 11 height 11
click at [785, 538] on button "29" at bounding box center [785, 538] width 27 height 27
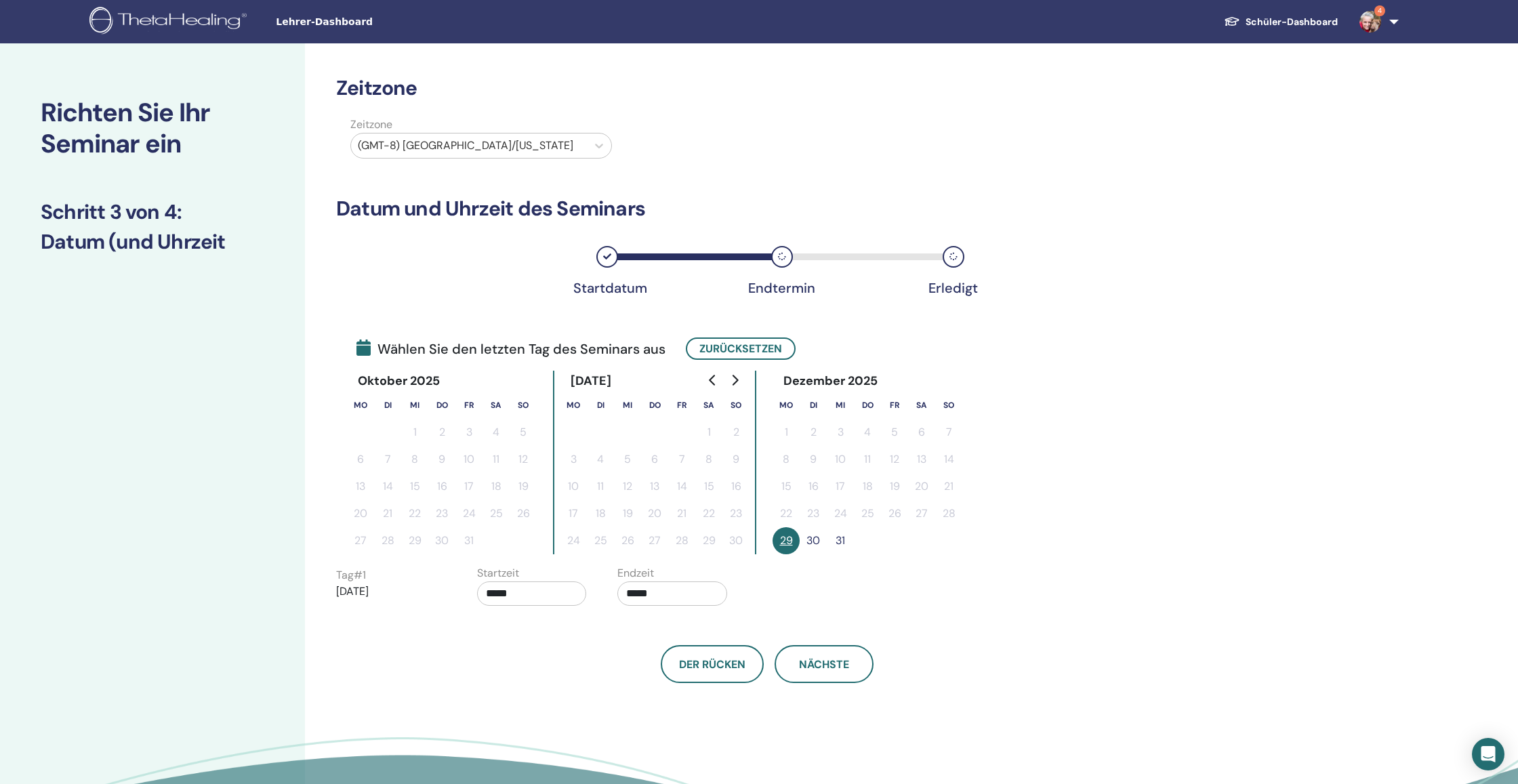
click at [816, 540] on button "30" at bounding box center [813, 540] width 27 height 27
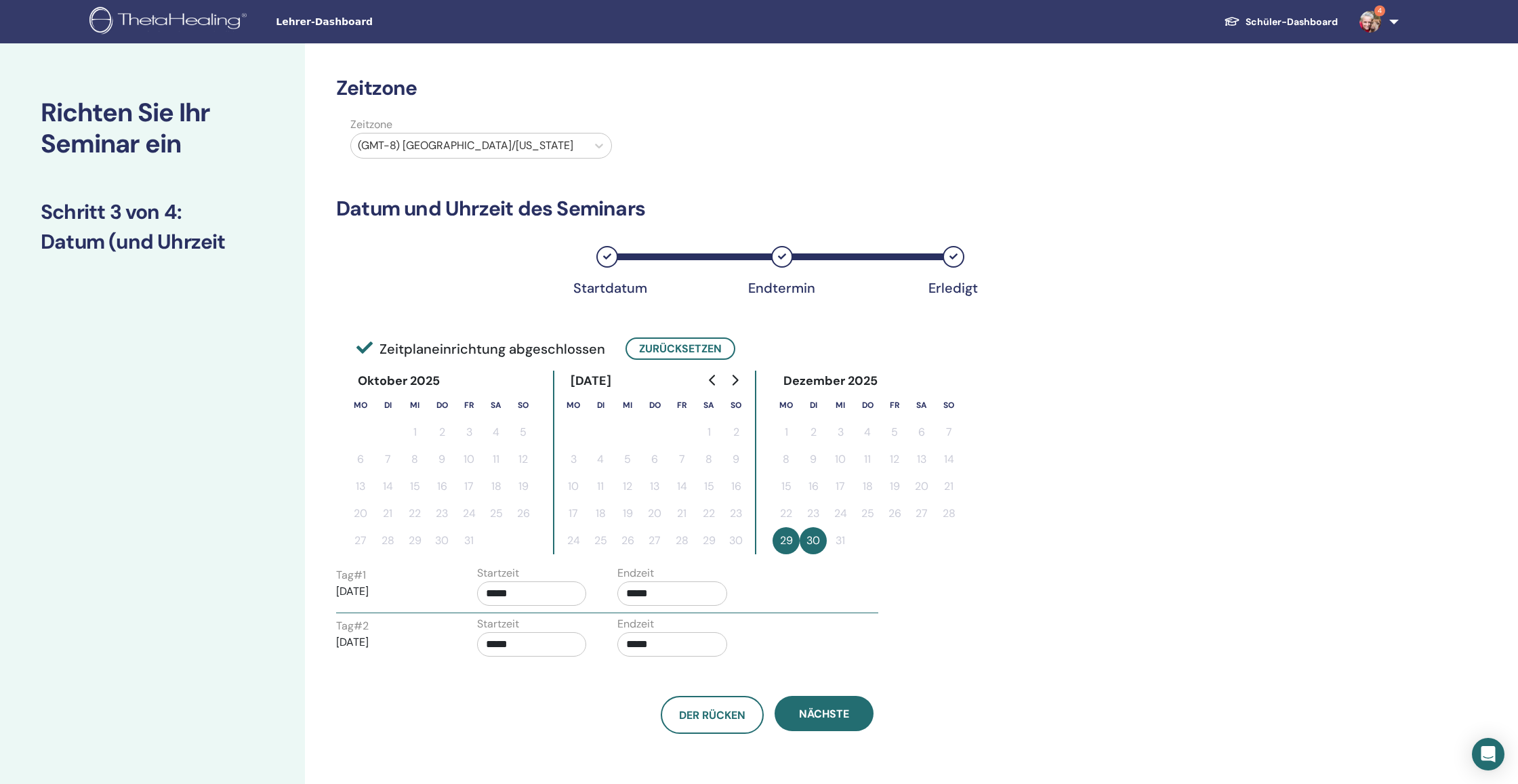
click at [571, 597] on input "*****" at bounding box center [532, 593] width 110 height 24
click at [575, 668] on span "▼" at bounding box center [577, 668] width 27 height 27
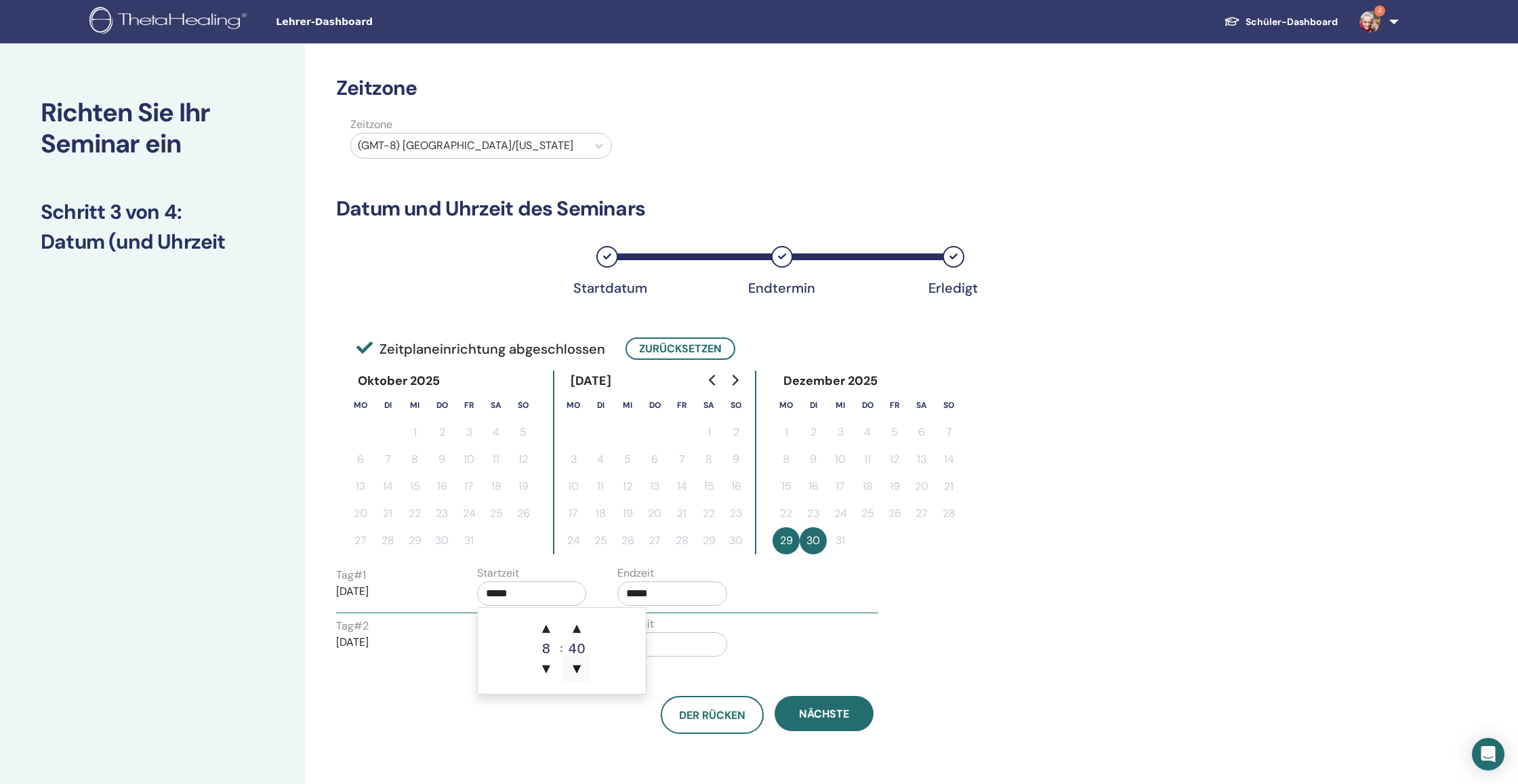
click at [575, 668] on span "▼" at bounding box center [577, 668] width 27 height 27
type input "*****"
click at [677, 595] on input "*****" at bounding box center [673, 593] width 110 height 24
click at [719, 666] on span "▼" at bounding box center [717, 668] width 27 height 27
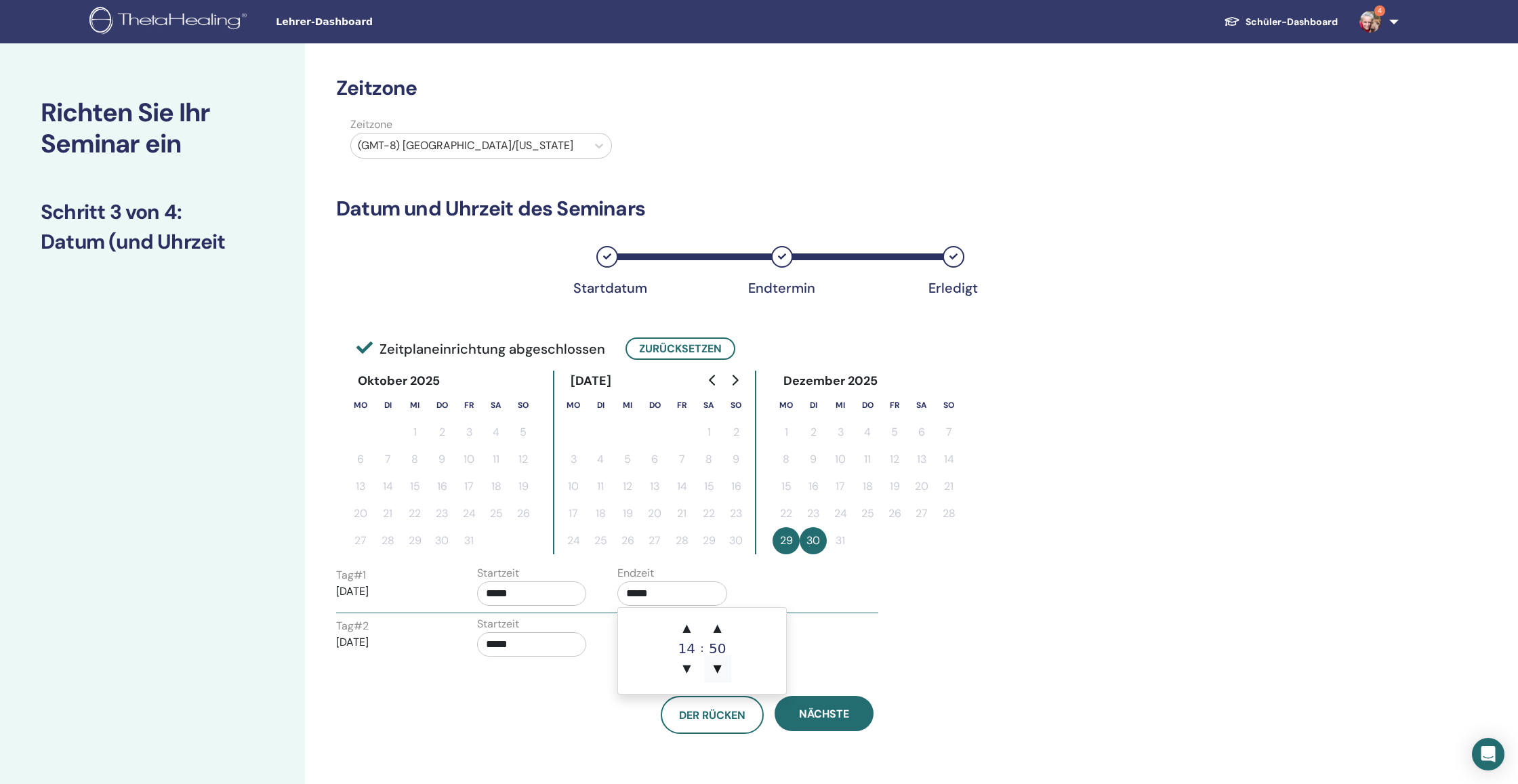
click at [719, 666] on span "▼" at bounding box center [717, 668] width 27 height 27
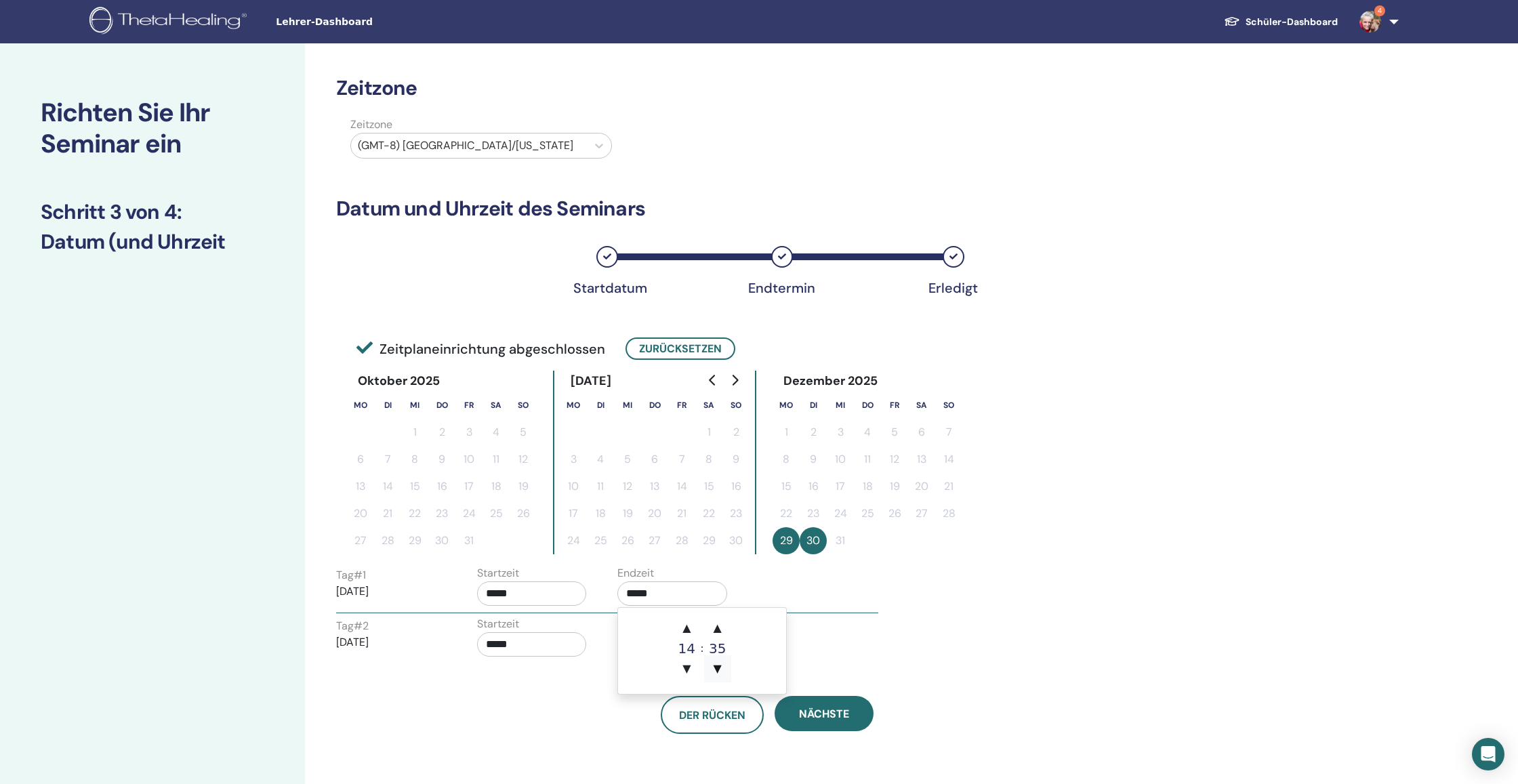
type input "*****"
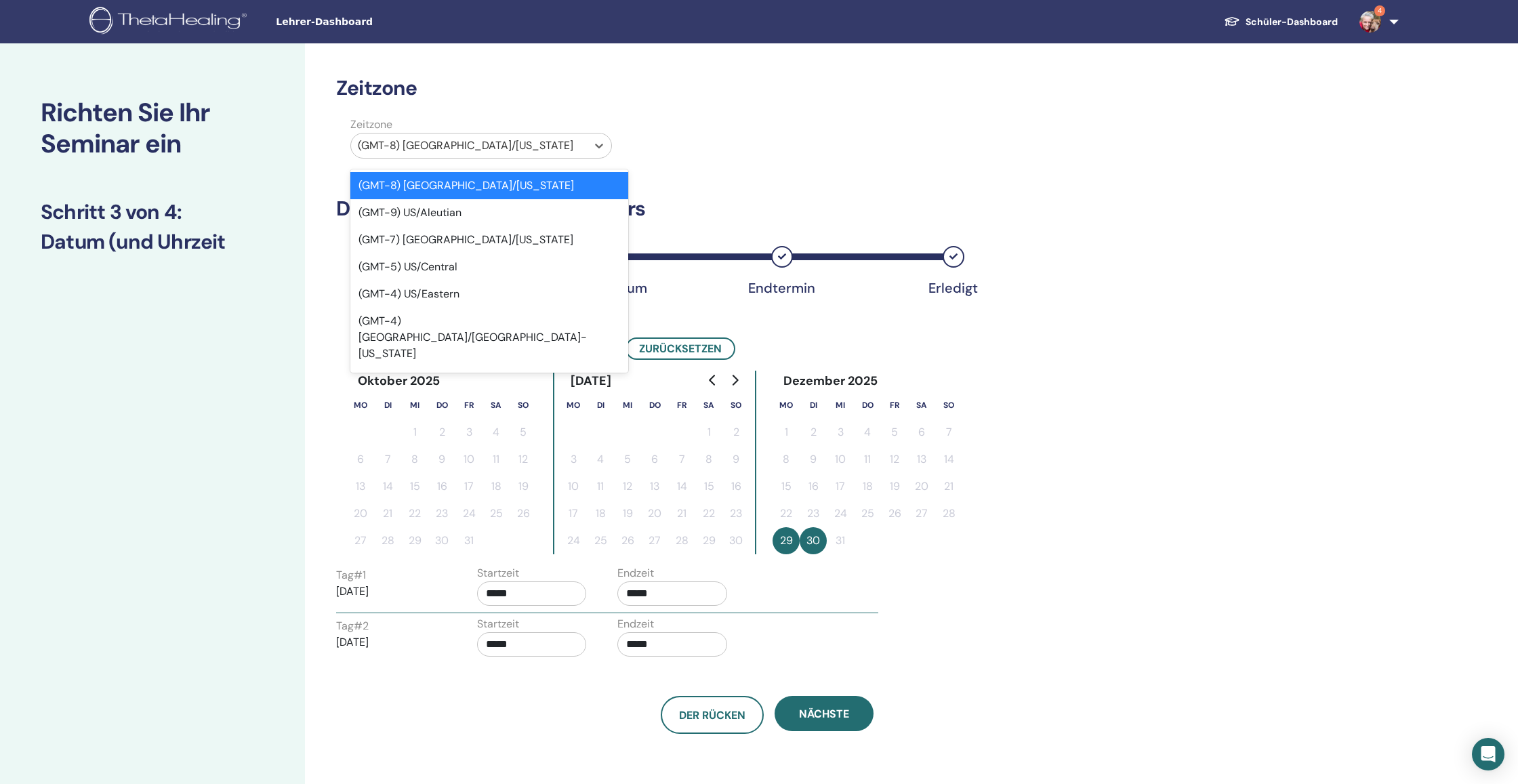
click at [586, 146] on div "(GMT-8) US/Alaska" at bounding box center [469, 146] width 236 height 24
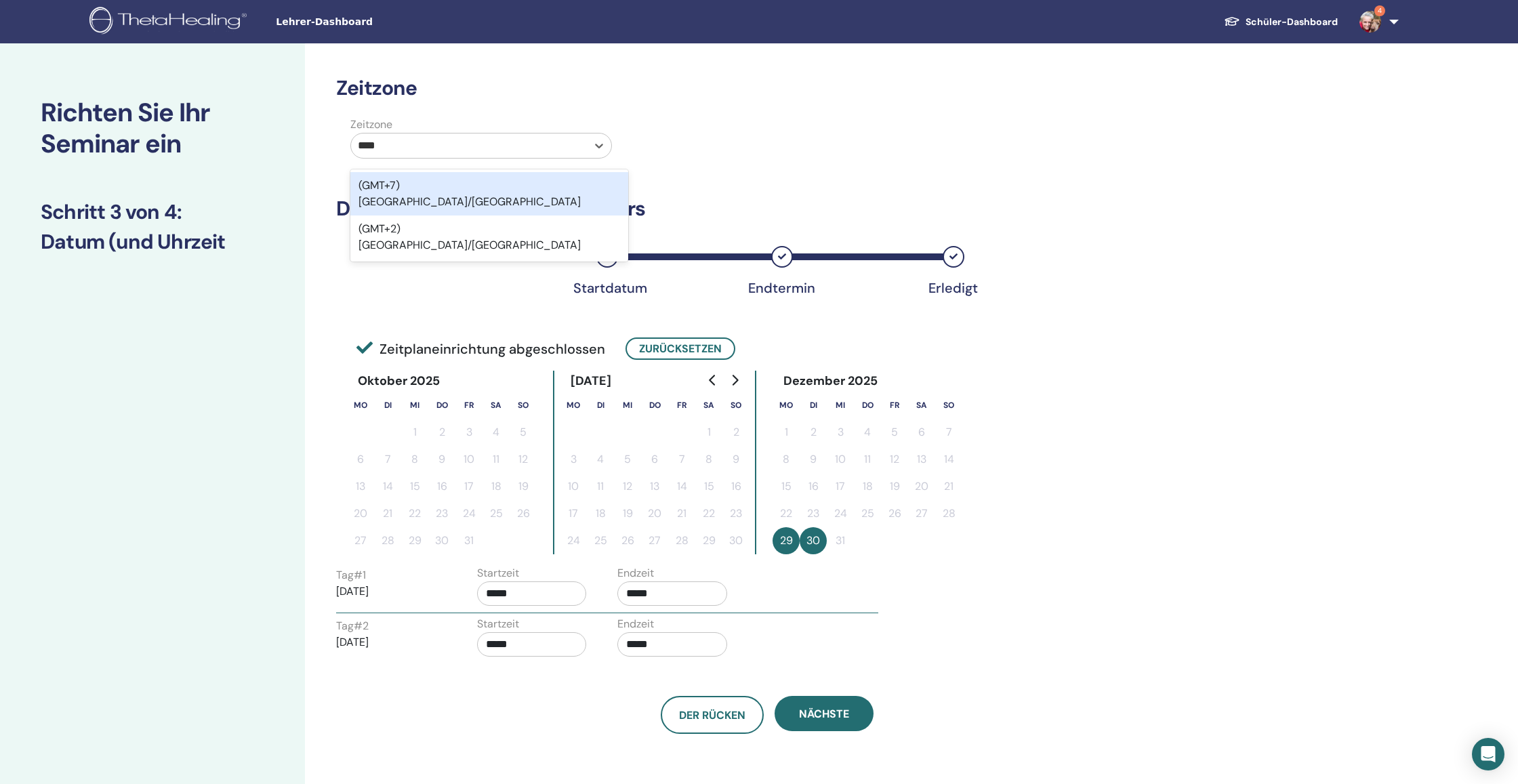
type input "*****"
click at [529, 173] on div "(GMT+2) [GEOGRAPHIC_DATA]/[GEOGRAPHIC_DATA]" at bounding box center [489, 194] width 278 height 43
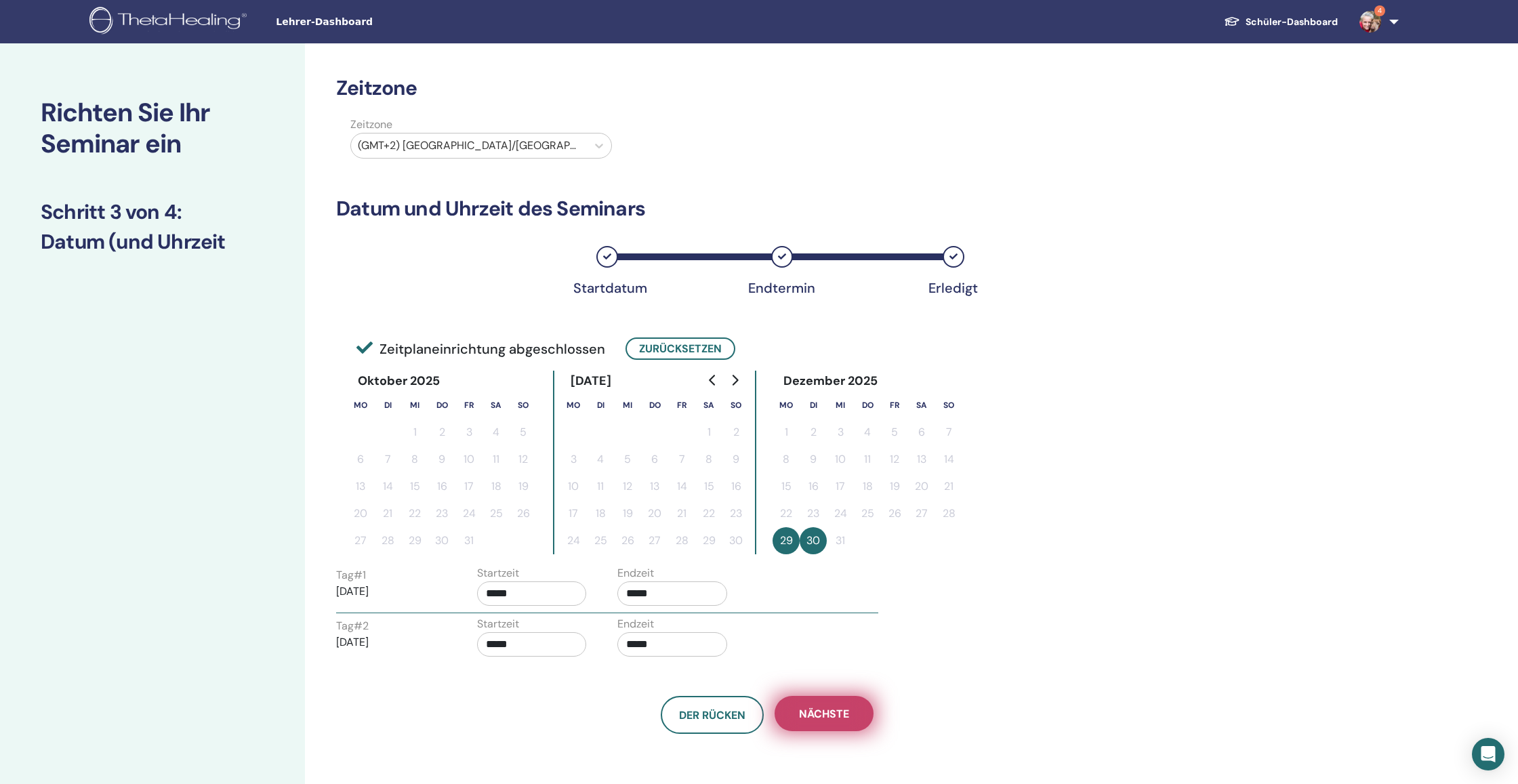
click at [843, 720] on span "Nächste" at bounding box center [824, 714] width 50 height 14
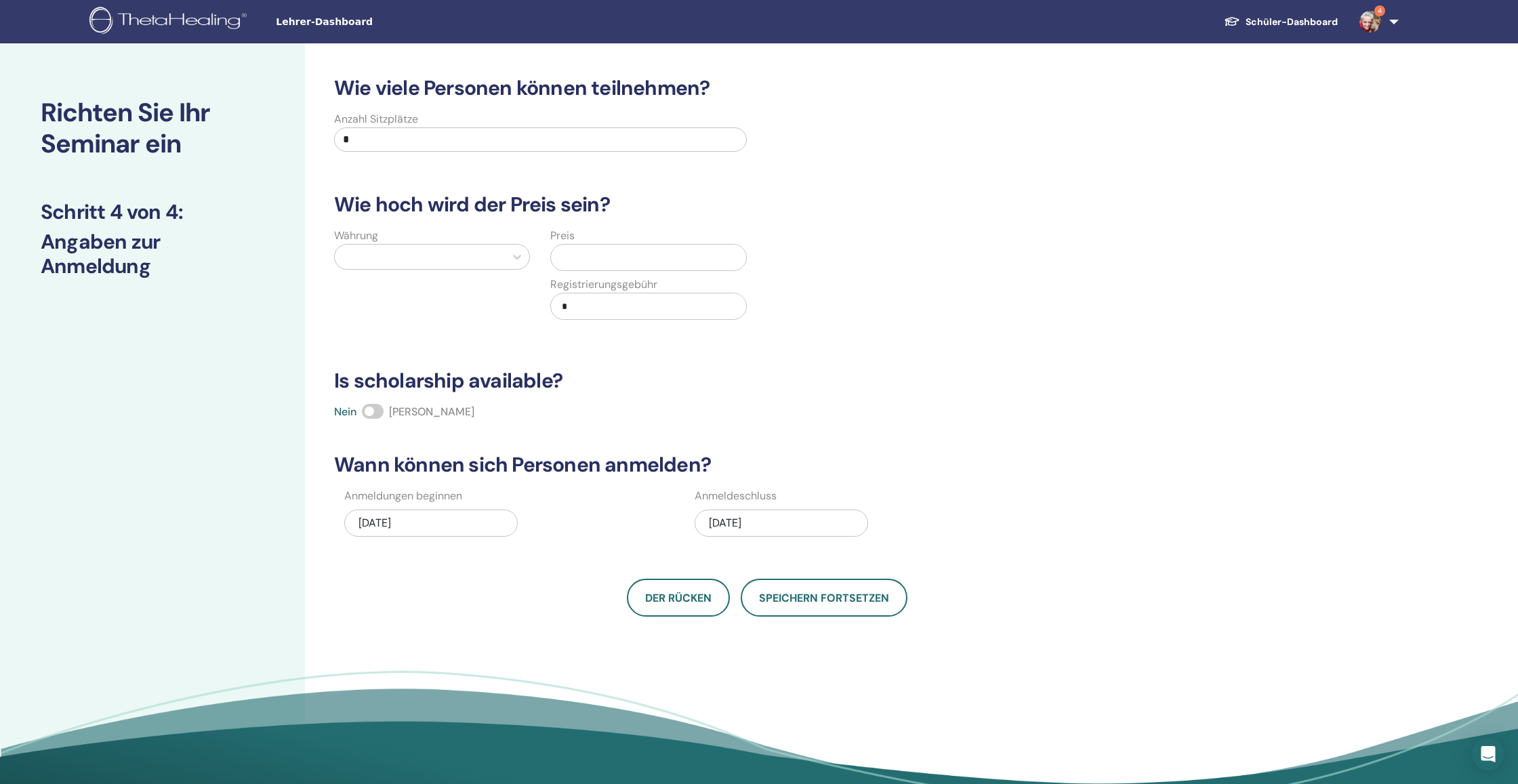
drag, startPoint x: 391, startPoint y: 146, endPoint x: 295, endPoint y: 134, distance: 96.7
click at [295, 134] on div "Richten Sie Ihr Seminar ein Schritt 4 von 4 : Angaben zur Anmeldung Wie viele P…" at bounding box center [759, 425] width 1518 height 763
type input "*"
type input "**"
click at [405, 262] on div at bounding box center [419, 256] width 157 height 19
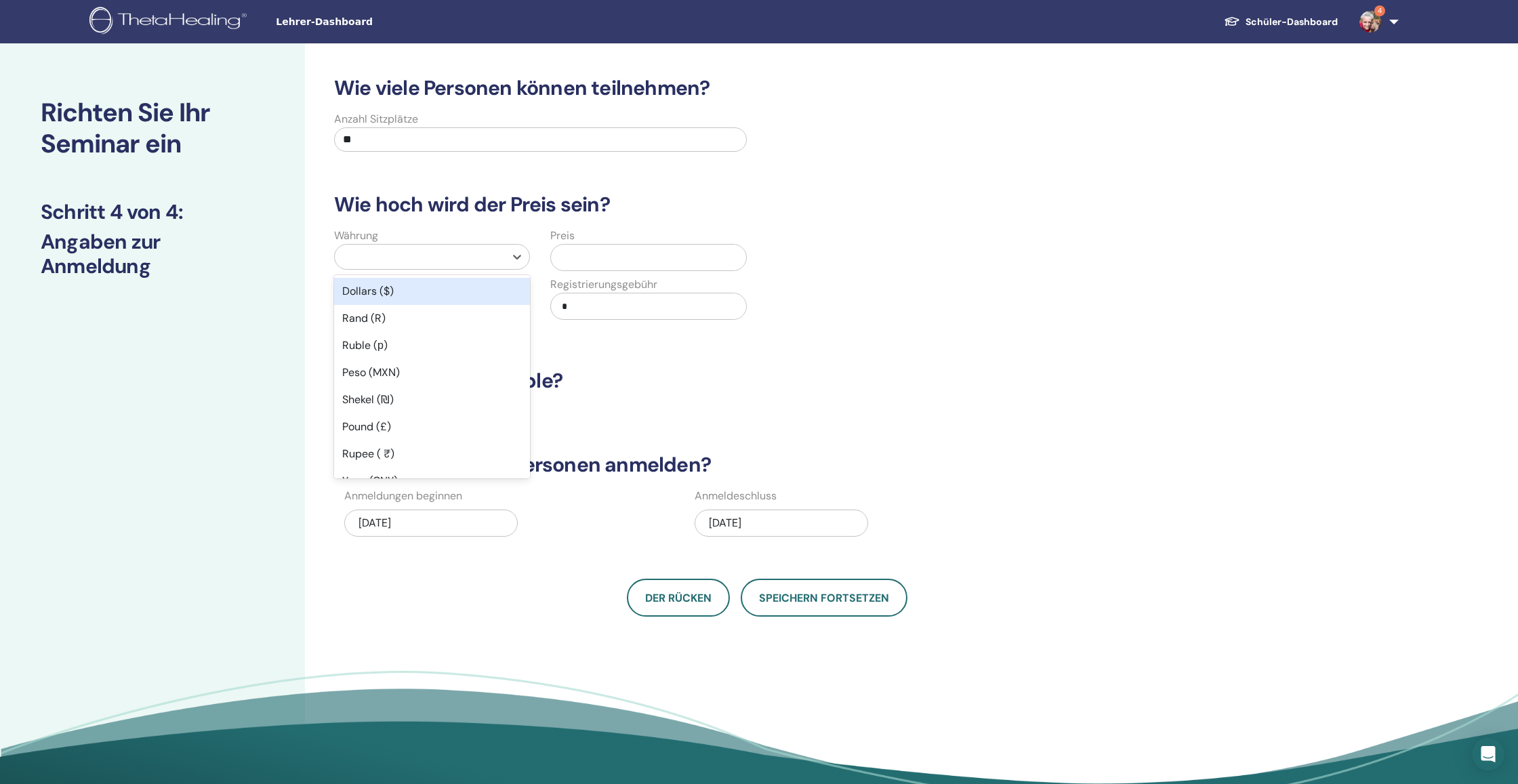
type input "*"
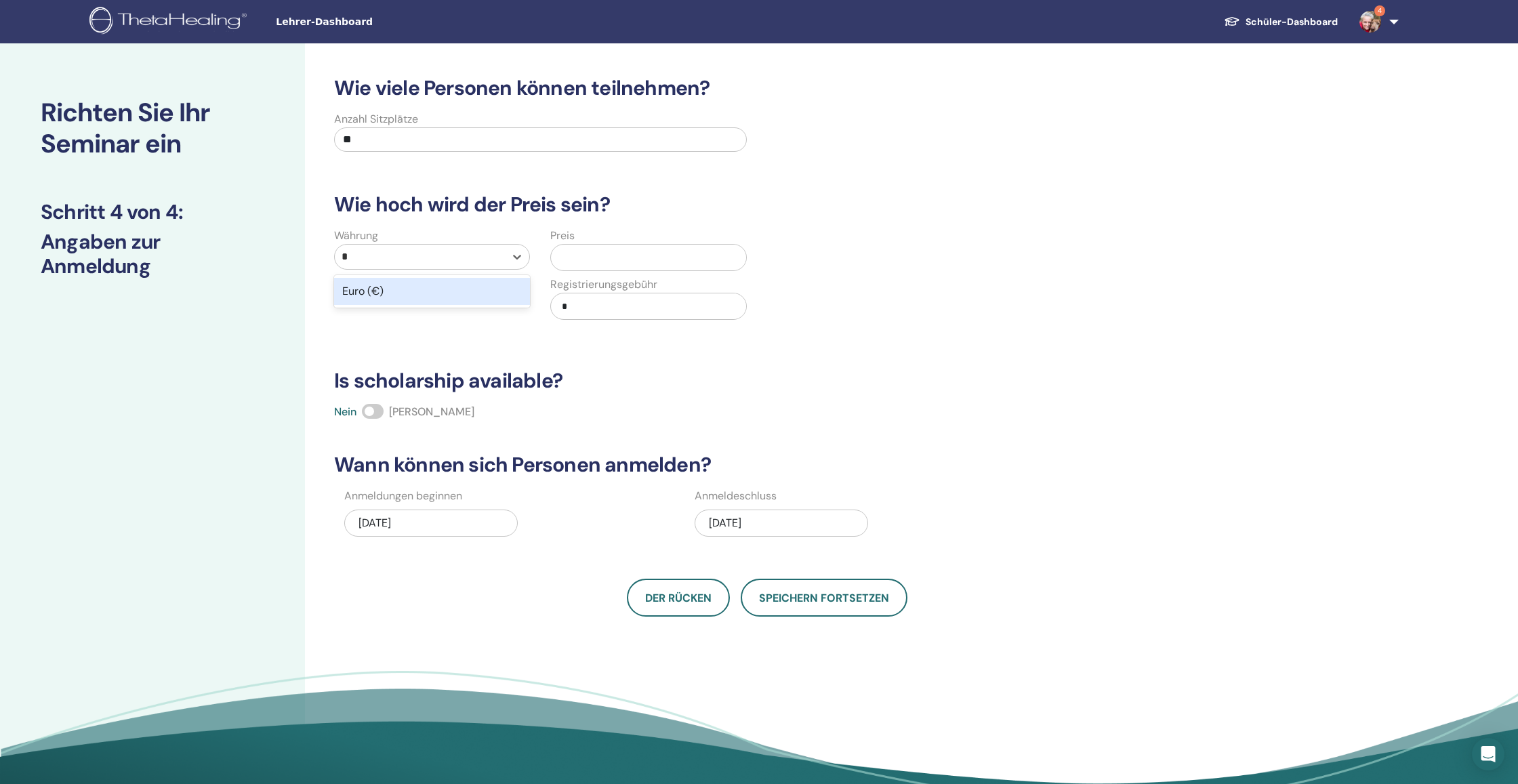
click at [392, 297] on div "Euro (€)" at bounding box center [432, 291] width 196 height 27
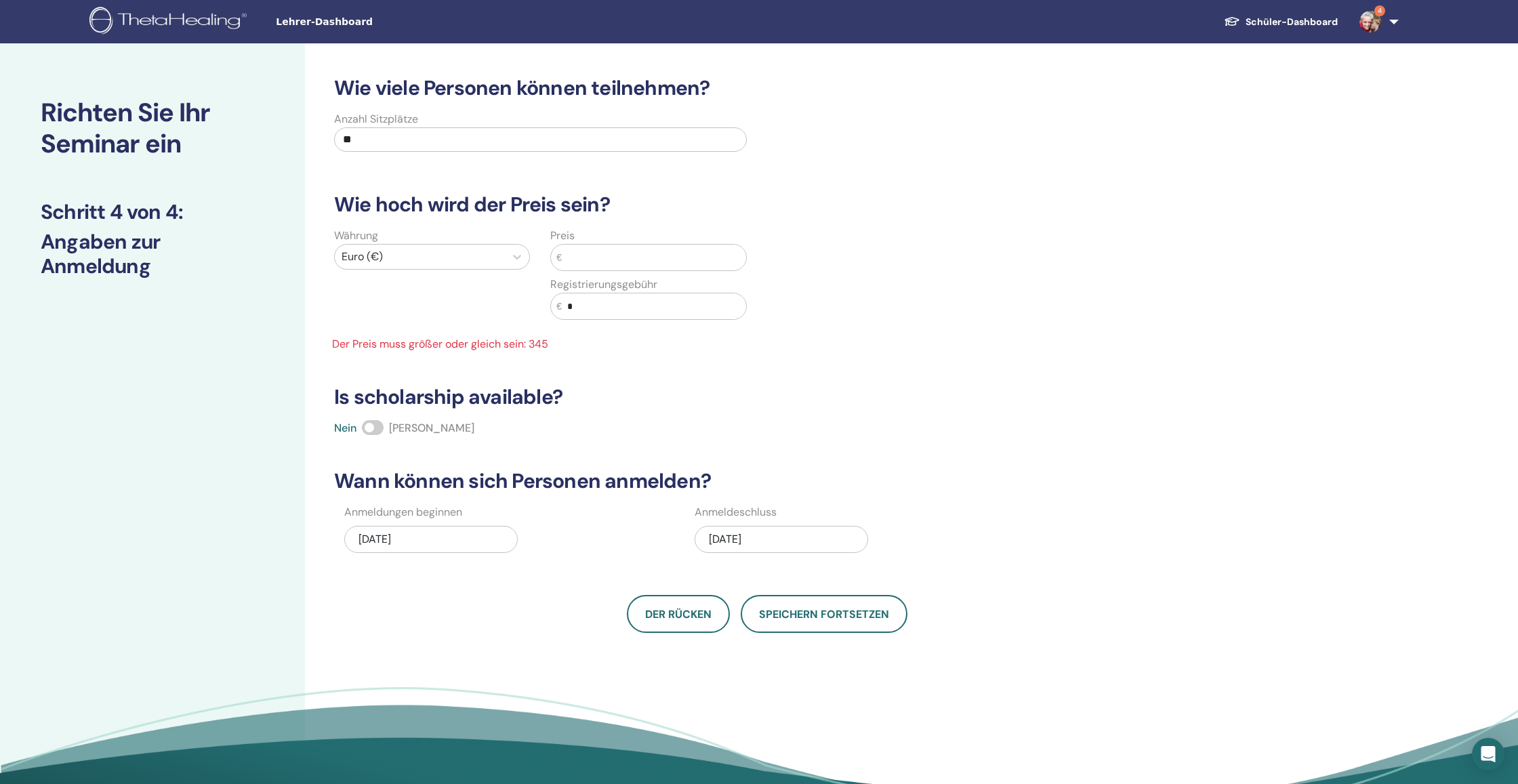
click at [392, 297] on div "Währung Euro (€)" at bounding box center [432, 282] width 216 height 109
click at [617, 260] on input "text" at bounding box center [654, 257] width 185 height 26
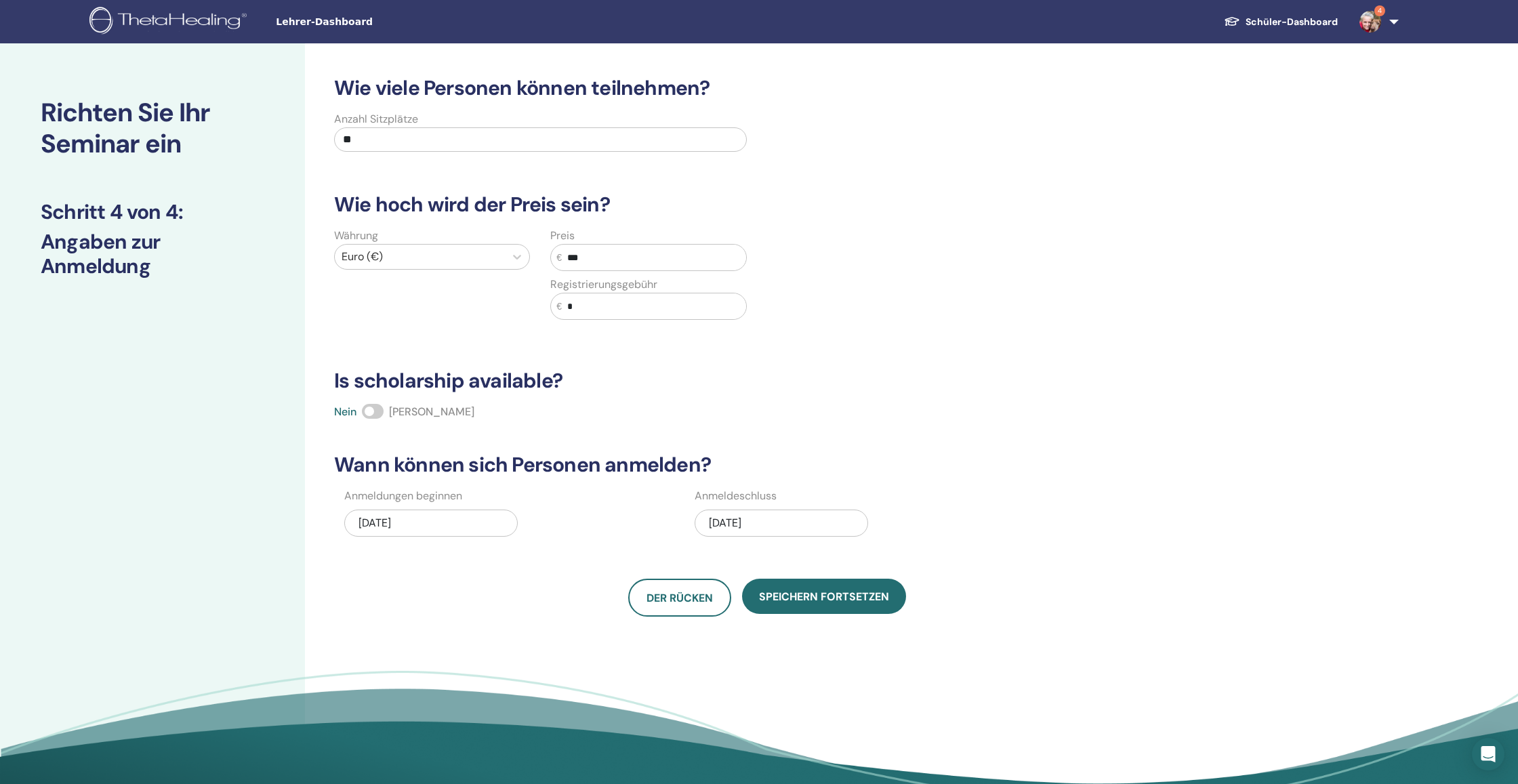
type input "***"
drag, startPoint x: 521, startPoint y: 298, endPoint x: 494, endPoint y: 295, distance: 27.2
click at [494, 295] on div "Währung Euro (€) Preis € *** Registrierungsgebühr € *" at bounding box center [540, 282] width 433 height 109
click at [506, 409] on div "Nein Ja" at bounding box center [767, 411] width 882 height 16
drag, startPoint x: 596, startPoint y: 308, endPoint x: 560, endPoint y: 305, distance: 36.1
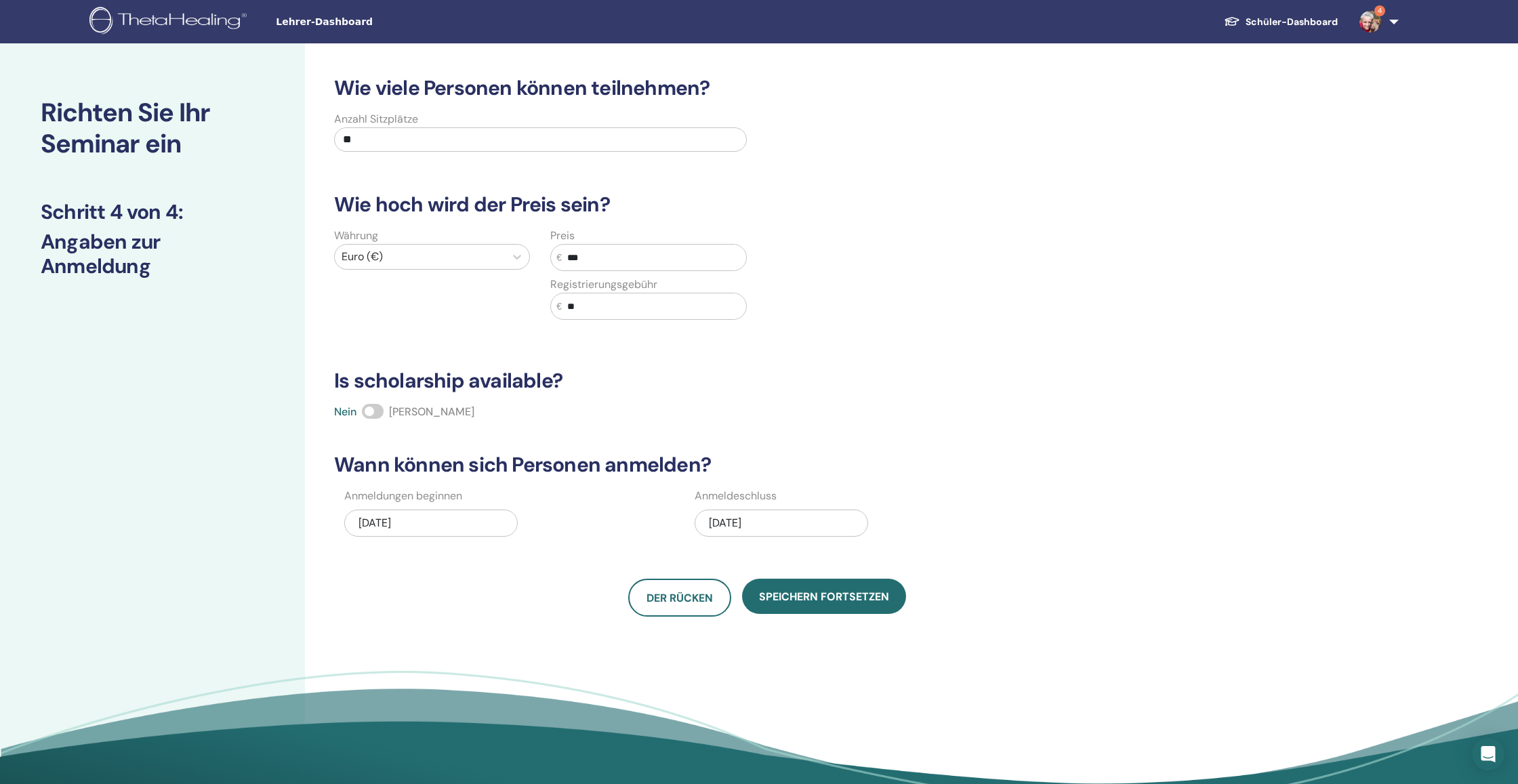
click at [560, 305] on div "€ **" at bounding box center [648, 306] width 196 height 27
drag, startPoint x: 586, startPoint y: 304, endPoint x: 559, endPoint y: 305, distance: 27.0
click at [559, 305] on div "€ **" at bounding box center [648, 306] width 196 height 27
type input "**"
click at [813, 593] on span "Speichern fortsetzen" at bounding box center [824, 597] width 130 height 14
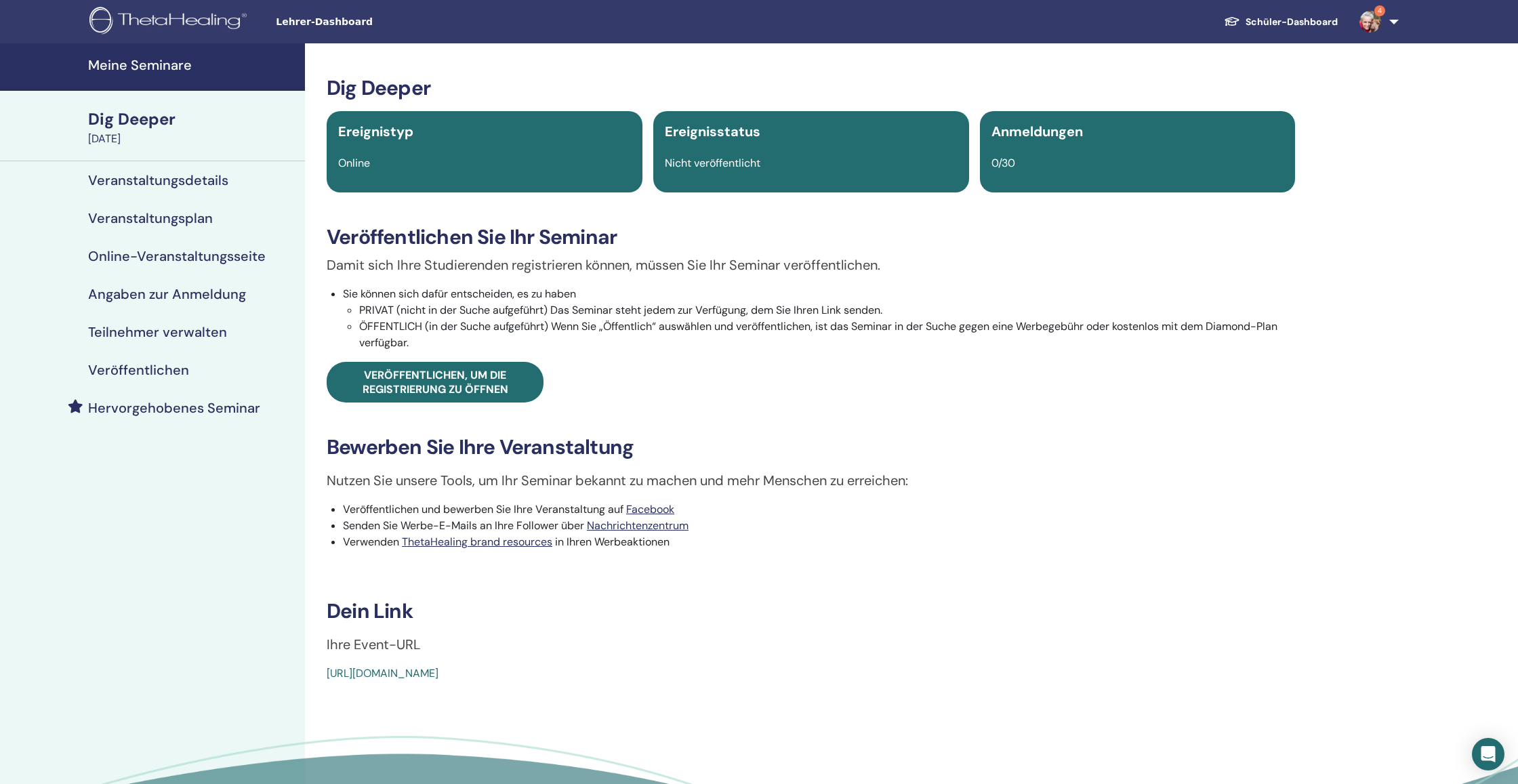
click at [203, 177] on h4 "Veranstaltungsdetails" at bounding box center [158, 180] width 140 height 16
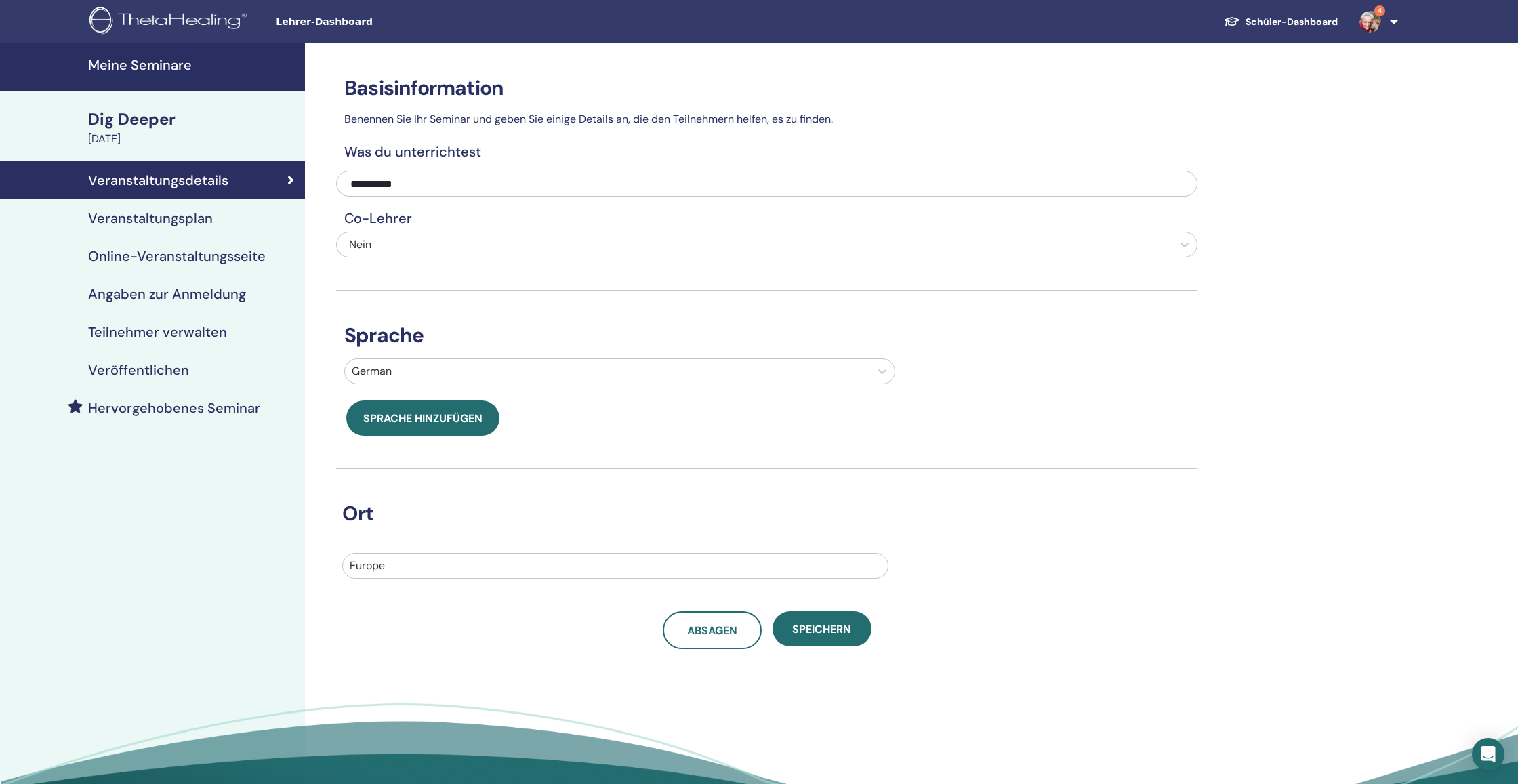
click at [206, 224] on h4 "Veranstaltungsplan" at bounding box center [150, 218] width 125 height 16
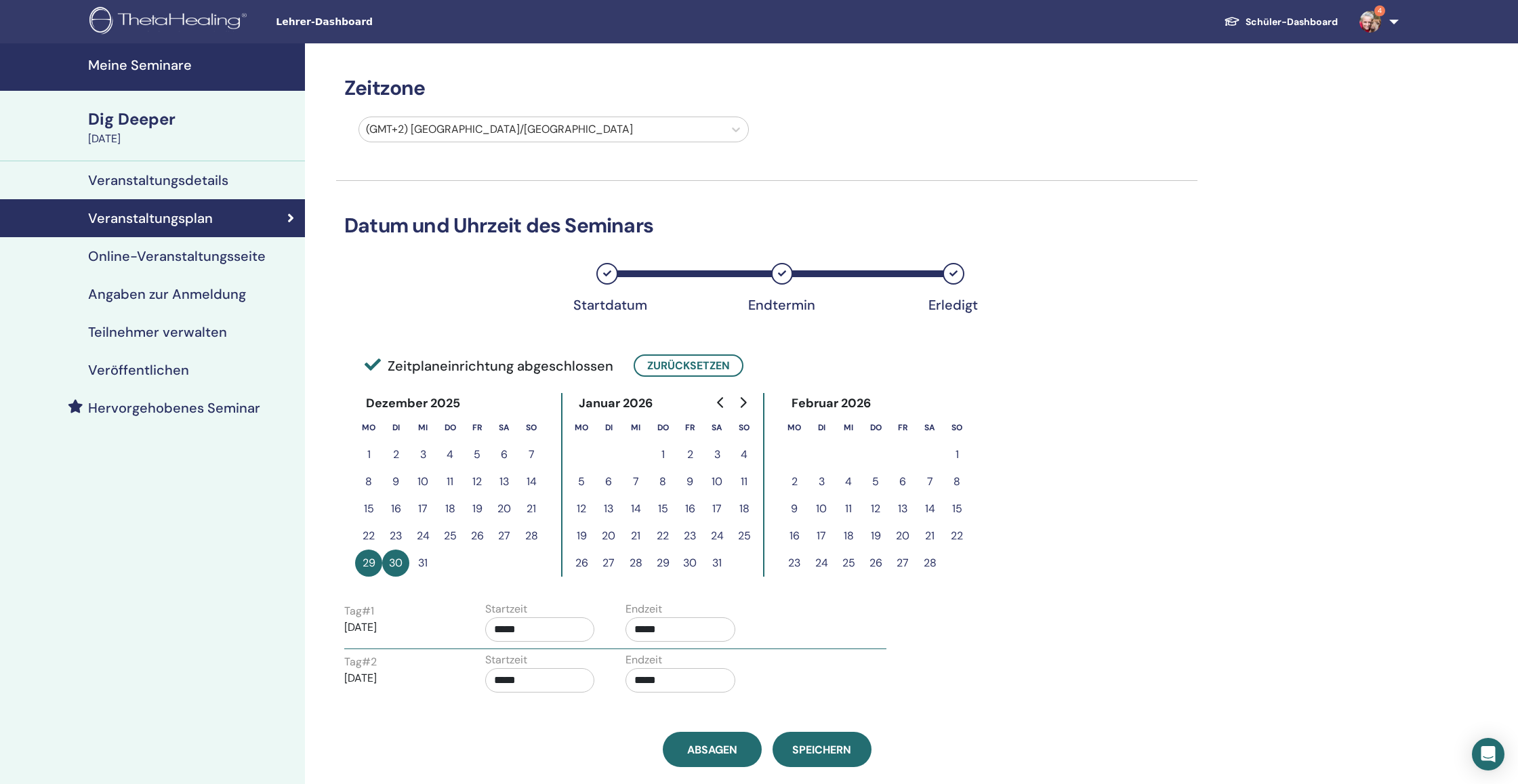
click at [210, 253] on h4 "Online-Veranstaltungsseite" at bounding box center [177, 256] width 178 height 16
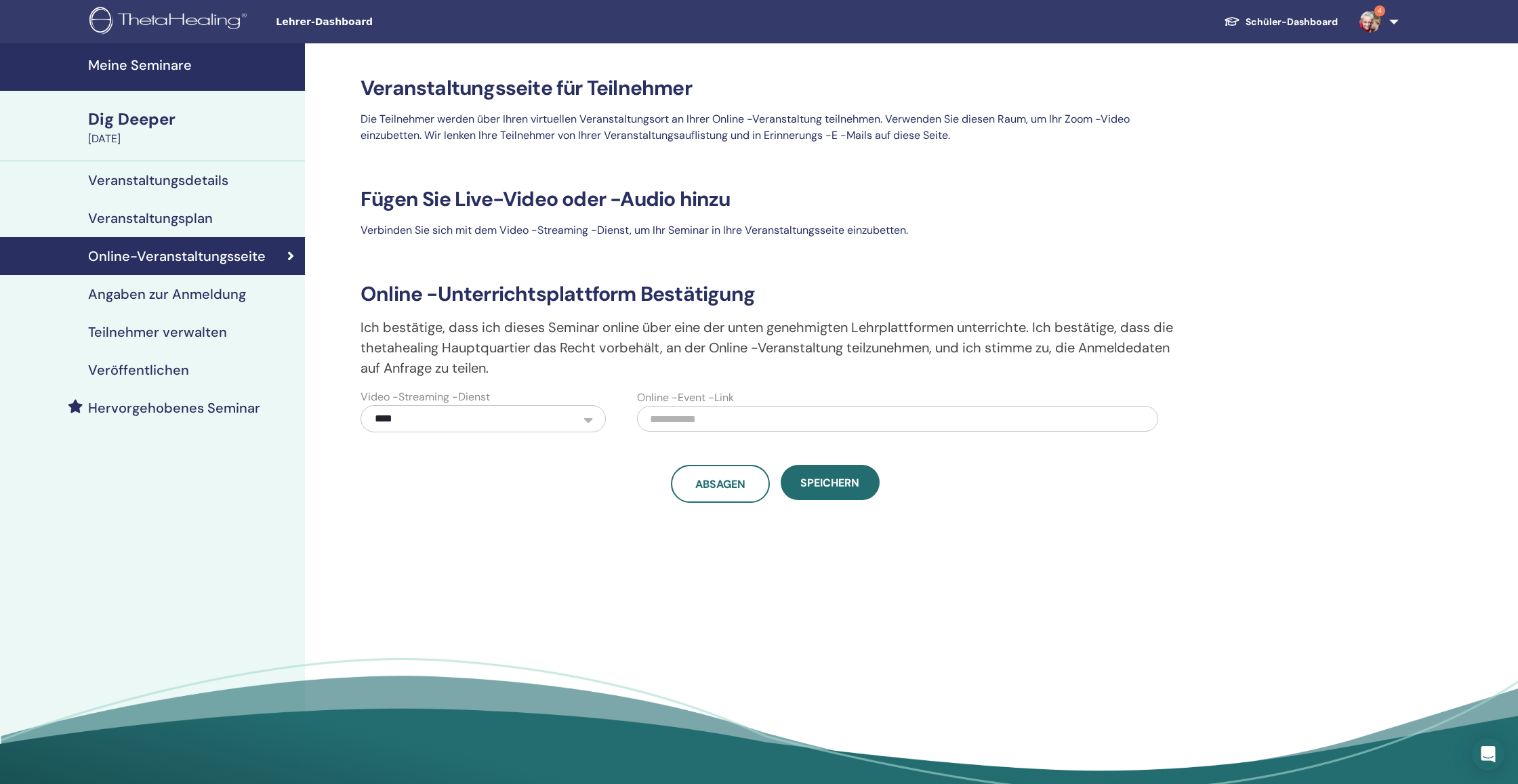
click at [217, 297] on h4 "Angaben zur Anmeldung" at bounding box center [167, 294] width 158 height 16
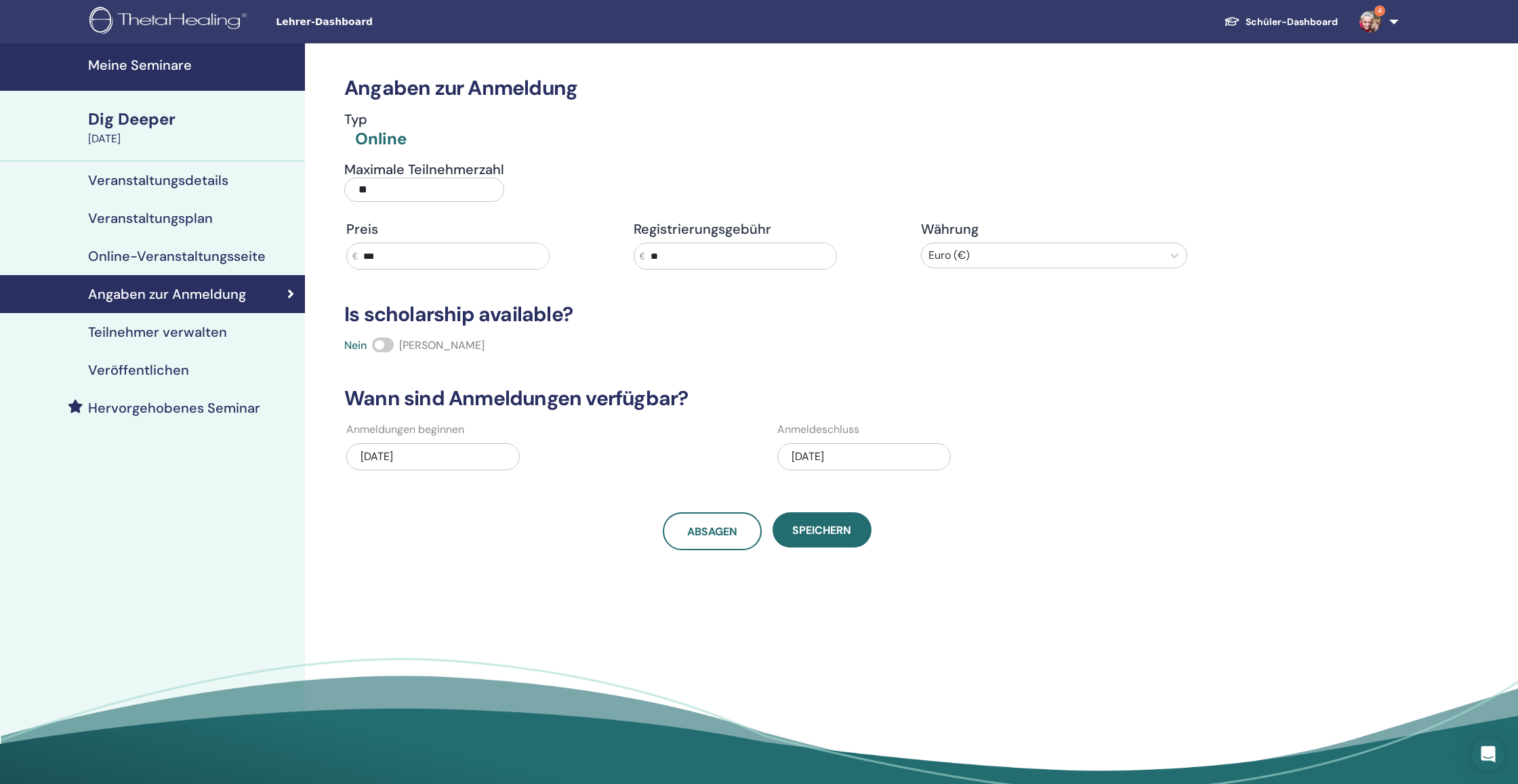
drag, startPoint x: 384, startPoint y: 347, endPoint x: 402, endPoint y: 351, distance: 18.4
click at [384, 347] on span at bounding box center [382, 345] width 22 height 15
click at [804, 454] on div "12/30/2025" at bounding box center [863, 456] width 173 height 27
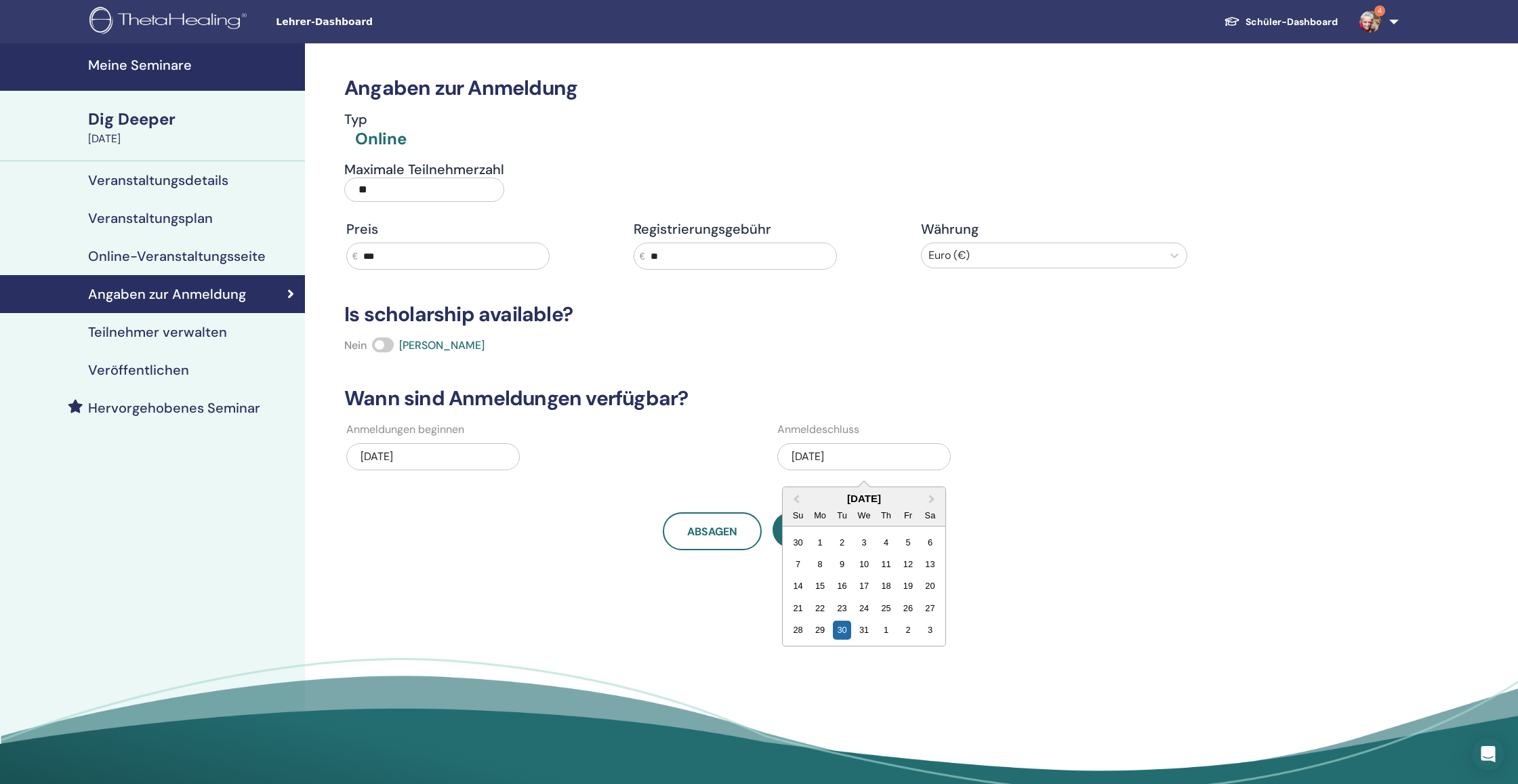
click at [929, 588] on div "20" at bounding box center [930, 586] width 18 height 18
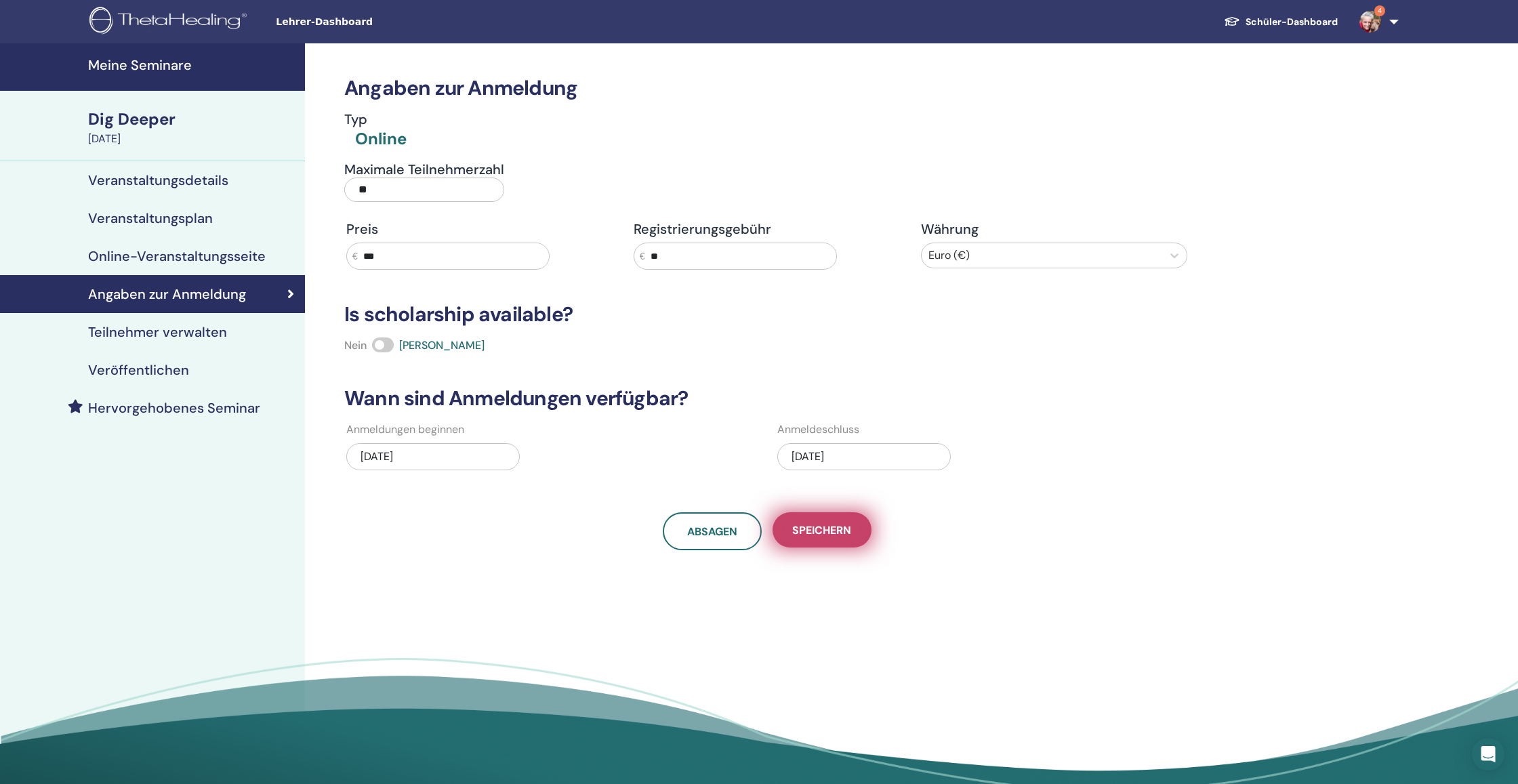
click at [830, 529] on span "Speichern" at bounding box center [822, 530] width 59 height 14
click at [827, 531] on span "Speichern" at bounding box center [822, 530] width 59 height 14
click at [204, 327] on h4 "Teilnehmer verwalten" at bounding box center [157, 331] width 139 height 16
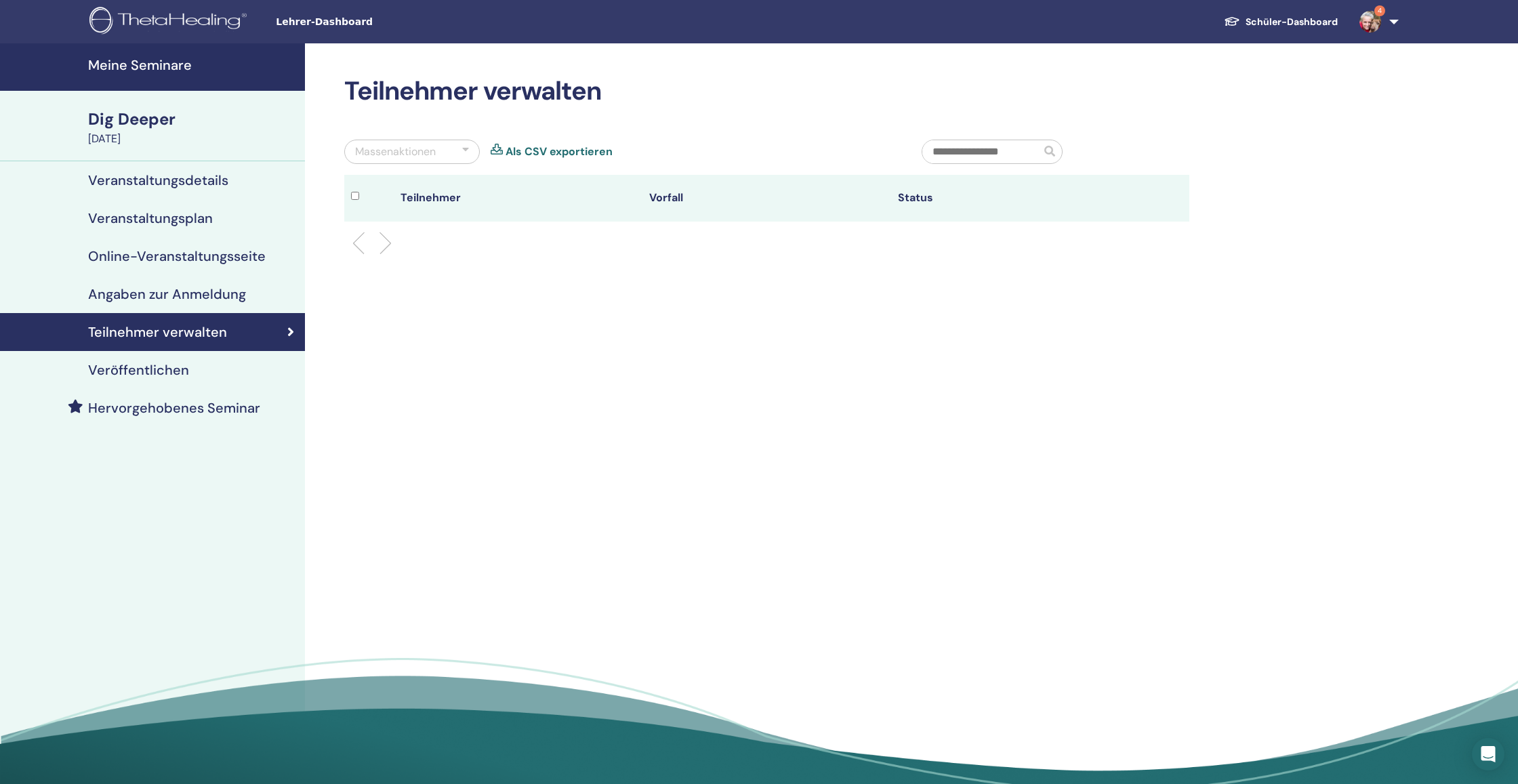
click at [180, 373] on h4 "Veröffentlichen" at bounding box center [139, 370] width 101 height 16
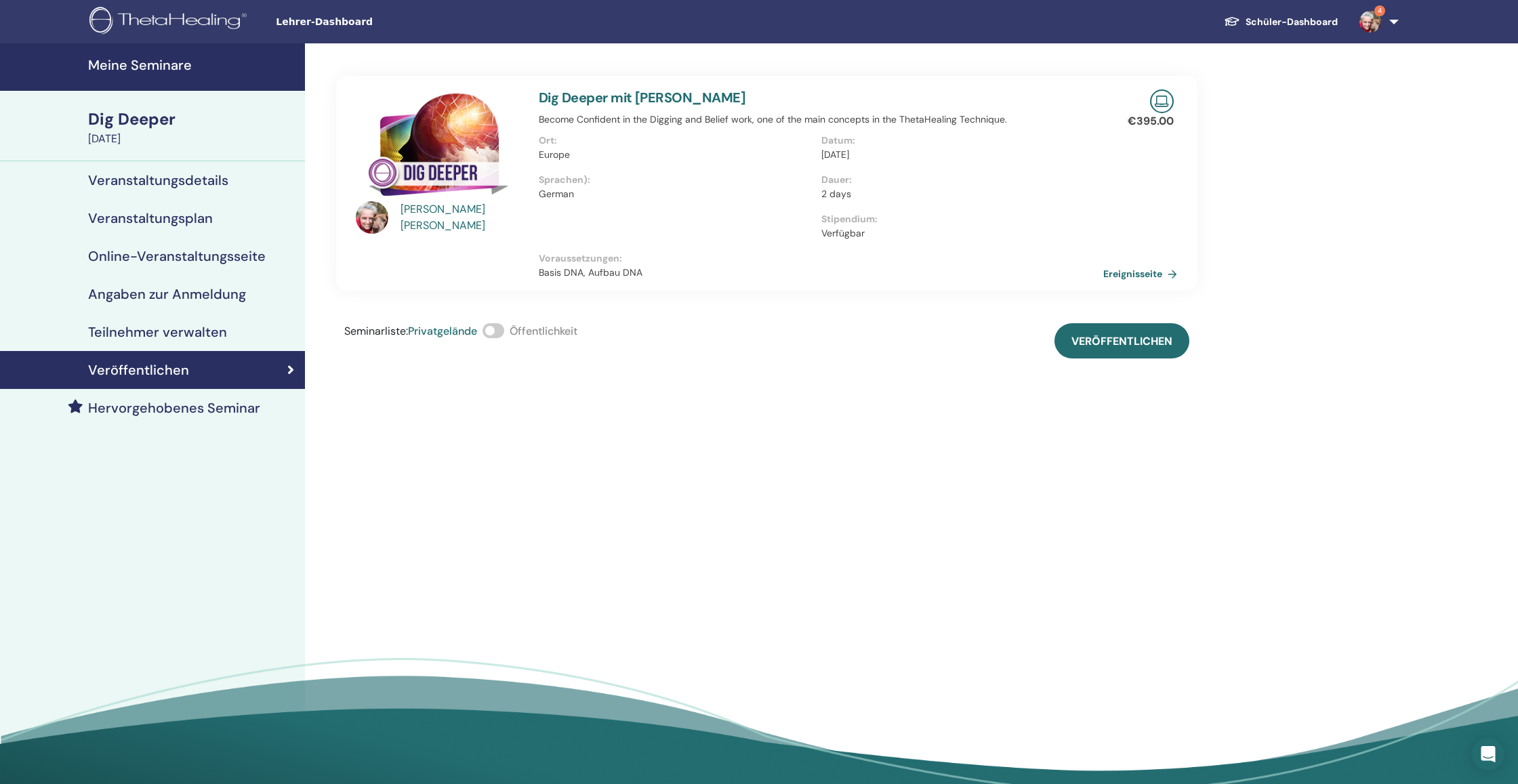
click at [497, 331] on span at bounding box center [493, 330] width 22 height 15
click at [166, 330] on h4 "Teilnehmer verwalten" at bounding box center [157, 331] width 139 height 16
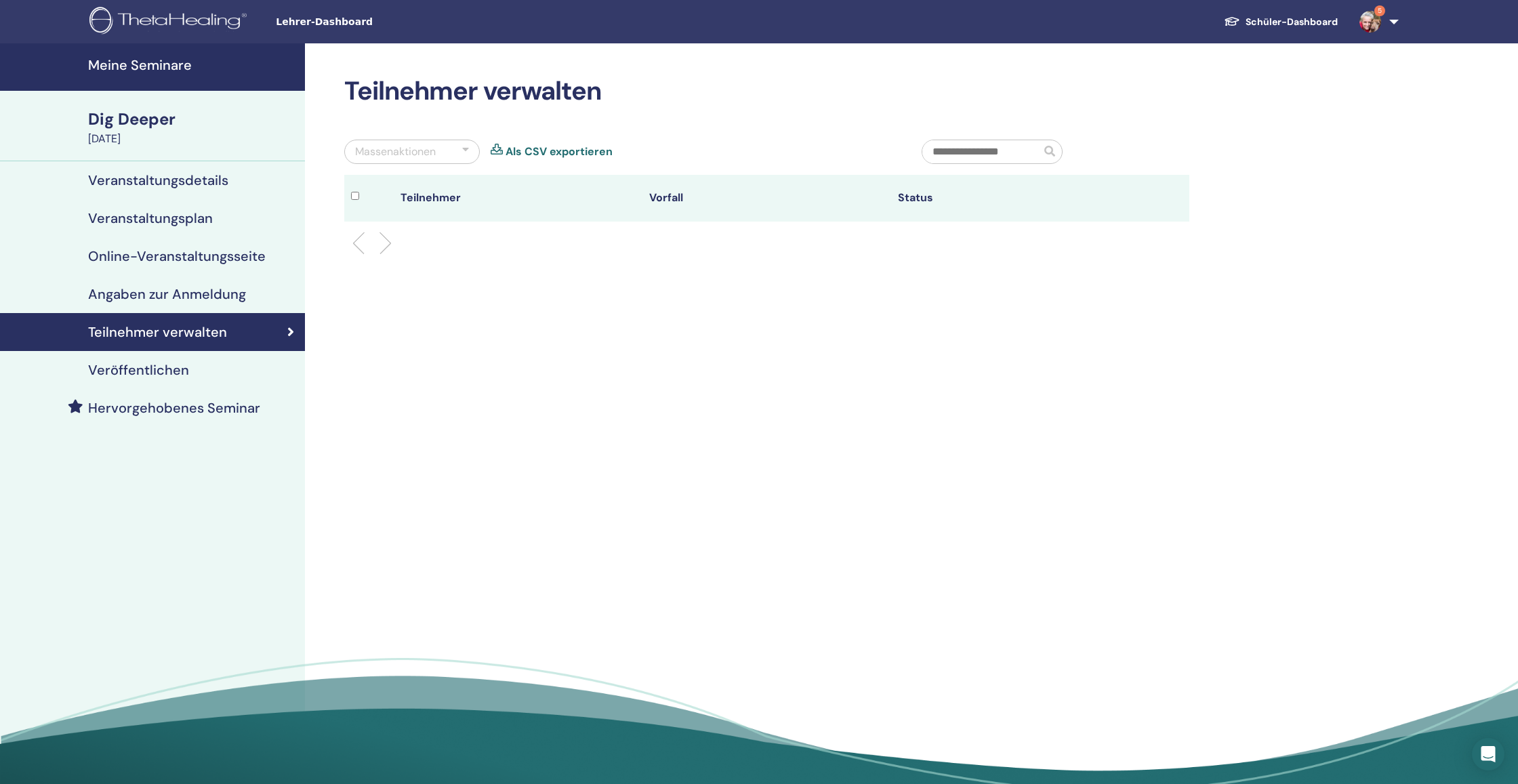
click at [174, 305] on link "Angaben zur Anmeldung" at bounding box center [152, 294] width 305 height 38
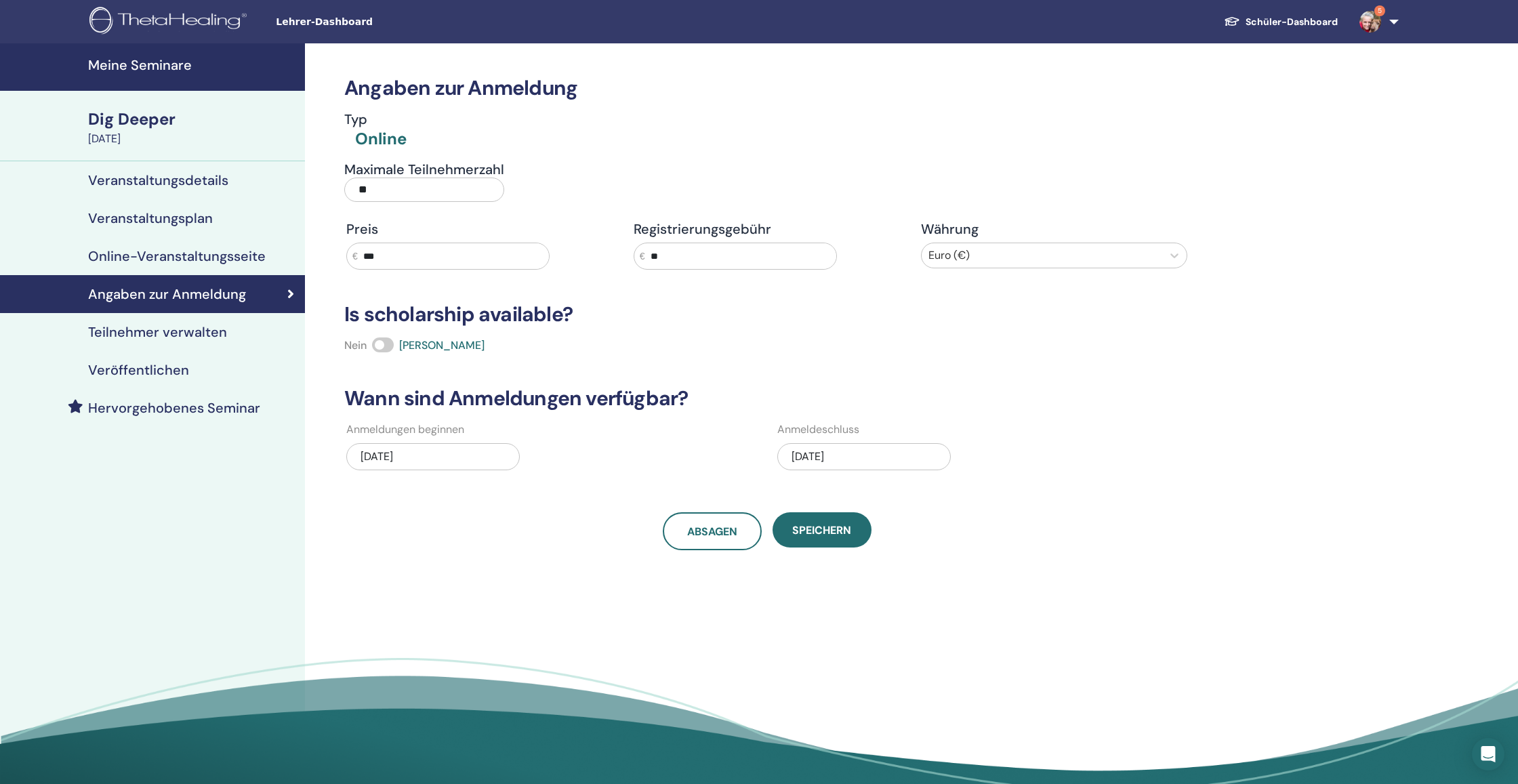
click at [191, 246] on link "Online-Veranstaltungsseite" at bounding box center [152, 256] width 305 height 38
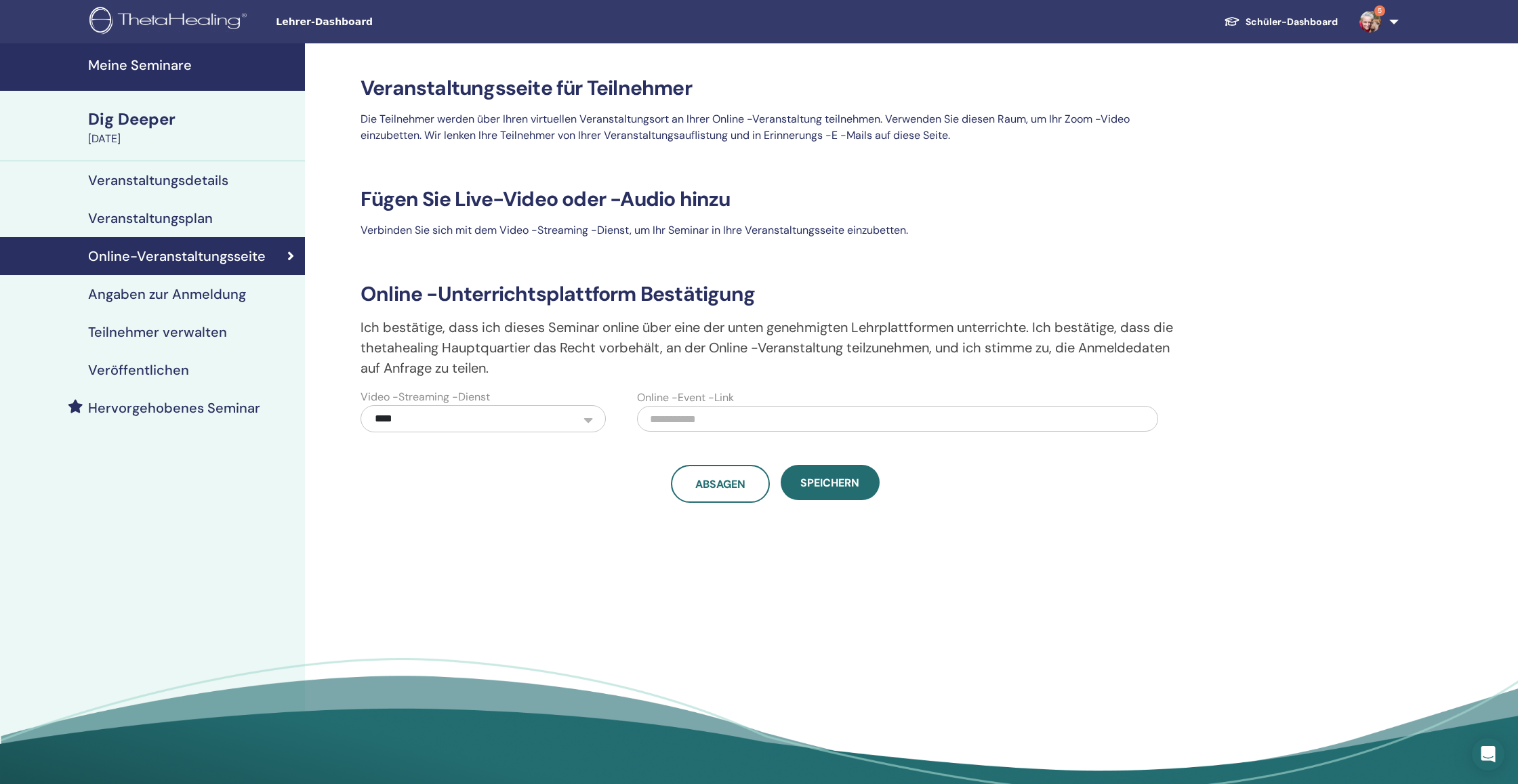
click at [189, 212] on h4 "Veranstaltungsplan" at bounding box center [150, 218] width 125 height 16
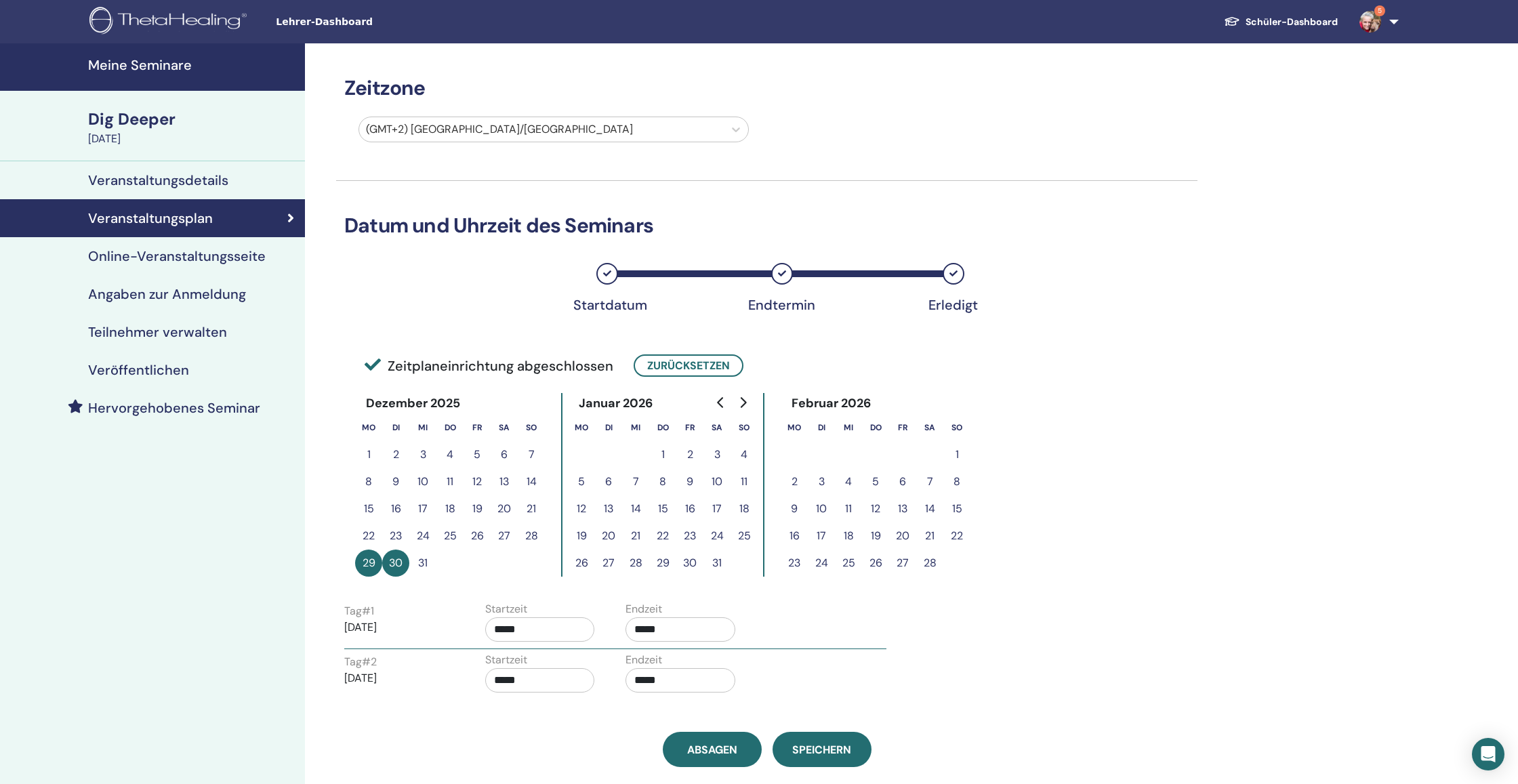
click at [201, 186] on h4 "Veranstaltungsdetails" at bounding box center [158, 180] width 140 height 16
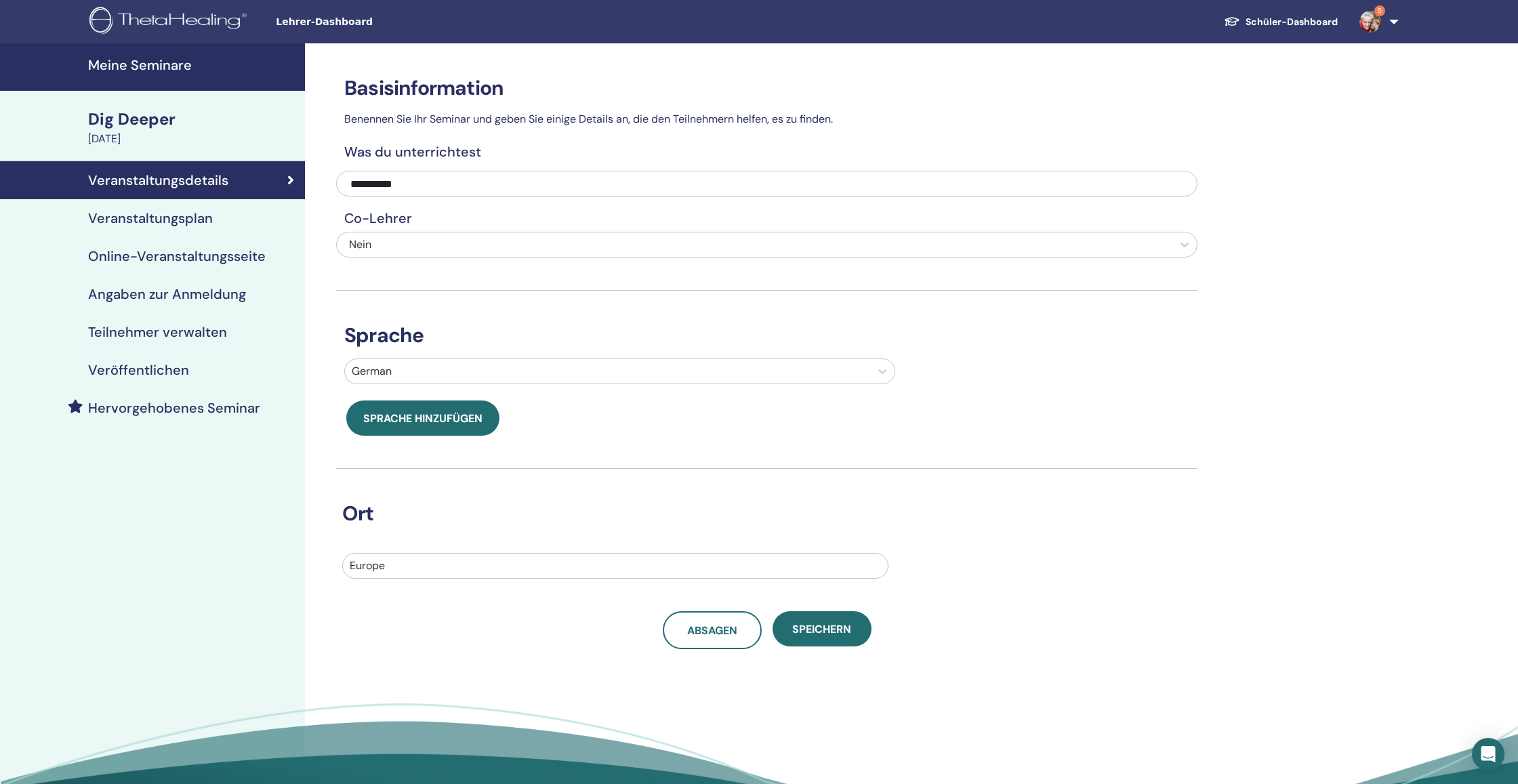
click at [166, 65] on h4 "Meine Seminare" at bounding box center [193, 65] width 209 height 16
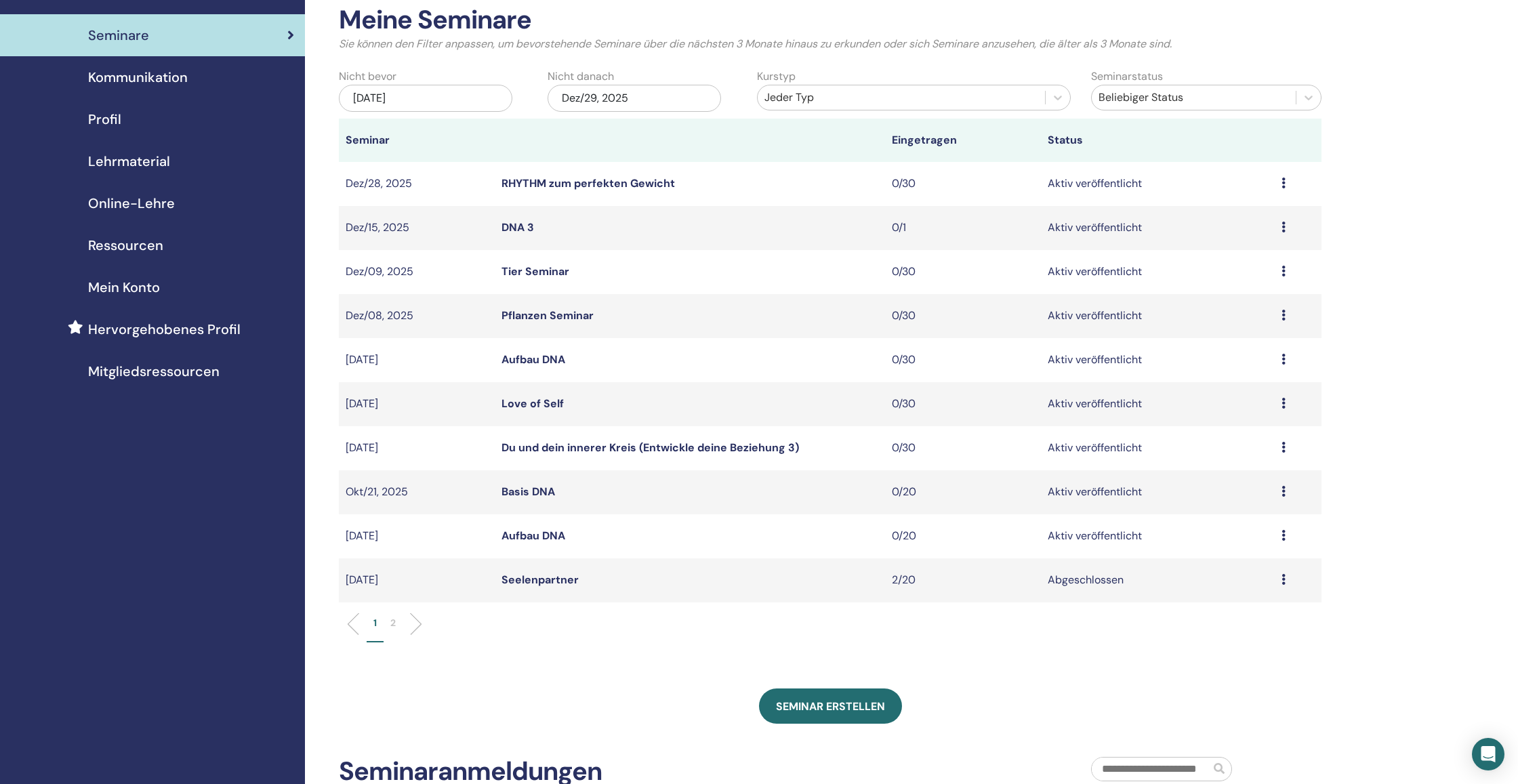
scroll to position [76, 0]
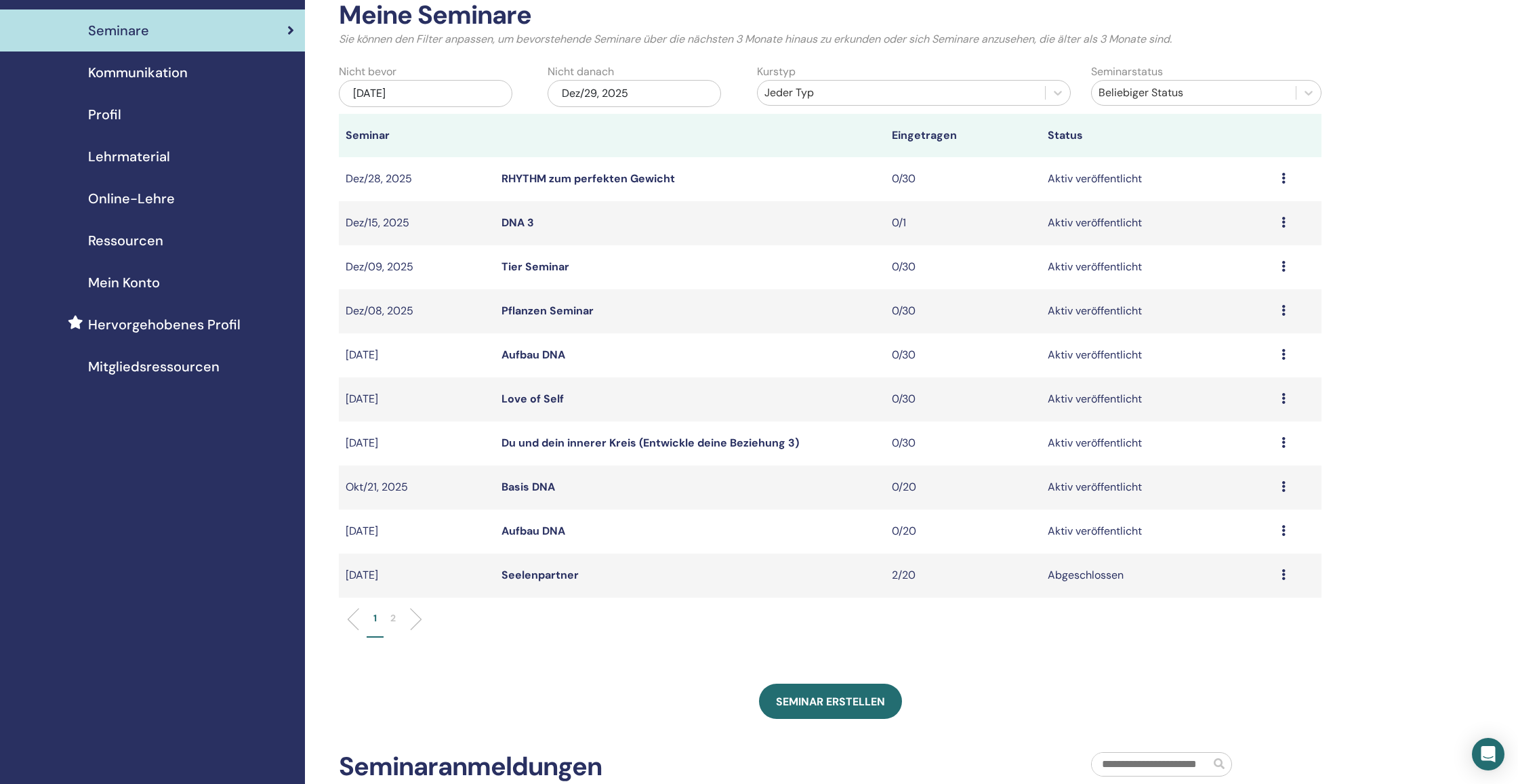
click at [379, 618] on li "1" at bounding box center [375, 625] width 17 height 26
click at [393, 616] on p "2" at bounding box center [393, 618] width 6 height 14
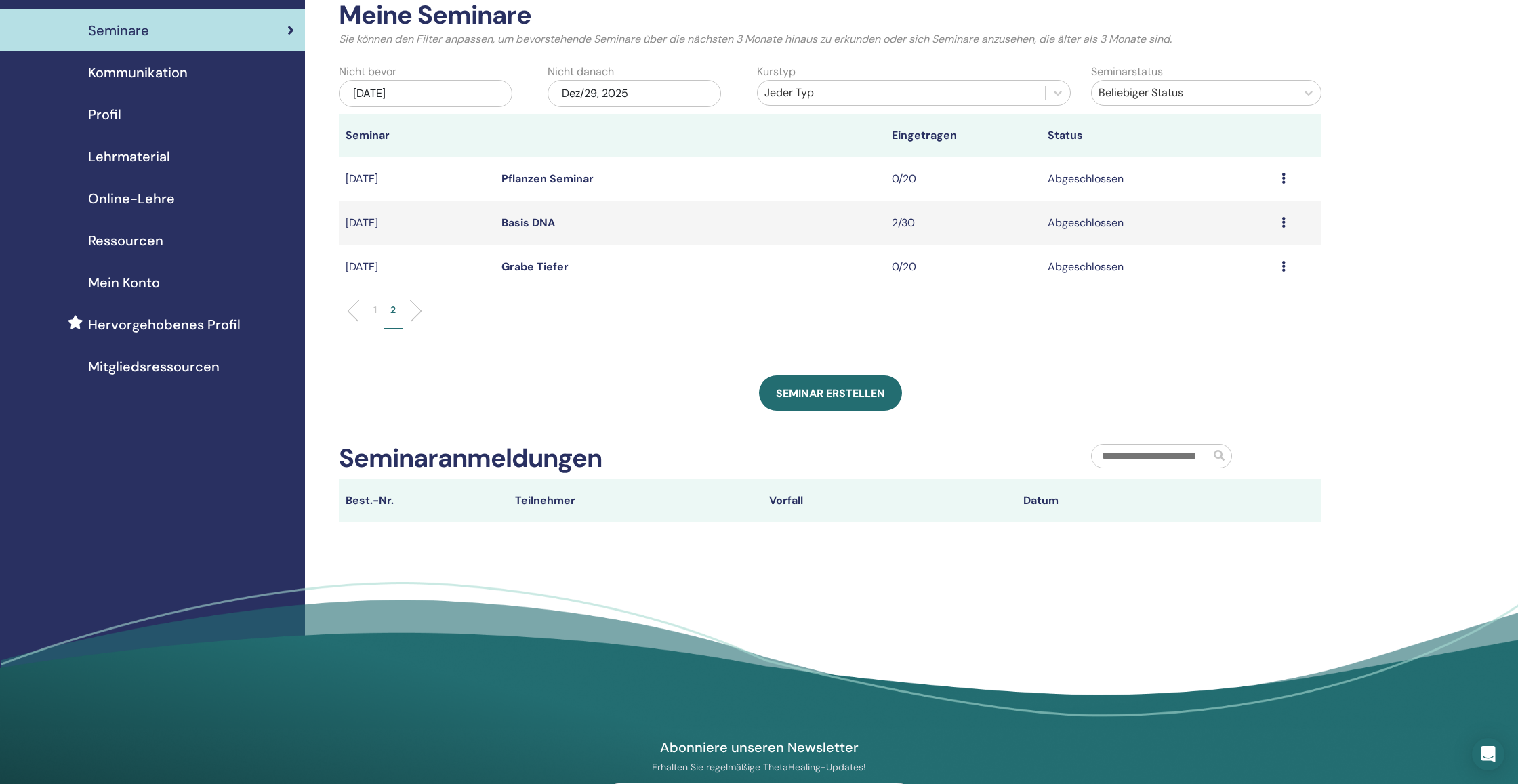
click at [622, 90] on div "Dez/29, 2025" at bounding box center [634, 93] width 173 height 27
click at [596, 273] on div "30" at bounding box center [590, 274] width 18 height 18
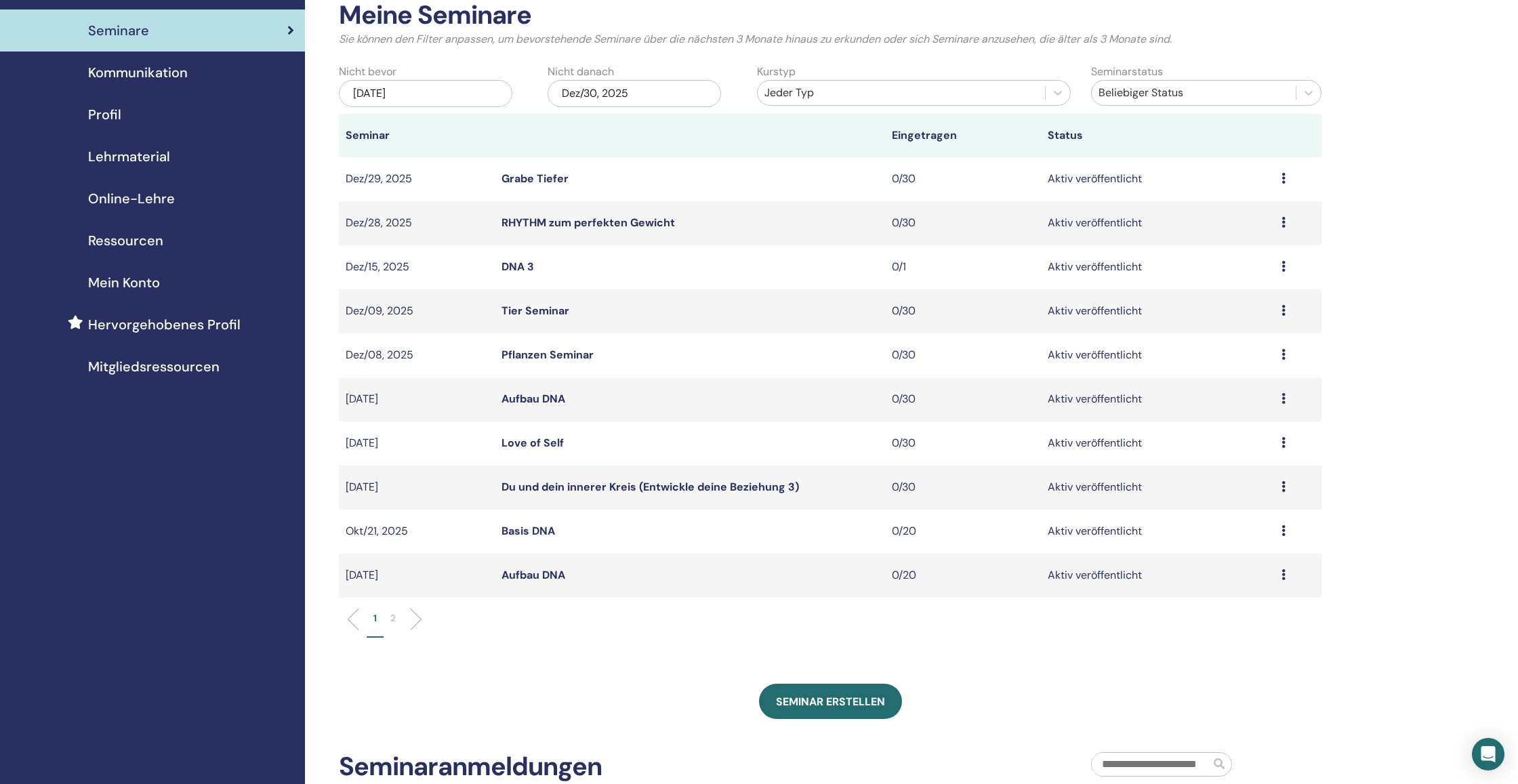
click at [542, 178] on link "Grabe Tiefer" at bounding box center [535, 178] width 67 height 14
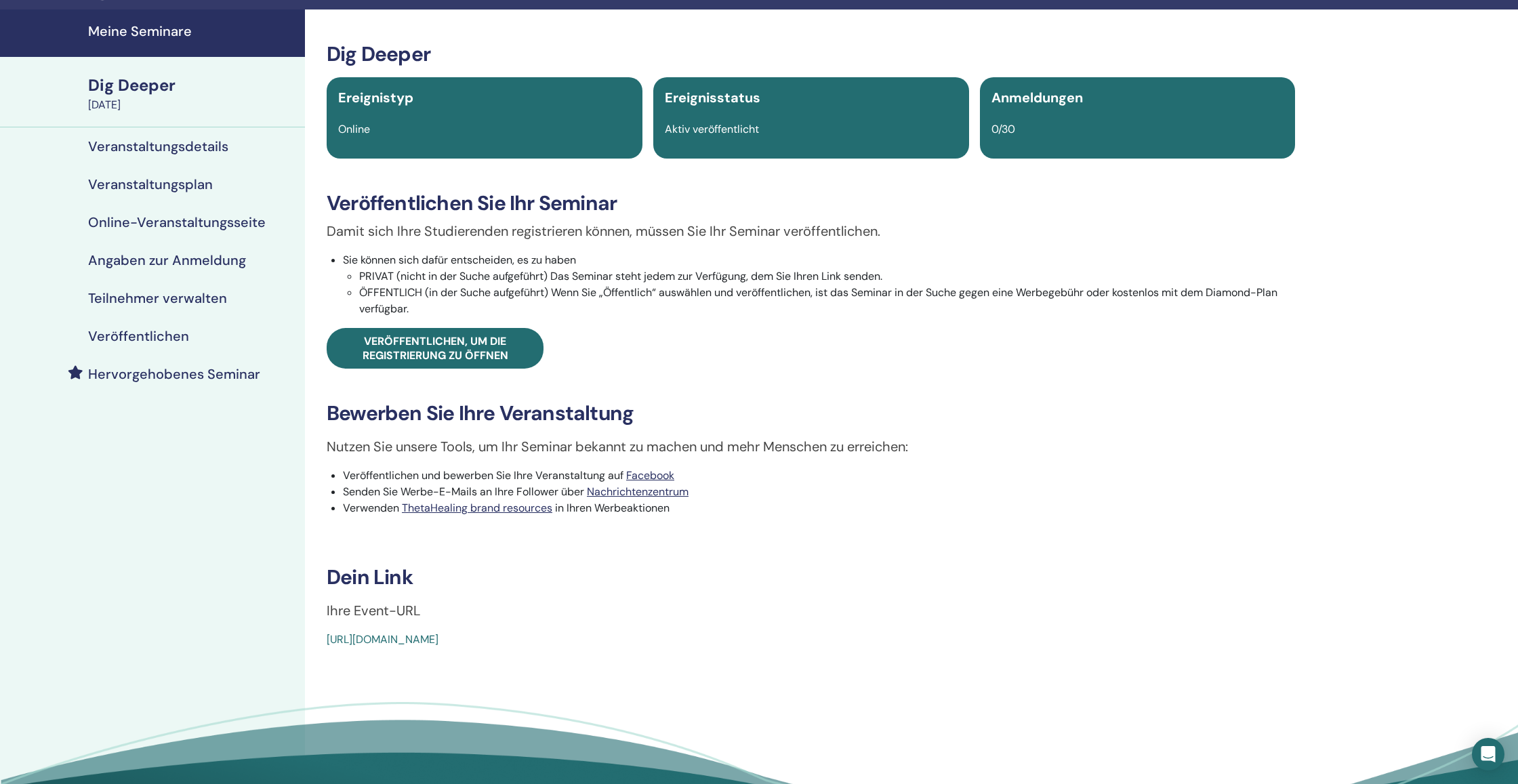
scroll to position [42, 0]
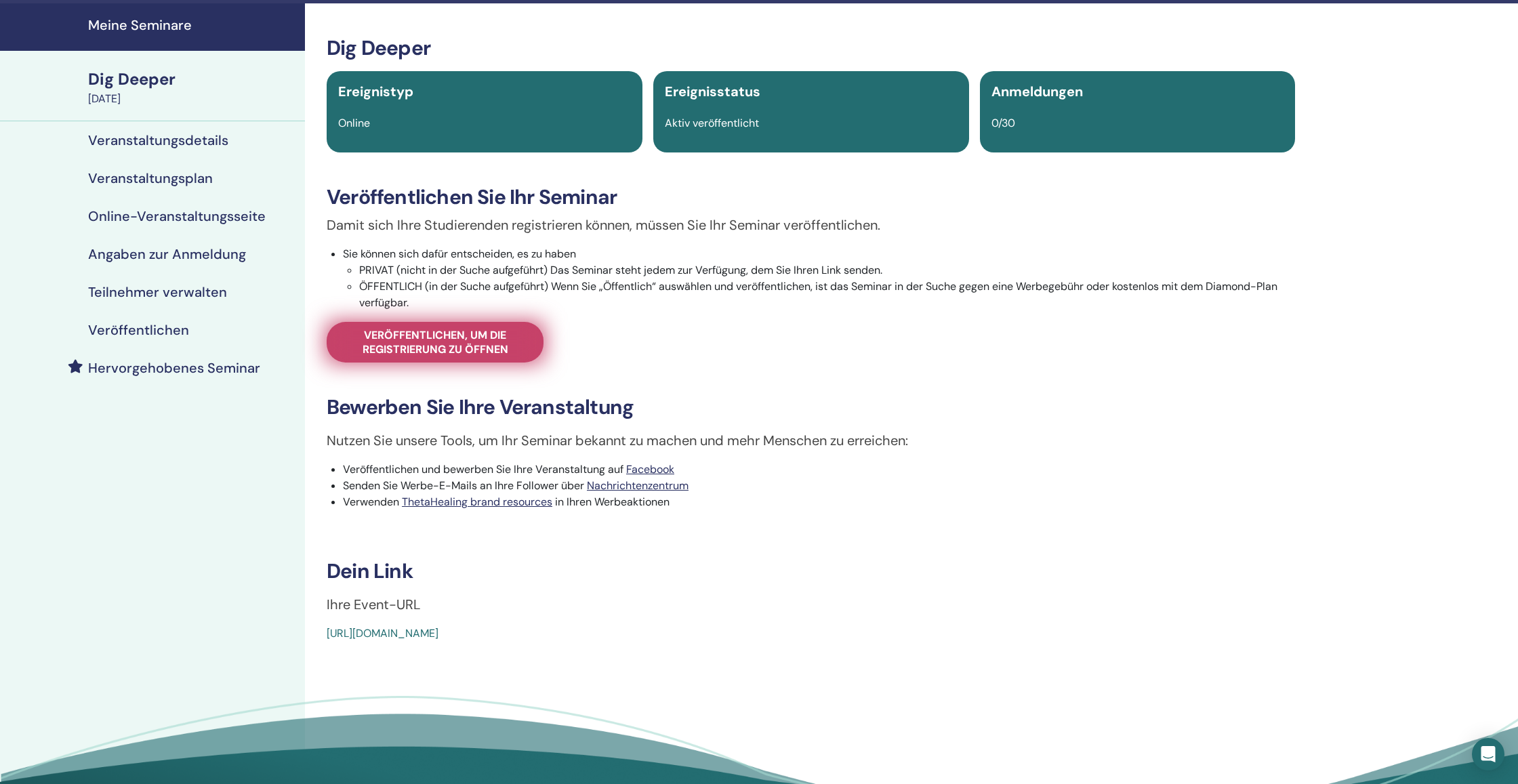
click at [512, 338] on span "Veröffentlichen, um die Registrierung zu öffnen" at bounding box center [435, 342] width 183 height 29
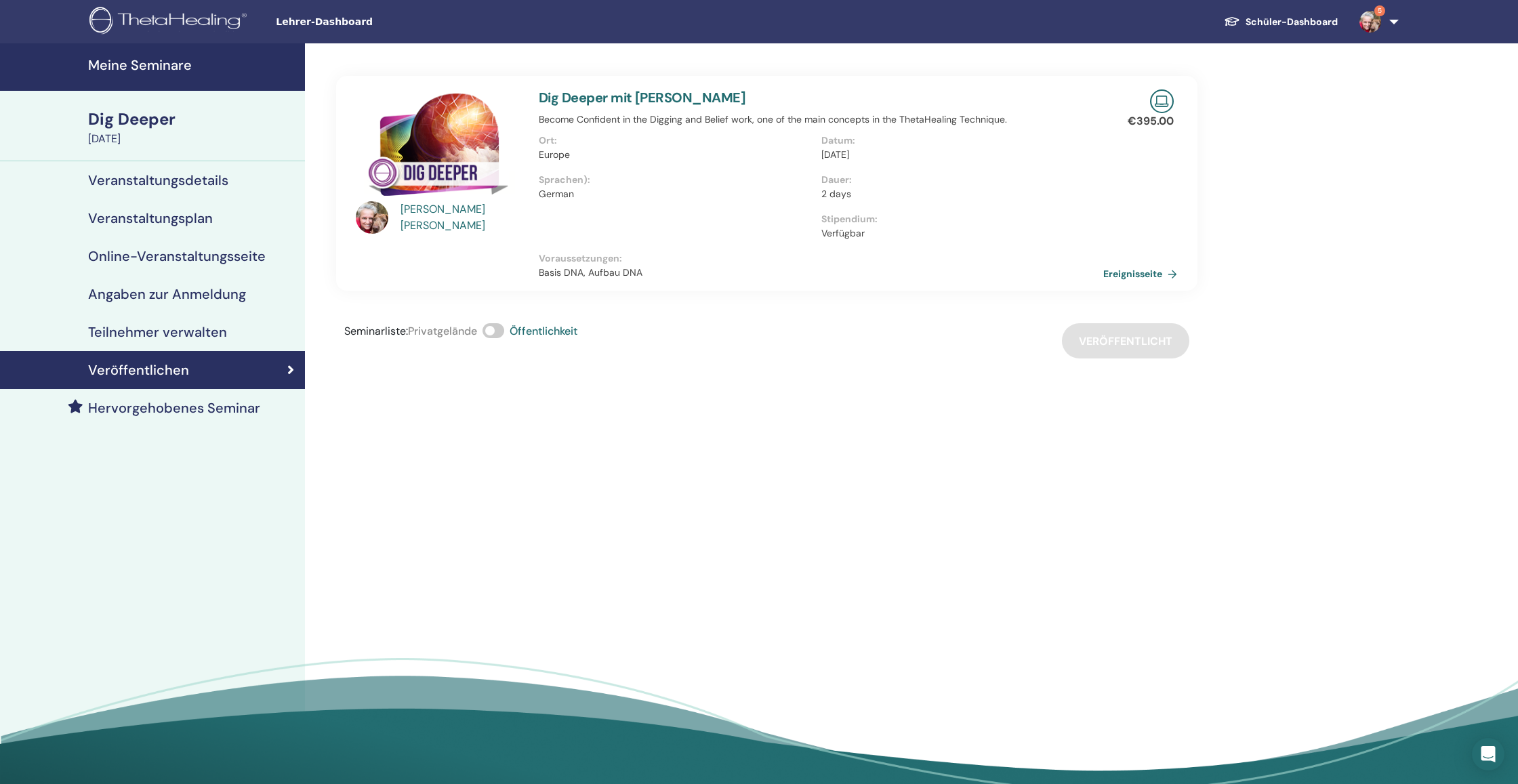
click at [1377, 19] on img at bounding box center [1370, 22] width 22 height 22
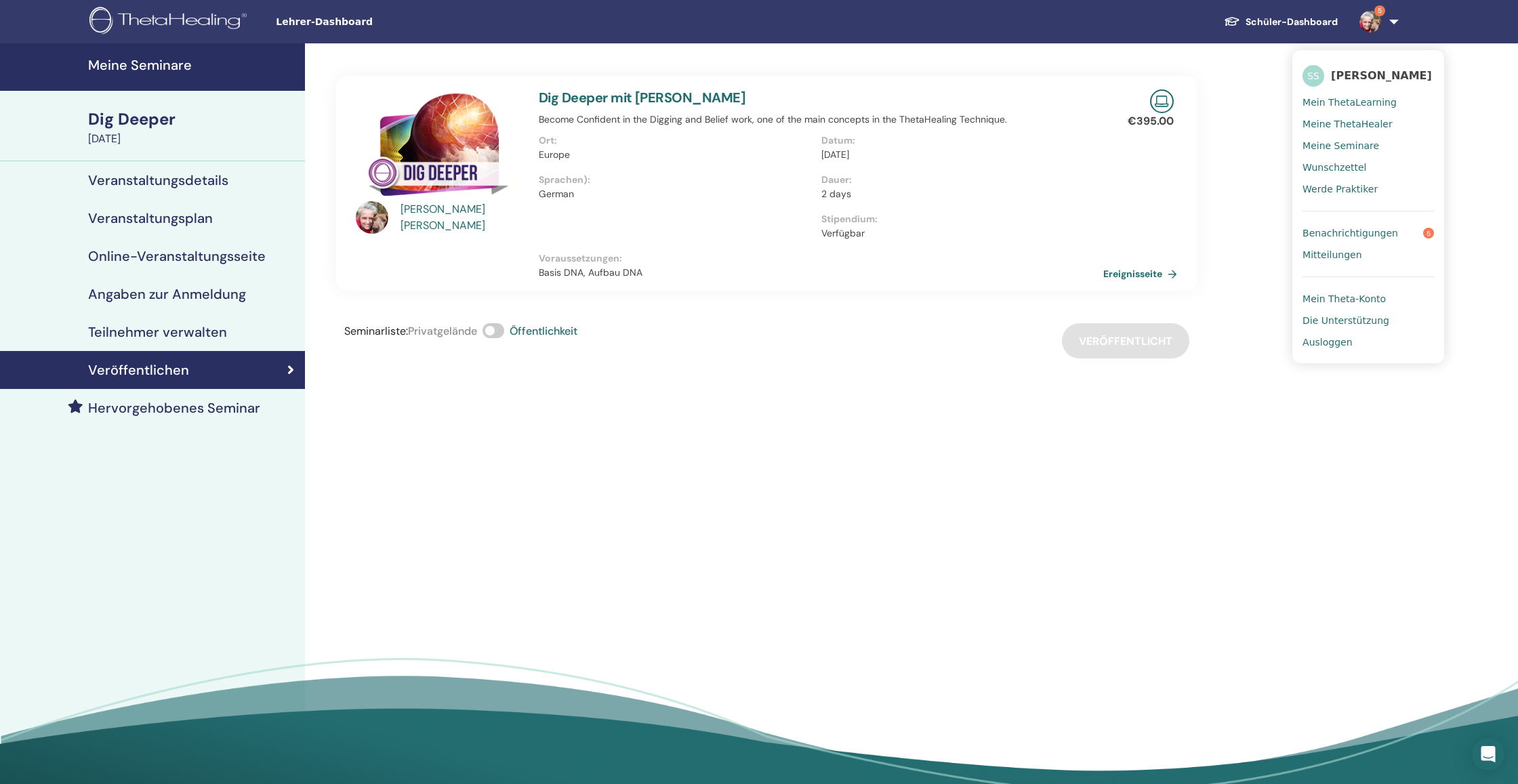
click at [1361, 97] on span "Mein ThetaLearning" at bounding box center [1349, 102] width 94 height 13
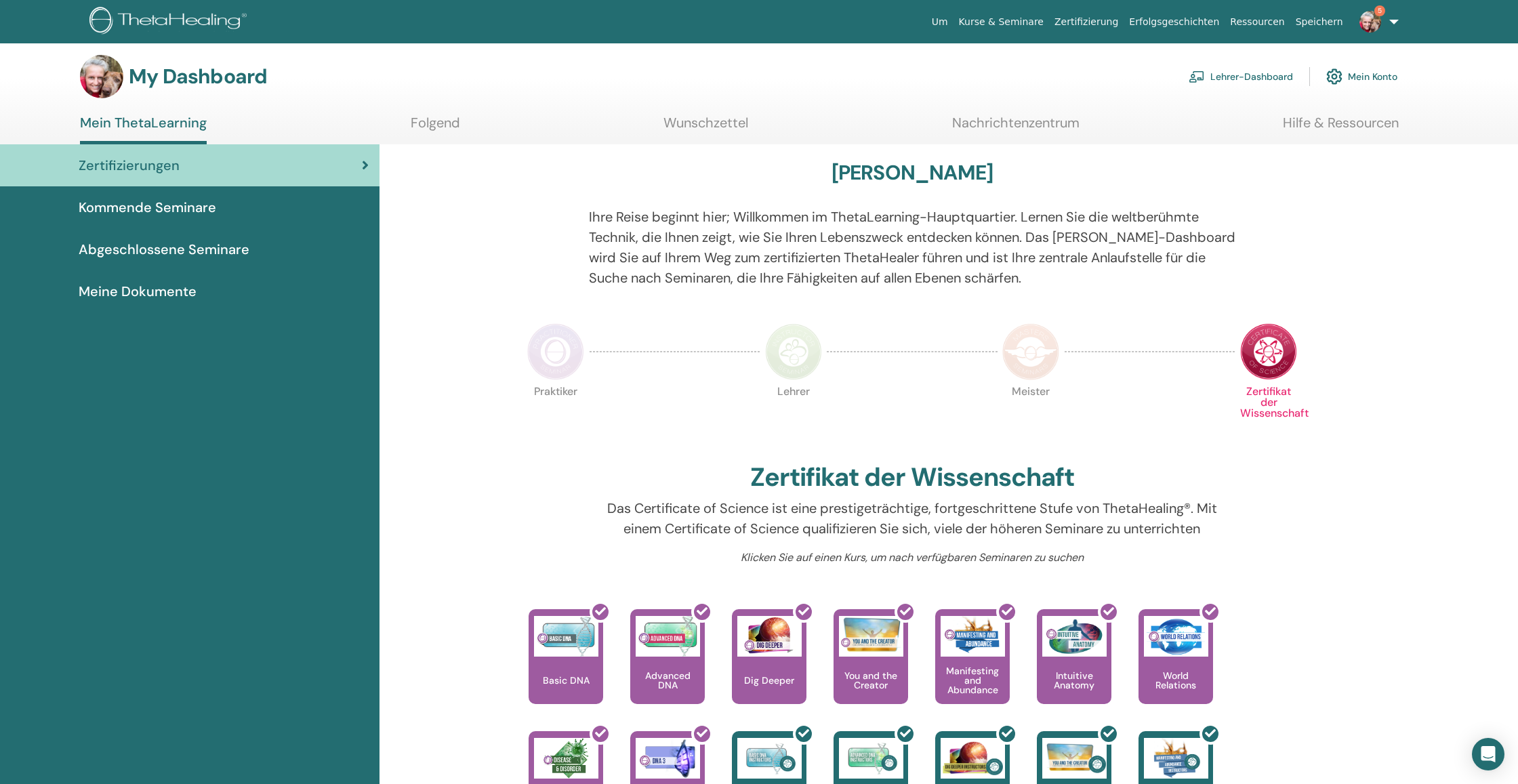
scroll to position [5, 0]
click at [1268, 75] on link "Lehrer-Dashboard" at bounding box center [1241, 77] width 104 height 30
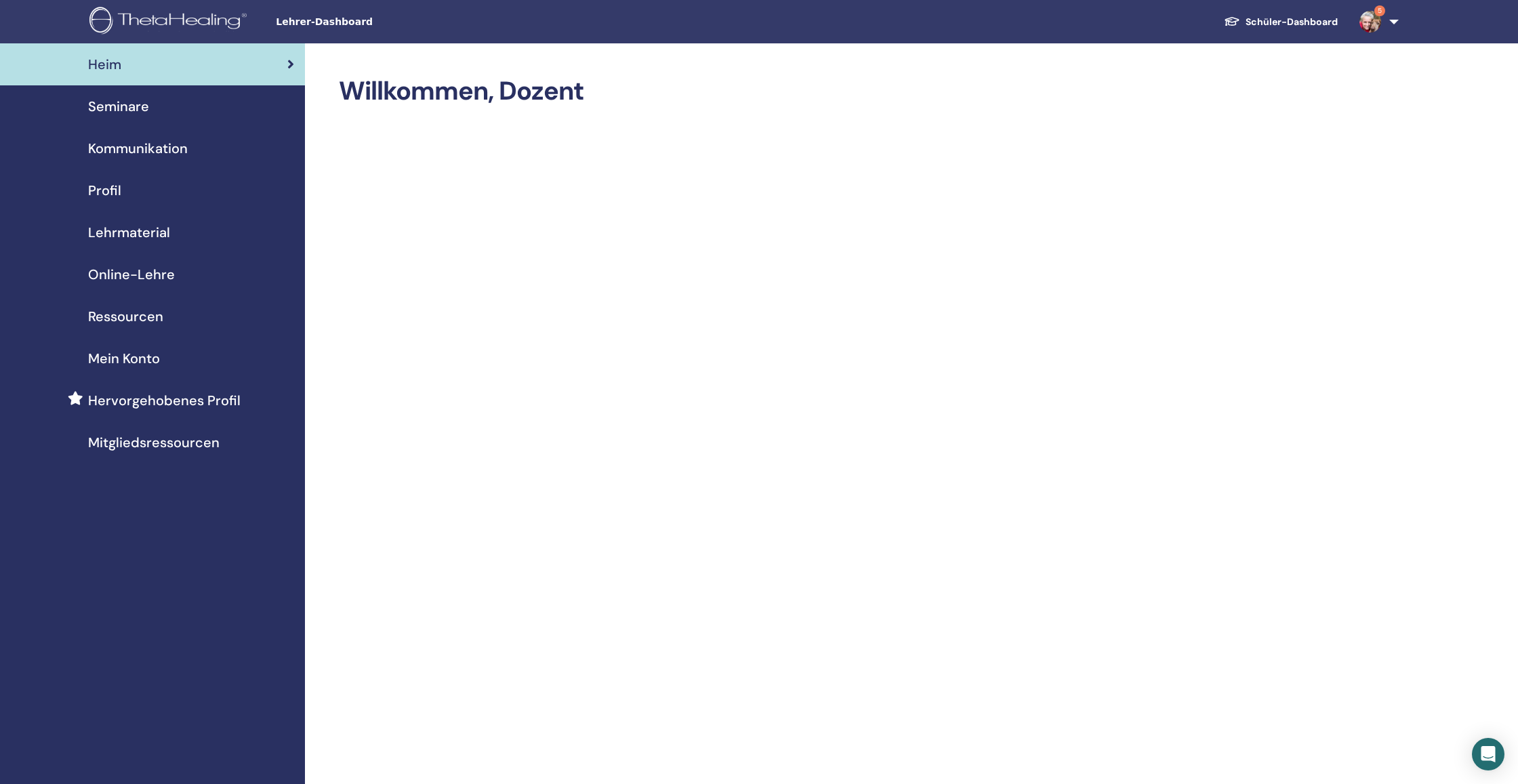
click at [1377, 18] on img at bounding box center [1370, 22] width 22 height 22
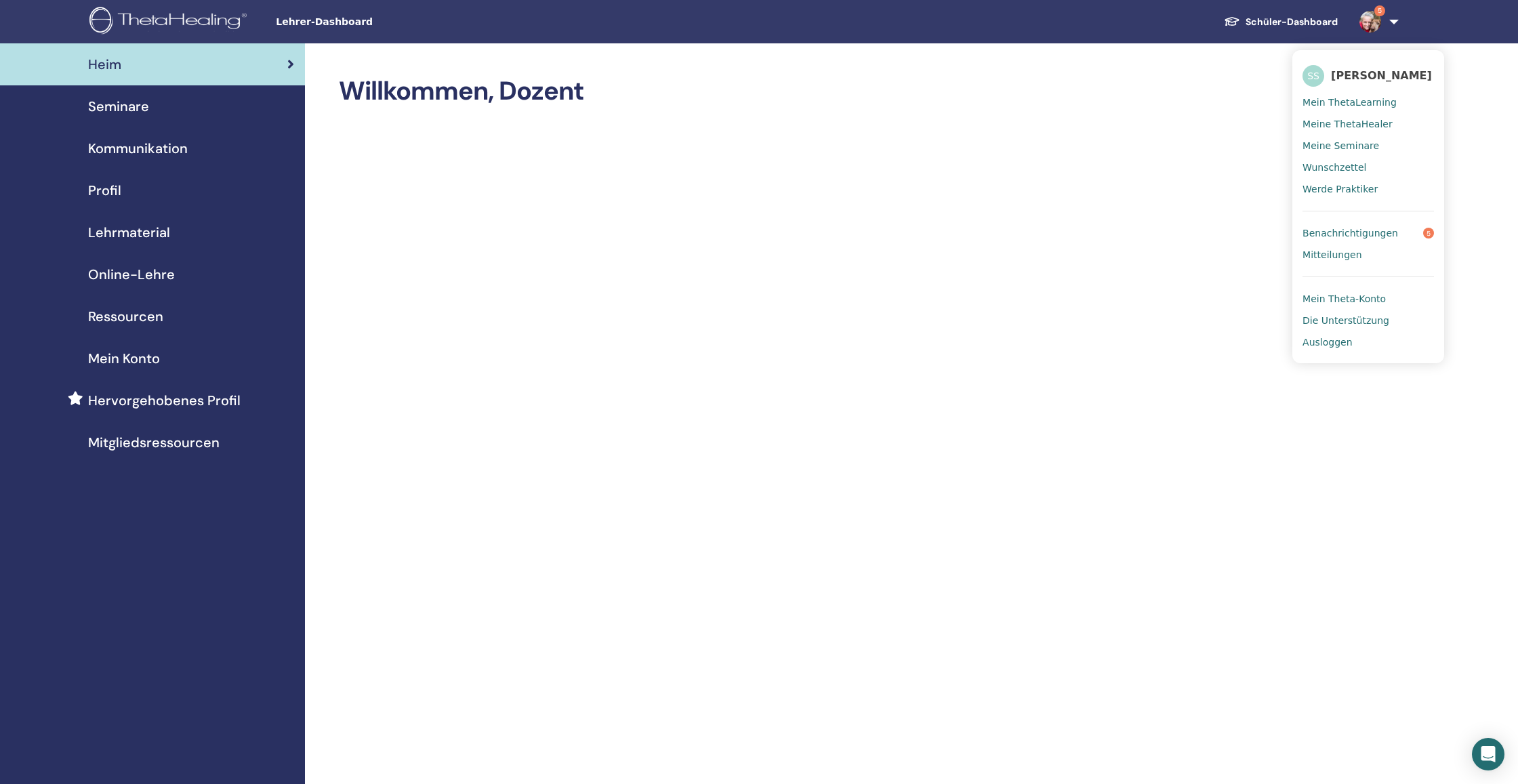
click at [1402, 232] on link "Benachrichtigungen 5" at bounding box center [1368, 233] width 132 height 22
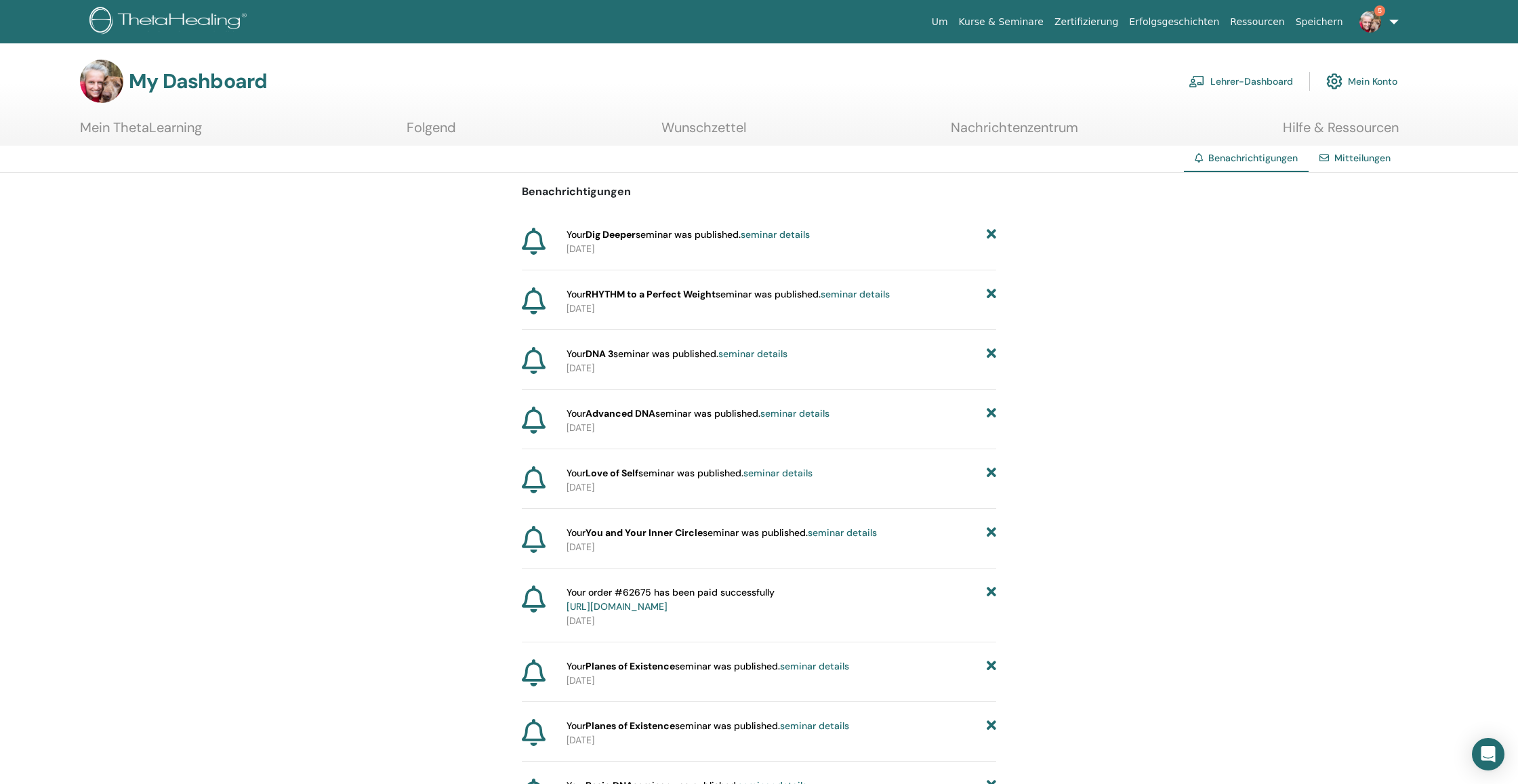
click at [1279, 78] on link "Lehrer-Dashboard" at bounding box center [1241, 81] width 104 height 30
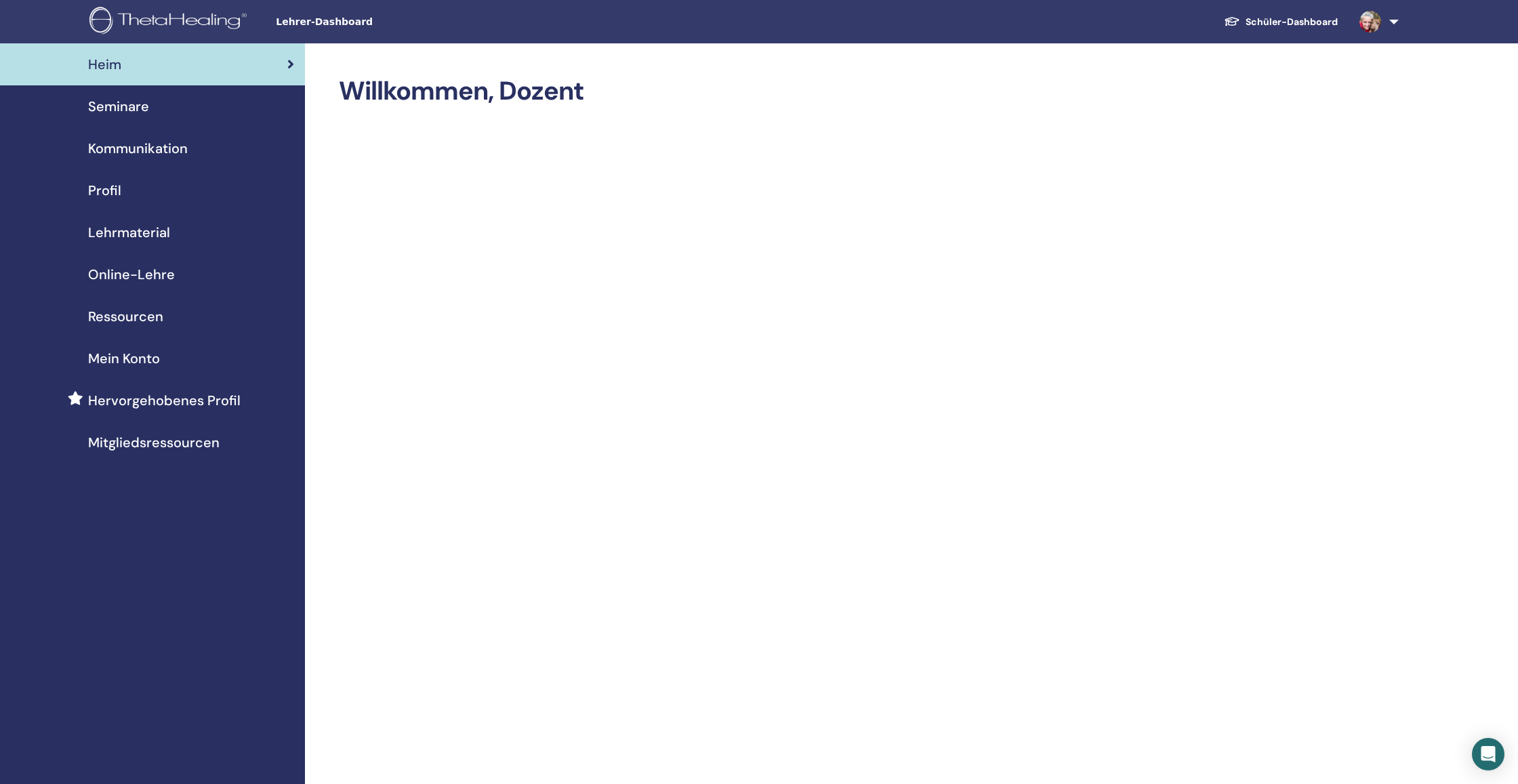
click at [131, 112] on span "Seminare" at bounding box center [119, 106] width 61 height 20
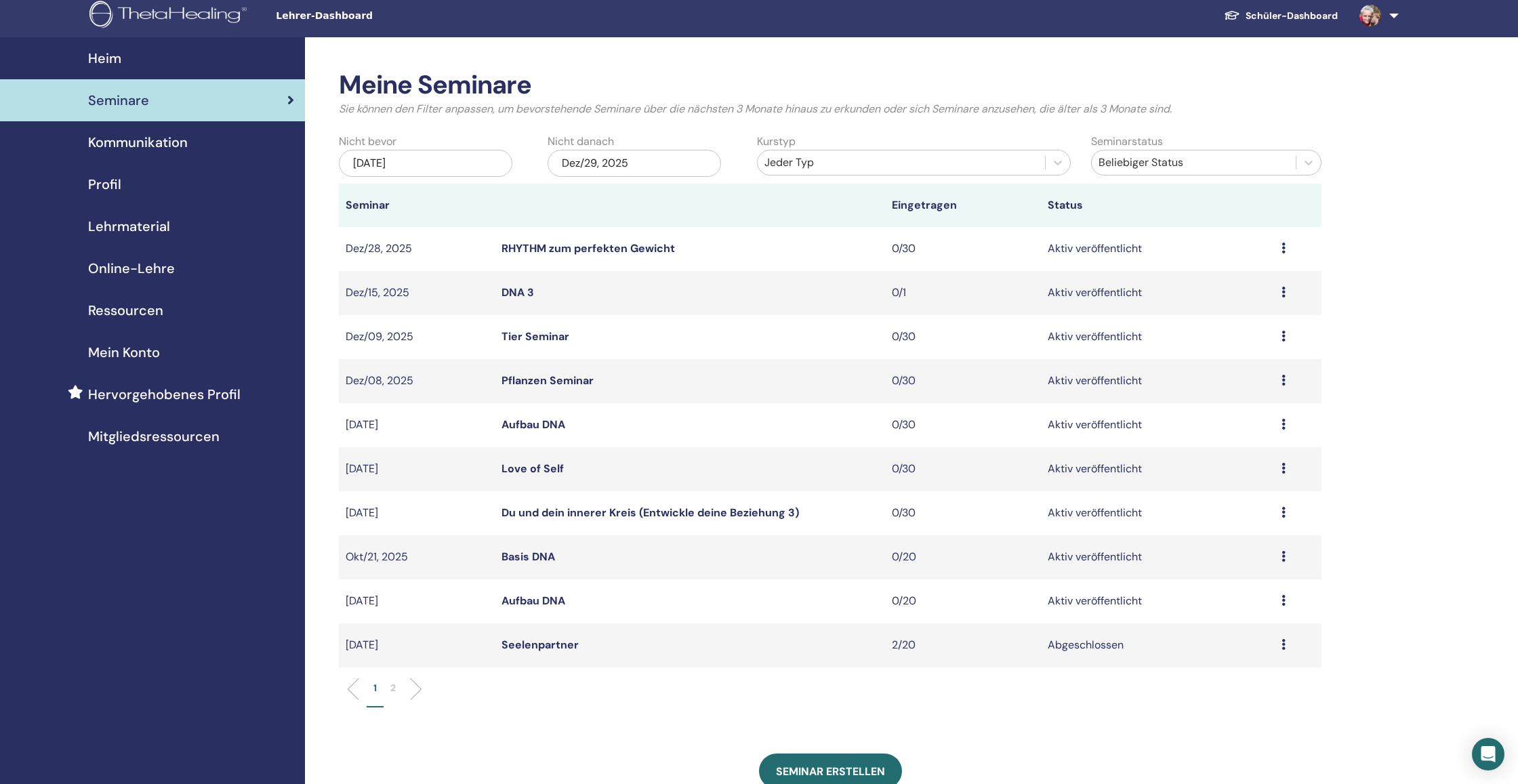
scroll to position [8, 0]
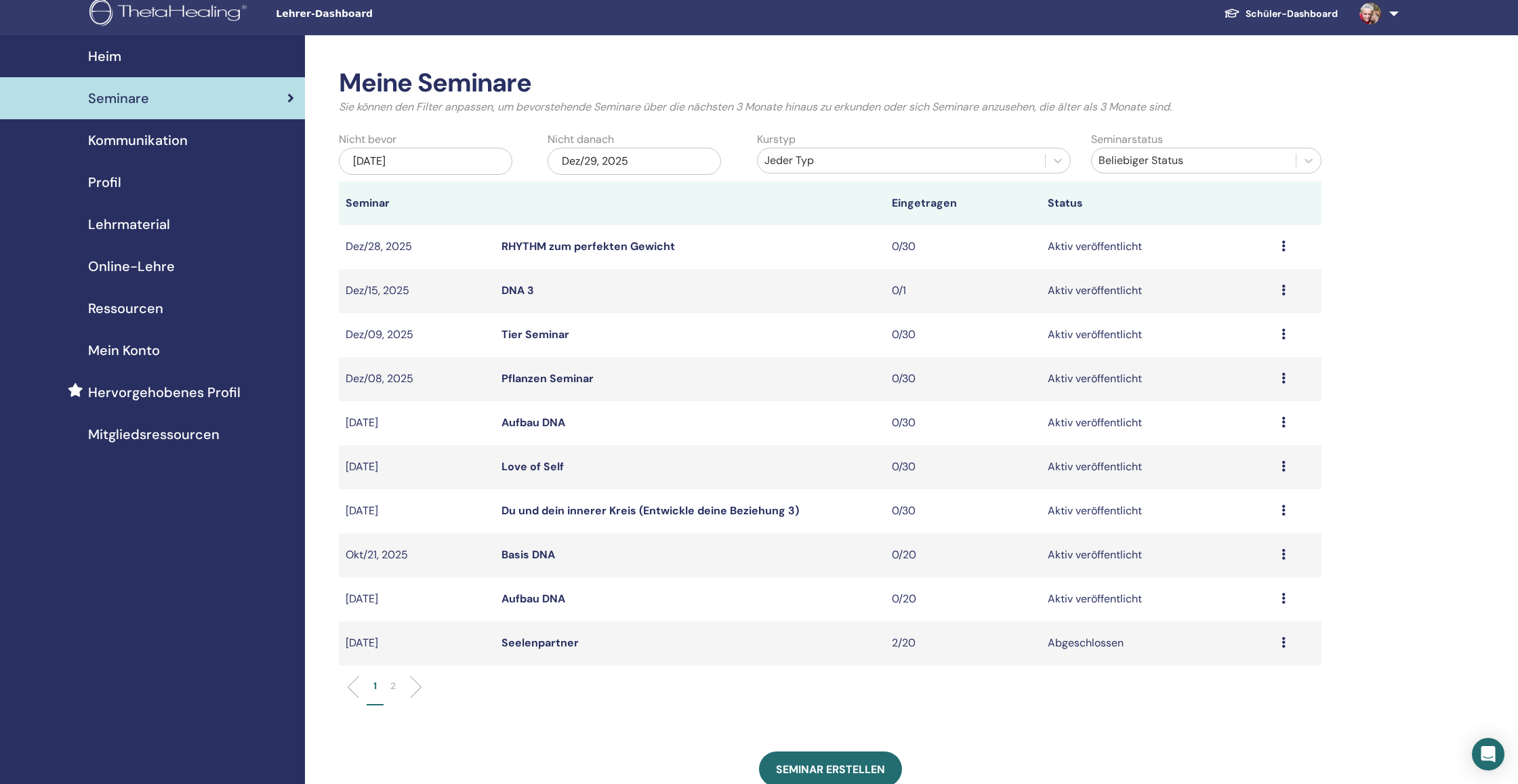
click at [181, 396] on span "Hervorgehobenes Profil" at bounding box center [164, 392] width 152 height 20
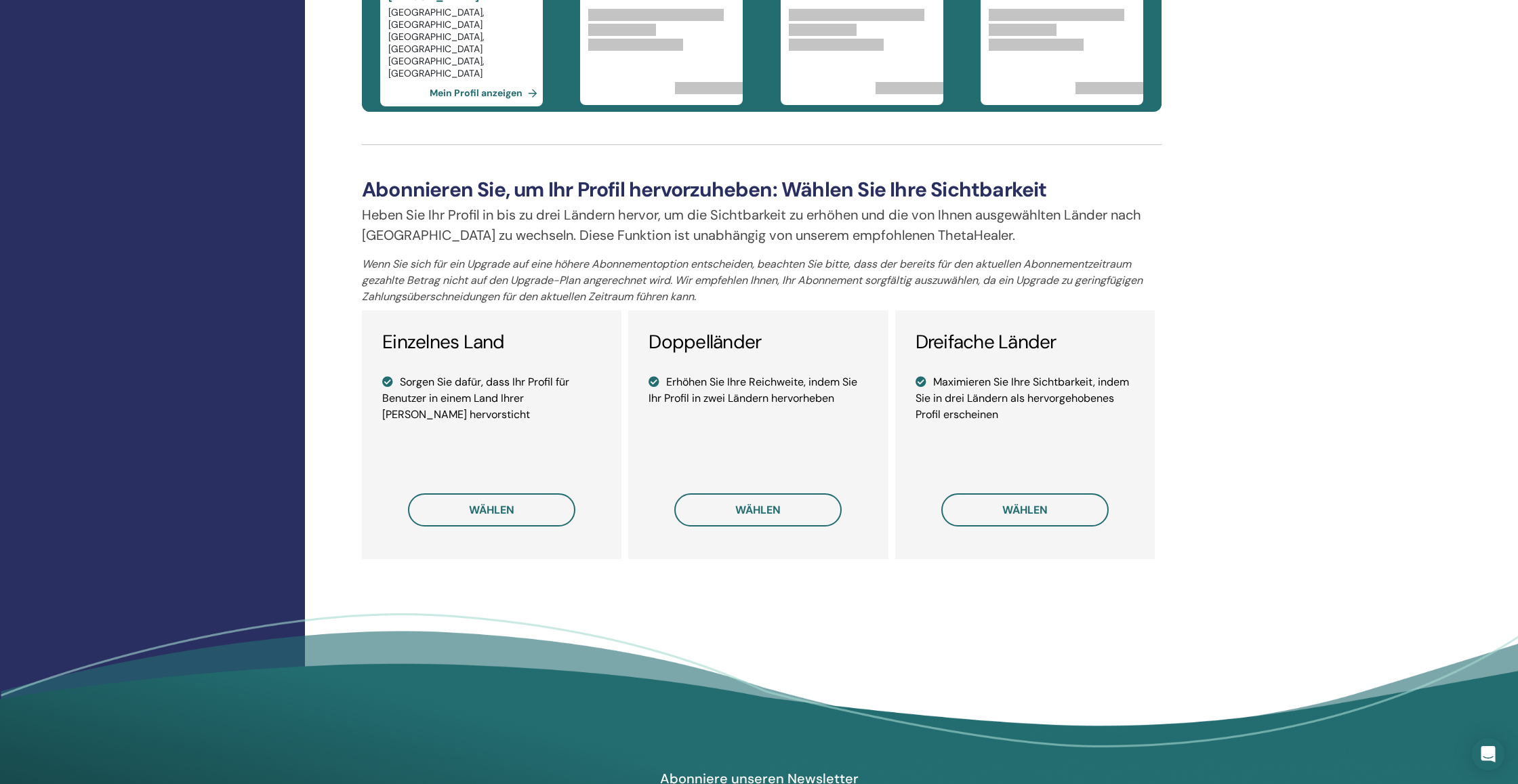
scroll to position [774, 0]
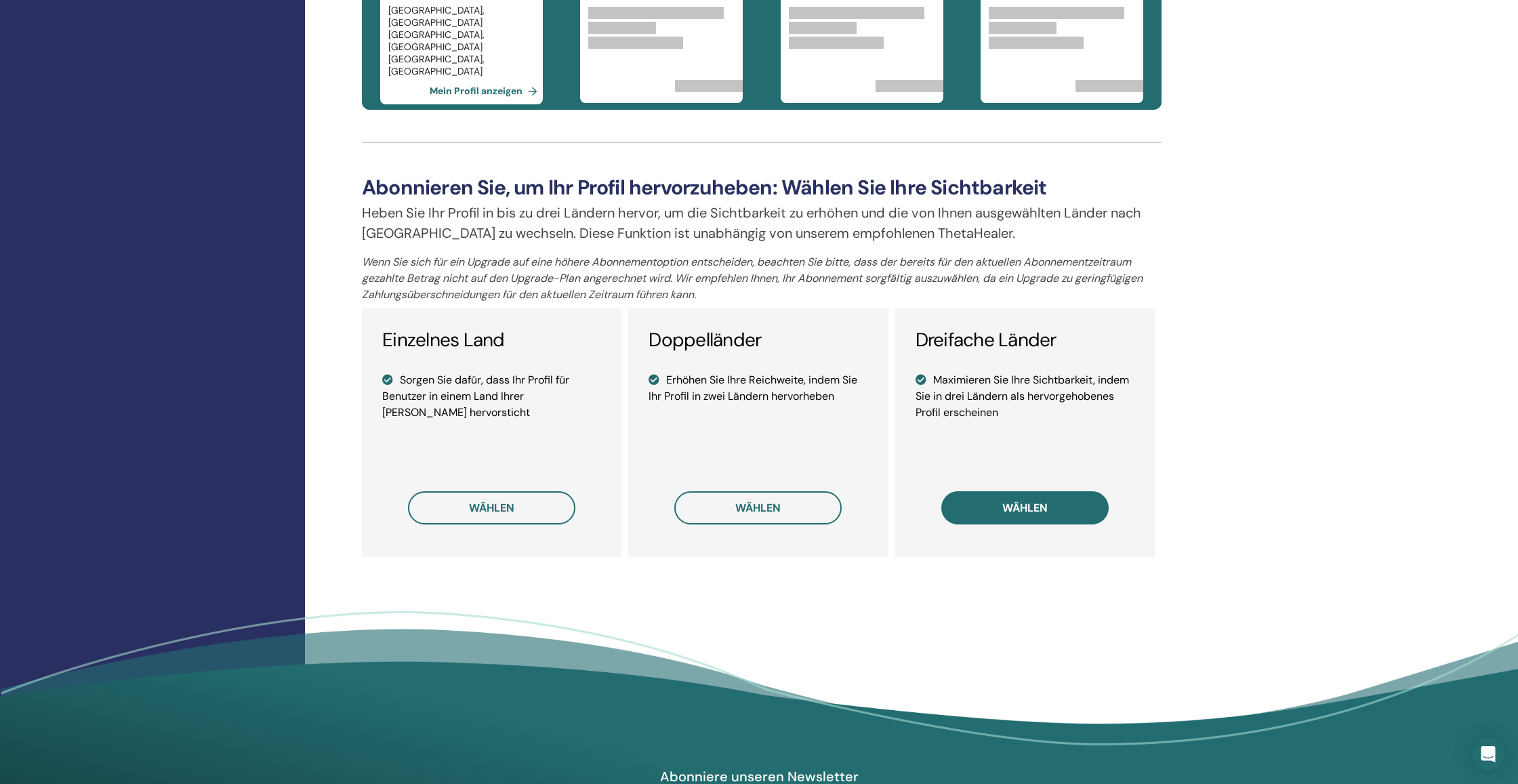
click at [978, 508] on button "wählen" at bounding box center [1025, 508] width 167 height 33
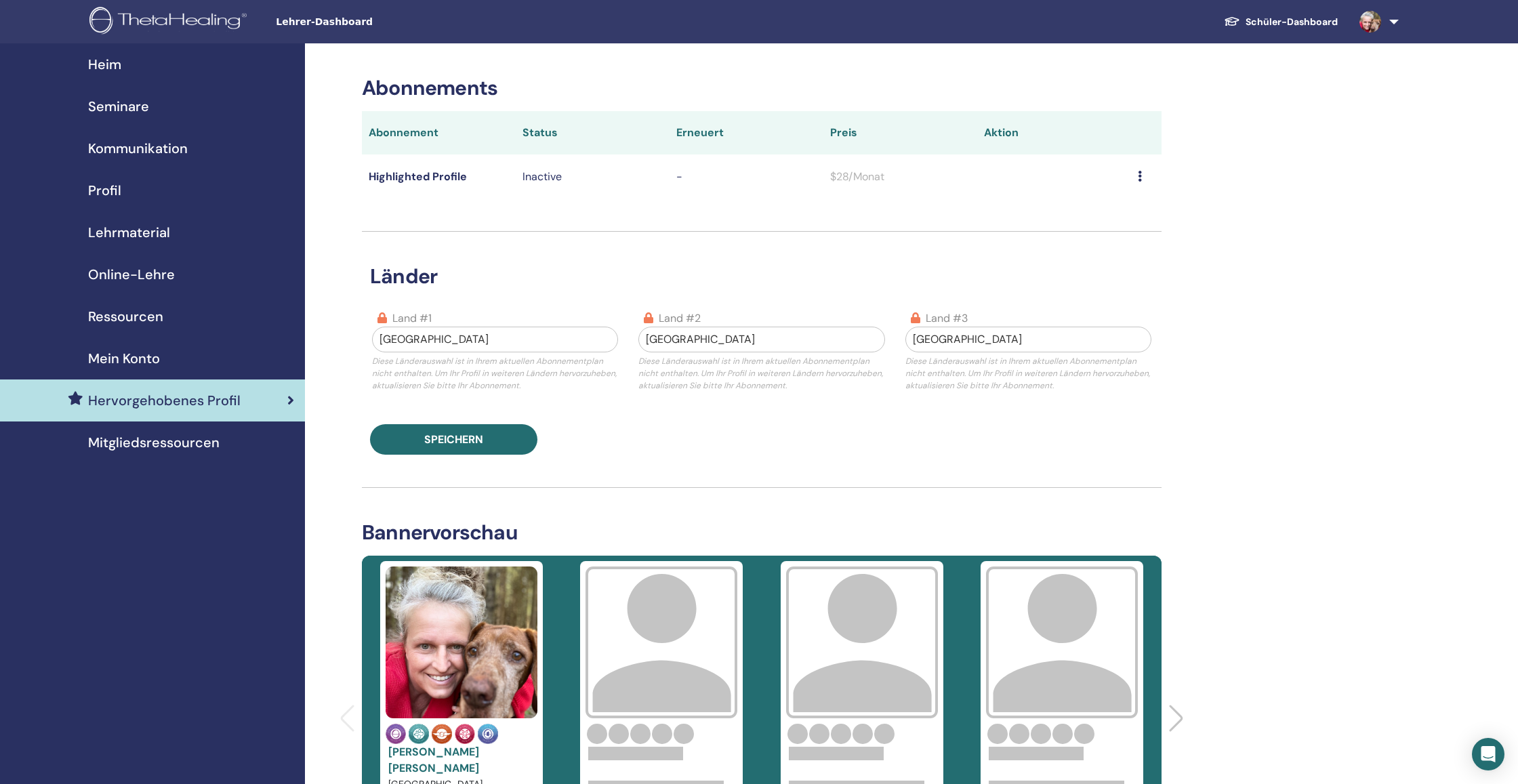
click at [181, 442] on span "Mitgliedsressourcen" at bounding box center [154, 442] width 132 height 20
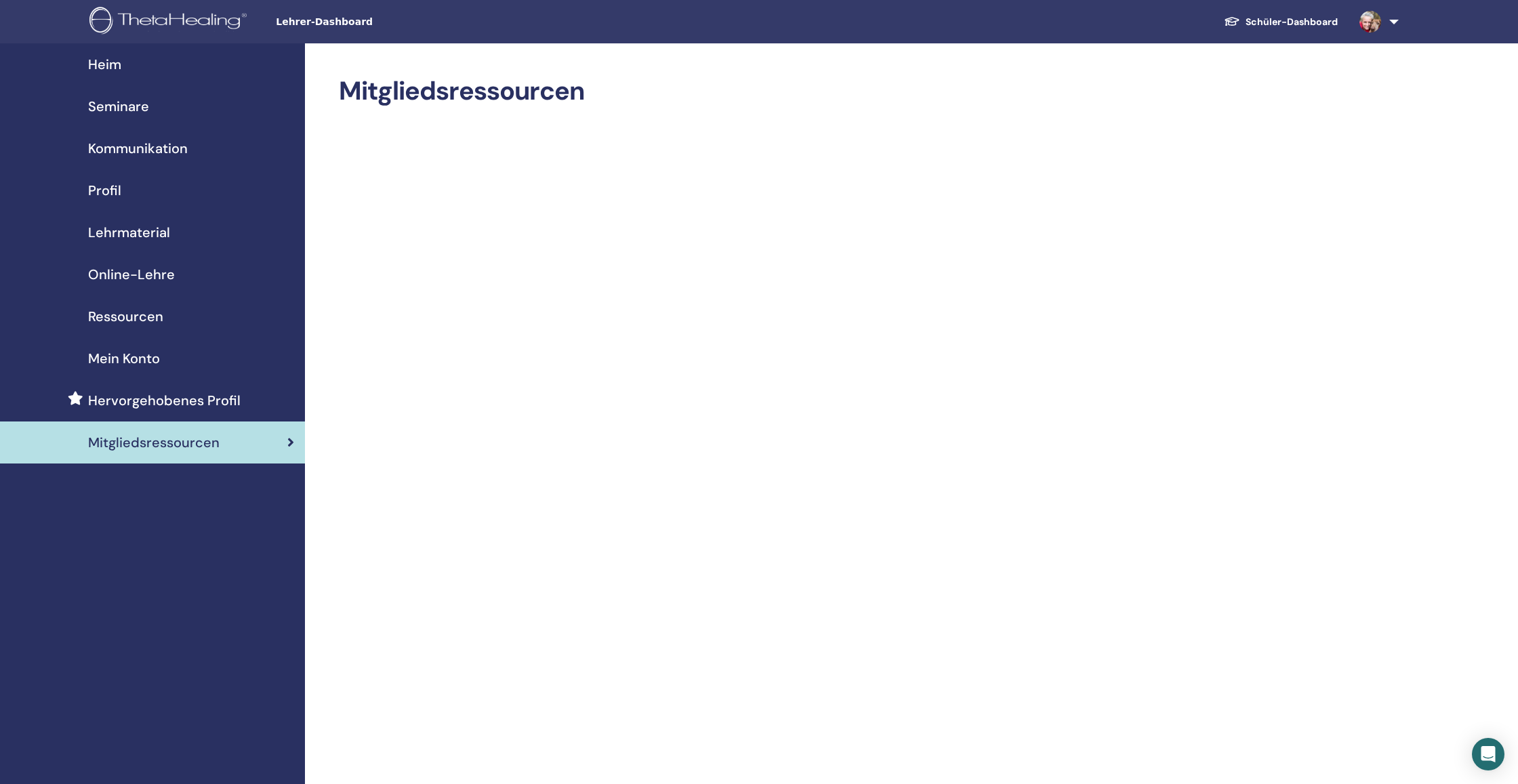
click at [118, 186] on span "Profil" at bounding box center [105, 190] width 33 height 20
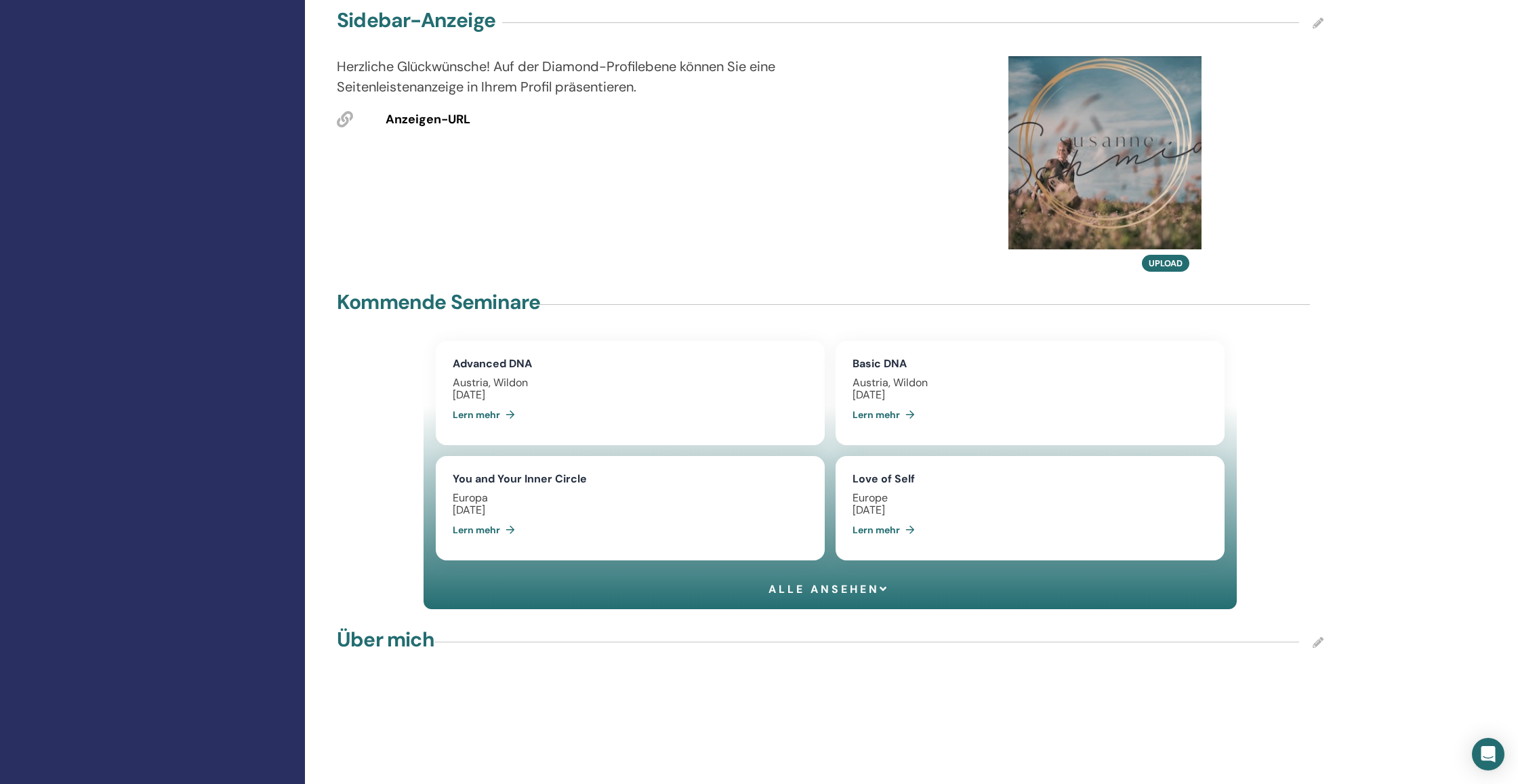
scroll to position [762, 0]
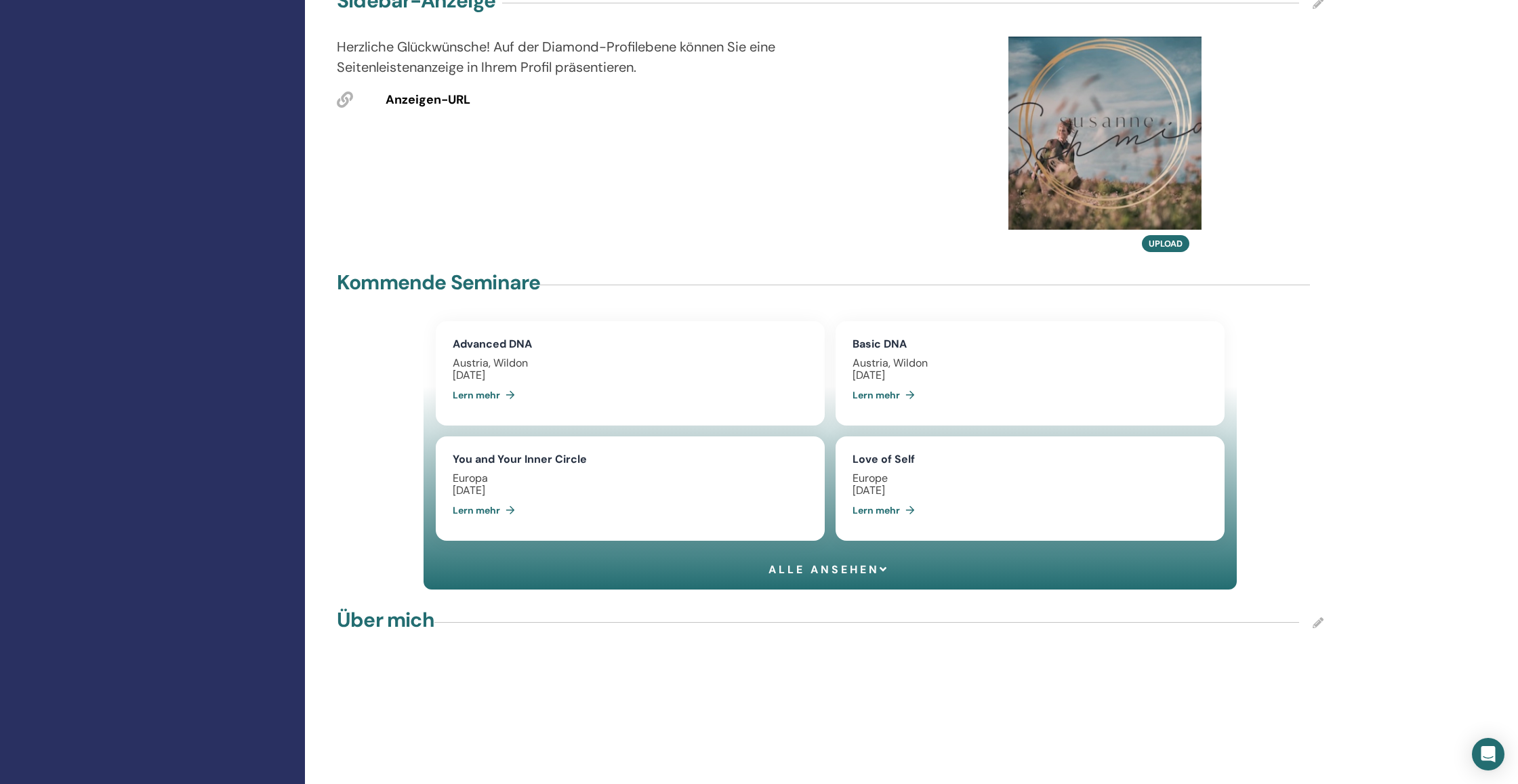
click at [1317, 628] on icon at bounding box center [1318, 623] width 11 height 11
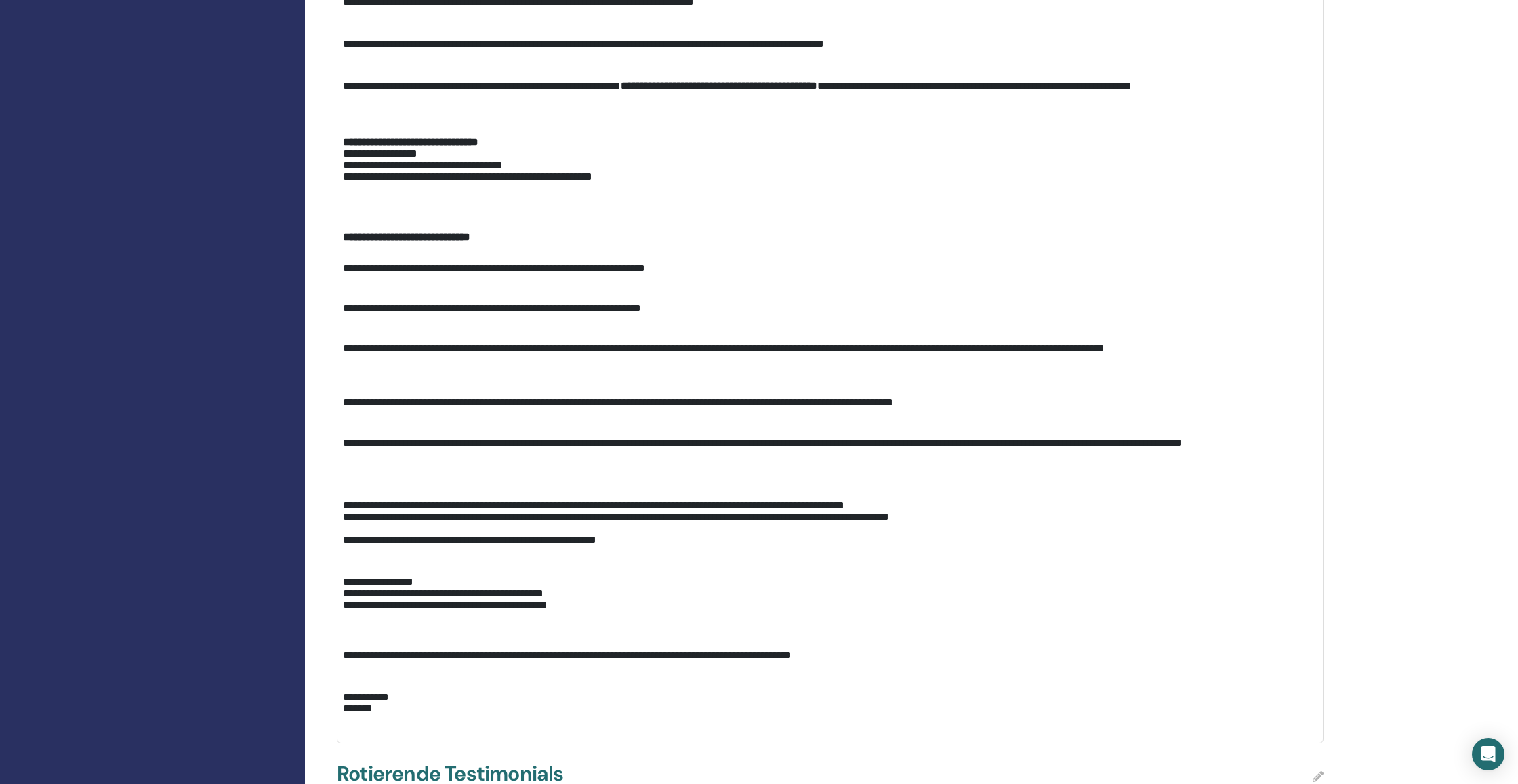
scroll to position [2267, 0]
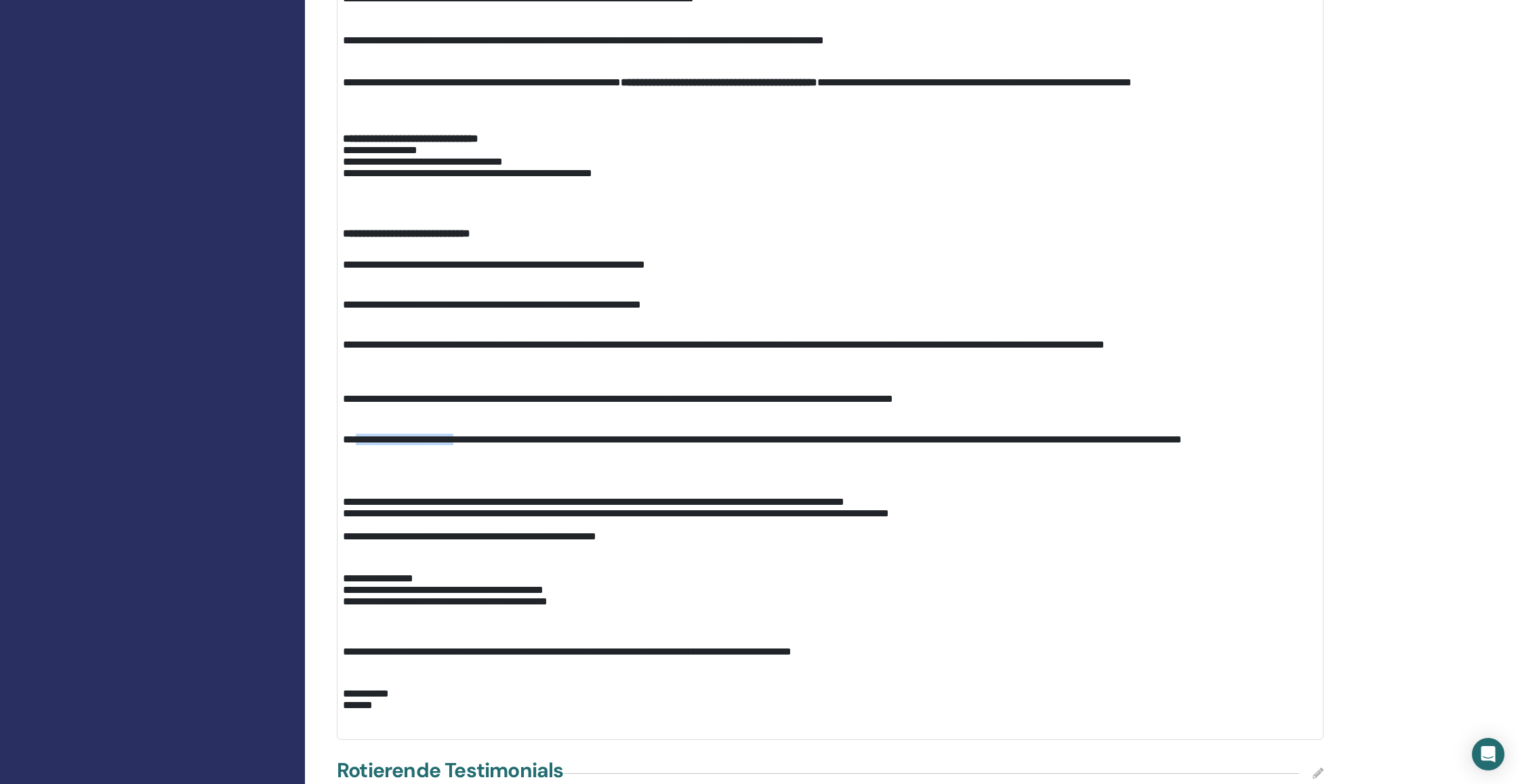
drag, startPoint x: 360, startPoint y: 477, endPoint x: 485, endPoint y: 478, distance: 125.0
click at [485, 468] on p "**********" at bounding box center [829, 445] width 974 height 46
click at [430, 468] on p "**********" at bounding box center [829, 445] width 974 height 46
drag, startPoint x: 382, startPoint y: 473, endPoint x: 481, endPoint y: 476, distance: 99.0
click at [481, 468] on p "**********" at bounding box center [829, 445] width 974 height 46
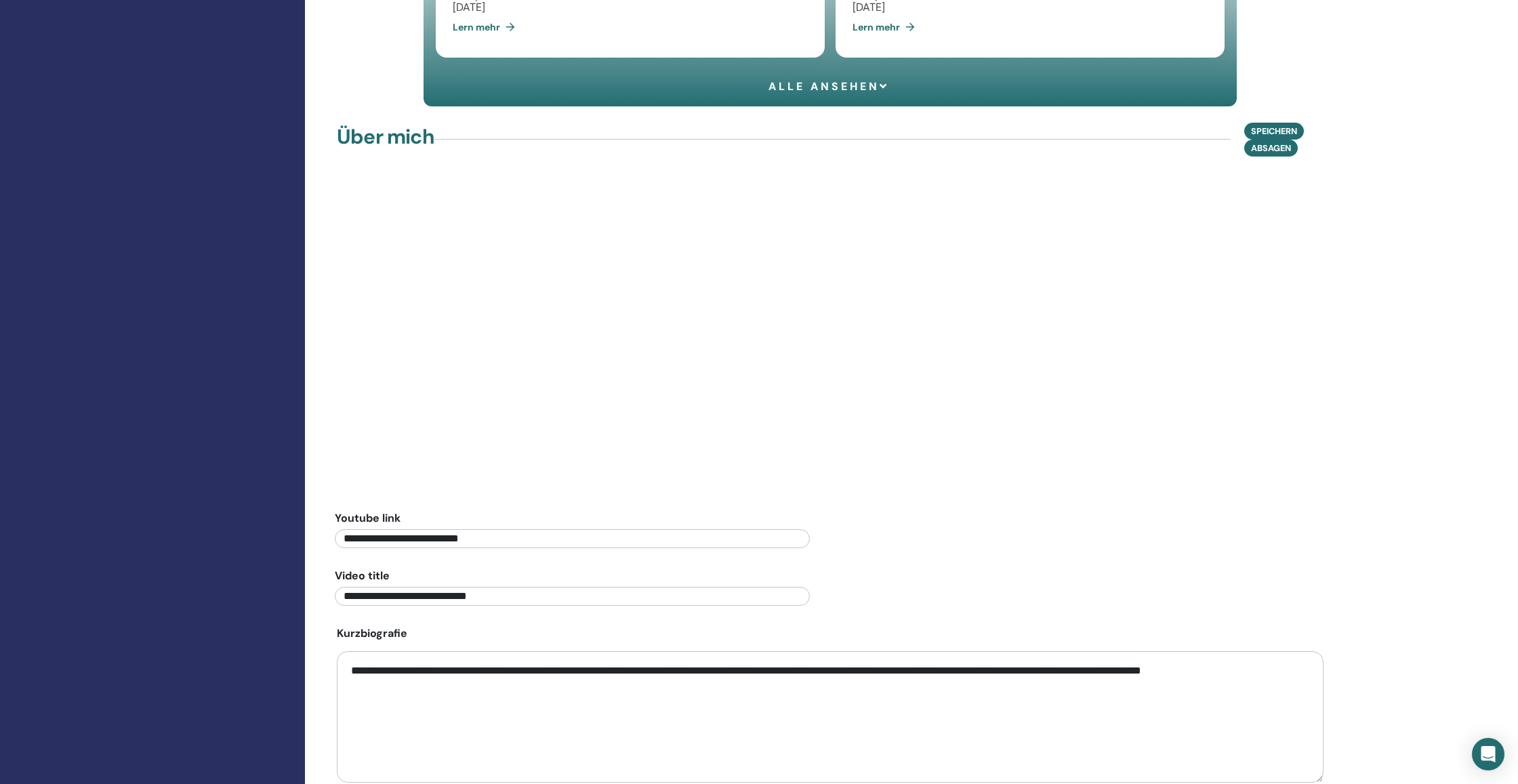
scroll to position [1244, 0]
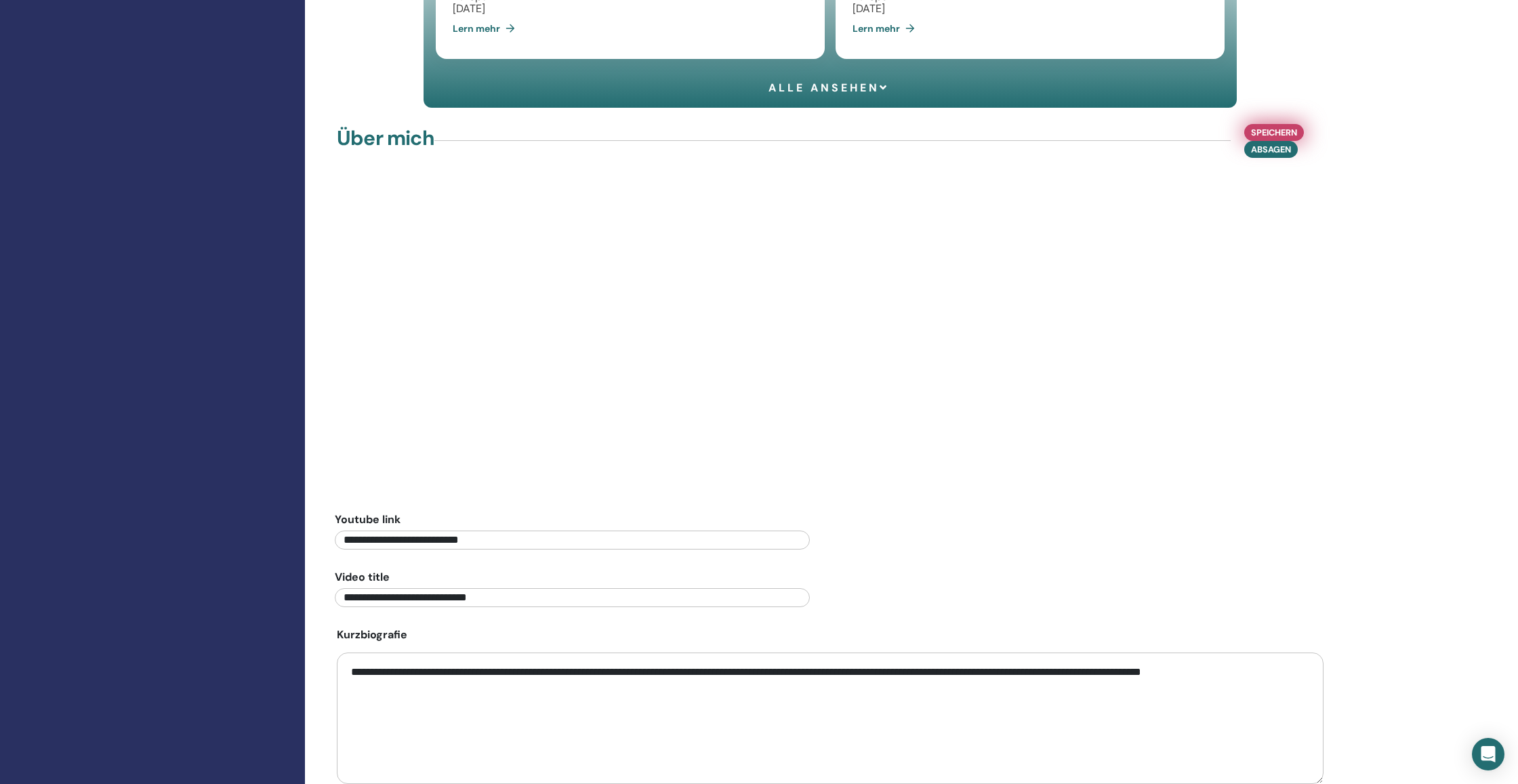
click at [1262, 139] on span "Speichern" at bounding box center [1274, 132] width 46 height 14
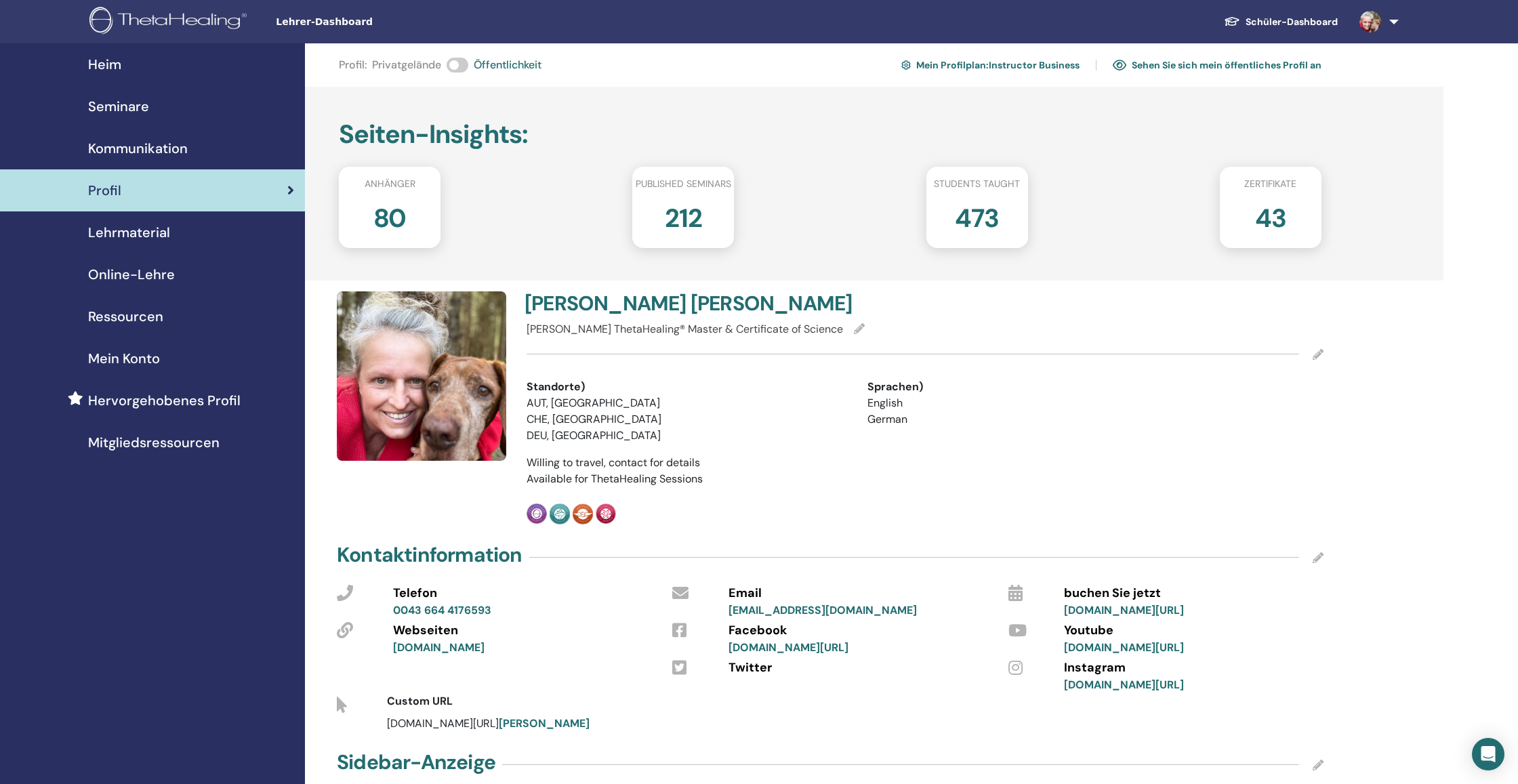
scroll to position [0, 0]
click at [678, 235] on div "212" at bounding box center [682, 224] width 122 height 54
click at [1162, 66] on link "Sehen Sie sich mein öffentliches Profil an" at bounding box center [1217, 65] width 209 height 22
